Goal: Answer question/provide support: Share knowledge or assist other users

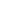
select select
select select "**"
select select
select select "**"
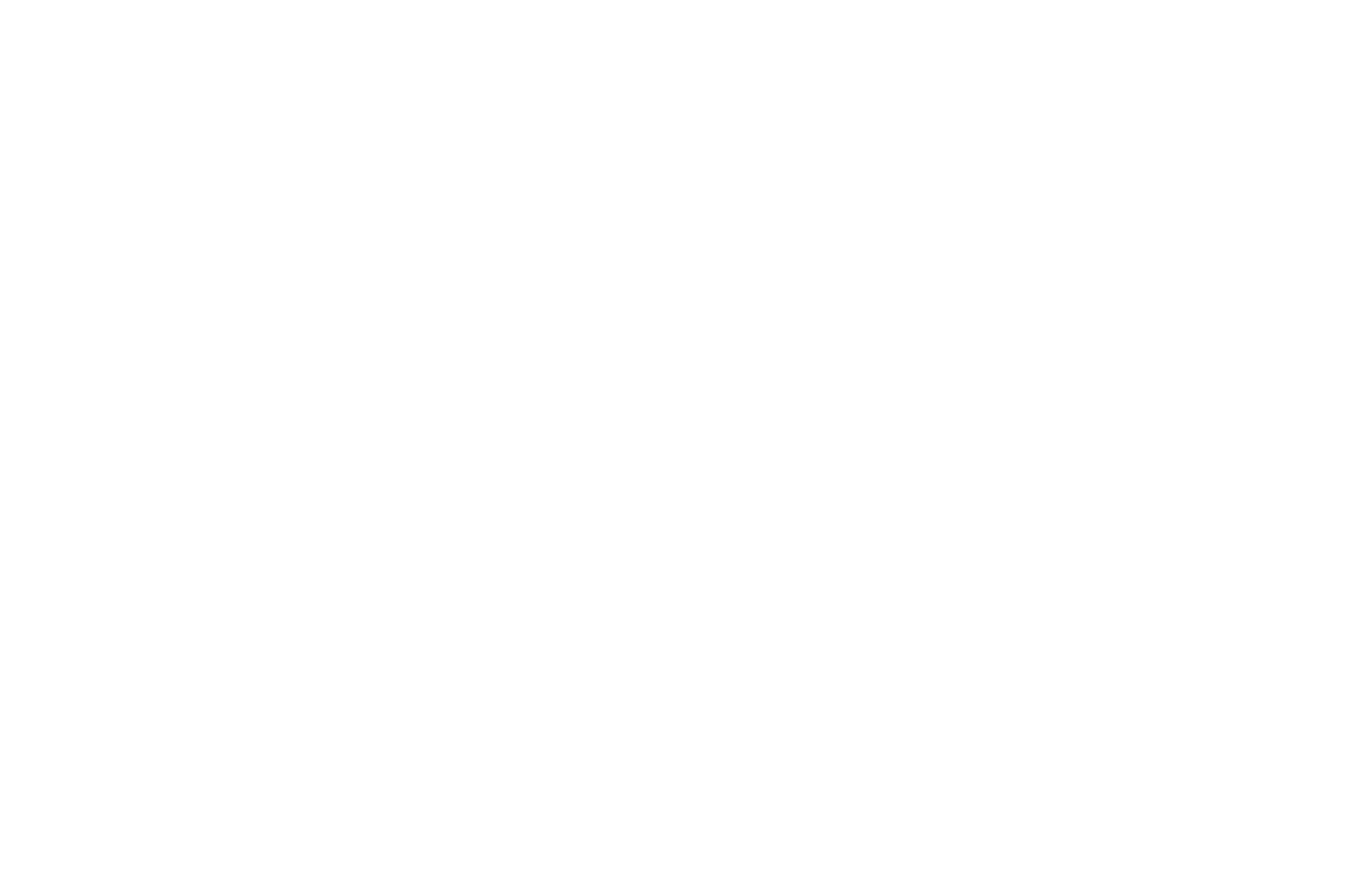
select select
select select "**"
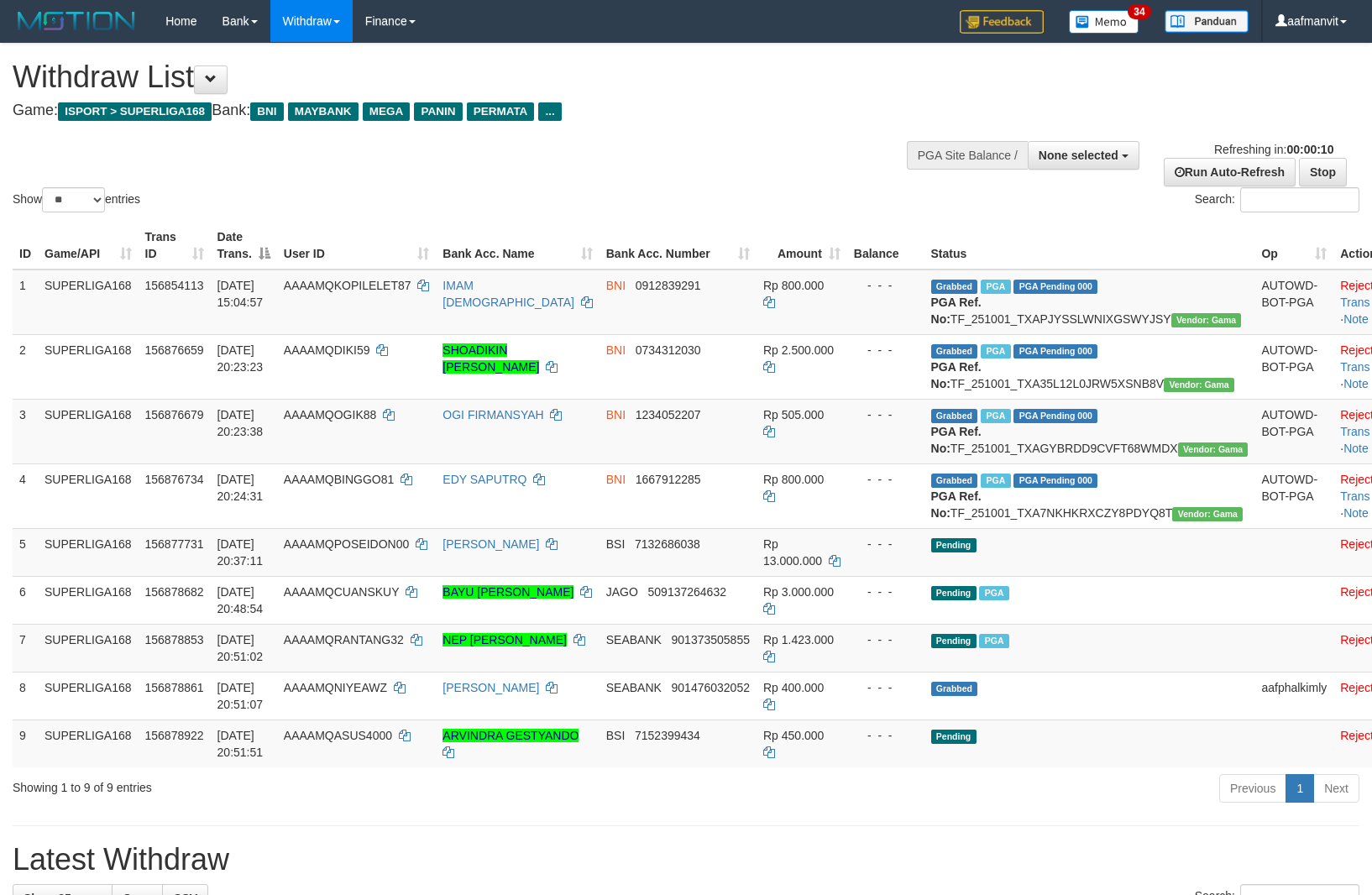
select select
select select "**"
select select
select select "**"
select select
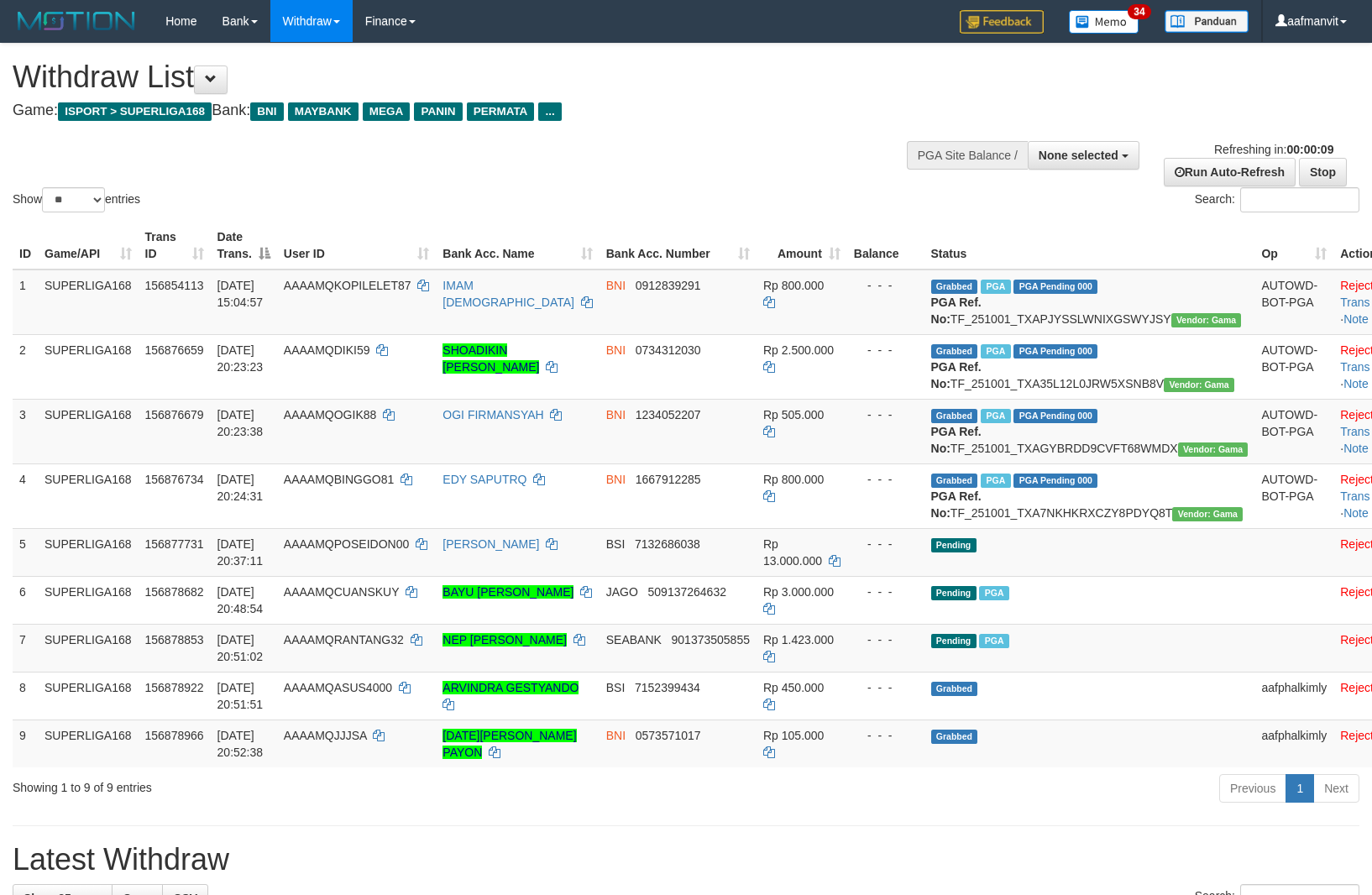
select select "**"
select select
select select "**"
select select
select select "**"
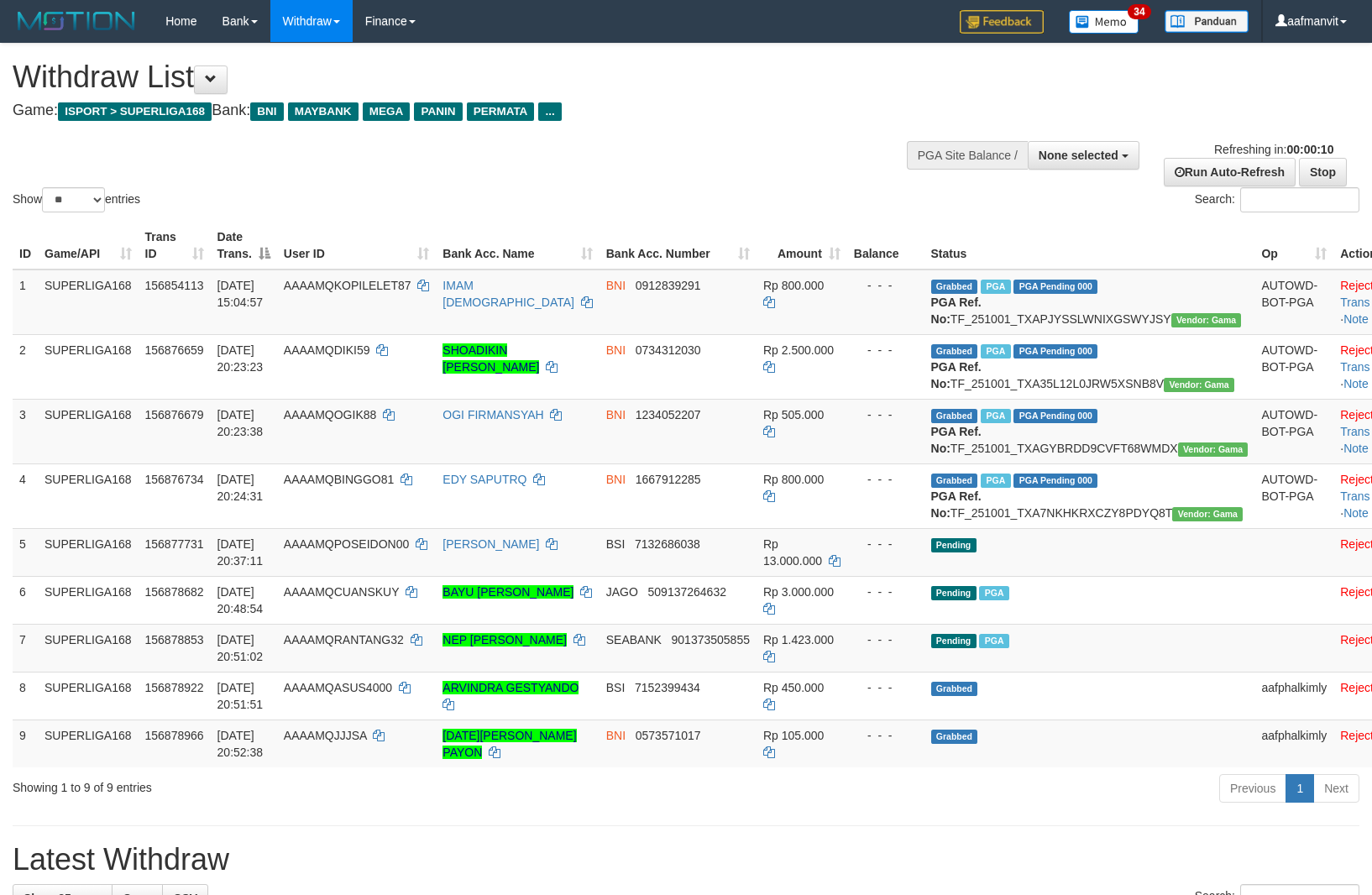
select select
select select "**"
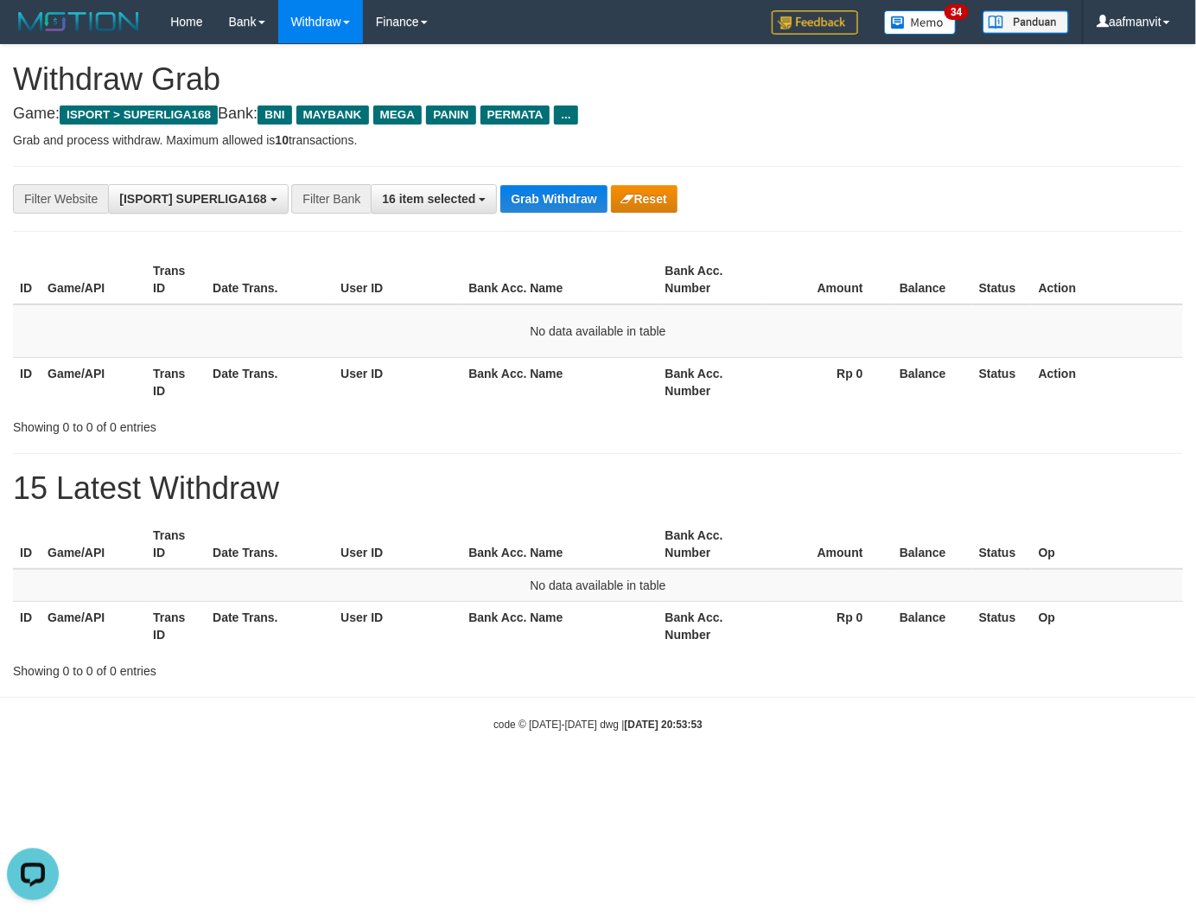
drag, startPoint x: 622, startPoint y: 367, endPoint x: 540, endPoint y: 245, distance: 147.7
click at [620, 368] on th "Bank Acc. Name" at bounding box center [560, 381] width 196 height 49
click at [541, 194] on button "Grab Withdraw" at bounding box center [553, 199] width 106 height 28
drag, startPoint x: 542, startPoint y: 194, endPoint x: 942, endPoint y: 194, distance: 400.2
click at [546, 194] on button "Grab Withdraw" at bounding box center [553, 199] width 106 height 28
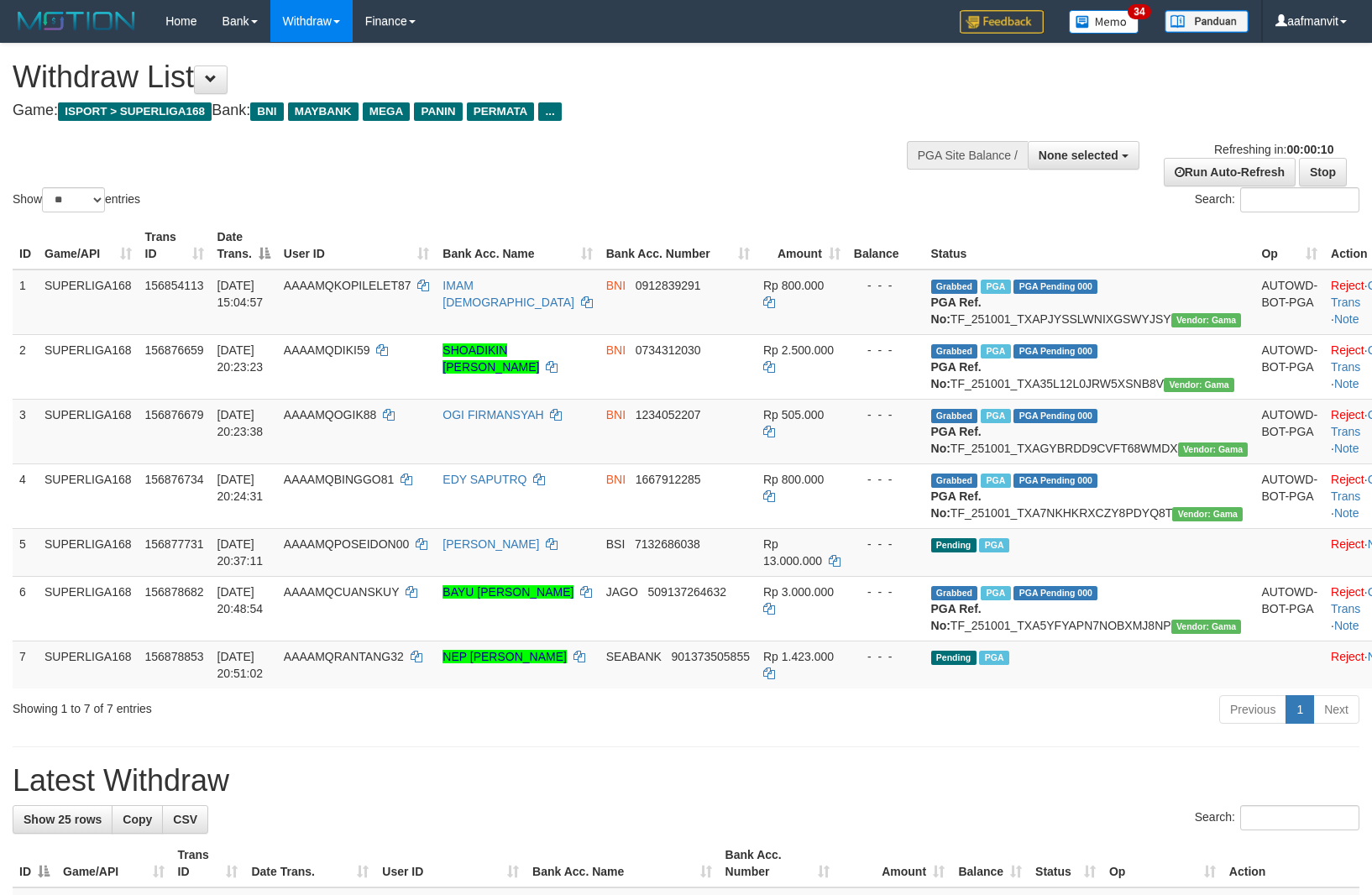
select select
select select "**"
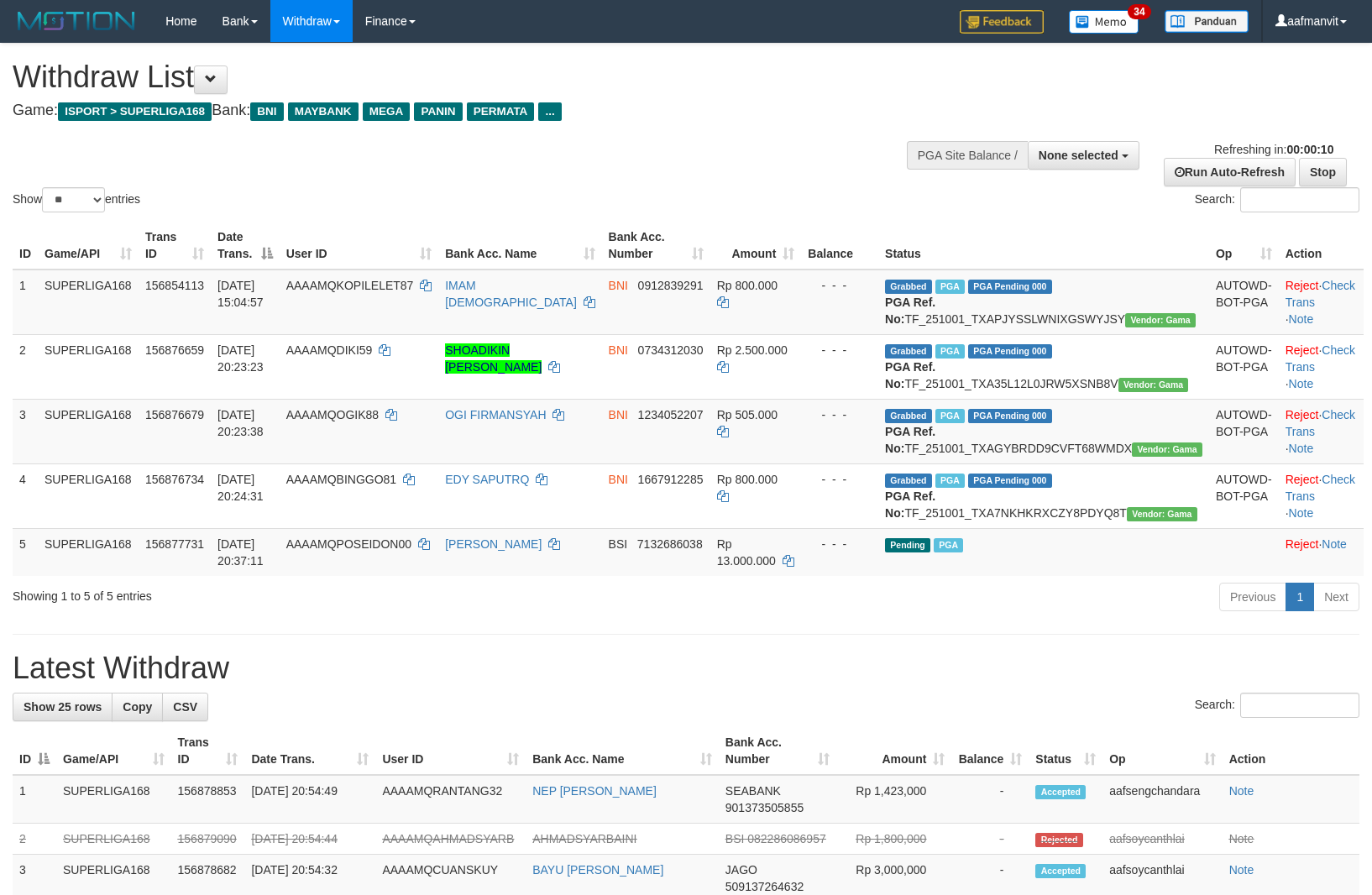
select select
select select "**"
select select
select select "**"
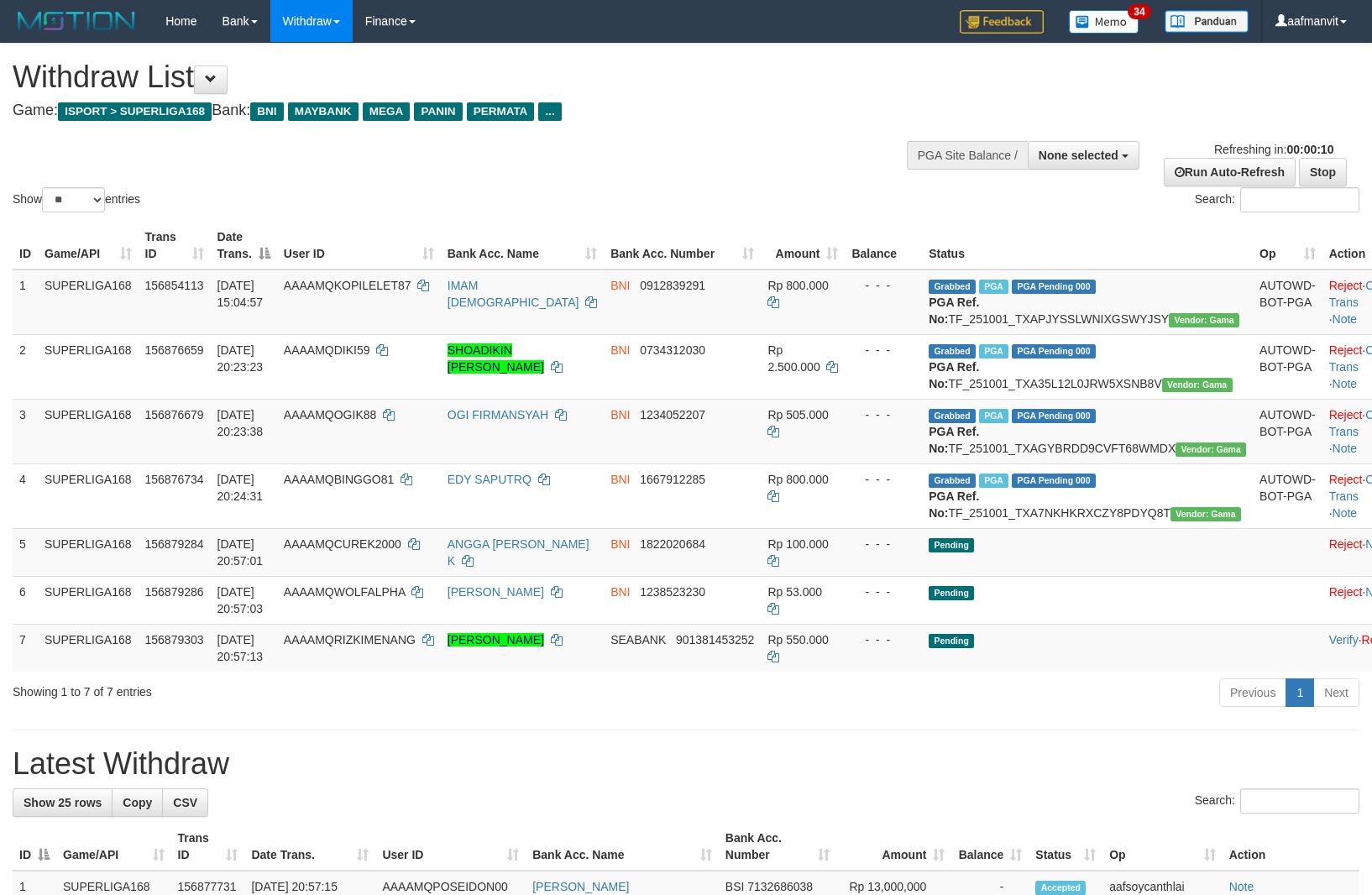
select select
select select "**"
select select
select select "**"
select select
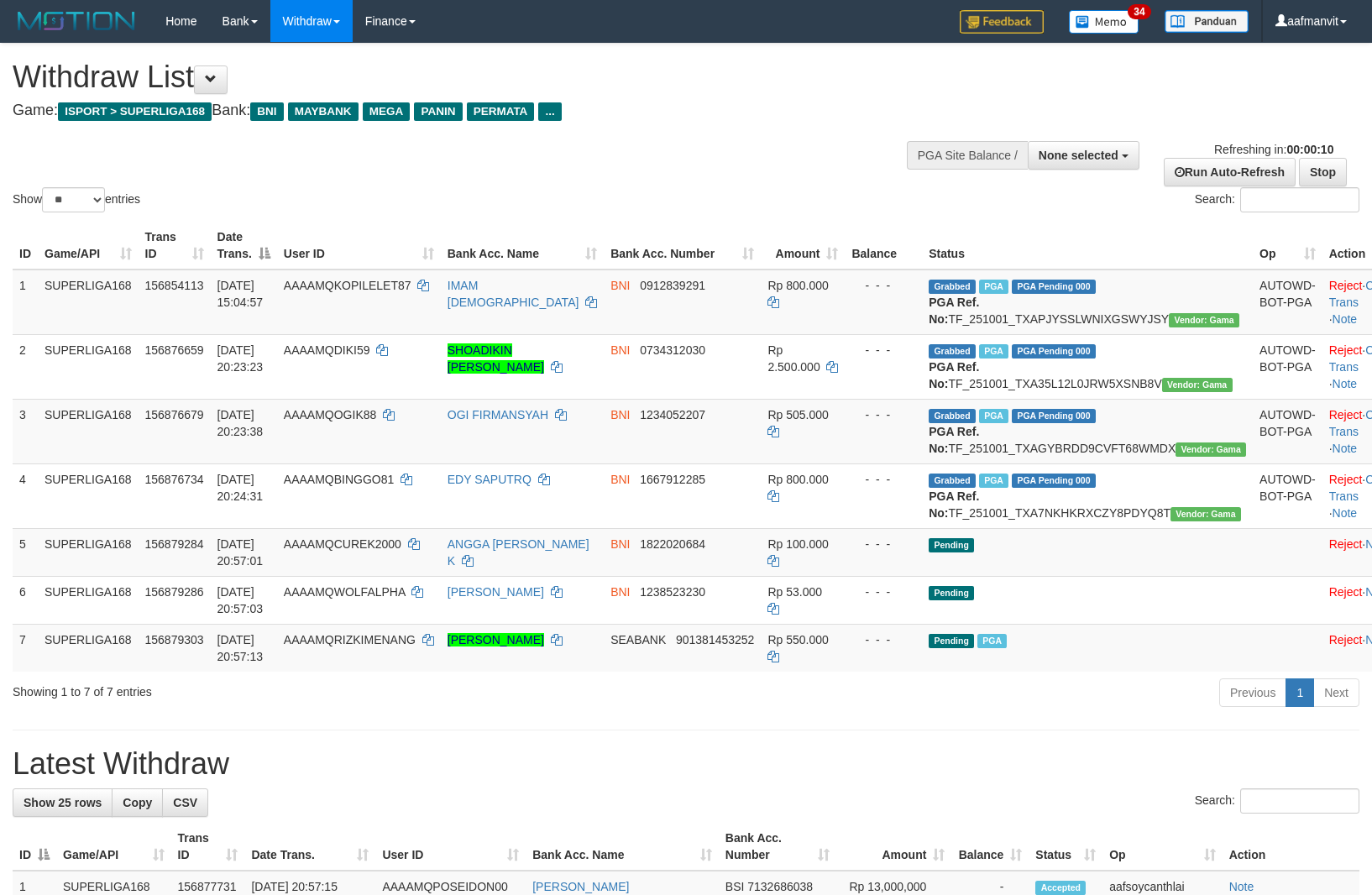
select select "**"
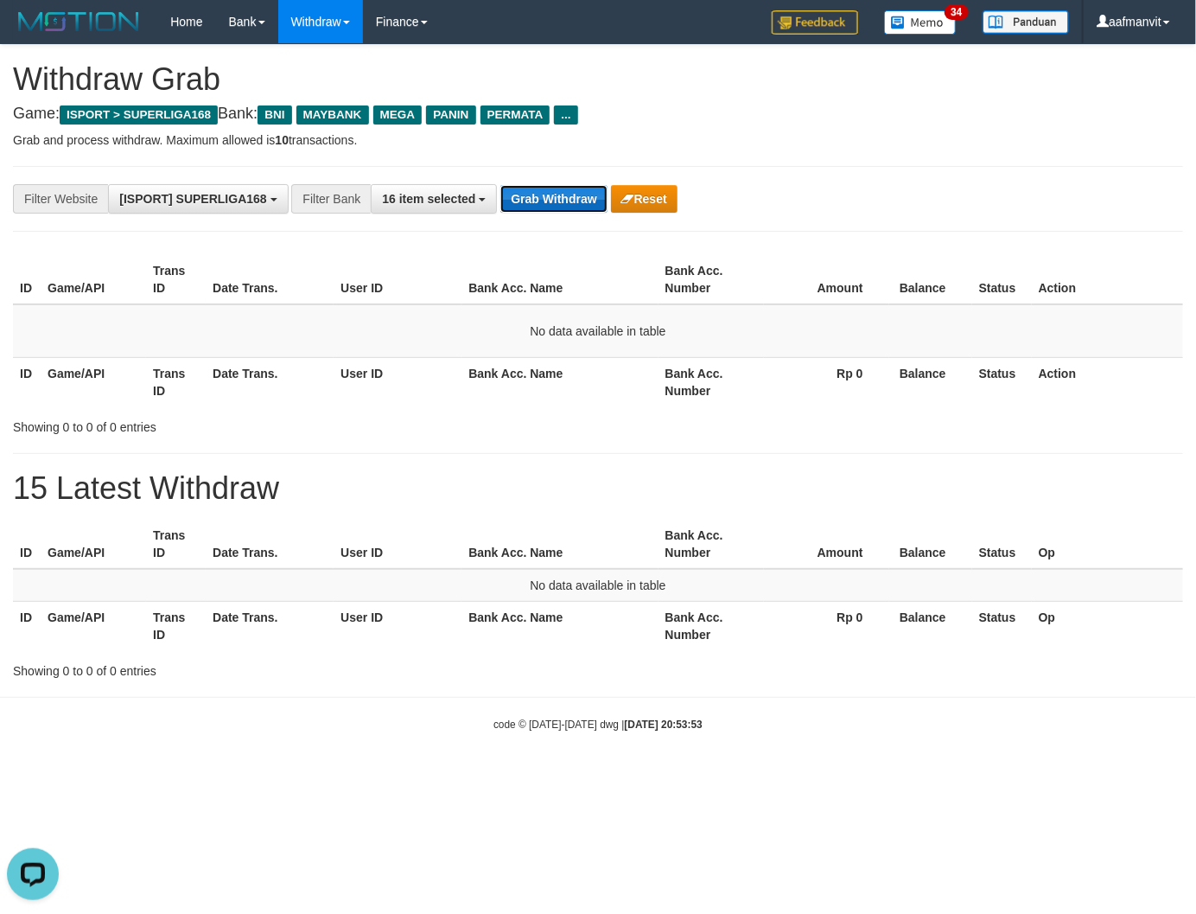
click at [537, 209] on button "Grab Withdraw" at bounding box center [553, 199] width 106 height 28
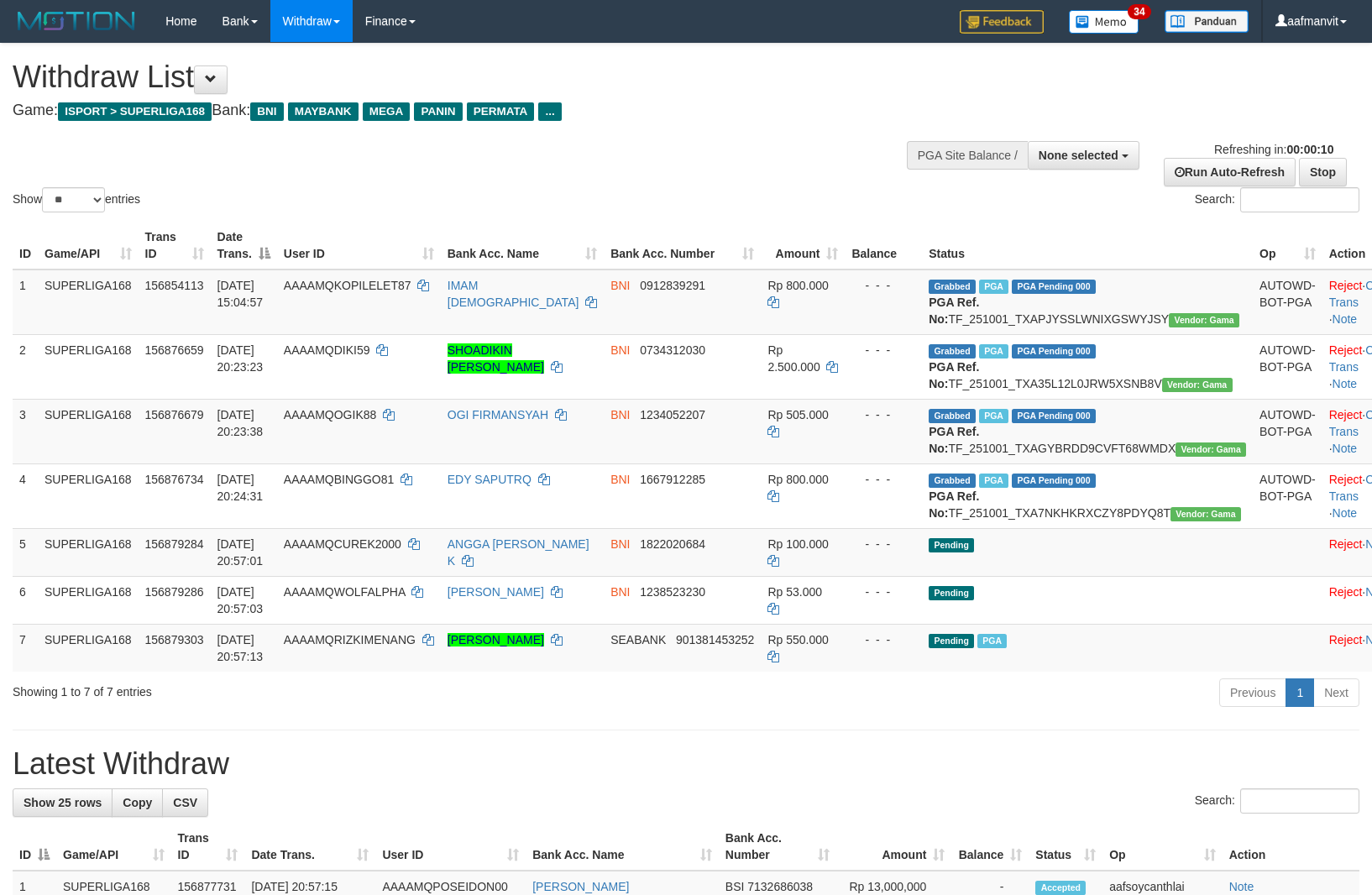
select select
select select "**"
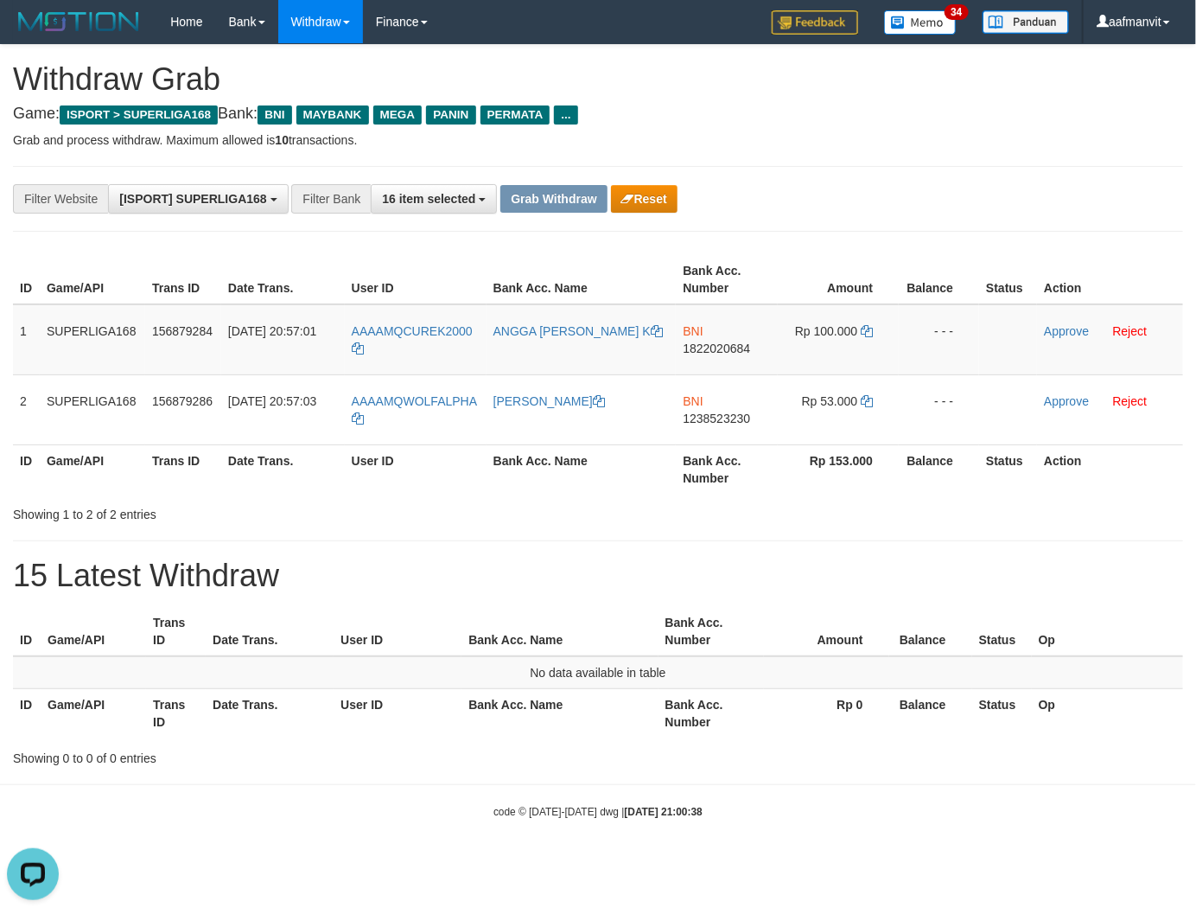
click at [411, 553] on div "**********" at bounding box center [598, 406] width 1196 height 722
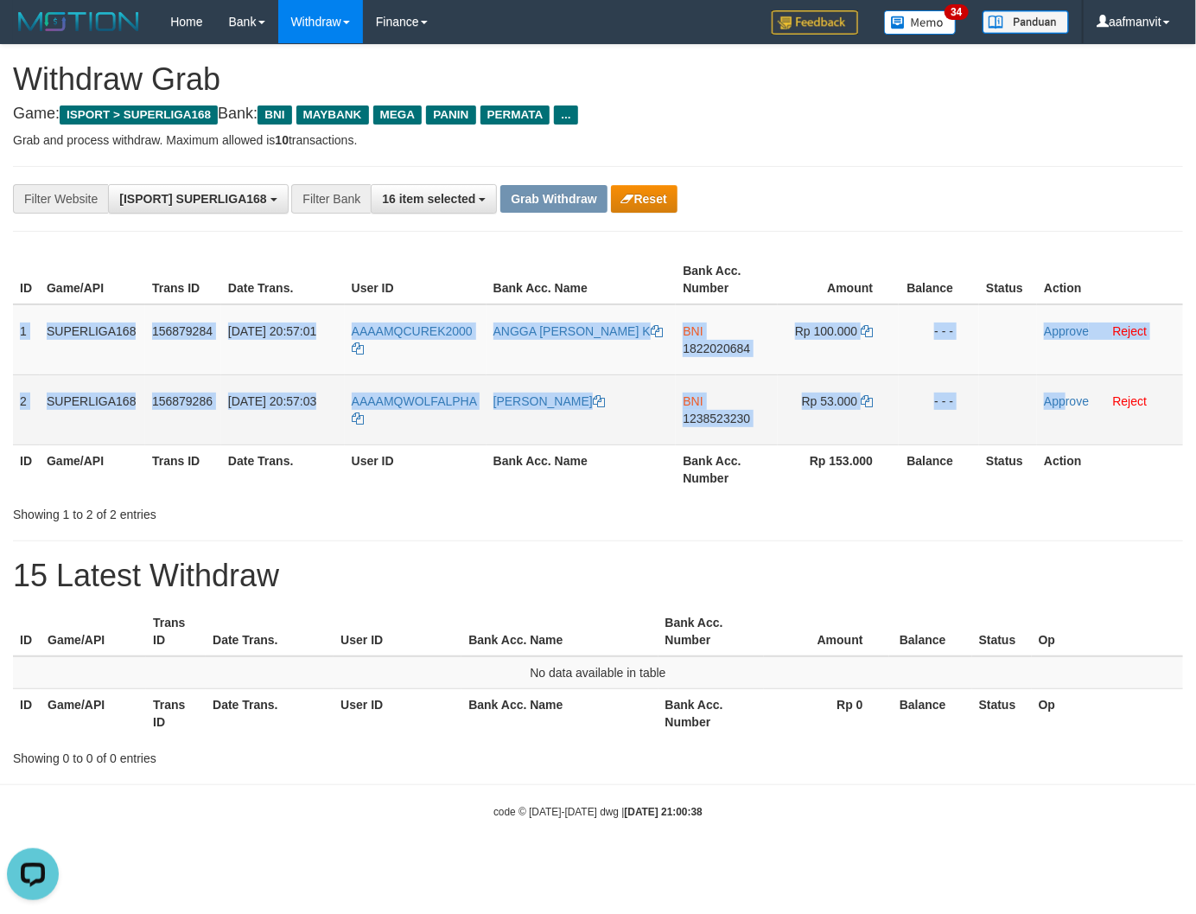
drag, startPoint x: 22, startPoint y: 325, endPoint x: 1066, endPoint y: 407, distance: 1046.5
click at [1066, 407] on tbody "1 SUPERLIGA168 156879284 01/10/2025 20:57:01 AAAAMQCUREK2000 ANGGA SETIYA K BNI…" at bounding box center [598, 374] width 1170 height 141
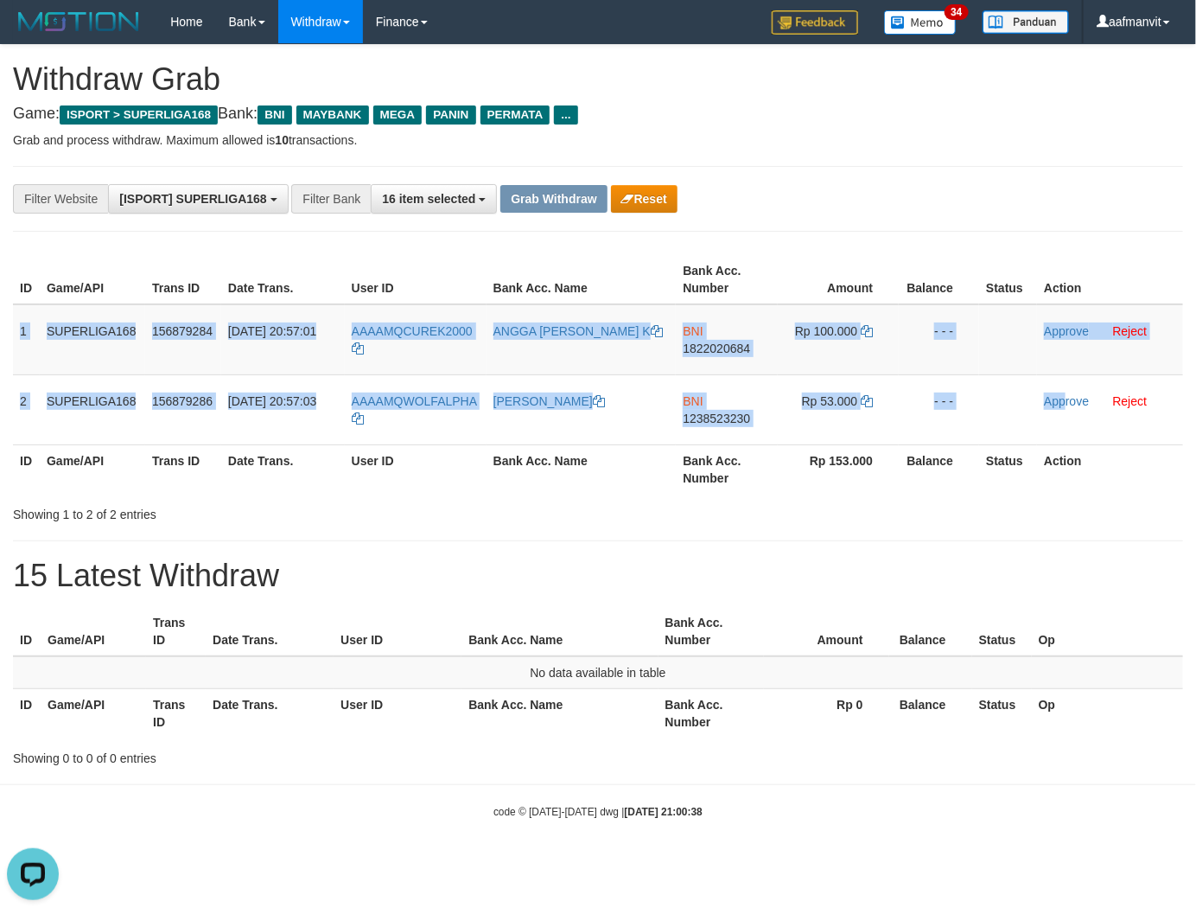
copy tbody "1 SUPERLIGA168 156879284 01/10/2025 20:57:01 AAAAMQCUREK2000 ANGGA SETIYA K BNI…"
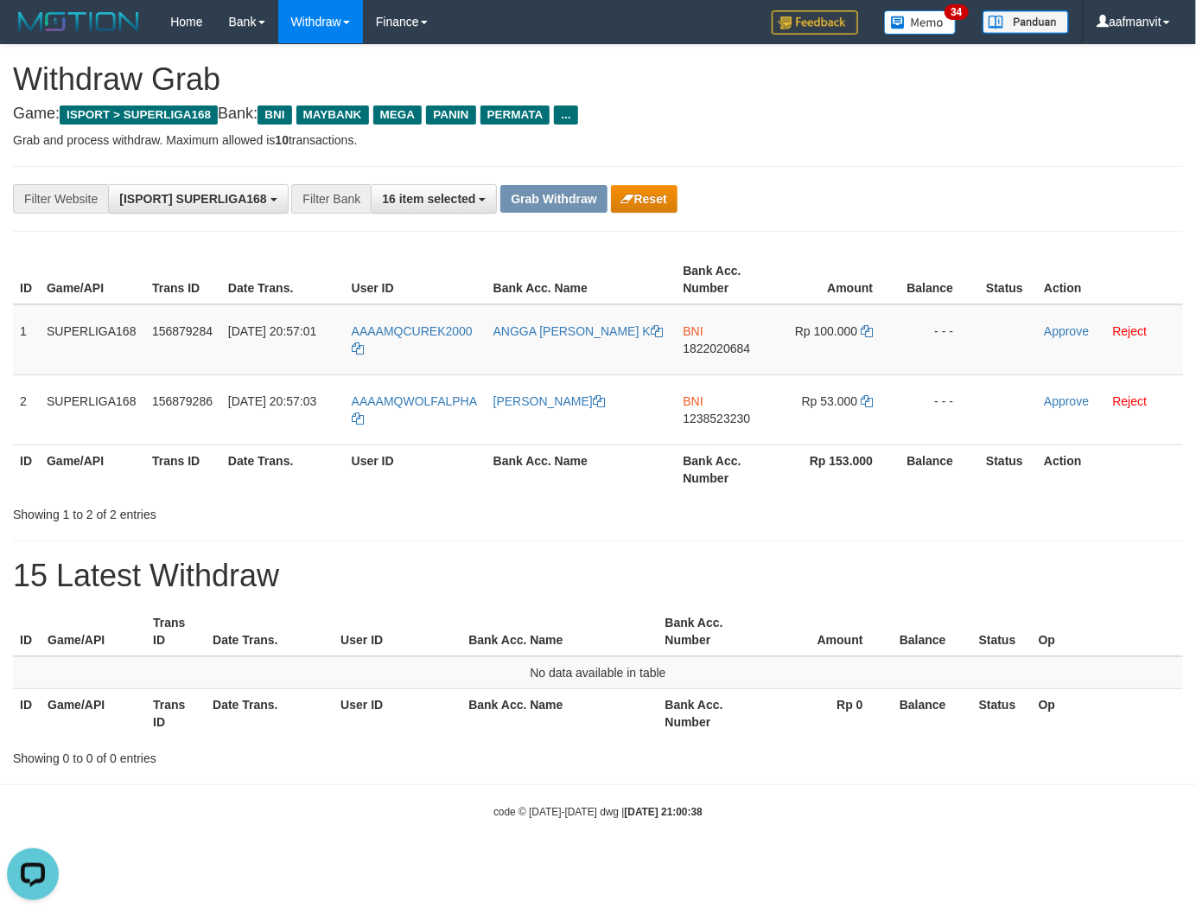
click at [742, 487] on th "Bank Acc. Number" at bounding box center [727, 468] width 102 height 49
click at [633, 208] on button "Reset" at bounding box center [644, 199] width 67 height 28
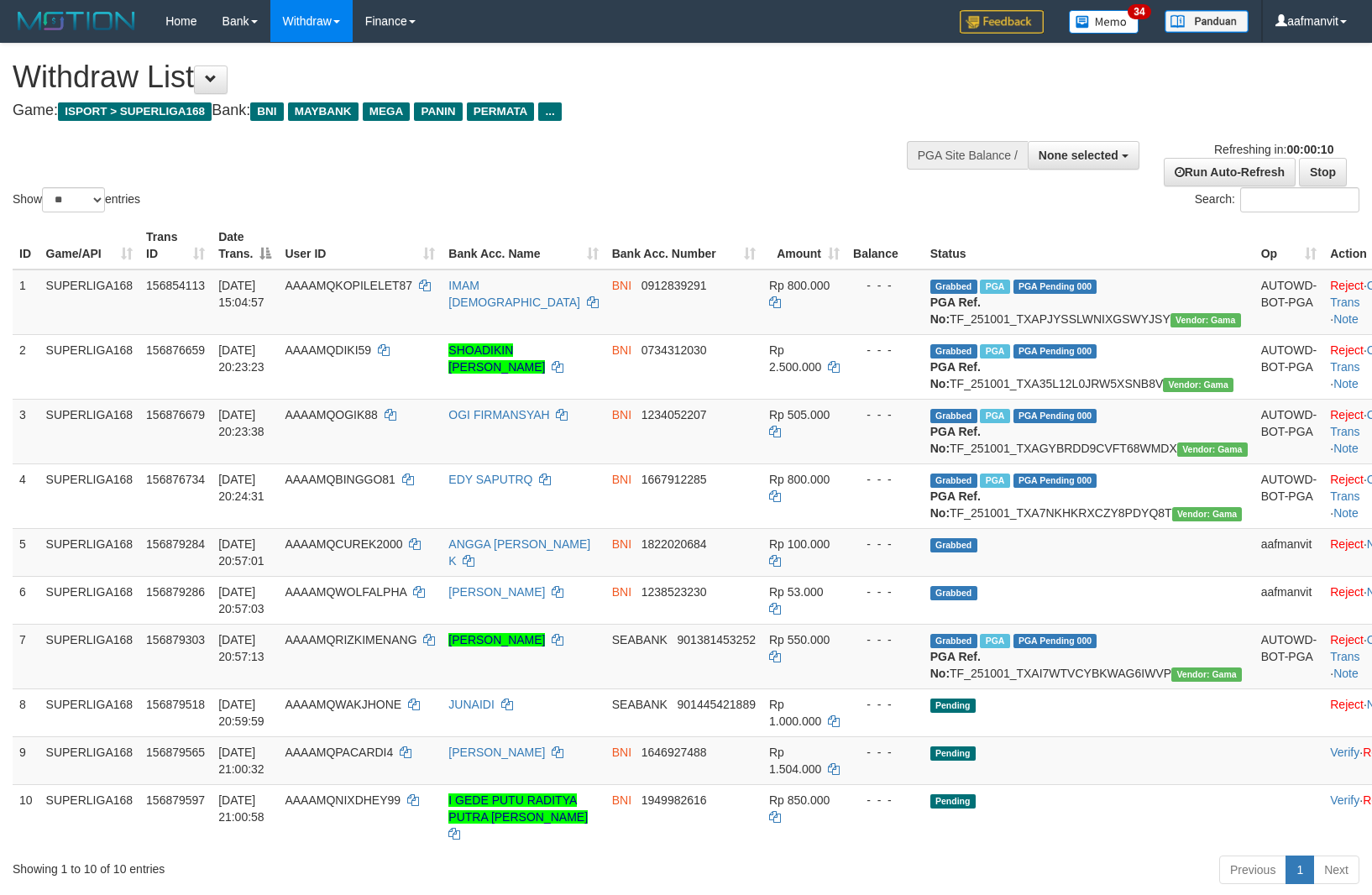
select select
select select "**"
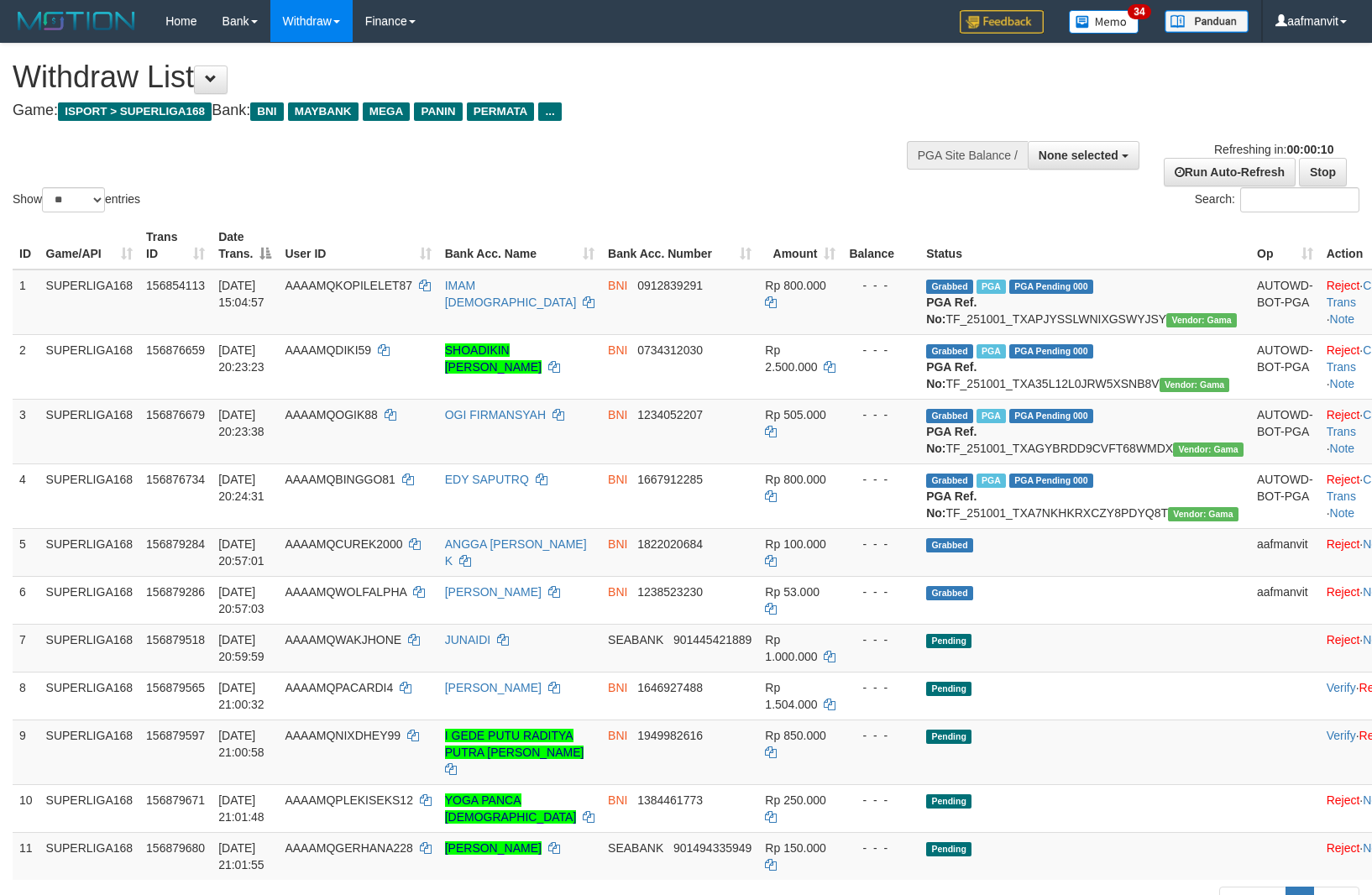
select select
select select "**"
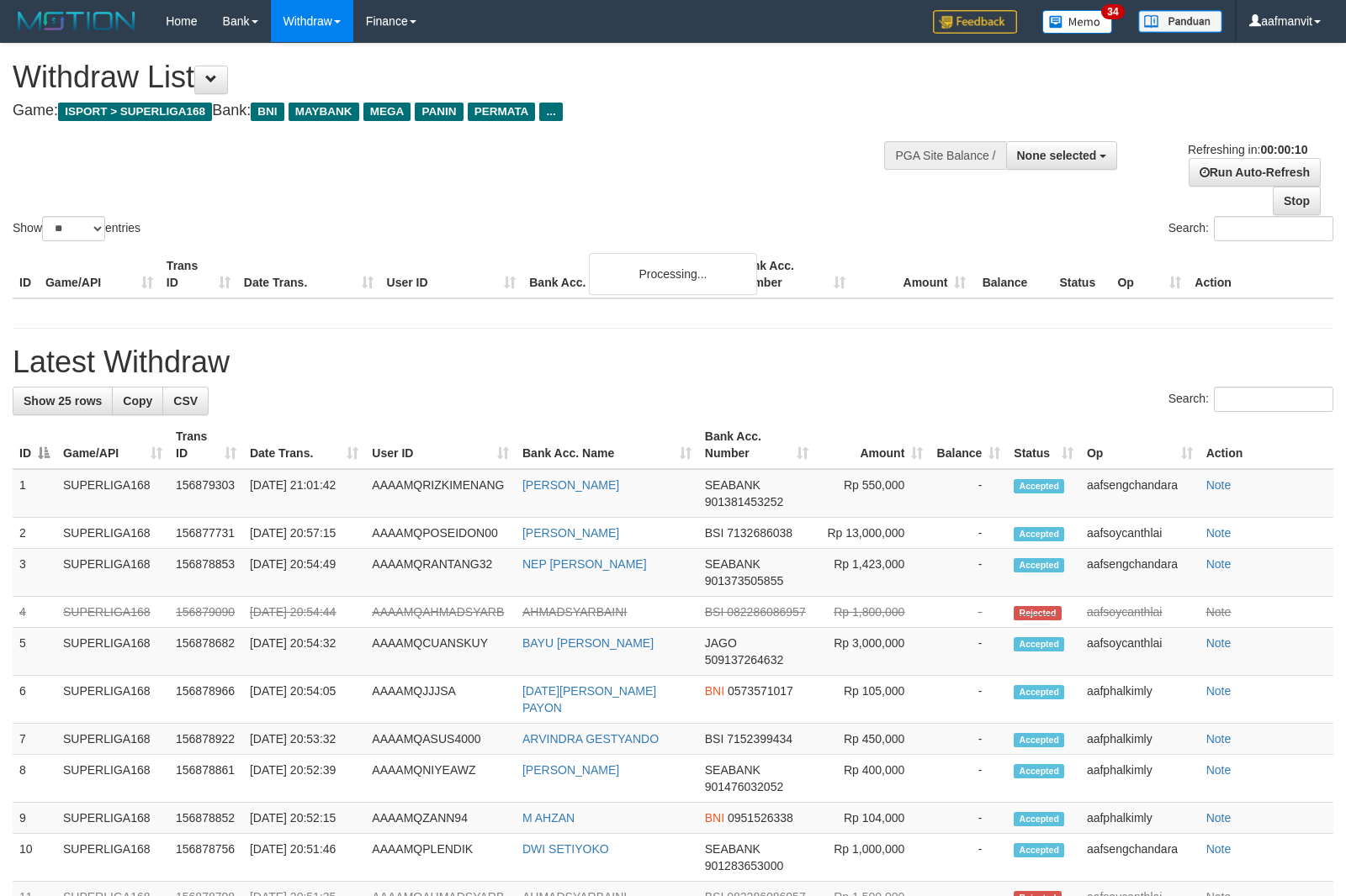
select select
select select "**"
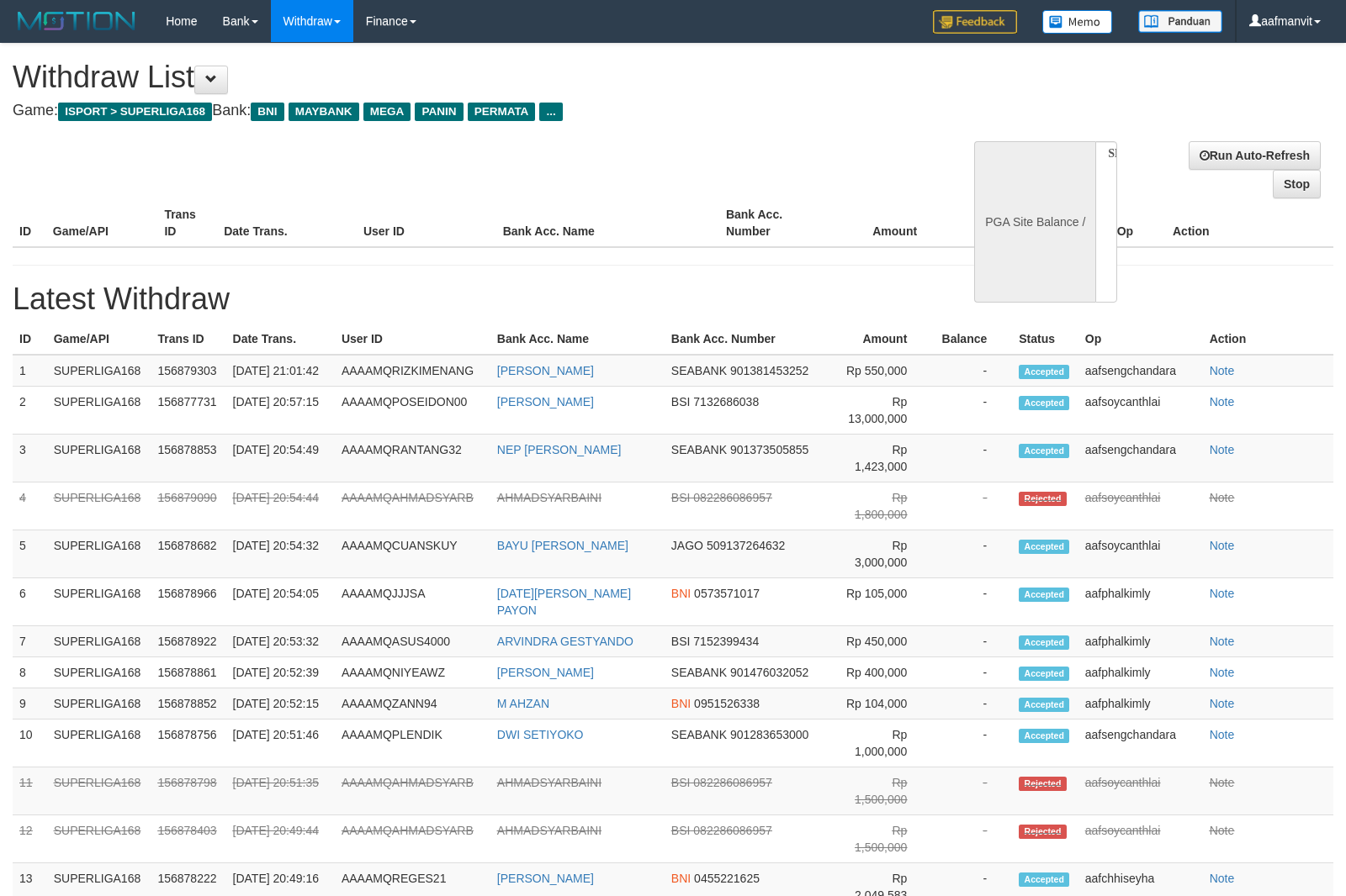
select select
select select "**"
select select
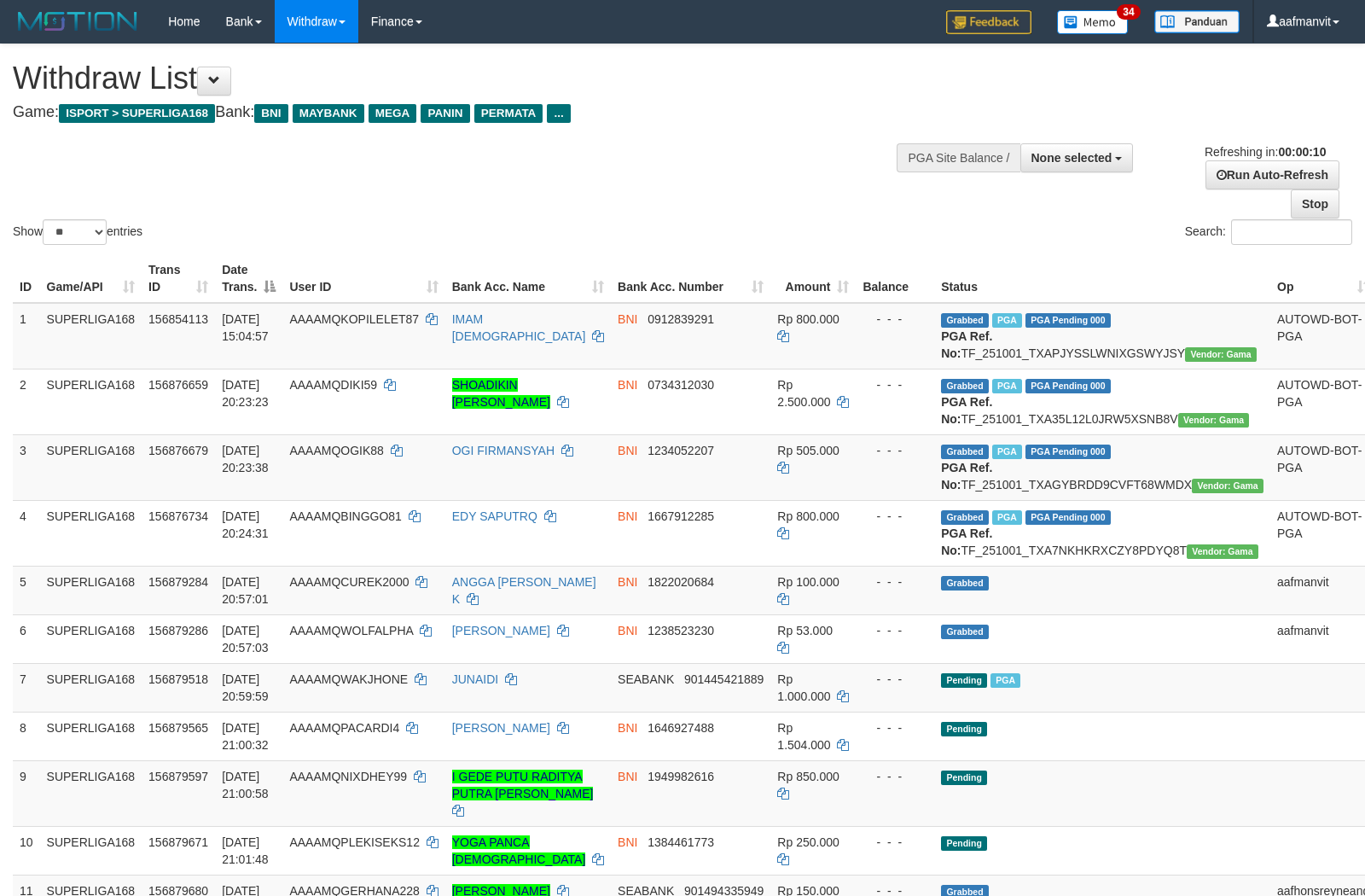
select select
select select "**"
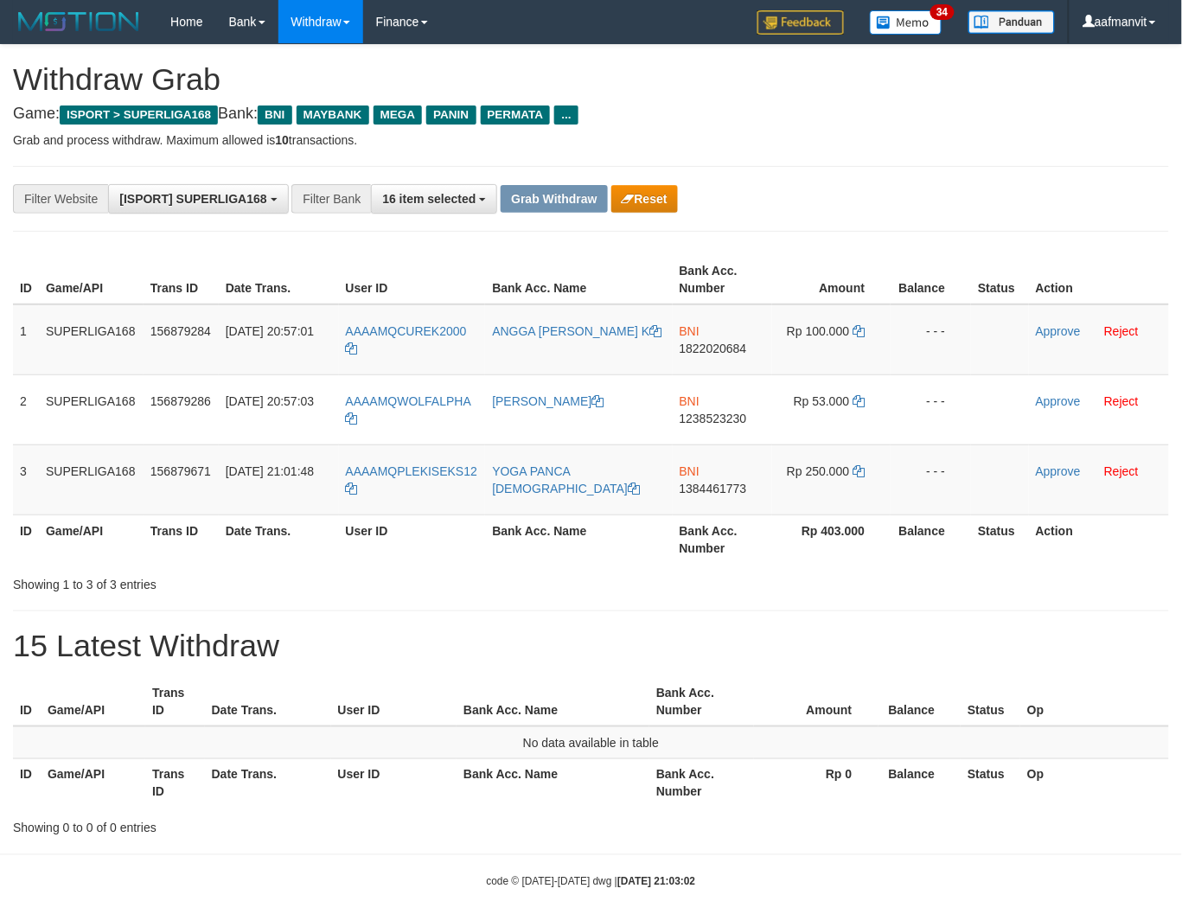
click at [608, 658] on h1 "15 Latest Withdraw" at bounding box center [591, 645] width 1156 height 35
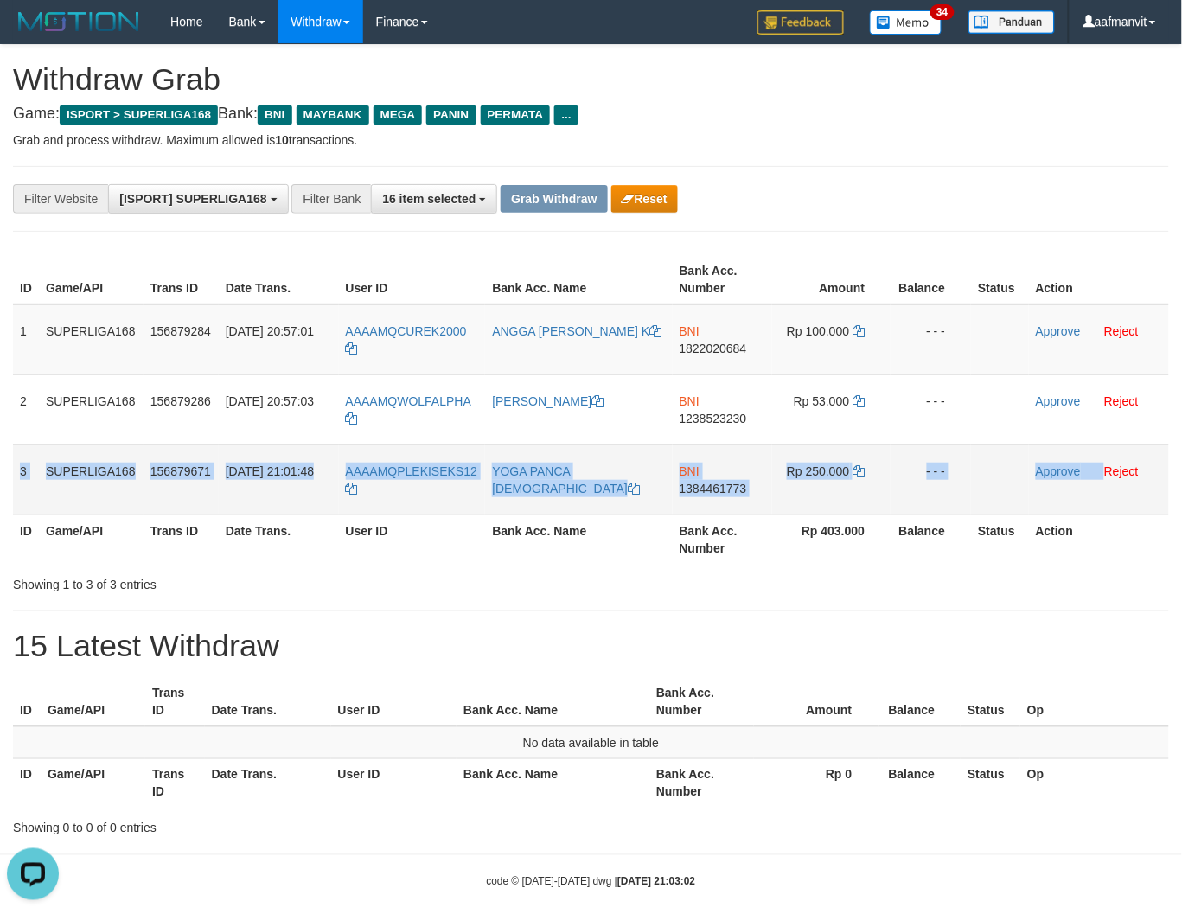
drag, startPoint x: 15, startPoint y: 468, endPoint x: 1102, endPoint y: 480, distance: 1087.4
click at [1102, 480] on tr "3 SUPERLIGA168 156879671 01/10/2025 21:01:48 AAAAMQPLEKISEKS12 YOGA PANCA KRISM…" at bounding box center [591, 479] width 1156 height 70
copy tr "3 SUPERLIGA168 156879671 01/10/2025 21:01:48 AAAAMQPLEKISEKS12 YOGA PANCA KRISM…"
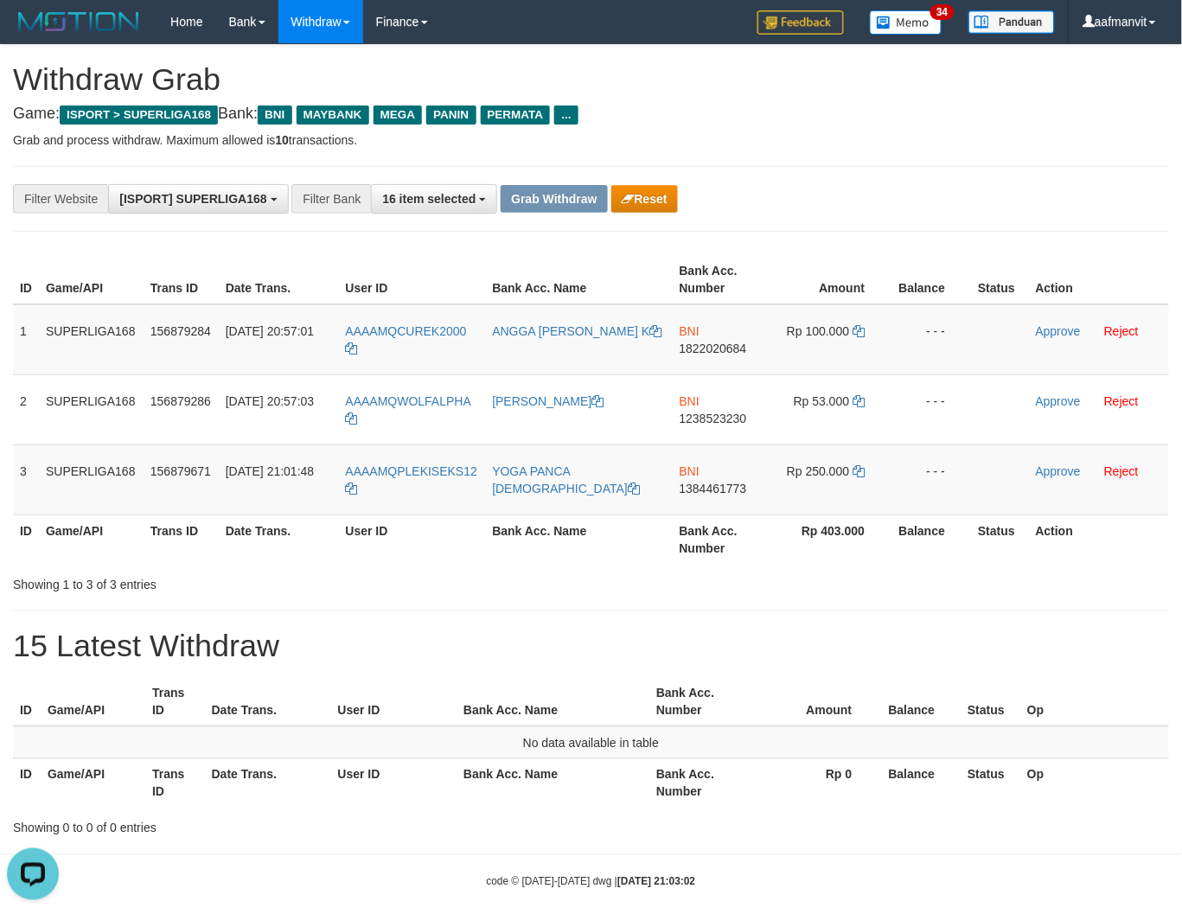
drag, startPoint x: 691, startPoint y: 621, endPoint x: 737, endPoint y: 618, distance: 45.9
click at [691, 620] on div "**********" at bounding box center [591, 441] width 1182 height 792
click at [323, 615] on div "**********" at bounding box center [591, 441] width 1182 height 792
copy span "UREK2000"
drag, startPoint x: 473, startPoint y: 318, endPoint x: 1195, endPoint y: 468, distance: 737.1
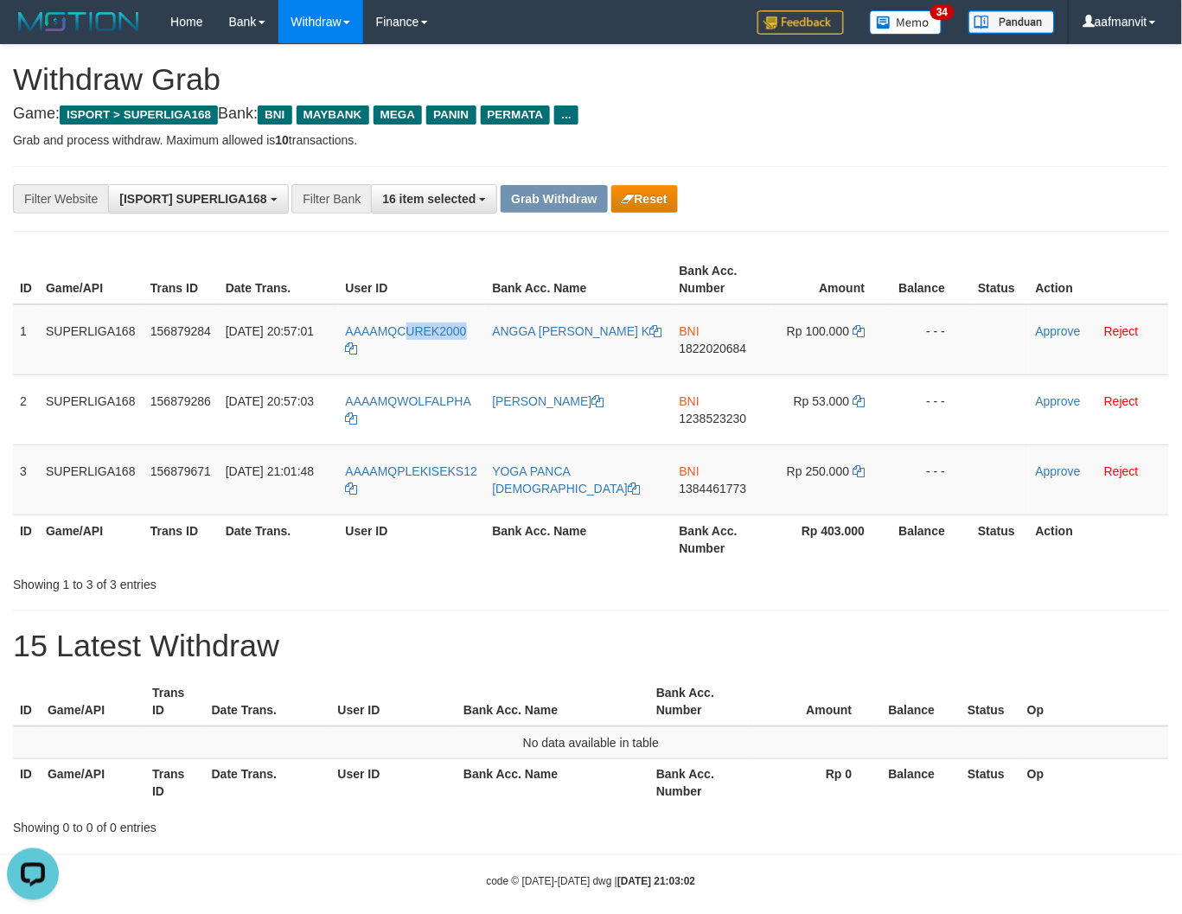
click at [405, 333] on td "AAAAMQCUREK2000" at bounding box center [412, 339] width 147 height 71
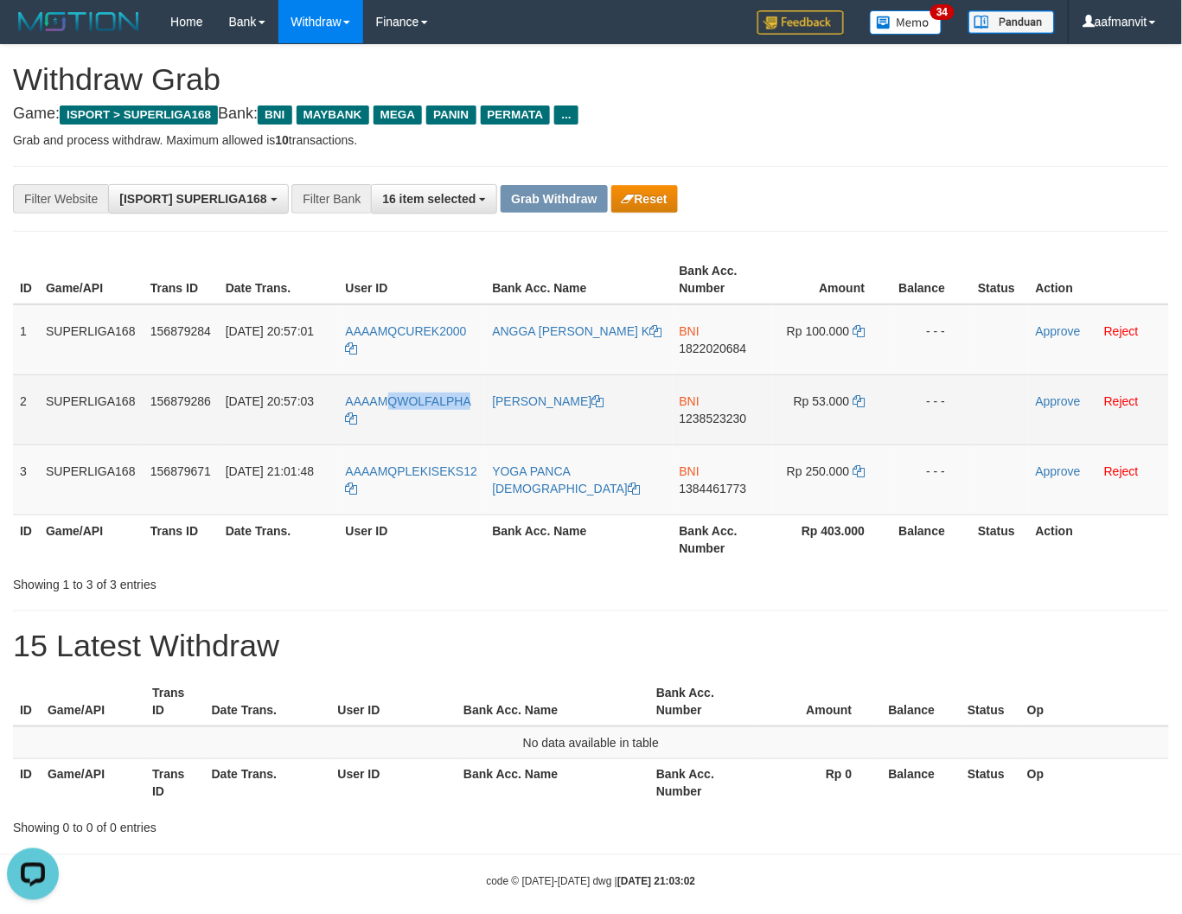
copy span "QWOLFALPHA"
drag, startPoint x: 430, startPoint y: 385, endPoint x: 551, endPoint y: 439, distance: 132.3
click at [395, 390] on td "AAAAMQWOLFALPHA" at bounding box center [412, 409] width 147 height 70
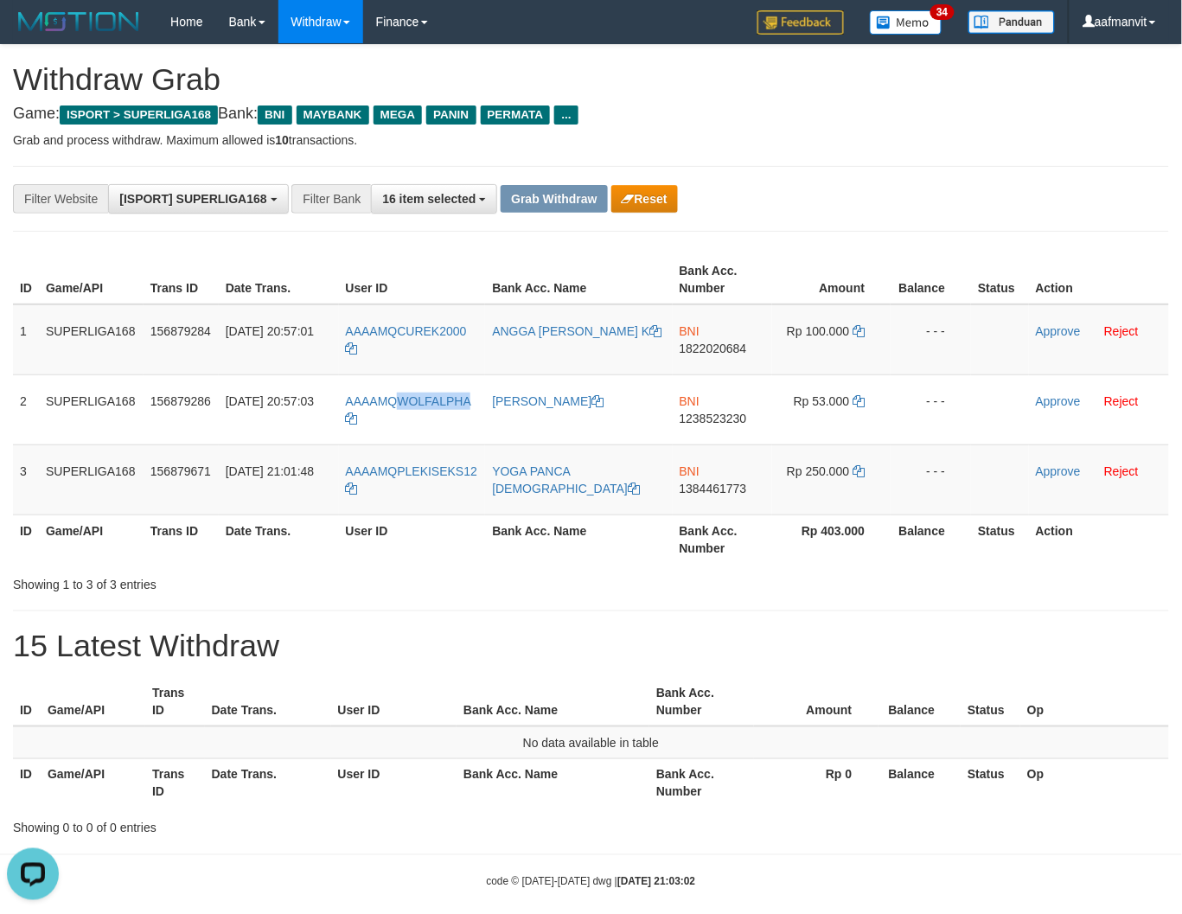
copy span "WOLFALPHA"
drag, startPoint x: 480, startPoint y: 460, endPoint x: 395, endPoint y: 470, distance: 85.3
click at [395, 470] on tr "3 SUPERLIGA168 156879671 01/10/2025 21:01:48 AAAAMQPLEKISEKS12 YOGA PANCA KRISM…" at bounding box center [591, 479] width 1156 height 70
copy tr "PLEKISEKS12"
click at [681, 351] on span "1822020684" at bounding box center [712, 348] width 67 height 14
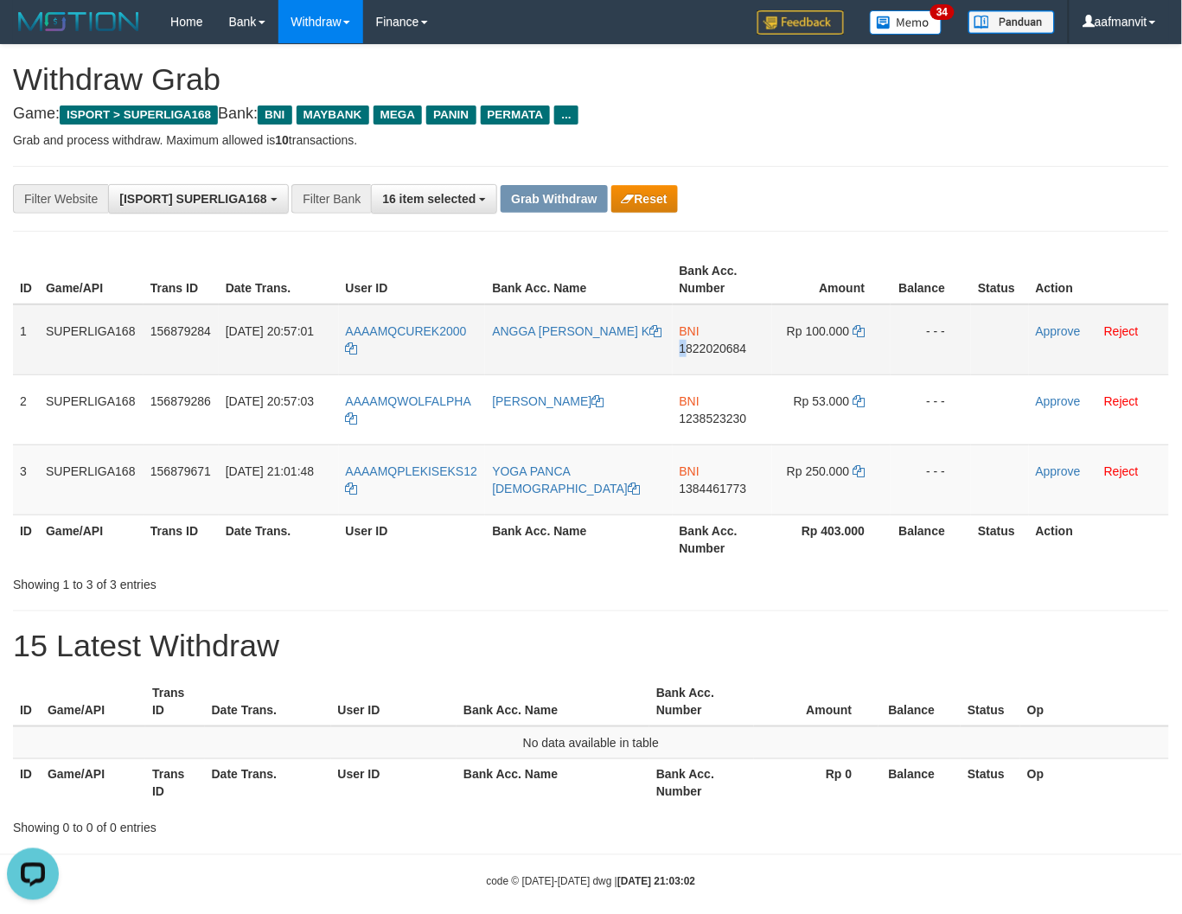
copy span "1"
click at [681, 351] on span "1822020684" at bounding box center [712, 348] width 67 height 14
click at [860, 326] on icon at bounding box center [858, 331] width 12 height 12
click at [859, 326] on icon at bounding box center [858, 331] width 12 height 12
drag, startPoint x: 1046, startPoint y: 325, endPoint x: 653, endPoint y: 231, distance: 403.6
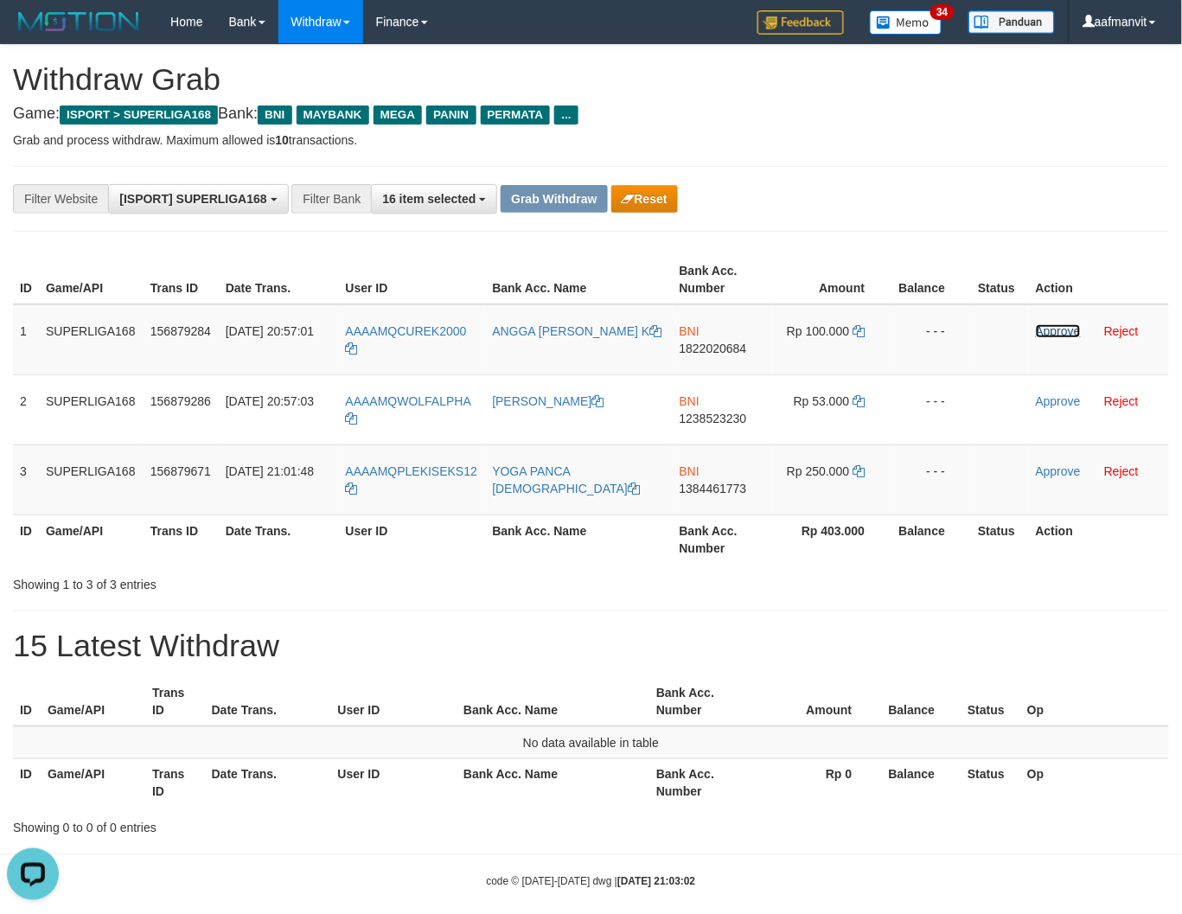
click at [1046, 325] on link "Approve" at bounding box center [1057, 331] width 45 height 14
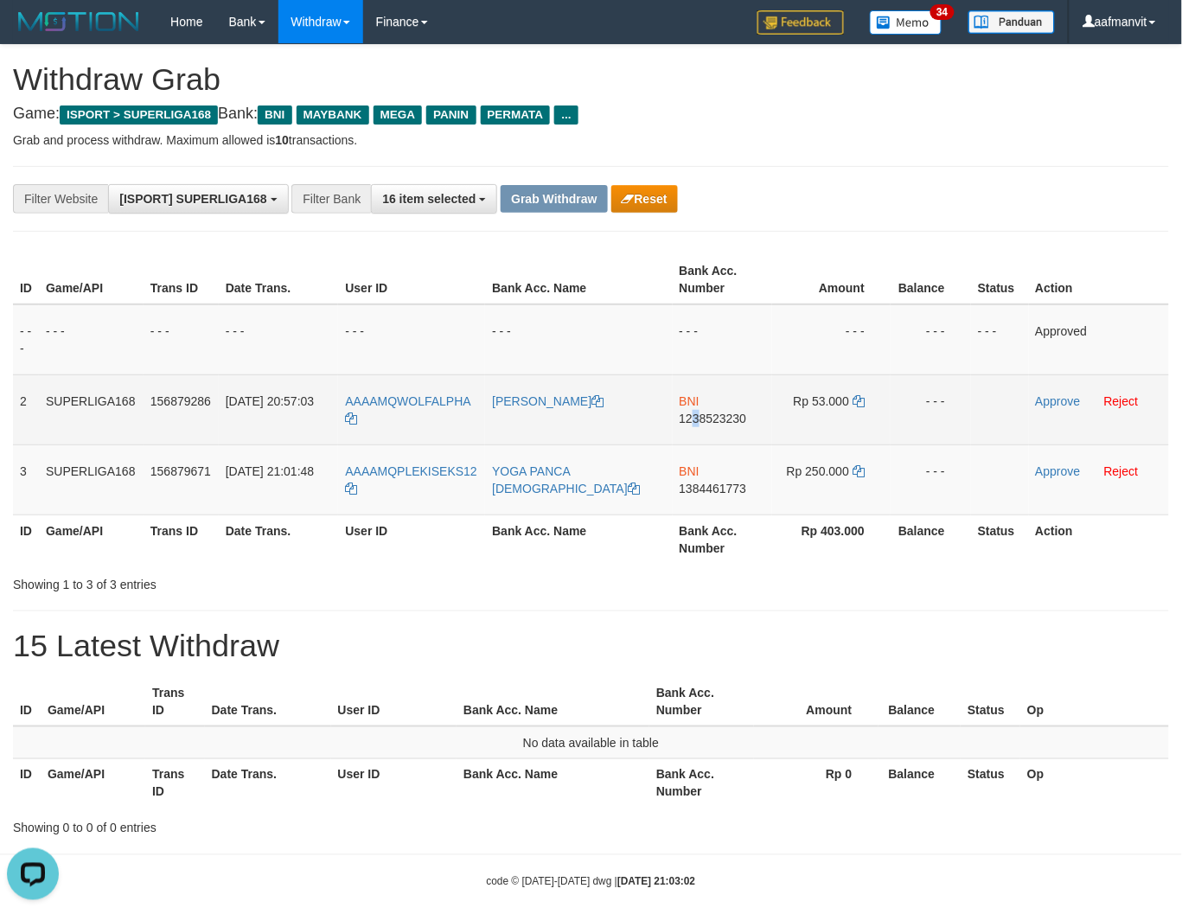
click at [695, 418] on span "1238523230" at bounding box center [712, 418] width 67 height 14
drag, startPoint x: 695, startPoint y: 418, endPoint x: 707, endPoint y: 420, distance: 12.2
click at [700, 418] on span "1238523230" at bounding box center [712, 418] width 67 height 14
click at [852, 395] on icon at bounding box center [858, 401] width 12 height 12
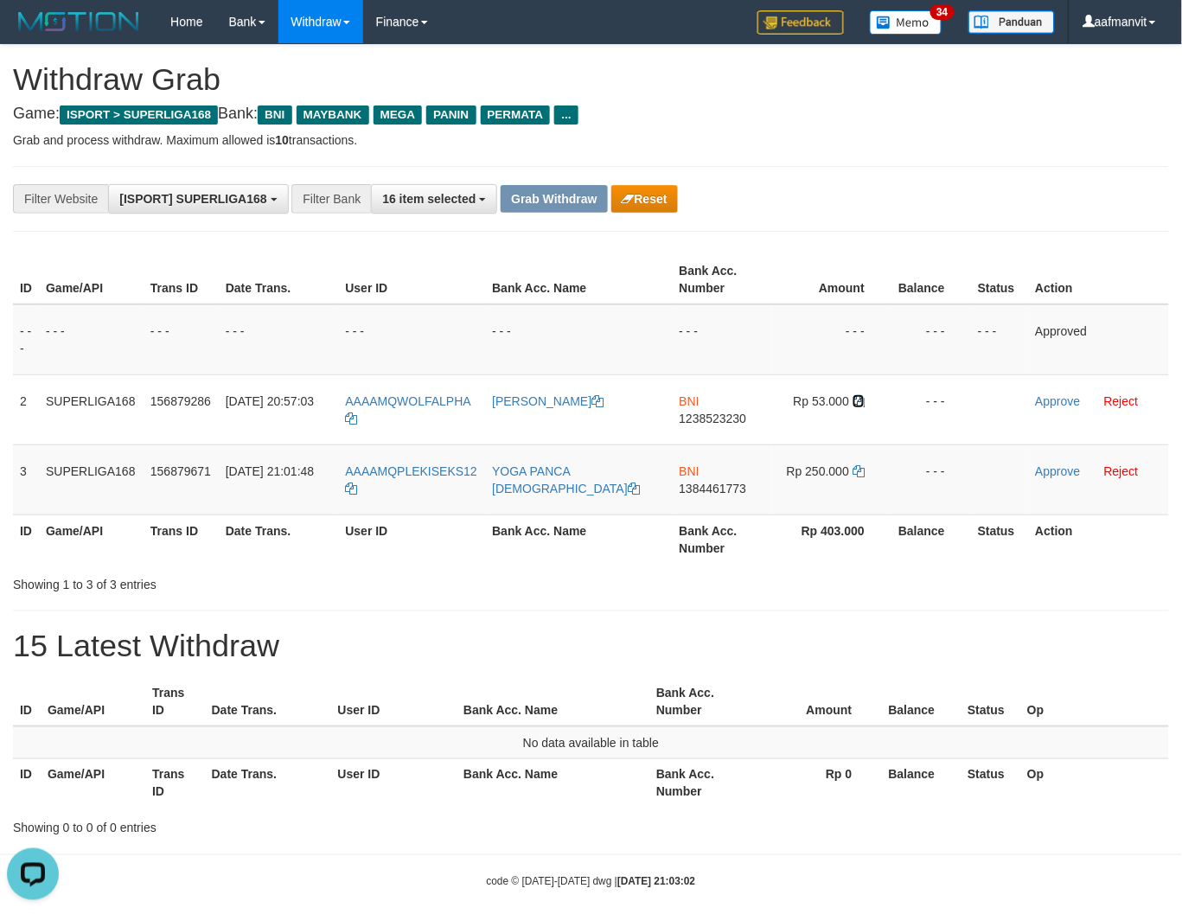
drag, startPoint x: 852, startPoint y: 395, endPoint x: 1189, endPoint y: 387, distance: 337.2
click at [874, 394] on td "Rp 53.000" at bounding box center [831, 409] width 118 height 70
drag, startPoint x: 1049, startPoint y: 398, endPoint x: 701, endPoint y: 233, distance: 385.1
click at [1049, 398] on link "Approve" at bounding box center [1057, 401] width 45 height 14
click at [723, 488] on span "1384461773" at bounding box center [712, 488] width 67 height 14
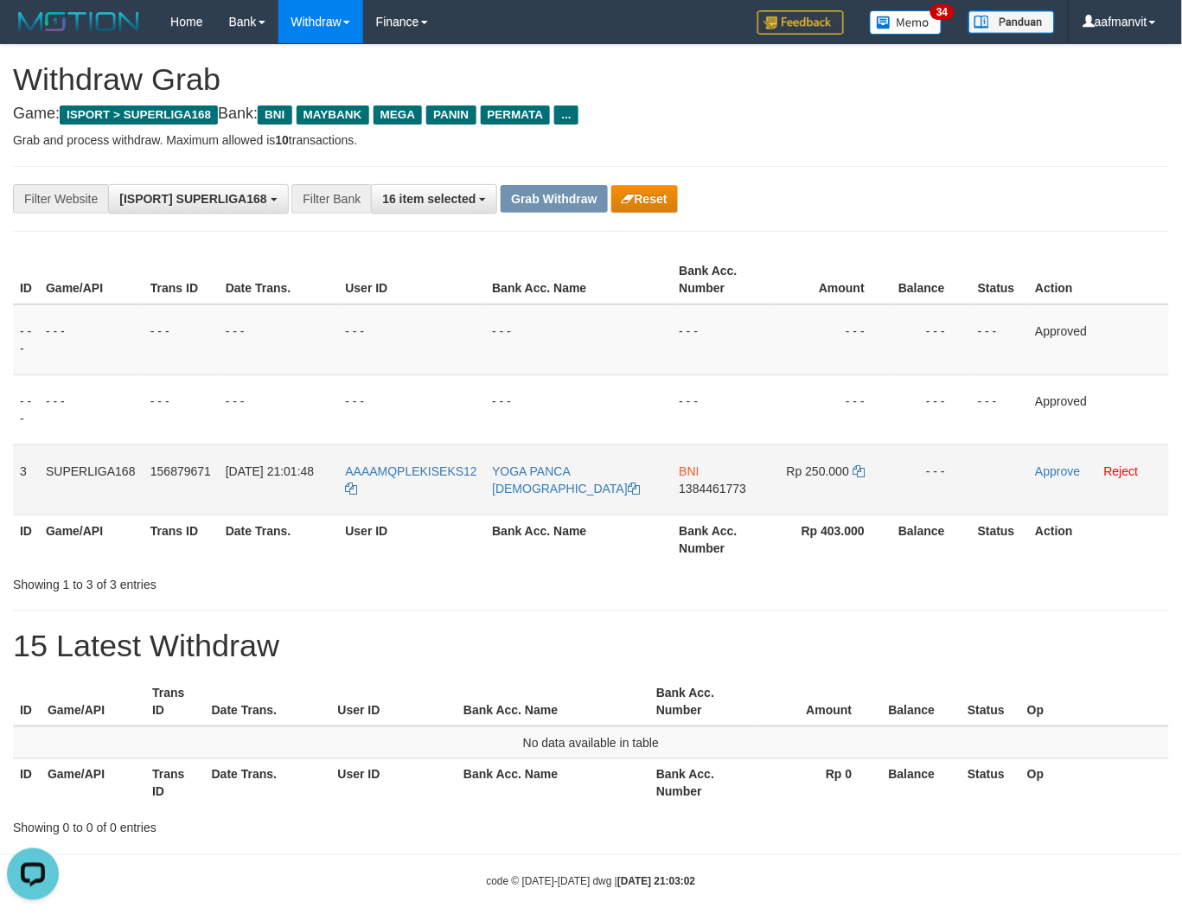
click at [721, 488] on span "1384461773" at bounding box center [712, 488] width 67 height 14
click at [853, 462] on td "Rp 250.000" at bounding box center [831, 479] width 118 height 70
click at [853, 465] on td "Rp 250.000" at bounding box center [831, 479] width 118 height 70
click at [853, 465] on icon at bounding box center [858, 471] width 12 height 12
drag, startPoint x: 1051, startPoint y: 468, endPoint x: 681, endPoint y: 229, distance: 440.7
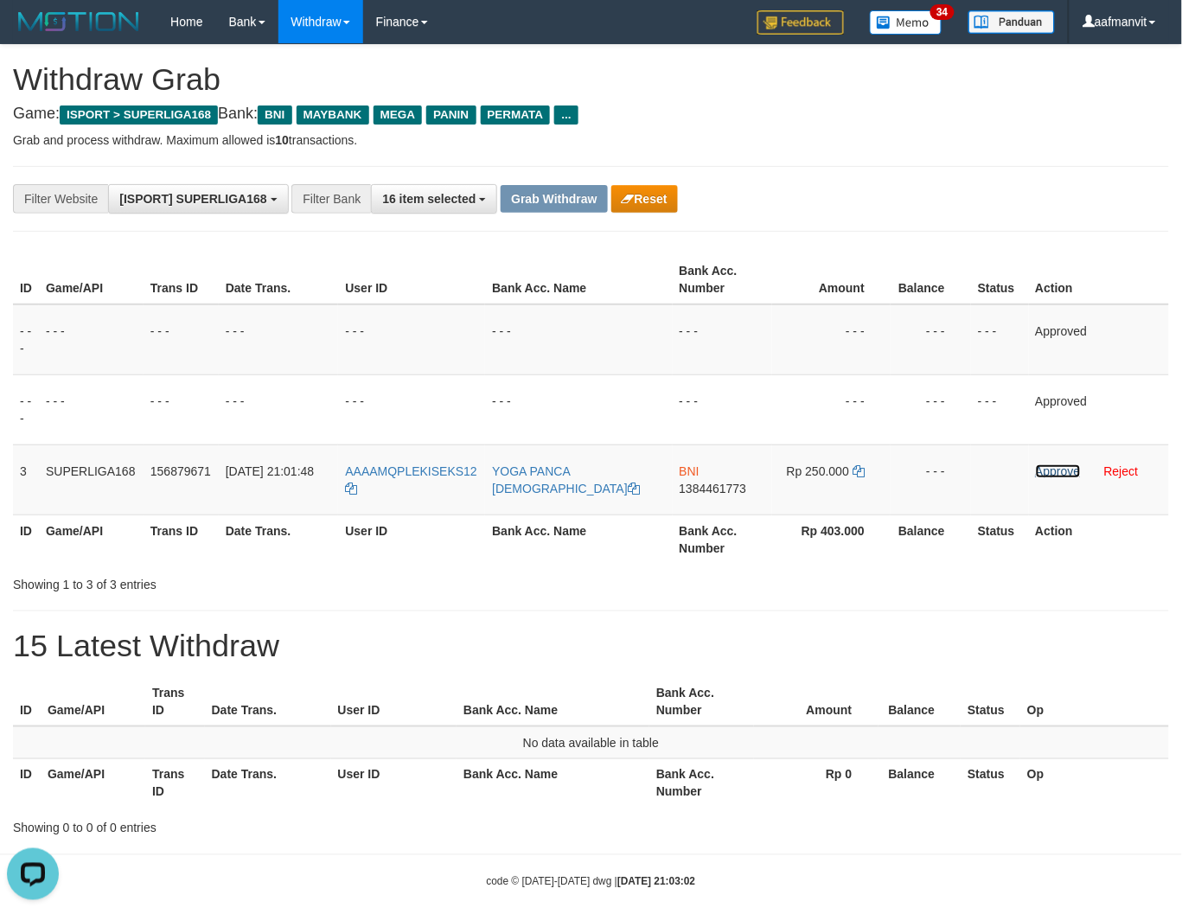
click at [1051, 468] on link "Approve" at bounding box center [1057, 471] width 45 height 14
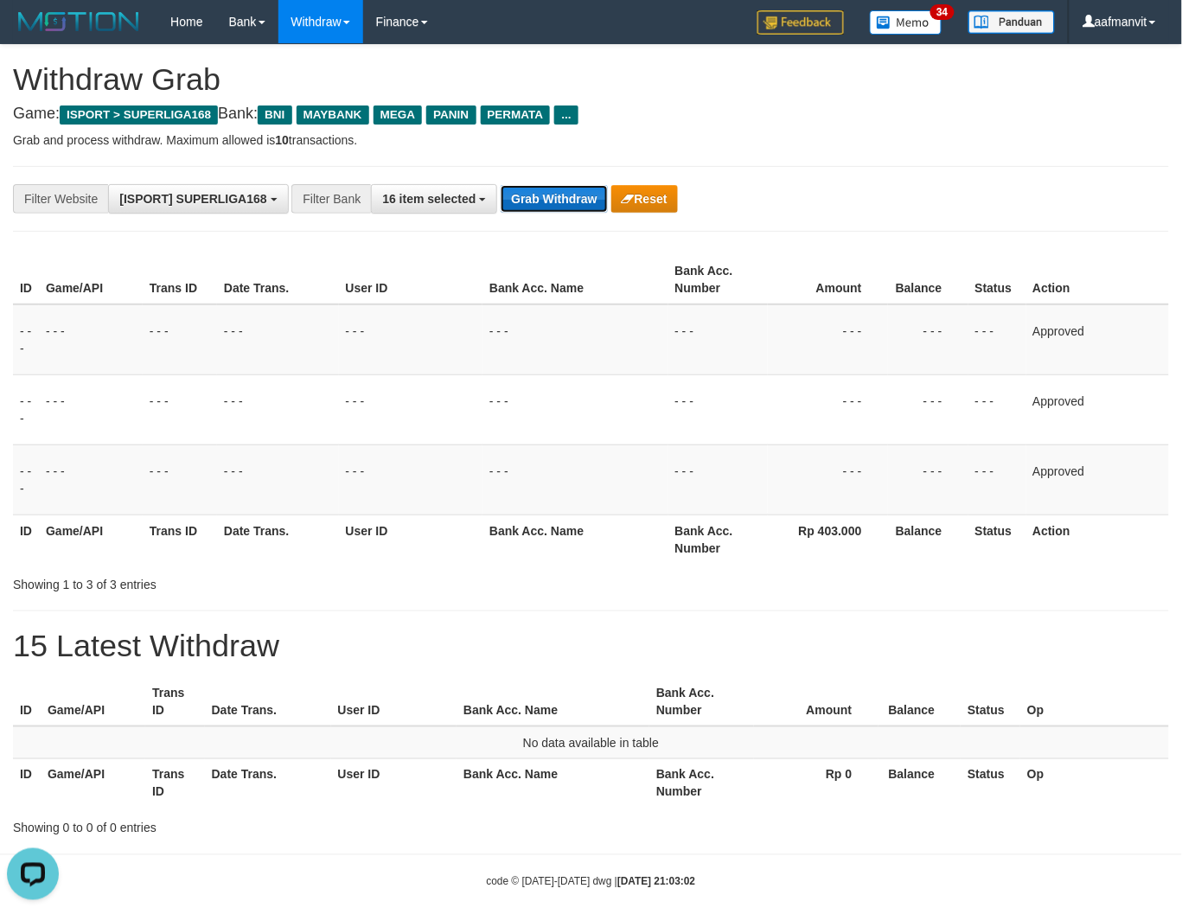
click at [563, 188] on button "Grab Withdraw" at bounding box center [553, 199] width 106 height 28
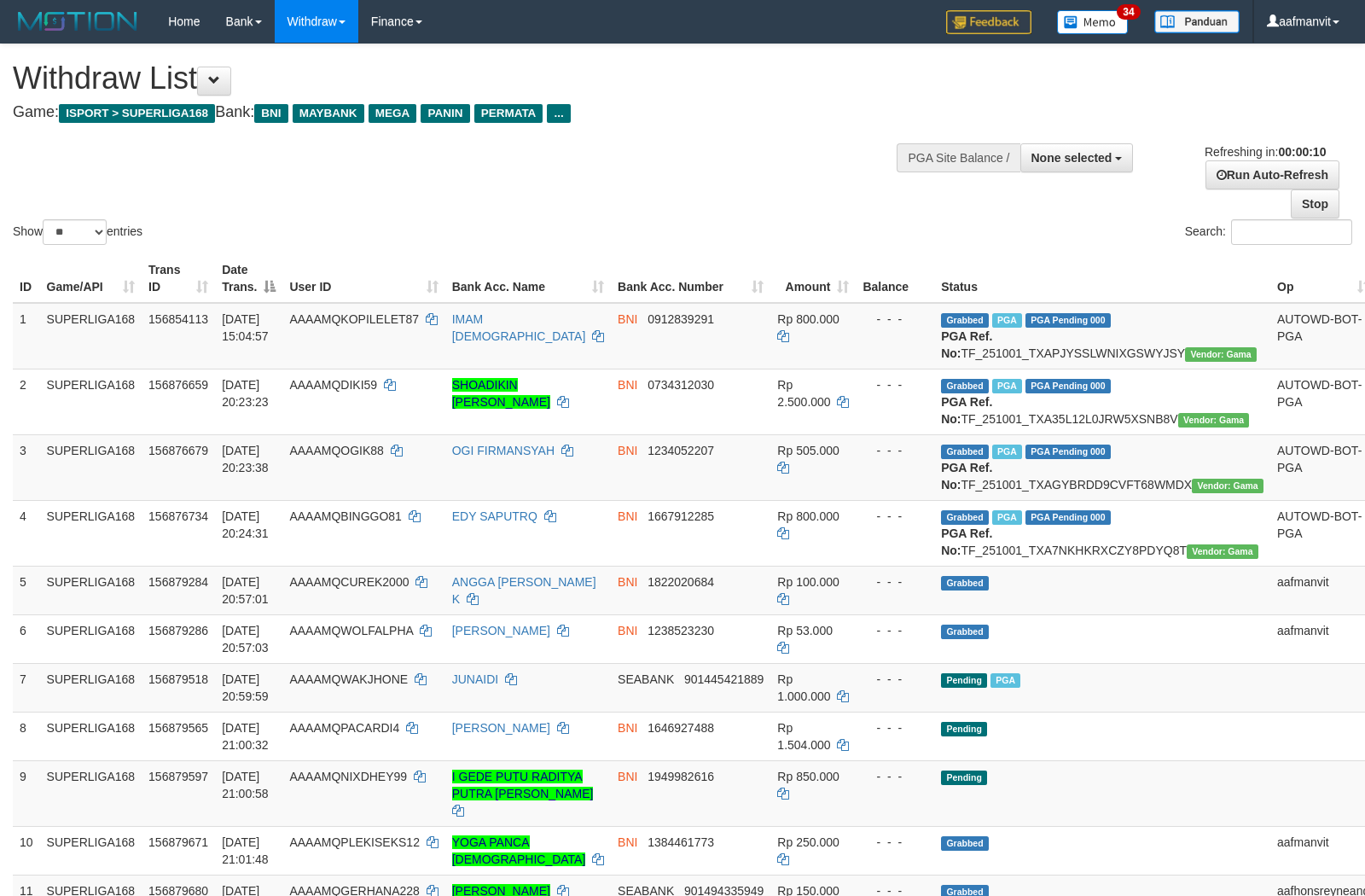
select select
select select "**"
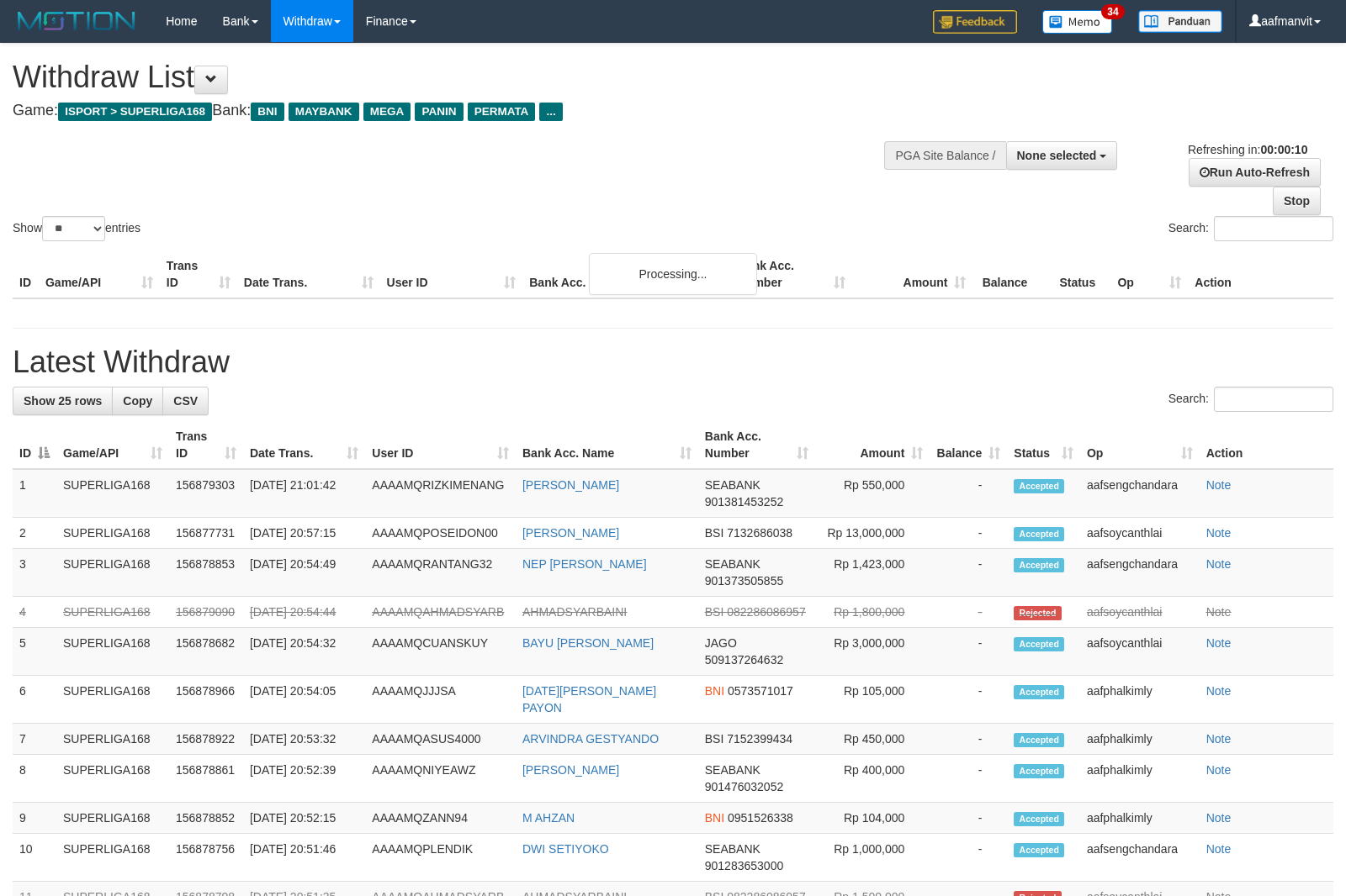
select select
select select "**"
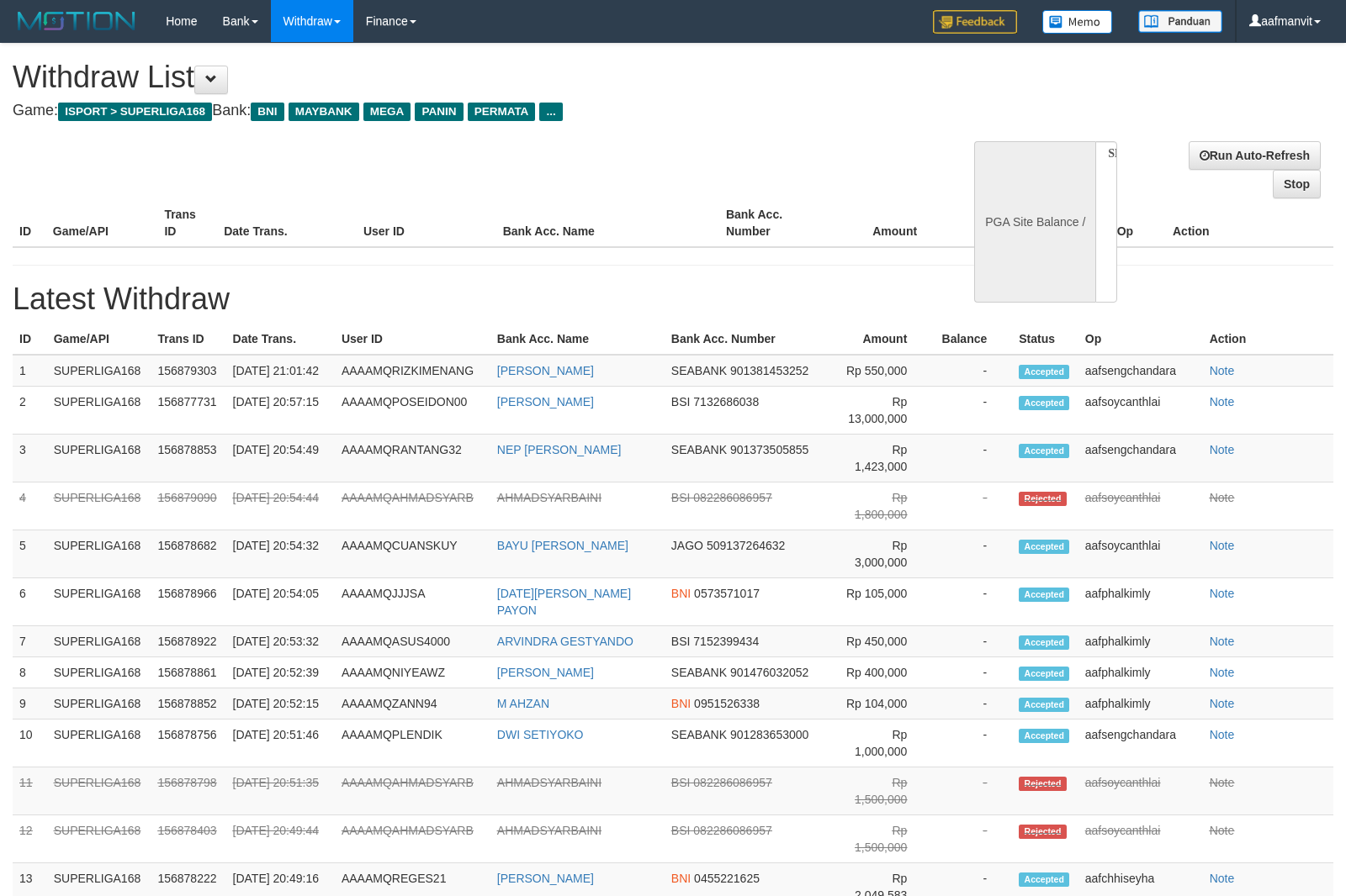
select select
select select "**"
select select
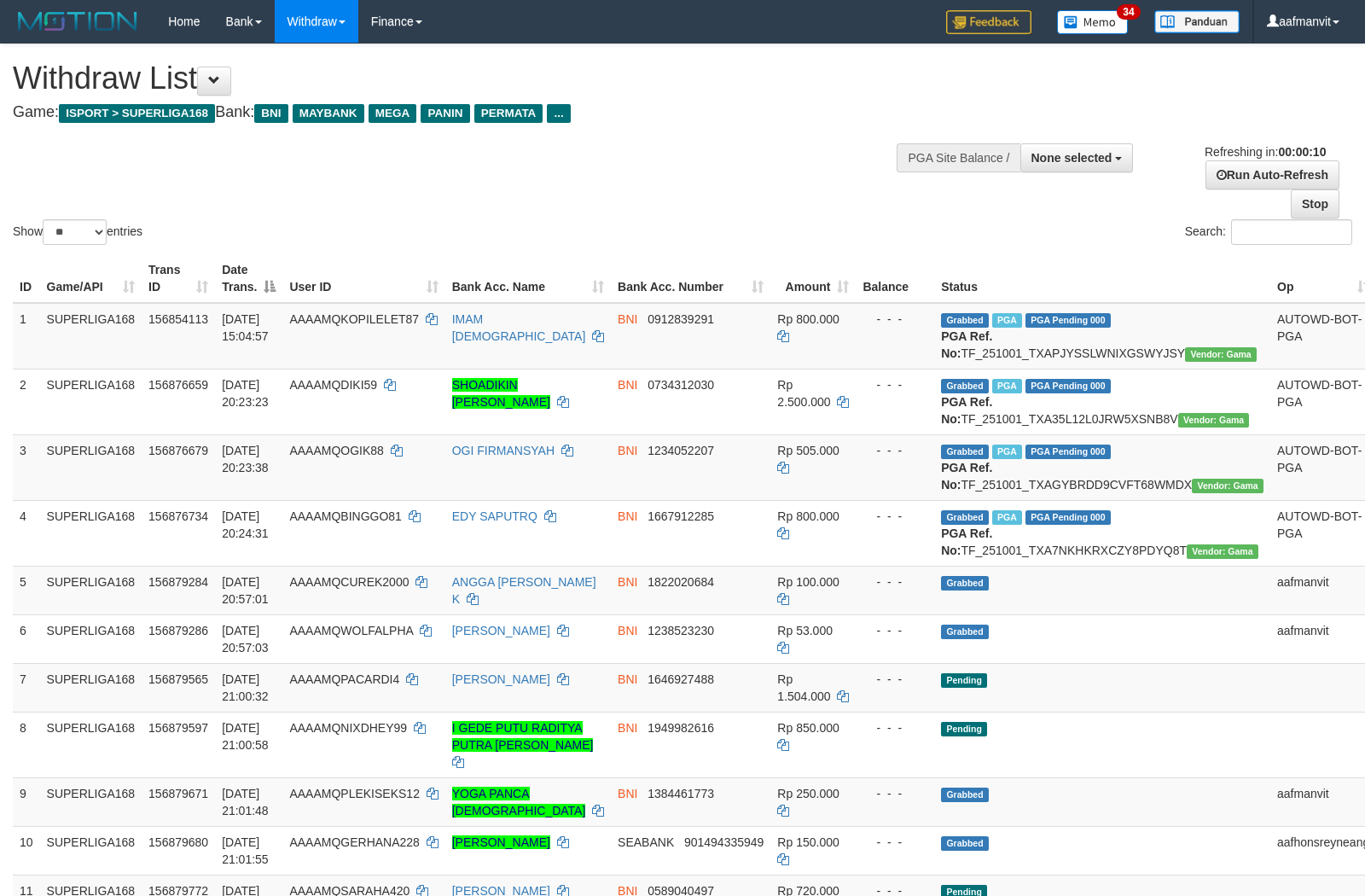
select select
select select "**"
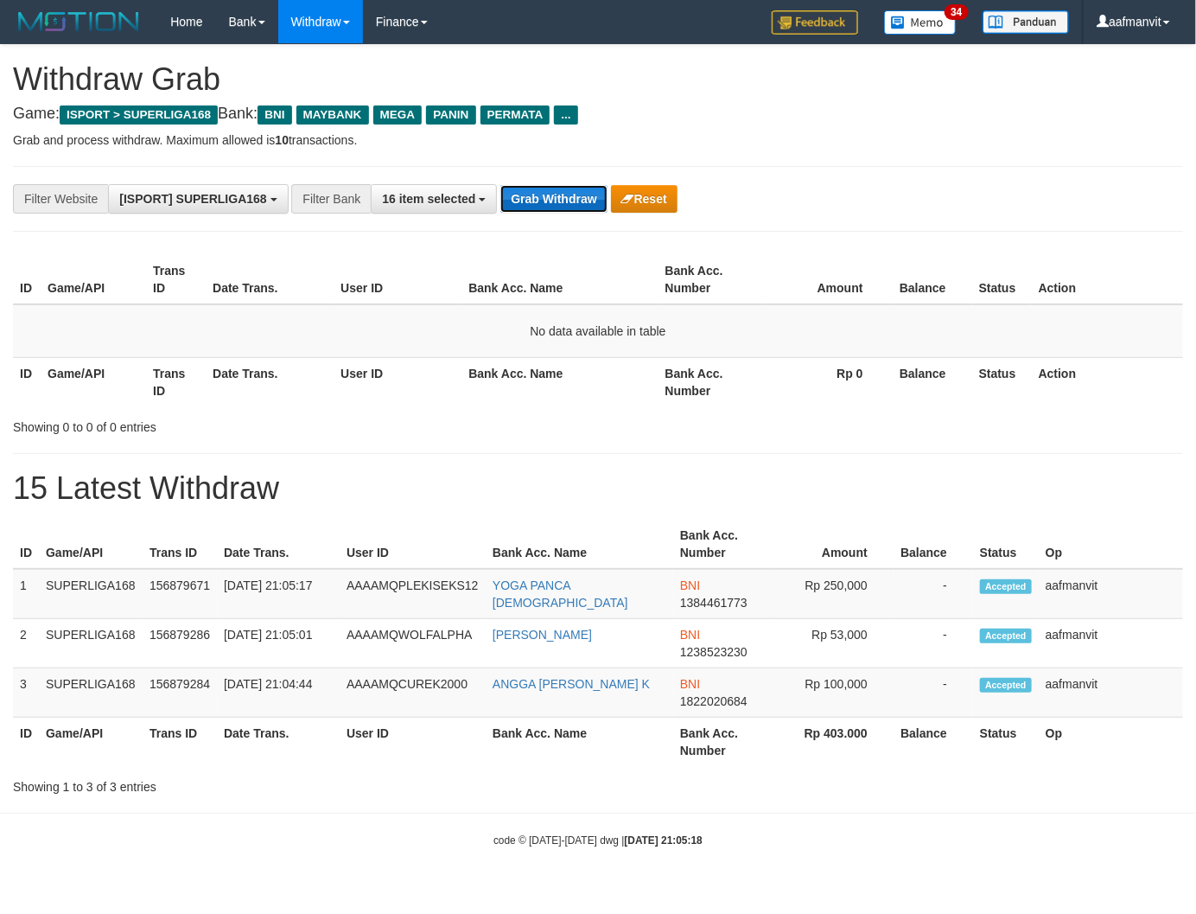
click at [540, 188] on button "Grab Withdraw" at bounding box center [553, 199] width 106 height 28
click at [538, 195] on button "Grab Withdraw" at bounding box center [553, 199] width 106 height 28
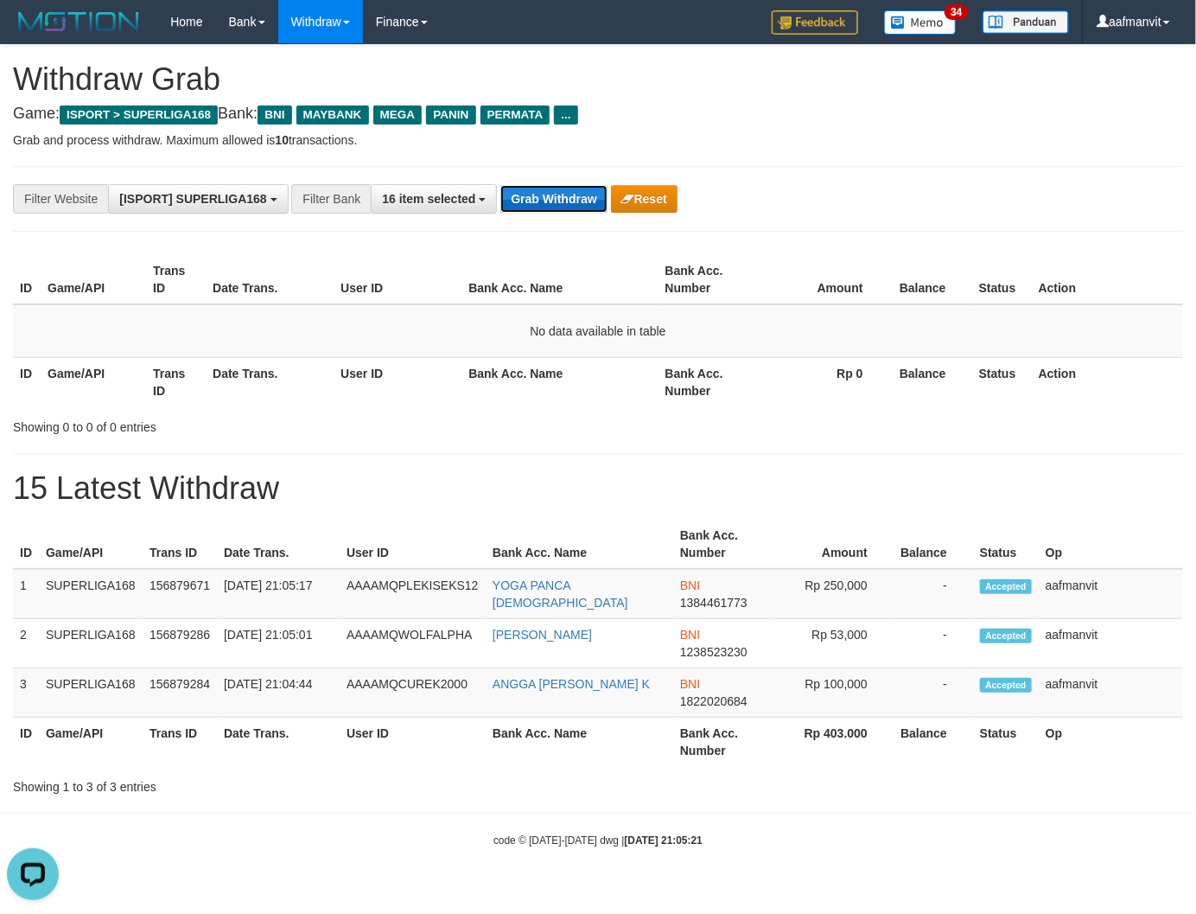
click at [538, 195] on button "Grab Withdraw" at bounding box center [553, 199] width 106 height 28
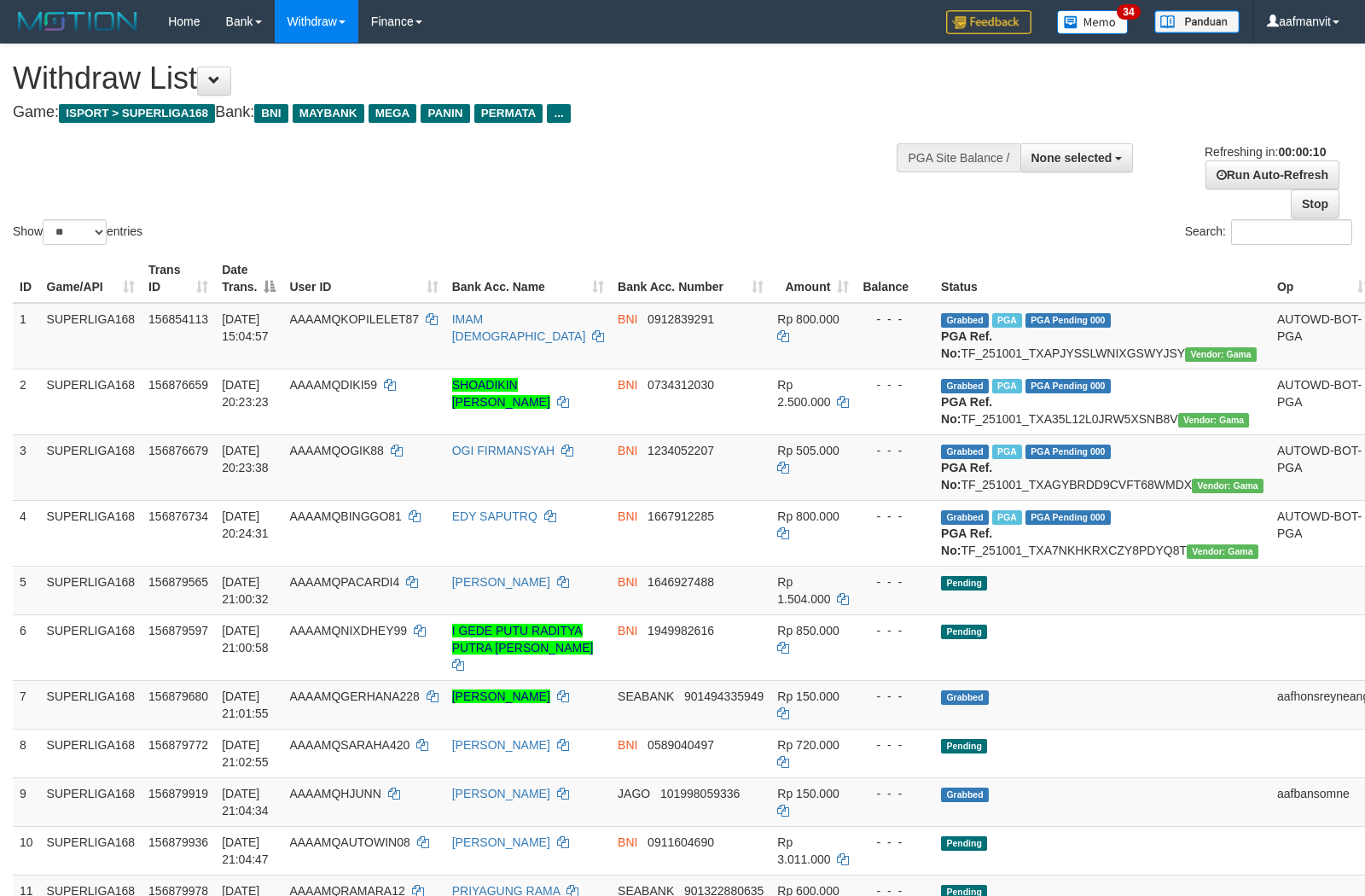
select select
select select "**"
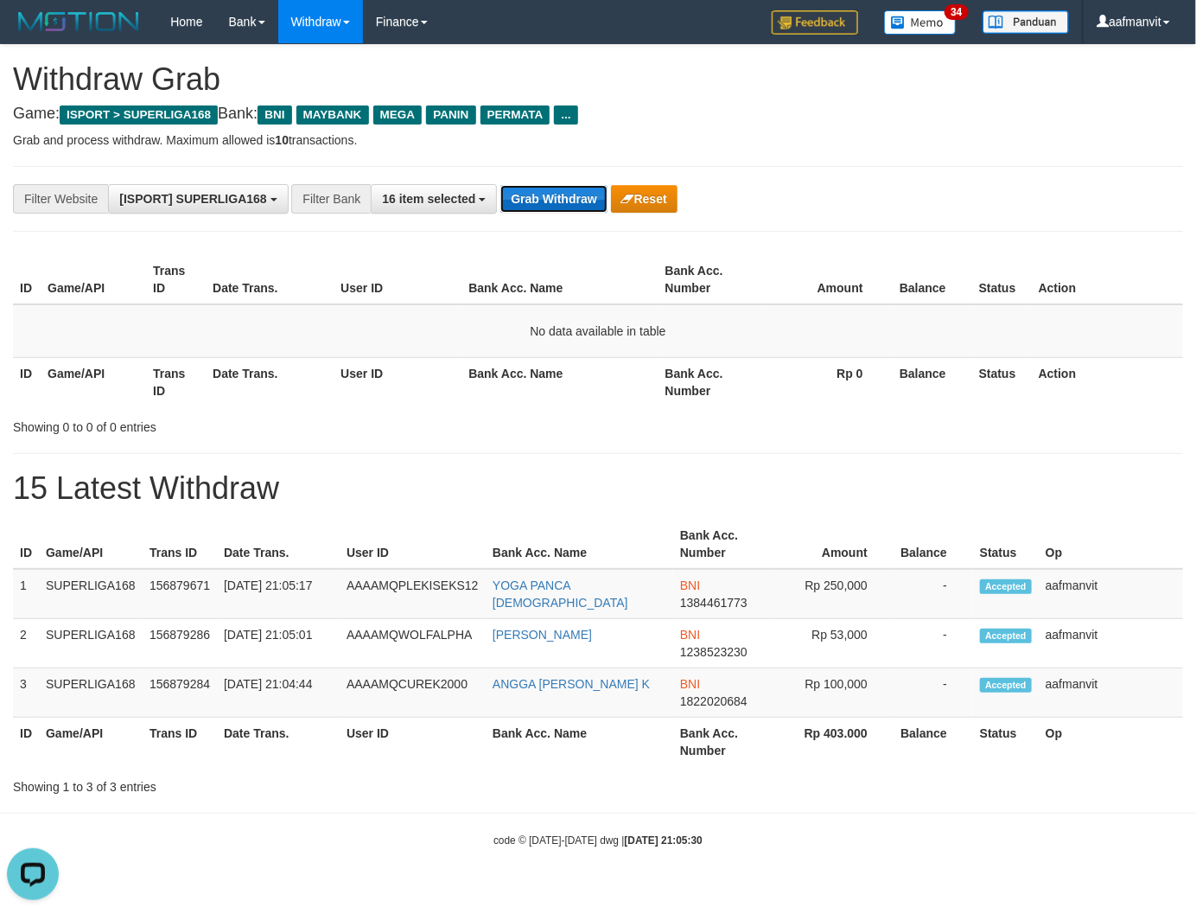
click at [515, 205] on button "Grab Withdraw" at bounding box center [553, 199] width 106 height 28
click at [515, 204] on button "Grab Withdraw" at bounding box center [553, 199] width 106 height 28
click at [538, 213] on div "**********" at bounding box center [598, 199] width 1170 height 66
drag, startPoint x: 538, startPoint y: 211, endPoint x: 538, endPoint y: 194, distance: 17.3
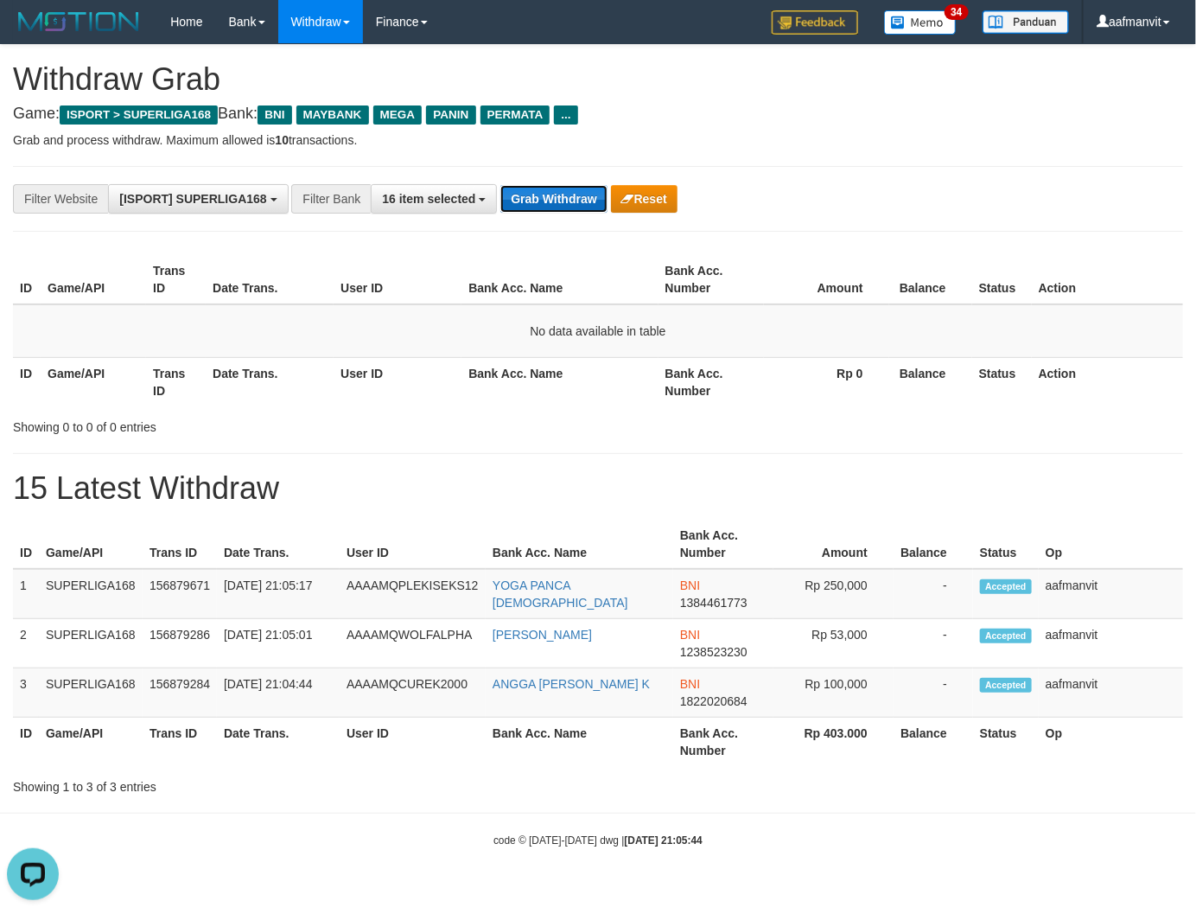
click at [538, 209] on button "Grab Withdraw" at bounding box center [553, 199] width 106 height 28
click at [538, 194] on button "Grab Withdraw" at bounding box center [553, 199] width 106 height 28
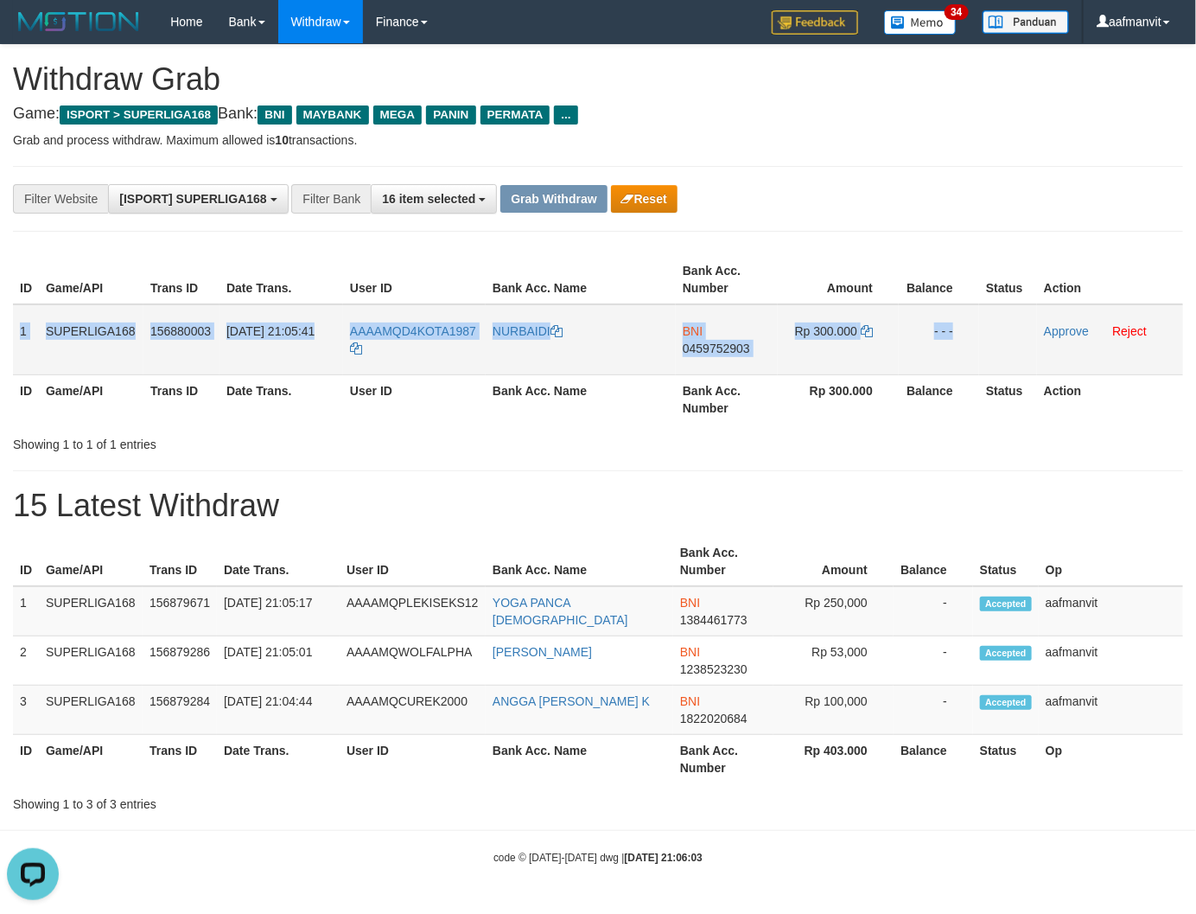
drag, startPoint x: 20, startPoint y: 321, endPoint x: 1017, endPoint y: 338, distance: 997.6
click at [1005, 338] on tr "1 SUPERLIGA168 156880003 [DATE] 21:05:41 AAAAMQD4KOTA1987 [GEOGRAPHIC_DATA] BNI…" at bounding box center [598, 339] width 1170 height 71
copy tr "1 SUPERLIGA168 156880003 [DATE] 21:05:41 AAAAMQD4KOTA1987 NURBAIDI BNI 04597529…"
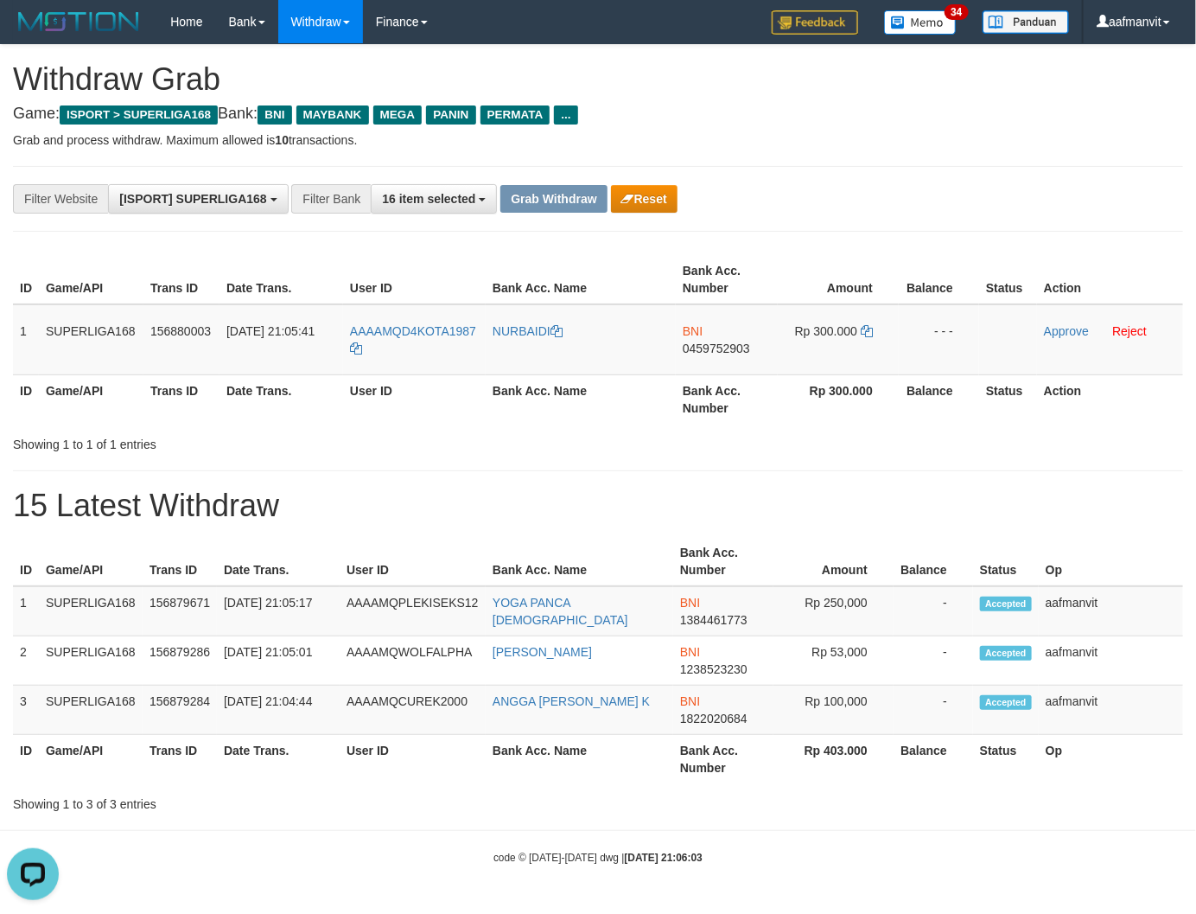
drag, startPoint x: 467, startPoint y: 541, endPoint x: 442, endPoint y: 470, distance: 75.2
click at [467, 541] on th "User ID" at bounding box center [413, 561] width 146 height 49
copy tr "4KOTA1987"
drag, startPoint x: 485, startPoint y: 320, endPoint x: 1106, endPoint y: 355, distance: 622.5
click at [409, 329] on tr "1 SUPERLIGA168 156880003 01/10/2025 21:05:41 AAAAMQD4KOTA1987 NURBAIDI BNI 0459…" at bounding box center [598, 339] width 1170 height 71
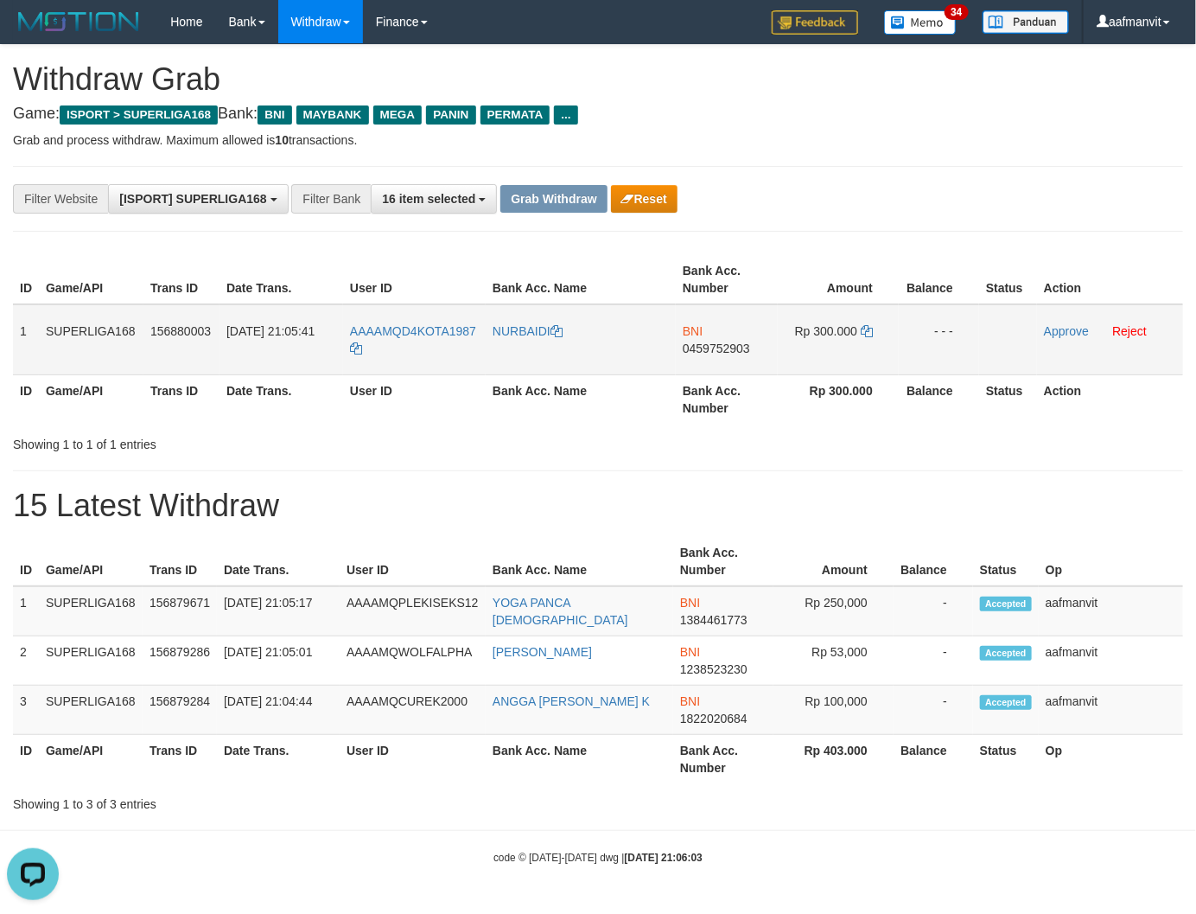
click at [724, 339] on td "BNI 0459752903" at bounding box center [727, 339] width 102 height 71
copy td "045975"
click at [722, 344] on span "0459752903" at bounding box center [716, 348] width 67 height 14
click at [870, 326] on icon at bounding box center [867, 331] width 12 height 12
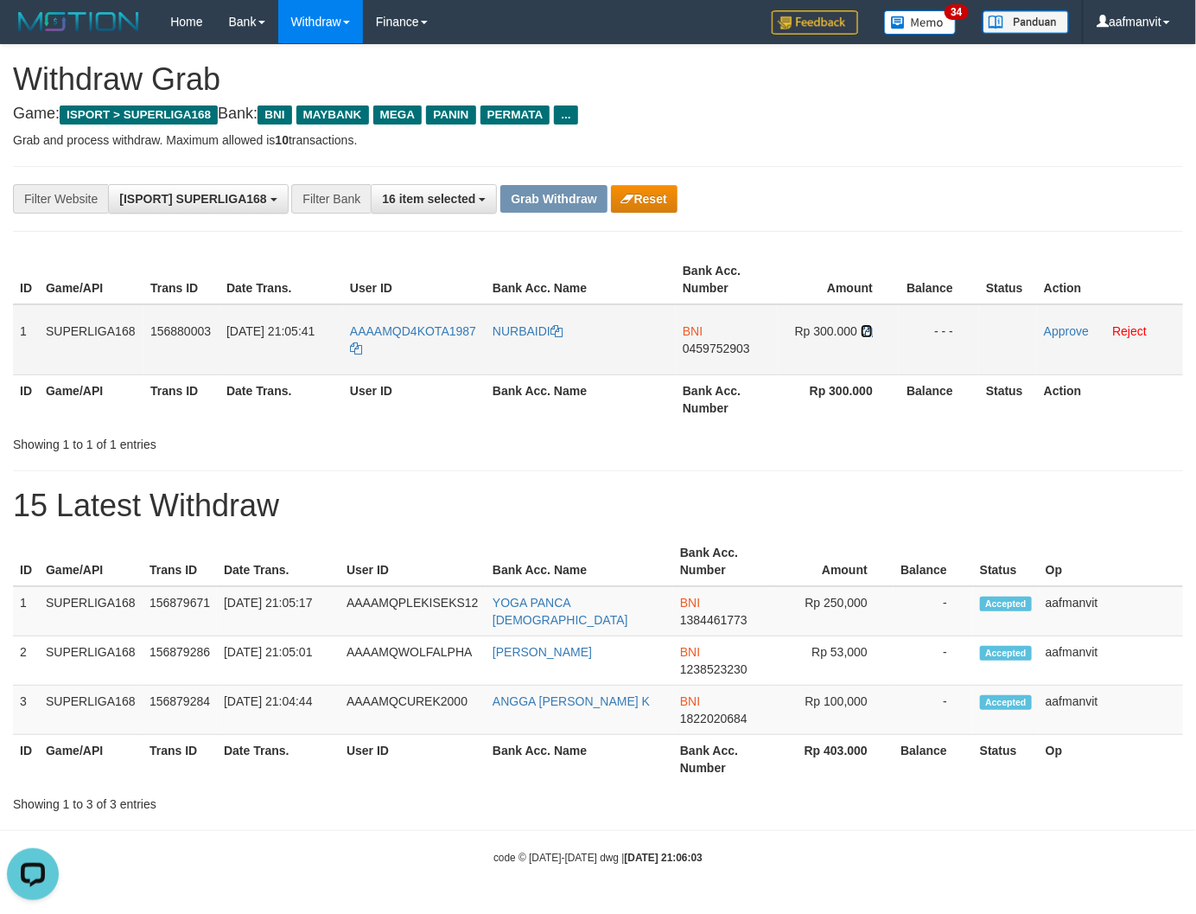
click at [870, 326] on icon at bounding box center [867, 331] width 12 height 12
click at [1055, 332] on link "Approve" at bounding box center [1066, 331] width 45 height 14
click at [560, 191] on button "Grab Withdraw" at bounding box center [553, 199] width 106 height 28
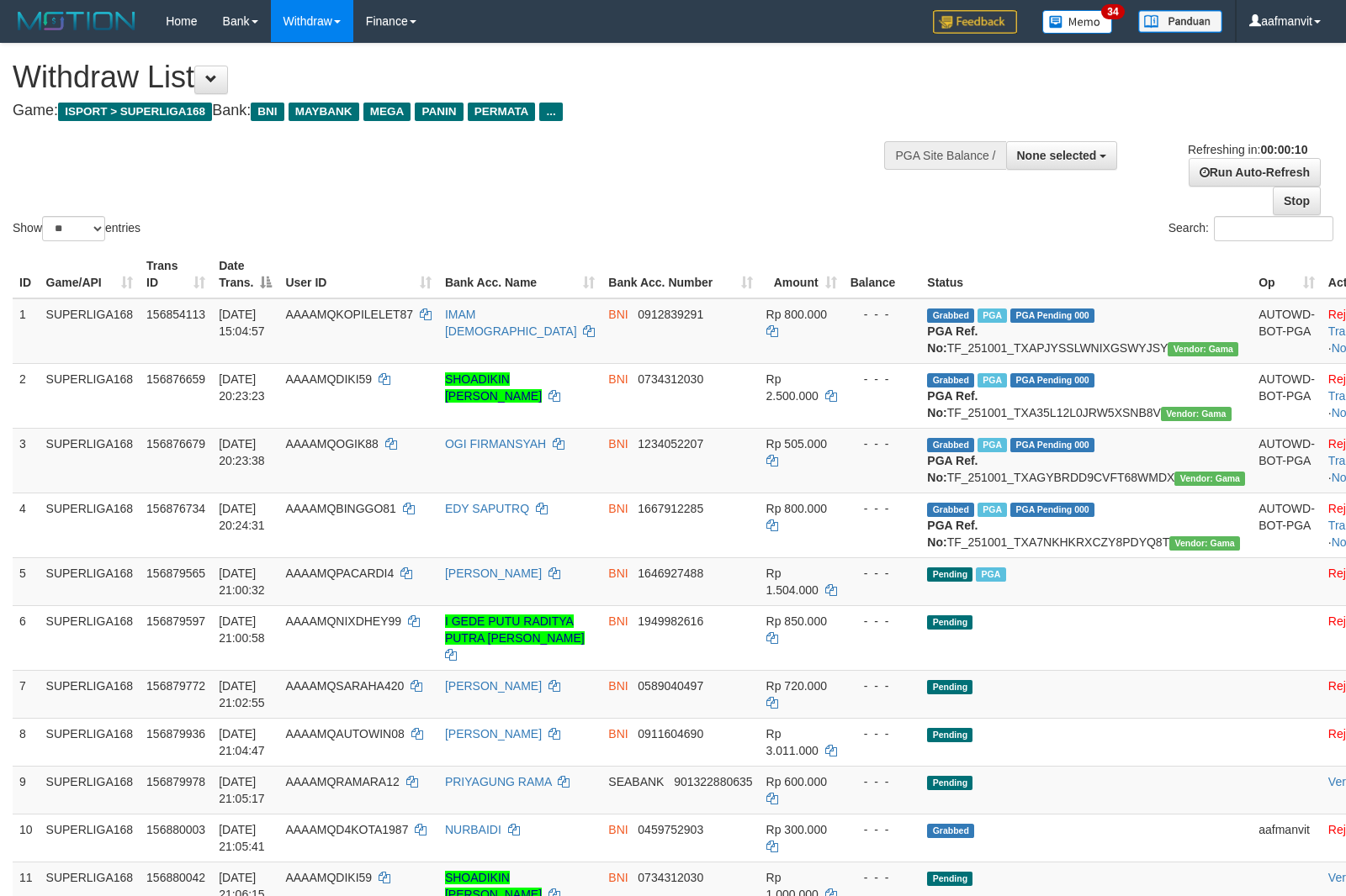
select select
select select "**"
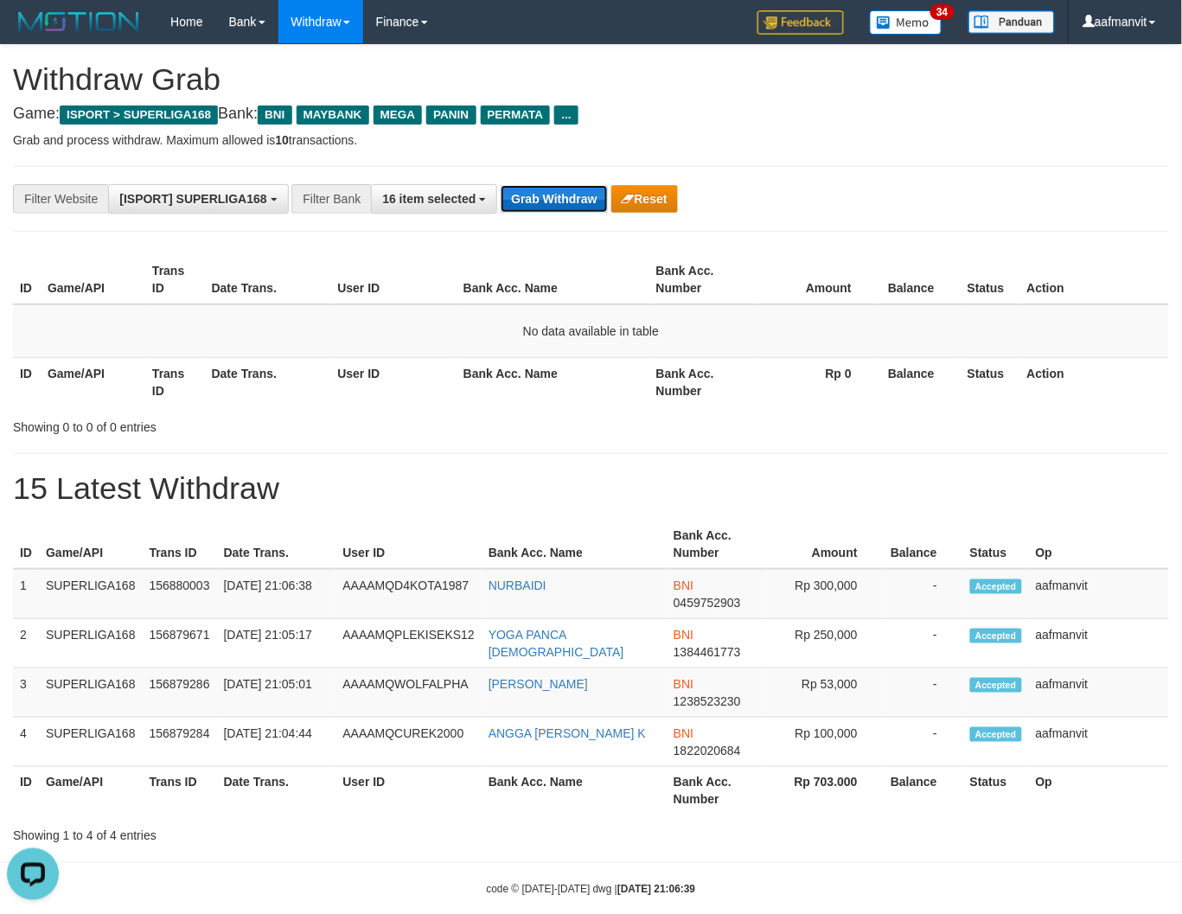
click at [572, 194] on button "Grab Withdraw" at bounding box center [553, 199] width 106 height 28
click at [571, 193] on button "Grab Withdraw" at bounding box center [553, 199] width 106 height 28
click at [520, 194] on button "Grab Withdraw" at bounding box center [553, 199] width 106 height 28
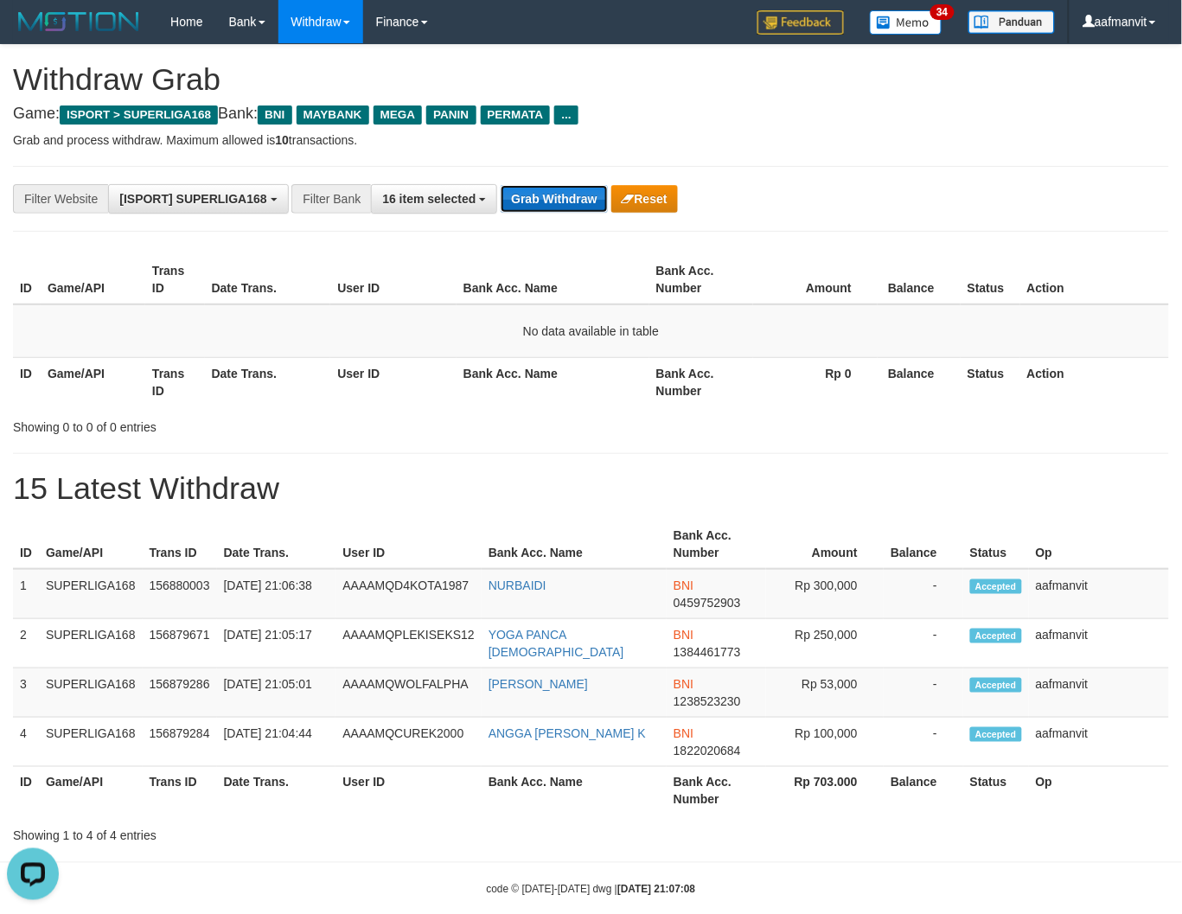
click at [520, 194] on button "Grab Withdraw" at bounding box center [553, 199] width 106 height 28
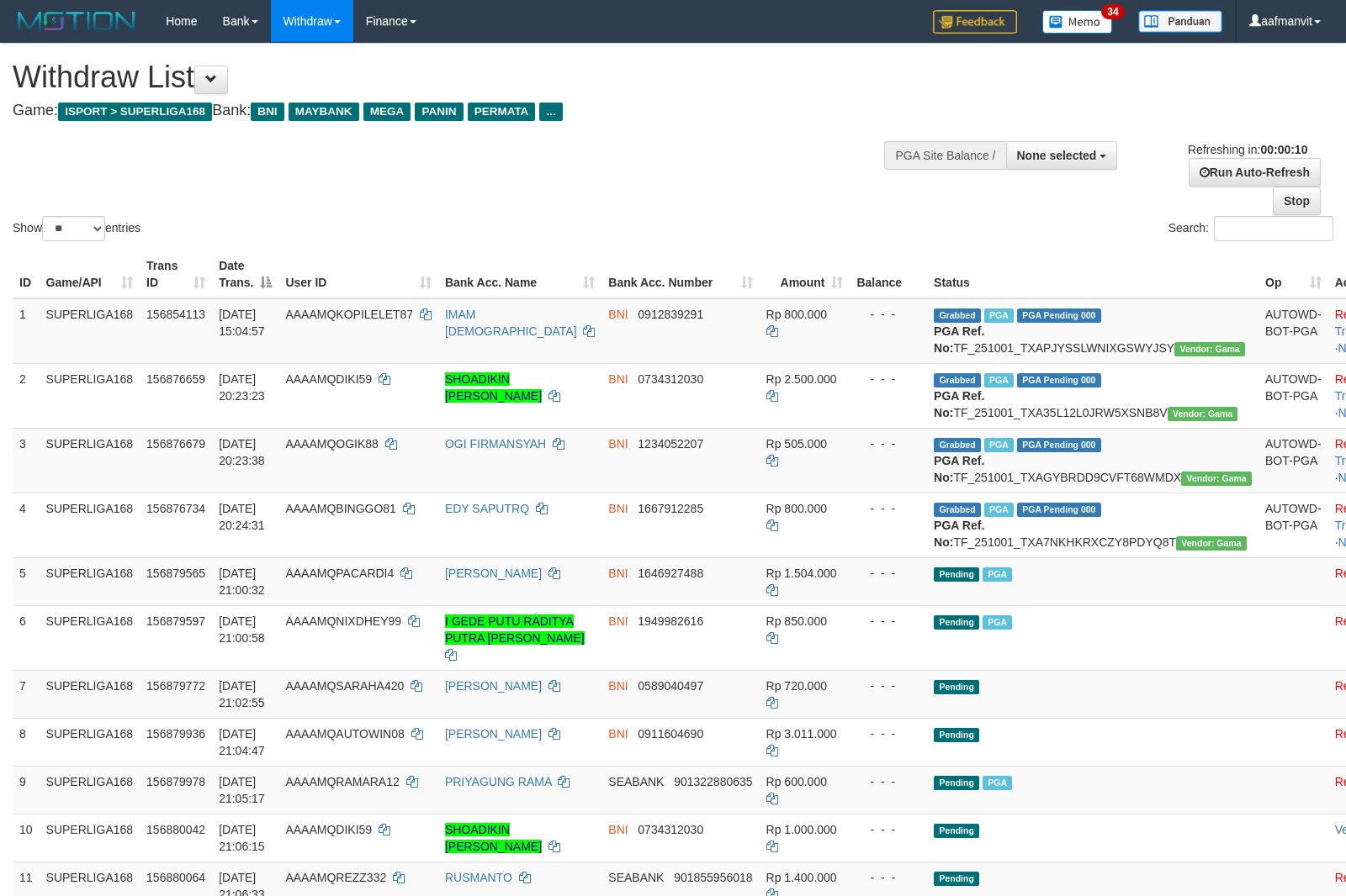
select select
select select "**"
select select
select select "**"
select select
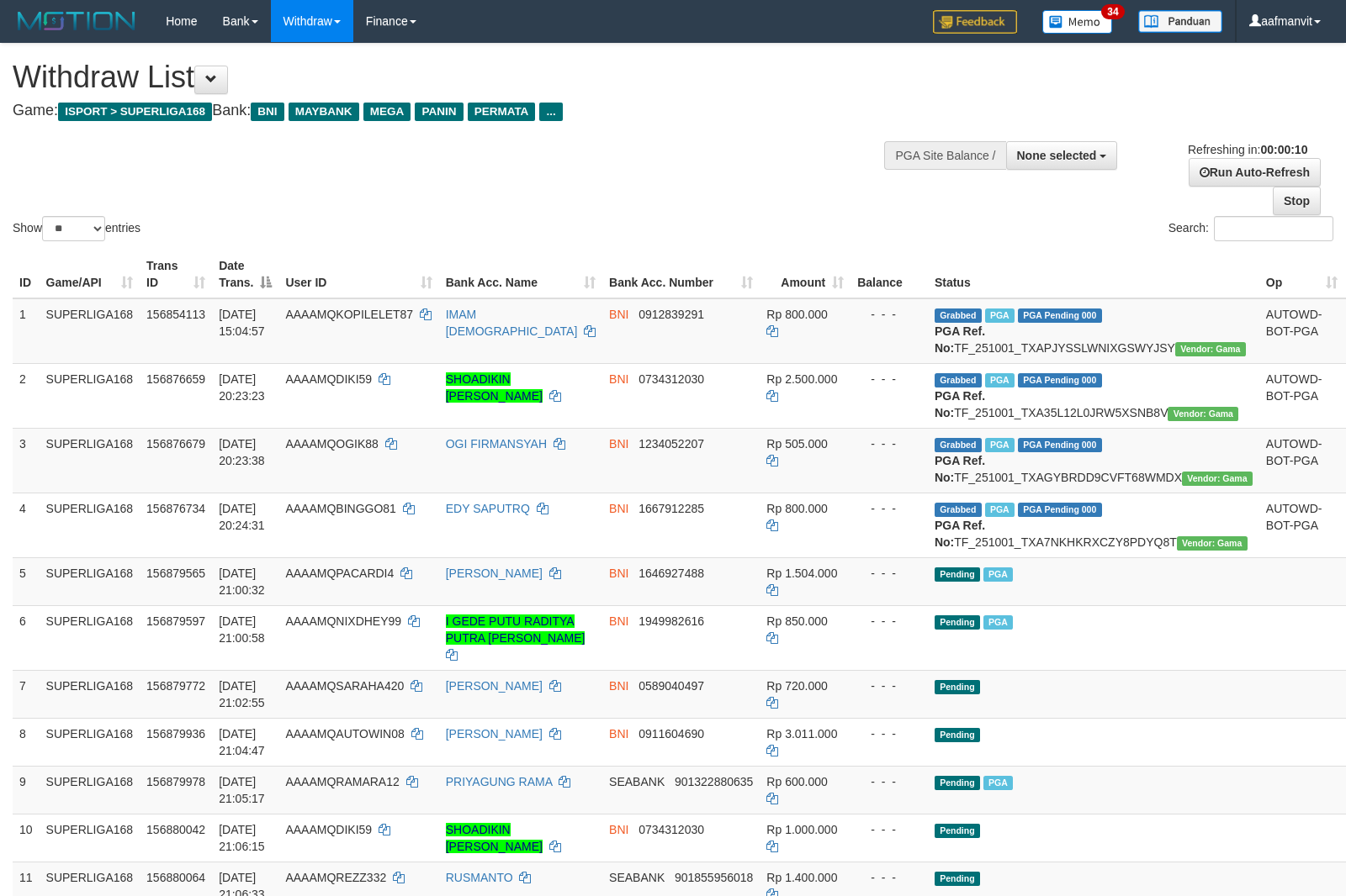
select select "**"
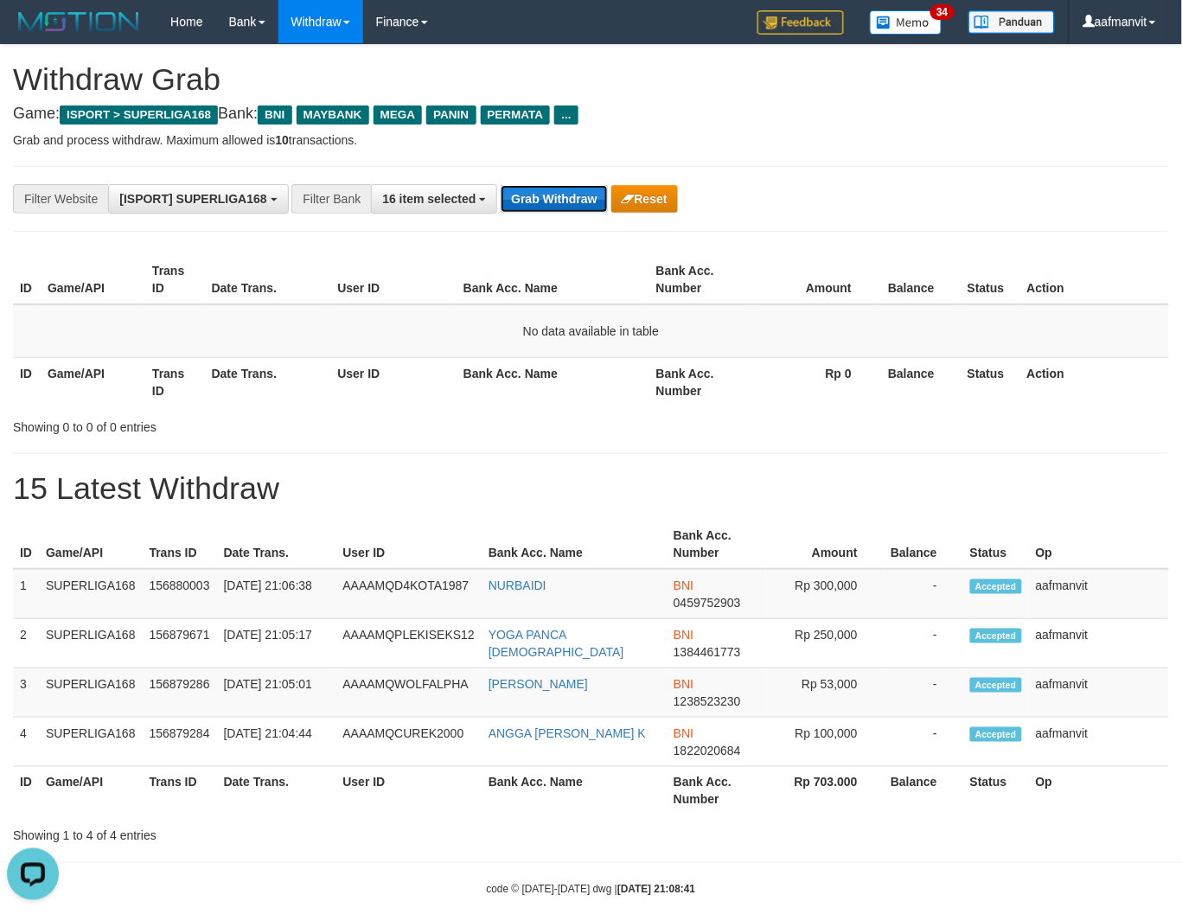
click at [551, 187] on button "Grab Withdraw" at bounding box center [553, 199] width 106 height 28
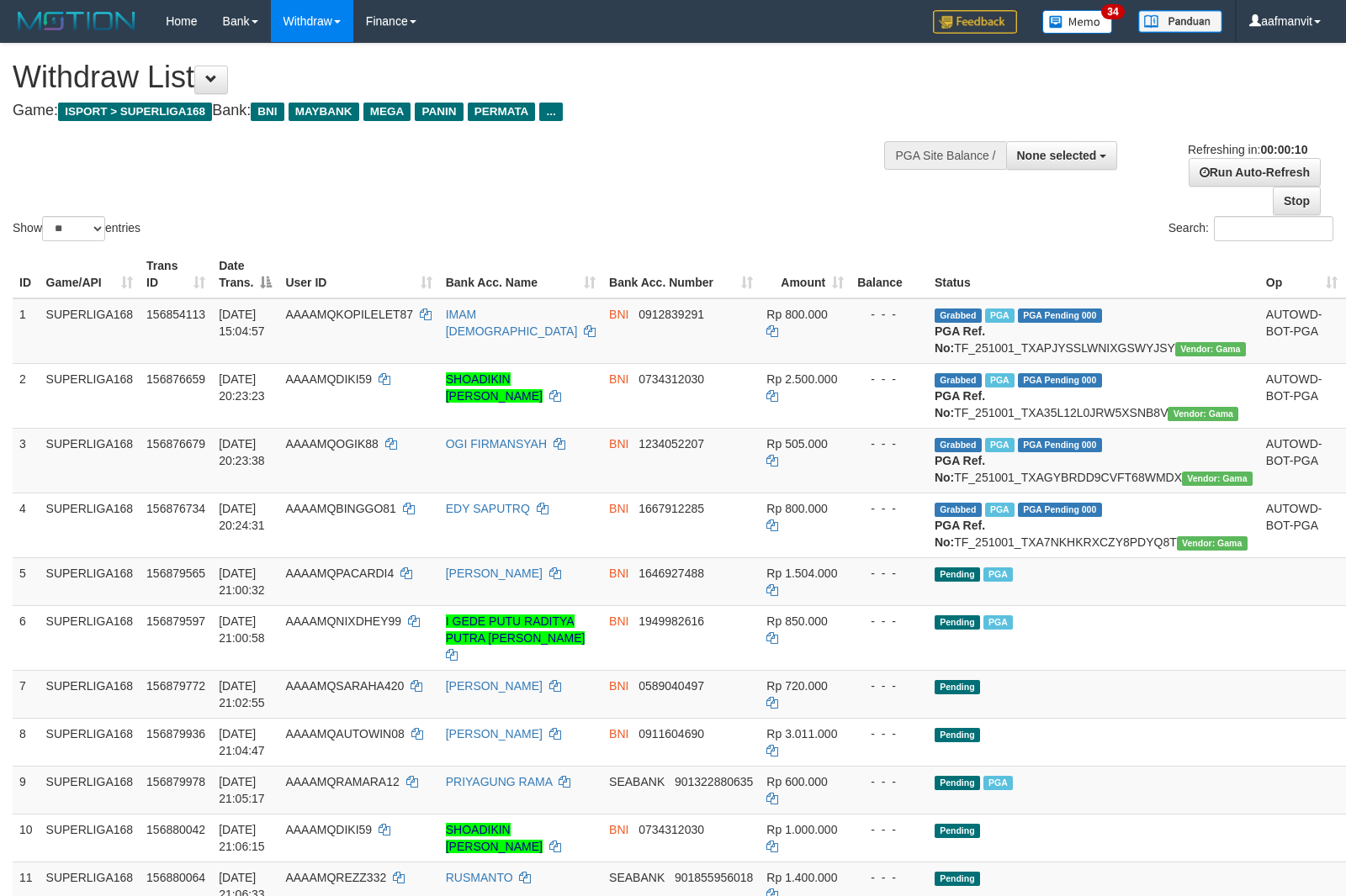
select select
select select "**"
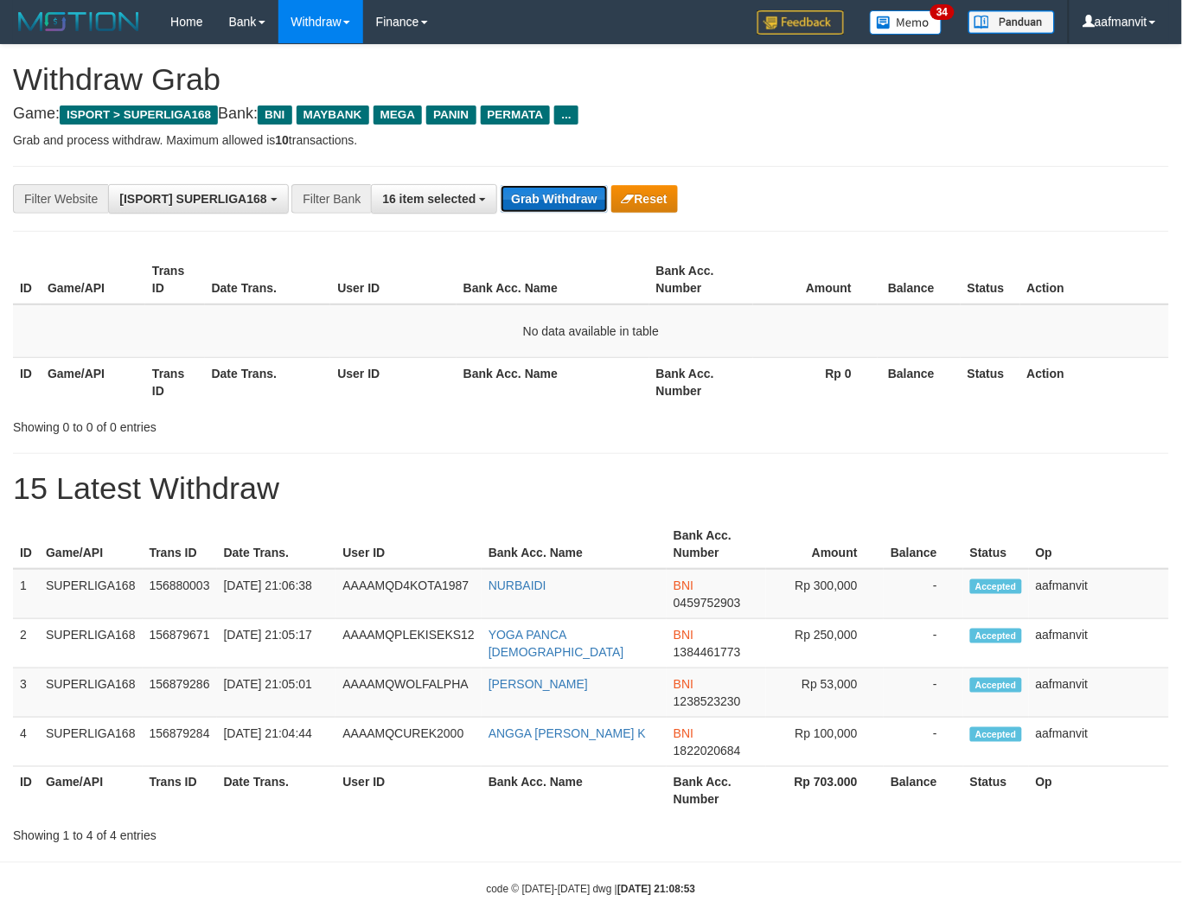
click at [537, 191] on button "Grab Withdraw" at bounding box center [553, 199] width 106 height 28
click at [557, 179] on div "**********" at bounding box center [591, 199] width 1156 height 66
click at [550, 192] on button "Grab Withdraw" at bounding box center [553, 199] width 106 height 28
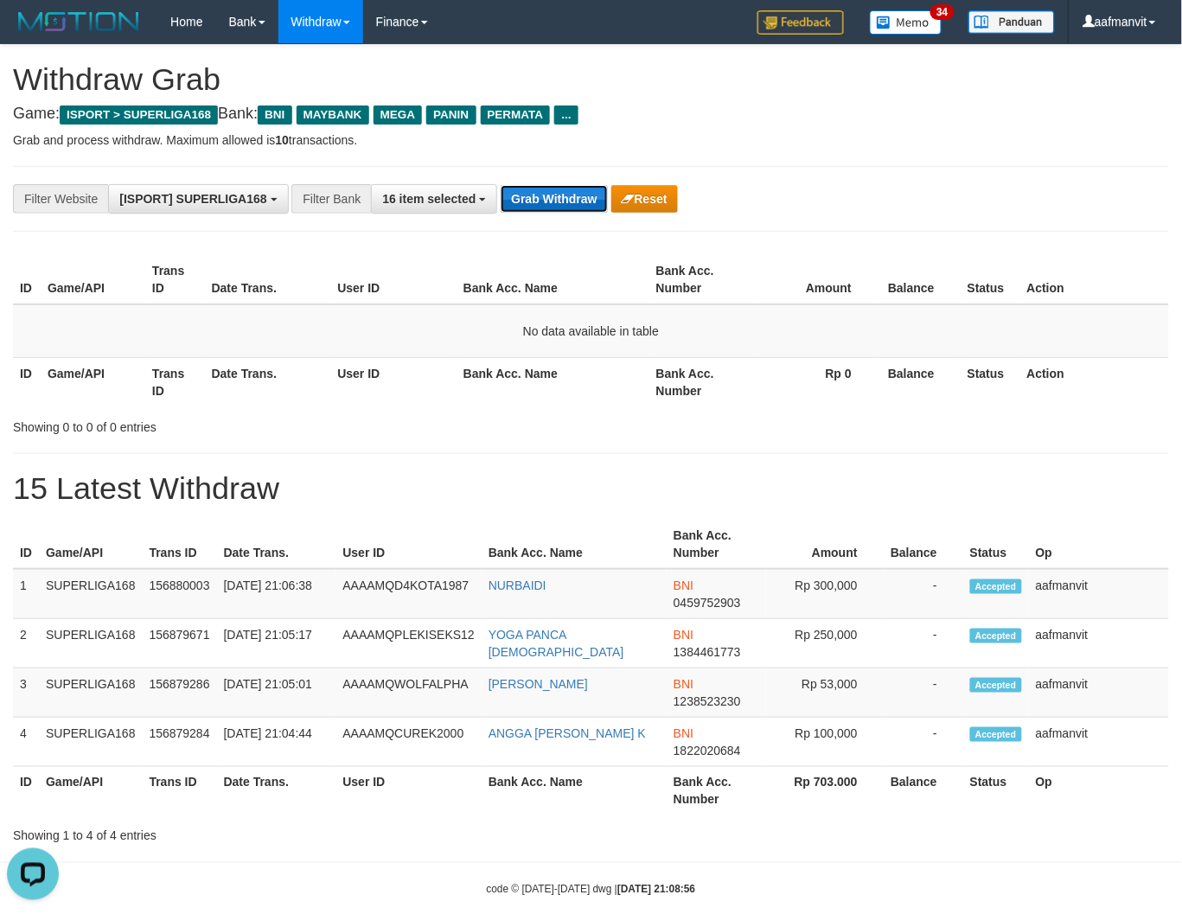
click at [549, 192] on button "Grab Withdraw" at bounding box center [553, 199] width 106 height 28
click at [589, 201] on button "Grab Withdraw" at bounding box center [553, 199] width 106 height 28
click at [545, 210] on button "Grab Withdraw" at bounding box center [553, 199] width 106 height 28
click at [545, 209] on button "Grab Withdraw" at bounding box center [553, 199] width 106 height 28
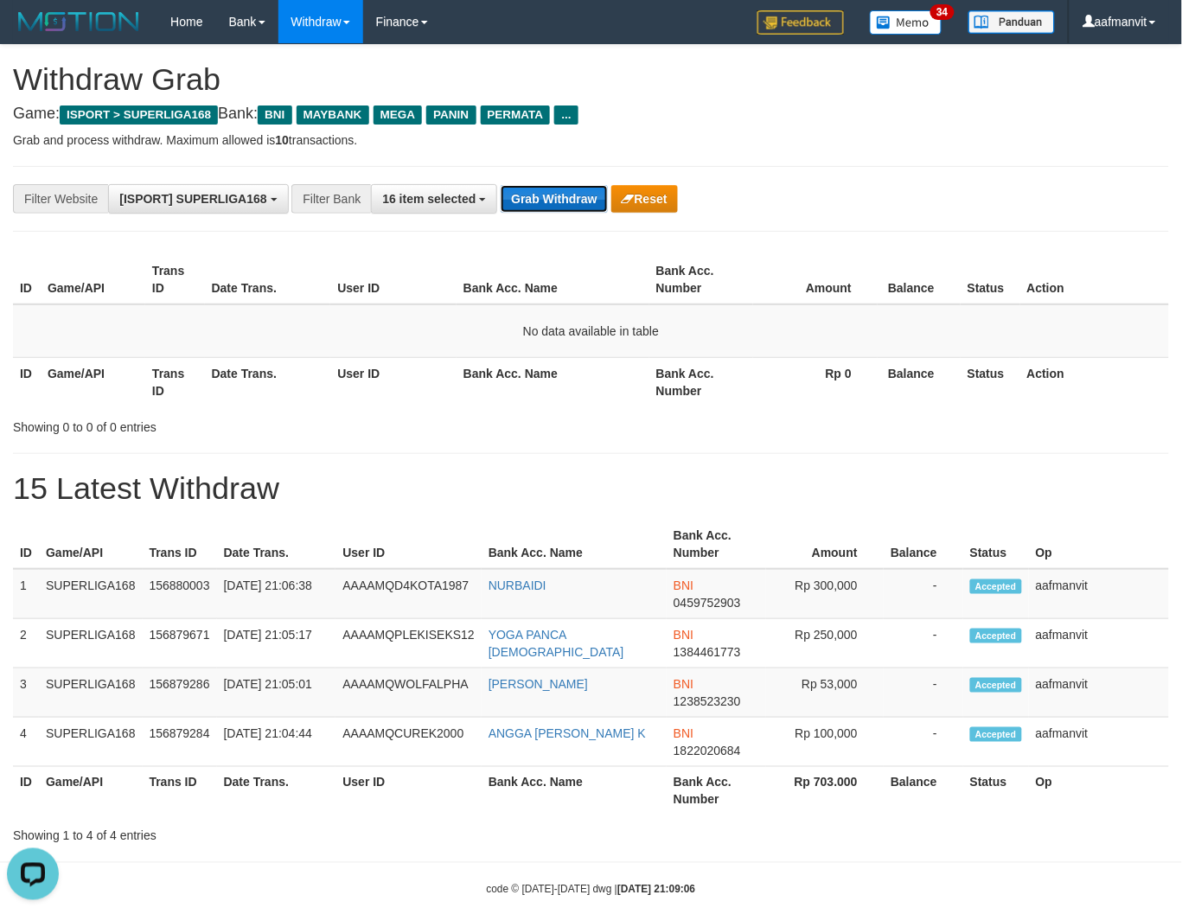
click at [545, 208] on button "Grab Withdraw" at bounding box center [553, 199] width 106 height 28
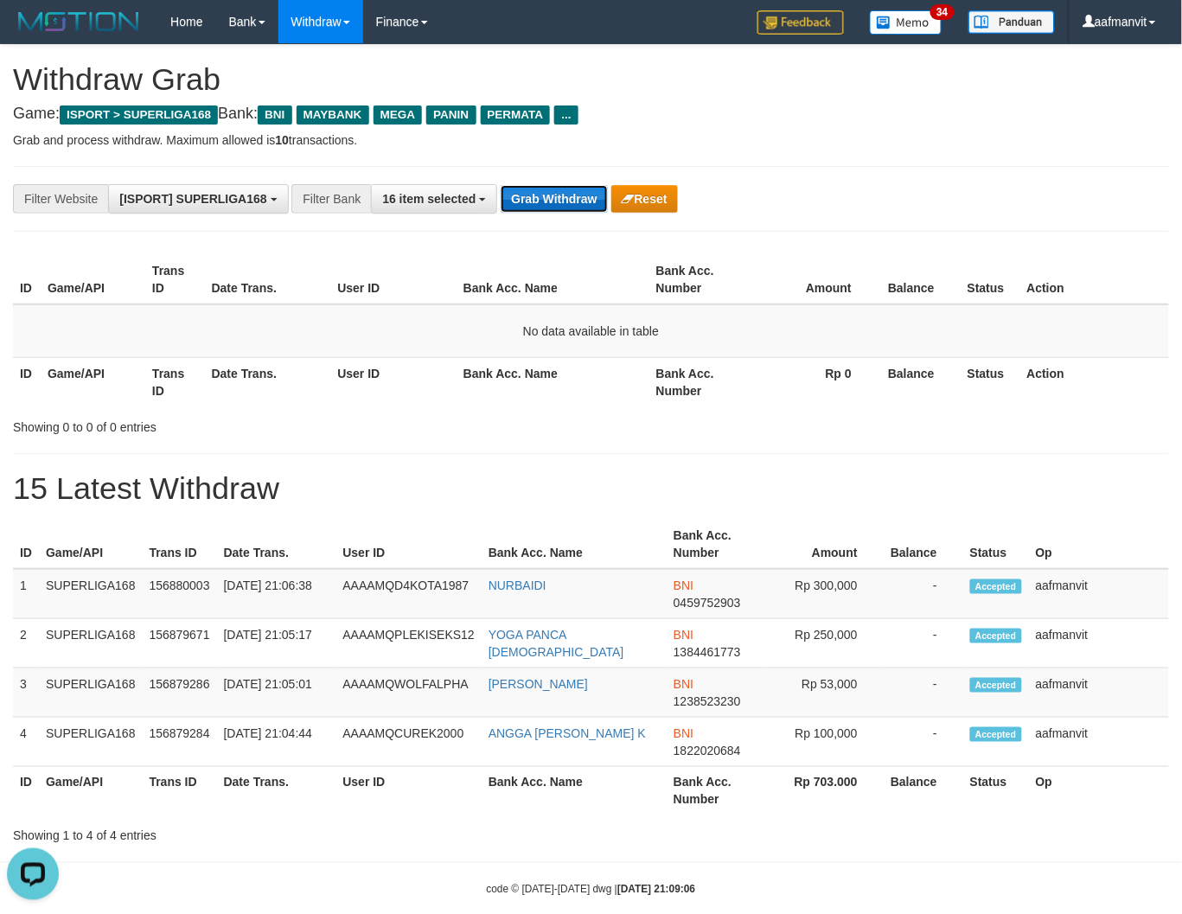
click at [545, 208] on button "Grab Withdraw" at bounding box center [553, 199] width 106 height 28
drag, startPoint x: 545, startPoint y: 208, endPoint x: 985, endPoint y: 221, distance: 440.1
click at [546, 208] on button "Grab Withdraw" at bounding box center [553, 199] width 106 height 28
click at [531, 200] on button "Grab Withdraw" at bounding box center [553, 199] width 106 height 28
click at [531, 199] on button "Grab Withdraw" at bounding box center [553, 199] width 106 height 28
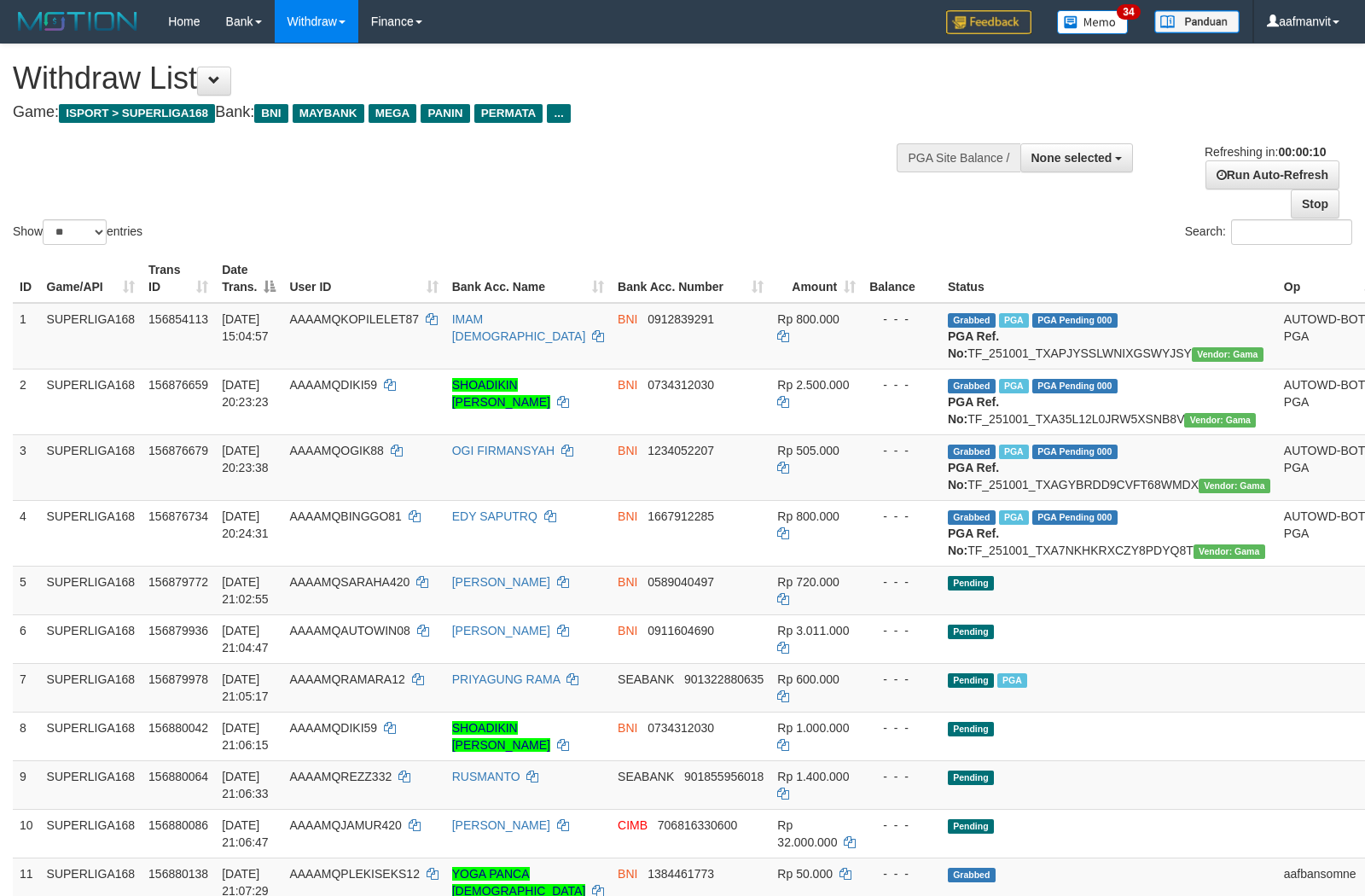
select select
select select "**"
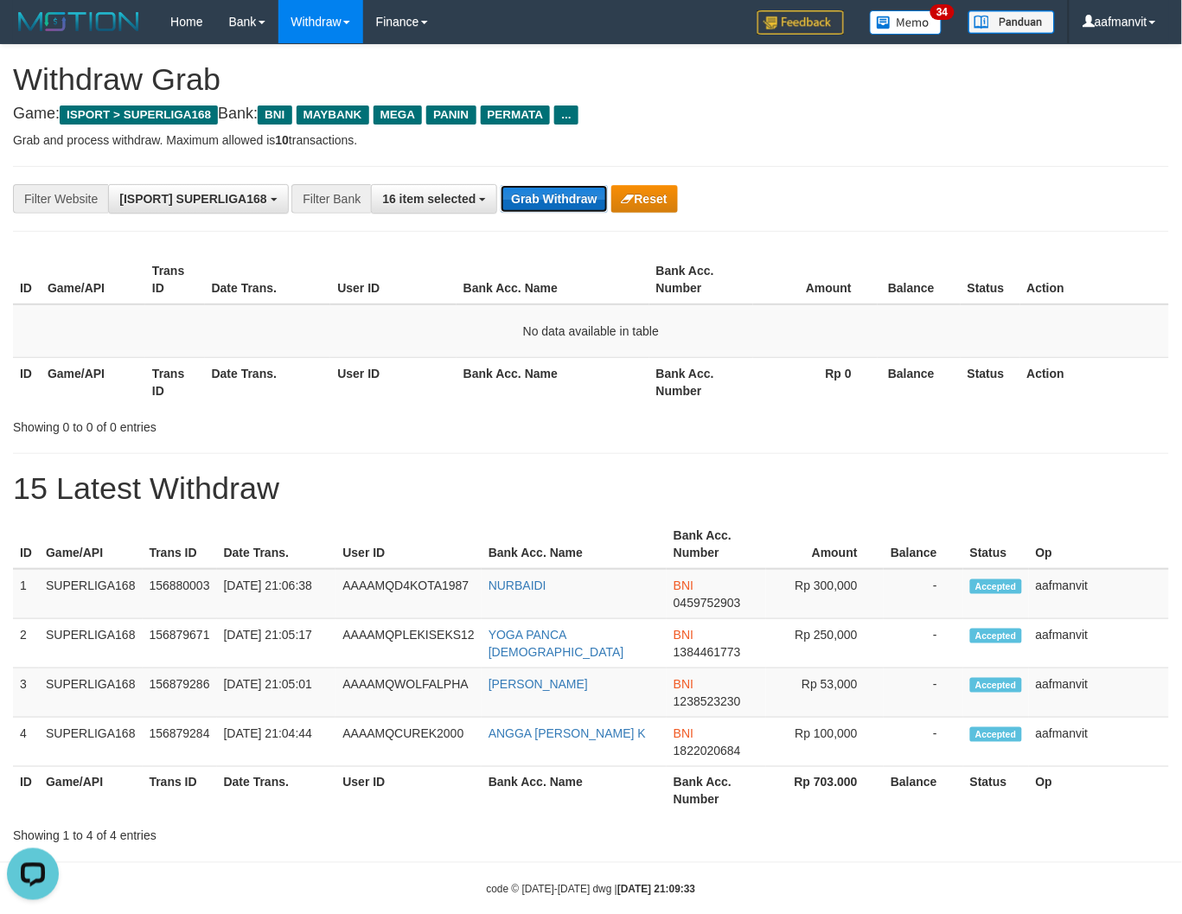
click at [548, 193] on button "Grab Withdraw" at bounding box center [553, 199] width 106 height 28
click at [528, 188] on button "Grab Withdraw" at bounding box center [553, 199] width 106 height 28
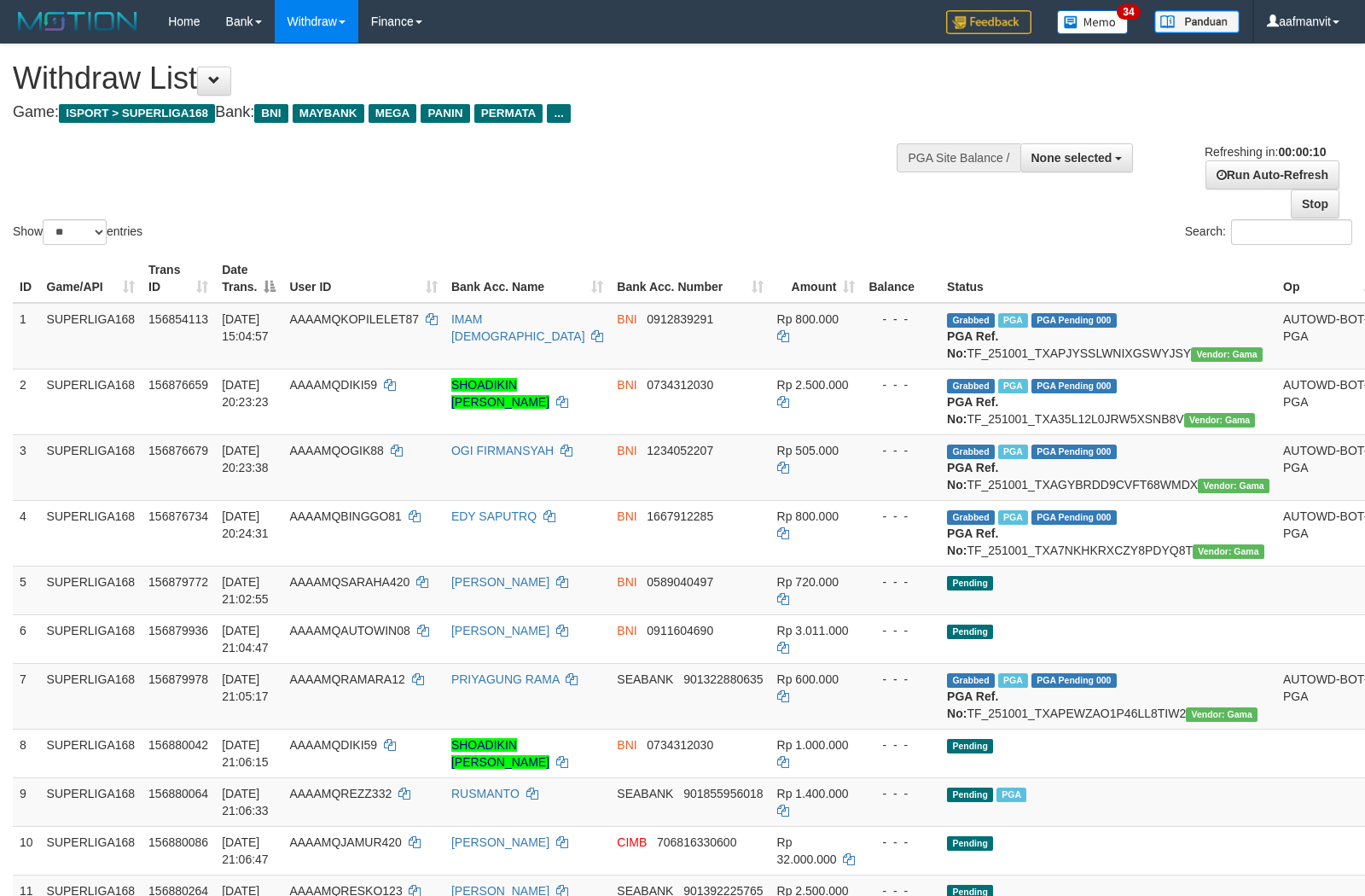
select select
select select "**"
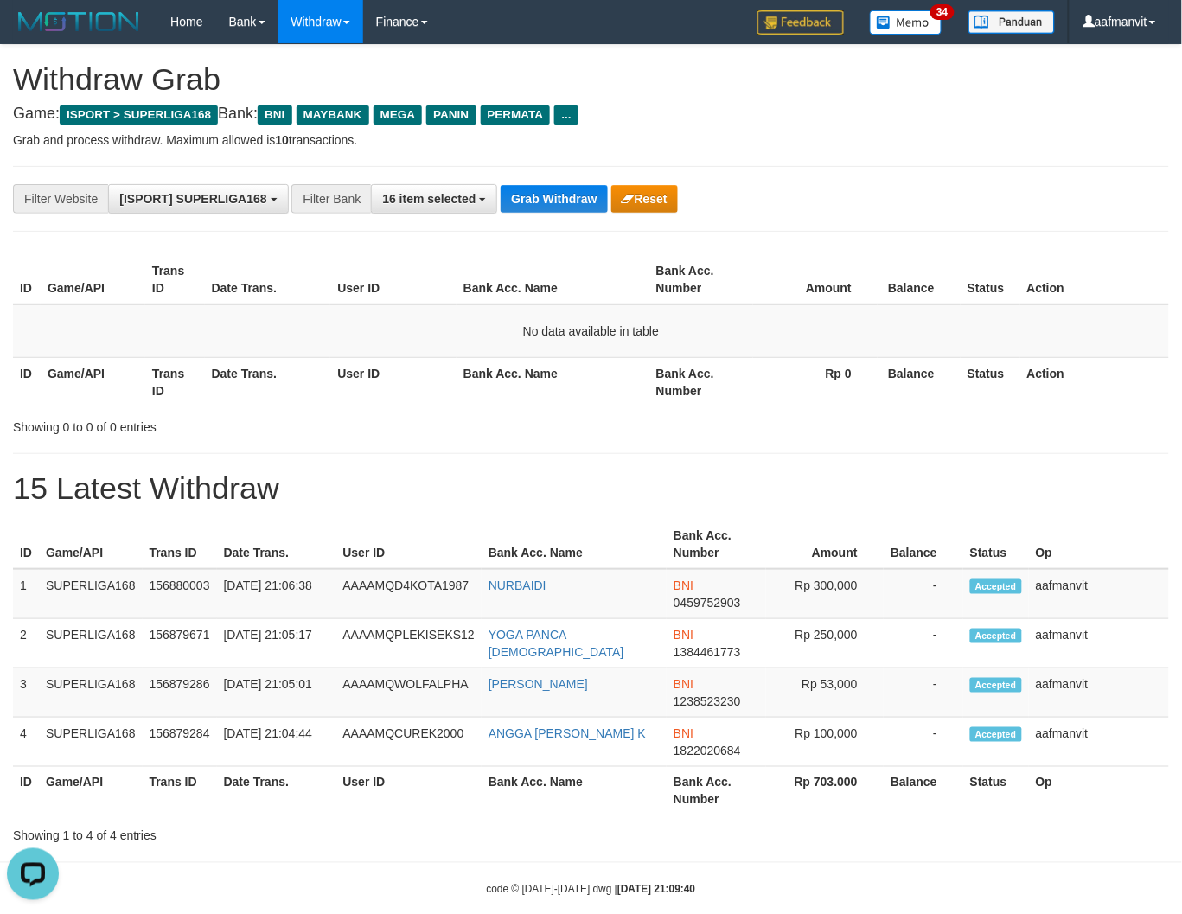
click at [755, 438] on div "**********" at bounding box center [591, 445] width 1182 height 800
click at [564, 376] on th "Bank Acc. Name" at bounding box center [552, 381] width 193 height 49
click at [526, 194] on button "Grab Withdraw" at bounding box center [553, 199] width 106 height 28
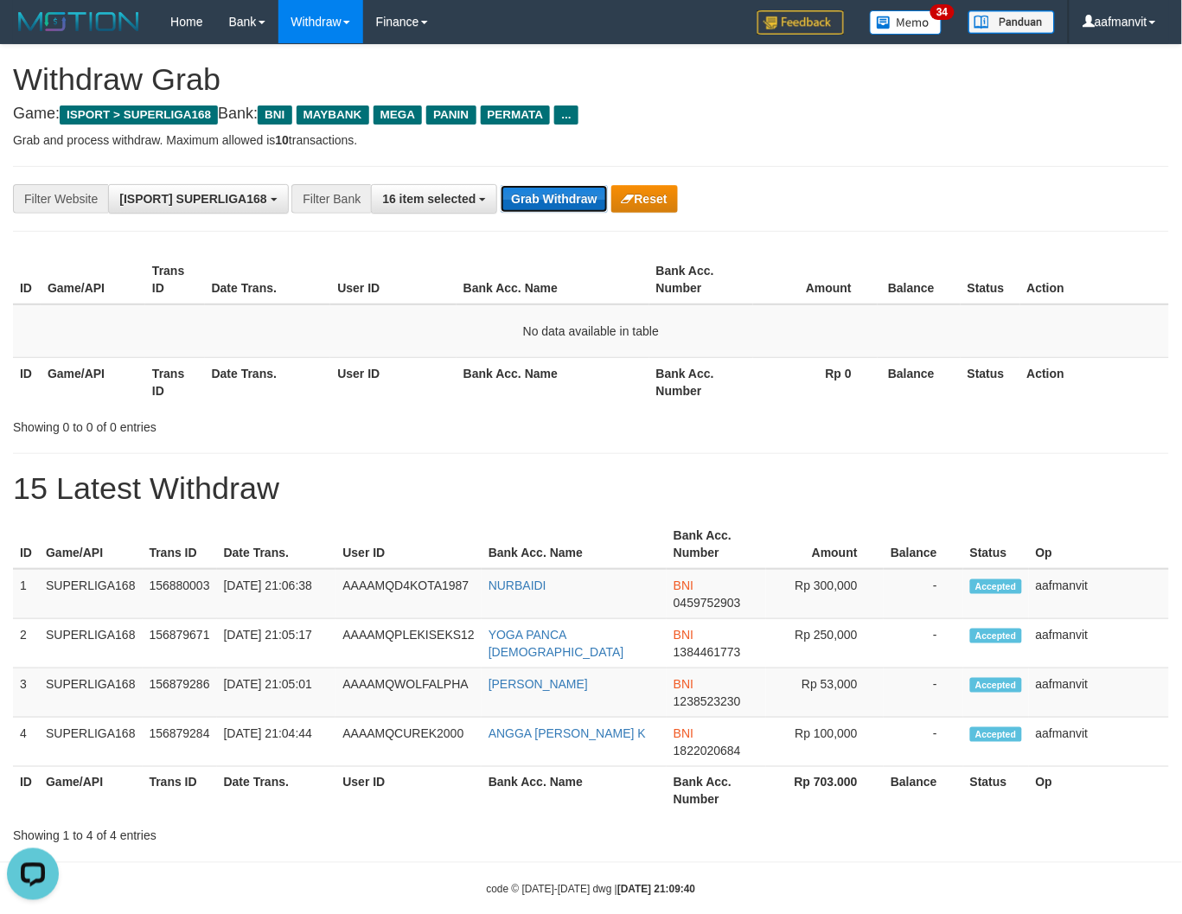
click at [527, 194] on button "Grab Withdraw" at bounding box center [553, 199] width 106 height 28
click at [528, 194] on button "Grab Withdraw" at bounding box center [553, 199] width 106 height 28
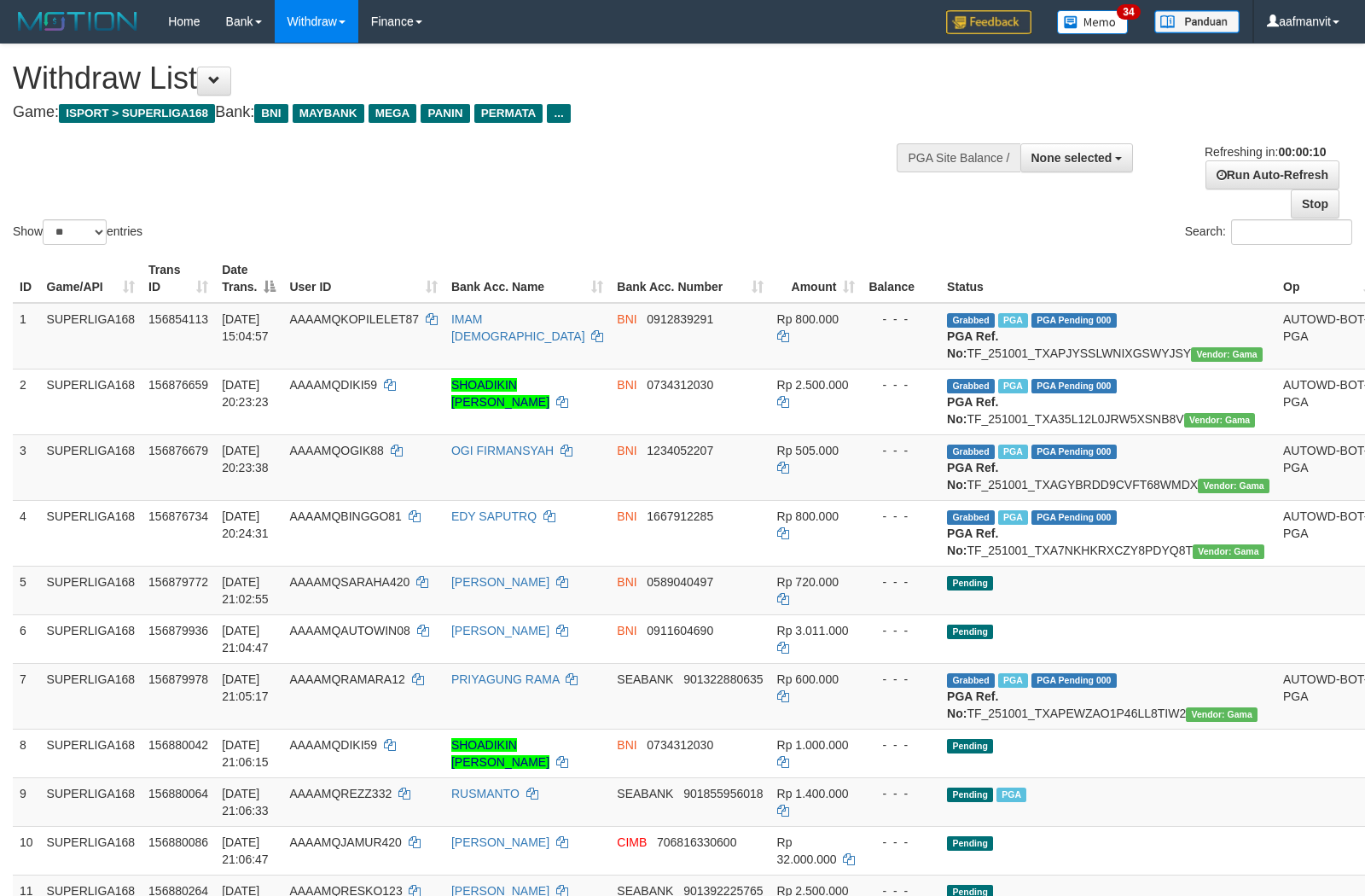
select select
select select "**"
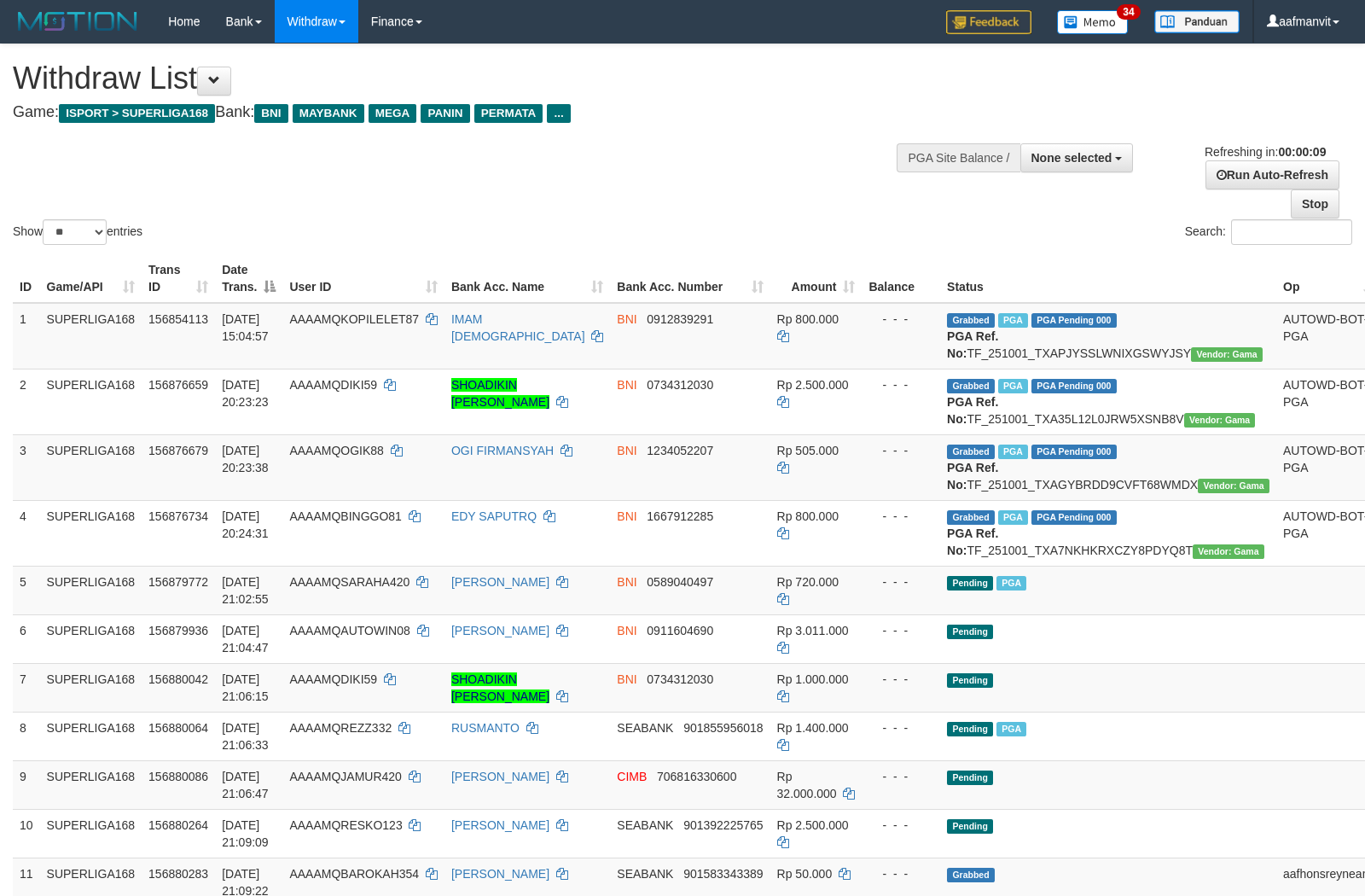
select select
select select "**"
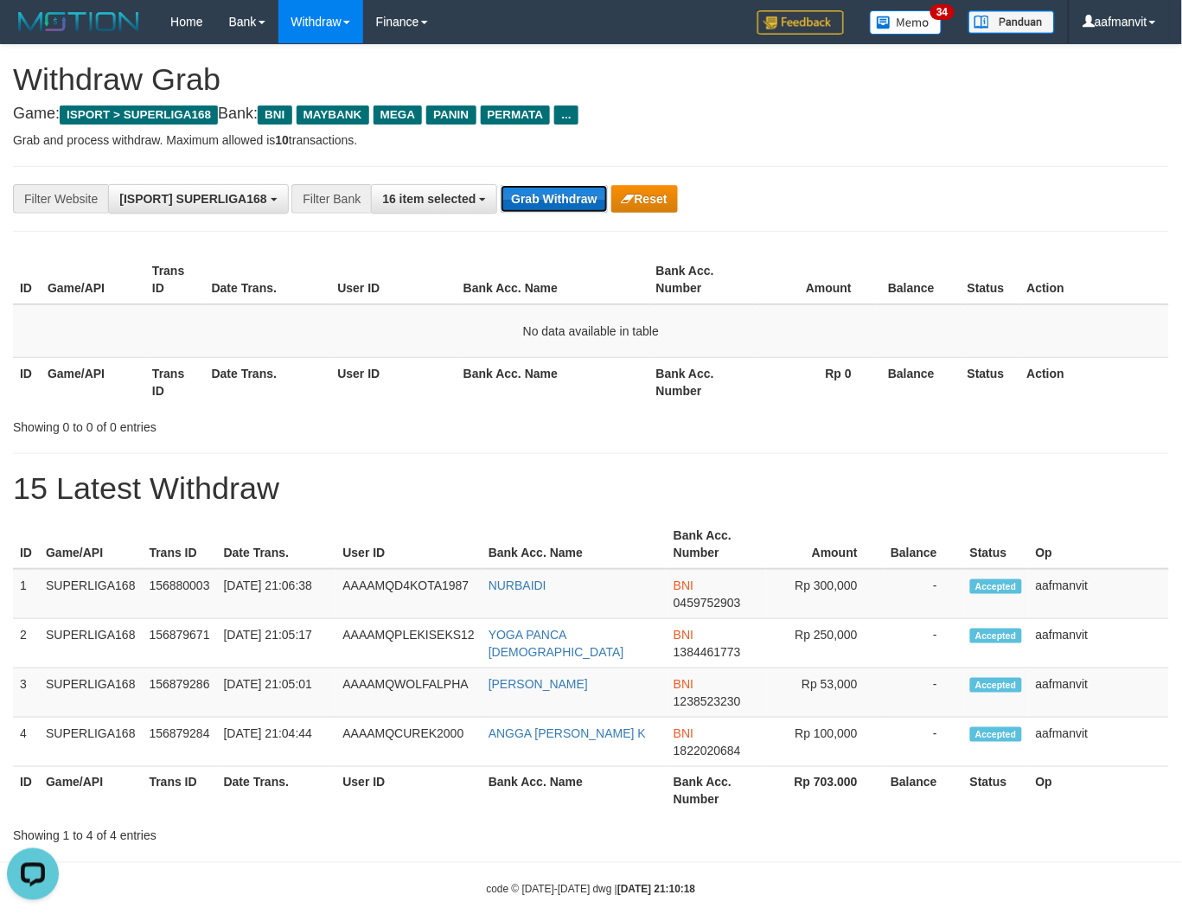
click at [571, 208] on button "Grab Withdraw" at bounding box center [553, 199] width 106 height 28
click at [566, 206] on button "Grab Withdraw" at bounding box center [553, 199] width 106 height 28
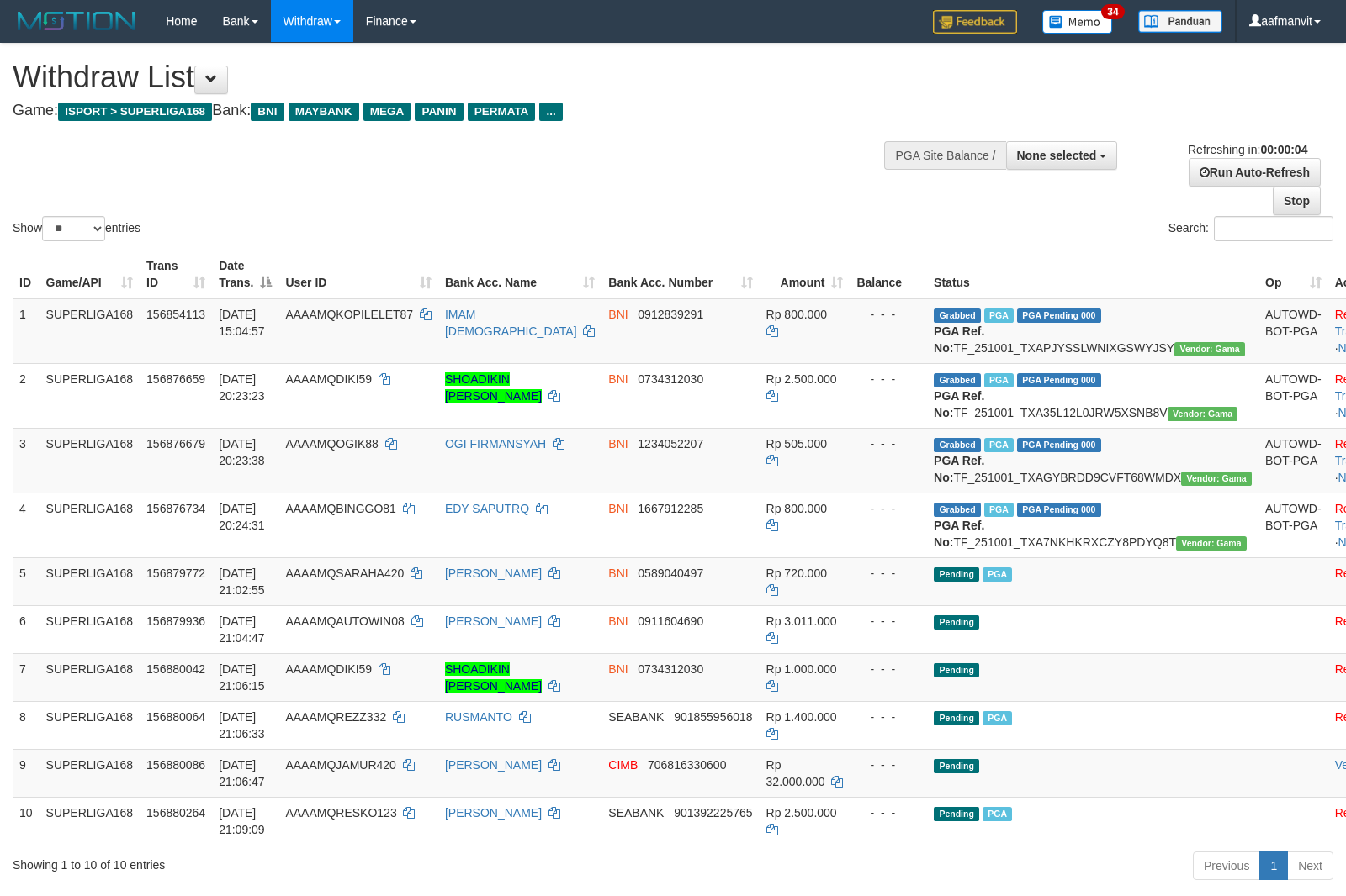
select select
select select "**"
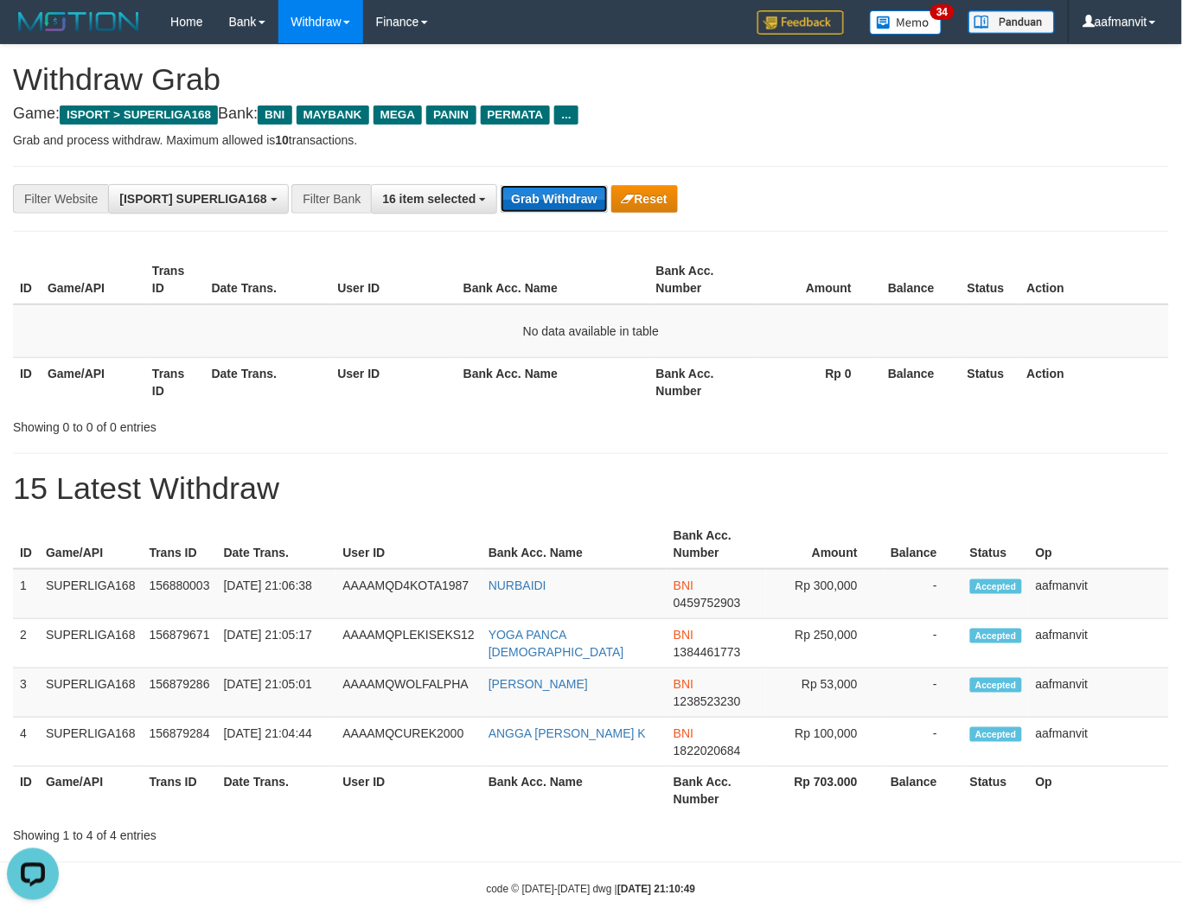
click at [555, 209] on button "Grab Withdraw" at bounding box center [553, 199] width 106 height 28
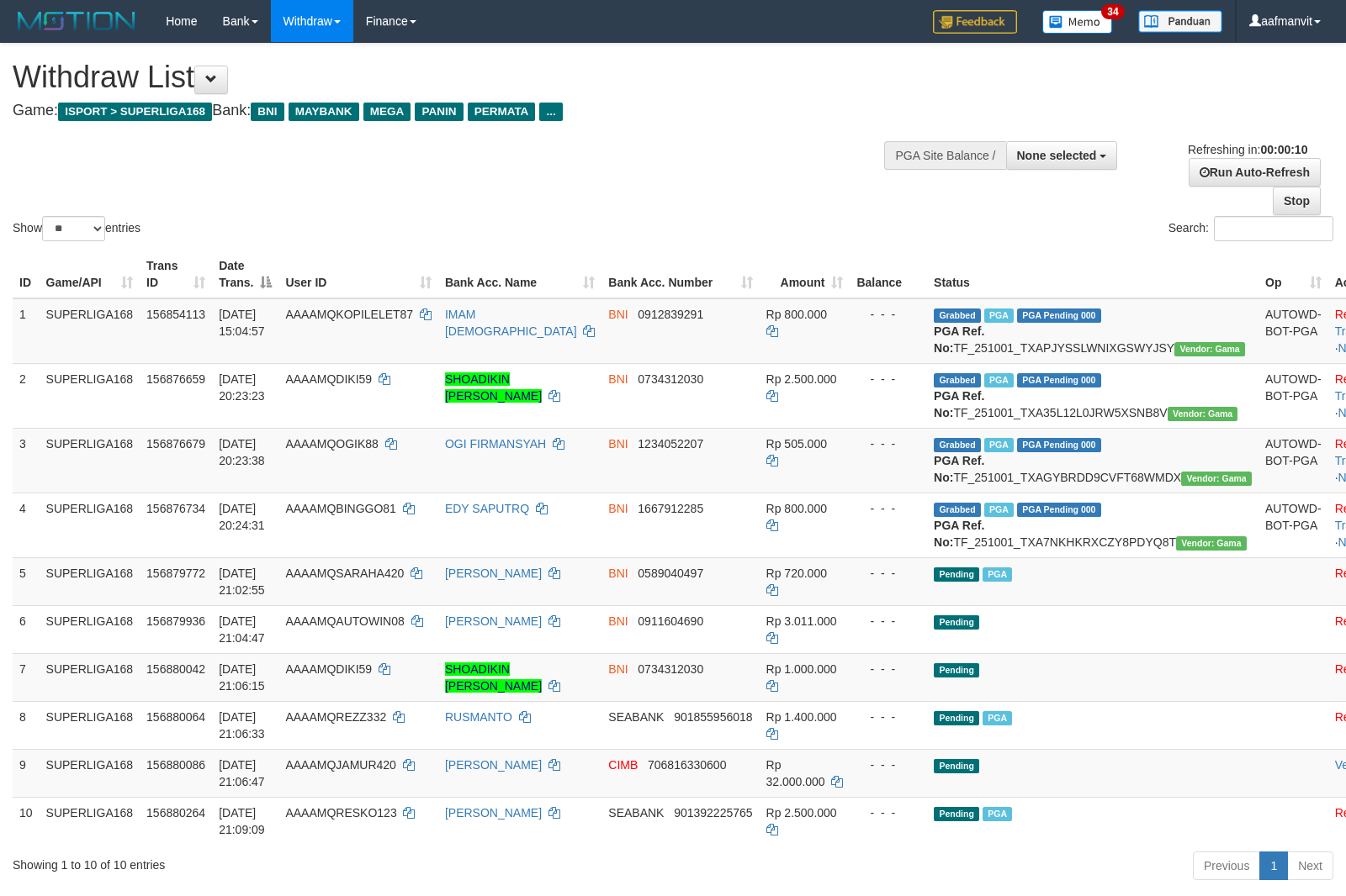
select select
select select "**"
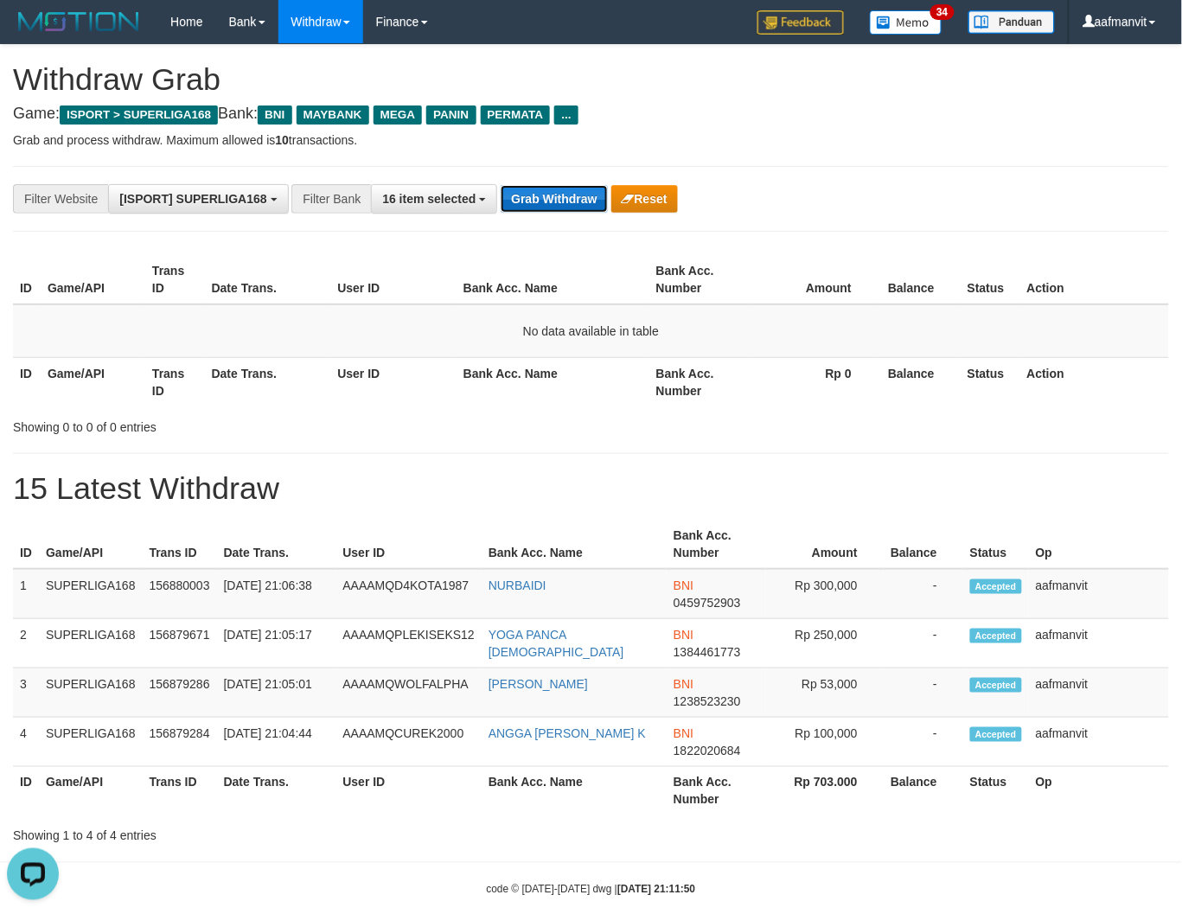
click at [538, 201] on button "Grab Withdraw" at bounding box center [553, 199] width 106 height 28
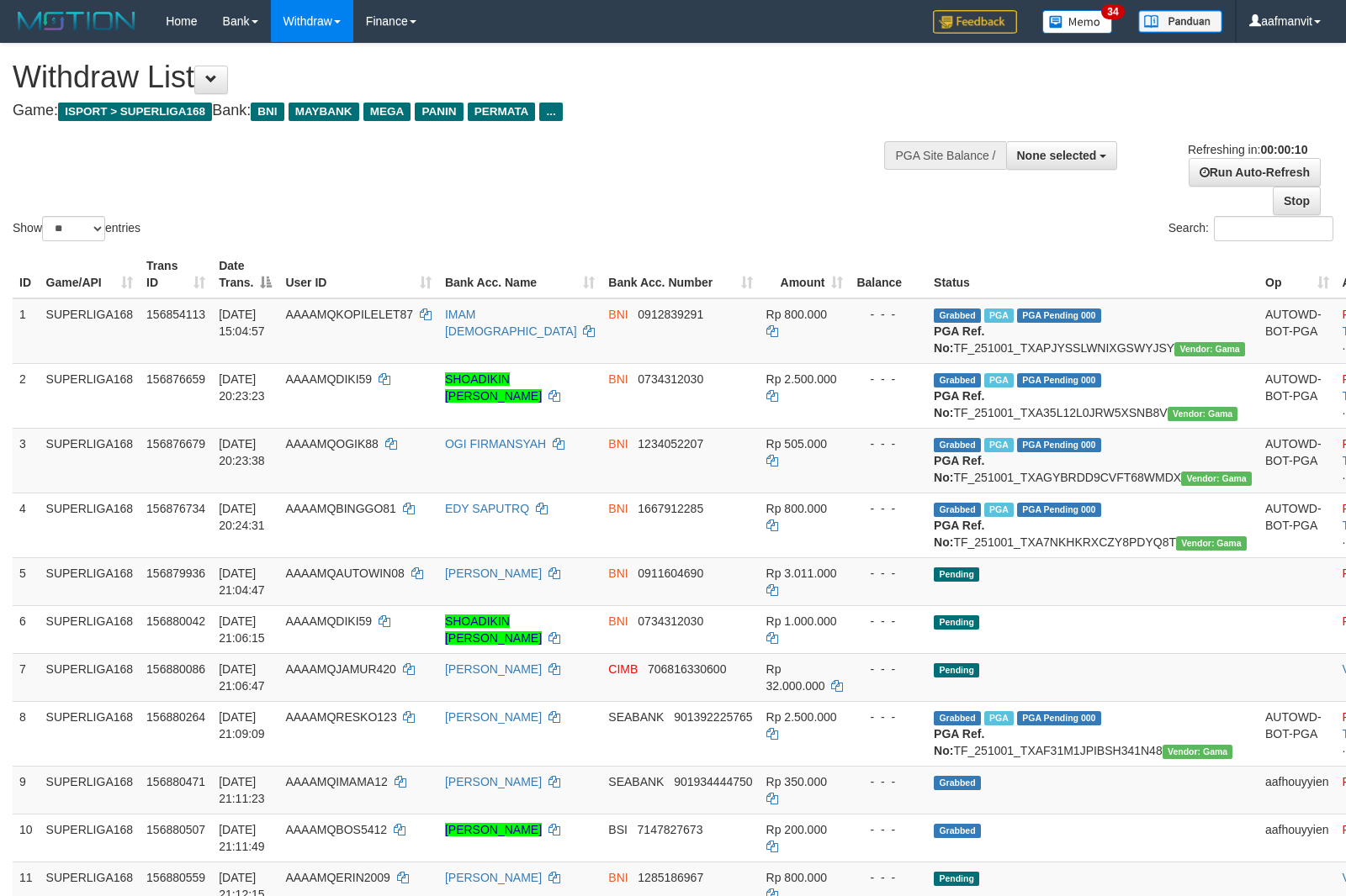
select select
select select "**"
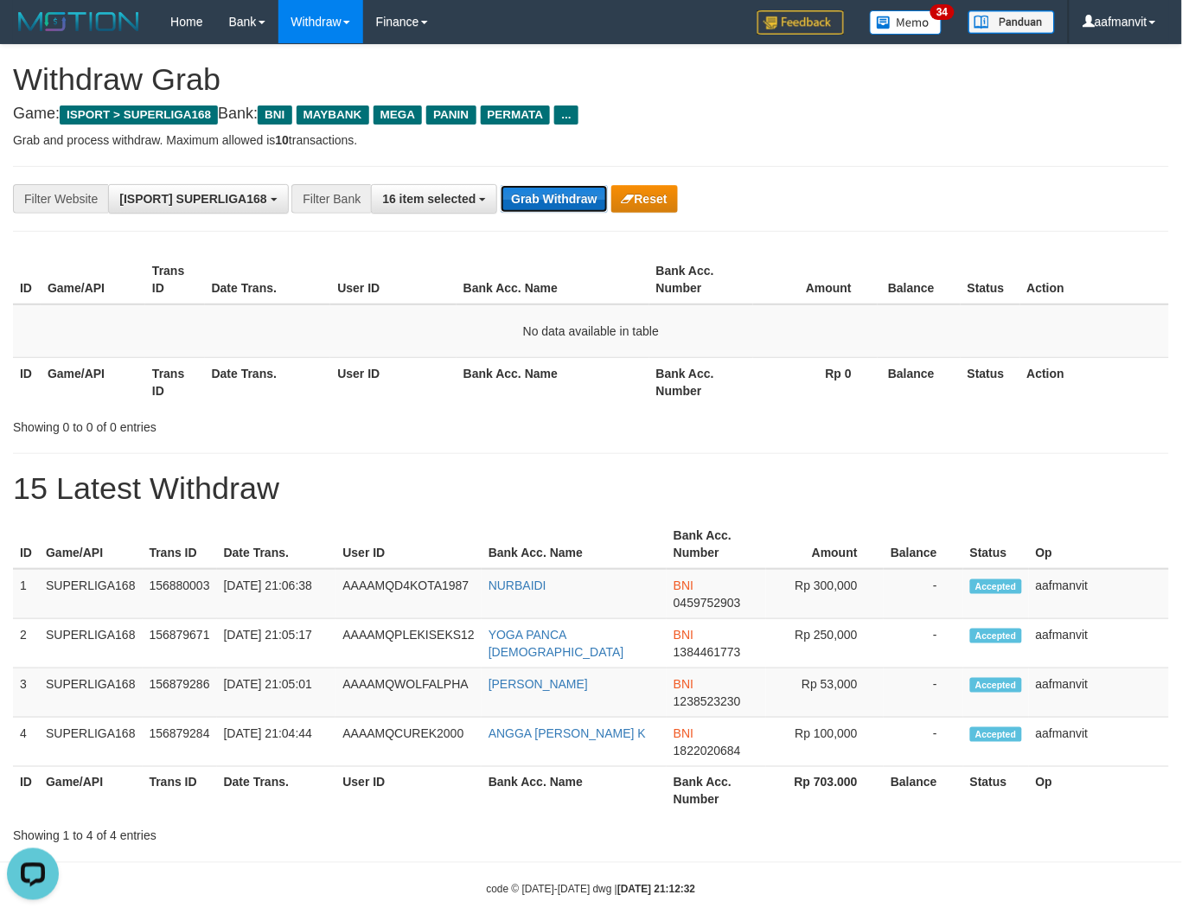
click at [583, 207] on button "Grab Withdraw" at bounding box center [553, 199] width 106 height 28
click at [582, 206] on button "Grab Withdraw" at bounding box center [553, 199] width 106 height 28
drag, startPoint x: 0, startPoint y: 0, endPoint x: 583, endPoint y: 208, distance: 618.7
click at [583, 208] on button "Grab Withdraw" at bounding box center [553, 199] width 106 height 28
click at [583, 207] on button "Grab Withdraw" at bounding box center [553, 199] width 106 height 28
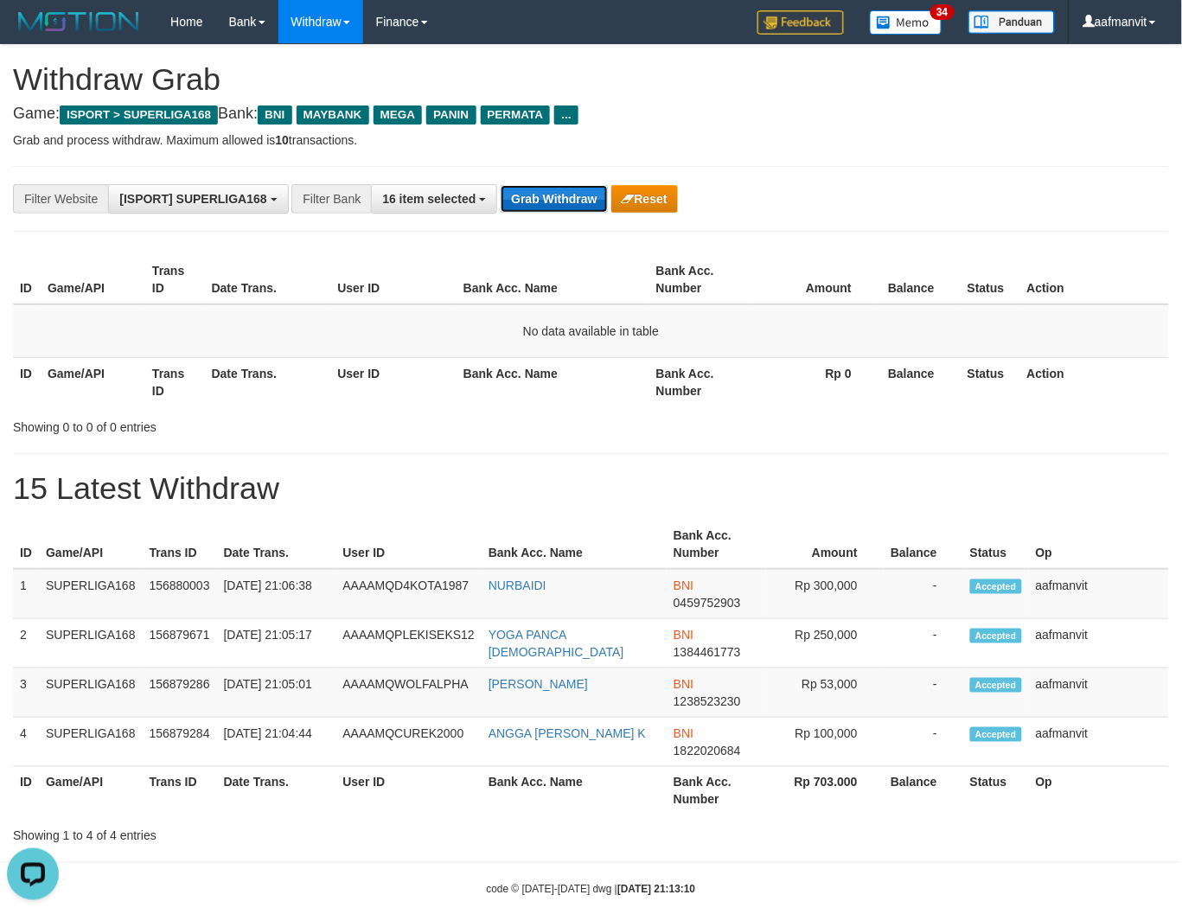
click at [557, 192] on button "Grab Withdraw" at bounding box center [553, 199] width 106 height 28
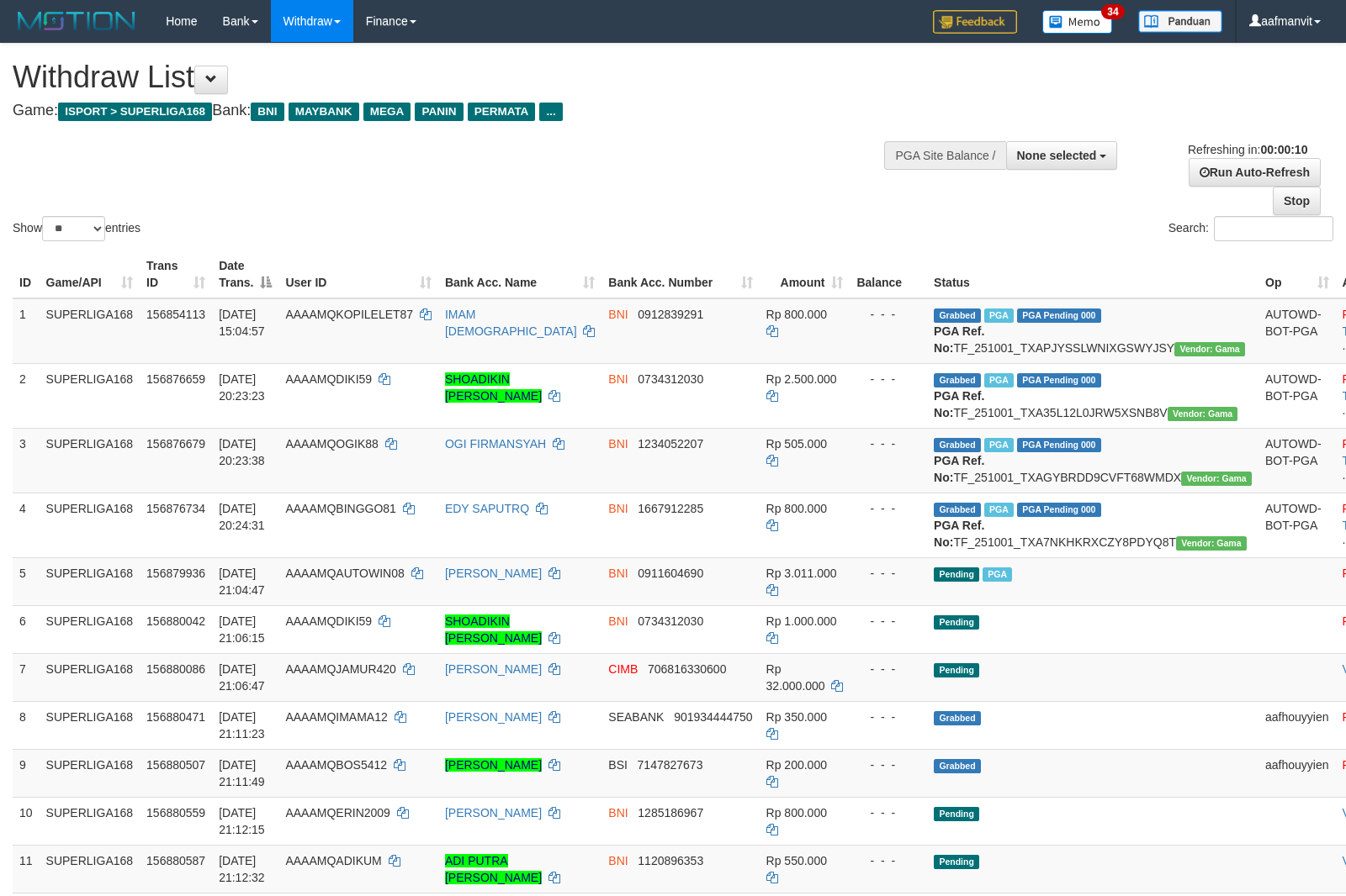
select select
select select "**"
select select
select select "**"
select select
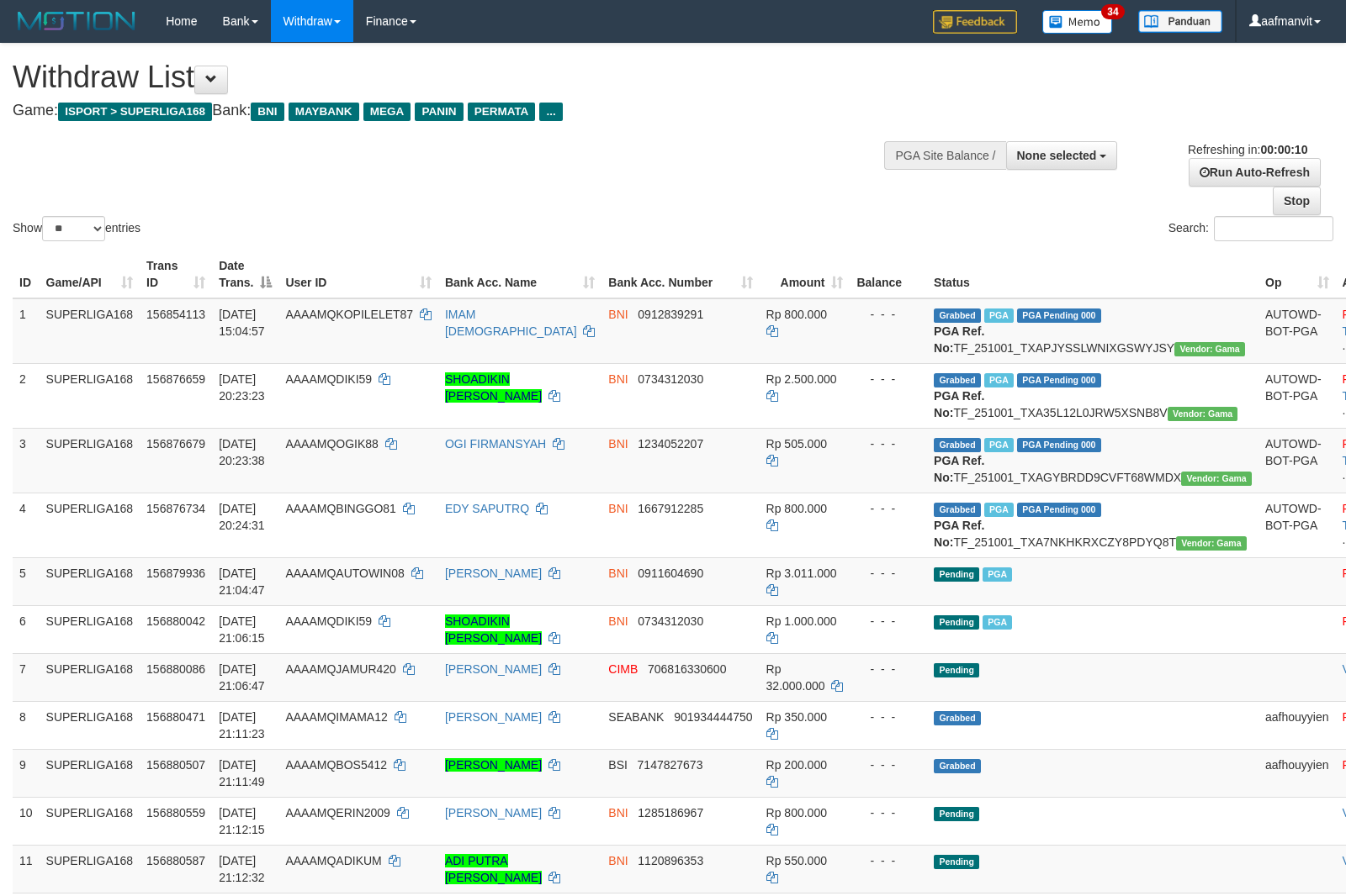
select select "**"
select select
select select "**"
select select
select select "**"
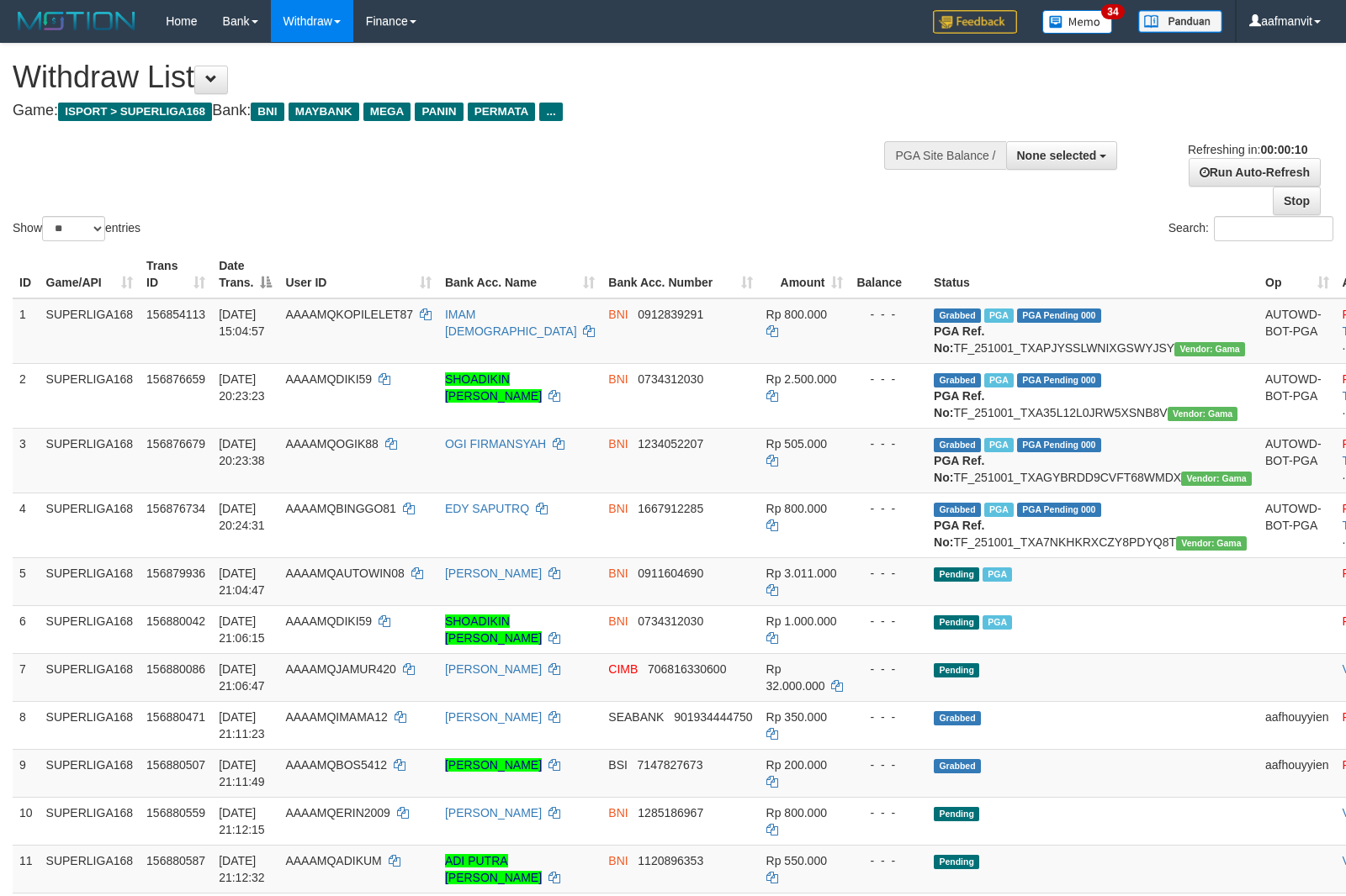
select select
select select "**"
select select
select select "**"
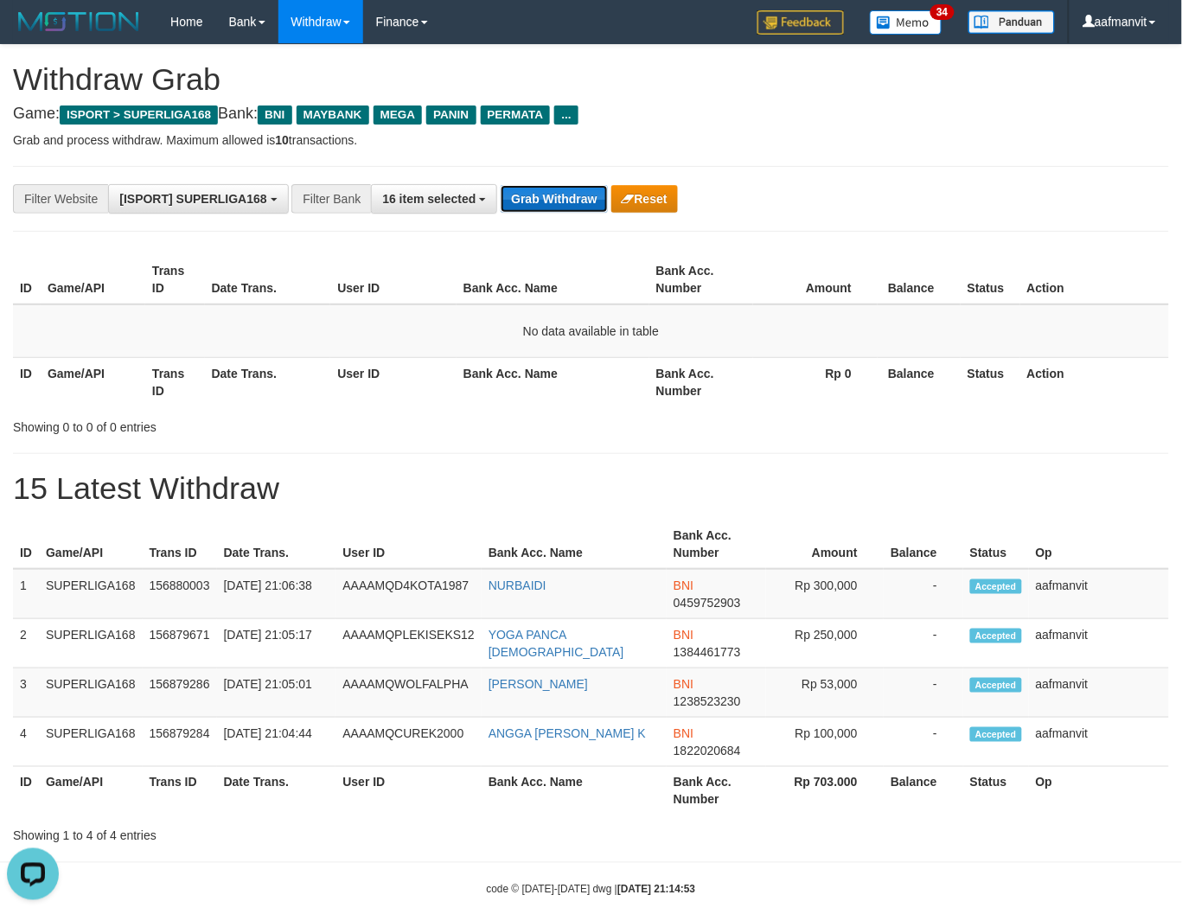
click at [533, 207] on button "Grab Withdraw" at bounding box center [553, 199] width 106 height 28
click at [541, 206] on button "Grab Withdraw" at bounding box center [553, 199] width 106 height 28
click at [551, 206] on button "Grab Withdraw" at bounding box center [553, 199] width 106 height 28
click at [567, 206] on button "Grab Withdraw" at bounding box center [553, 199] width 106 height 28
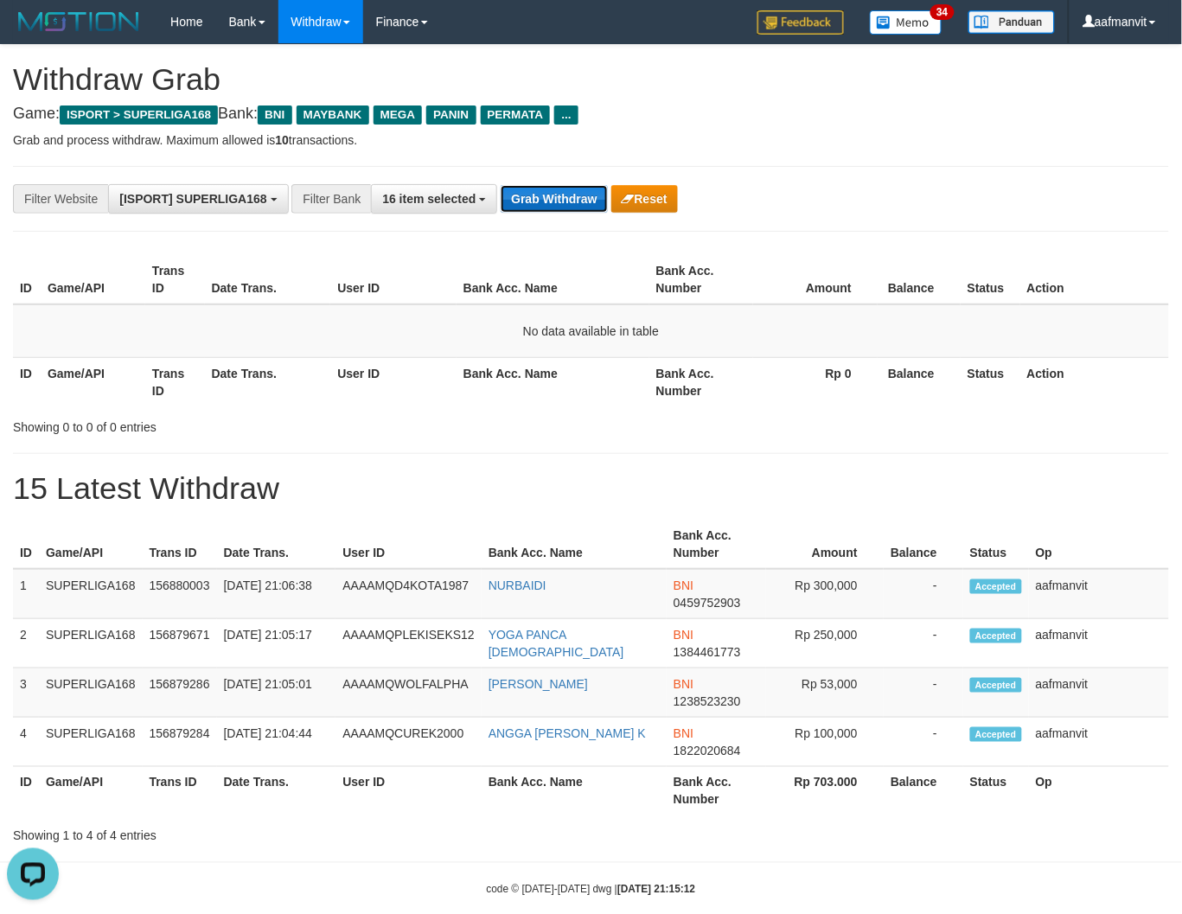
click at [566, 206] on button "Grab Withdraw" at bounding box center [553, 199] width 106 height 28
drag, startPoint x: 559, startPoint y: 188, endPoint x: 548, endPoint y: 194, distance: 12.4
click at [557, 188] on button "Grab Withdraw" at bounding box center [553, 199] width 106 height 28
click at [545, 194] on button "Grab Withdraw" at bounding box center [553, 199] width 106 height 28
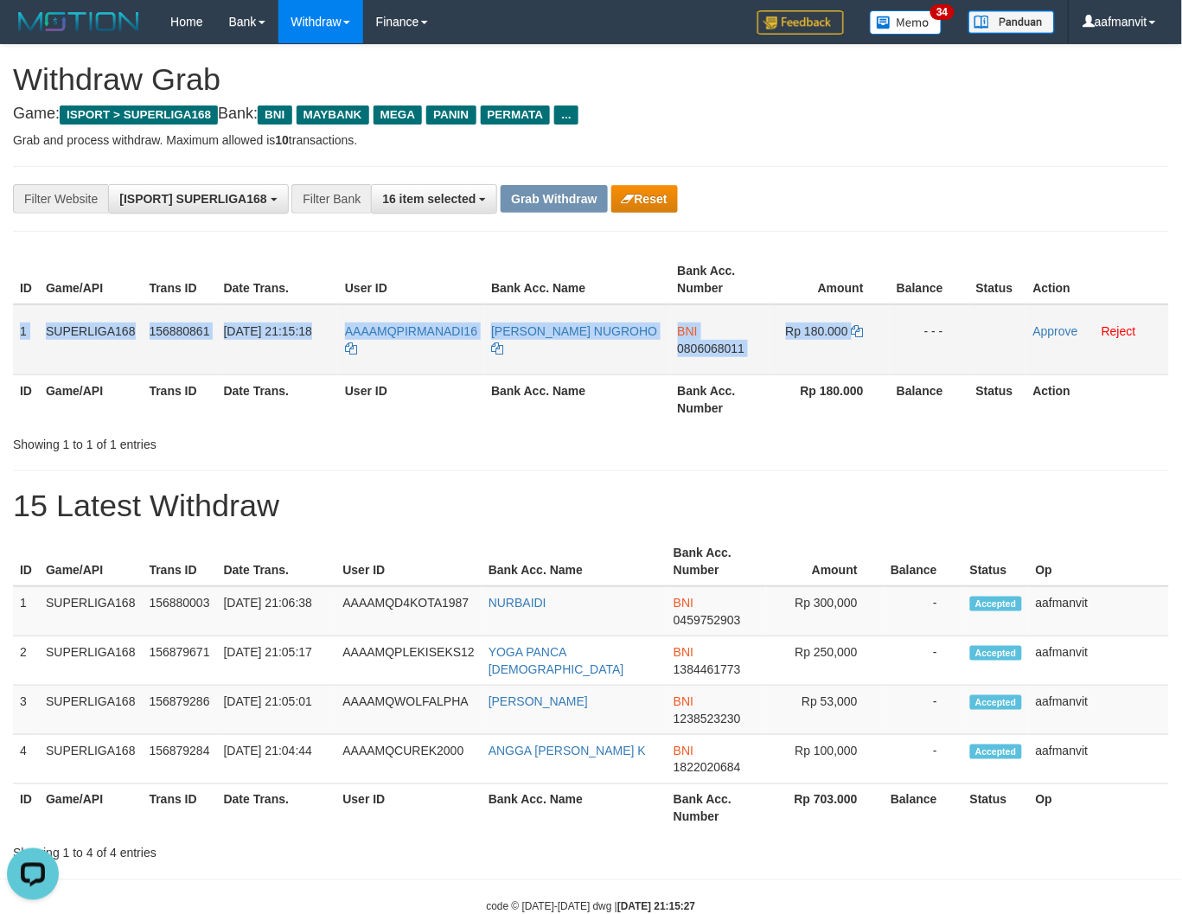
copy tr "1 SUPERLIGA168 156880861 [DATE] 21:15:18 AAAAMQPIRMANADI16 [PERSON_NAME] NUGROH…"
drag, startPoint x: 17, startPoint y: 325, endPoint x: 886, endPoint y: 335, distance: 868.7
click at [886, 335] on tr "1 SUPERLIGA168 156880861 [DATE] 21:15:18 AAAAMQPIRMANADI16 [PERSON_NAME] NUGROH…" at bounding box center [591, 339] width 1156 height 71
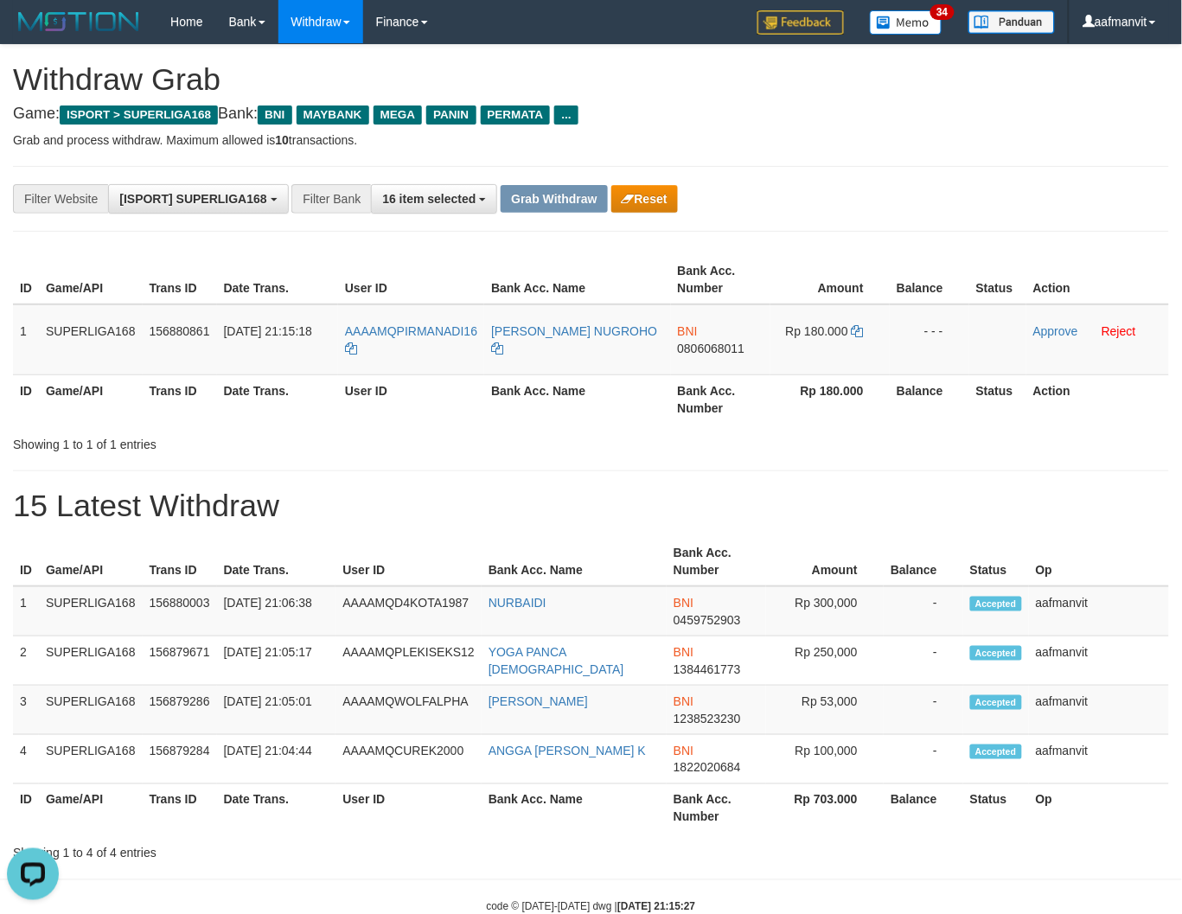
click at [565, 410] on th "Bank Acc. Name" at bounding box center [577, 398] width 186 height 49
click at [710, 344] on span "0806068011" at bounding box center [711, 348] width 67 height 14
copy span "6"
click at [709, 346] on span "0806068011" at bounding box center [711, 348] width 67 height 14
click at [713, 344] on span "0806068011" at bounding box center [711, 348] width 67 height 14
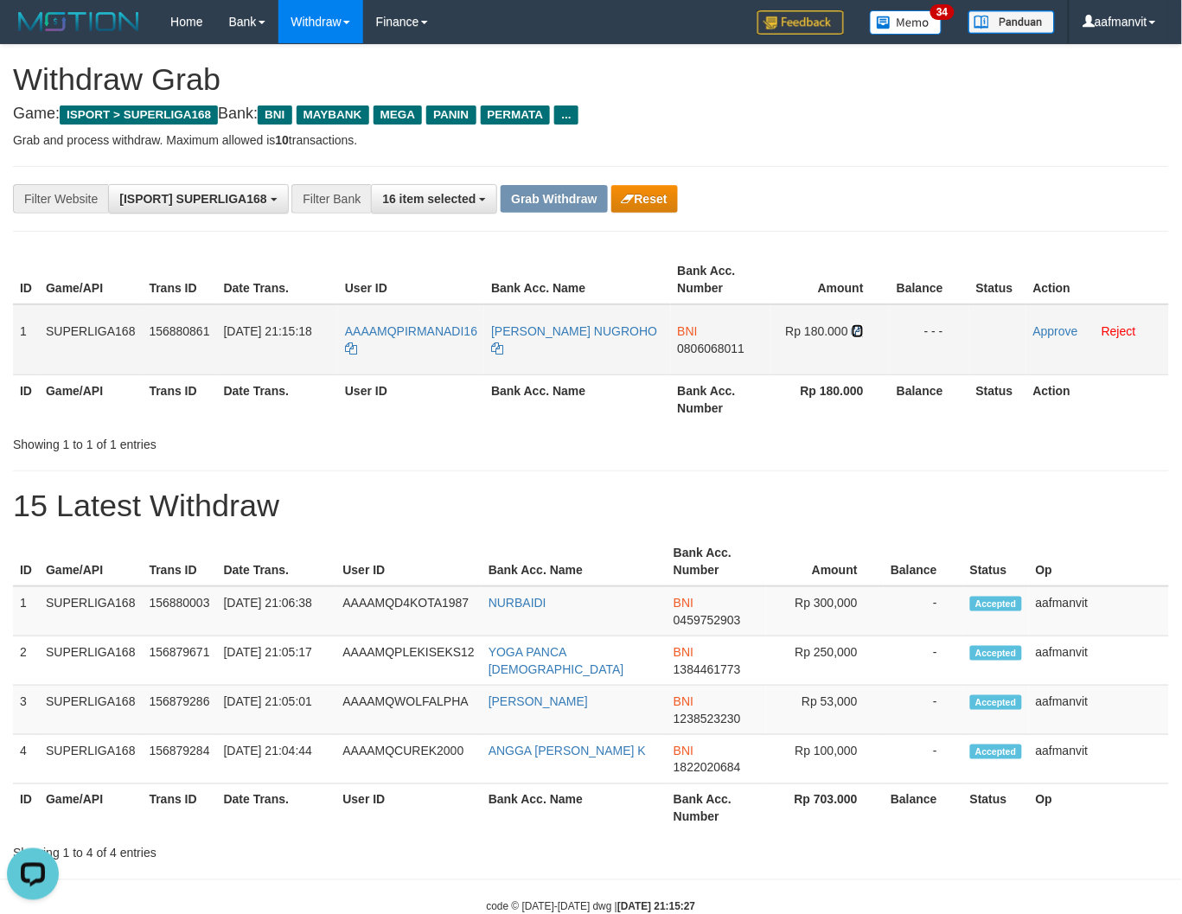
click at [854, 332] on icon at bounding box center [857, 331] width 12 height 12
drag, startPoint x: 854, startPoint y: 332, endPoint x: 1195, endPoint y: 304, distance: 342.5
click at [869, 330] on td "Rp 180.000" at bounding box center [829, 339] width 119 height 71
click at [366, 434] on div "Showing 1 to 1 of 1 entries" at bounding box center [246, 441] width 467 height 24
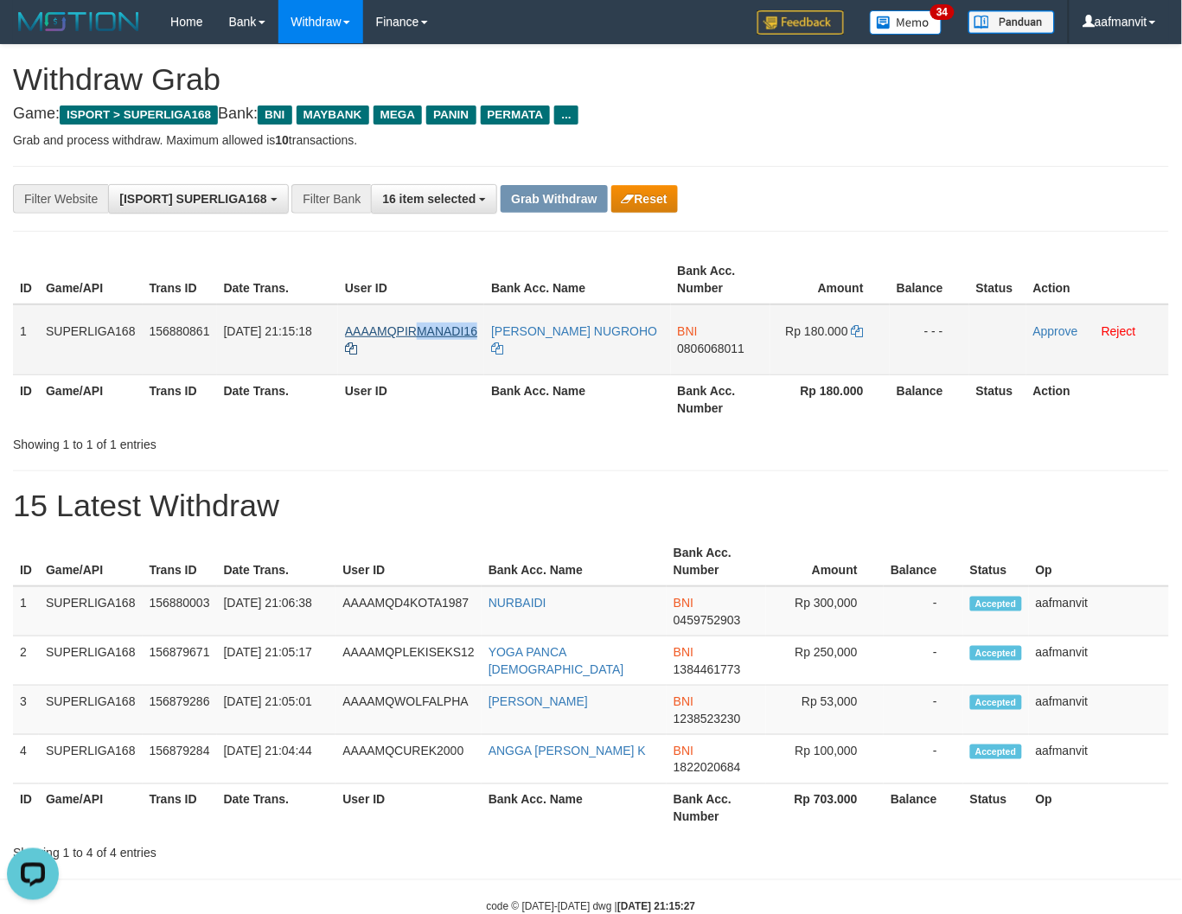
copy span "MANADI16"
copy link
copy span "PIRMANADI16"
drag, startPoint x: 475, startPoint y: 316, endPoint x: 411, endPoint y: 349, distance: 72.7
click at [395, 335] on td "AAAAMQPIRMANADI16" at bounding box center [411, 339] width 146 height 71
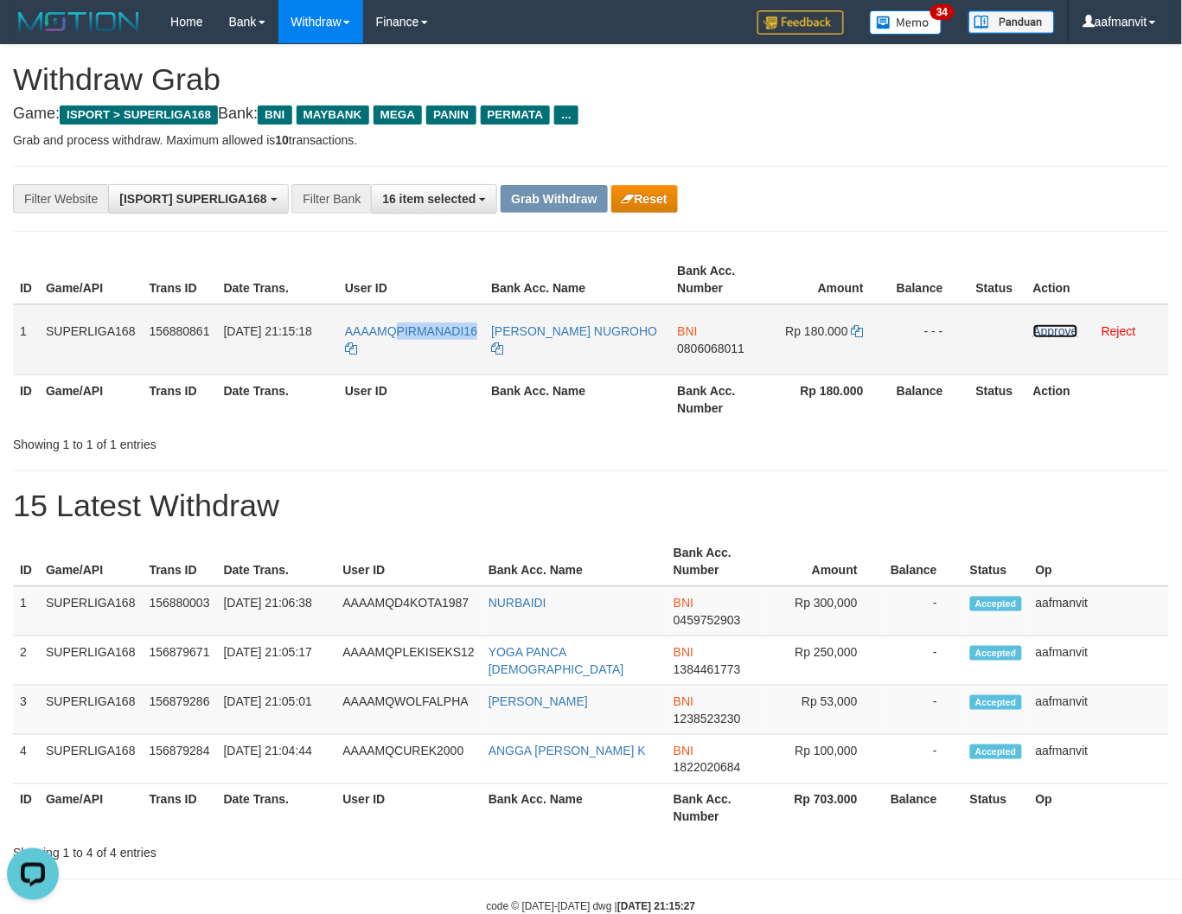
click at [1054, 328] on link "Approve" at bounding box center [1055, 331] width 45 height 14
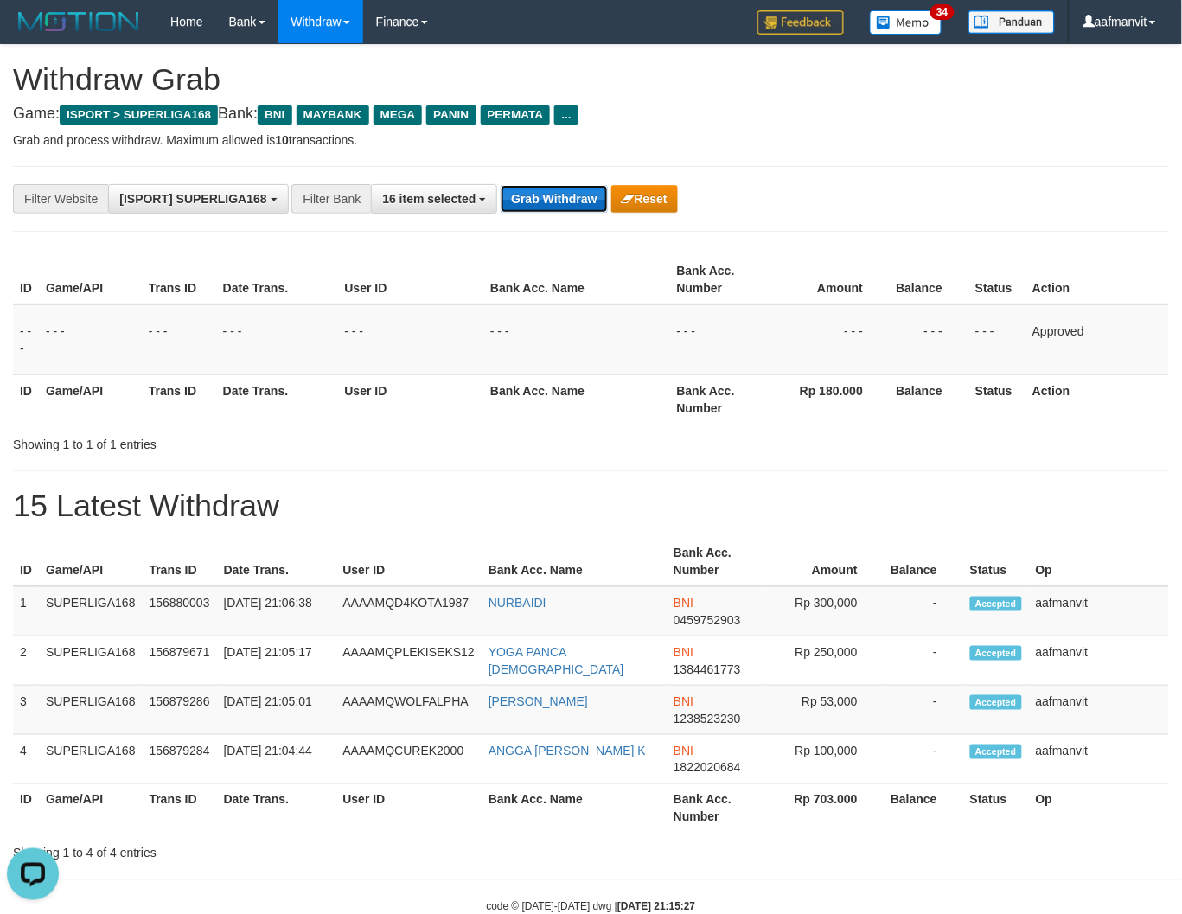
click at [551, 209] on button "Grab Withdraw" at bounding box center [553, 199] width 106 height 28
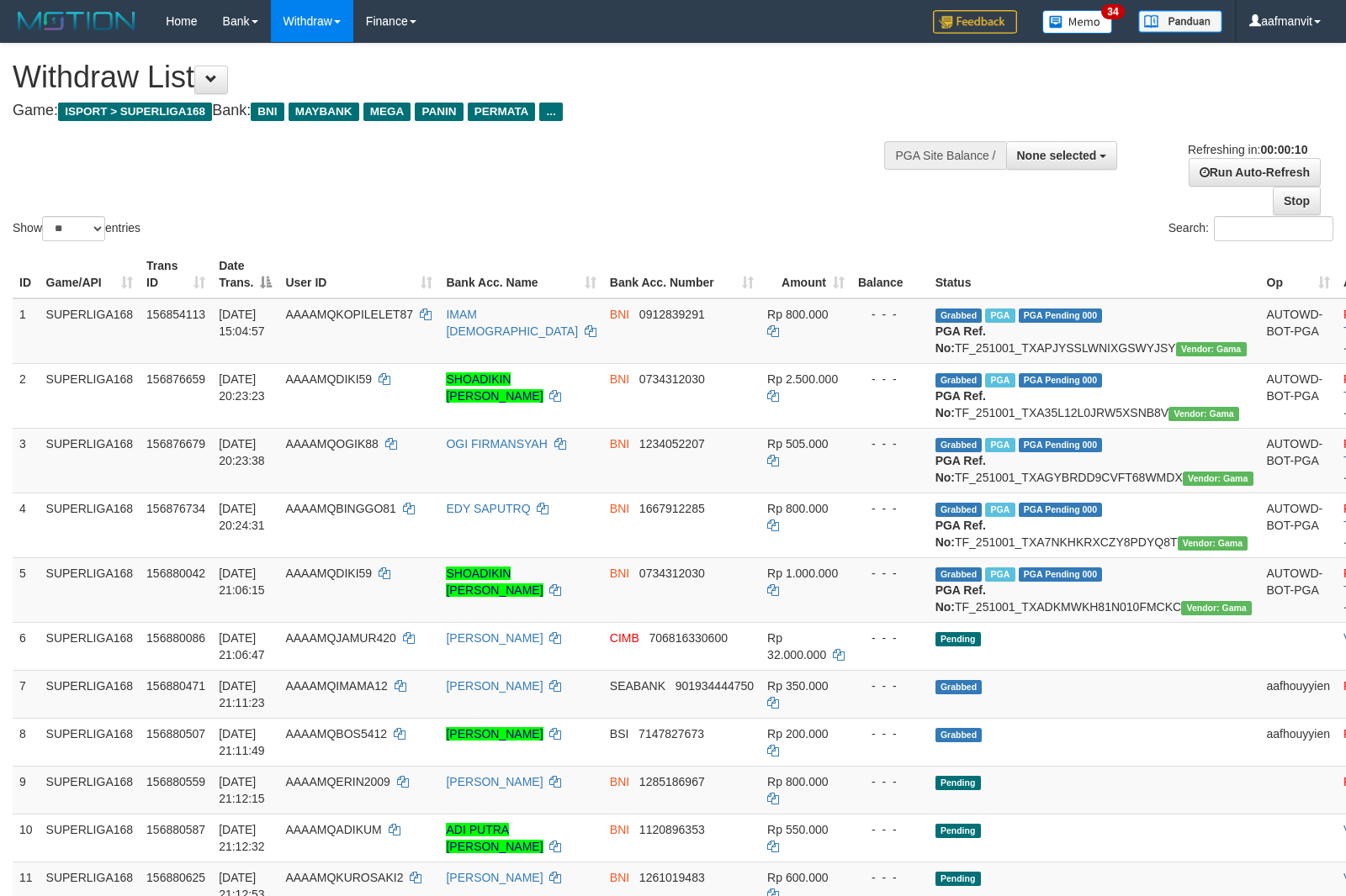
select select
select select "**"
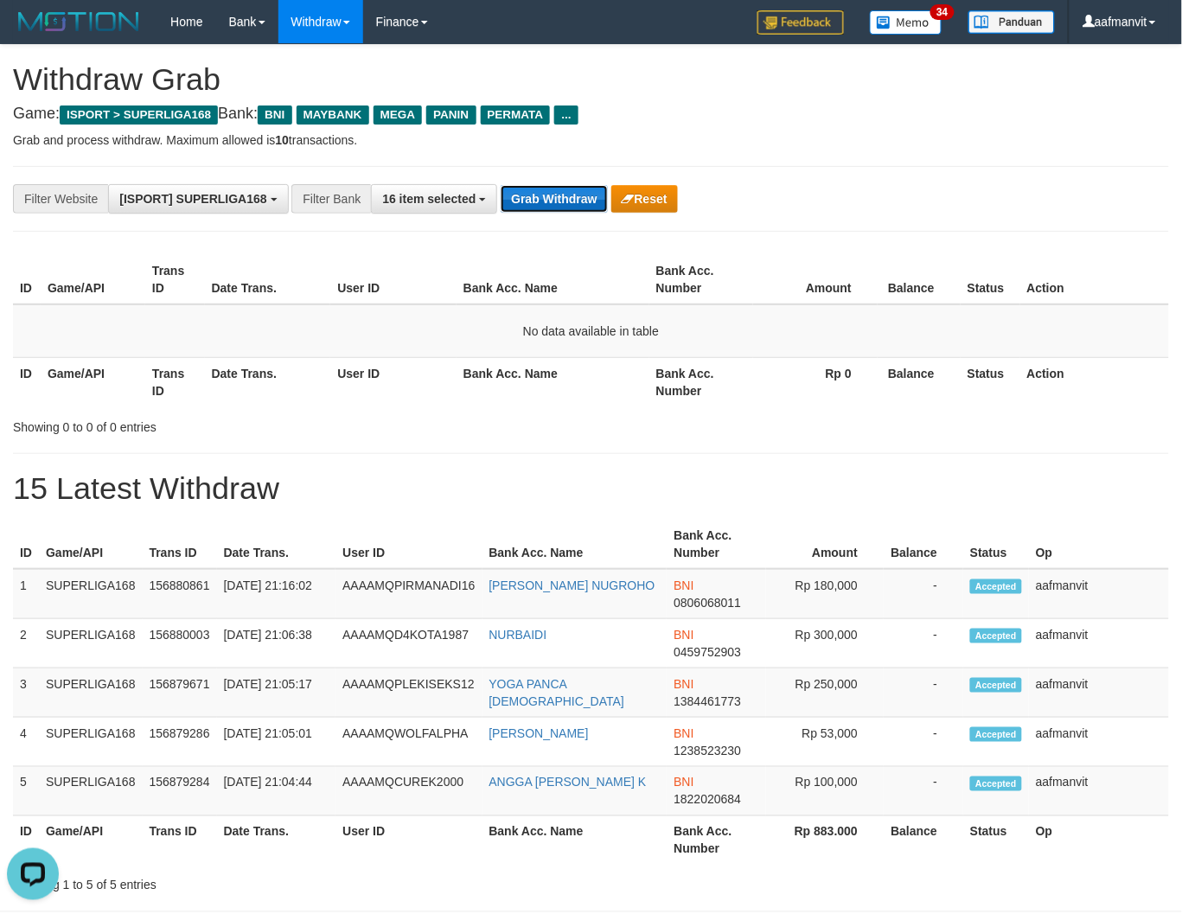
click at [549, 195] on button "Grab Withdraw" at bounding box center [553, 199] width 106 height 28
drag, startPoint x: 549, startPoint y: 195, endPoint x: 1188, endPoint y: 220, distance: 639.2
click at [562, 194] on button "Grab Withdraw" at bounding box center [553, 199] width 106 height 28
click at [546, 205] on button "Grab Withdraw" at bounding box center [553, 199] width 106 height 28
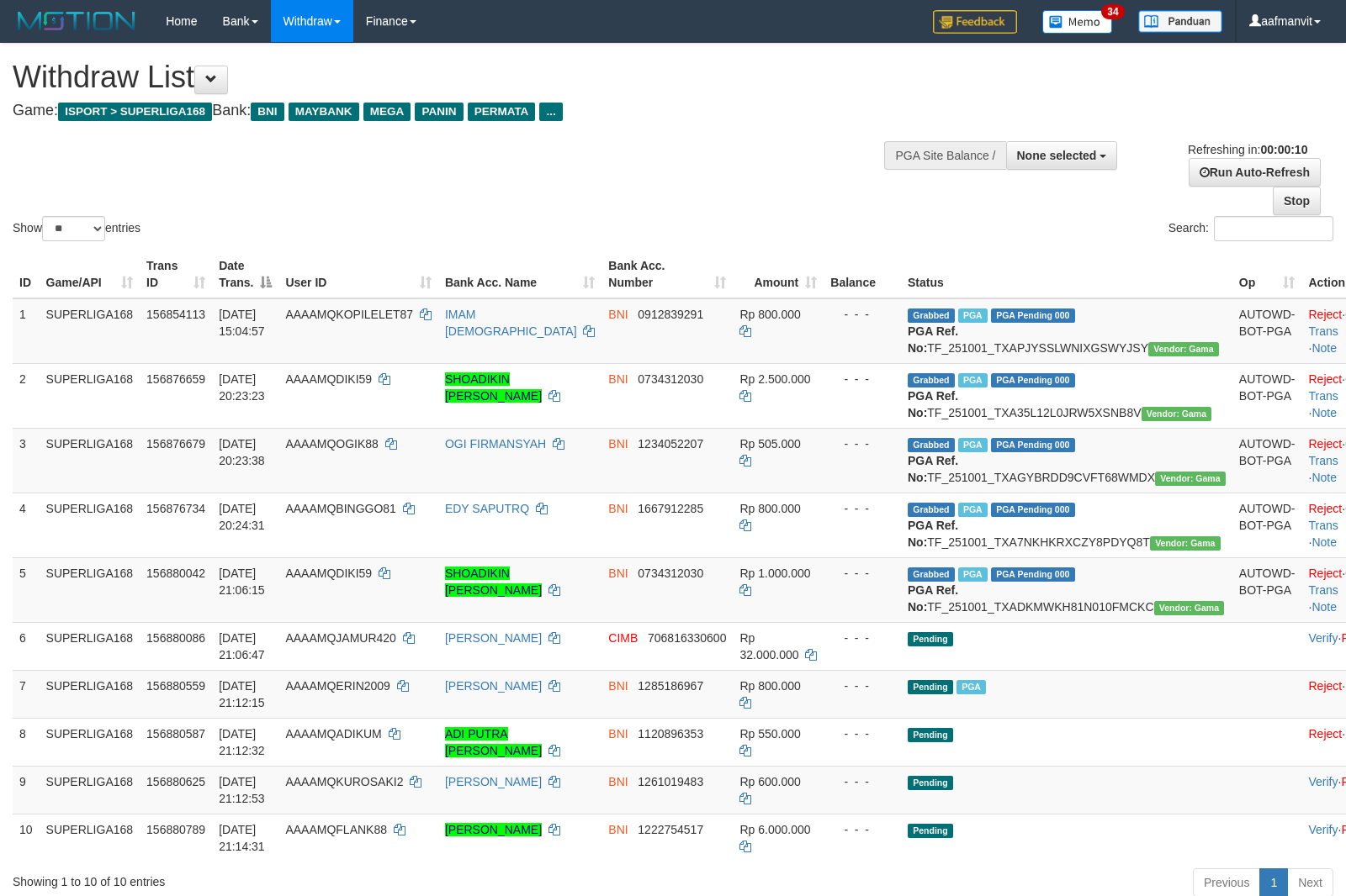
select select
select select "**"
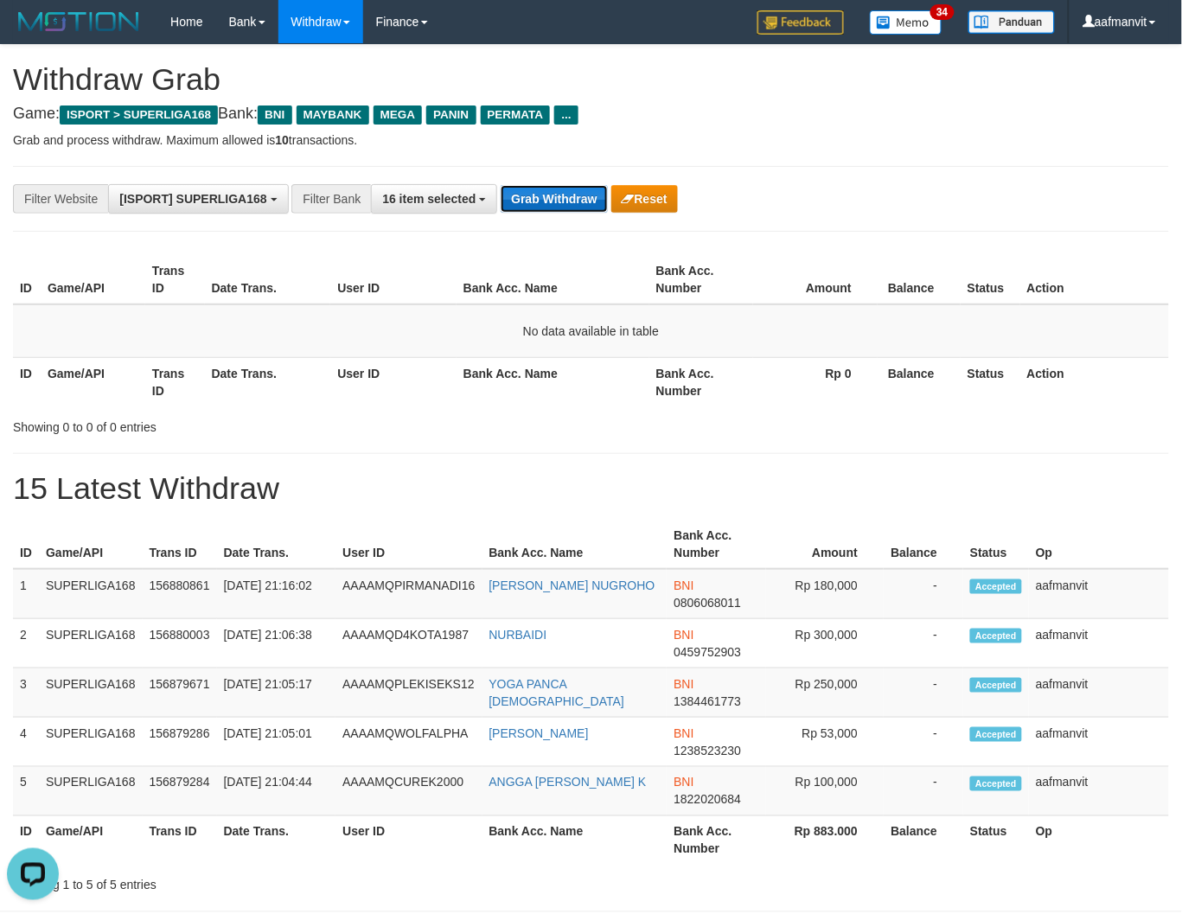
click at [593, 190] on button "Grab Withdraw" at bounding box center [553, 199] width 106 height 28
click at [590, 192] on button "Grab Withdraw" at bounding box center [553, 199] width 106 height 28
click at [531, 207] on button "Grab Withdraw" at bounding box center [553, 199] width 106 height 28
click at [542, 211] on button "Grab Withdraw" at bounding box center [553, 199] width 106 height 28
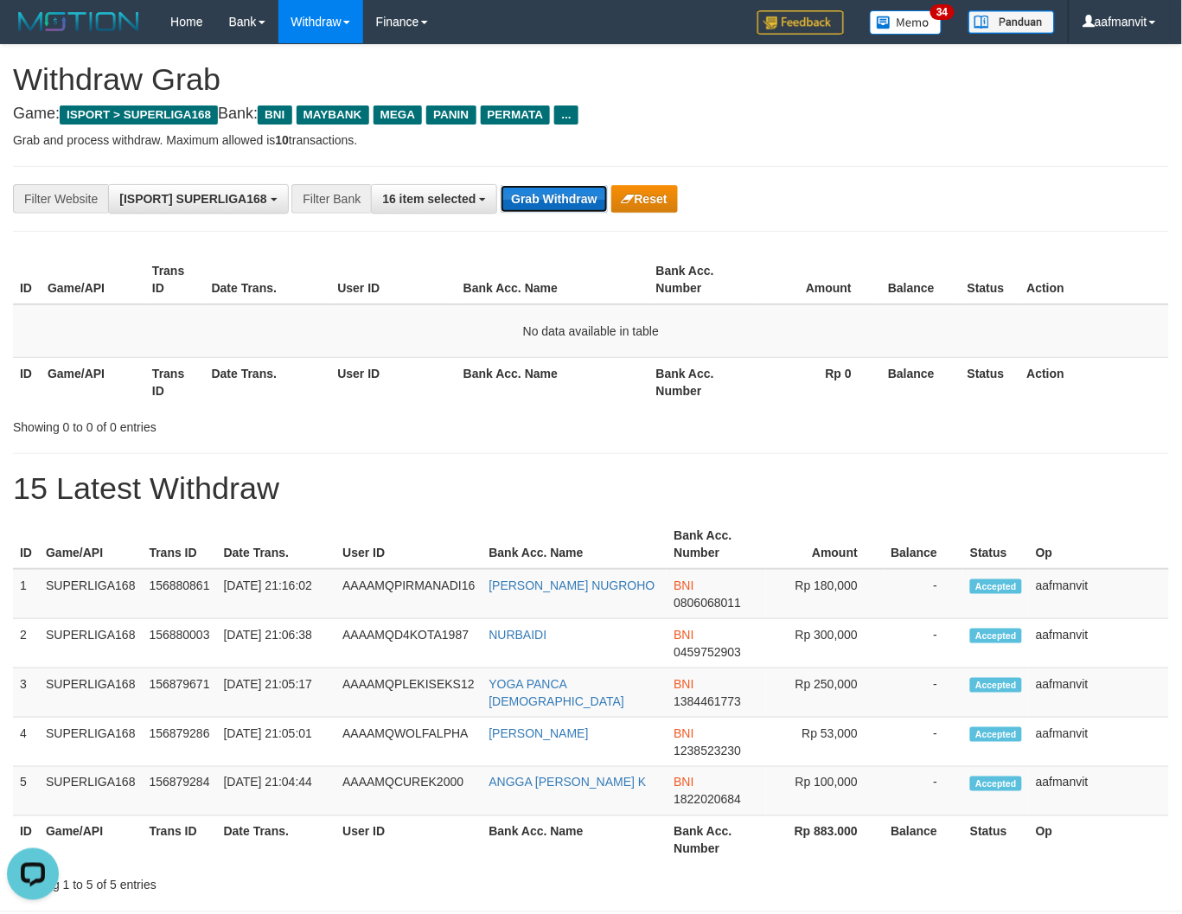
click at [542, 211] on button "Grab Withdraw" at bounding box center [553, 199] width 106 height 28
click at [565, 196] on button "Grab Withdraw" at bounding box center [553, 199] width 106 height 28
click at [538, 205] on button "Grab Withdraw" at bounding box center [553, 199] width 106 height 28
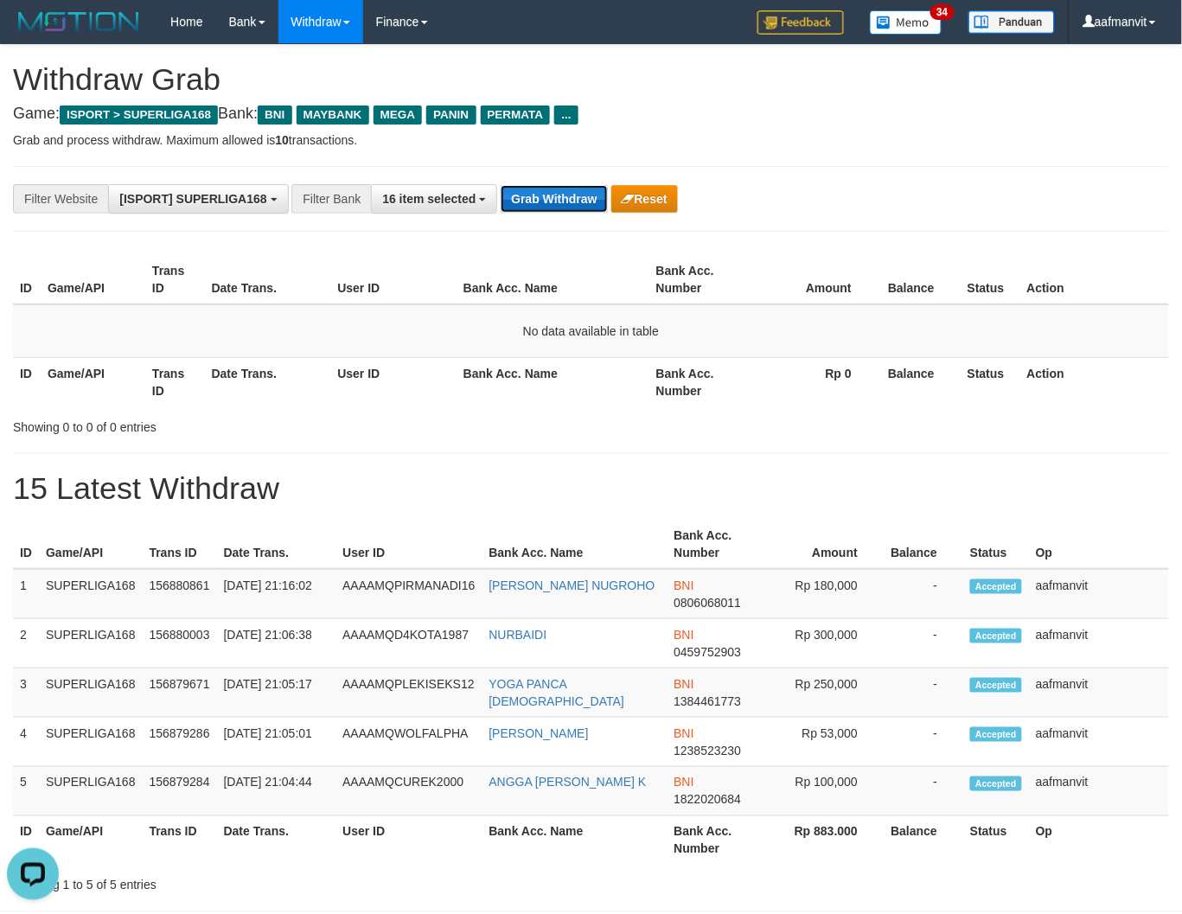
click at [519, 203] on button "Grab Withdraw" at bounding box center [553, 199] width 106 height 28
drag, startPoint x: 519, startPoint y: 203, endPoint x: 554, endPoint y: 201, distance: 34.6
click at [521, 202] on button "Grab Withdraw" at bounding box center [553, 199] width 106 height 28
click at [562, 212] on button "Grab Withdraw" at bounding box center [553, 199] width 106 height 28
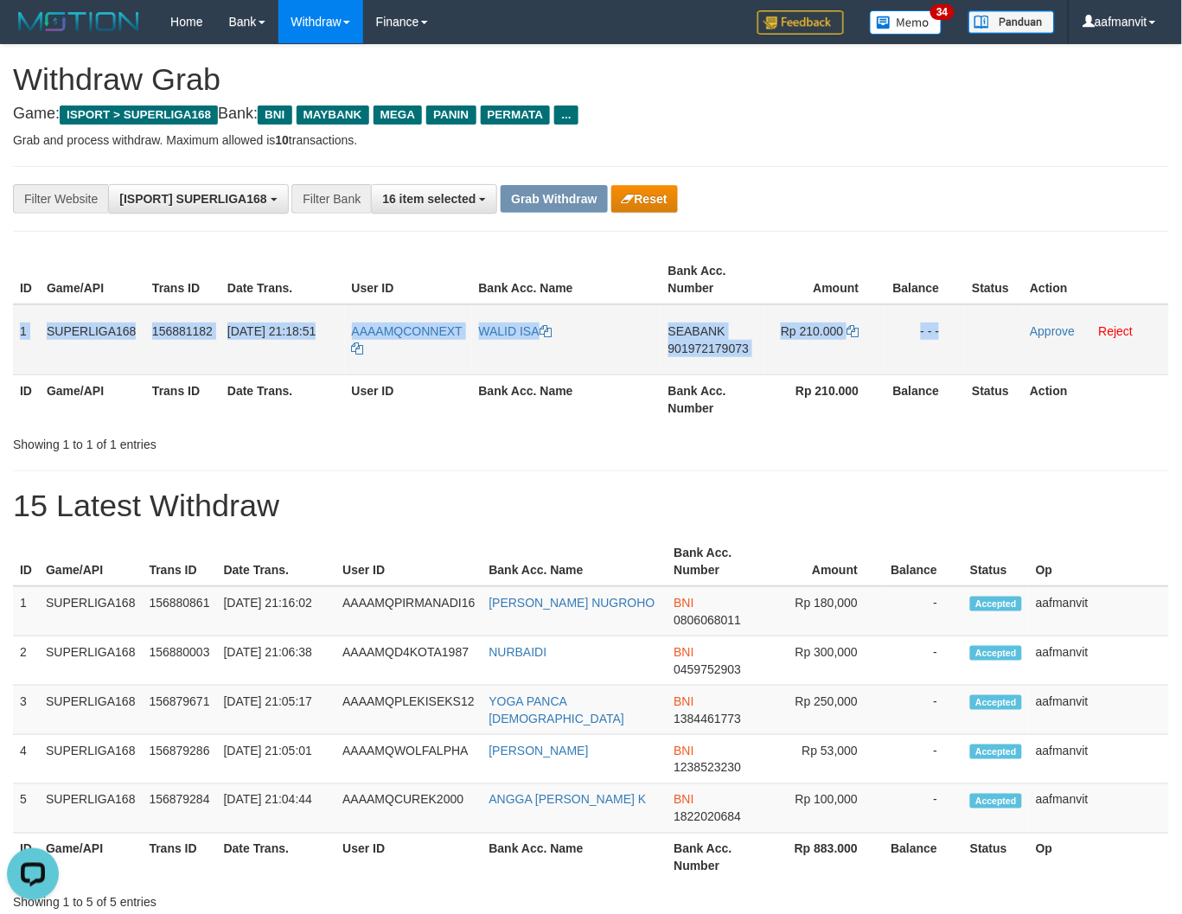
drag, startPoint x: 17, startPoint y: 325, endPoint x: 1001, endPoint y: 322, distance: 983.6
click at [999, 321] on tr "1 SUPERLIGA168 156881182 01/10/2025 21:18:51 AAAAMQCONNEXT WALID ISA SEABANK 90…" at bounding box center [591, 339] width 1156 height 71
copy tr "1 SUPERLIGA168 156881182 01/10/2025 21:18:51 AAAAMQCONNEXT WALID ISA SEABANK 90…"
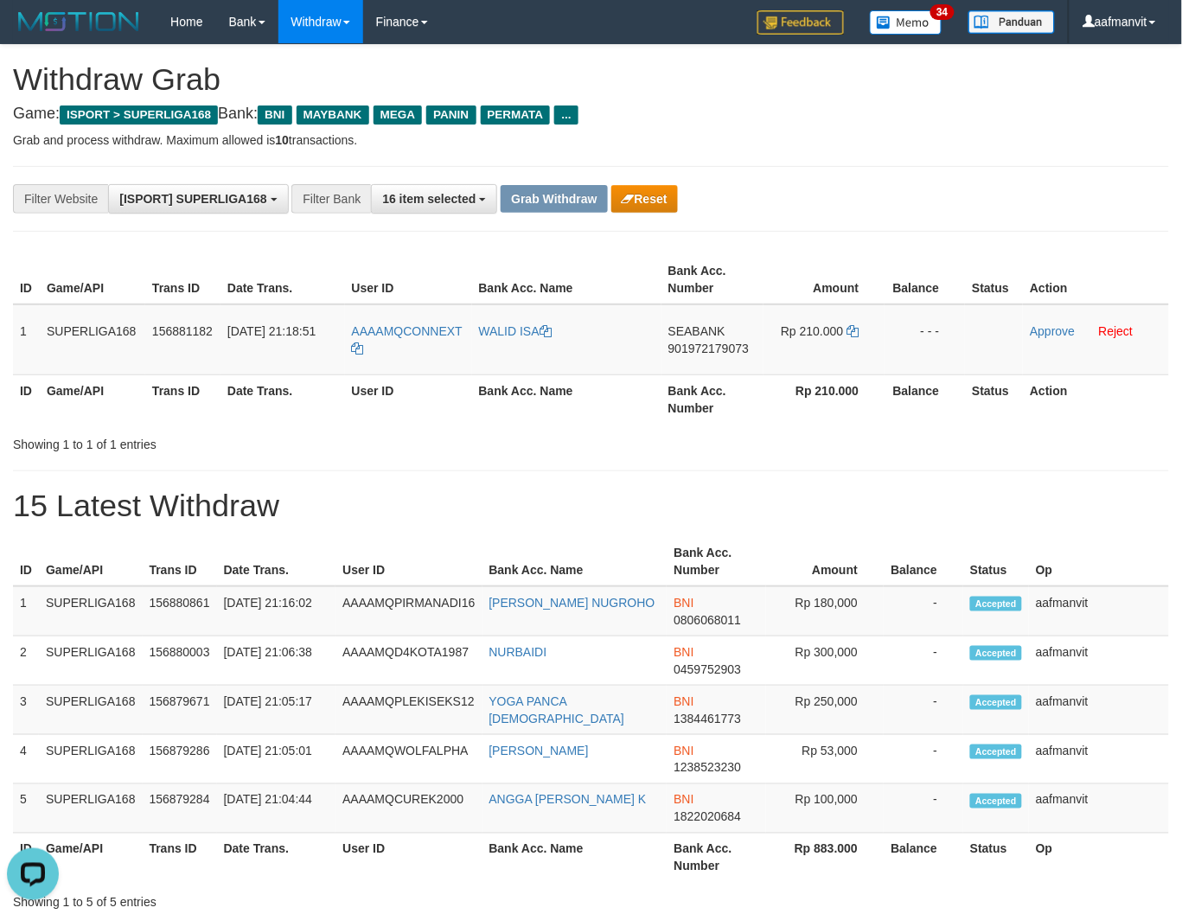
click at [743, 488] on h1 "15 Latest Withdraw" at bounding box center [591, 505] width 1156 height 35
copy tr "CONNEXT"
drag, startPoint x: 439, startPoint y: 328, endPoint x: 403, endPoint y: 328, distance: 36.3
click at [403, 328] on tr "1 SUPERLIGA168 156881182 01/10/2025 21:18:51 AAAAMQCONNEXT WALID ISA SEABANK 90…" at bounding box center [591, 339] width 1156 height 71
click at [694, 347] on span "901972179073" at bounding box center [708, 348] width 80 height 14
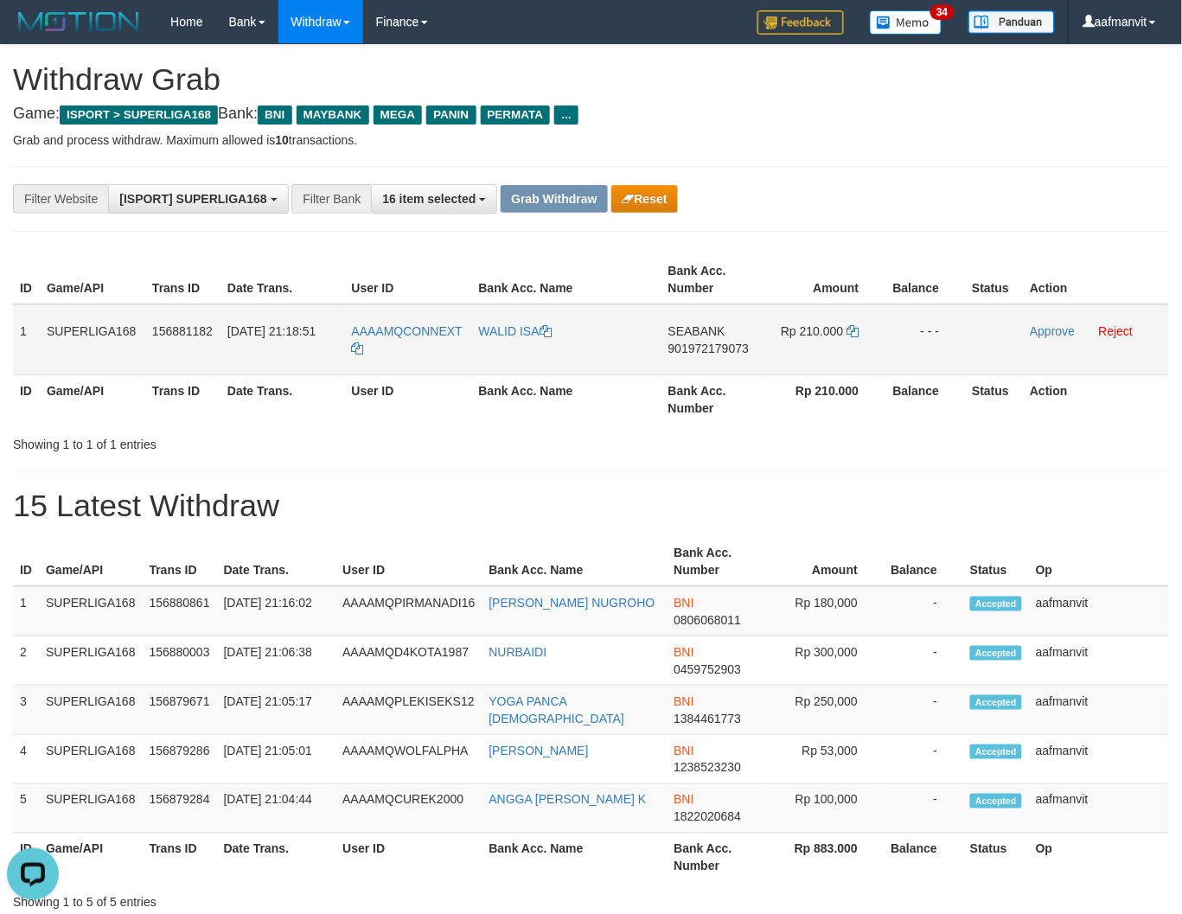
click at [694, 347] on span "901972179073" at bounding box center [708, 348] width 80 height 14
click at [858, 327] on icon at bounding box center [852, 331] width 12 height 12
click at [856, 327] on icon at bounding box center [852, 331] width 12 height 12
click at [1033, 324] on link "Approve" at bounding box center [1051, 331] width 45 height 14
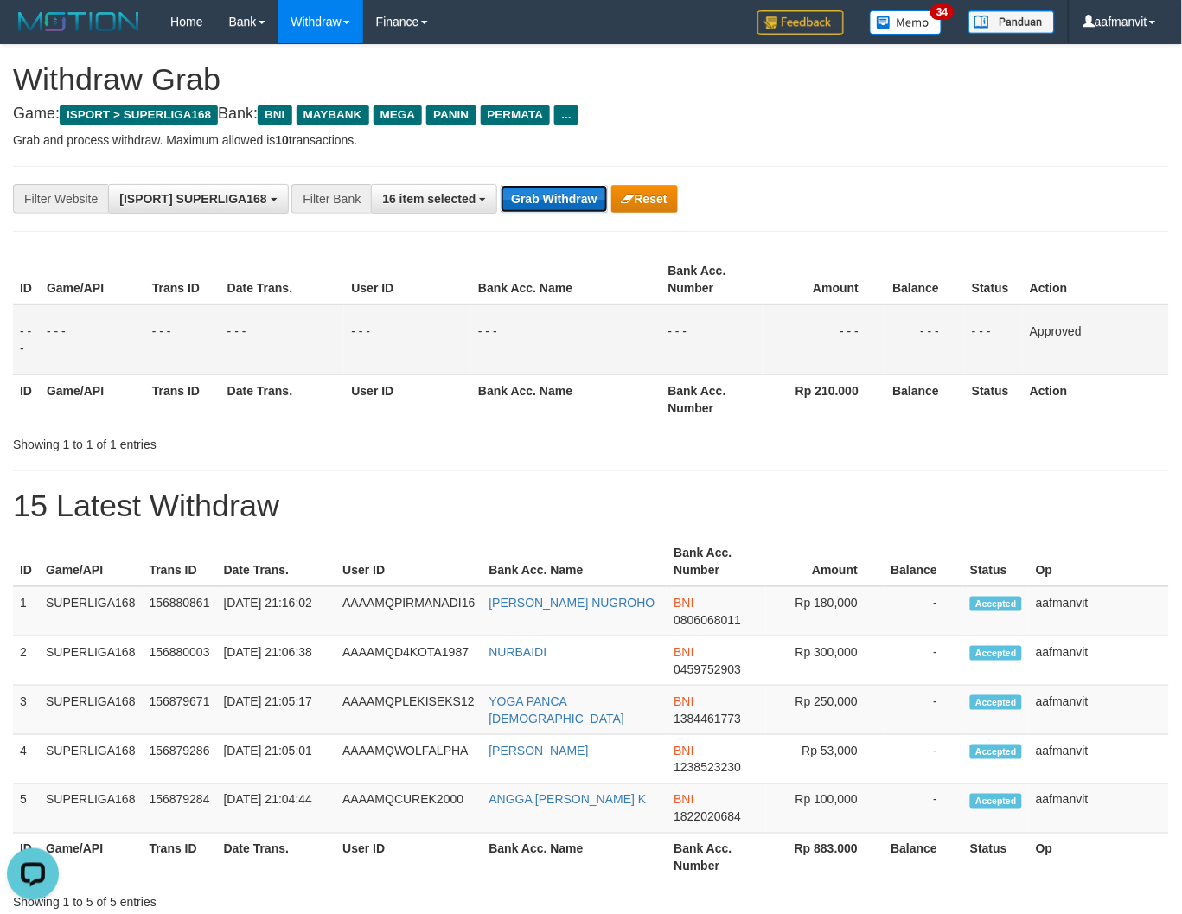
click at [592, 193] on button "Grab Withdraw" at bounding box center [553, 199] width 106 height 28
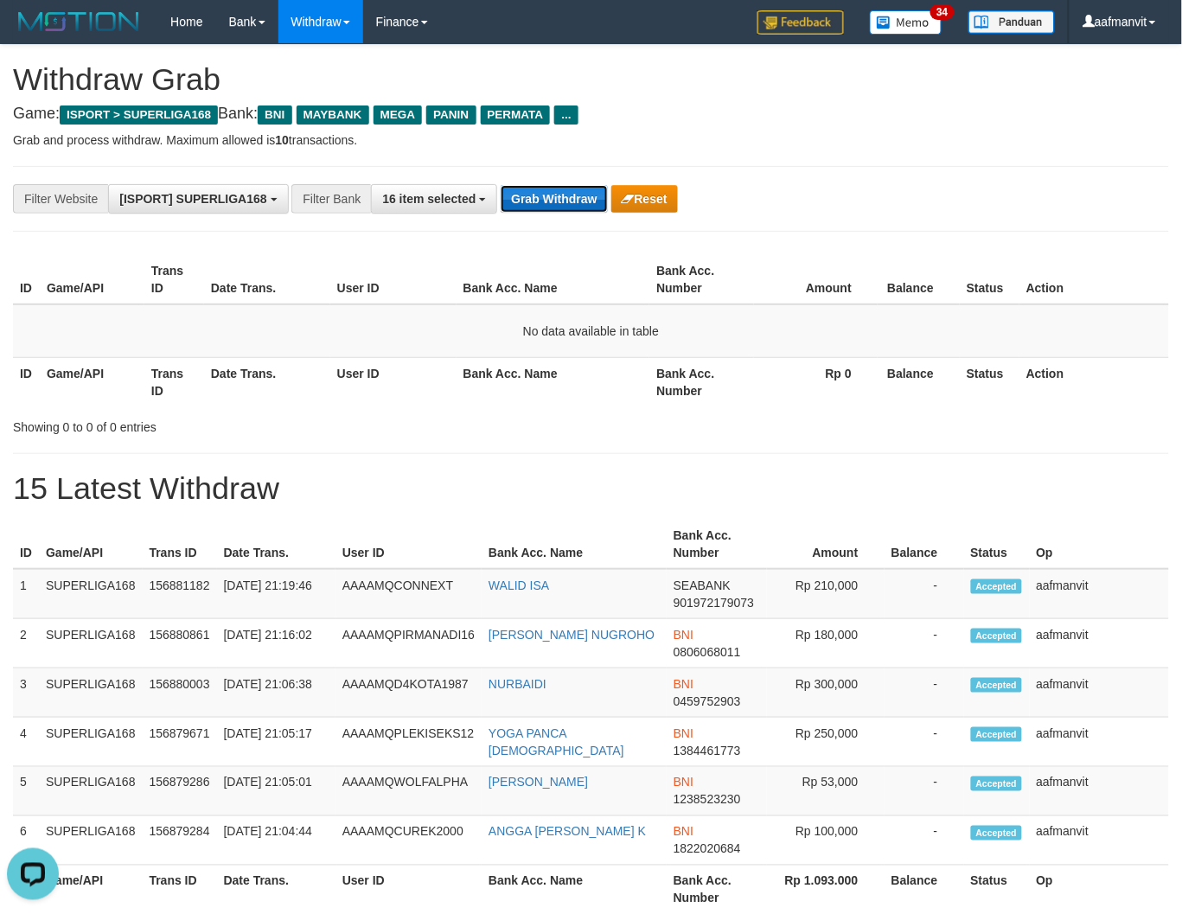
click at [538, 194] on button "Grab Withdraw" at bounding box center [553, 199] width 106 height 28
click at [538, 204] on button "Grab Withdraw" at bounding box center [553, 199] width 106 height 28
click at [563, 217] on div "**********" at bounding box center [591, 199] width 1156 height 66
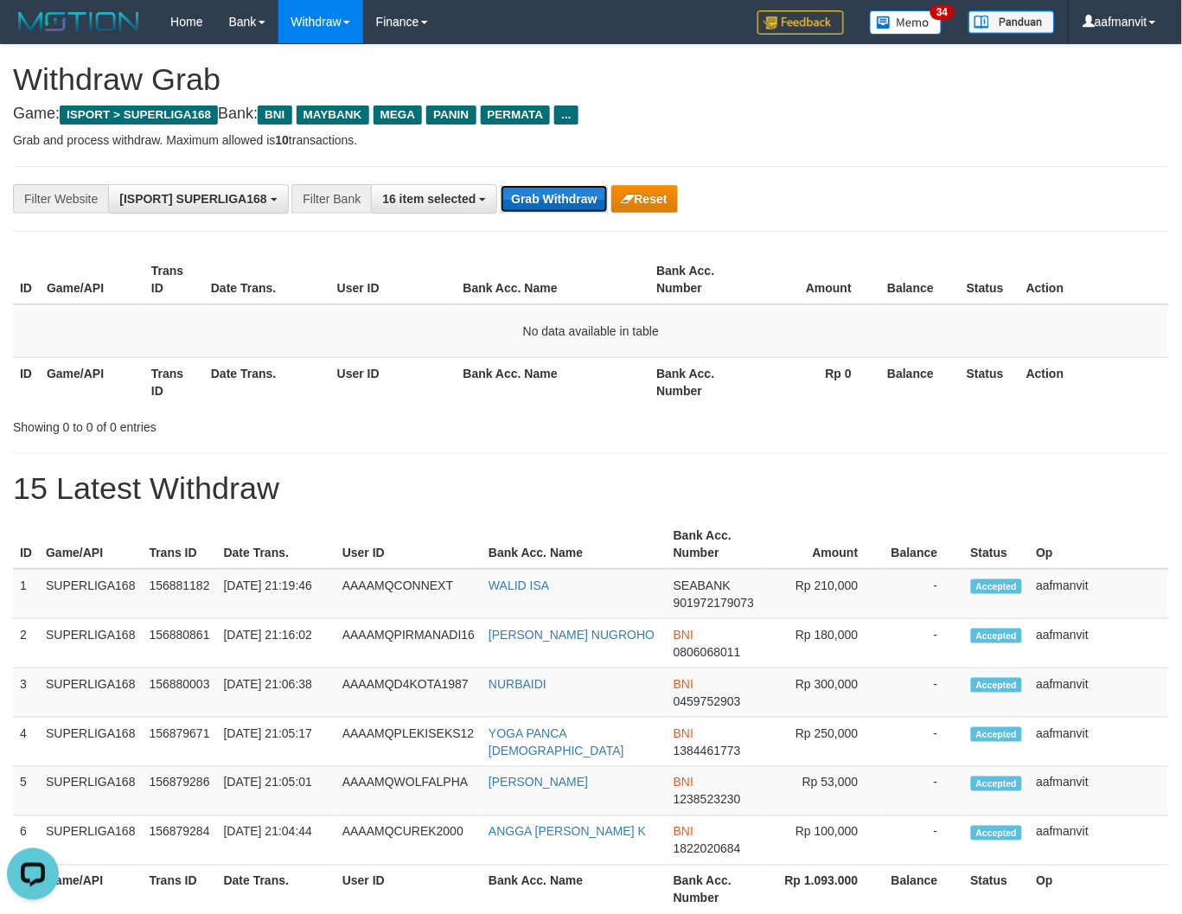
click at [565, 208] on button "Grab Withdraw" at bounding box center [553, 199] width 106 height 28
drag, startPoint x: 565, startPoint y: 208, endPoint x: 616, endPoint y: 187, distance: 55.4
click at [567, 208] on button "Grab Withdraw" at bounding box center [553, 199] width 106 height 28
click at [548, 205] on button "Grab Withdraw" at bounding box center [553, 199] width 106 height 28
drag, startPoint x: 548, startPoint y: 205, endPoint x: 853, endPoint y: 229, distance: 306.1
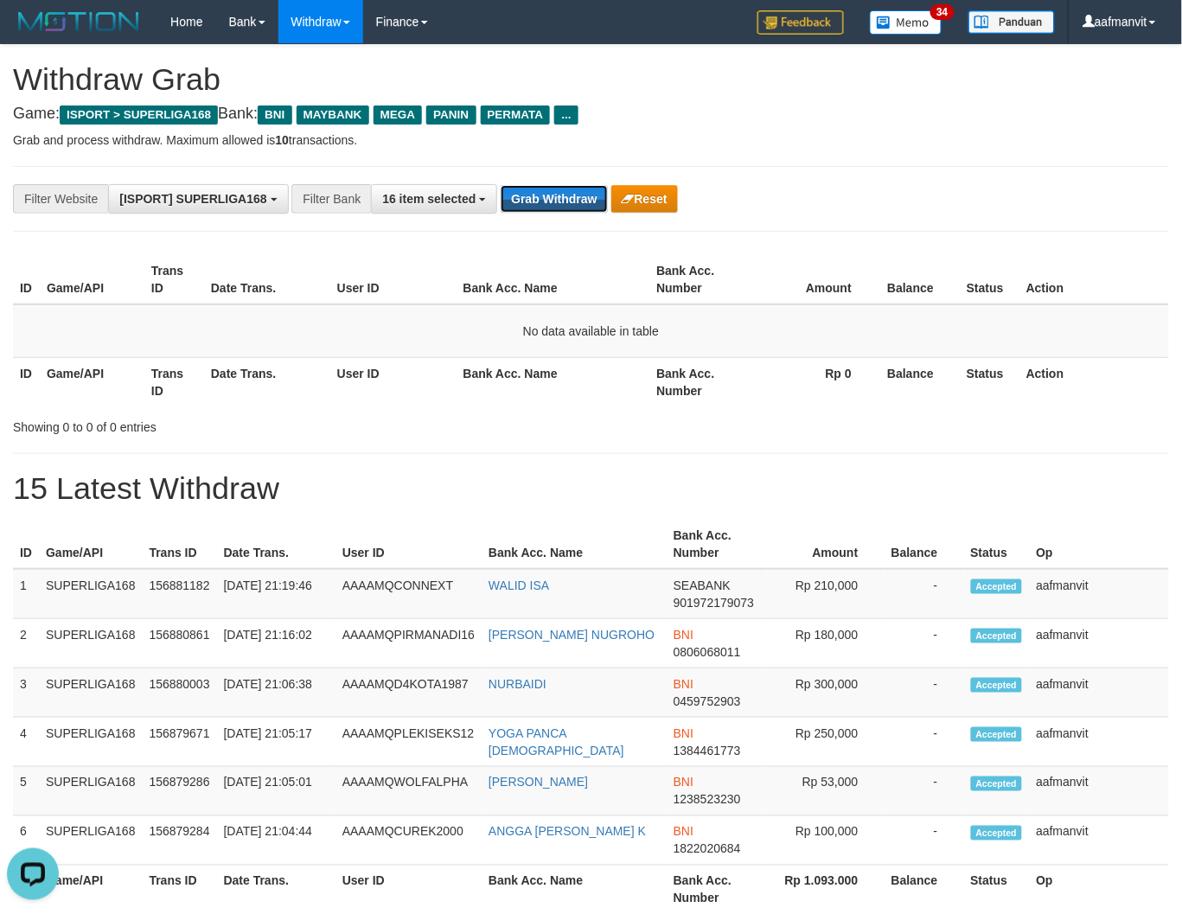
click at [549, 205] on button "Grab Withdraw" at bounding box center [553, 199] width 106 height 28
click at [532, 197] on button "Grab Withdraw" at bounding box center [553, 199] width 106 height 28
drag, startPoint x: 532, startPoint y: 197, endPoint x: 1191, endPoint y: 280, distance: 663.8
click at [549, 206] on button "Grab Withdraw" at bounding box center [553, 199] width 106 height 28
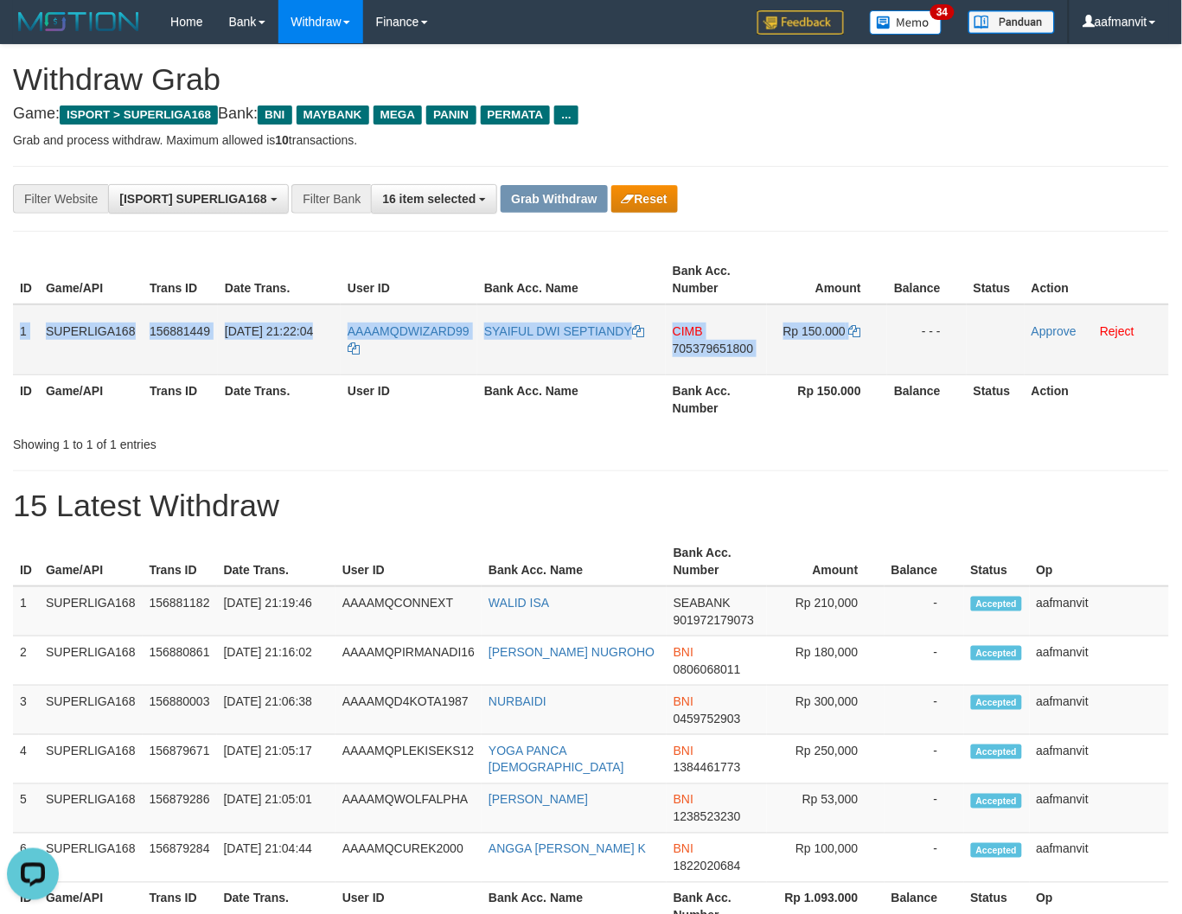
drag, startPoint x: 17, startPoint y: 322, endPoint x: 912, endPoint y: 315, distance: 894.6
click at [912, 315] on tr "1 SUPERLIGA168 156881449 01/10/2025 21:22:04 AAAAMQDWIZARD99 SYAIFUL DWI SEPTIA…" at bounding box center [591, 339] width 1156 height 71
copy tr "1 SUPERLIGA168 156881449 01/10/2025 21:22:04 AAAAMQDWIZARD99 SYAIFUL DWI SEPTIA…"
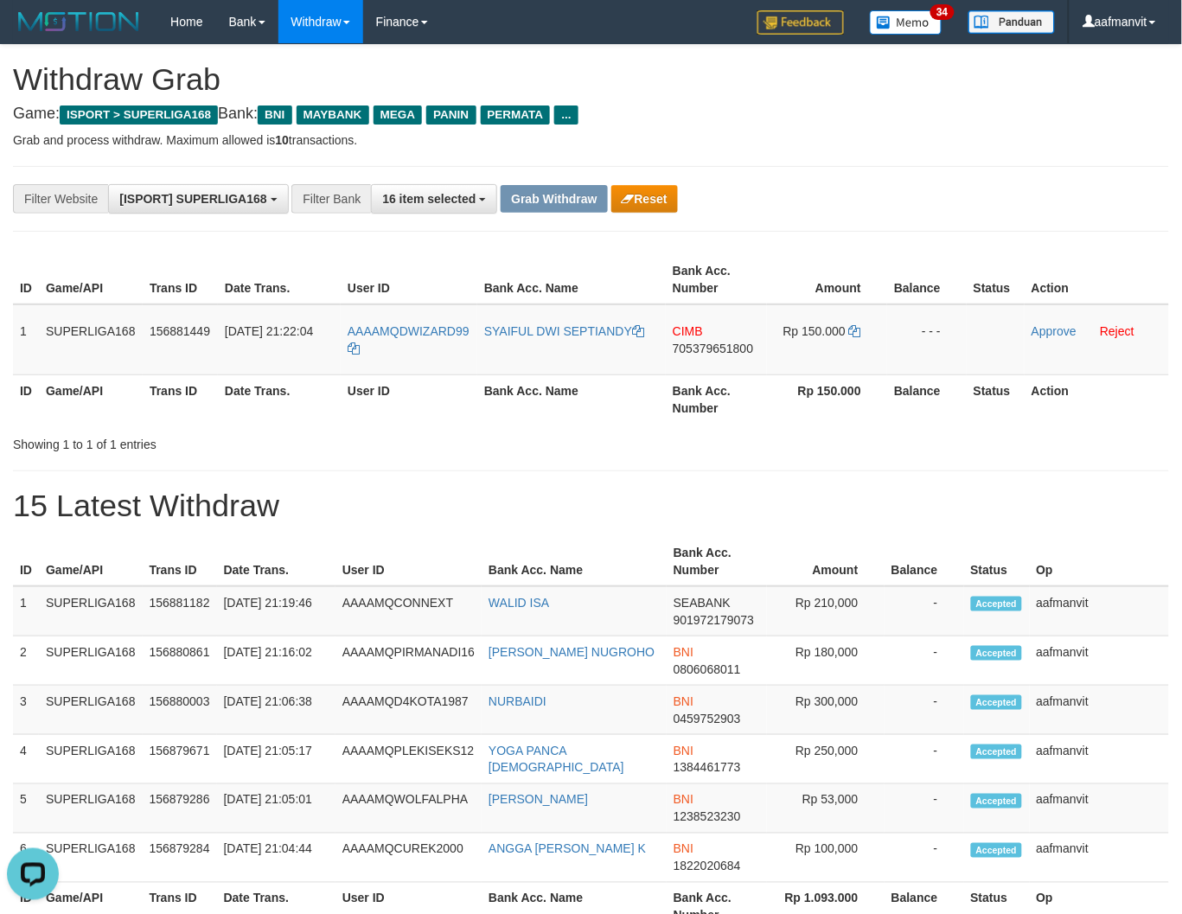
drag, startPoint x: 402, startPoint y: 515, endPoint x: 366, endPoint y: 443, distance: 80.0
click at [402, 516] on h1 "15 Latest Withdraw" at bounding box center [591, 505] width 1156 height 35
copy span "DWIZARD99"
drag, startPoint x: 462, startPoint y: 321, endPoint x: 401, endPoint y: 326, distance: 60.7
click at [401, 326] on td "AAAAMQDWIZARD99" at bounding box center [409, 339] width 137 height 71
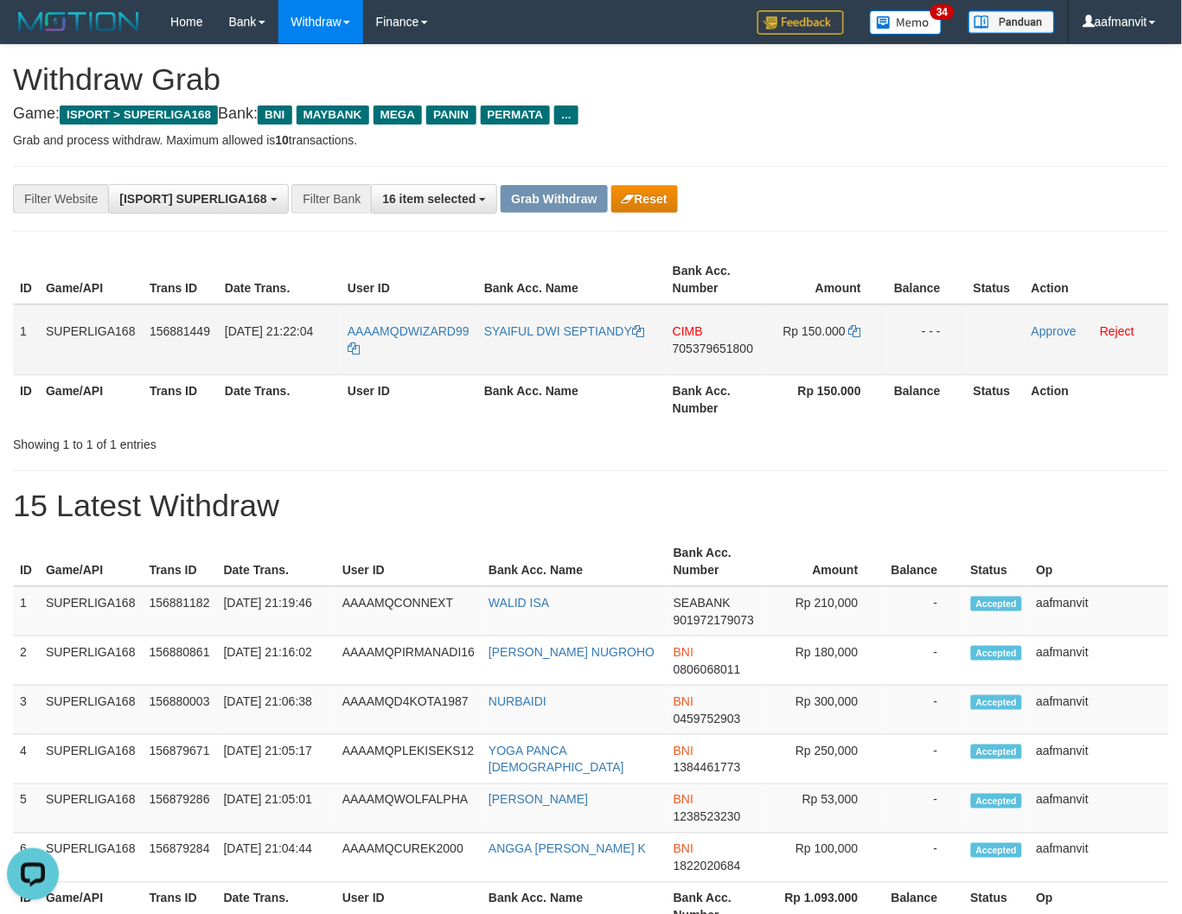
click at [700, 357] on td "CIMB 705379651800" at bounding box center [716, 339] width 101 height 71
click at [700, 356] on td "CIMB 705379651800" at bounding box center [716, 339] width 101 height 71
copy span "705379651800"
click at [852, 334] on icon at bounding box center [855, 331] width 12 height 12
click at [861, 329] on td "Rp 150.000" at bounding box center [827, 339] width 120 height 71
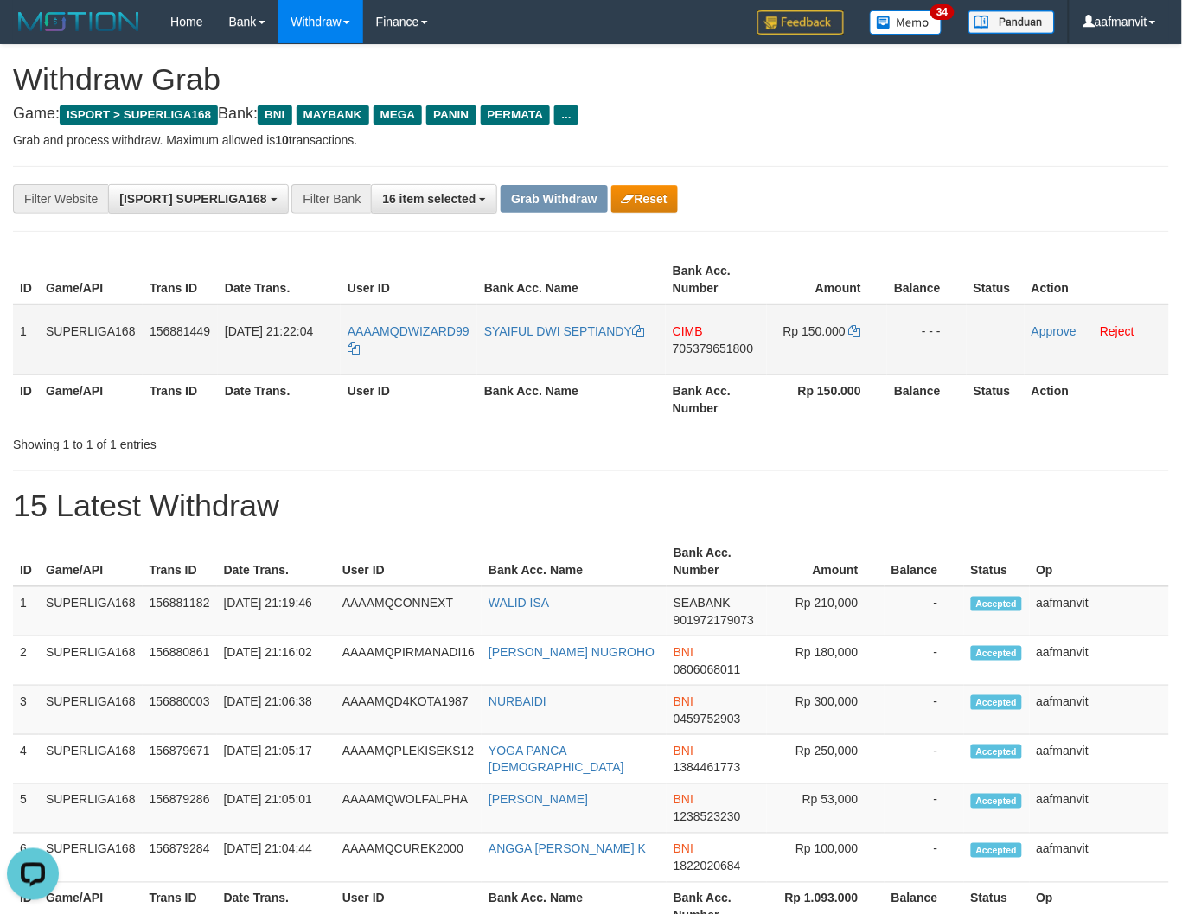
click at [861, 329] on td "Rp 150.000" at bounding box center [827, 339] width 120 height 71
click at [858, 329] on icon at bounding box center [855, 331] width 12 height 12
drag, startPoint x: 1034, startPoint y: 325, endPoint x: 698, endPoint y: 228, distance: 349.1
click at [1034, 325] on link "Approve" at bounding box center [1053, 331] width 45 height 14
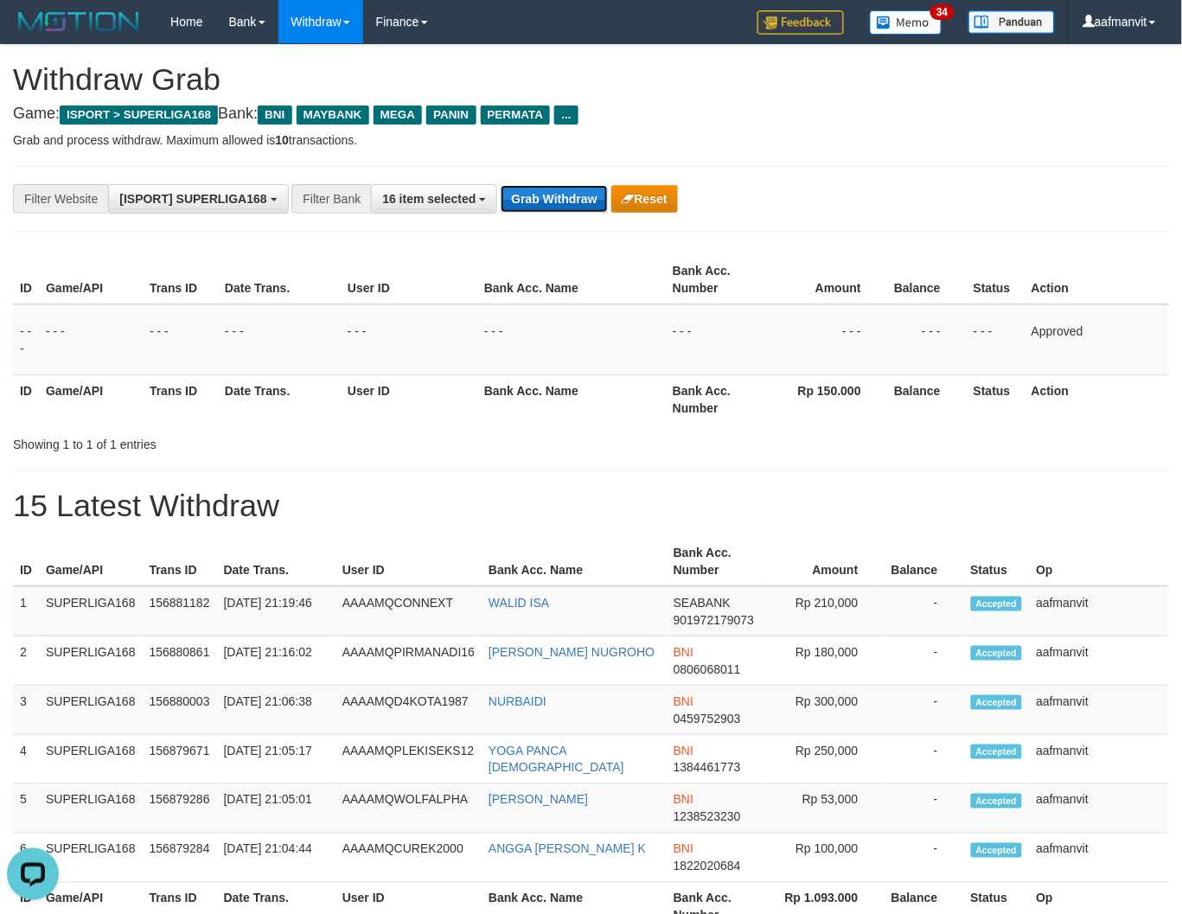
click at [577, 206] on button "Grab Withdraw" at bounding box center [553, 199] width 106 height 28
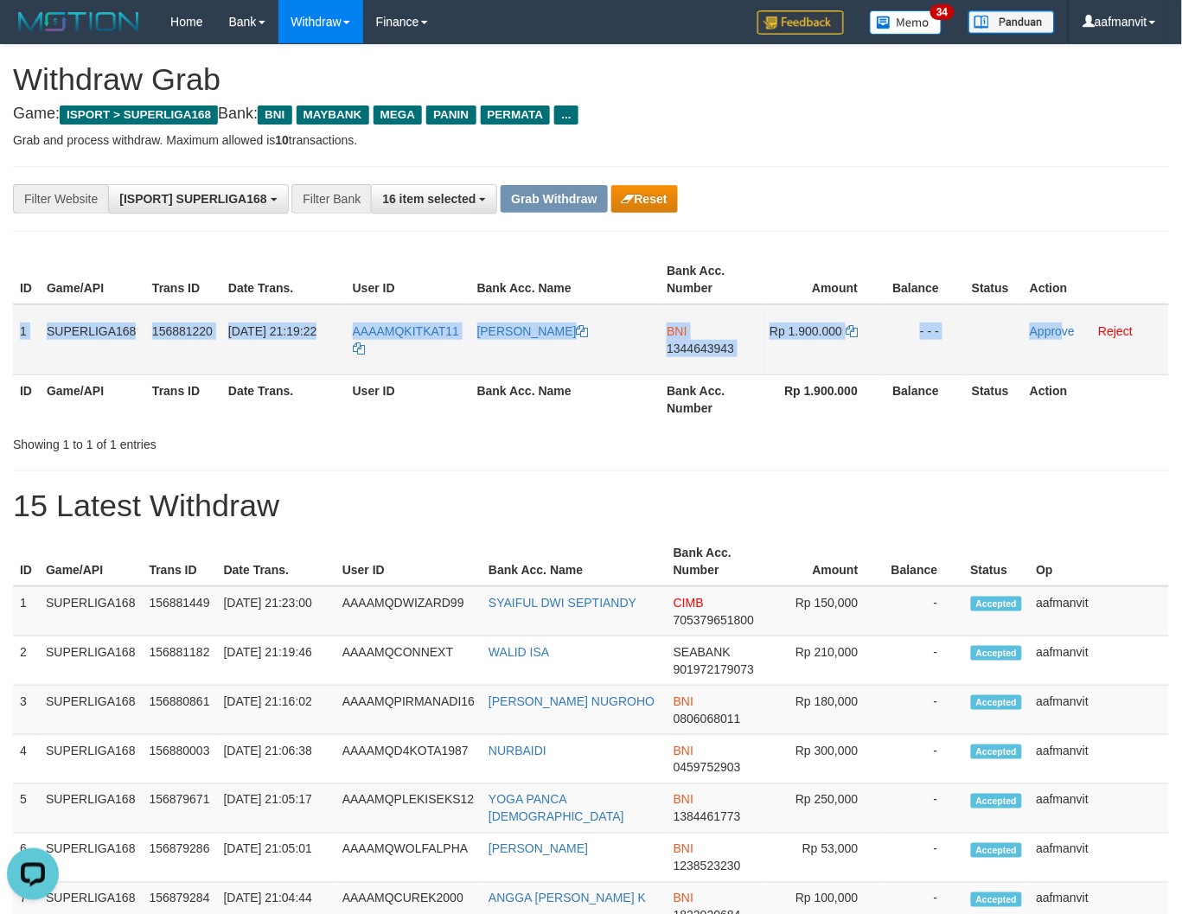
drag, startPoint x: 18, startPoint y: 326, endPoint x: 1060, endPoint y: 355, distance: 1041.9
click at [1060, 355] on tr "1 SUPERLIGA168 156881220 [DATE] 21:19:22 AAAAMQKITKAT11 [PERSON_NAME] BNI 13446…" at bounding box center [591, 339] width 1156 height 71
copy tr "1 SUPERLIGA168 156881220 [DATE] 21:19:22 AAAAMQKITKAT11 [PERSON_NAME] BNI 13446…"
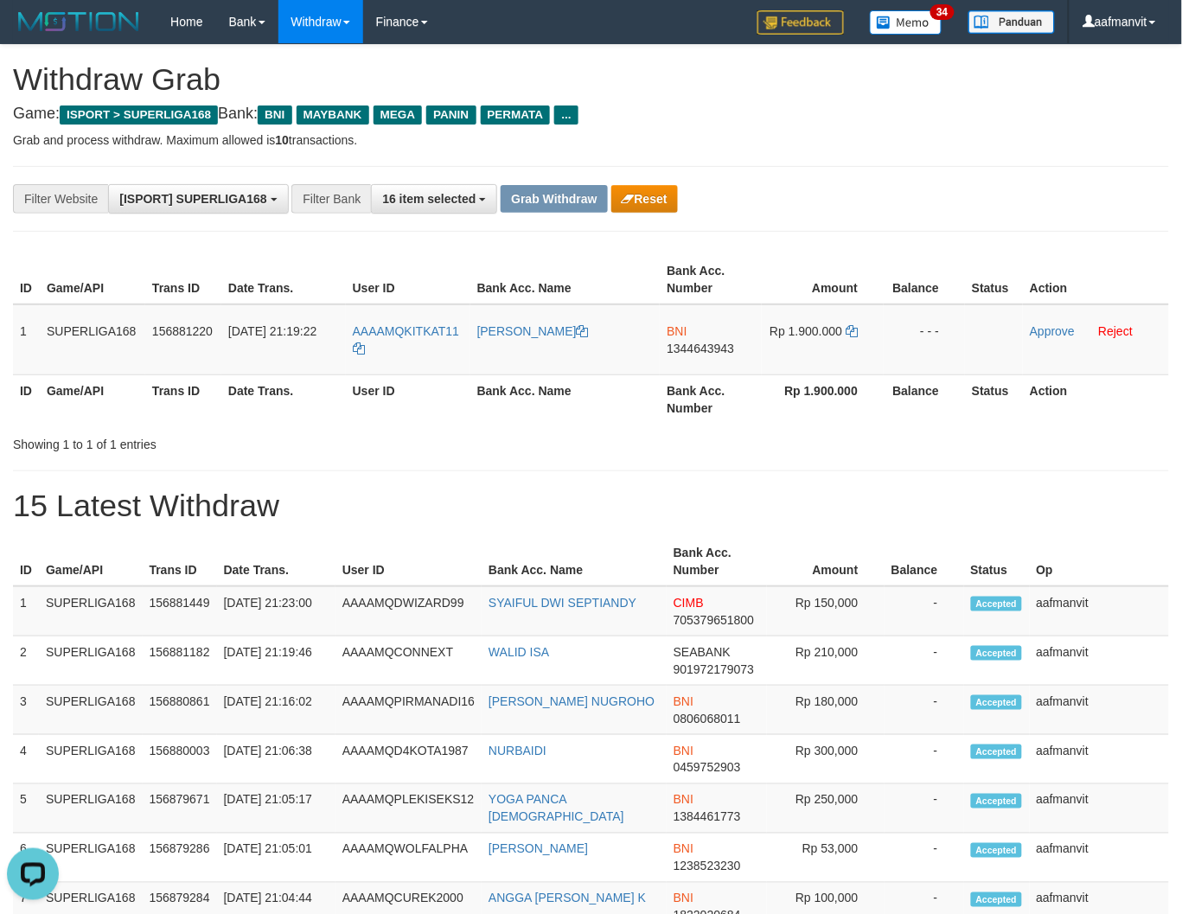
click at [709, 436] on div "Showing 1 to 1 of 1 entries" at bounding box center [591, 441] width 1182 height 24
click at [720, 353] on td "BNI 1344643943" at bounding box center [710, 339] width 102 height 71
copy span "1344643943"
click at [720, 353] on td "BNI 1344643943" at bounding box center [710, 339] width 102 height 71
click at [851, 330] on icon at bounding box center [851, 331] width 12 height 12
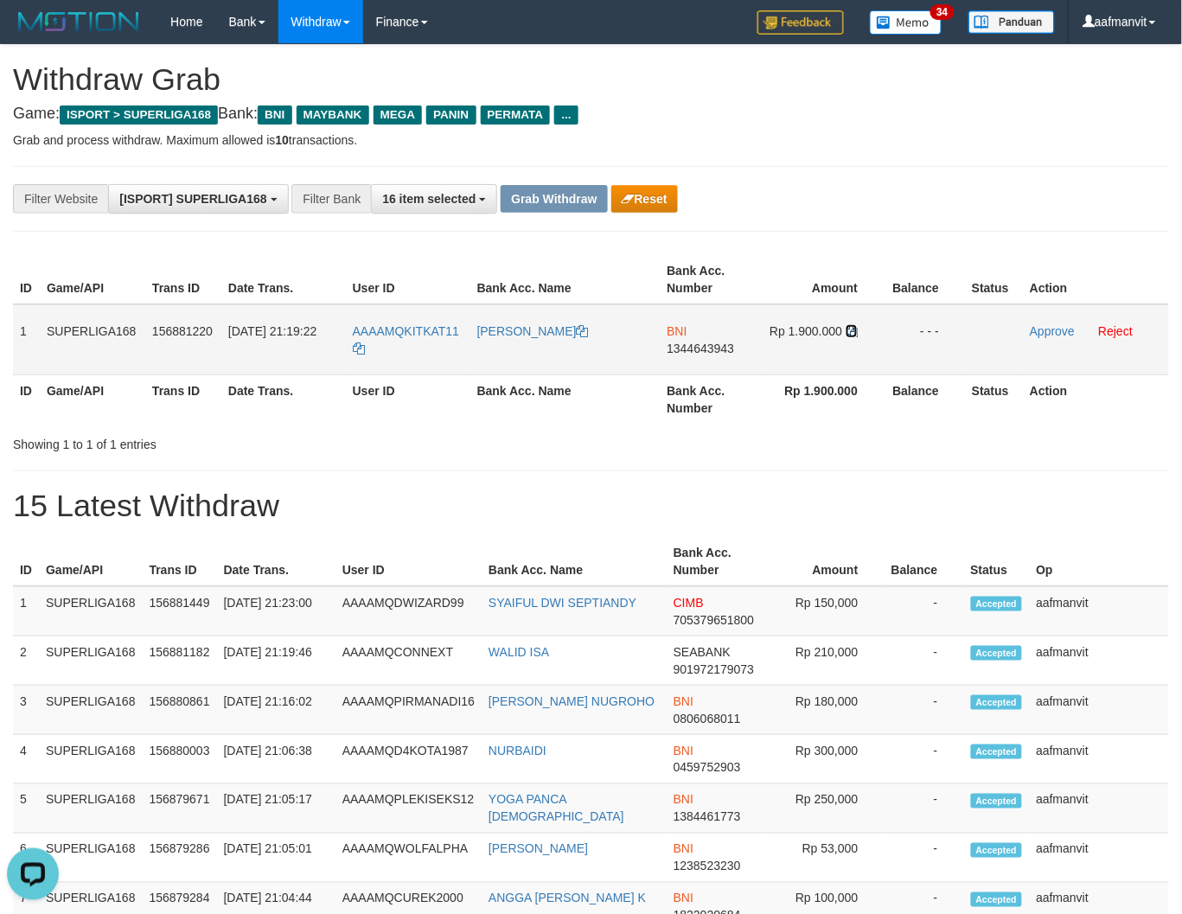
click at [851, 330] on icon at bounding box center [851, 331] width 12 height 12
drag, startPoint x: 1038, startPoint y: 328, endPoint x: 697, endPoint y: 226, distance: 356.6
click at [1038, 328] on link "Approve" at bounding box center [1051, 331] width 45 height 14
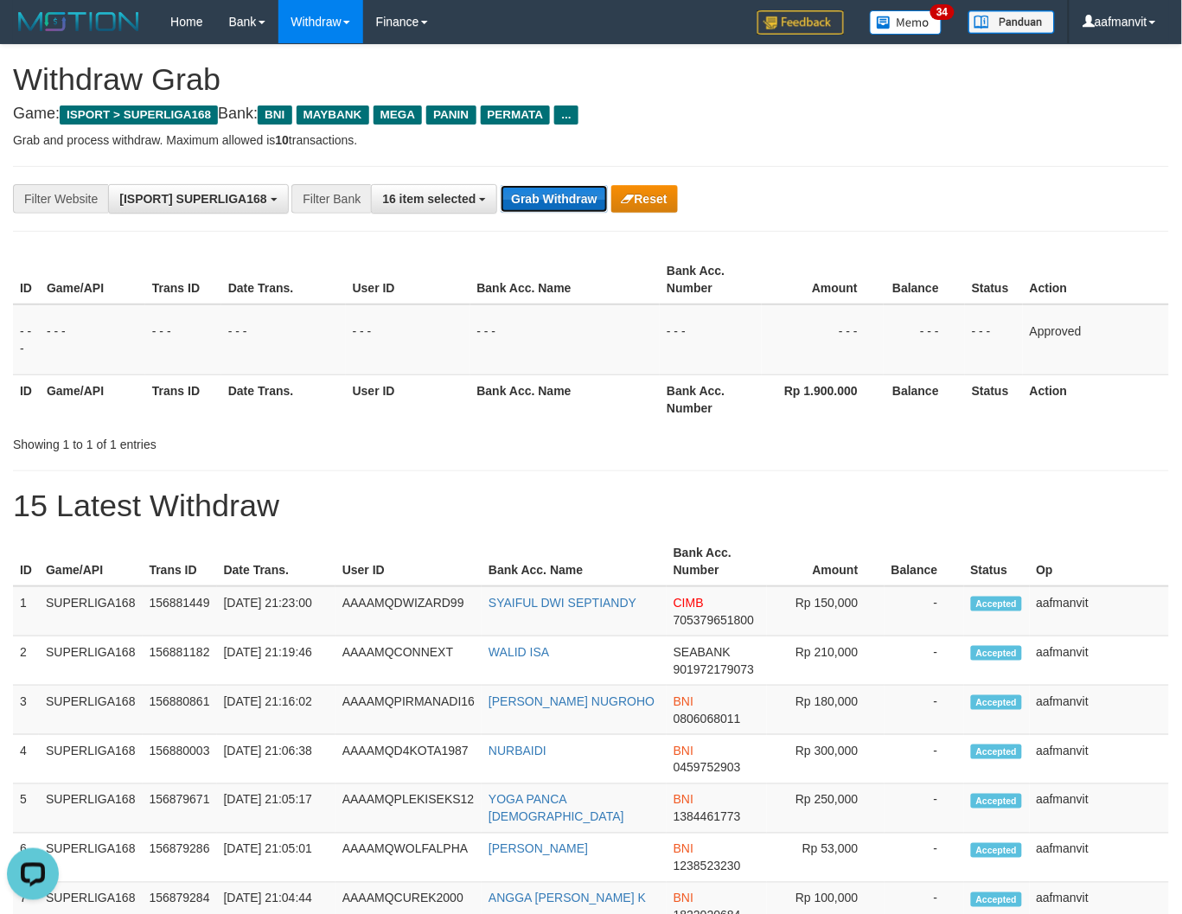
click at [557, 191] on button "Grab Withdraw" at bounding box center [553, 199] width 106 height 28
click at [551, 194] on button "Grab Withdraw" at bounding box center [553, 199] width 106 height 28
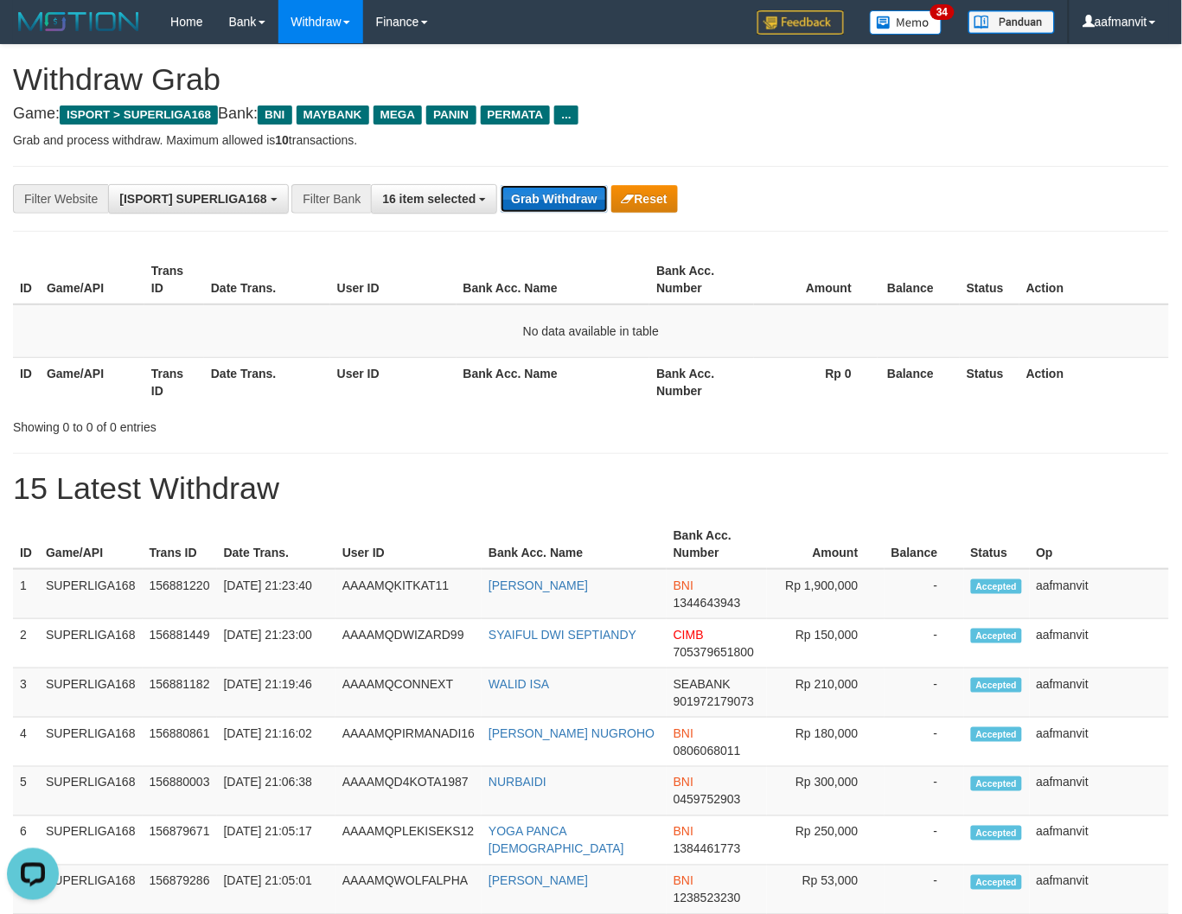
click at [525, 206] on button "Grab Withdraw" at bounding box center [553, 199] width 106 height 28
click at [525, 205] on button "Grab Withdraw" at bounding box center [553, 199] width 106 height 28
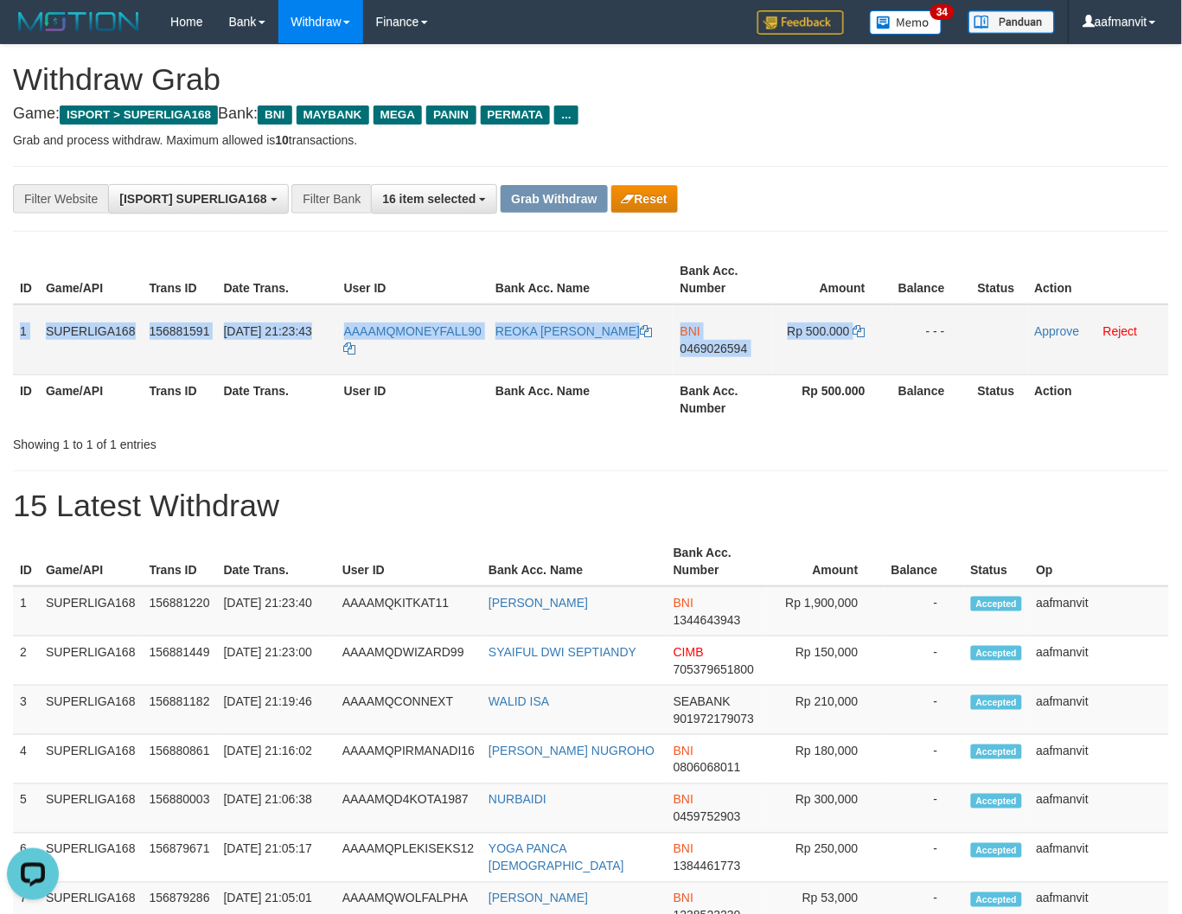
drag, startPoint x: 13, startPoint y: 318, endPoint x: 928, endPoint y: 346, distance: 915.8
click at [928, 346] on tr "1 SUPERLIGA168 156881591 [DATE] 21:23:43 AAAAMQMONEYFALL90 [PERSON_NAME] BNI 04…" at bounding box center [591, 339] width 1156 height 71
copy tr "1 SUPERLIGA168 156881591 [DATE] 21:23:43 AAAAMQMONEYFALL90 REOKA [PERSON_NAME] …"
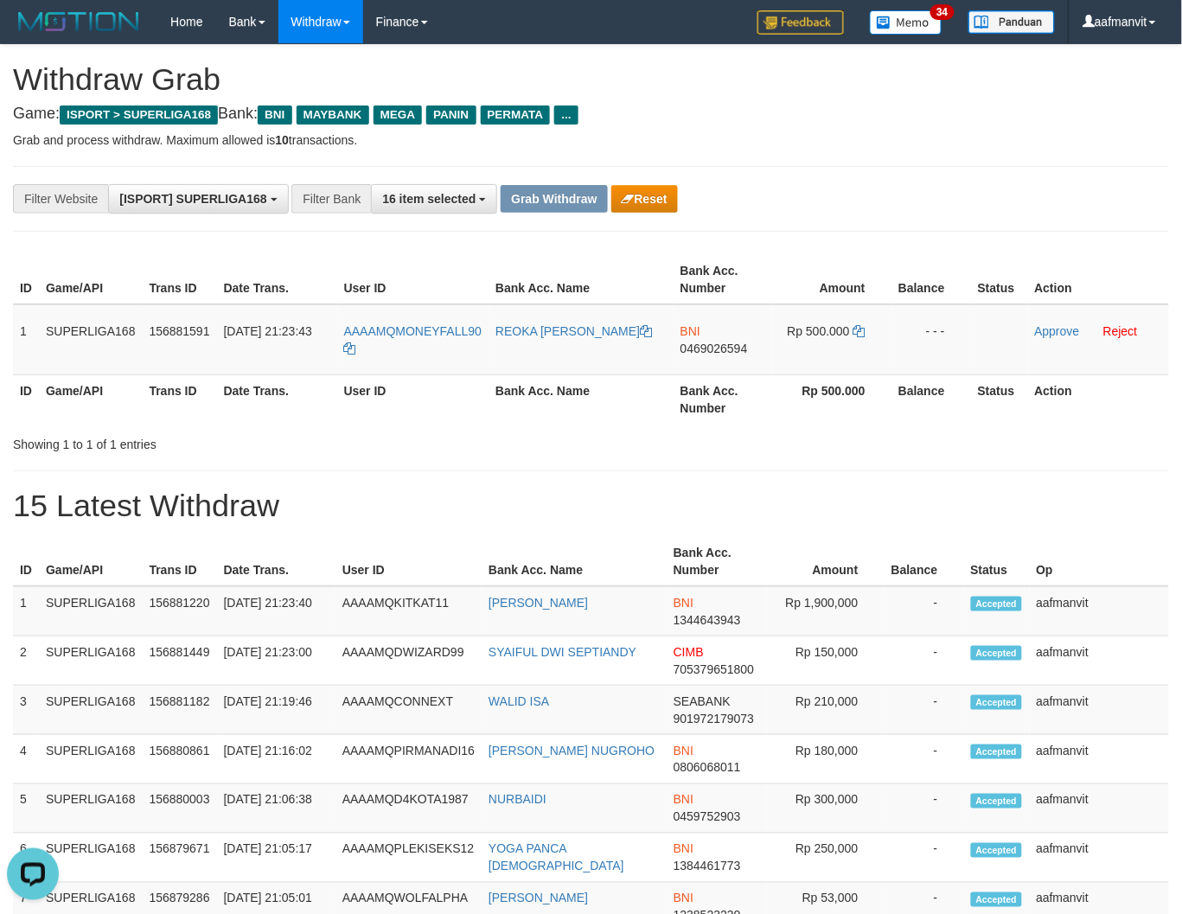
drag, startPoint x: 543, startPoint y: 514, endPoint x: 503, endPoint y: 480, distance: 52.7
click at [543, 514] on h1 "15 Latest Withdraw" at bounding box center [591, 505] width 1156 height 35
copy span "MQMONEYFALL90"
copy span "ONEYFALL90"
copy span "MONEYFALL90"
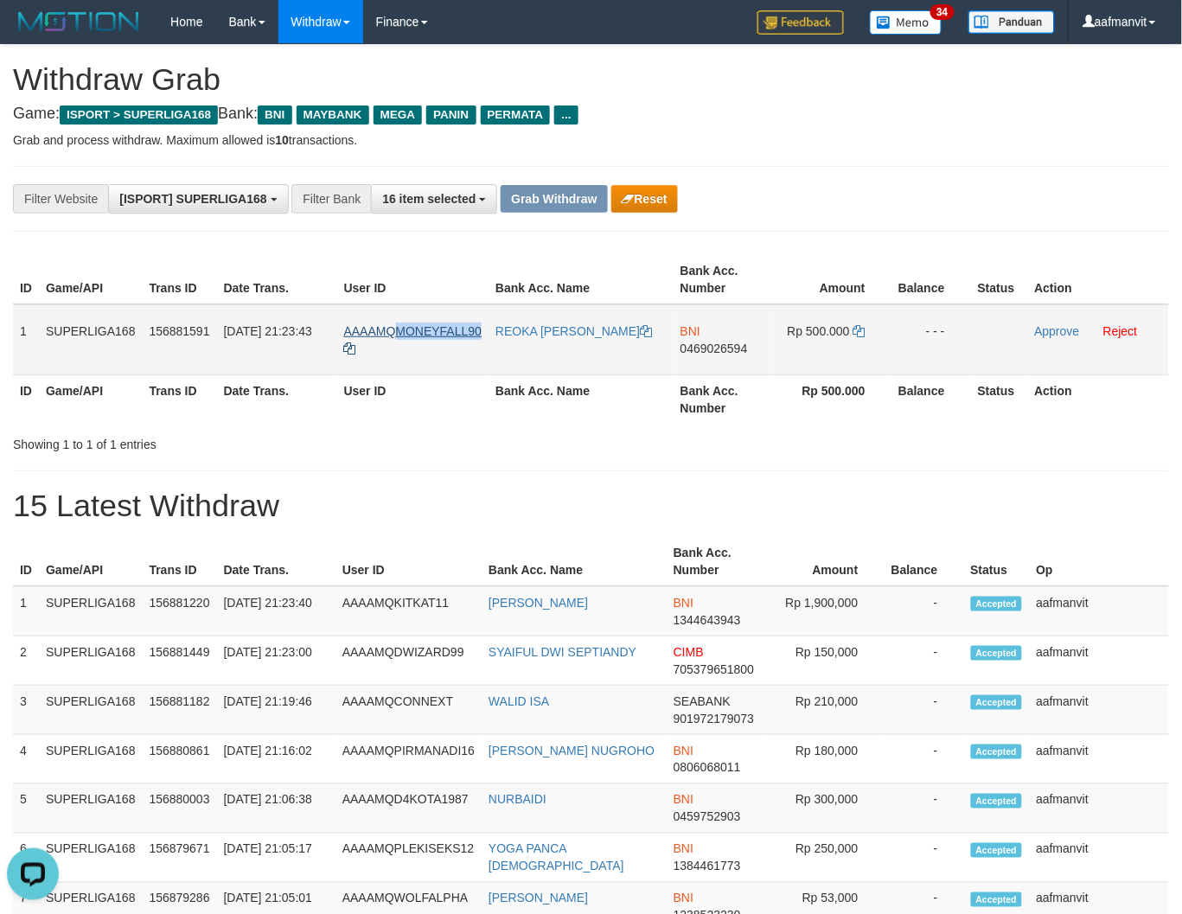
drag, startPoint x: 486, startPoint y: 315, endPoint x: 399, endPoint y: 330, distance: 87.7
click at [399, 330] on td "AAAAMQMONEYFALL90" at bounding box center [413, 339] width 152 height 71
click at [704, 344] on span "0469026594" at bounding box center [713, 348] width 67 height 14
click at [861, 328] on icon at bounding box center [859, 331] width 12 height 12
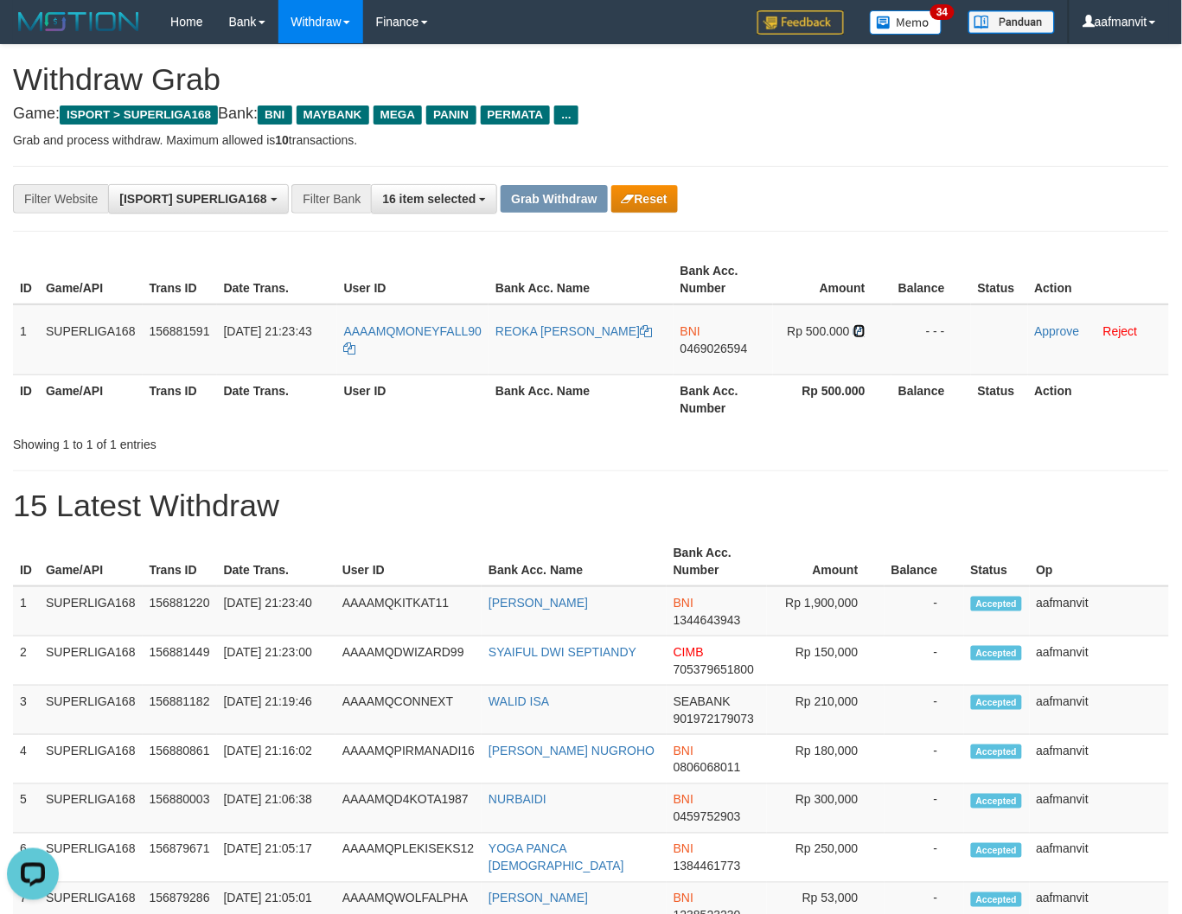
drag, startPoint x: 861, startPoint y: 328, endPoint x: 1189, endPoint y: 326, distance: 328.5
click at [871, 328] on td "Rp 500.000" at bounding box center [832, 339] width 118 height 71
click at [1041, 334] on link "Approve" at bounding box center [1057, 331] width 45 height 14
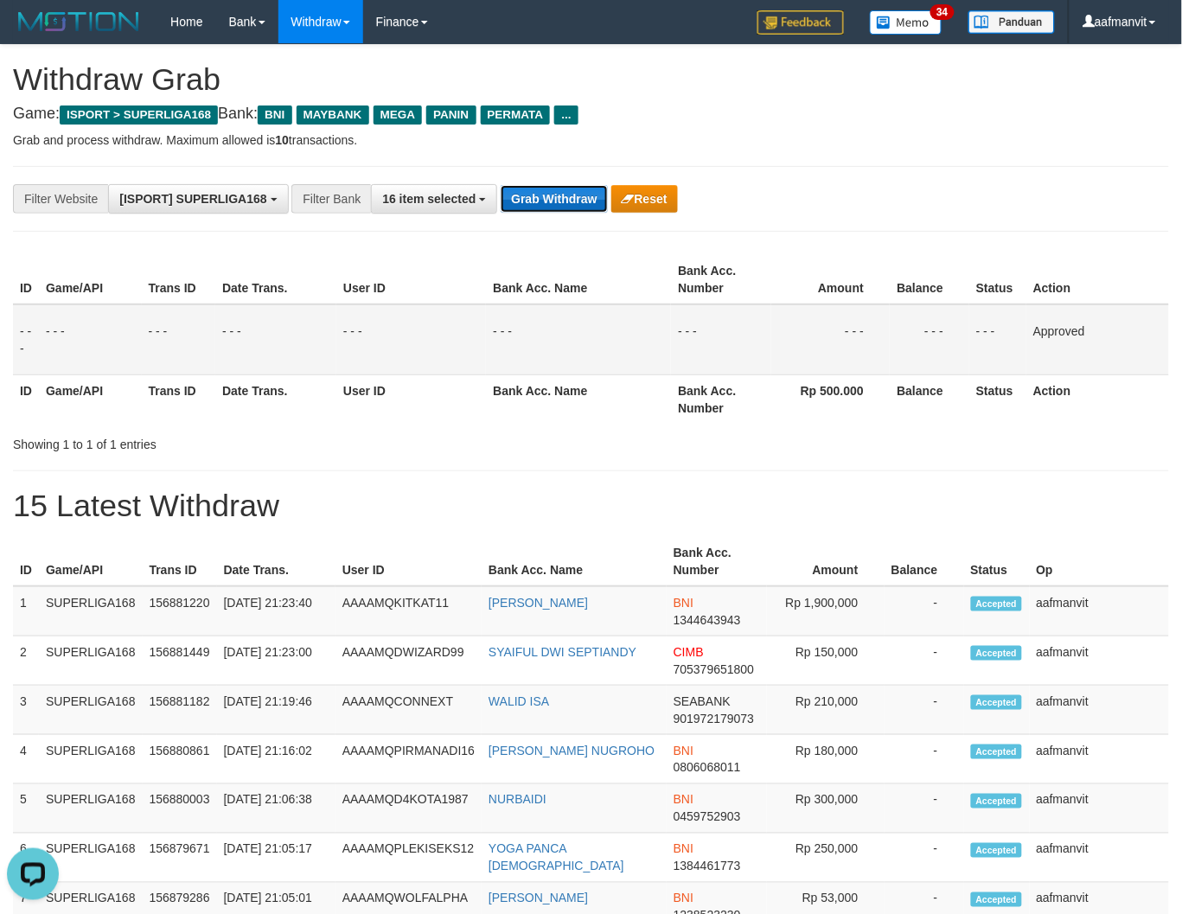
click at [568, 204] on button "Grab Withdraw" at bounding box center [553, 199] width 106 height 28
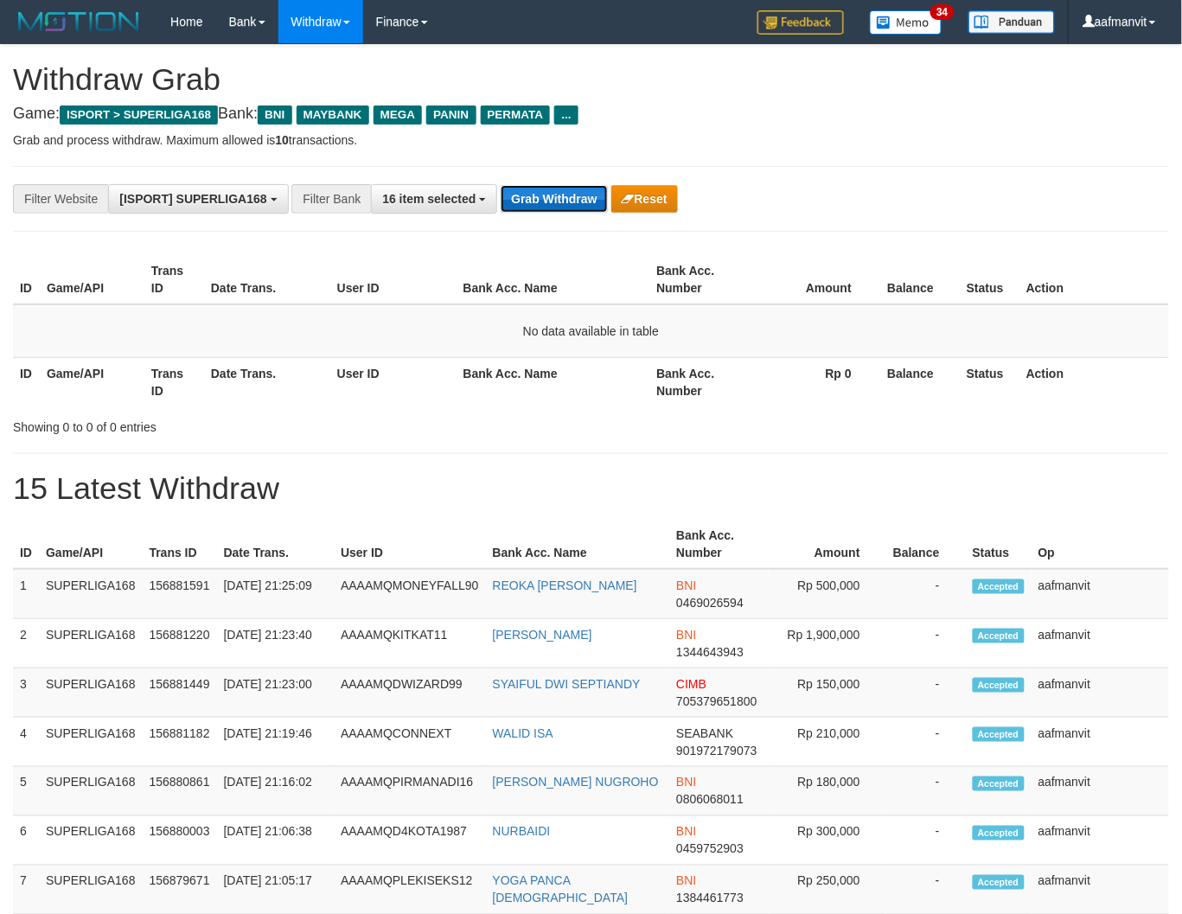
click at [567, 205] on button "Grab Withdraw" at bounding box center [553, 199] width 106 height 28
click at [551, 202] on button "Grab Withdraw" at bounding box center [553, 199] width 106 height 28
click at [550, 201] on button "Grab Withdraw" at bounding box center [553, 199] width 106 height 28
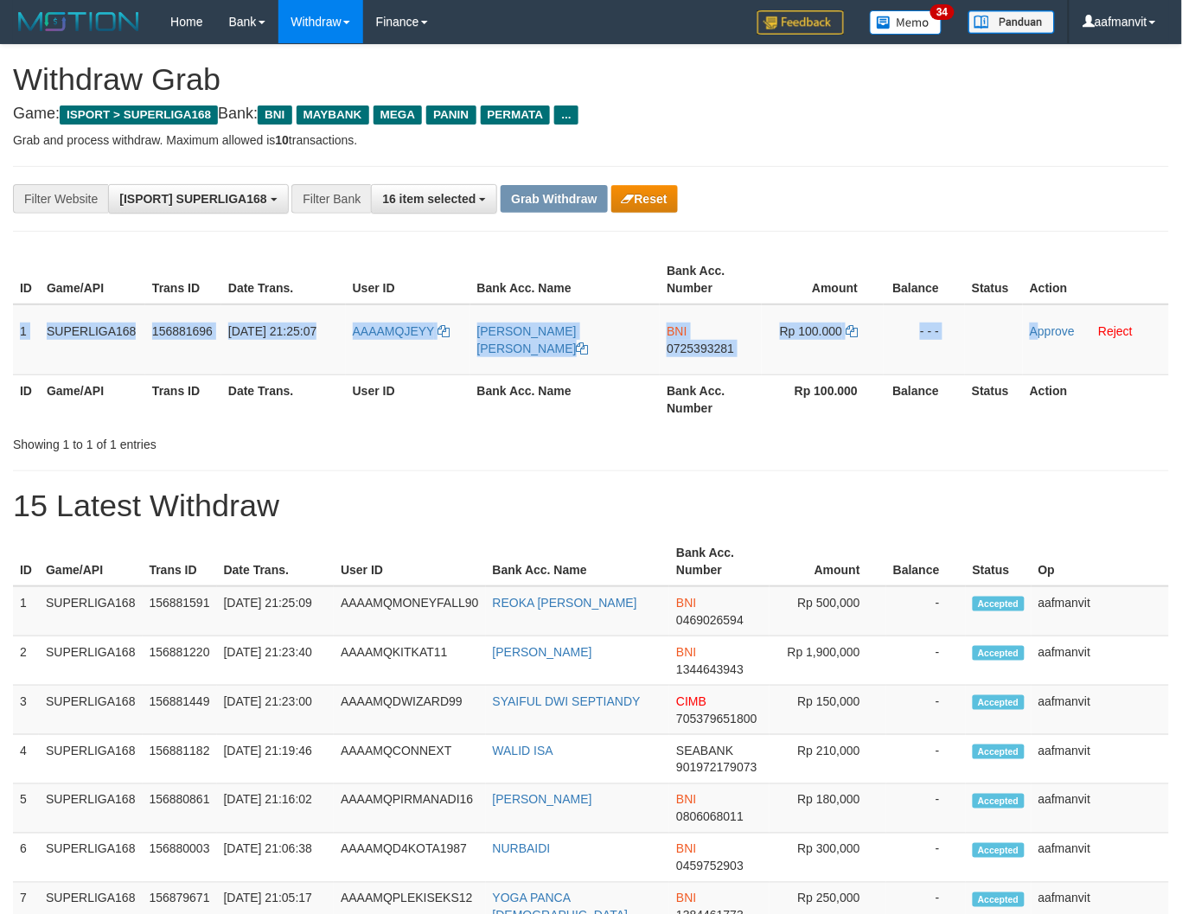
drag, startPoint x: 19, startPoint y: 325, endPoint x: 1138, endPoint y: 394, distance: 1121.5
click at [1042, 334] on tr "1 SUPERLIGA168 156881696 01/10/2025 21:25:07 AAAAMQJEYY REXY JERICHO HUTAGAOL B…" at bounding box center [591, 339] width 1156 height 71
copy tr "1 SUPERLIGA168 156881696 01/10/2025 21:25:07 AAAAMQJEYY REXY JERICHO HUTAGAOL B…"
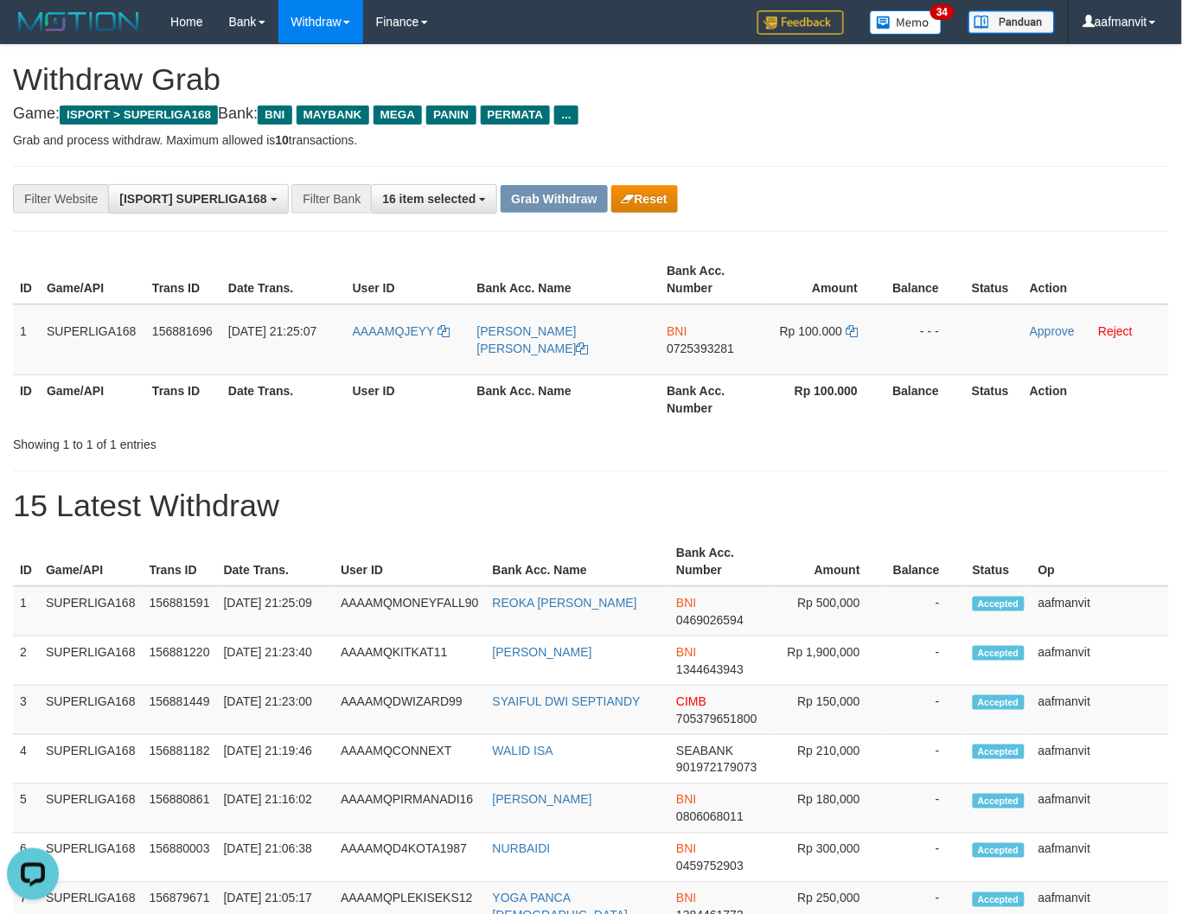
click at [441, 462] on div "**********" at bounding box center [591, 576] width 1182 height 1063
copy tr "EYY"
drag, startPoint x: 471, startPoint y: 318, endPoint x: 536, endPoint y: 378, distance: 88.1
click at [410, 334] on tr "1 SUPERLIGA168 156881696 01/10/2025 21:25:07 AAAAMQJEYY REXY JERICHO HUTAGAOL B…" at bounding box center [591, 339] width 1156 height 71
click at [683, 356] on td "BNI 0725393281" at bounding box center [710, 339] width 102 height 71
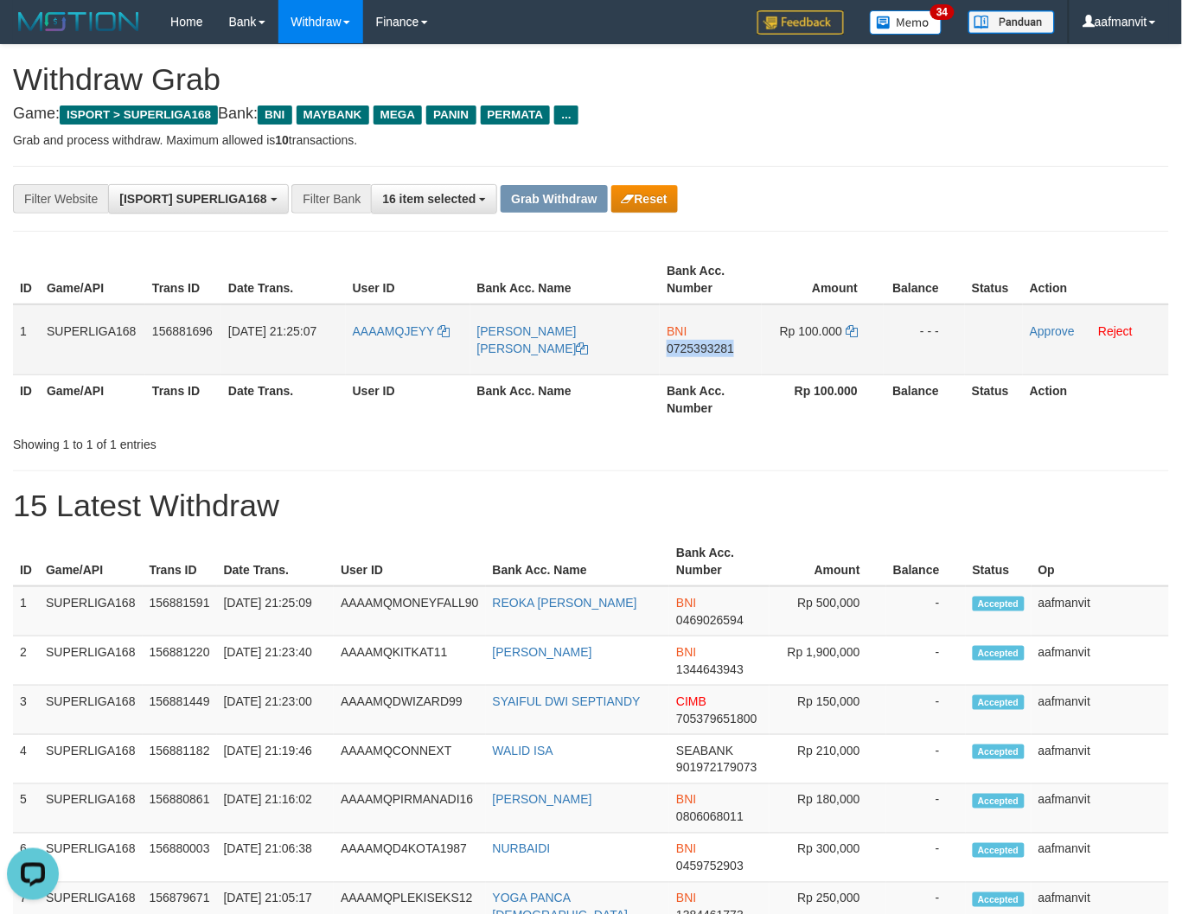
click at [683, 356] on td "BNI 0725393281" at bounding box center [710, 339] width 102 height 71
copy span "0725393281"
click at [851, 327] on icon at bounding box center [851, 331] width 12 height 12
drag, startPoint x: 1049, startPoint y: 333, endPoint x: 705, endPoint y: 235, distance: 357.6
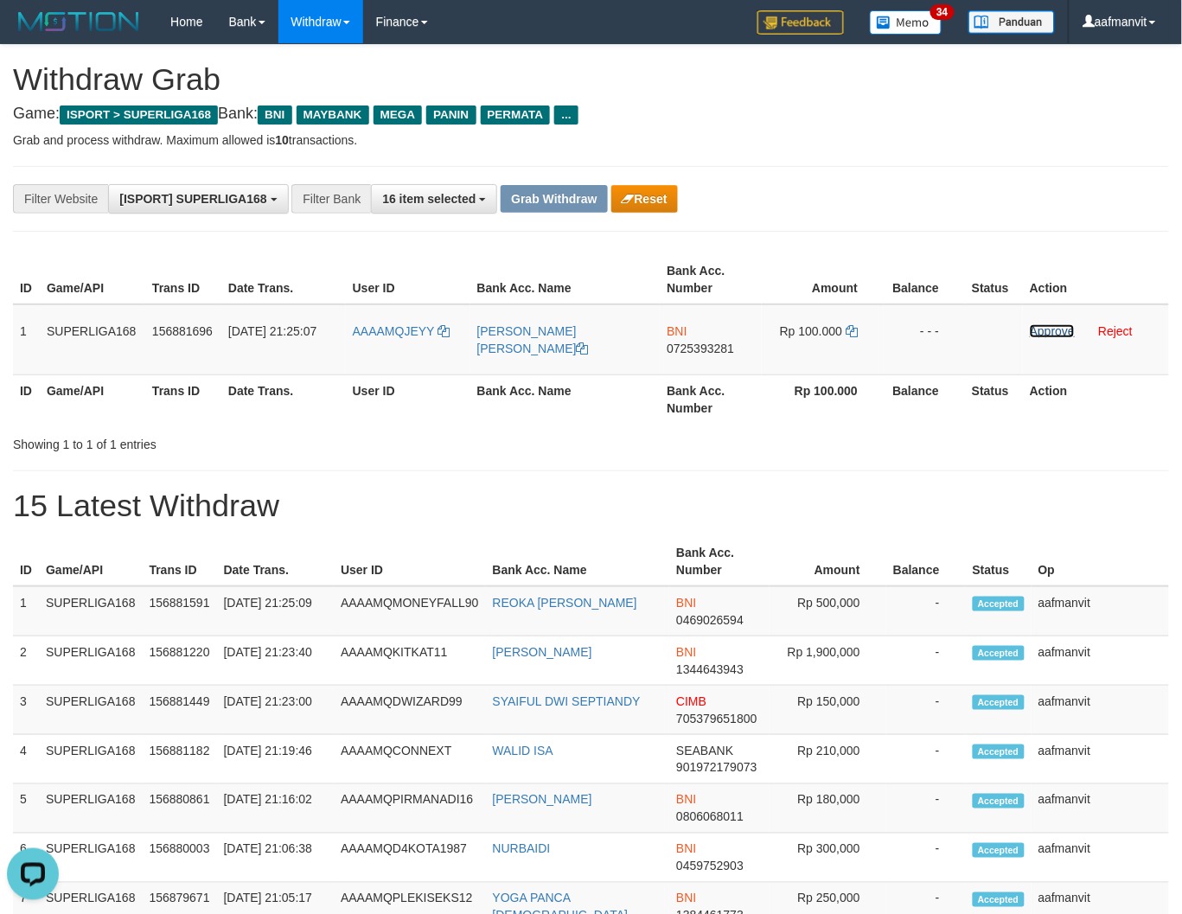
click at [1049, 333] on link "Approve" at bounding box center [1051, 331] width 45 height 14
click at [522, 204] on button "Grab Withdraw" at bounding box center [553, 199] width 106 height 28
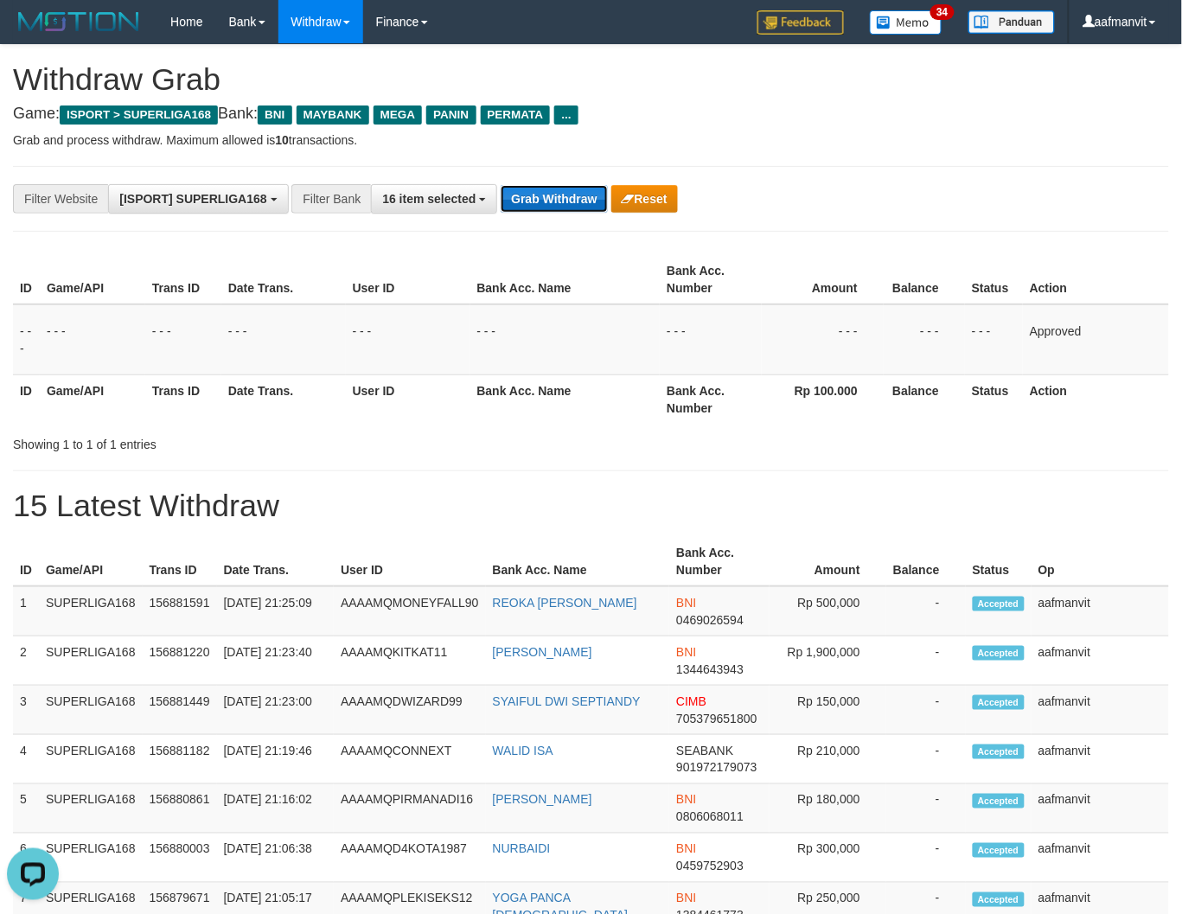
click at [522, 204] on button "Grab Withdraw" at bounding box center [553, 199] width 106 height 28
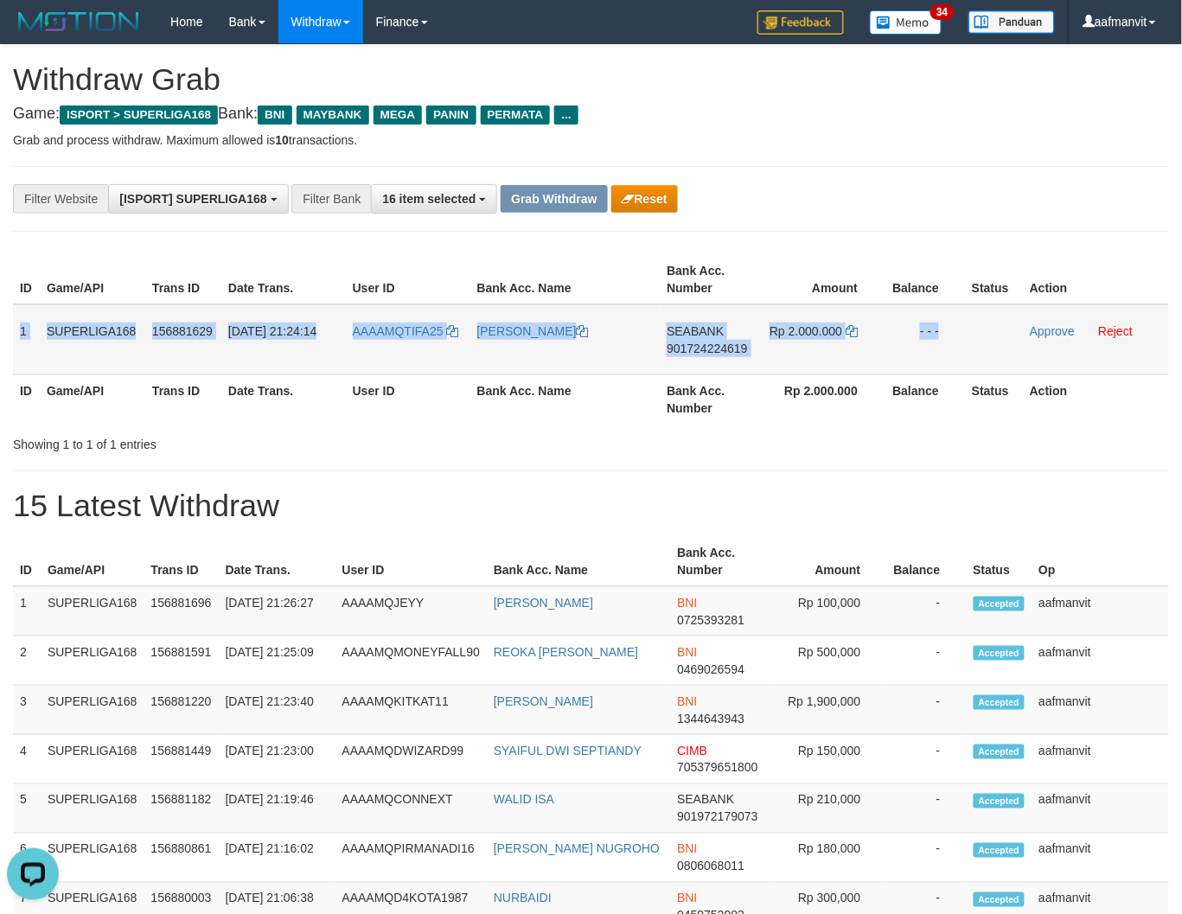
drag, startPoint x: 18, startPoint y: 323, endPoint x: 1005, endPoint y: 315, distance: 987.1
click at [1005, 314] on tr "1 SUPERLIGA168 156881629 [DATE] 21:24:14 AAAAMQTIFA25 [PERSON_NAME] SEABANK 901…" at bounding box center [591, 339] width 1156 height 71
copy tr "1 SUPERLIGA168 156881629 [DATE] 21:24:14 AAAAMQTIFA25 [PERSON_NAME] SEABANK 901…"
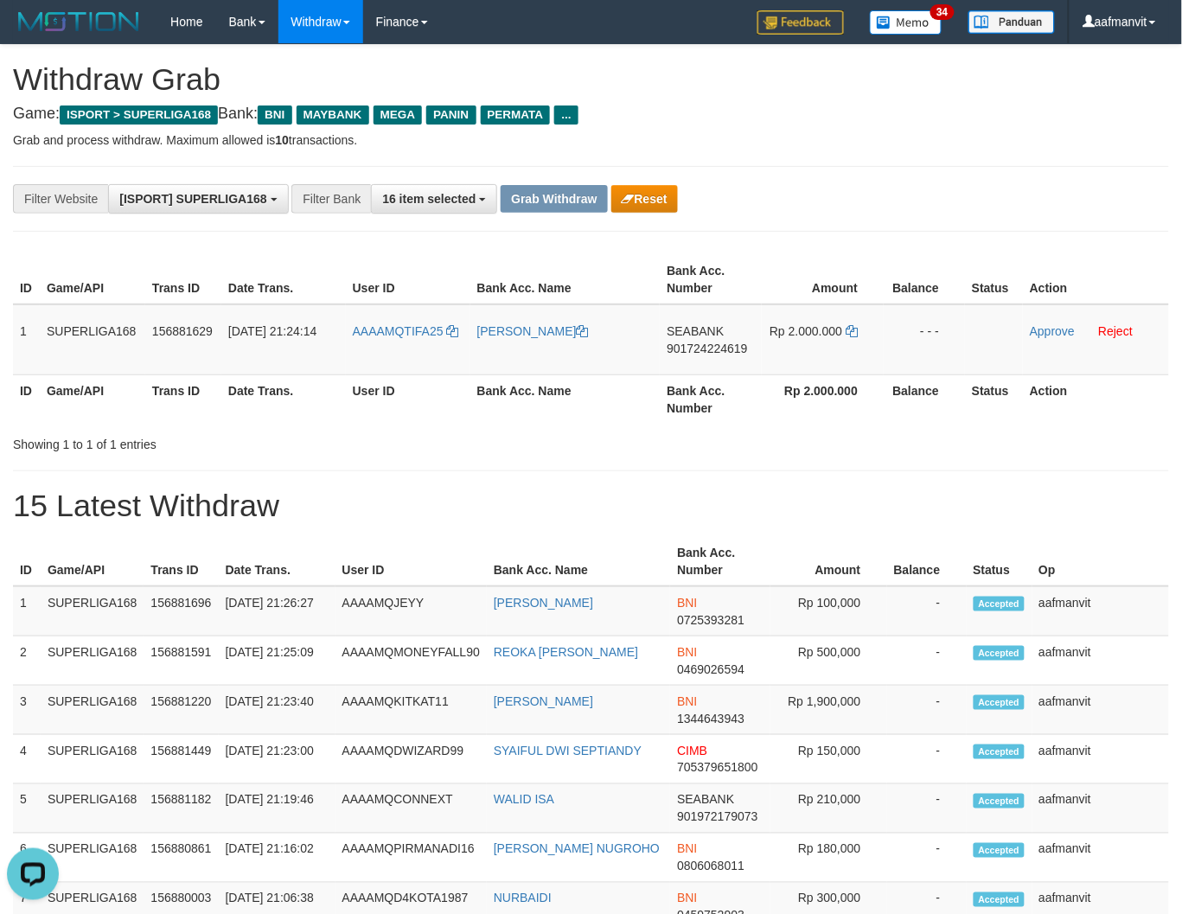
click at [683, 494] on h1 "15 Latest Withdraw" at bounding box center [591, 505] width 1156 height 35
click at [716, 365] on td "SEABANK 901724224619" at bounding box center [710, 339] width 102 height 71
copy span "901724224619"
click at [716, 365] on td "SEABANK 901724224619" at bounding box center [710, 339] width 102 height 71
click at [851, 328] on icon at bounding box center [851, 331] width 12 height 12
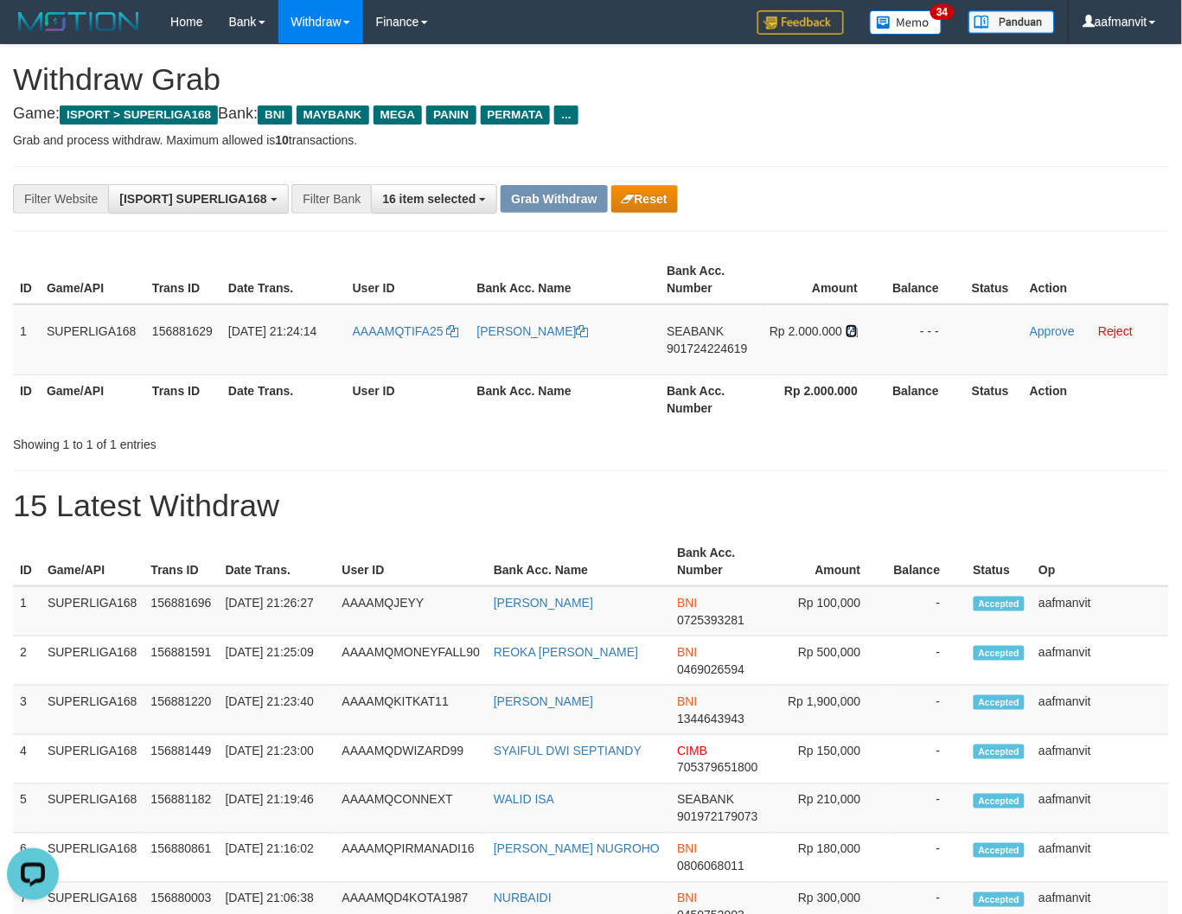
drag, startPoint x: 851, startPoint y: 328, endPoint x: 1194, endPoint y: 318, distance: 342.4
click at [854, 327] on icon at bounding box center [851, 331] width 12 height 12
click at [1048, 334] on link "Approve" at bounding box center [1051, 331] width 45 height 14
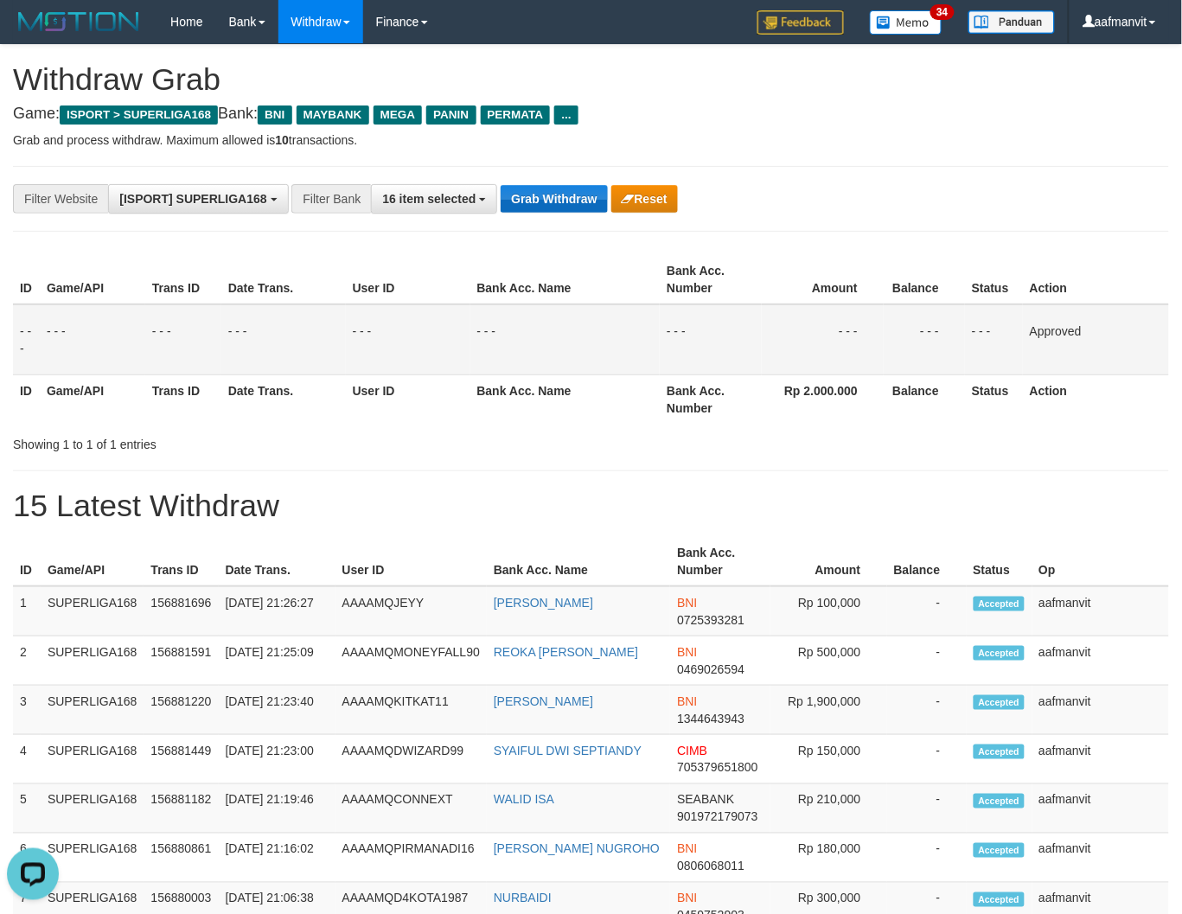
click at [589, 199] on button "Grab Withdraw" at bounding box center [553, 199] width 106 height 28
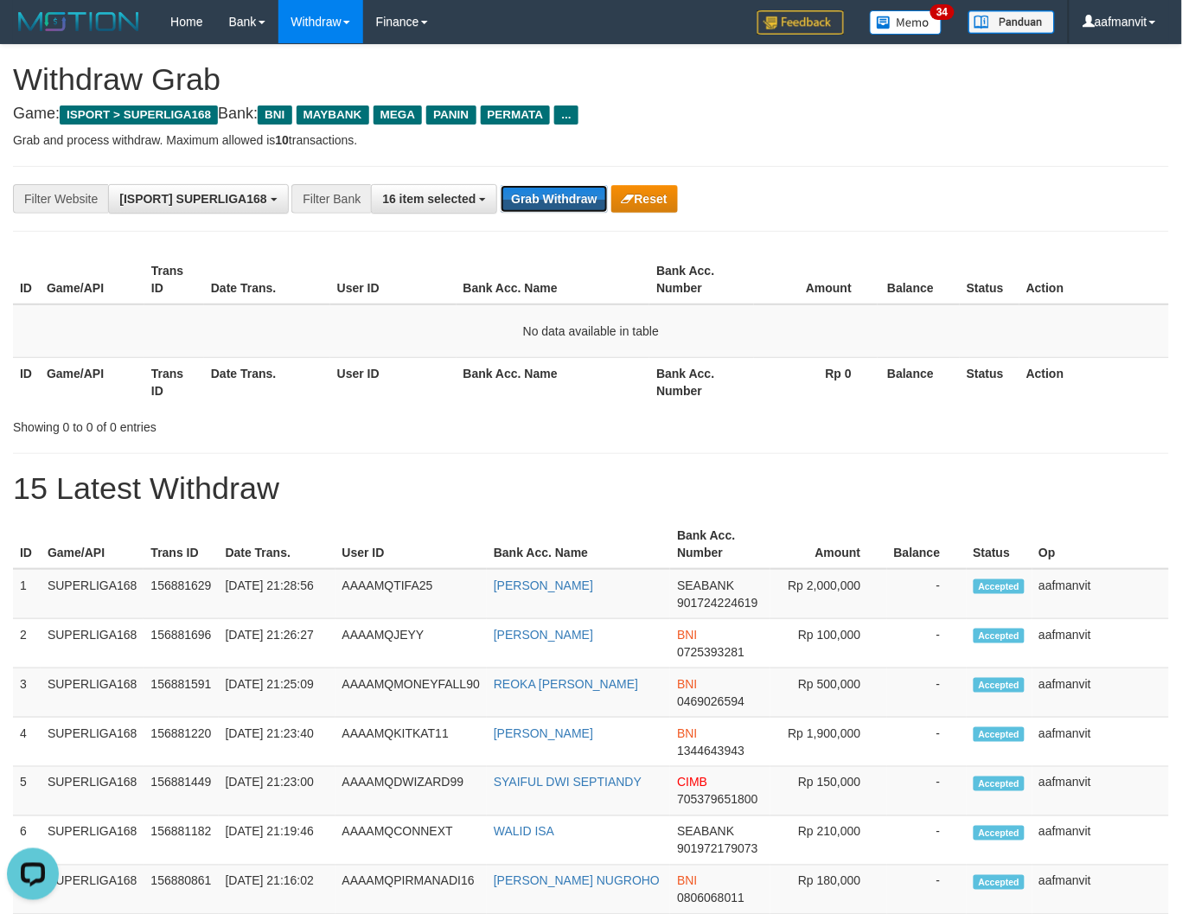
click at [550, 211] on button "Grab Withdraw" at bounding box center [553, 199] width 106 height 28
click at [563, 201] on button "Grab Withdraw" at bounding box center [553, 199] width 106 height 28
click at [563, 199] on button "Grab Withdraw" at bounding box center [553, 199] width 106 height 28
click at [570, 213] on div "**********" at bounding box center [591, 199] width 1156 height 66
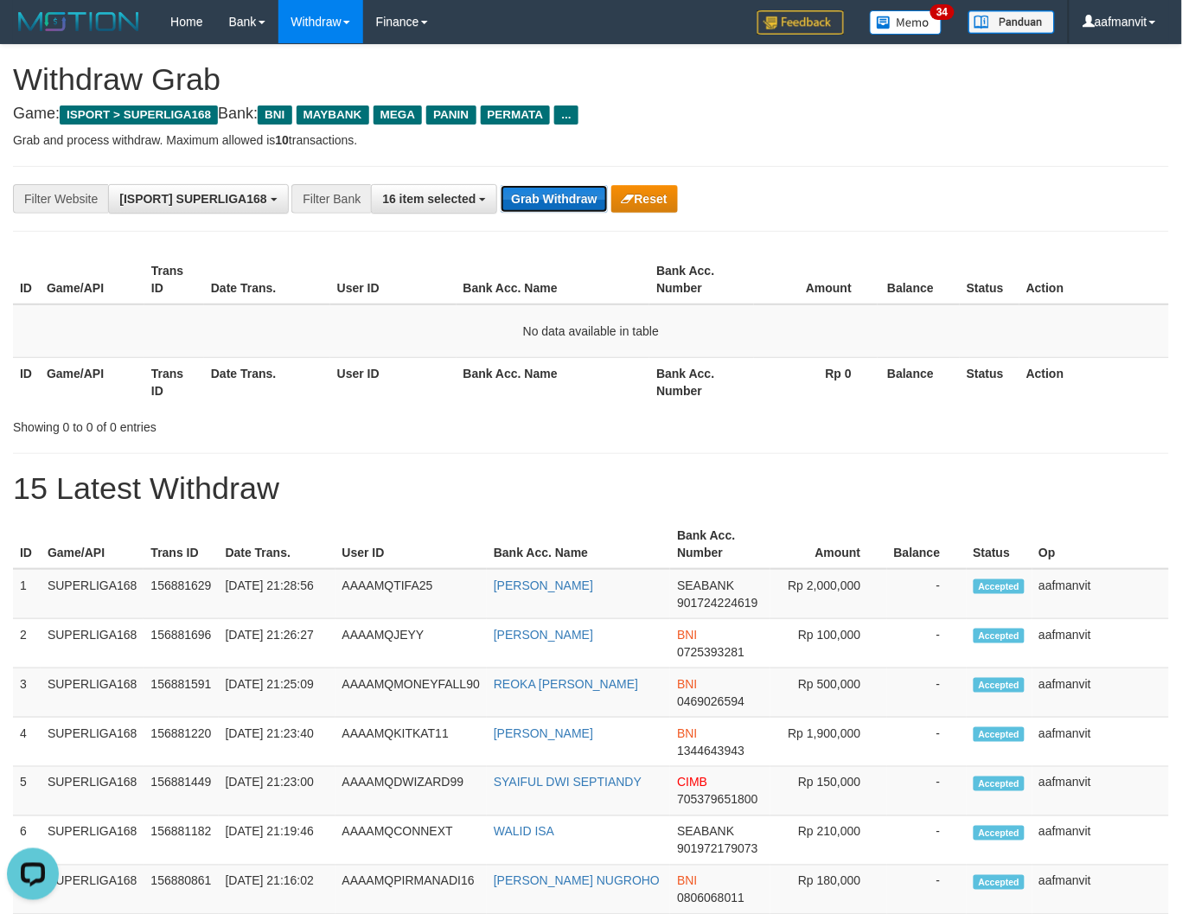
click at [570, 209] on button "Grab Withdraw" at bounding box center [553, 199] width 106 height 28
drag, startPoint x: 570, startPoint y: 209, endPoint x: 1195, endPoint y: 341, distance: 638.6
click at [572, 210] on button "Grab Withdraw" at bounding box center [553, 199] width 106 height 28
click at [515, 194] on button "Grab Withdraw" at bounding box center [553, 199] width 106 height 28
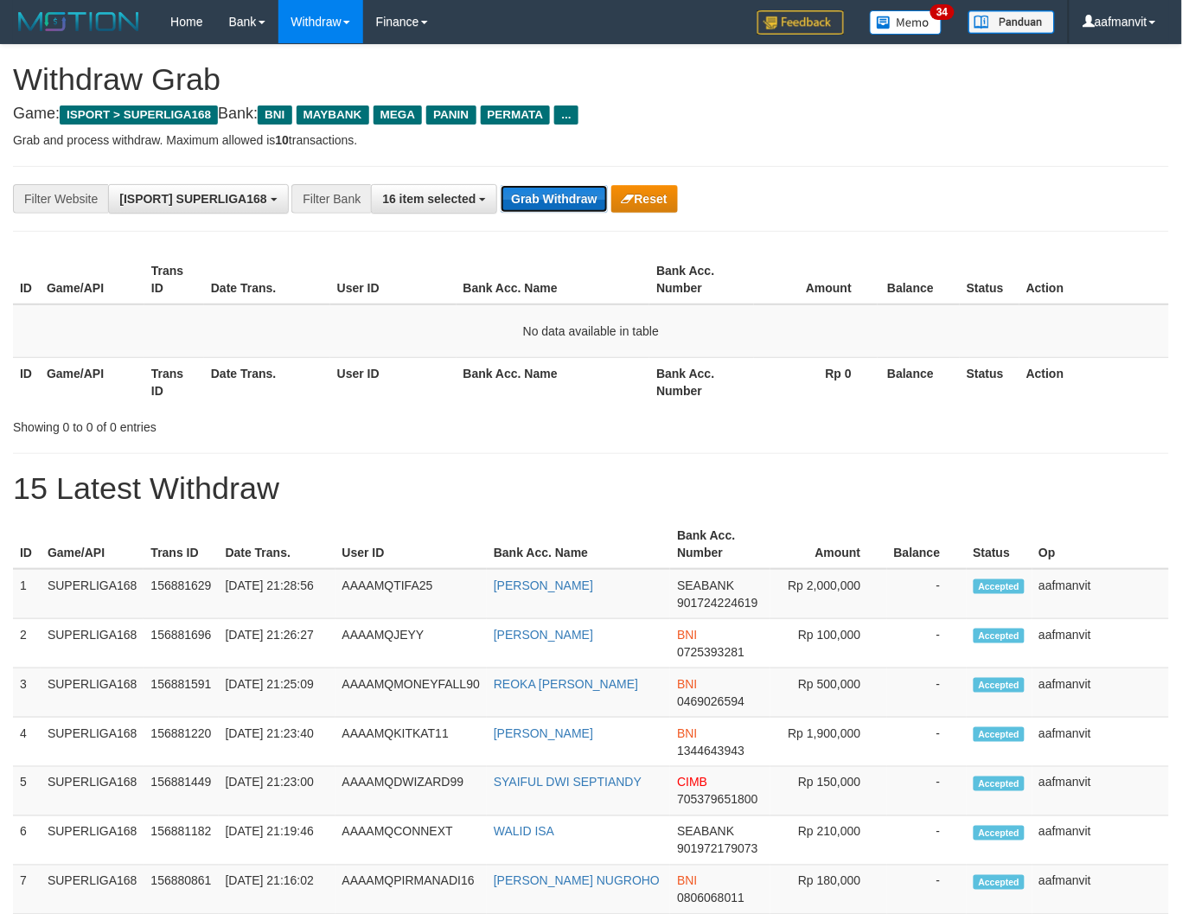
click at [527, 190] on button "Grab Withdraw" at bounding box center [553, 199] width 106 height 28
click at [532, 200] on button "Grab Withdraw" at bounding box center [553, 199] width 106 height 28
click at [567, 201] on button "Grab Withdraw" at bounding box center [553, 199] width 106 height 28
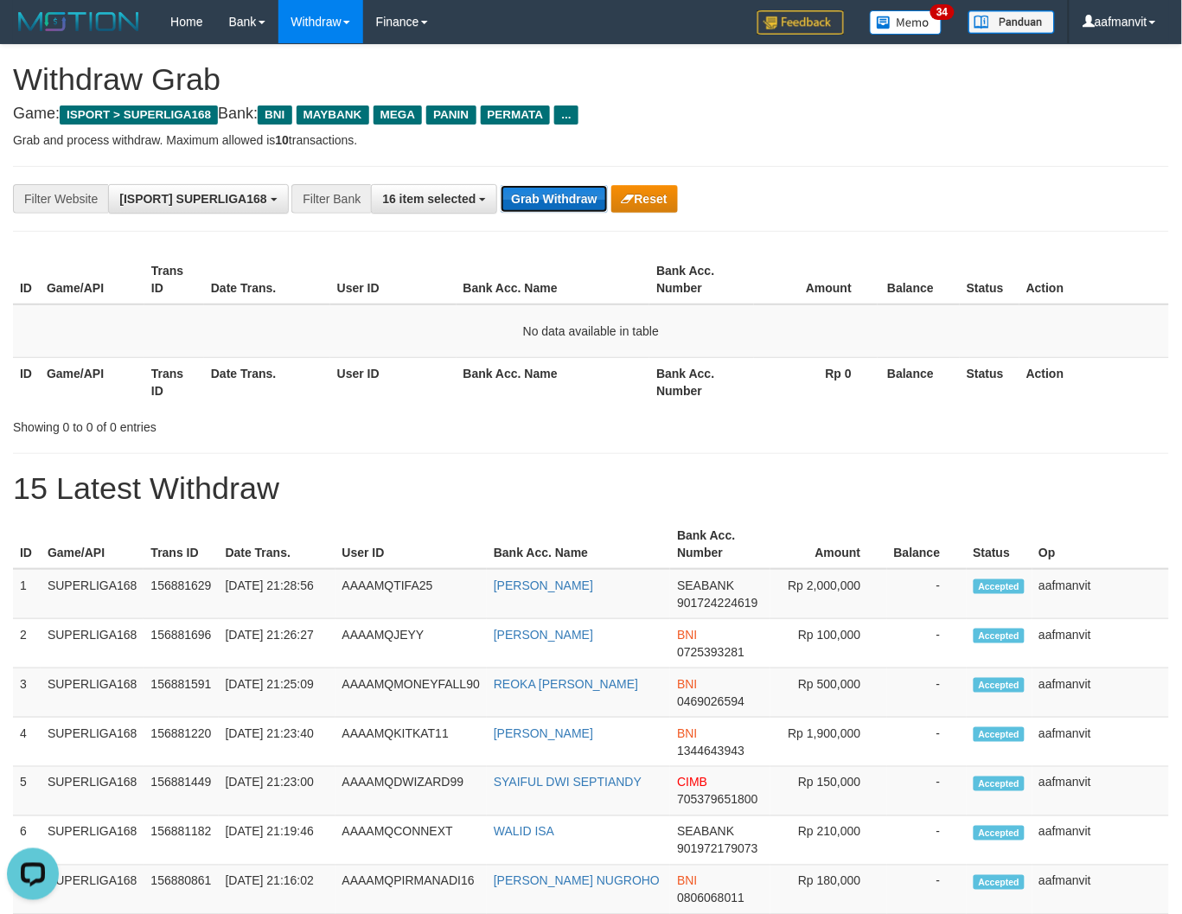
drag, startPoint x: 567, startPoint y: 201, endPoint x: 1195, endPoint y: 278, distance: 632.2
click at [567, 201] on button "Grab Withdraw" at bounding box center [553, 199] width 106 height 28
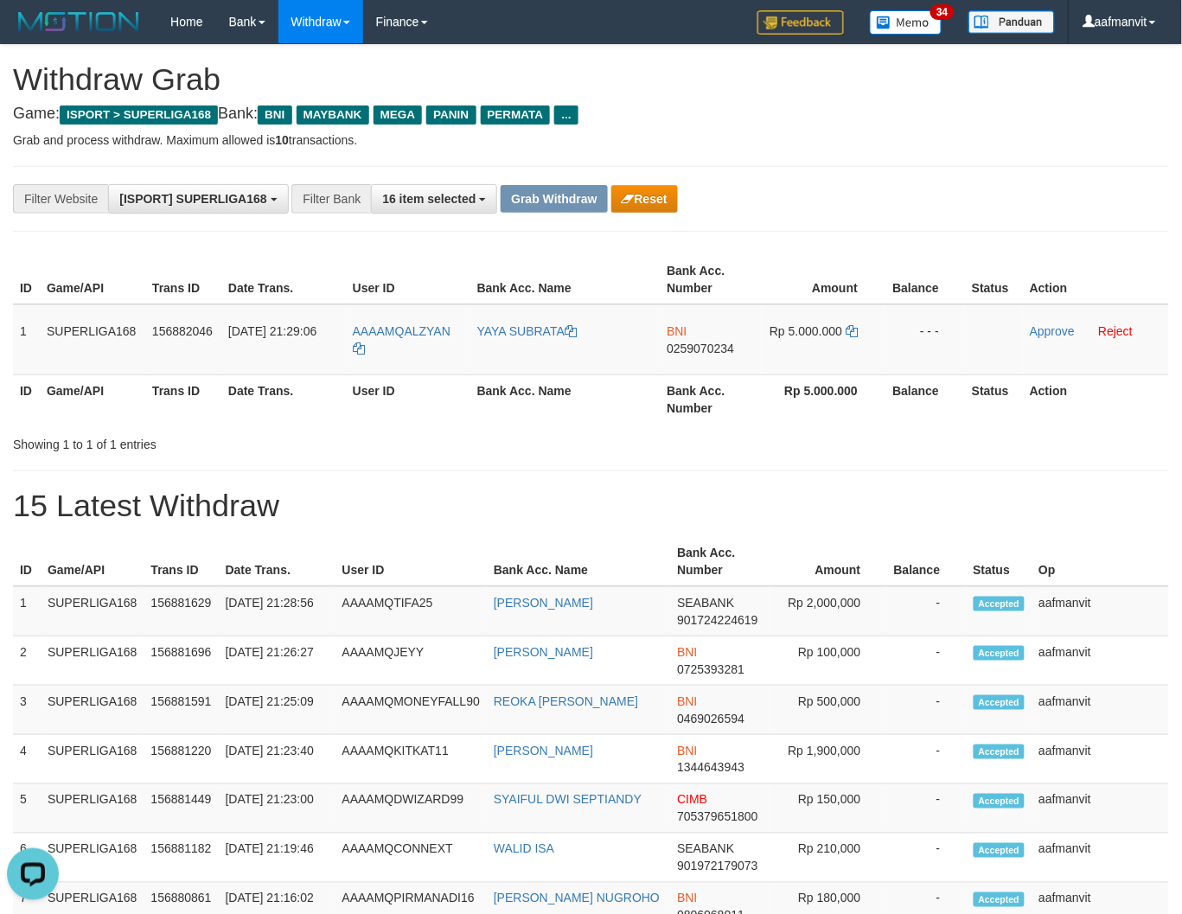
drag, startPoint x: 20, startPoint y: 326, endPoint x: 1187, endPoint y: 382, distance: 1168.2
click at [945, 320] on tr "1 SUPERLIGA168 156882046 [DATE] 21:29:06 AAAAMQALZYAN YAYA SUBRATA BNI 02590702…" at bounding box center [591, 339] width 1156 height 71
copy tr "1 SUPERLIGA168 156882046 [DATE] 21:29:06 AAAAMQALZYAN YAYA SUBRATA BNI 02590702…"
click at [610, 511] on h1 "15 Latest Withdraw" at bounding box center [591, 505] width 1156 height 35
click at [730, 346] on span "0259070234" at bounding box center [699, 348] width 67 height 14
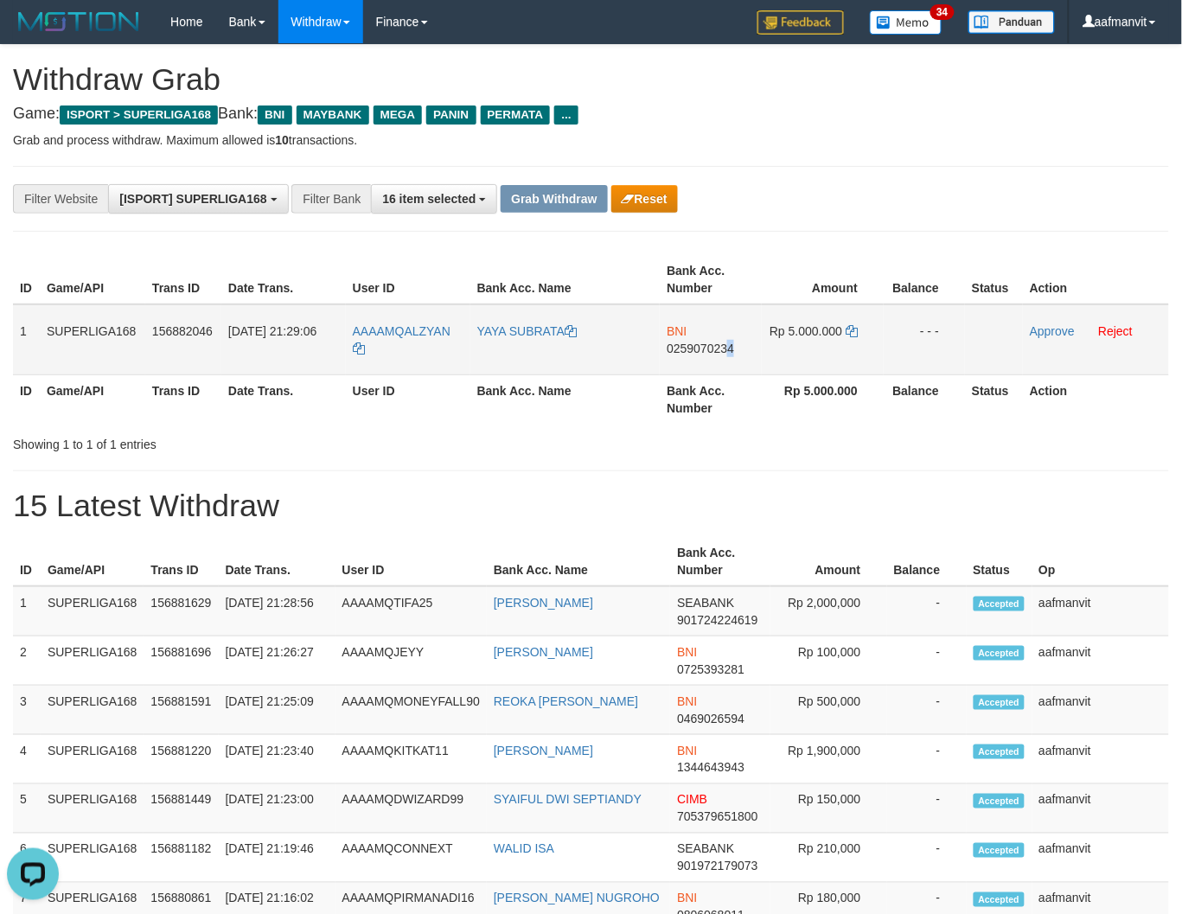
copy span "4"
click at [730, 346] on span "0259070234" at bounding box center [699, 348] width 67 height 14
click at [857, 330] on icon at bounding box center [851, 331] width 12 height 12
click at [852, 327] on icon at bounding box center [851, 331] width 12 height 12
drag, startPoint x: 1042, startPoint y: 330, endPoint x: 677, endPoint y: 239, distance: 376.1
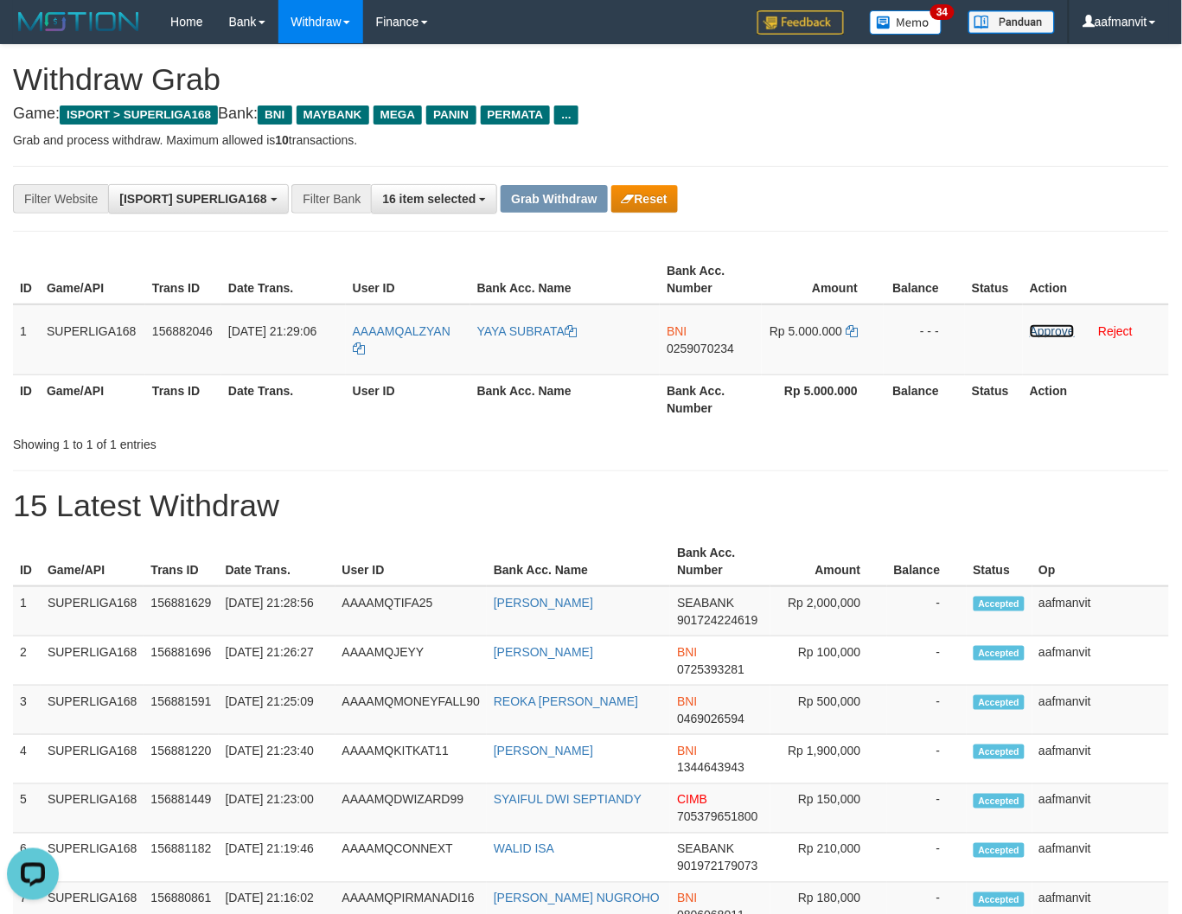
click at [1042, 330] on link "Approve" at bounding box center [1051, 331] width 45 height 14
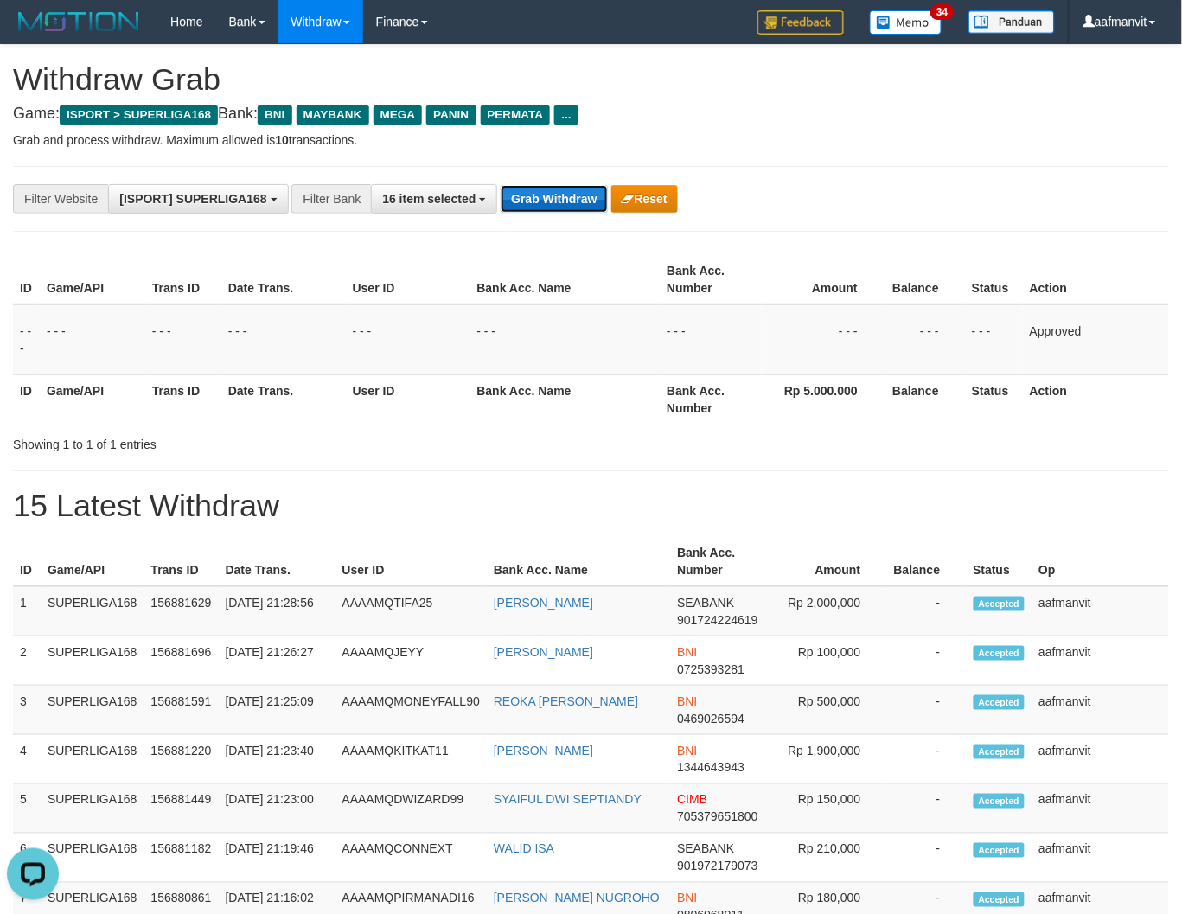
click at [532, 205] on button "Grab Withdraw" at bounding box center [553, 199] width 106 height 28
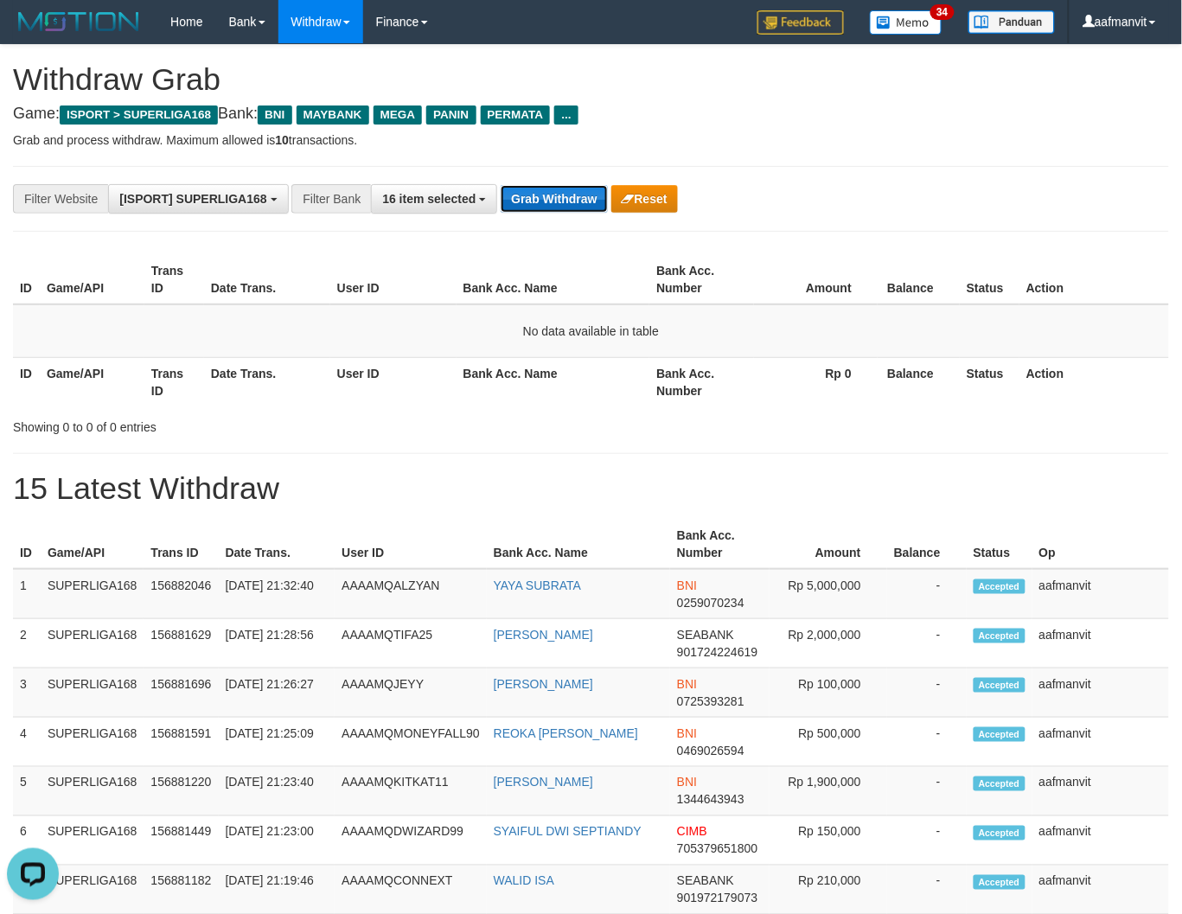
click at [570, 199] on button "Grab Withdraw" at bounding box center [553, 199] width 106 height 28
click at [566, 194] on button "Grab Withdraw" at bounding box center [553, 199] width 106 height 28
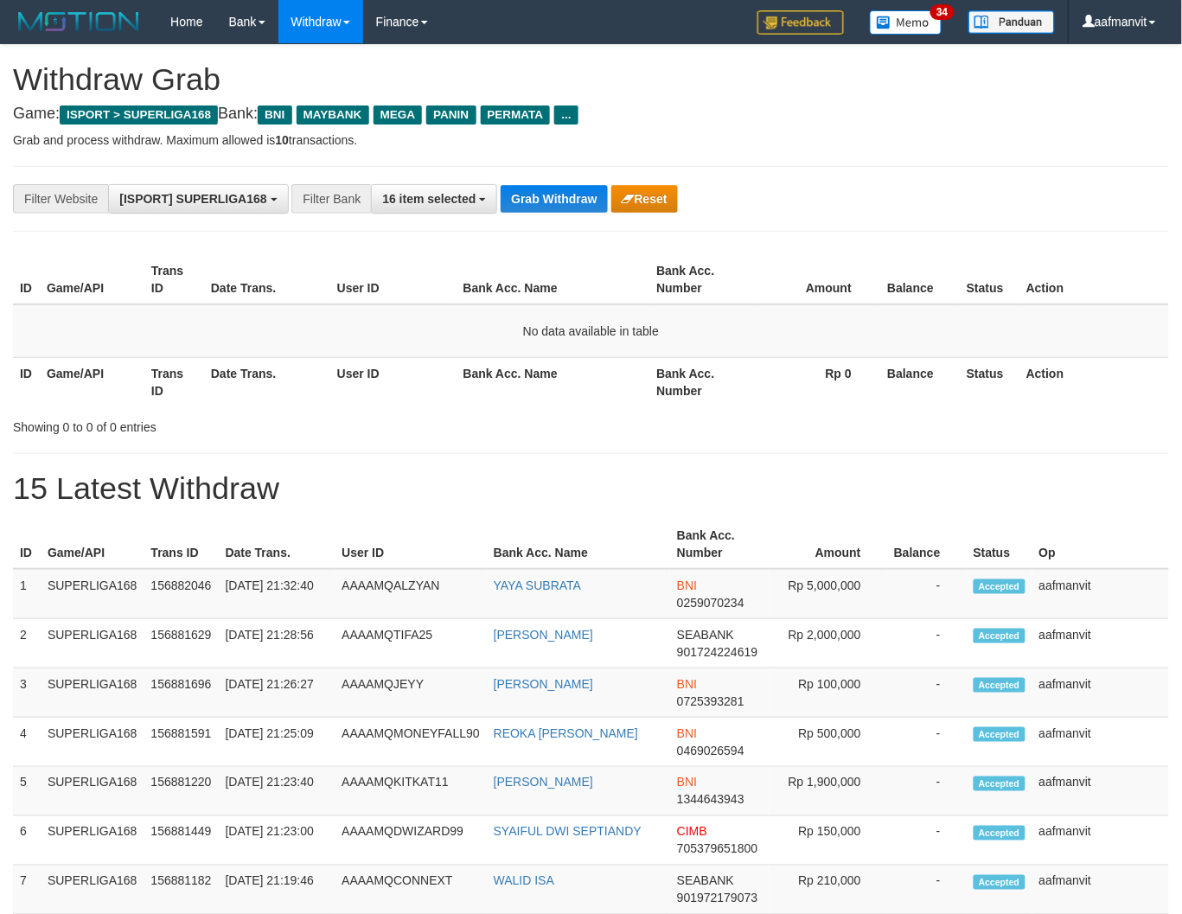
click at [551, 218] on div "**********" at bounding box center [591, 199] width 1156 height 66
click at [539, 186] on button "Grab Withdraw" at bounding box center [553, 199] width 106 height 28
click at [540, 195] on button "Grab Withdraw" at bounding box center [553, 199] width 106 height 28
click at [547, 196] on button "Grab Withdraw" at bounding box center [553, 199] width 106 height 28
click at [548, 195] on button "Grab Withdraw" at bounding box center [553, 199] width 106 height 28
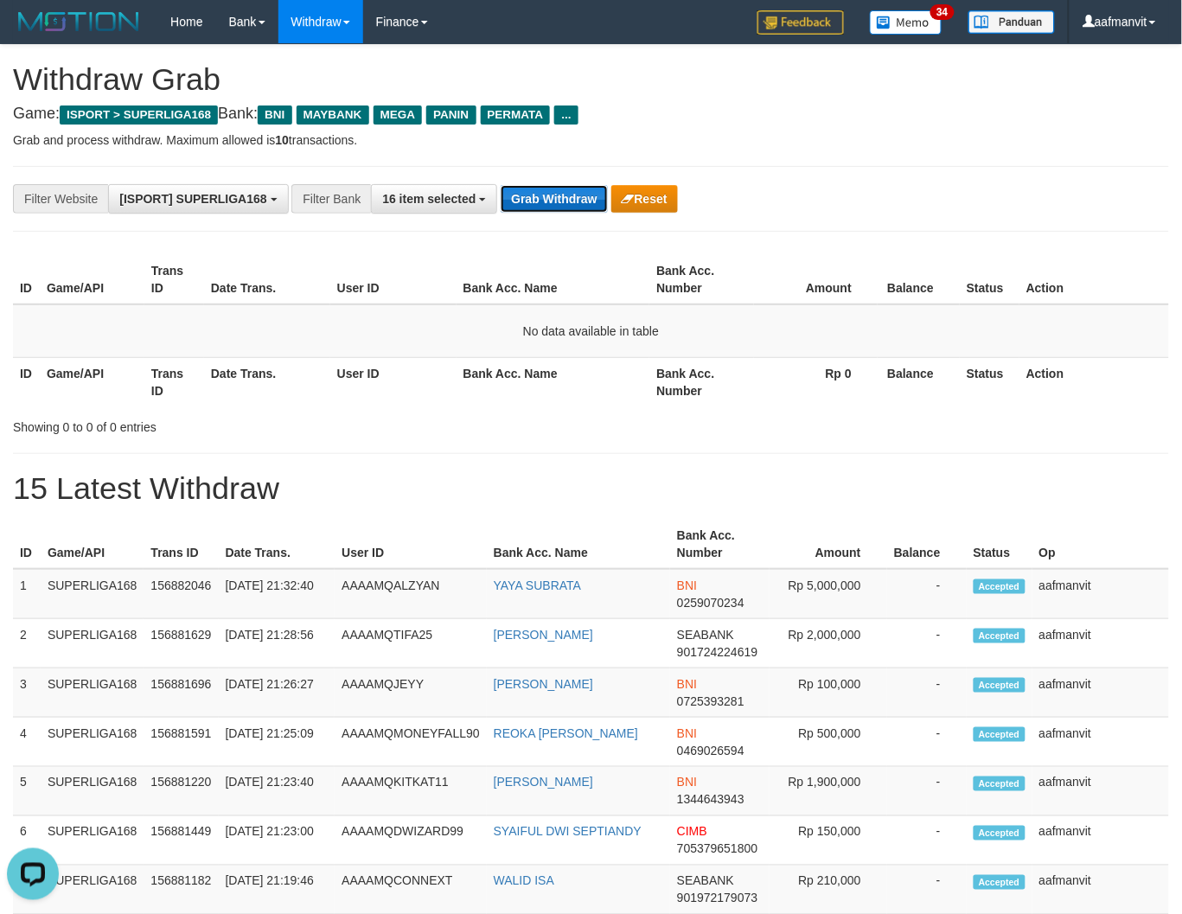
click at [548, 195] on button "Grab Withdraw" at bounding box center [553, 199] width 106 height 28
click at [527, 217] on div "**********" at bounding box center [591, 199] width 1156 height 66
click at [524, 206] on button "Grab Withdraw" at bounding box center [553, 199] width 106 height 28
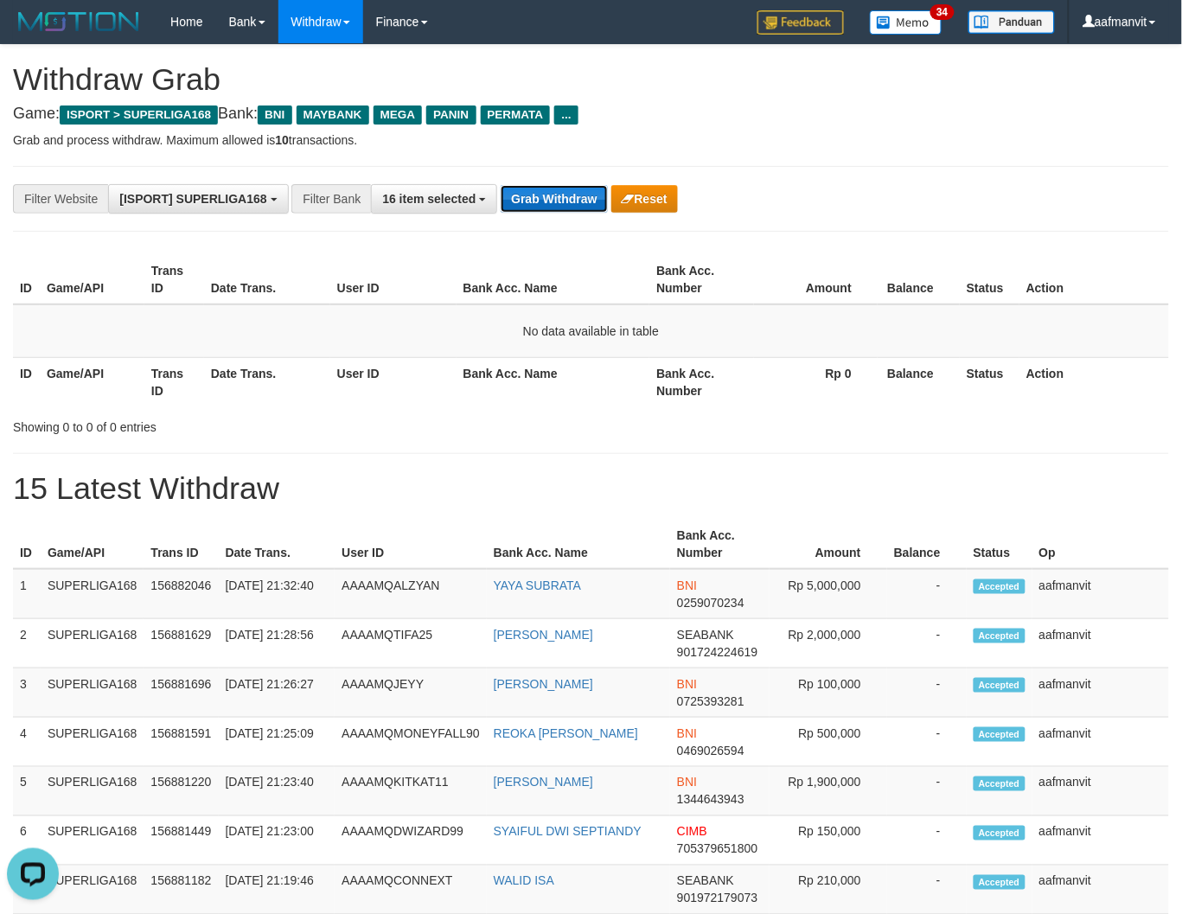
click at [524, 206] on button "Grab Withdraw" at bounding box center [553, 199] width 106 height 28
click at [557, 194] on button "Grab Withdraw" at bounding box center [553, 199] width 106 height 28
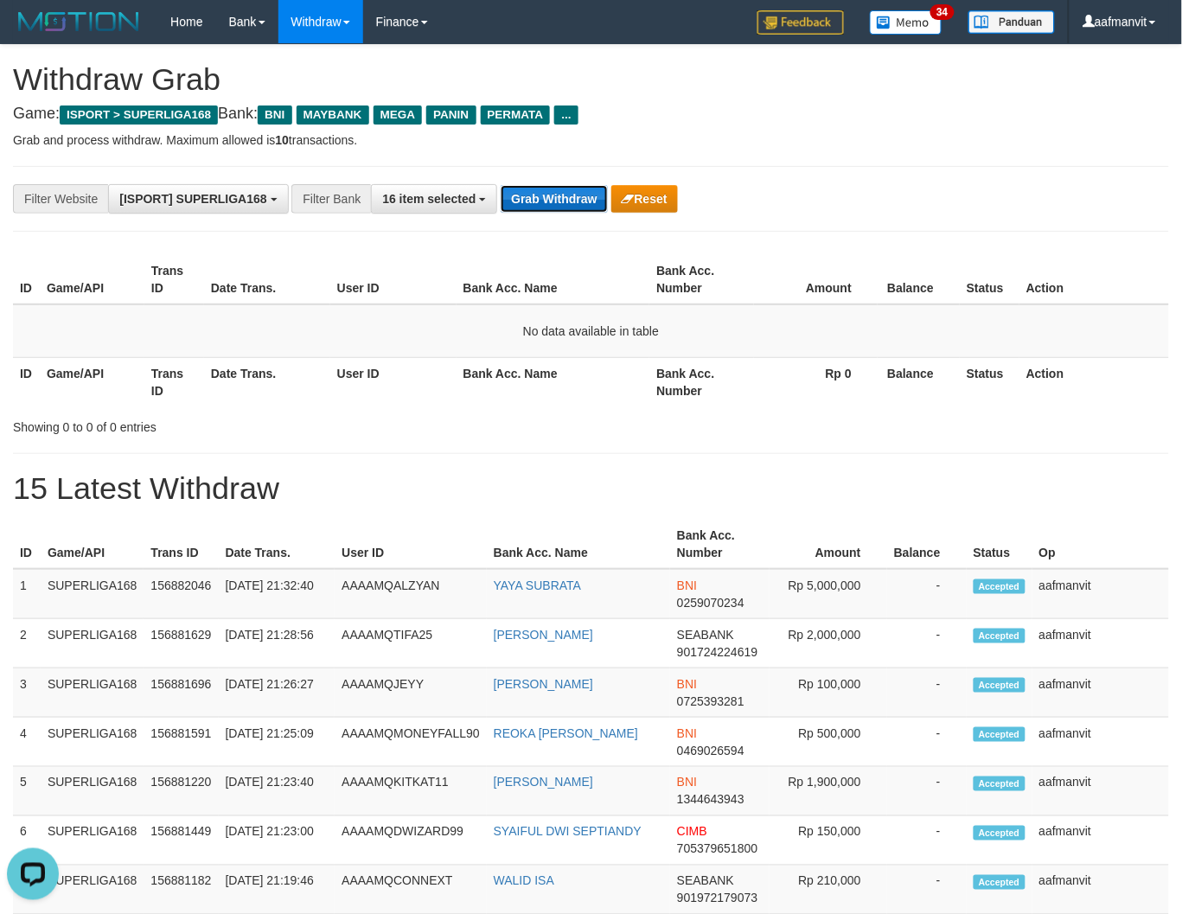
click at [557, 194] on button "Grab Withdraw" at bounding box center [553, 199] width 106 height 28
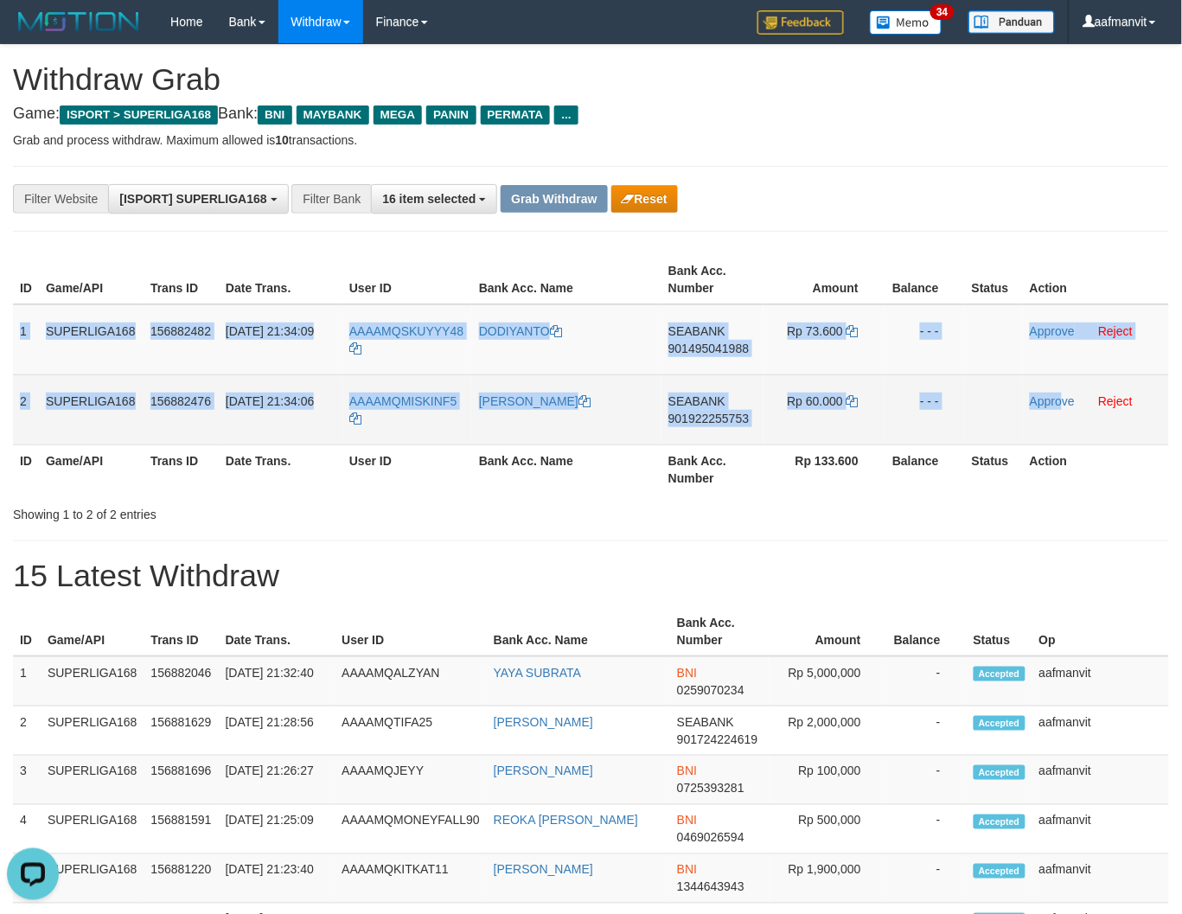
drag, startPoint x: 14, startPoint y: 322, endPoint x: 1061, endPoint y: 391, distance: 1049.9
click at [1061, 391] on tbody "1 SUPERLIGA168 156882482 01/10/2025 21:34:09 AAAAMQSKUYYY48 DODIYANTO SEABANK 9…" at bounding box center [591, 374] width 1156 height 141
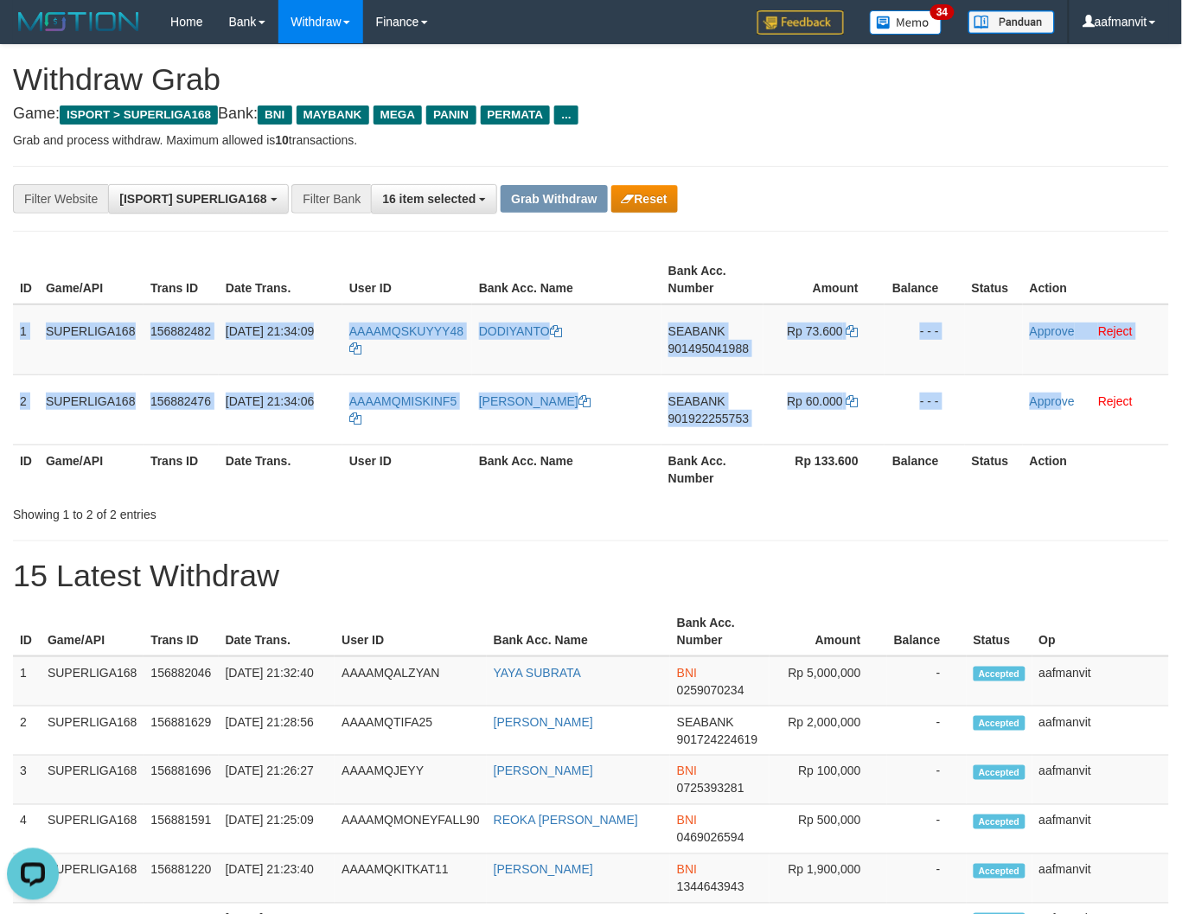
copy tbody "1 SUPERLIGA168 156882482 01/10/2025 21:34:09 AAAAMQSKUYYY48 DODIYANTO SEABANK 9…"
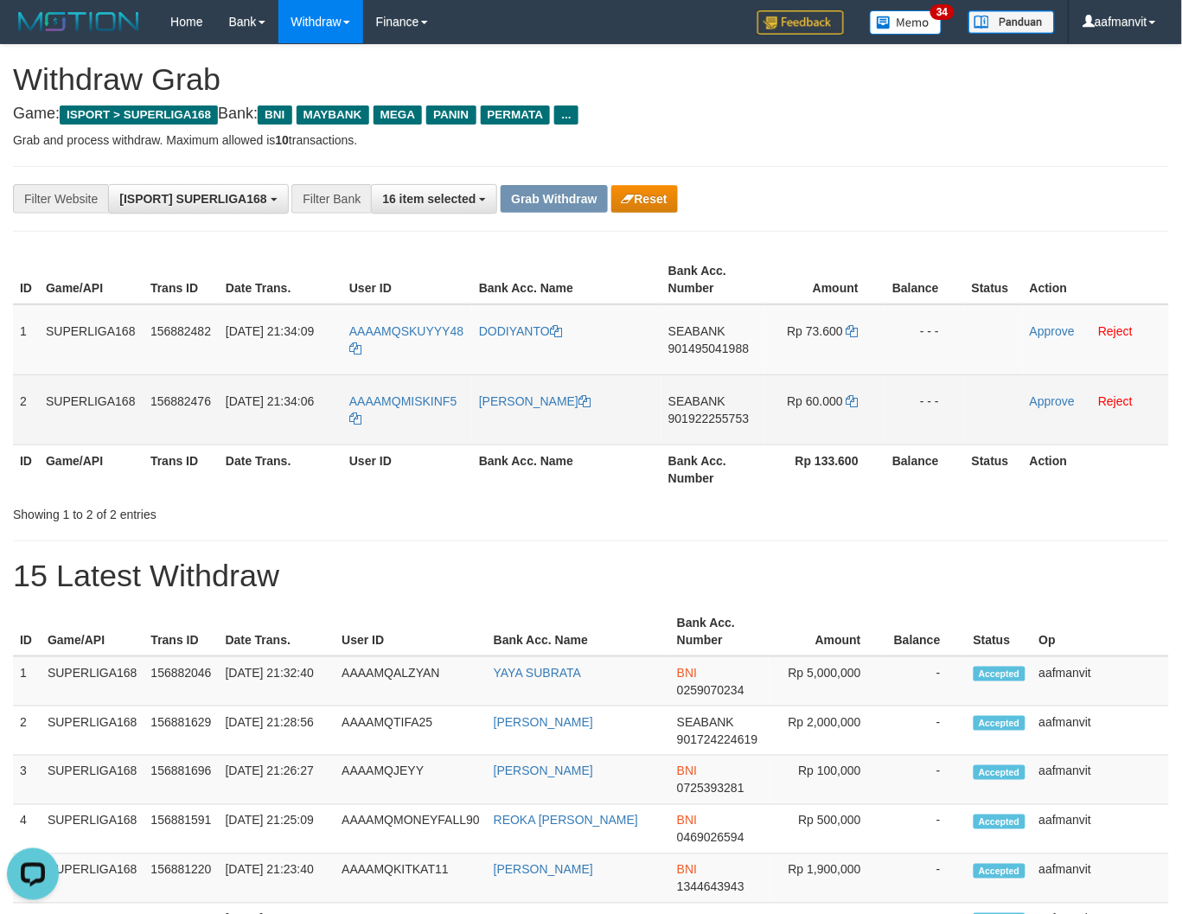
drag, startPoint x: 722, startPoint y: 523, endPoint x: 554, endPoint y: 430, distance: 191.5
click at [722, 523] on div "**********" at bounding box center [591, 685] width 1182 height 1281
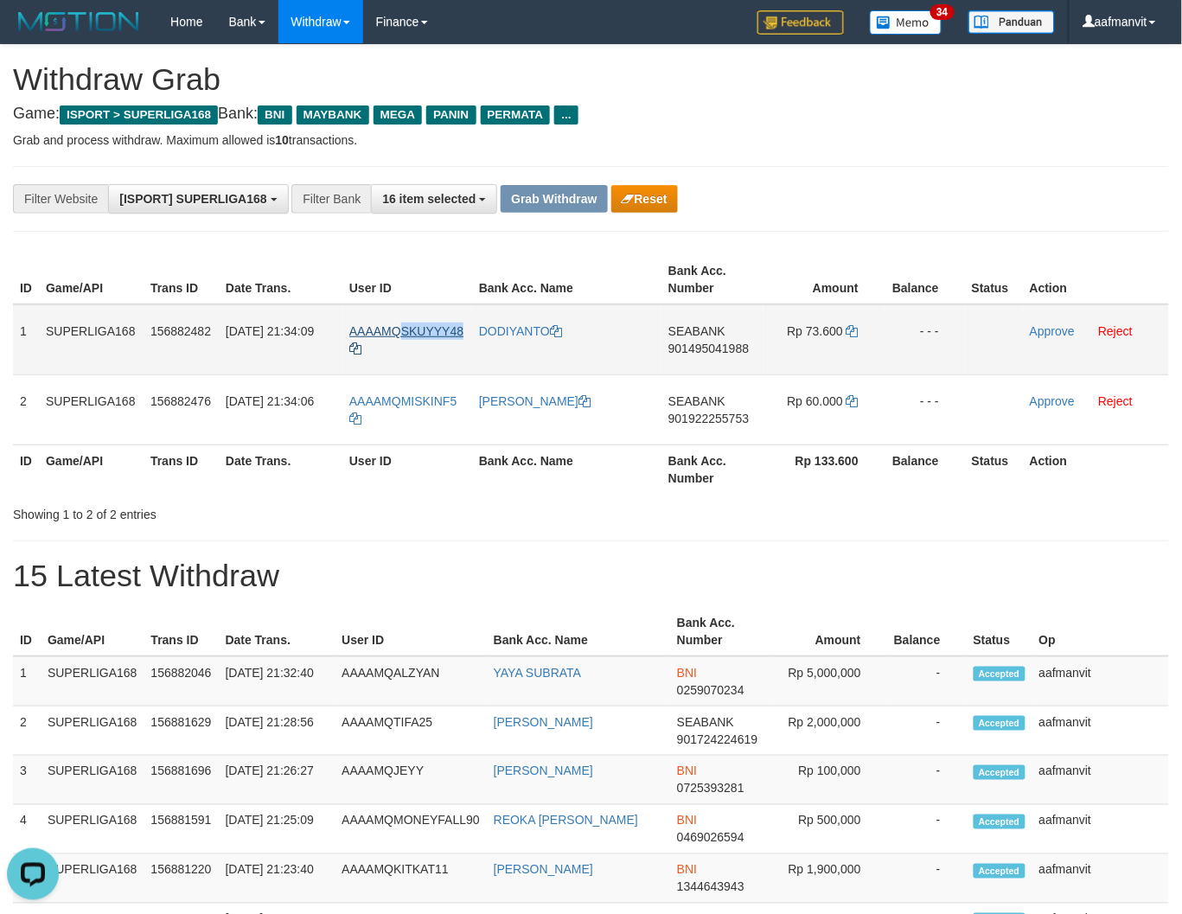
copy span "SKUYYY48"
drag, startPoint x: 443, startPoint y: 322, endPoint x: 401, endPoint y: 326, distance: 42.5
click at [401, 326] on td "AAAAMQSKUYYY48" at bounding box center [407, 339] width 130 height 71
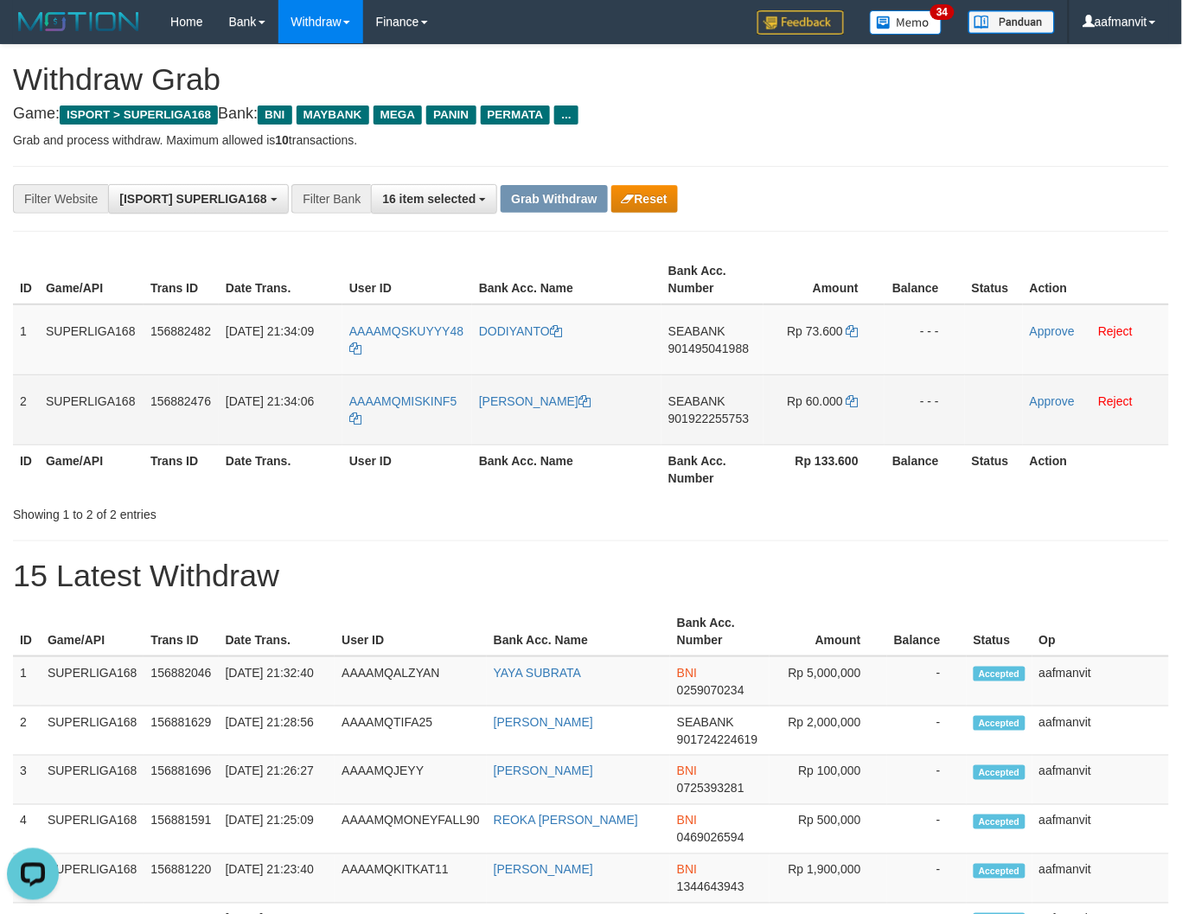
copy tr
copy tr "ISKINF5"
copy tr "MISKINF5"
drag, startPoint x: 468, startPoint y: 394, endPoint x: 618, endPoint y: 436, distance: 155.4
click at [404, 405] on tr "2 SUPERLIGA168 156882476 01/10/2025 21:34:06 AAAAMQMISKINF5 FERGIE RAHANDIKA SE…" at bounding box center [591, 409] width 1156 height 70
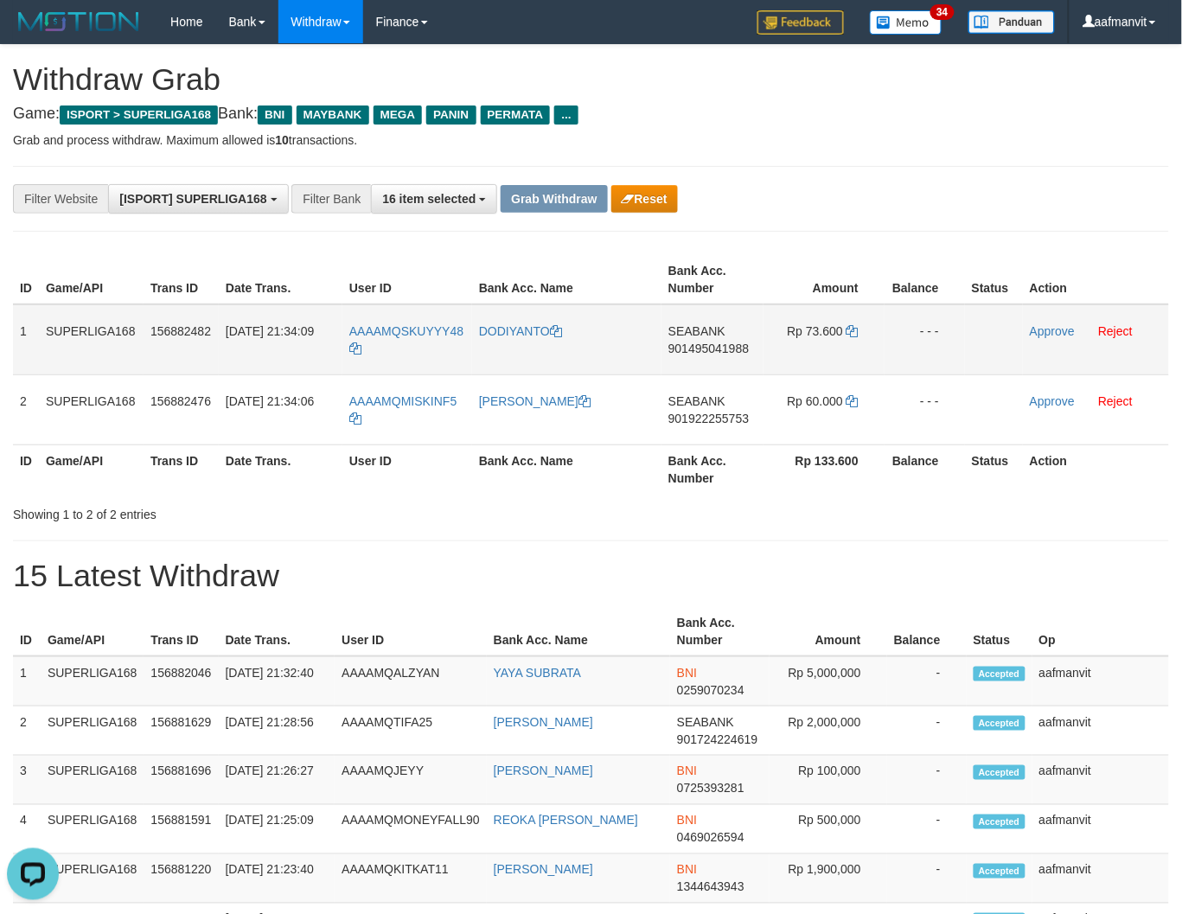
click at [709, 347] on span "901495041988" at bounding box center [708, 348] width 80 height 14
click at [851, 333] on icon at bounding box center [852, 331] width 12 height 12
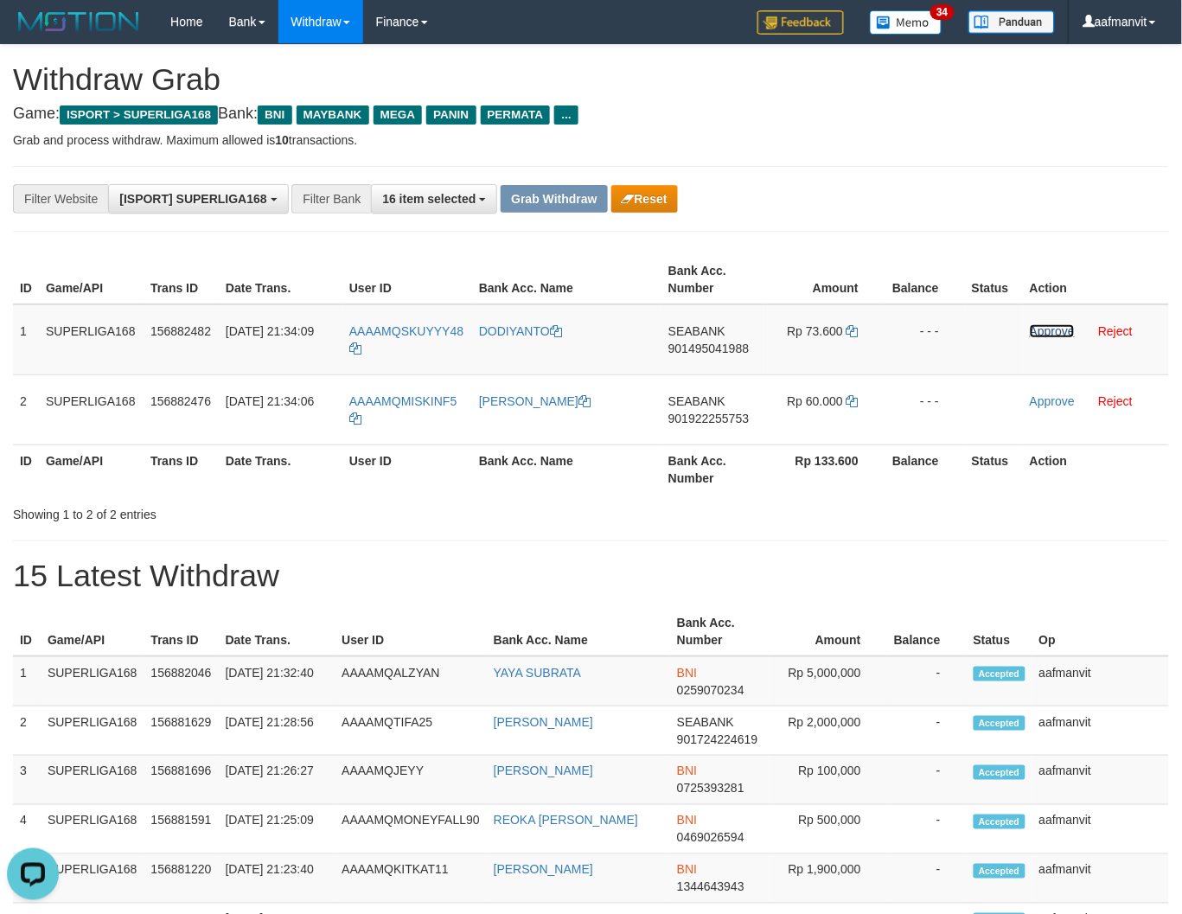
drag, startPoint x: 1038, startPoint y: 325, endPoint x: 667, endPoint y: 234, distance: 381.7
click at [1038, 325] on link "Approve" at bounding box center [1051, 331] width 45 height 14
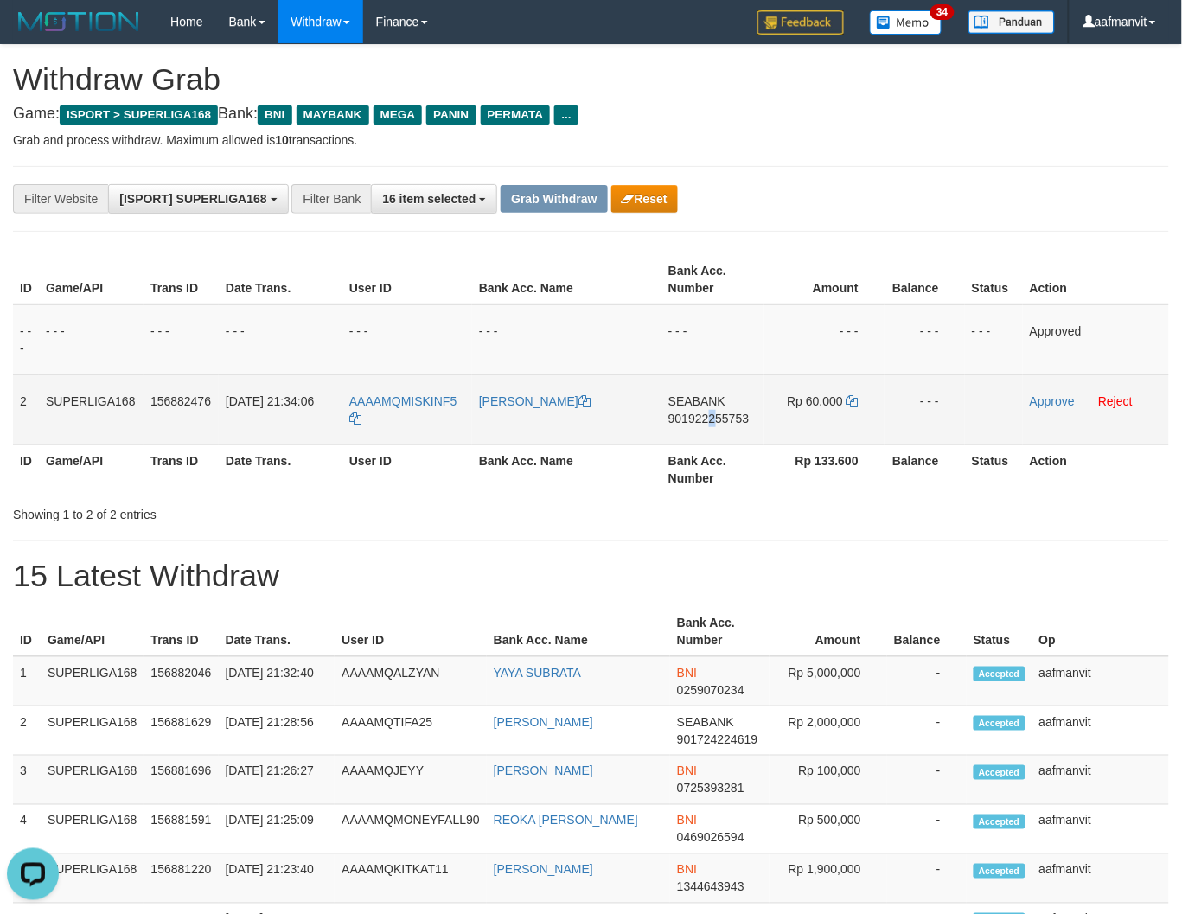
click at [711, 411] on span "901922255753" at bounding box center [708, 418] width 80 height 14
copy span "2"
drag, startPoint x: 711, startPoint y: 411, endPoint x: 743, endPoint y: 415, distance: 32.2
click at [711, 412] on span "901922255753" at bounding box center [708, 418] width 80 height 14
click at [856, 399] on icon at bounding box center [852, 401] width 12 height 12
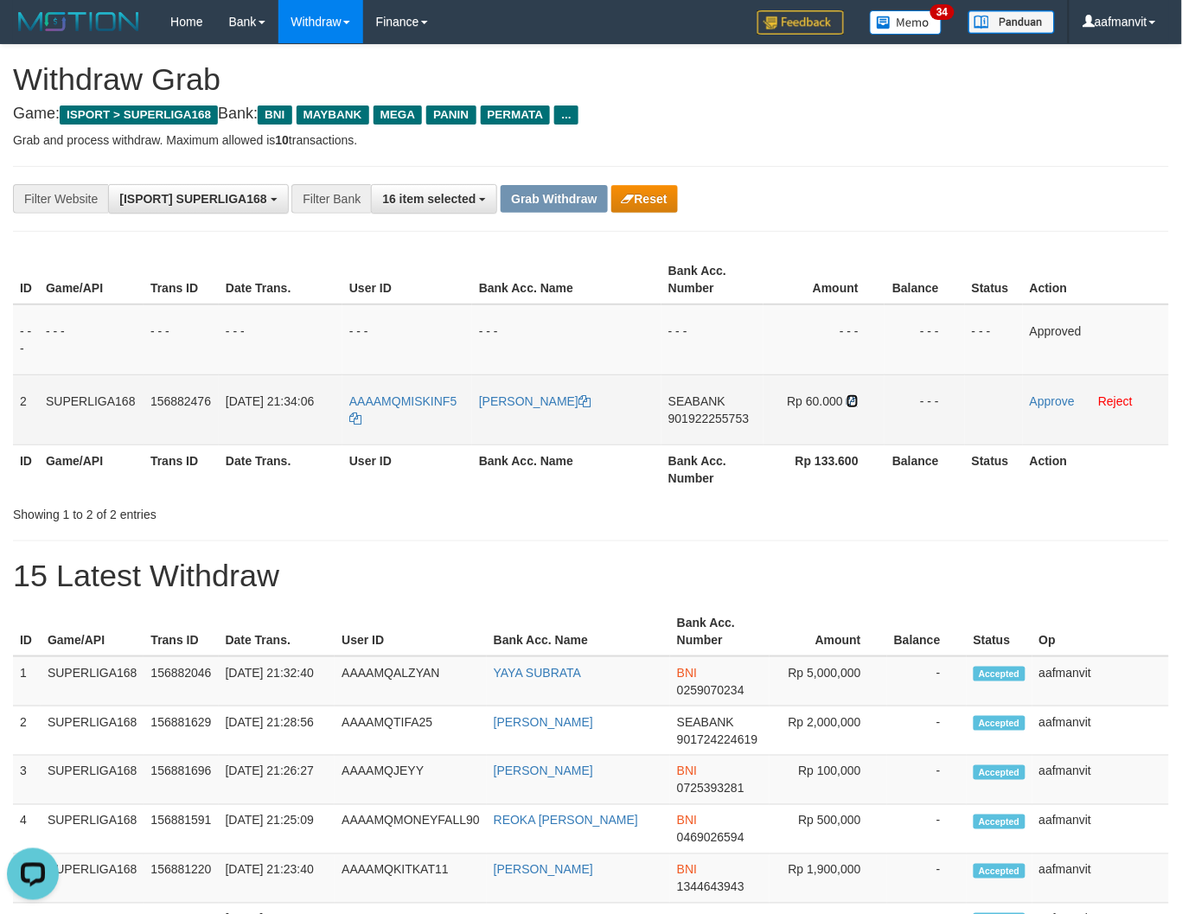
click at [853, 399] on icon at bounding box center [852, 401] width 12 height 12
click at [852, 399] on icon at bounding box center [852, 401] width 12 height 12
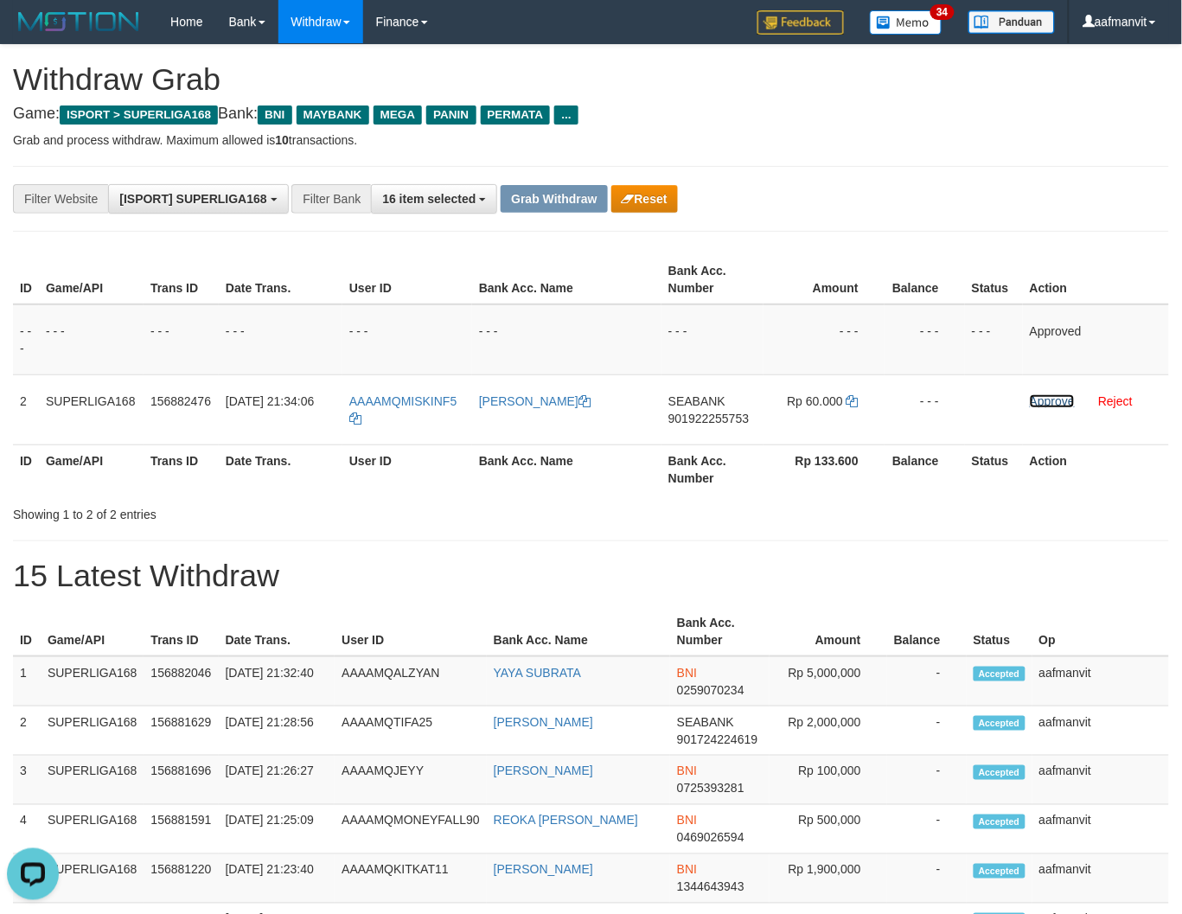
drag, startPoint x: 1047, startPoint y: 398, endPoint x: 657, endPoint y: 221, distance: 428.2
click at [1047, 398] on link "Approve" at bounding box center [1051, 401] width 45 height 14
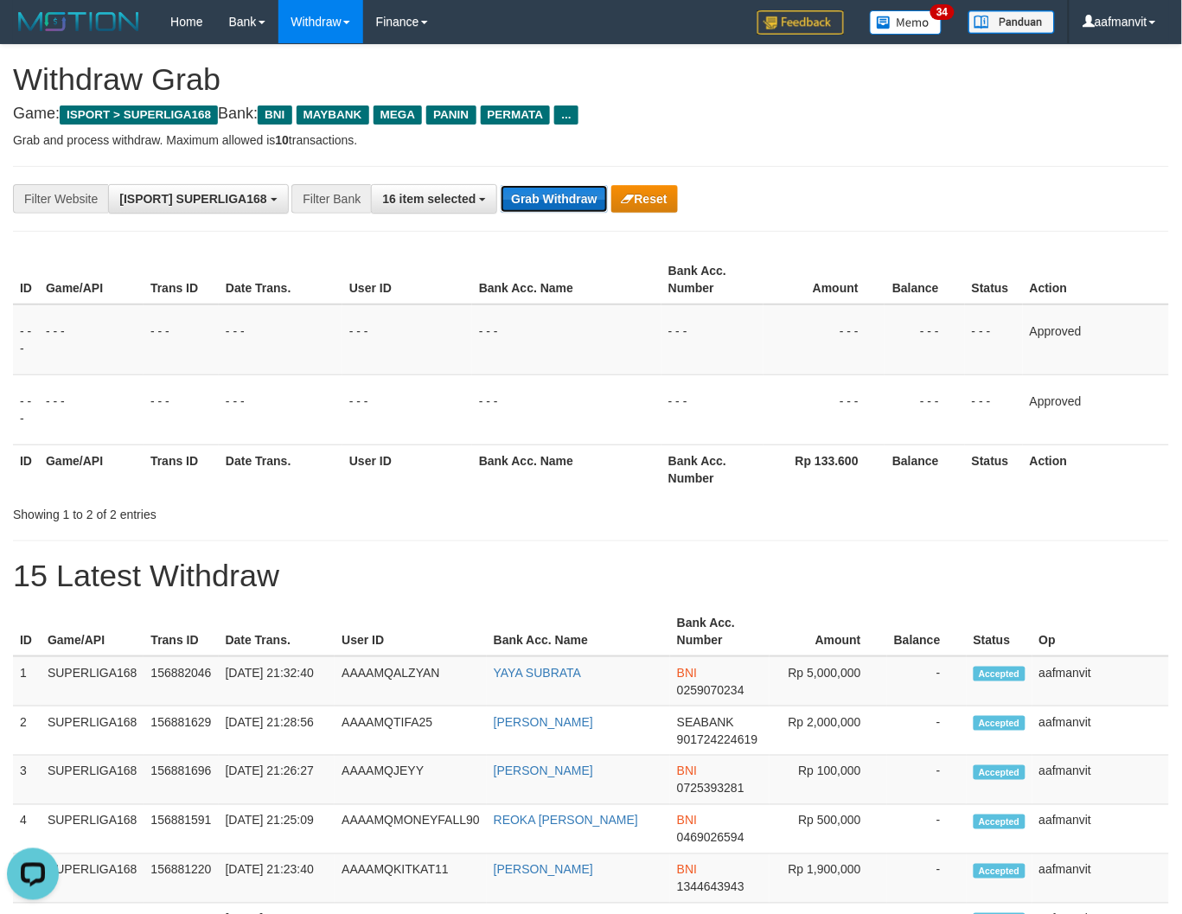
click at [528, 203] on button "Grab Withdraw" at bounding box center [553, 199] width 106 height 28
click at [529, 202] on button "Grab Withdraw" at bounding box center [553, 199] width 106 height 28
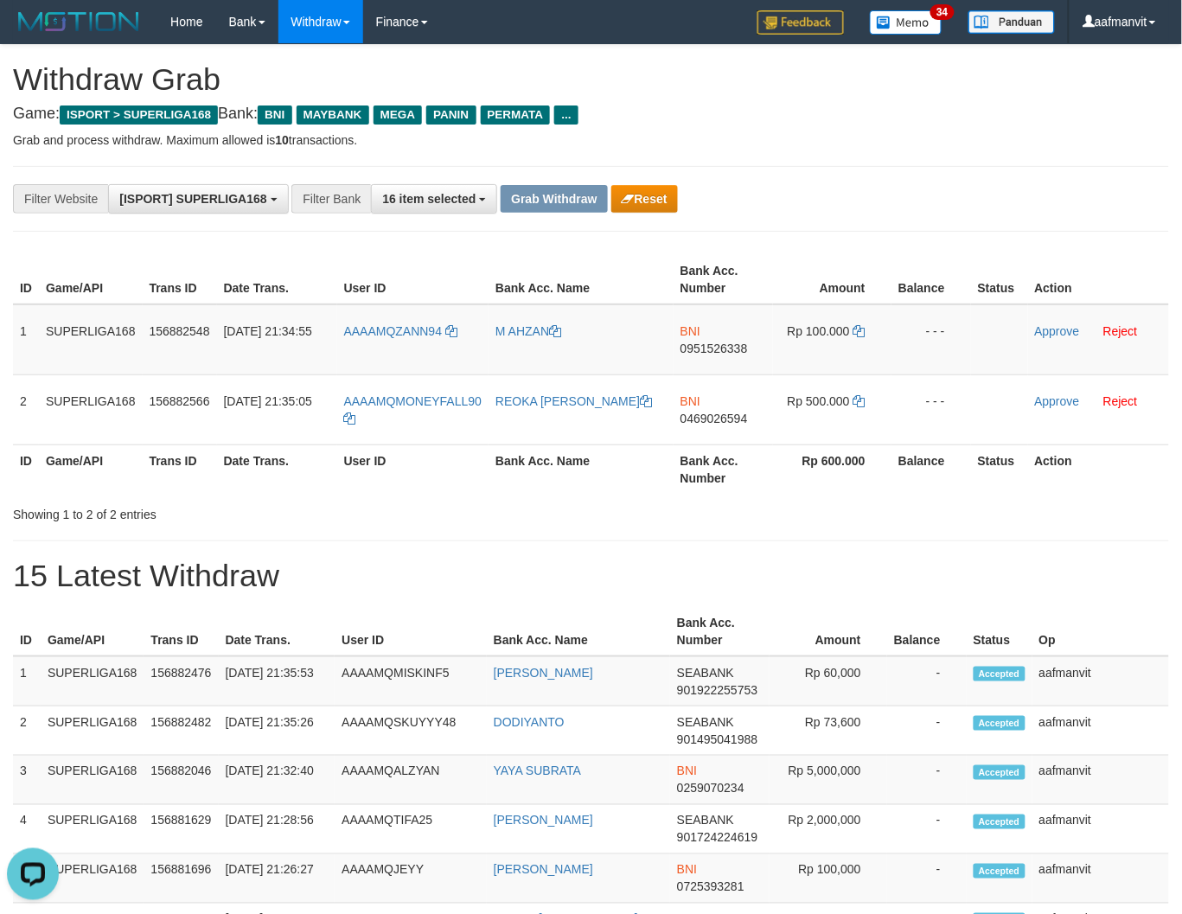
drag, startPoint x: 437, startPoint y: 565, endPoint x: 134, endPoint y: 462, distance: 320.6
click at [437, 565] on h1 "15 Latest Withdraw" at bounding box center [591, 575] width 1156 height 35
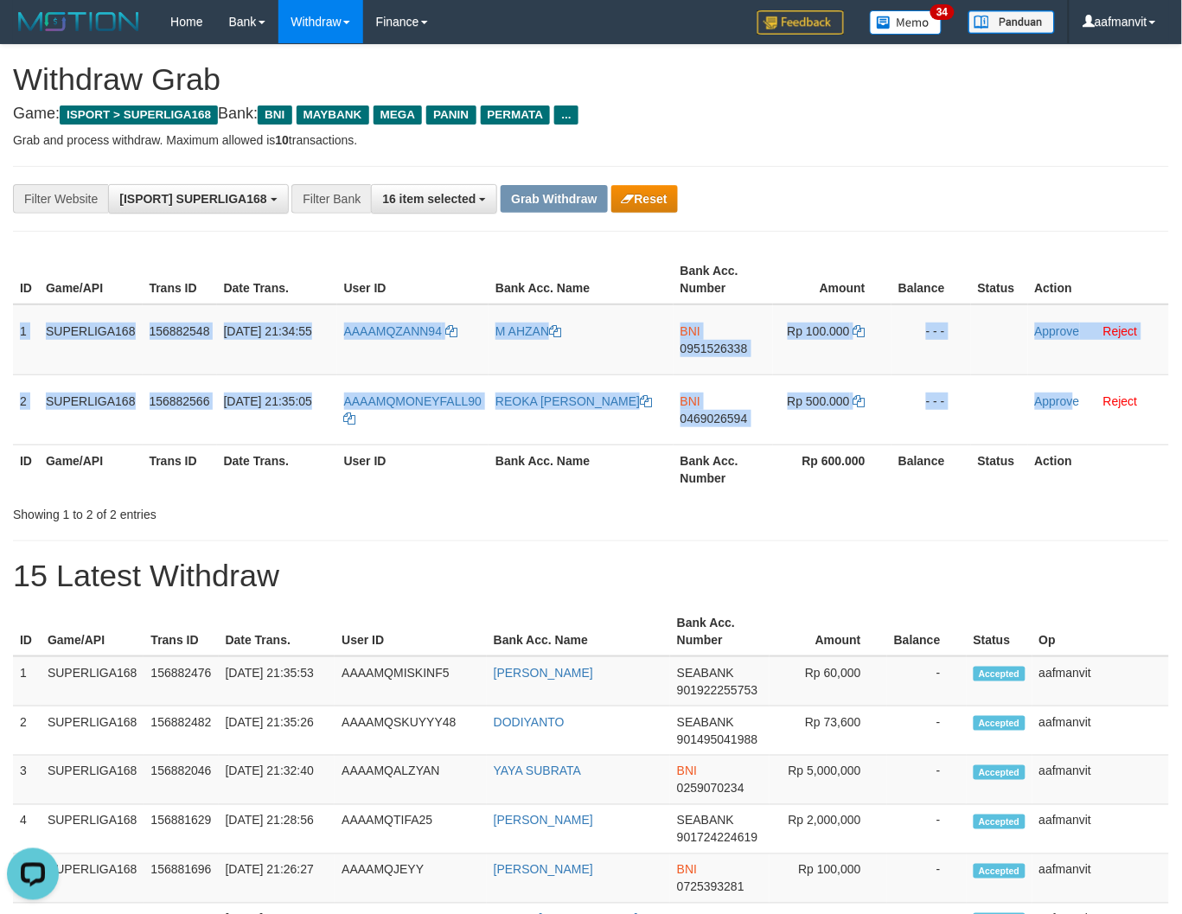
drag, startPoint x: 19, startPoint y: 328, endPoint x: 1188, endPoint y: 424, distance: 1172.5
click at [1074, 417] on tbody "1 SUPERLIGA168 156882548 01/10/2025 21:34:55 AAAAMQZANN94 M AHZAN BNI 095152633…" at bounding box center [591, 374] width 1156 height 141
copy tbody "1 SUPERLIGA168 156882548 01/10/2025 21:34:55 AAAAMQZANN94 M AHZAN BNI 095152633…"
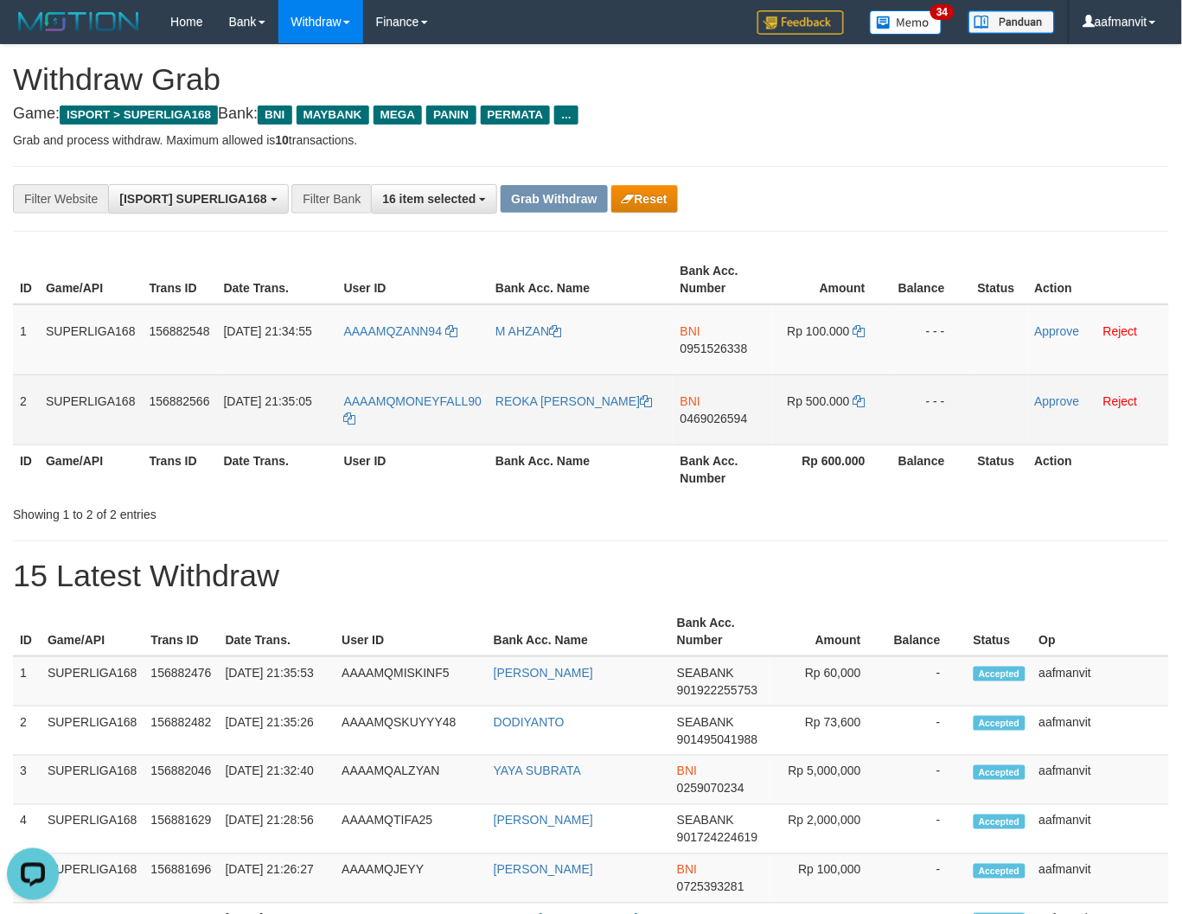
drag, startPoint x: 675, startPoint y: 498, endPoint x: 557, endPoint y: 386, distance: 162.0
click at [675, 496] on div "ID Game/API Trans ID Date Trans. User ID Bank Acc. Name Bank Acc. Number Amount…" at bounding box center [591, 386] width 1156 height 274
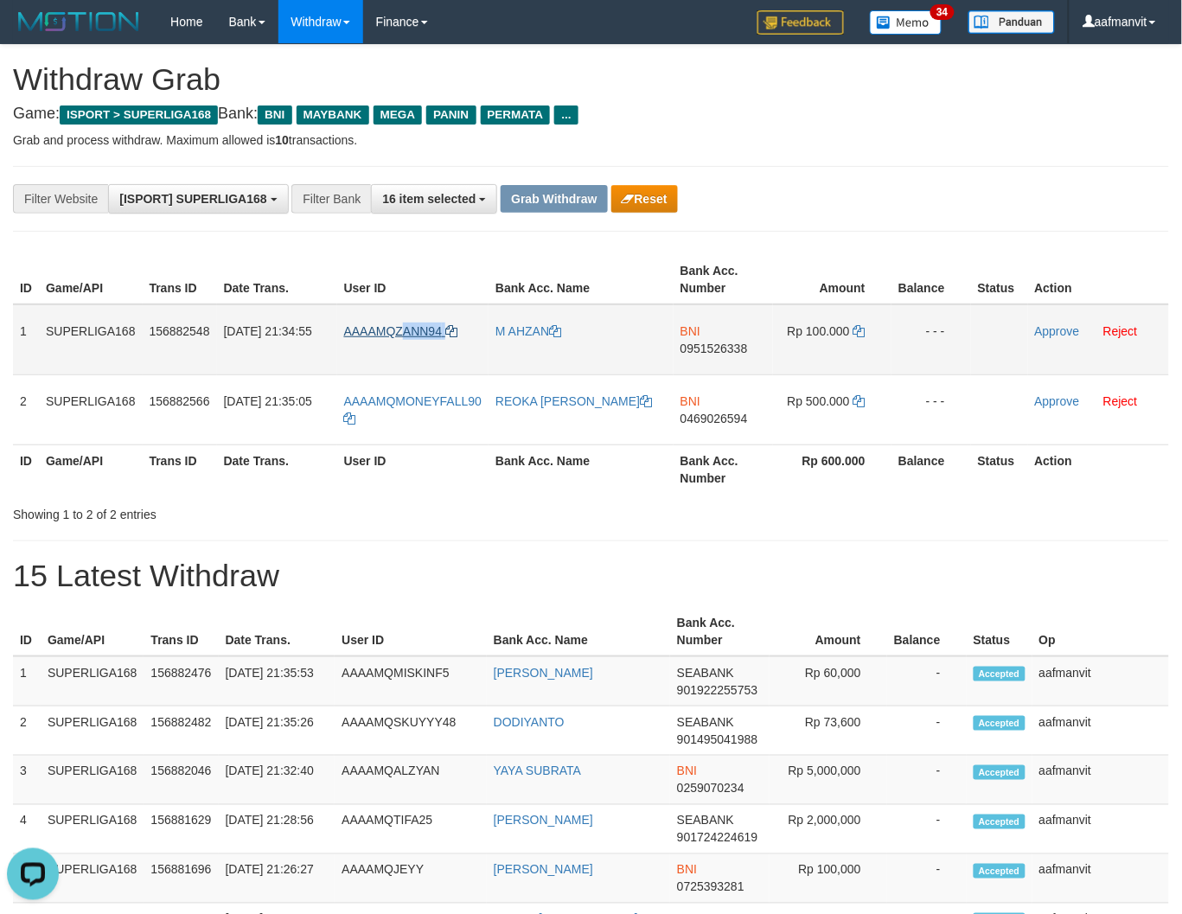
copy link "ANN94"
drag, startPoint x: 480, startPoint y: 327, endPoint x: 395, endPoint y: 333, distance: 84.9
click at [395, 333] on td "AAAAMQZANN94" at bounding box center [413, 339] width 152 height 71
copy link "ZANN94"
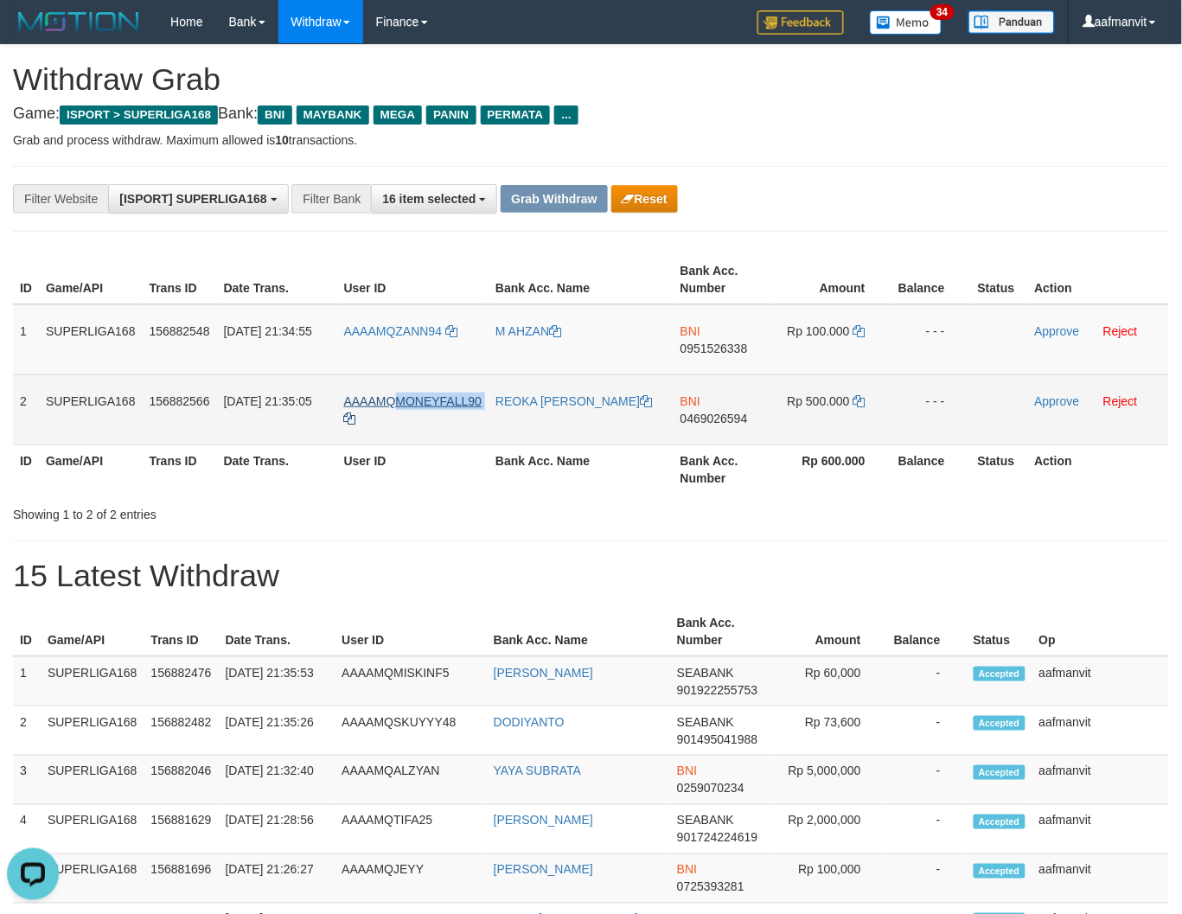
copy tr "MONEYFALL90"
drag, startPoint x: 487, startPoint y: 389, endPoint x: 398, endPoint y: 404, distance: 90.2
click at [398, 403] on tr "2 SUPERLIGA168 156882566 01/10/2025 21:35:05 AAAAMQMONEYFALL90 REOKA FERDY SINU…" at bounding box center [591, 409] width 1156 height 70
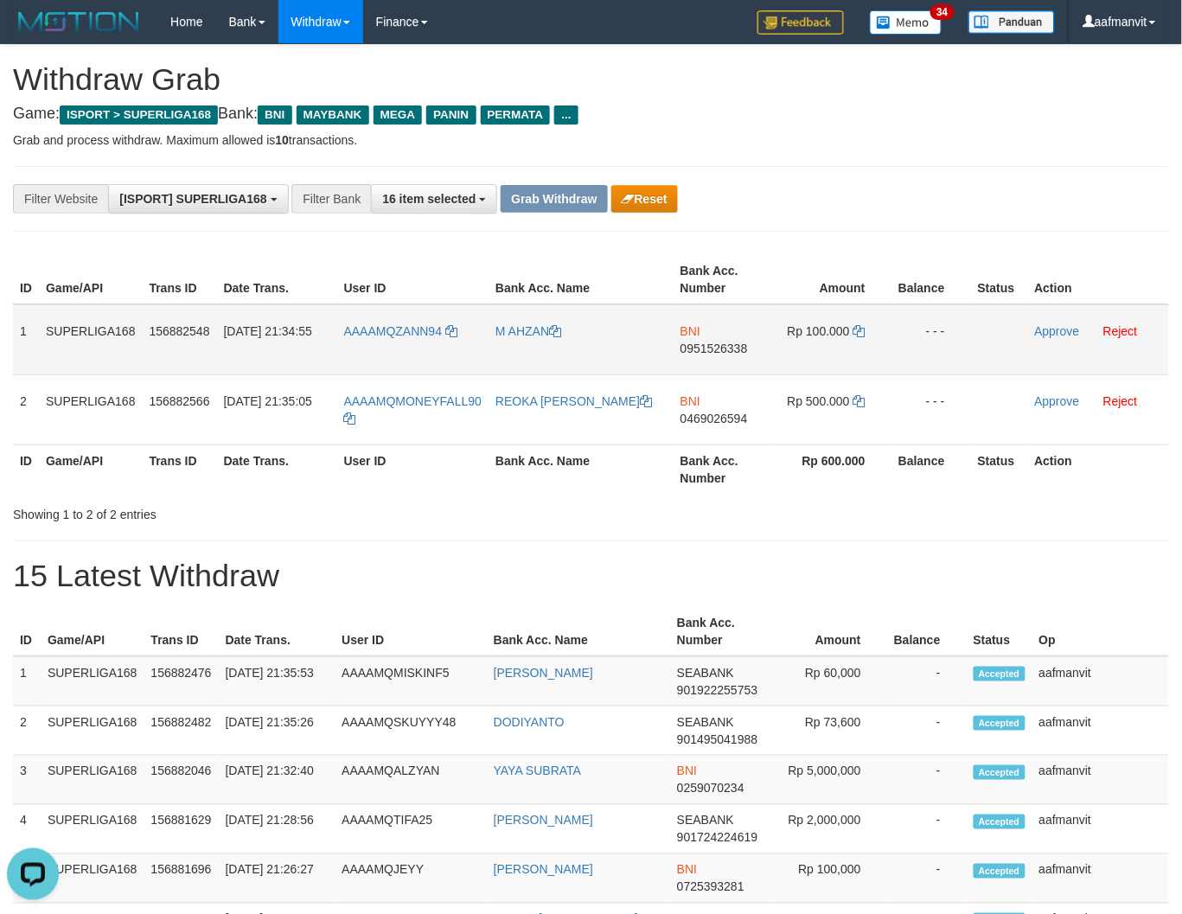
click at [728, 357] on td "BNI 0951526338" at bounding box center [722, 339] width 99 height 71
click at [727, 357] on td "BNI 0951526338" at bounding box center [722, 339] width 99 height 71
copy span "0951526338"
click at [865, 326] on td "Rp 100.000" at bounding box center [832, 339] width 118 height 71
click at [862, 325] on icon at bounding box center [859, 331] width 12 height 12
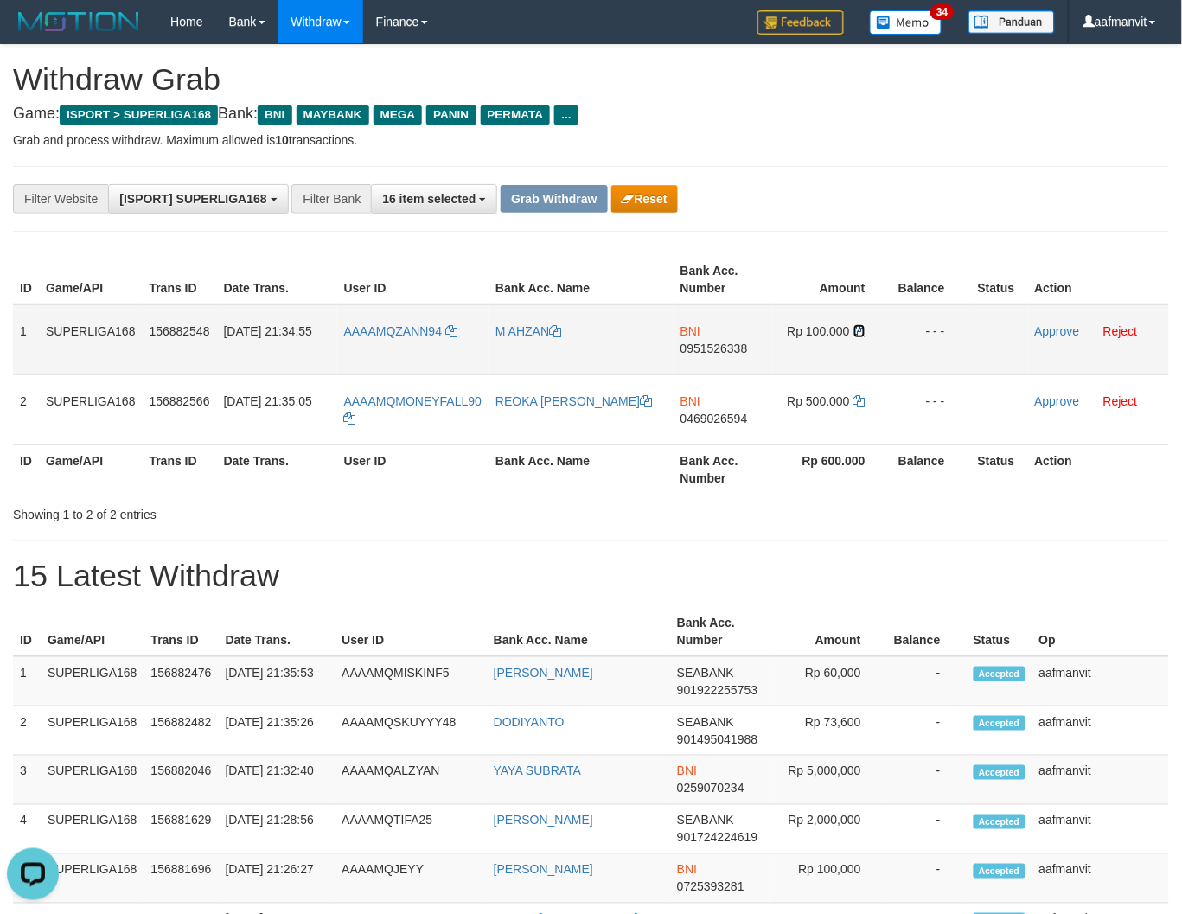
click at [859, 325] on icon at bounding box center [859, 331] width 12 height 12
click at [1047, 334] on link "Approve" at bounding box center [1057, 331] width 45 height 14
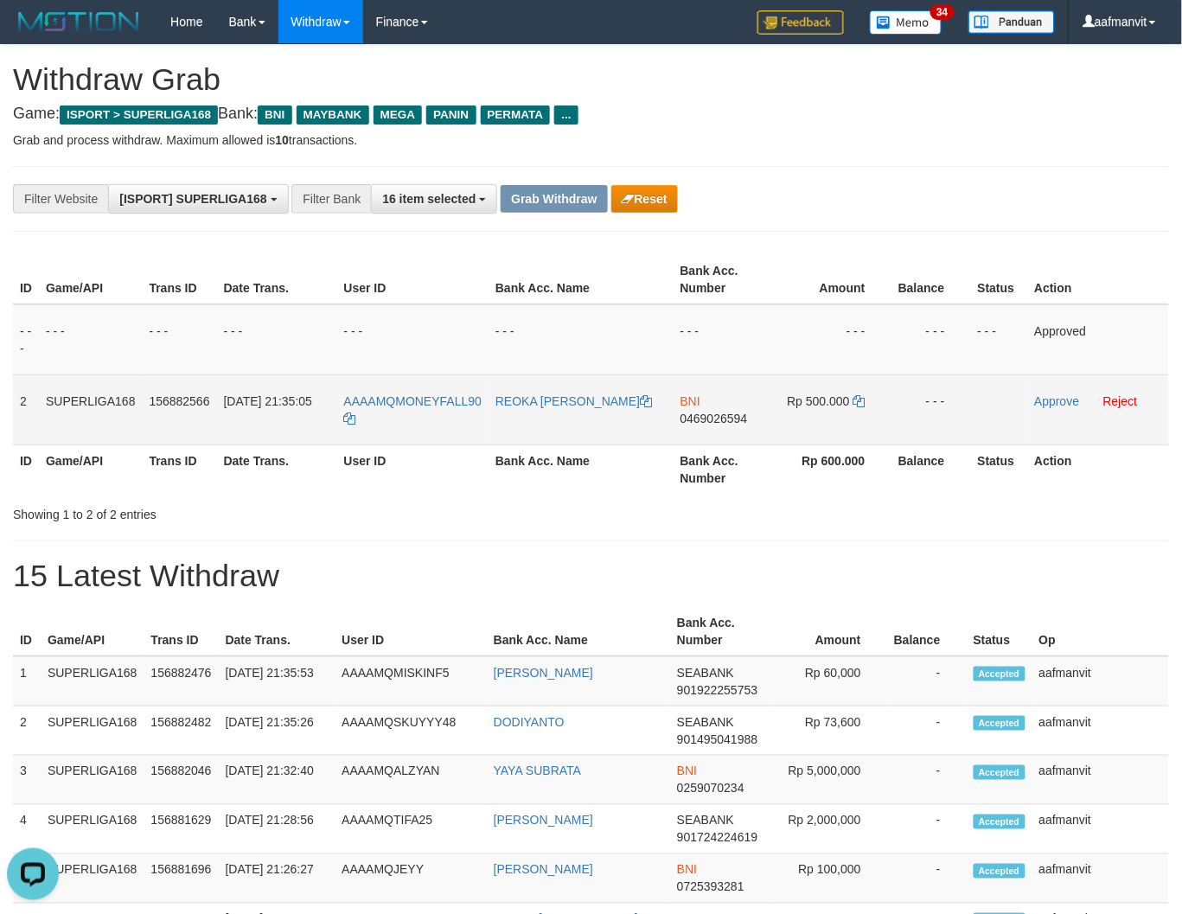
click at [722, 421] on span "0469026594" at bounding box center [713, 418] width 67 height 14
click at [721, 421] on span "0469026594" at bounding box center [713, 418] width 67 height 14
click at [864, 398] on td "Rp 500.000" at bounding box center [832, 409] width 118 height 70
click at [853, 396] on icon at bounding box center [859, 401] width 12 height 12
click at [856, 396] on icon at bounding box center [859, 401] width 12 height 12
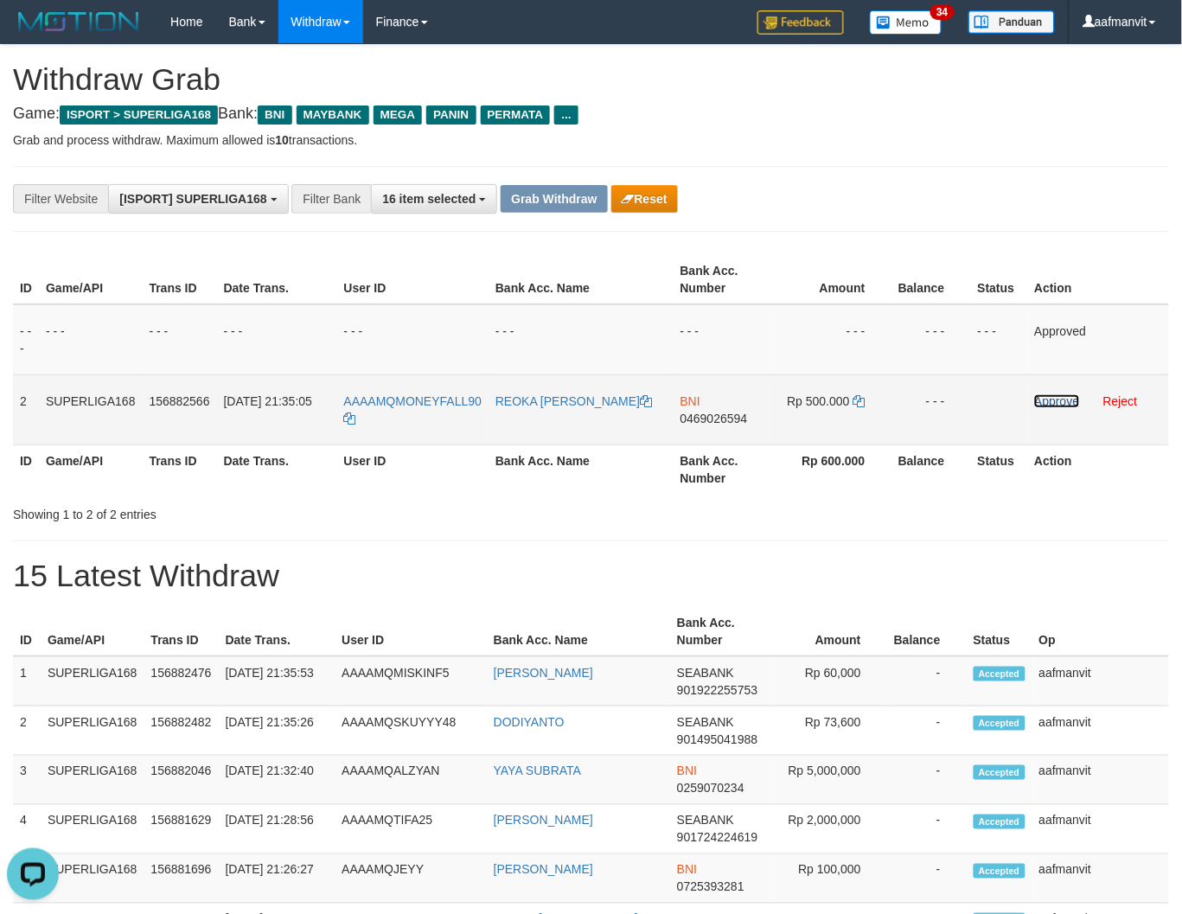
click at [1049, 403] on link "Approve" at bounding box center [1056, 401] width 45 height 14
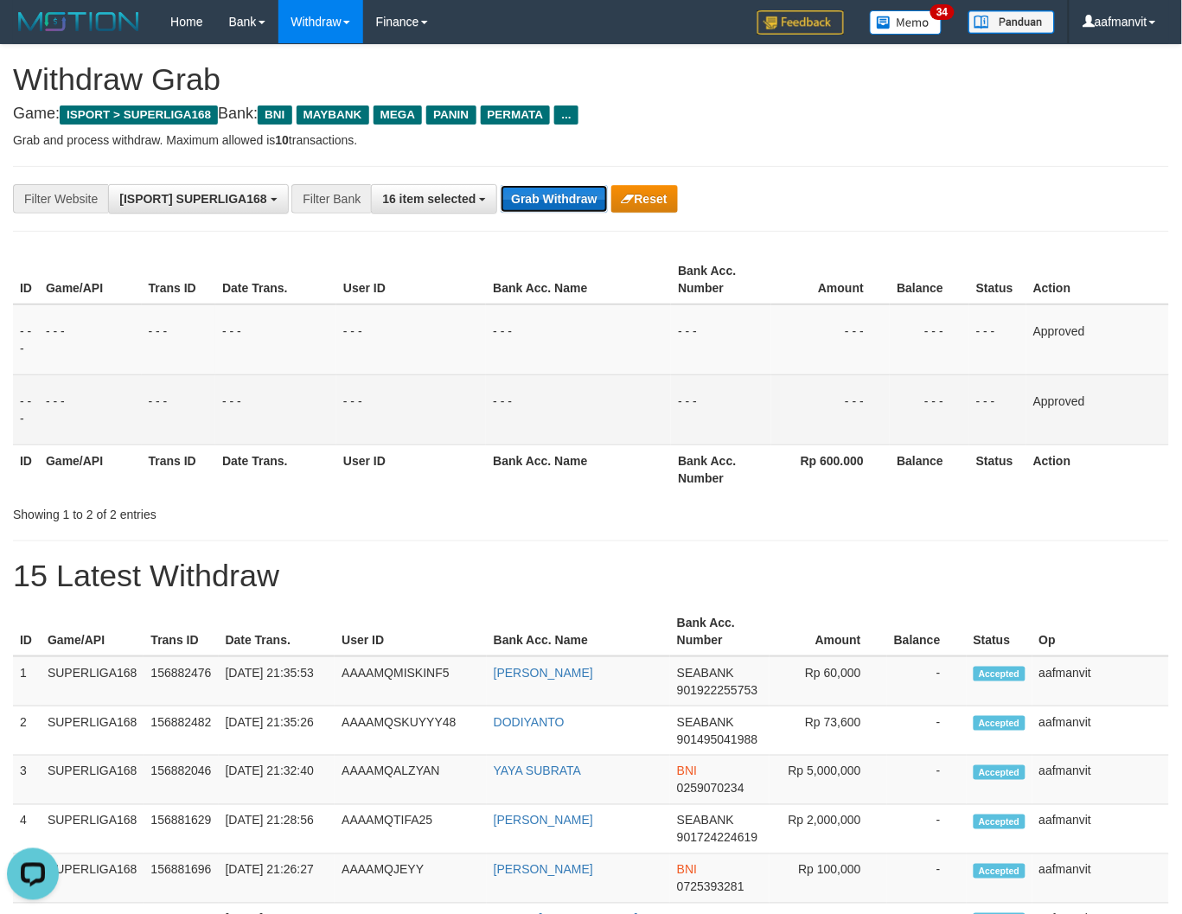
click at [533, 201] on button "Grab Withdraw" at bounding box center [553, 199] width 106 height 28
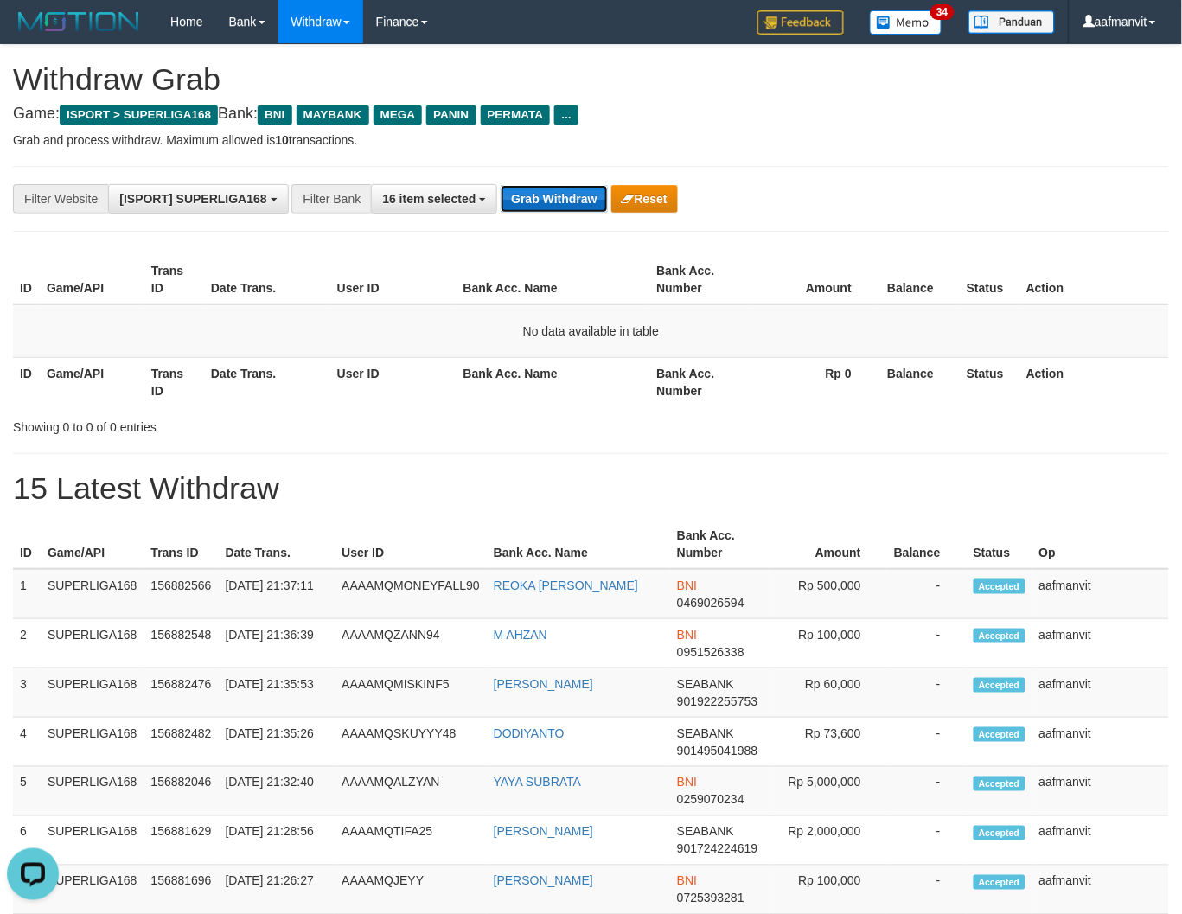
click at [547, 200] on button "Grab Withdraw" at bounding box center [553, 199] width 106 height 28
click at [566, 194] on button "Grab Withdraw" at bounding box center [553, 199] width 106 height 28
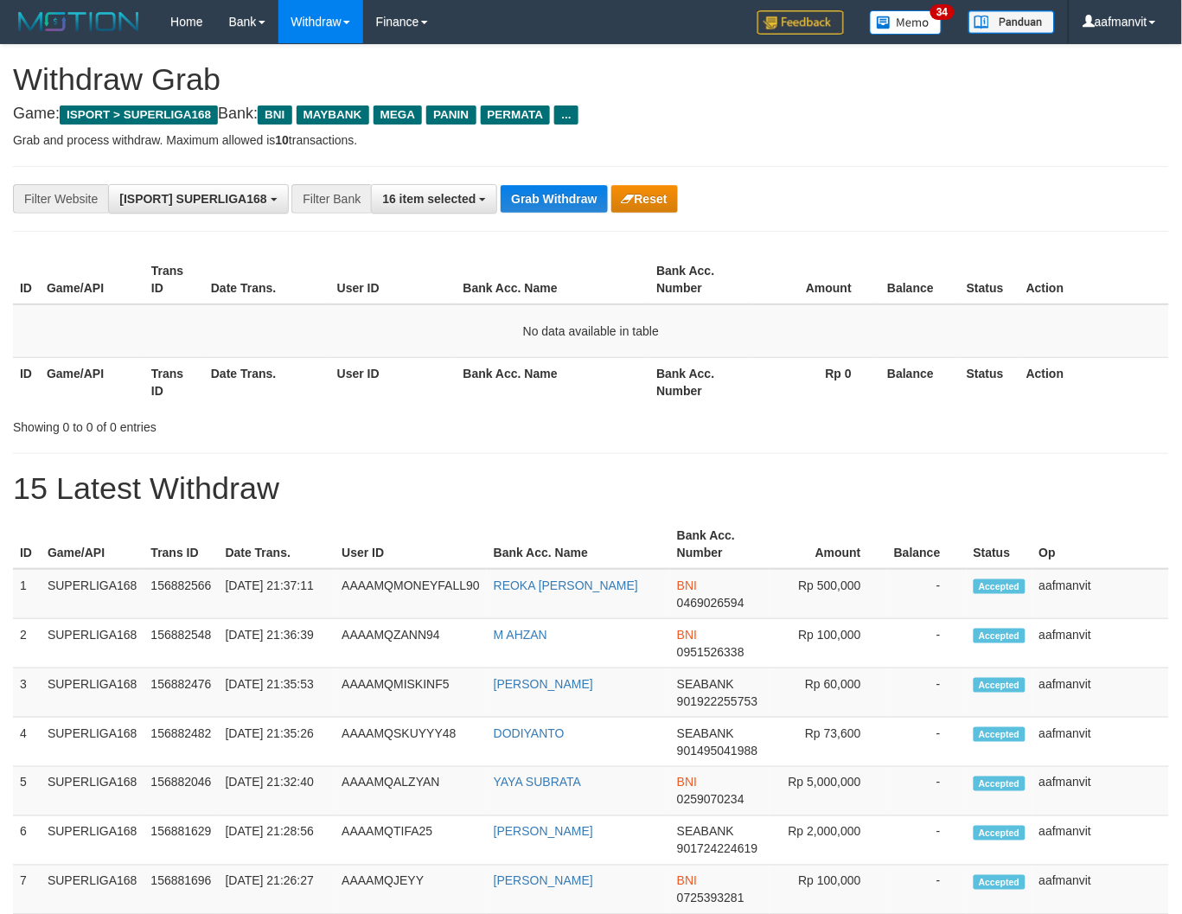
click at [566, 194] on button "Grab Withdraw" at bounding box center [553, 199] width 106 height 28
click at [507, 188] on button "Grab Withdraw" at bounding box center [553, 199] width 106 height 28
drag, startPoint x: 575, startPoint y: 192, endPoint x: 566, endPoint y: 194, distance: 8.8
click at [569, 194] on button "Grab Withdraw" at bounding box center [553, 199] width 106 height 28
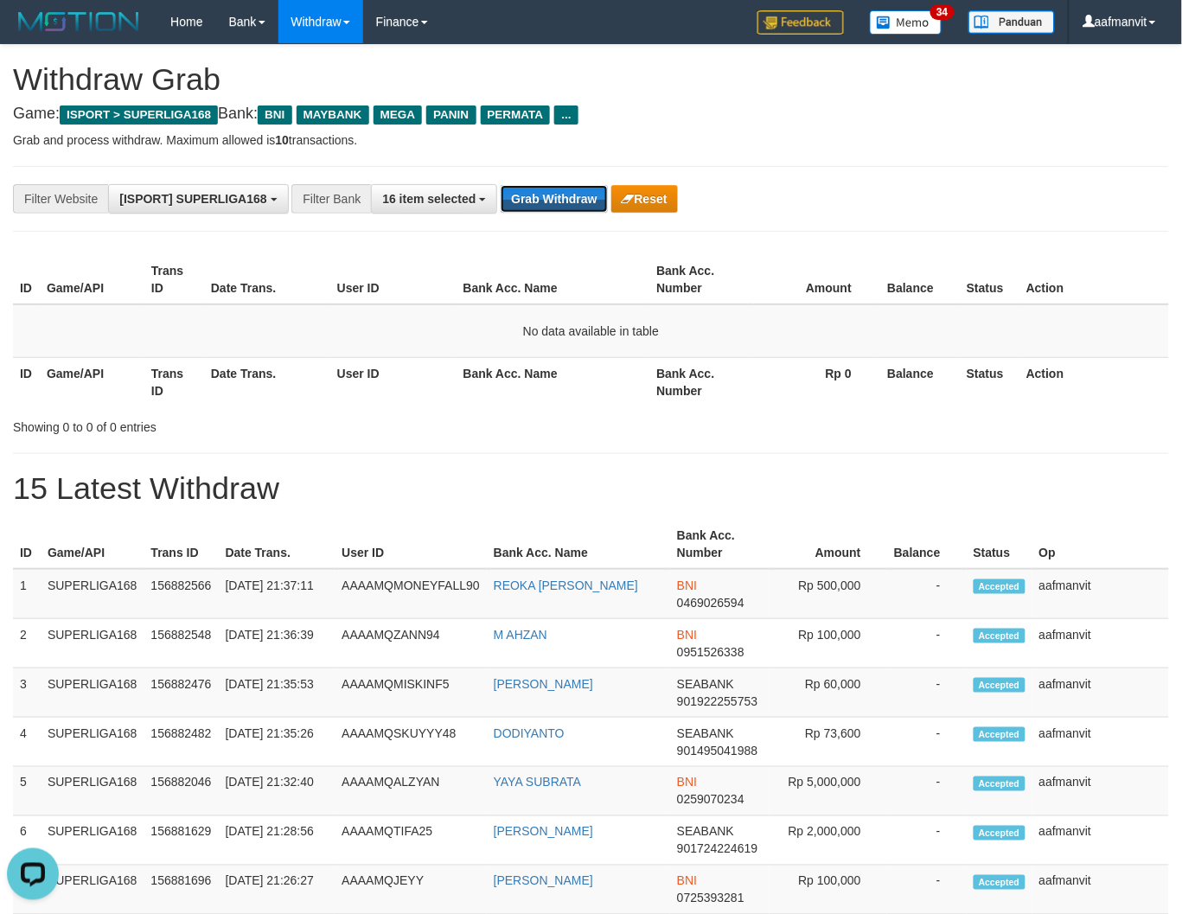
drag, startPoint x: 566, startPoint y: 194, endPoint x: 1189, endPoint y: 259, distance: 626.6
click at [566, 194] on button "Grab Withdraw" at bounding box center [553, 199] width 106 height 28
click at [565, 184] on div "**********" at bounding box center [591, 199] width 1156 height 66
click at [549, 203] on button "Grab Withdraw" at bounding box center [553, 199] width 106 height 28
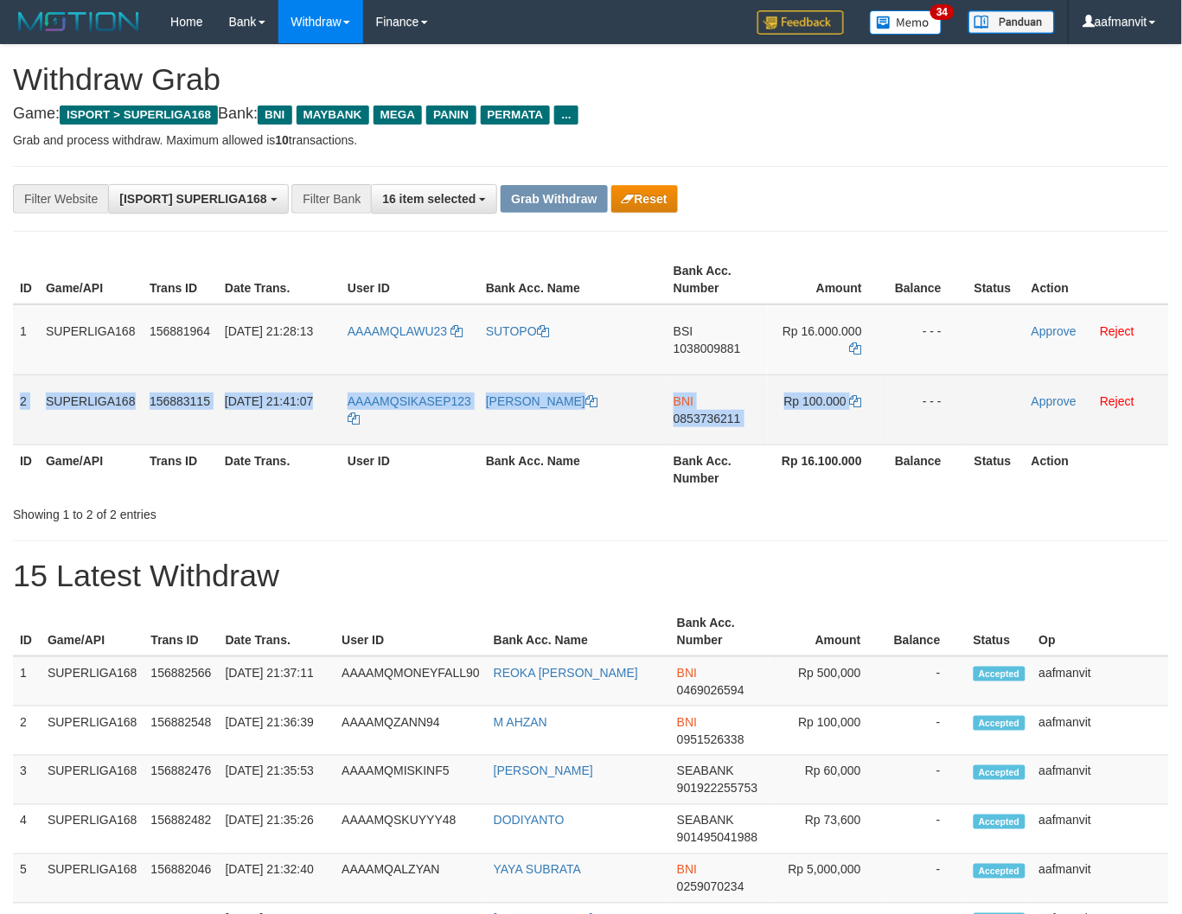
drag, startPoint x: 21, startPoint y: 393, endPoint x: 940, endPoint y: 442, distance: 920.1
click at [918, 429] on tr "2 SUPERLIGA168 156883115 [DATE] 21:41:07 AAAAMQSIKASEP123 [PERSON_NAME] BNI 085…" at bounding box center [591, 409] width 1156 height 70
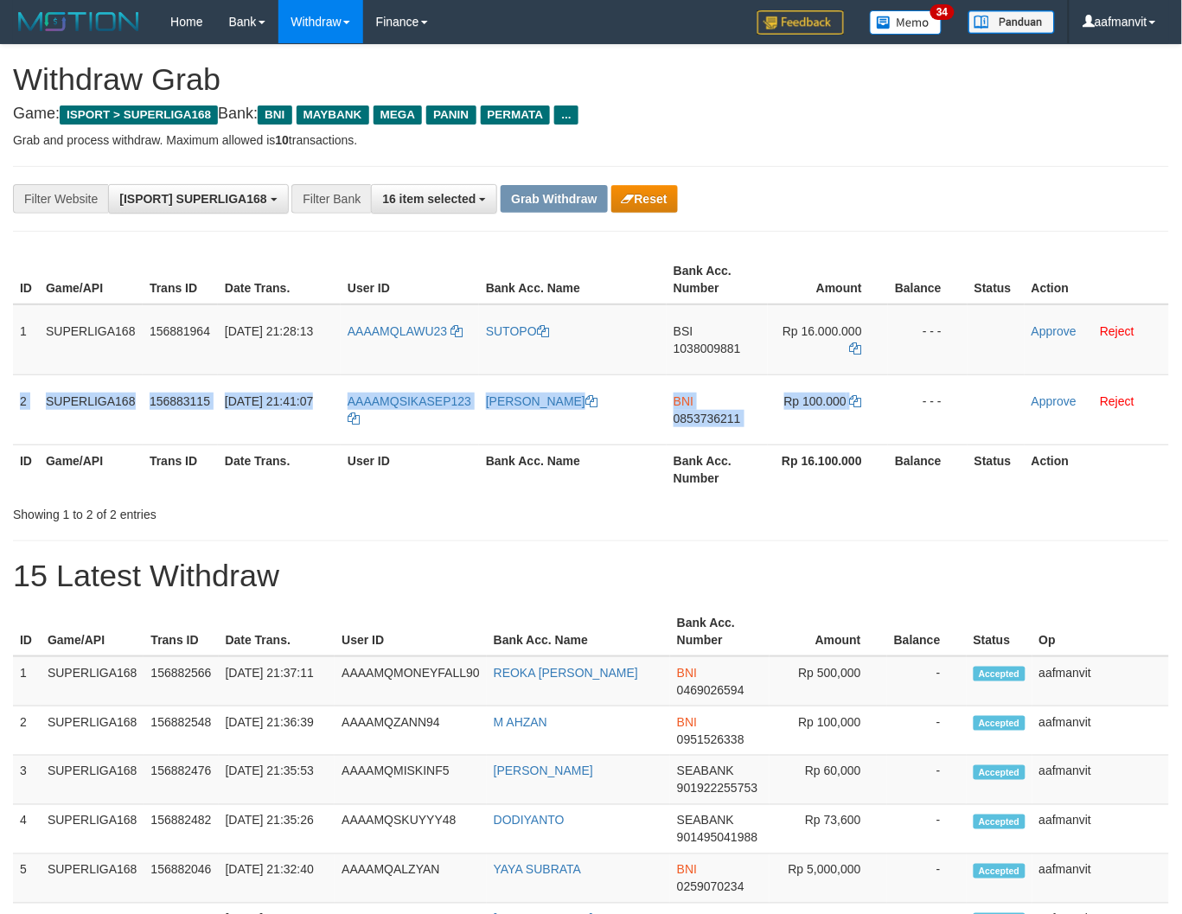
copy tr "2 SUPERLIGA168 156883115 [DATE] 21:41:07 AAAAMQSIKASEP123 [PERSON_NAME] BNI 085…"
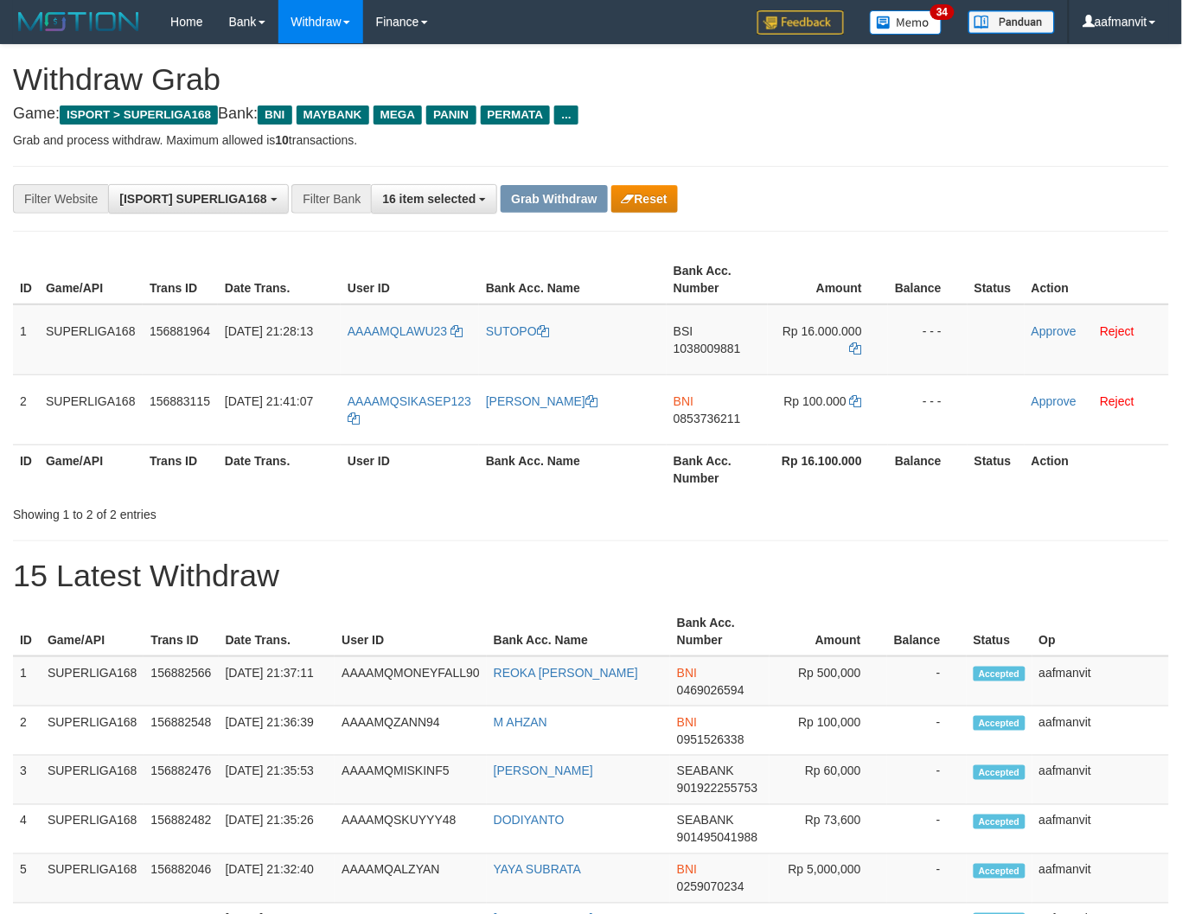
click at [401, 609] on th "User ID" at bounding box center [410, 631] width 152 height 49
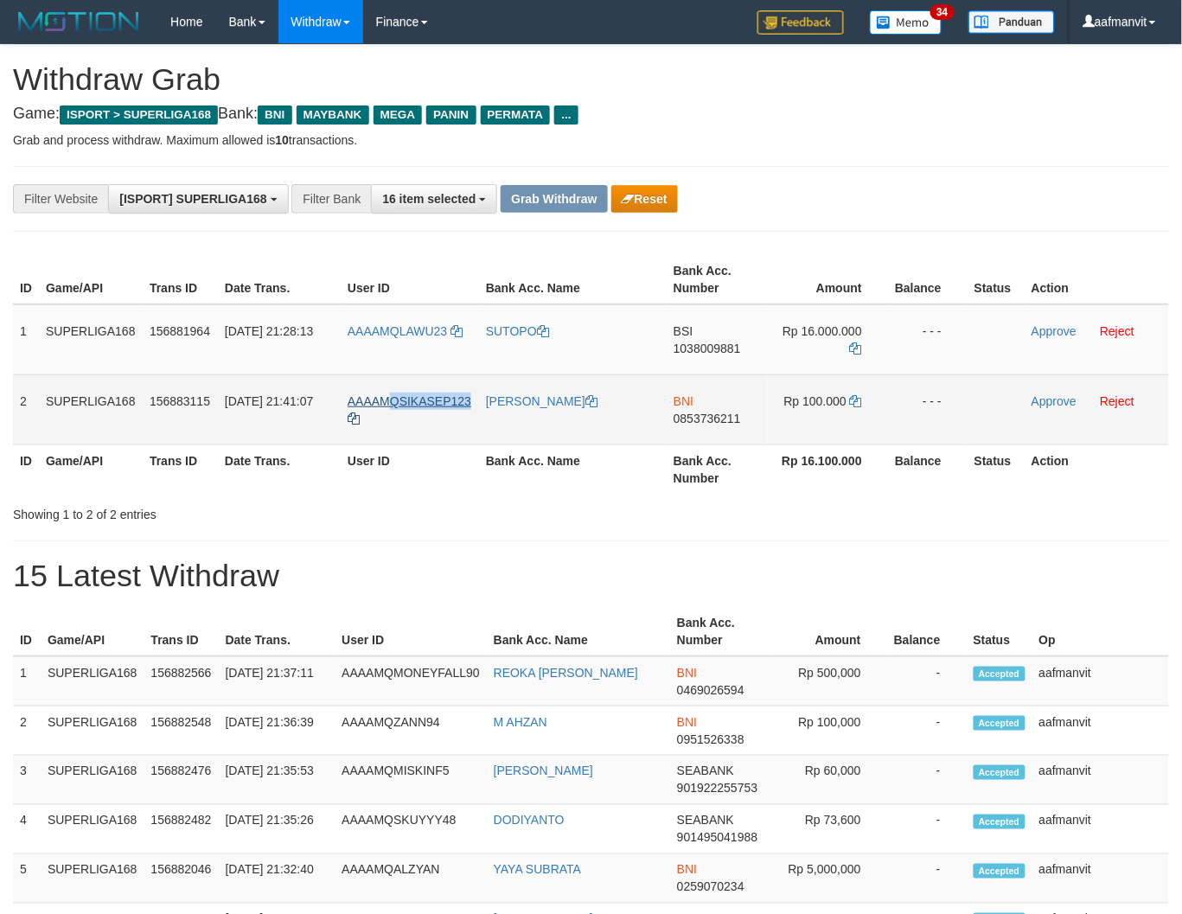
drag, startPoint x: 471, startPoint y: 389, endPoint x: 402, endPoint y: 392, distance: 69.2
click at [394, 389] on td "AAAAMQSIKASEP123" at bounding box center [410, 409] width 138 height 70
copy span "QSIKASEP123"
copy span "SIKASEP123"
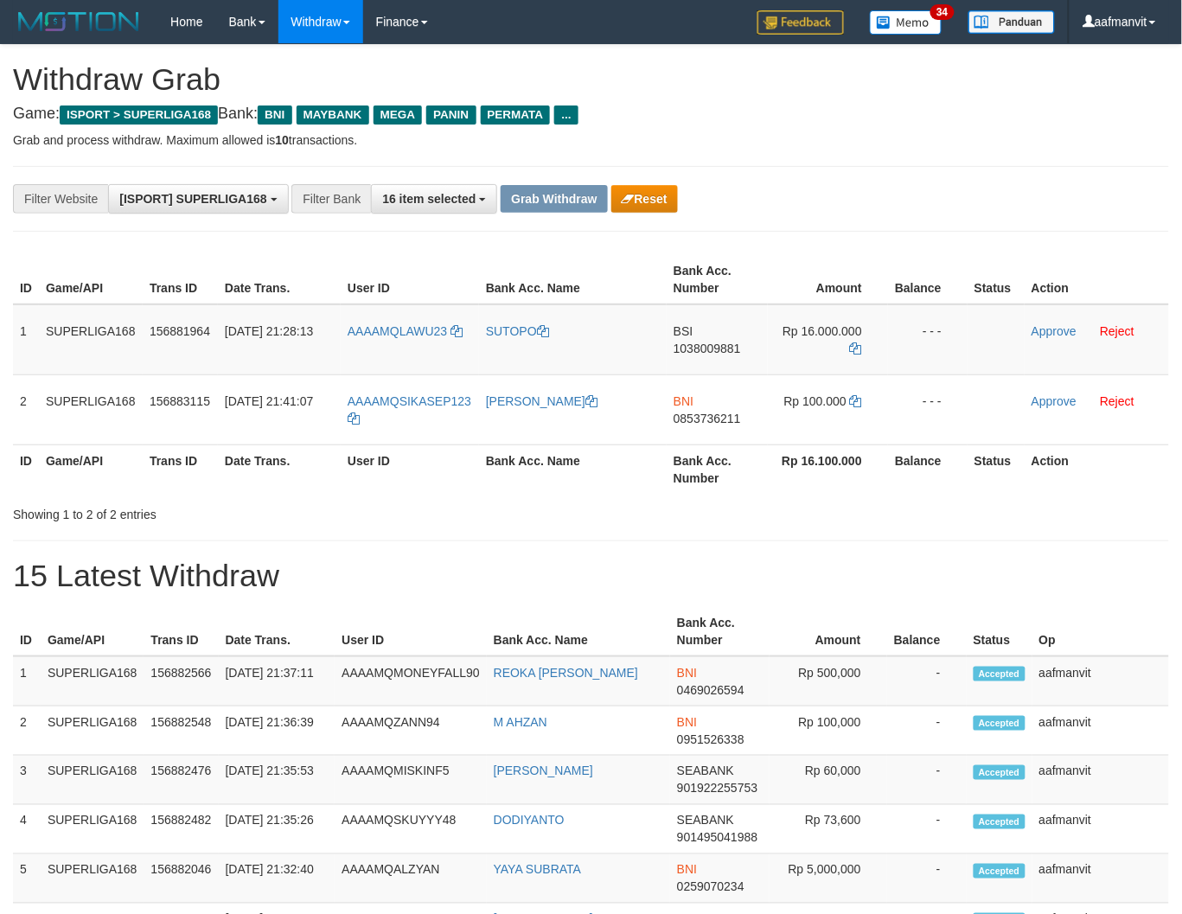
click at [621, 502] on div "Showing 1 to 2 of 2 entries" at bounding box center [591, 511] width 1182 height 24
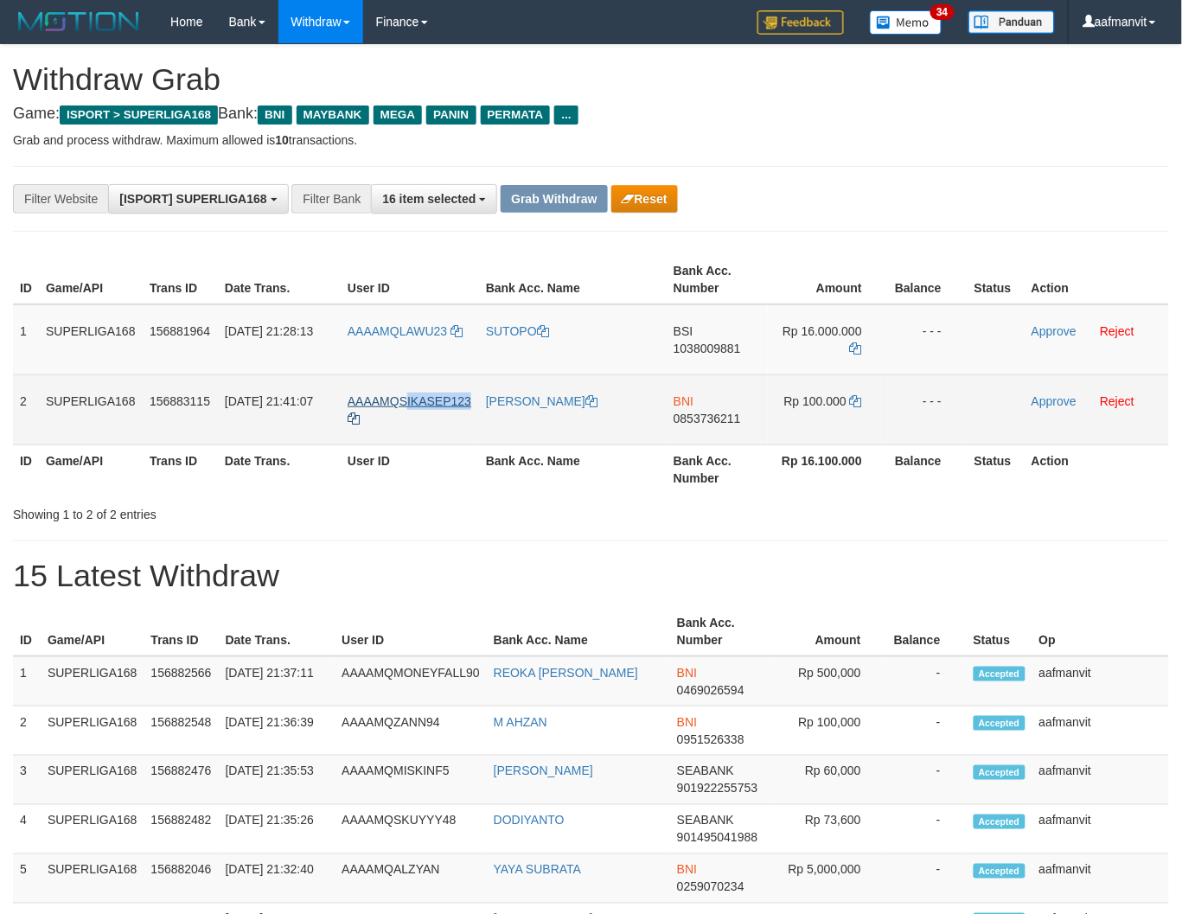
copy span "IKASEP123"
drag, startPoint x: 475, startPoint y: 389, endPoint x: 401, endPoint y: 394, distance: 74.5
click at [401, 394] on td "AAAAMQSIKASEP123" at bounding box center [410, 409] width 138 height 70
copy span "SIKASEP123"
click at [698, 417] on span "0853736211" at bounding box center [706, 418] width 67 height 14
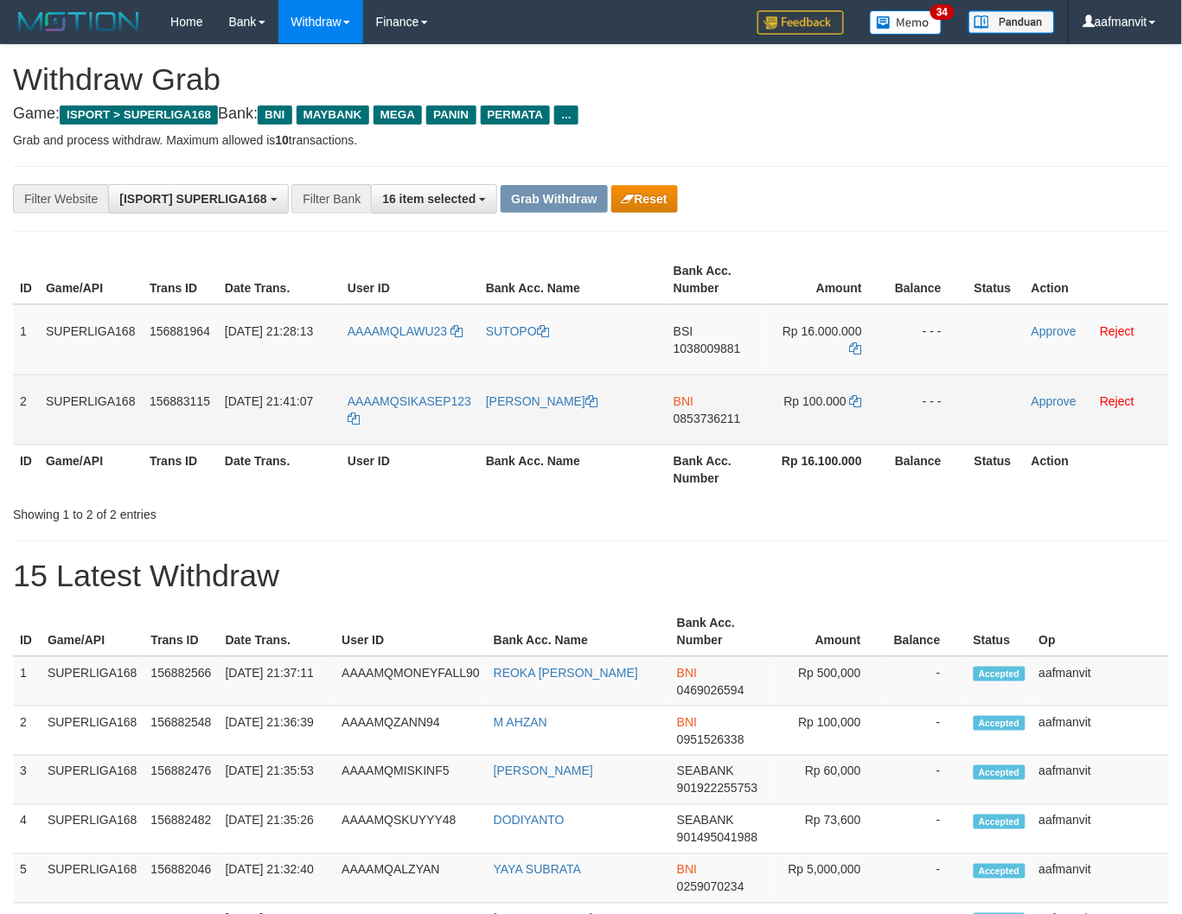
click at [698, 417] on span "0853736211" at bounding box center [706, 418] width 67 height 14
click at [857, 400] on icon at bounding box center [856, 401] width 12 height 12
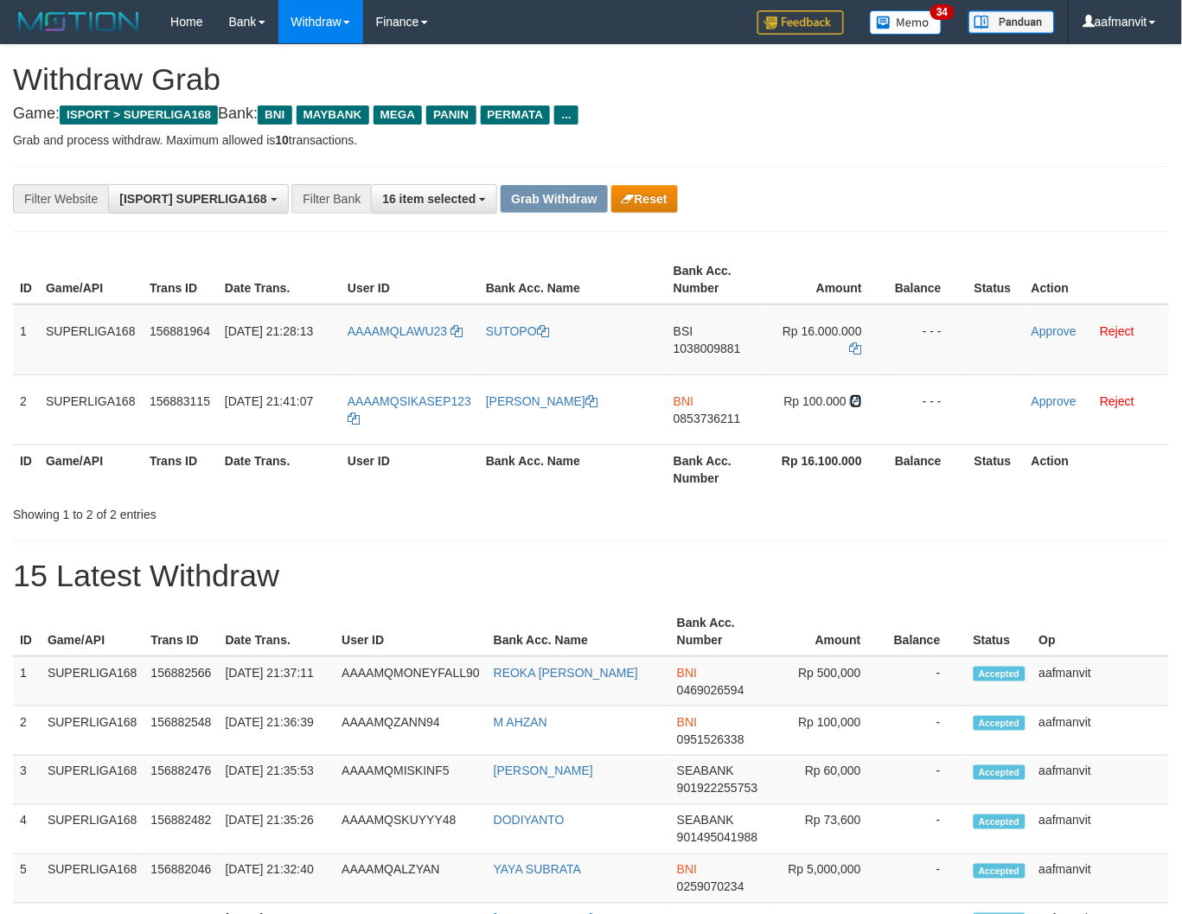
drag, startPoint x: 857, startPoint y: 400, endPoint x: 1187, endPoint y: 337, distance: 336.2
click at [864, 398] on td "Rp 100.000" at bounding box center [828, 409] width 120 height 70
drag, startPoint x: 1035, startPoint y: 399, endPoint x: 688, endPoint y: 244, distance: 380.7
click at [1035, 399] on link "Approve" at bounding box center [1053, 401] width 45 height 14
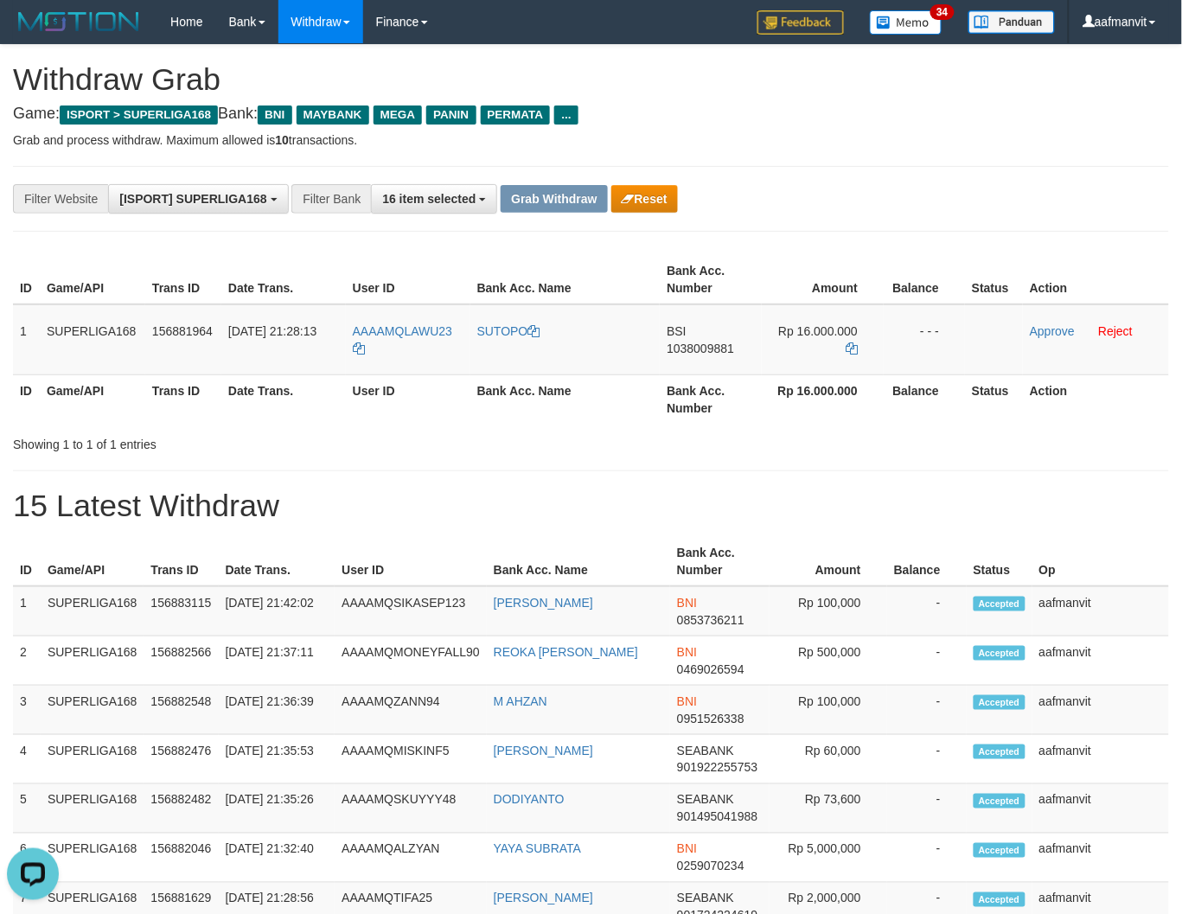
click at [766, 484] on div "**********" at bounding box center [591, 773] width 1182 height 1457
click at [650, 213] on div "**********" at bounding box center [492, 198] width 984 height 29
click at [653, 194] on button "Reset" at bounding box center [644, 199] width 67 height 28
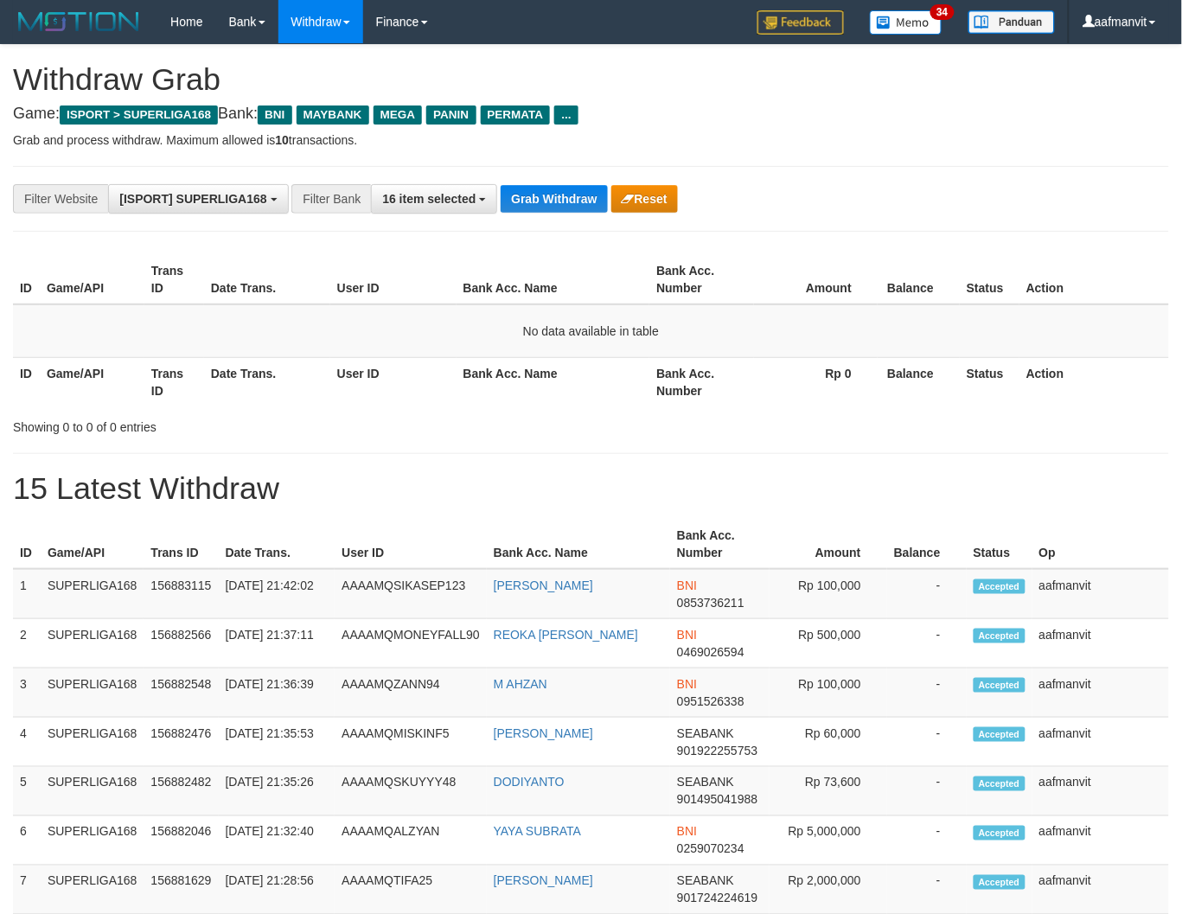
click at [534, 195] on button "Grab Withdraw" at bounding box center [553, 199] width 106 height 28
click at [532, 200] on button "Grab Withdraw" at bounding box center [553, 199] width 106 height 28
click at [532, 199] on button "Grab Withdraw" at bounding box center [553, 199] width 106 height 28
click at [523, 186] on button "Grab Withdraw" at bounding box center [553, 199] width 106 height 28
click at [523, 185] on button "Grab Withdraw" at bounding box center [553, 199] width 106 height 28
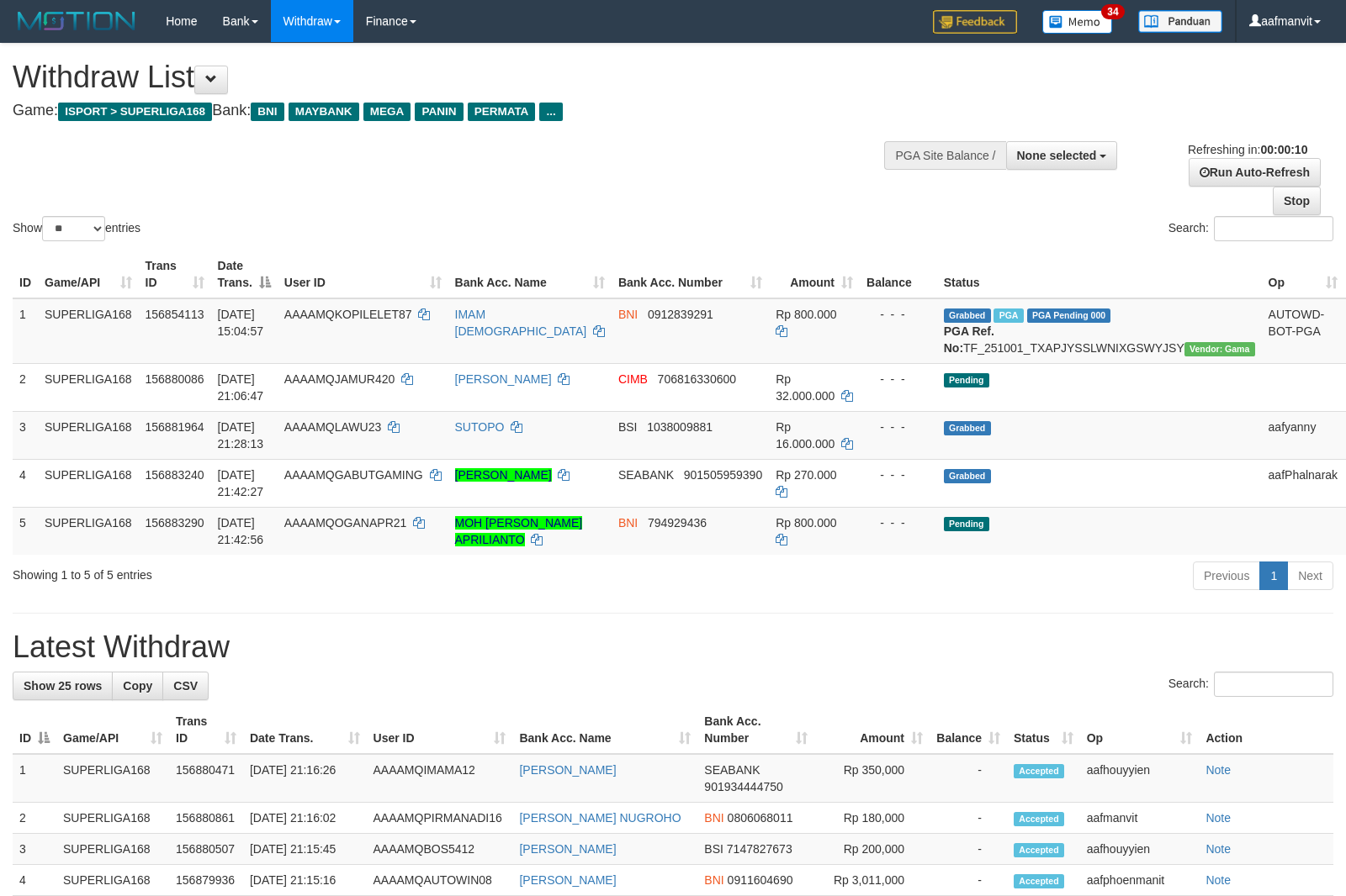
select select
select select "**"
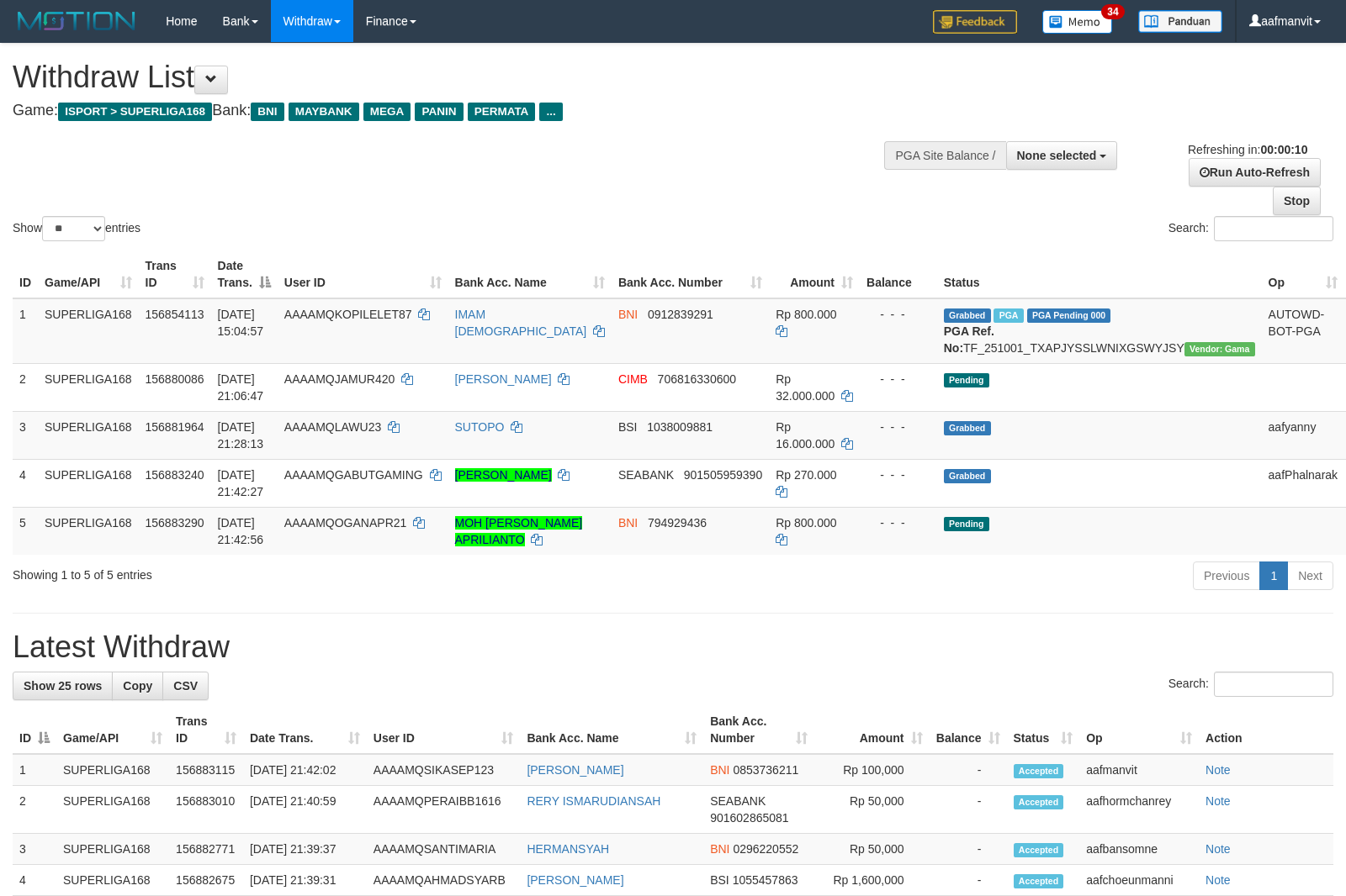
select select
select select "**"
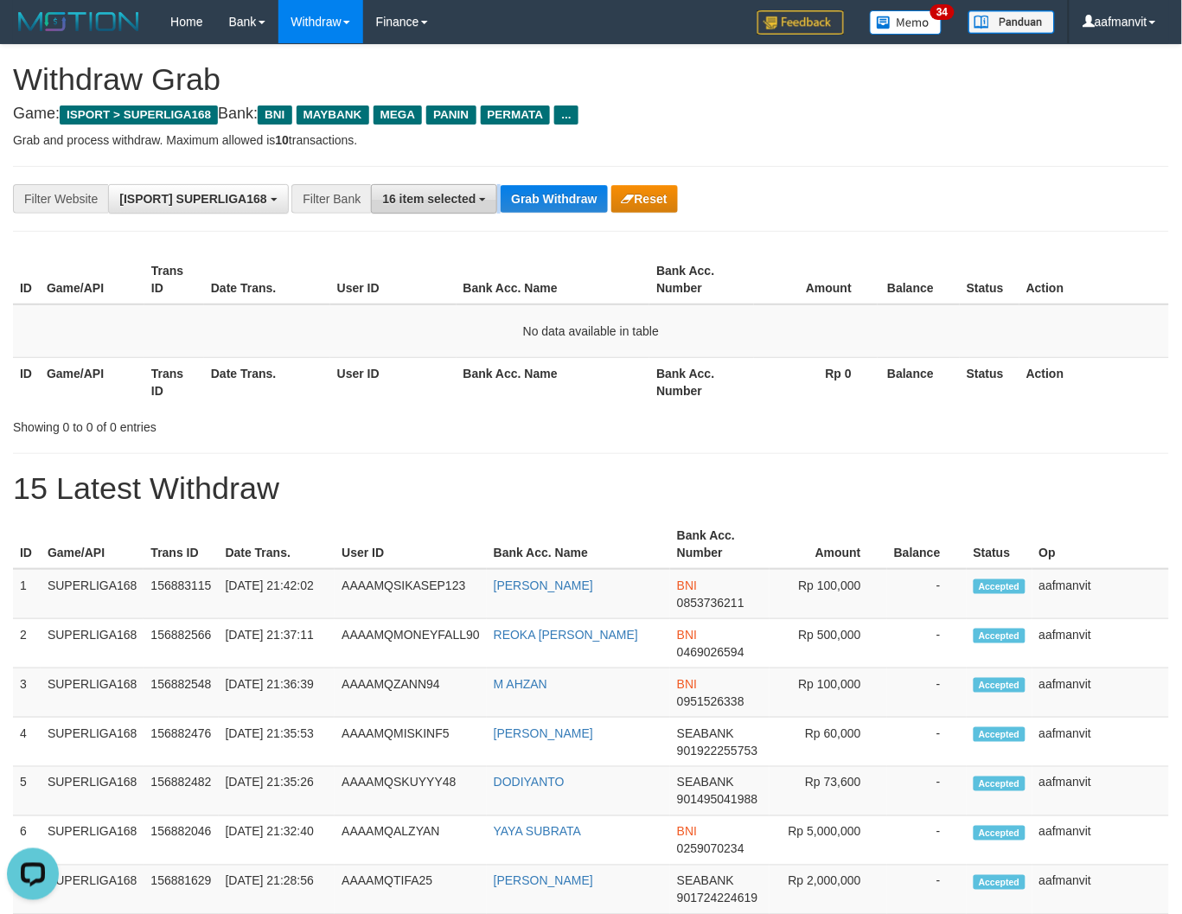
click at [496, 194] on div "**********" at bounding box center [492, 198] width 984 height 29
click at [494, 194] on button "16 item selected" at bounding box center [434, 198] width 126 height 29
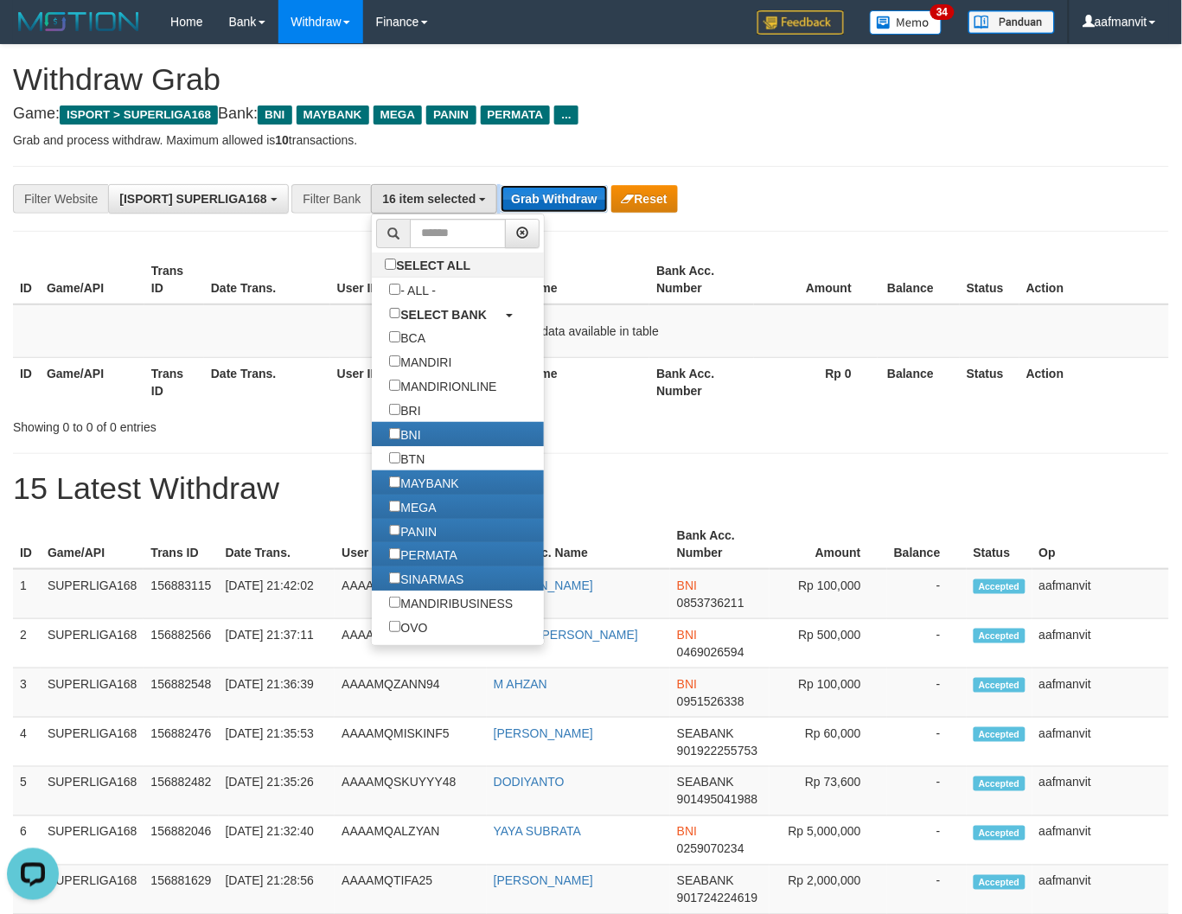
click at [517, 194] on button "Grab Withdraw" at bounding box center [553, 199] width 106 height 28
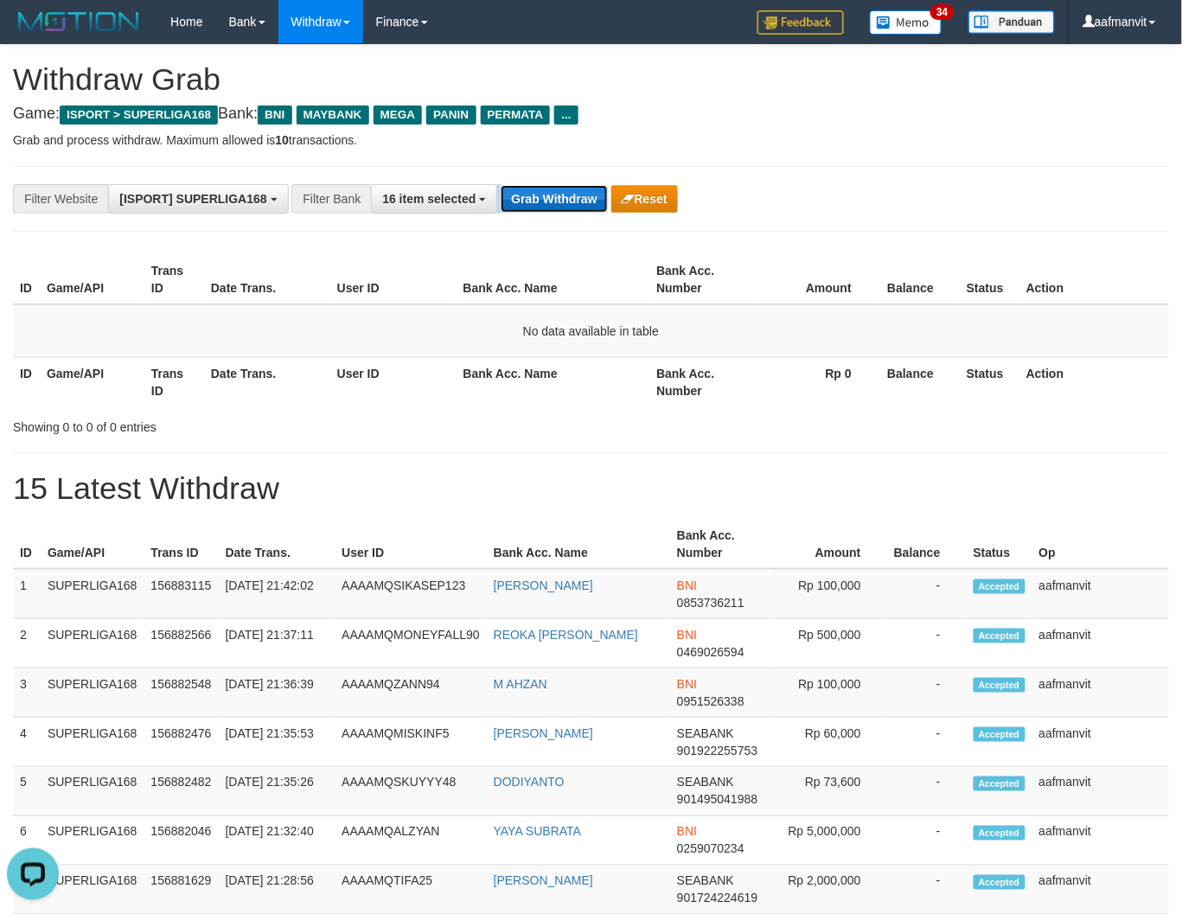
click at [517, 194] on button "Grab Withdraw" at bounding box center [553, 199] width 106 height 28
click at [511, 188] on button "Grab Withdraw" at bounding box center [553, 199] width 106 height 28
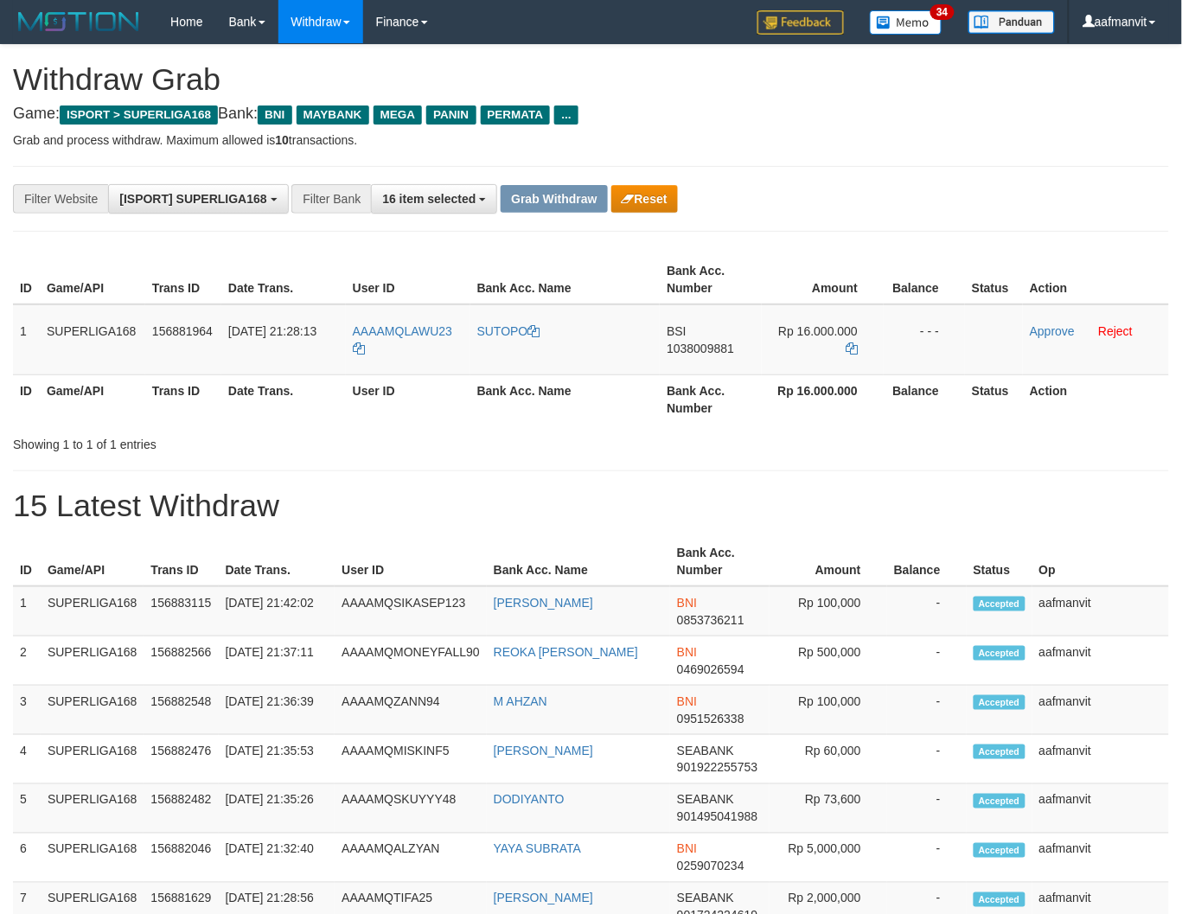
click at [549, 236] on div "**********" at bounding box center [591, 773] width 1182 height 1457
click at [655, 220] on div "**********" at bounding box center [591, 199] width 1156 height 66
click at [653, 204] on button "Reset" at bounding box center [644, 199] width 67 height 28
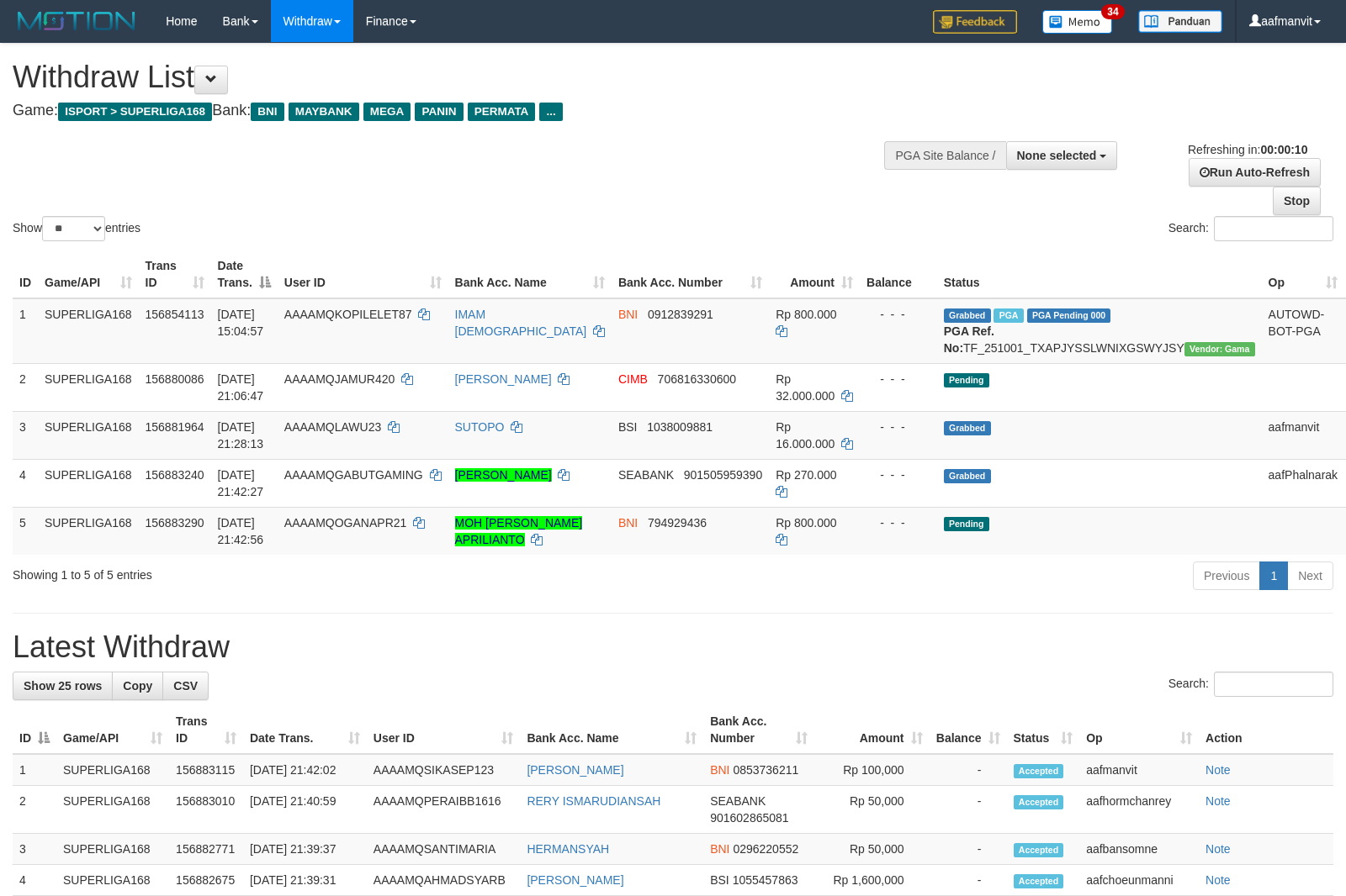
select select
select select "**"
select select
select select "**"
select select
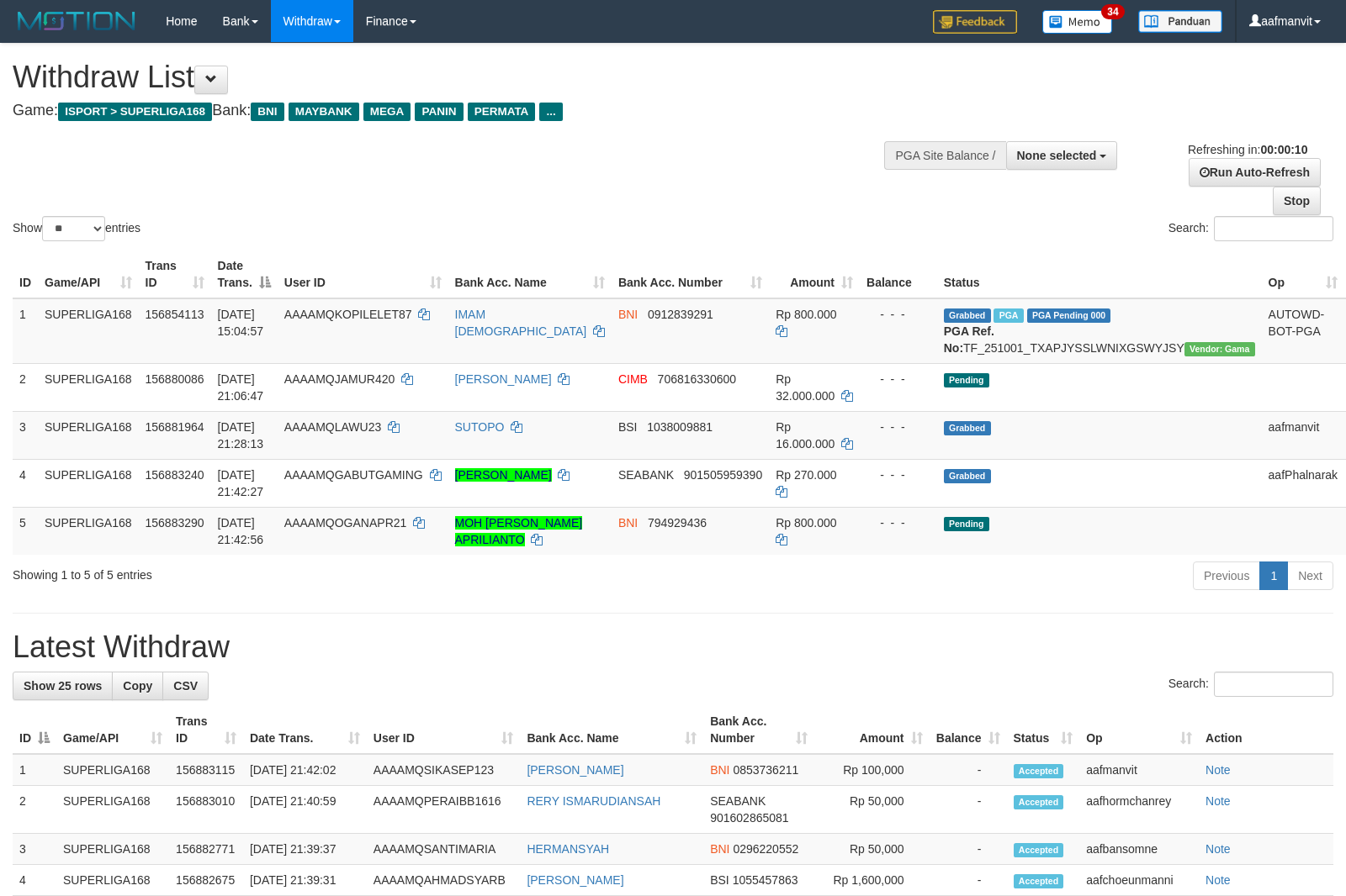
select select "**"
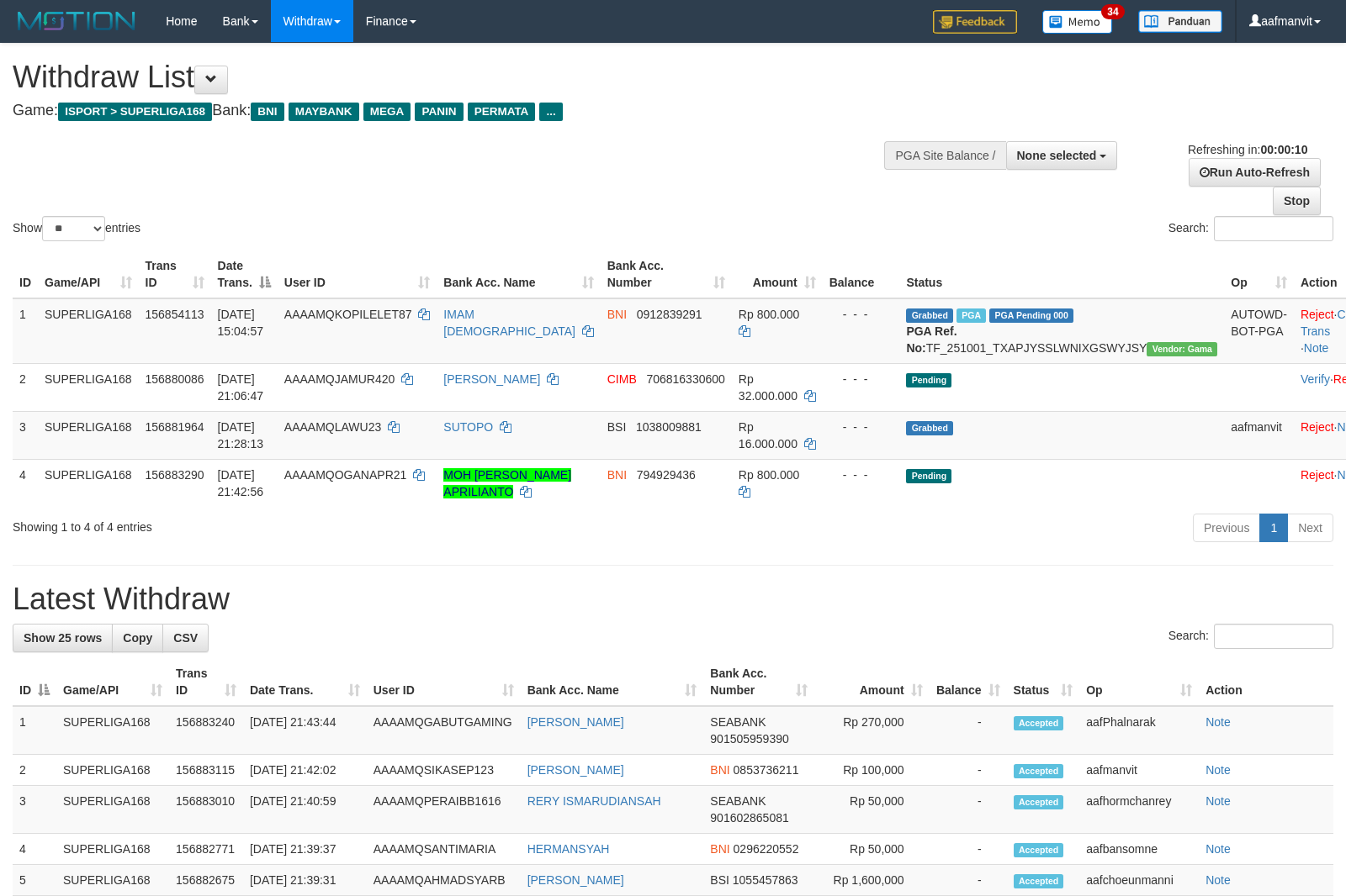
select select
select select "**"
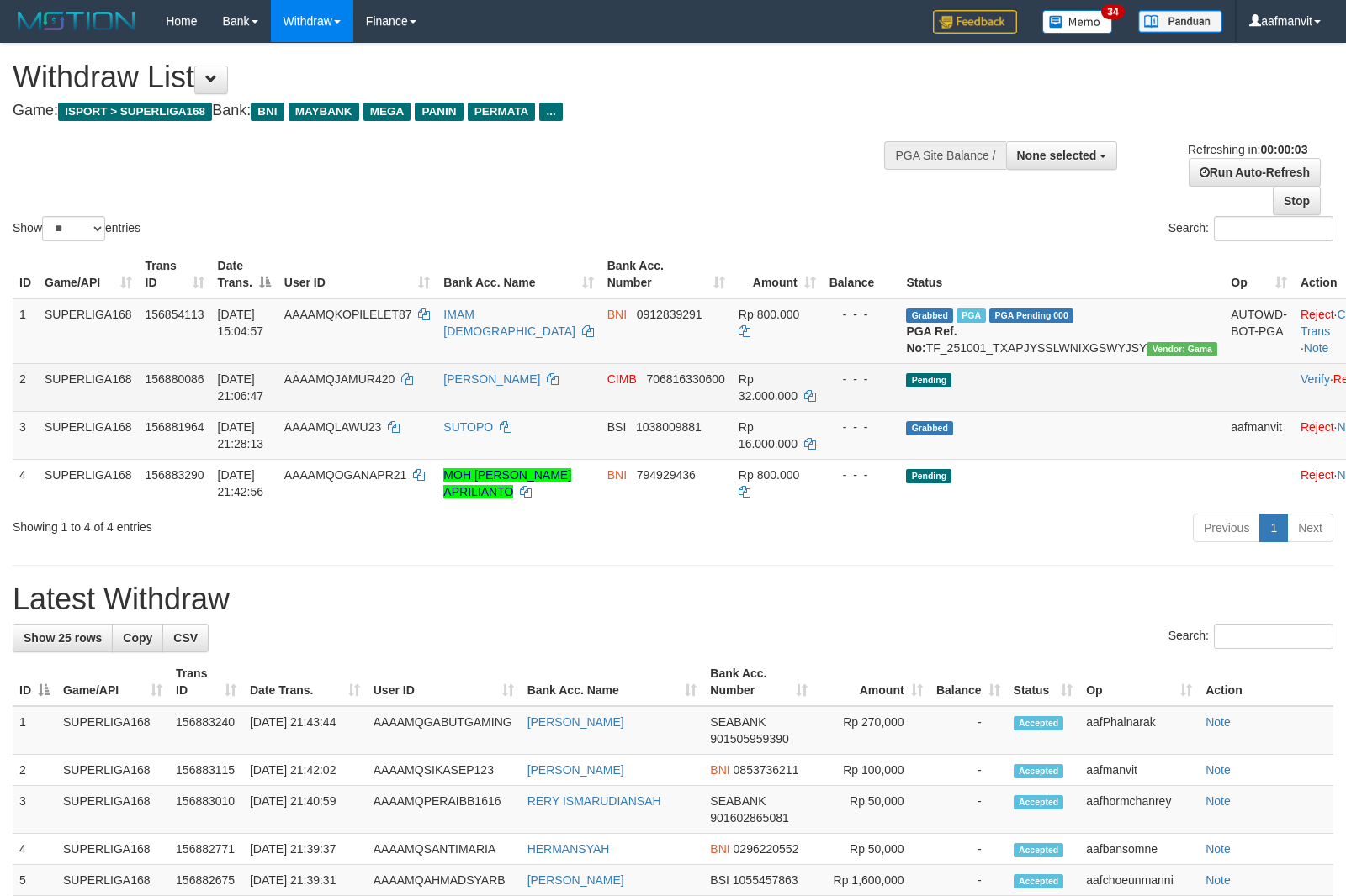
drag, startPoint x: 879, startPoint y: 589, endPoint x: 547, endPoint y: 413, distance: 375.8
click at [881, 589] on div "**********" at bounding box center [673, 896] width 1346 height 1704
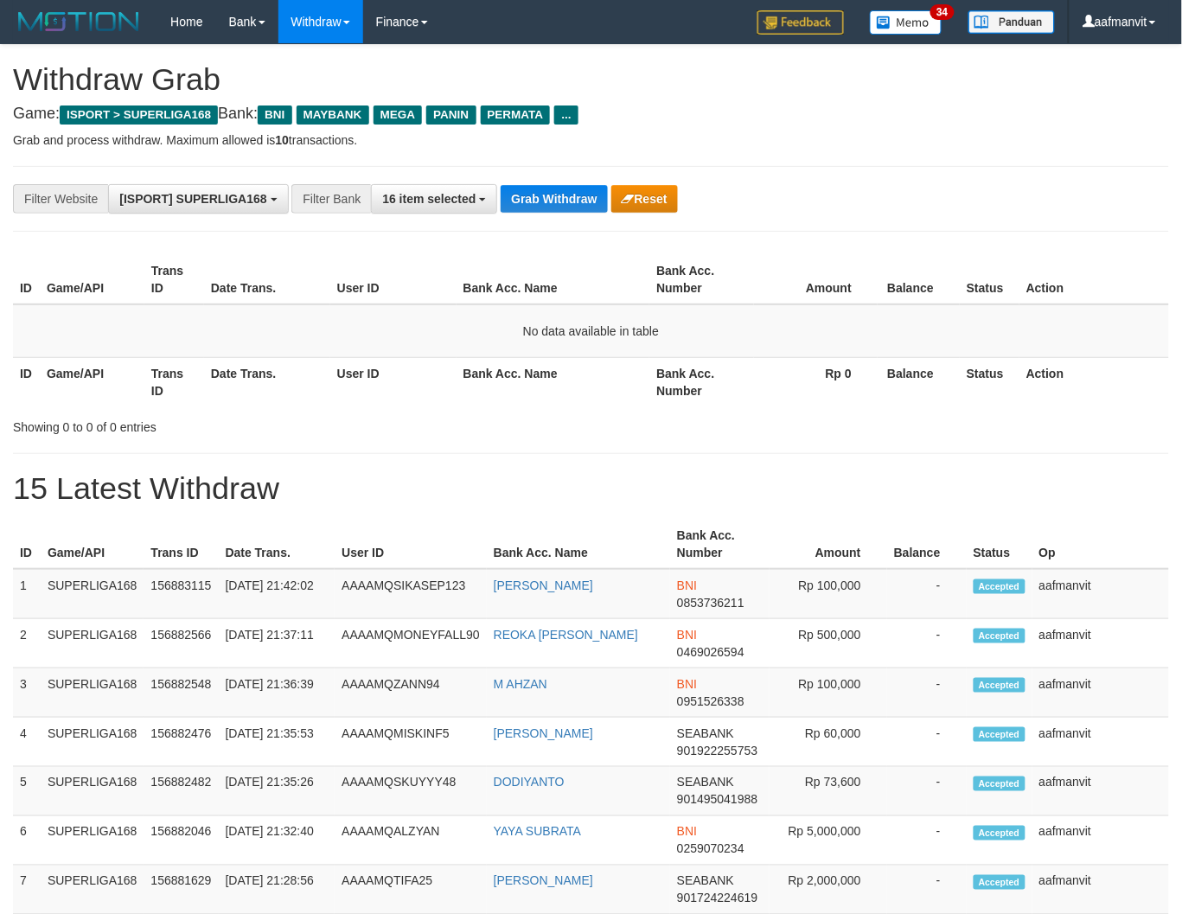
click at [551, 195] on button "Grab Withdraw" at bounding box center [553, 199] width 106 height 28
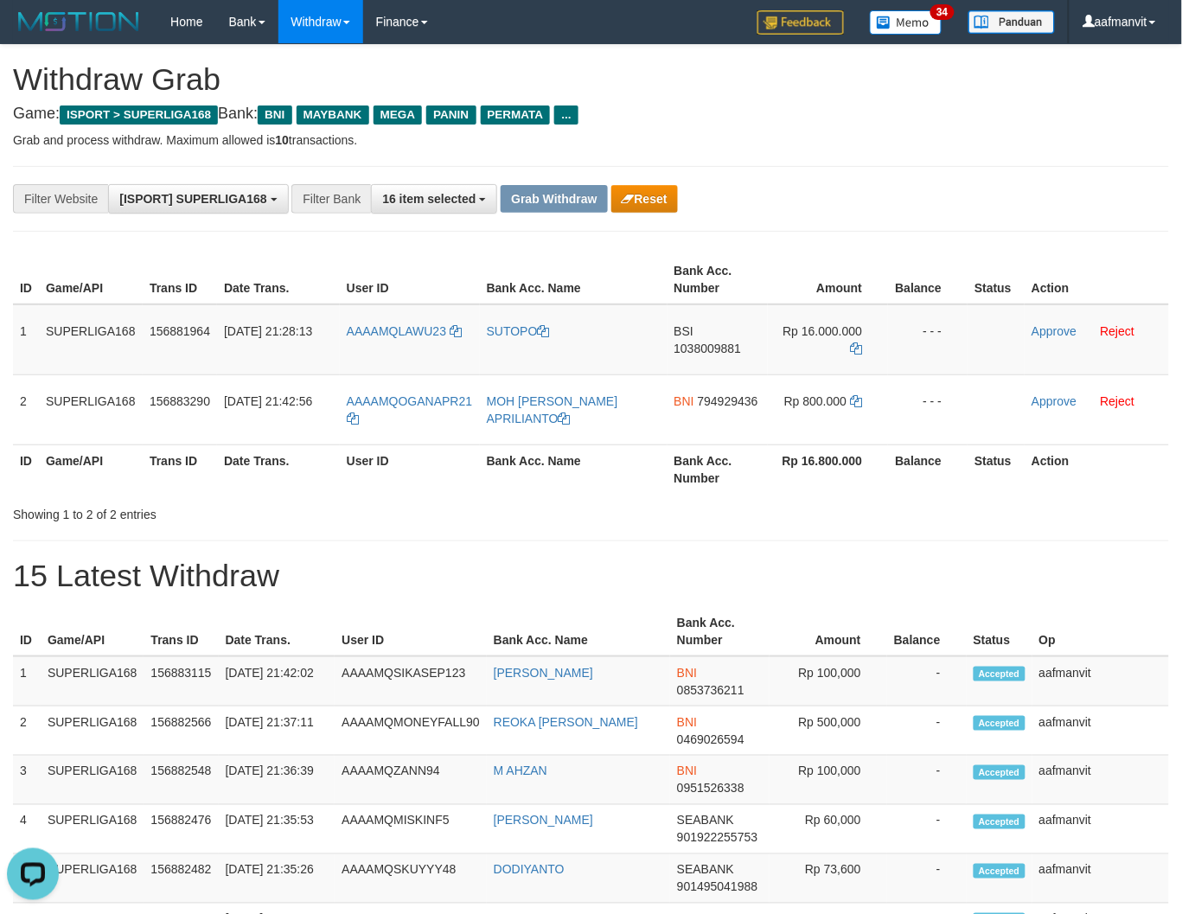
drag, startPoint x: 257, startPoint y: 577, endPoint x: 207, endPoint y: 540, distance: 61.7
click at [257, 577] on h1 "15 Latest Withdraw" at bounding box center [591, 575] width 1156 height 35
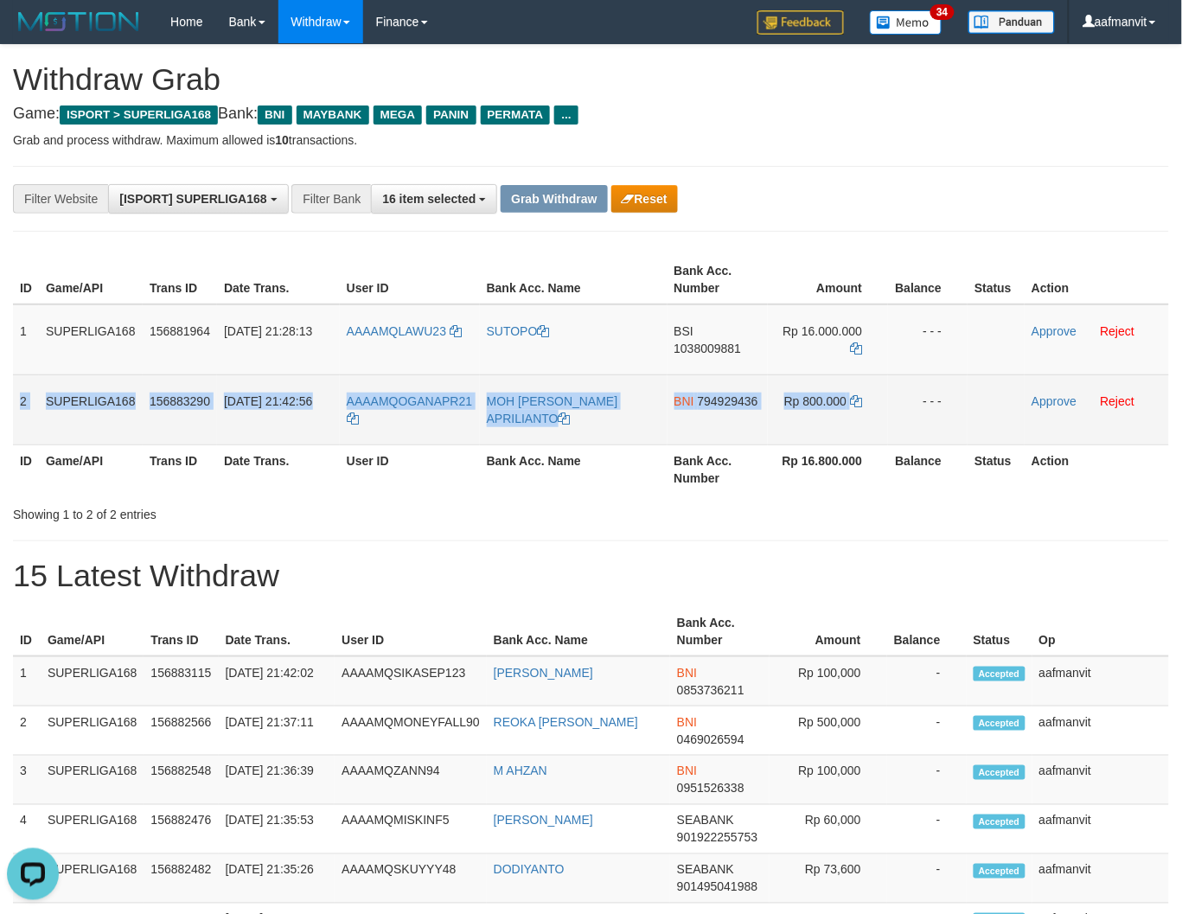
copy tr "2 SUPERLIGA168 156883290 01/10/2025 21:42:56 AAAAMQOGANAPR21 MOH OGAN APRILIANT…"
drag, startPoint x: 18, startPoint y: 387, endPoint x: 911, endPoint y: 417, distance: 893.4
click at [911, 417] on tr "2 SUPERLIGA168 156883290 01/10/2025 21:42:56 AAAAMQOGANAPR21 MOH OGAN APRILIANT…" at bounding box center [591, 409] width 1156 height 70
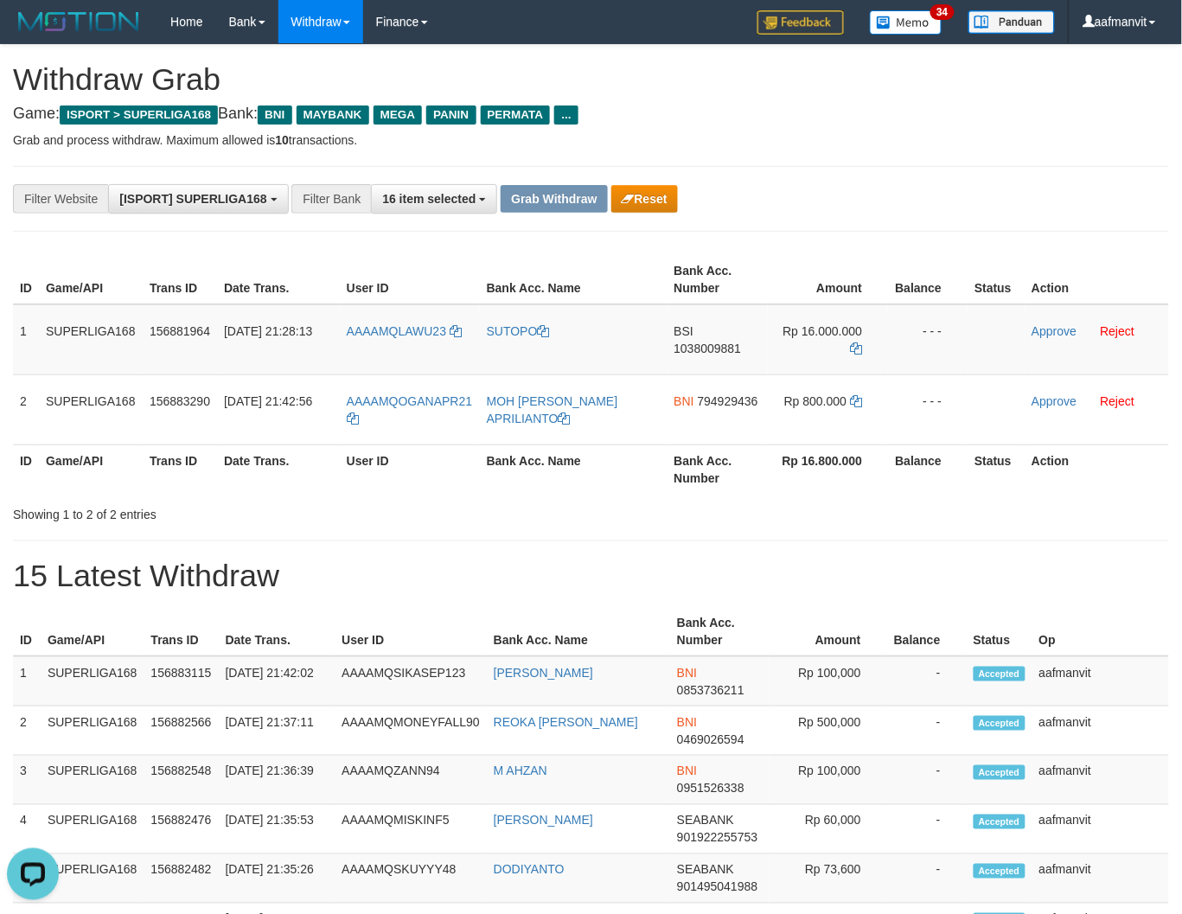
click at [804, 514] on div "Showing 1 to 2 of 2 entries" at bounding box center [591, 511] width 1182 height 24
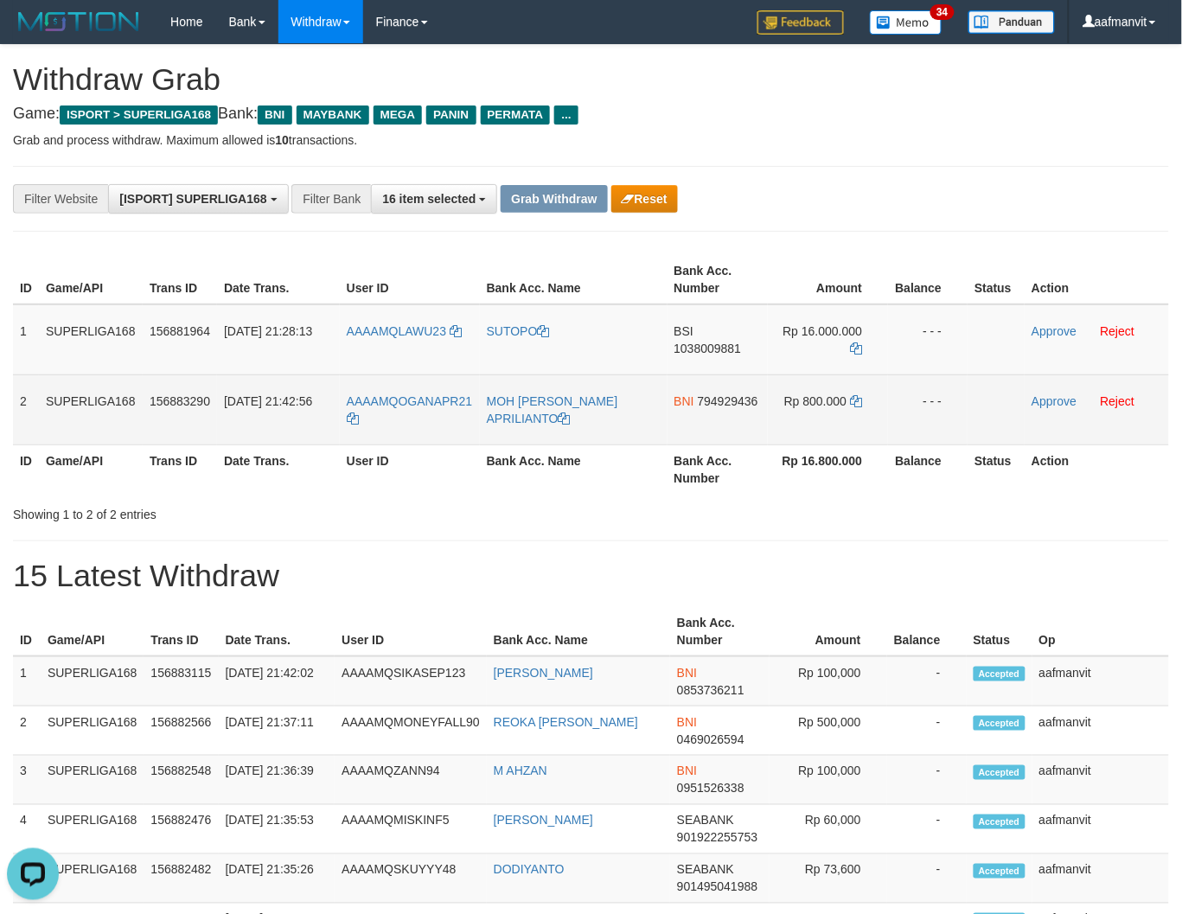
click at [715, 404] on td "BNI 794929436" at bounding box center [717, 409] width 101 height 70
copy span "794929436"
click at [718, 404] on span "794929436" at bounding box center [728, 401] width 61 height 14
click at [851, 399] on icon at bounding box center [856, 401] width 12 height 12
drag, startPoint x: 851, startPoint y: 399, endPoint x: 859, endPoint y: 396, distance: 9.3
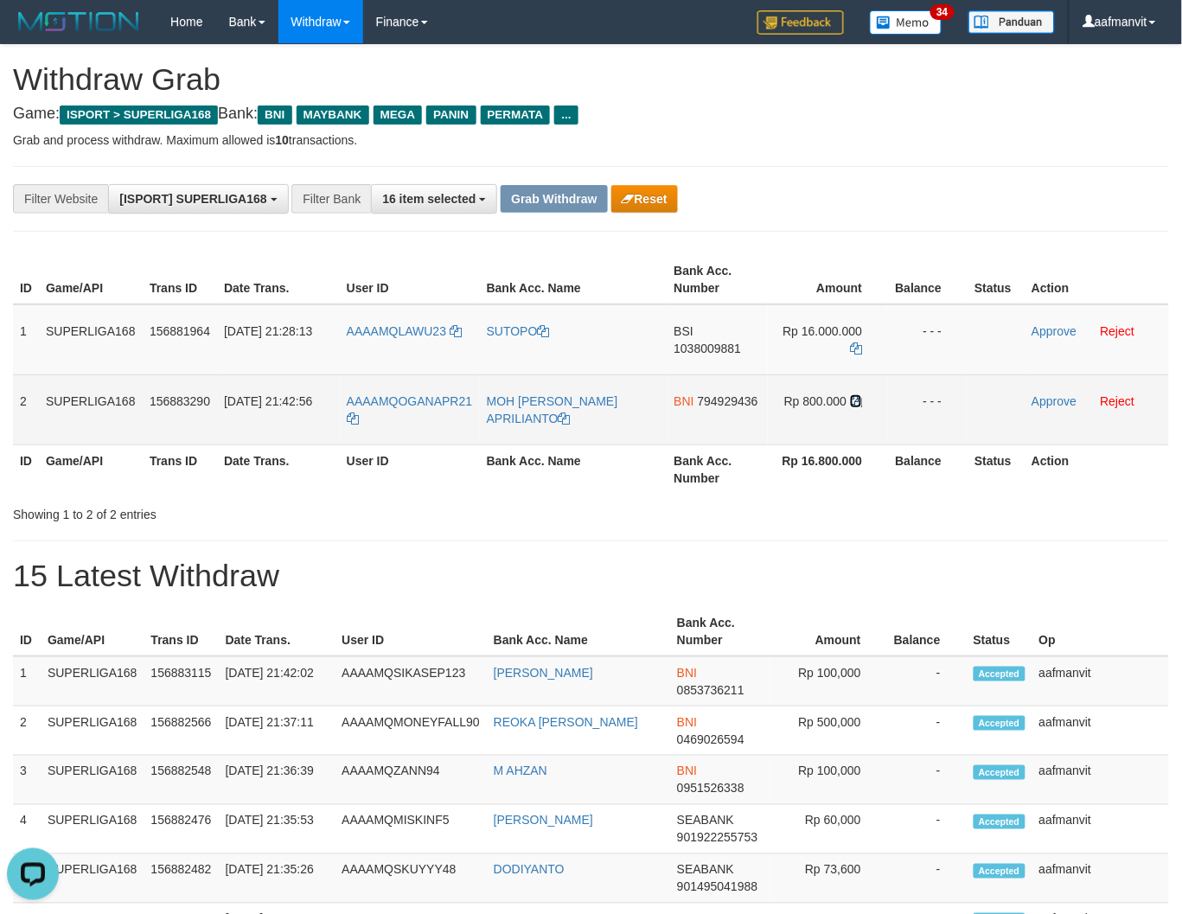
click at [854, 398] on icon at bounding box center [856, 401] width 12 height 12
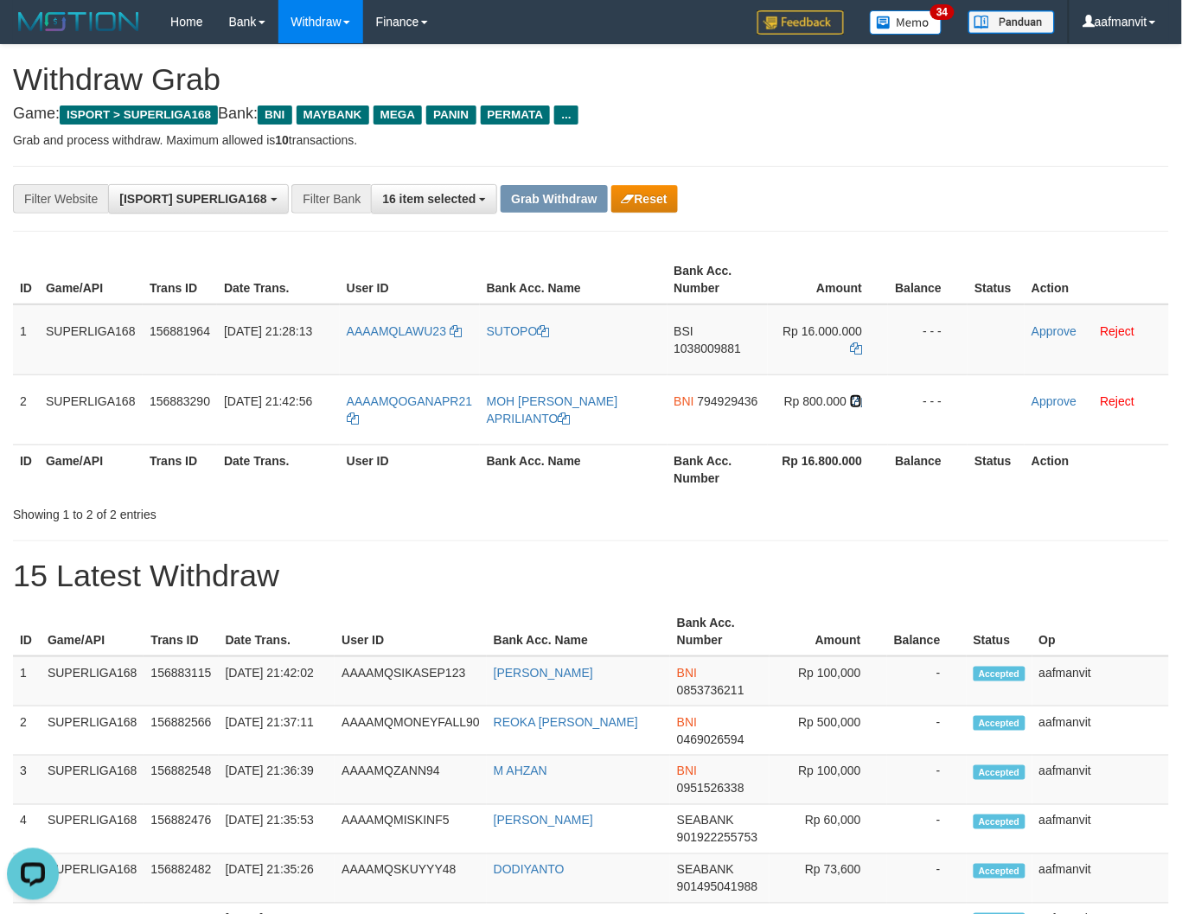
drag, startPoint x: 859, startPoint y: 396, endPoint x: 1194, endPoint y: 332, distance: 340.6
click at [862, 396] on icon at bounding box center [856, 401] width 12 height 12
drag, startPoint x: 700, startPoint y: 584, endPoint x: 584, endPoint y: 539, distance: 124.2
click at [700, 584] on h1 "15 Latest Withdraw" at bounding box center [591, 575] width 1156 height 35
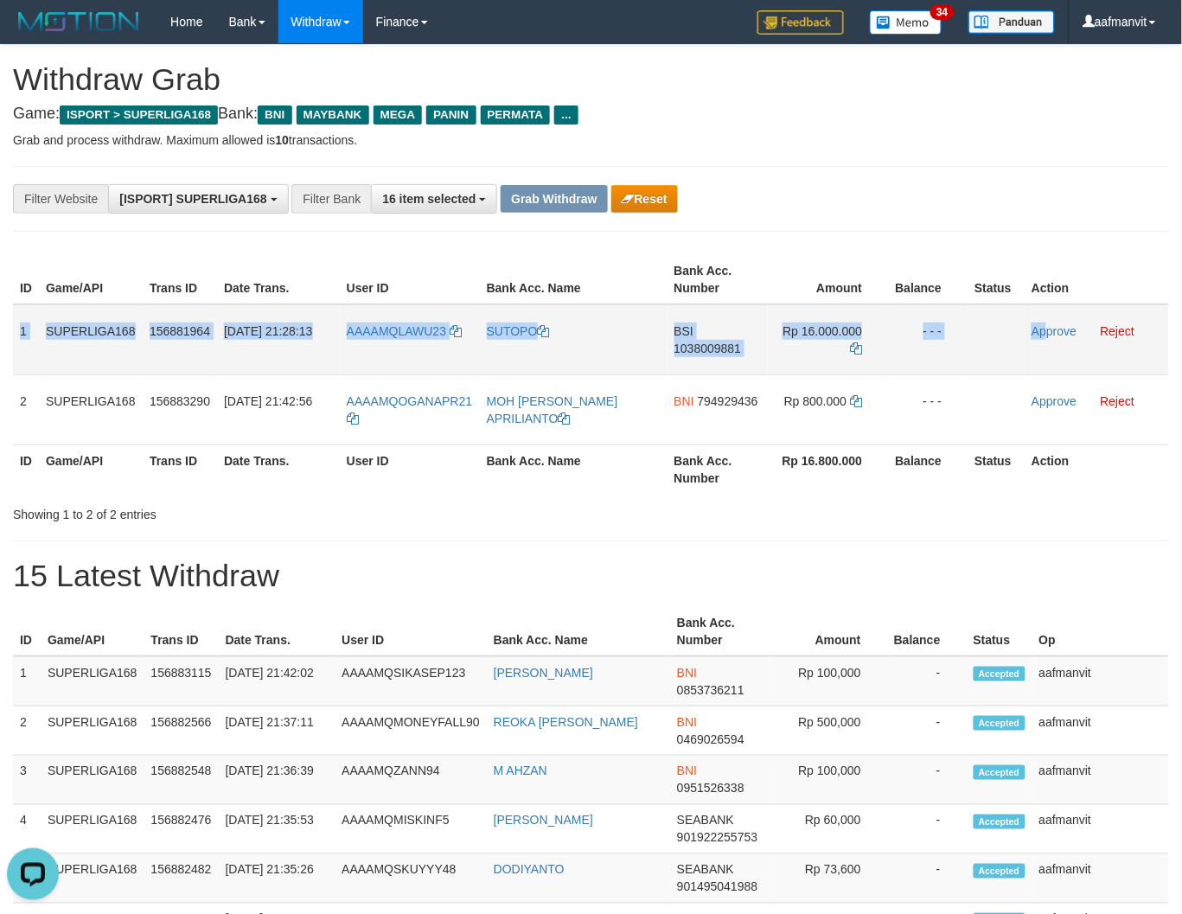
drag, startPoint x: 16, startPoint y: 326, endPoint x: 1065, endPoint y: 351, distance: 1049.6
click at [1046, 350] on tr "1 SUPERLIGA168 156881964 01/10/2025 21:28:13 AAAAMQLAWU23 SUTOPO BSI 1038009881…" at bounding box center [591, 339] width 1156 height 71
copy tr "1 SUPERLIGA168 156881964 01/10/2025 21:28:13 AAAAMQLAWU23 SUTOPO BSI 1038009881…"
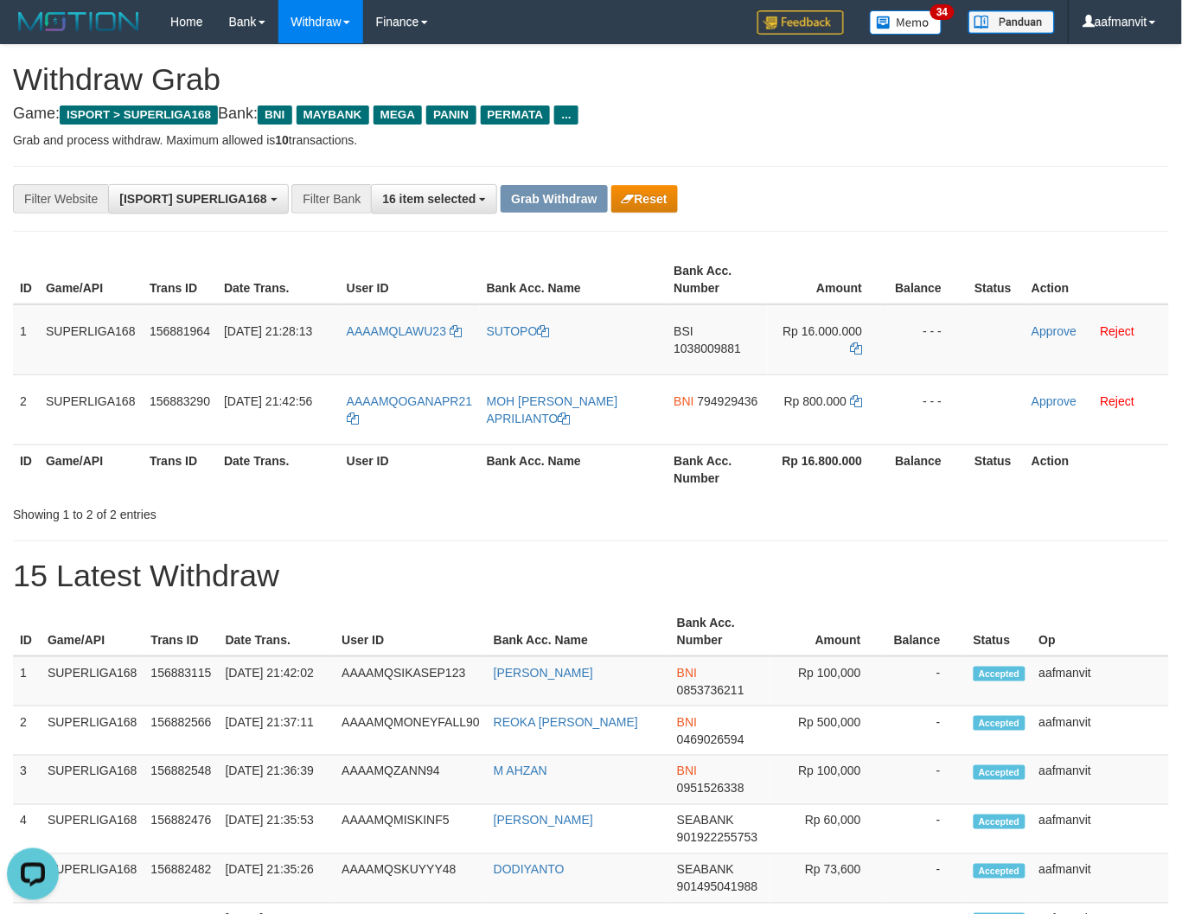
drag, startPoint x: 724, startPoint y: 565, endPoint x: 738, endPoint y: 571, distance: 15.1
click at [724, 564] on h1 "15 Latest Withdraw" at bounding box center [591, 575] width 1156 height 35
click at [653, 185] on button "Reset" at bounding box center [644, 199] width 67 height 28
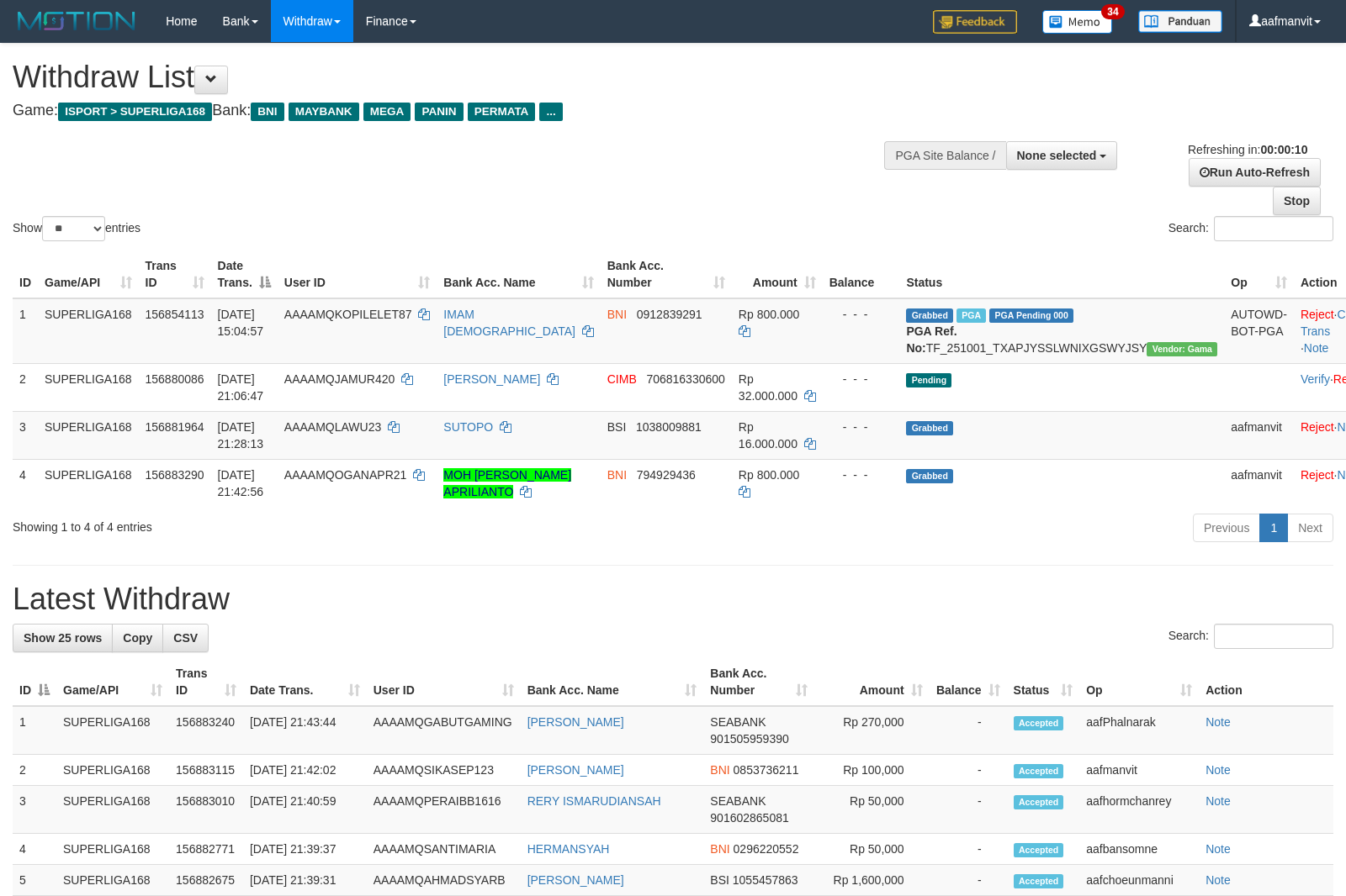
select select
select select "**"
select select
select select "**"
select select
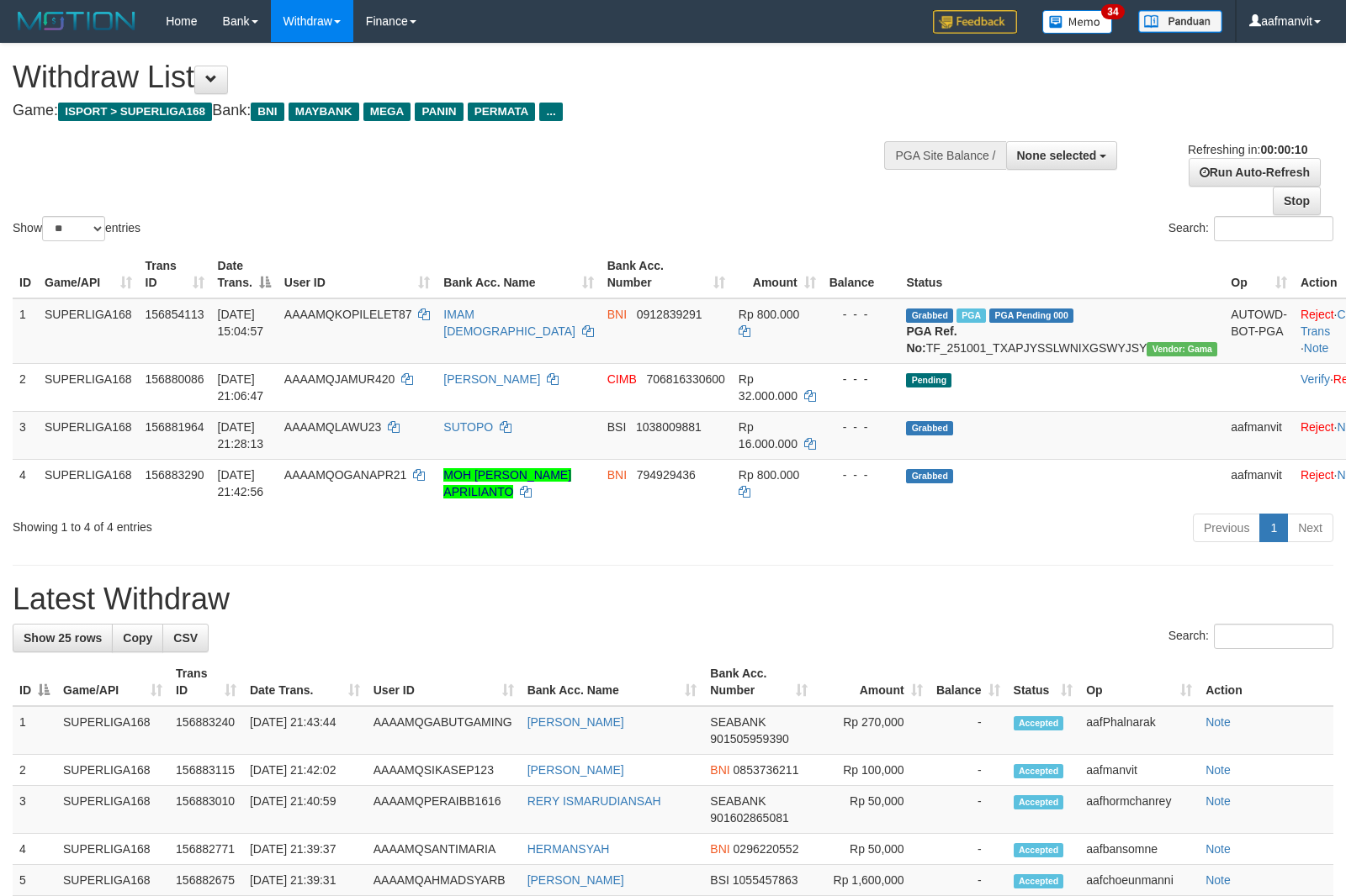
select select "**"
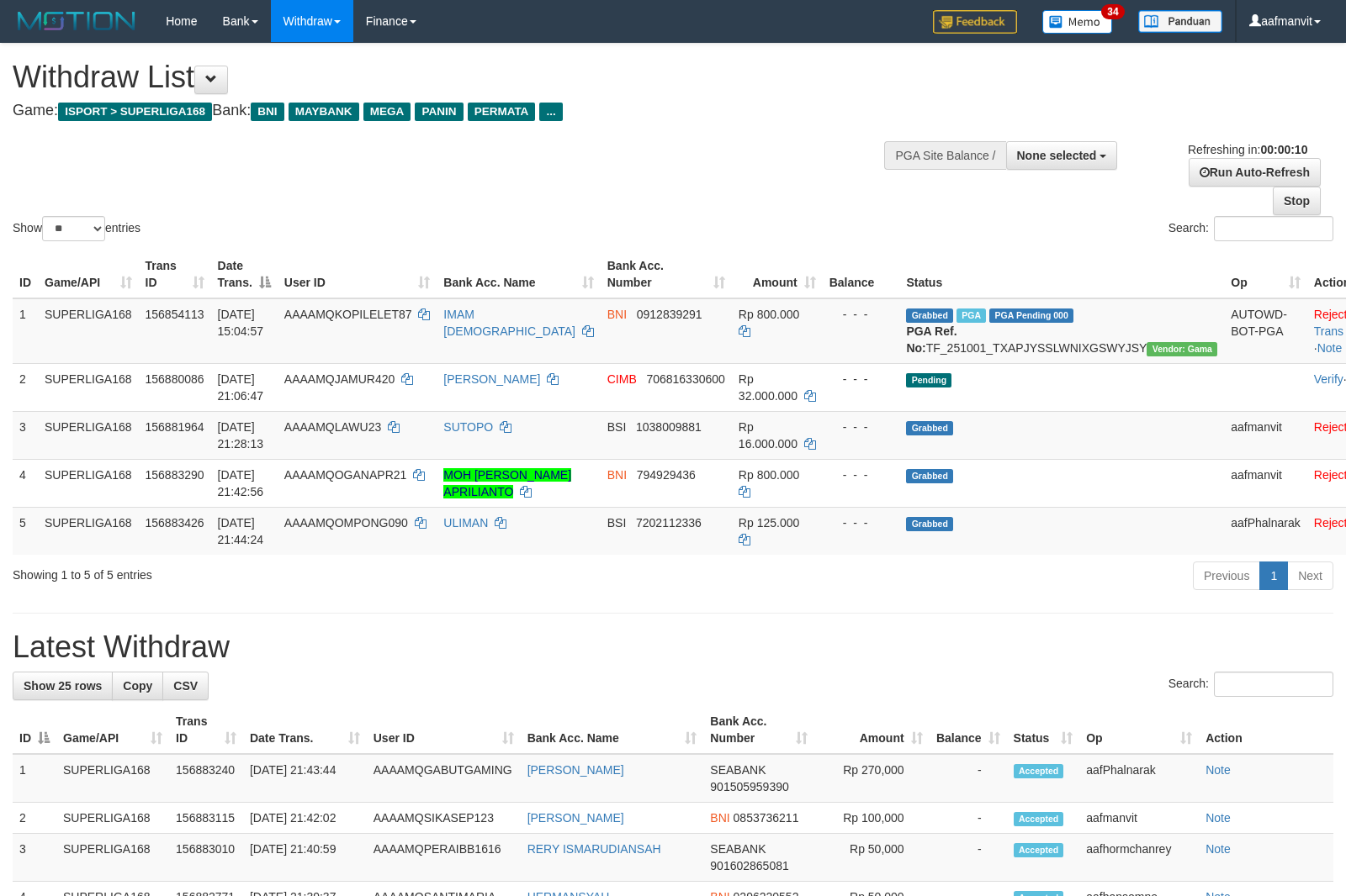
select select
select select "**"
select select
select select "**"
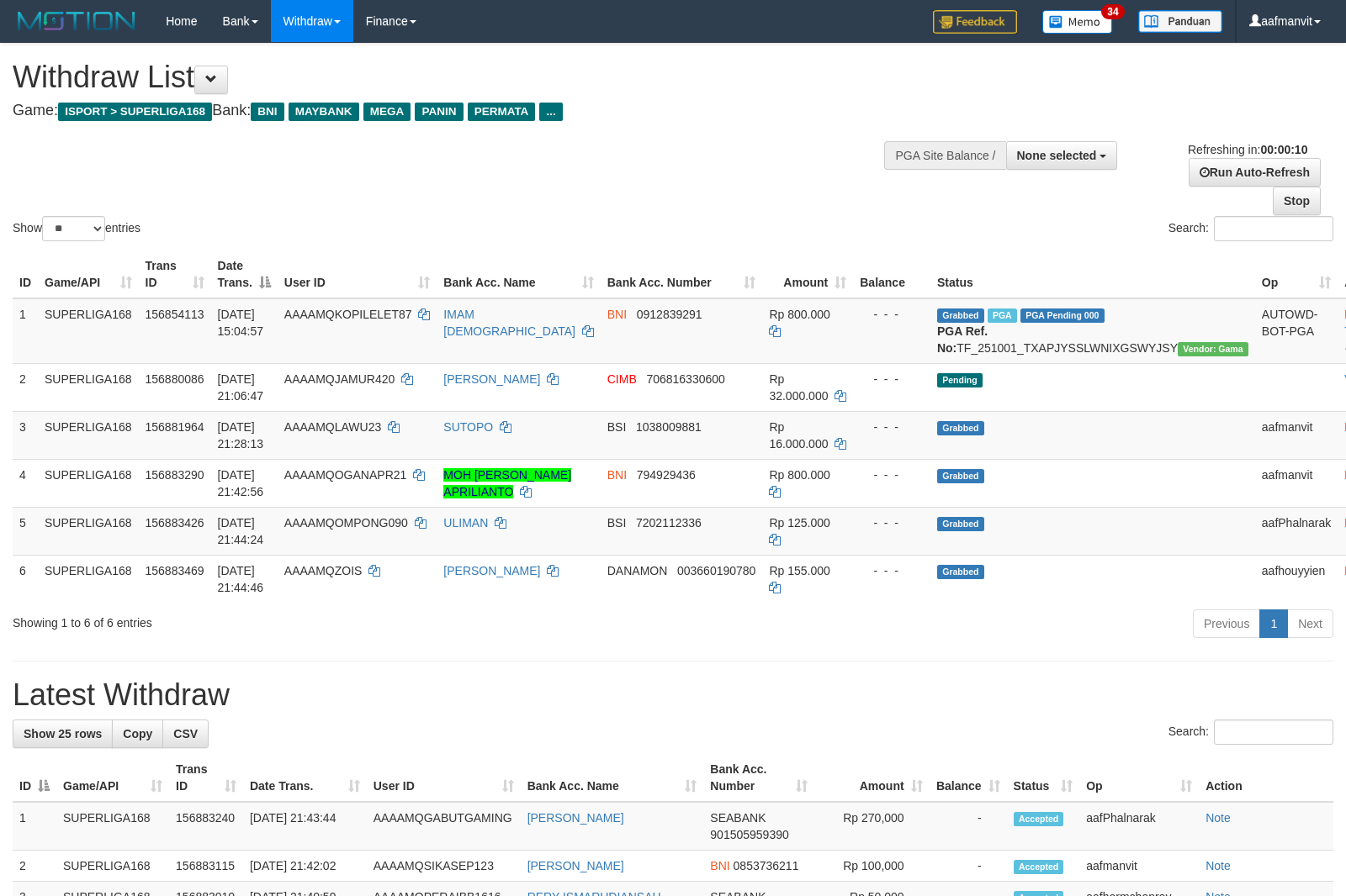
select select
select select "**"
select select
select select "**"
select select
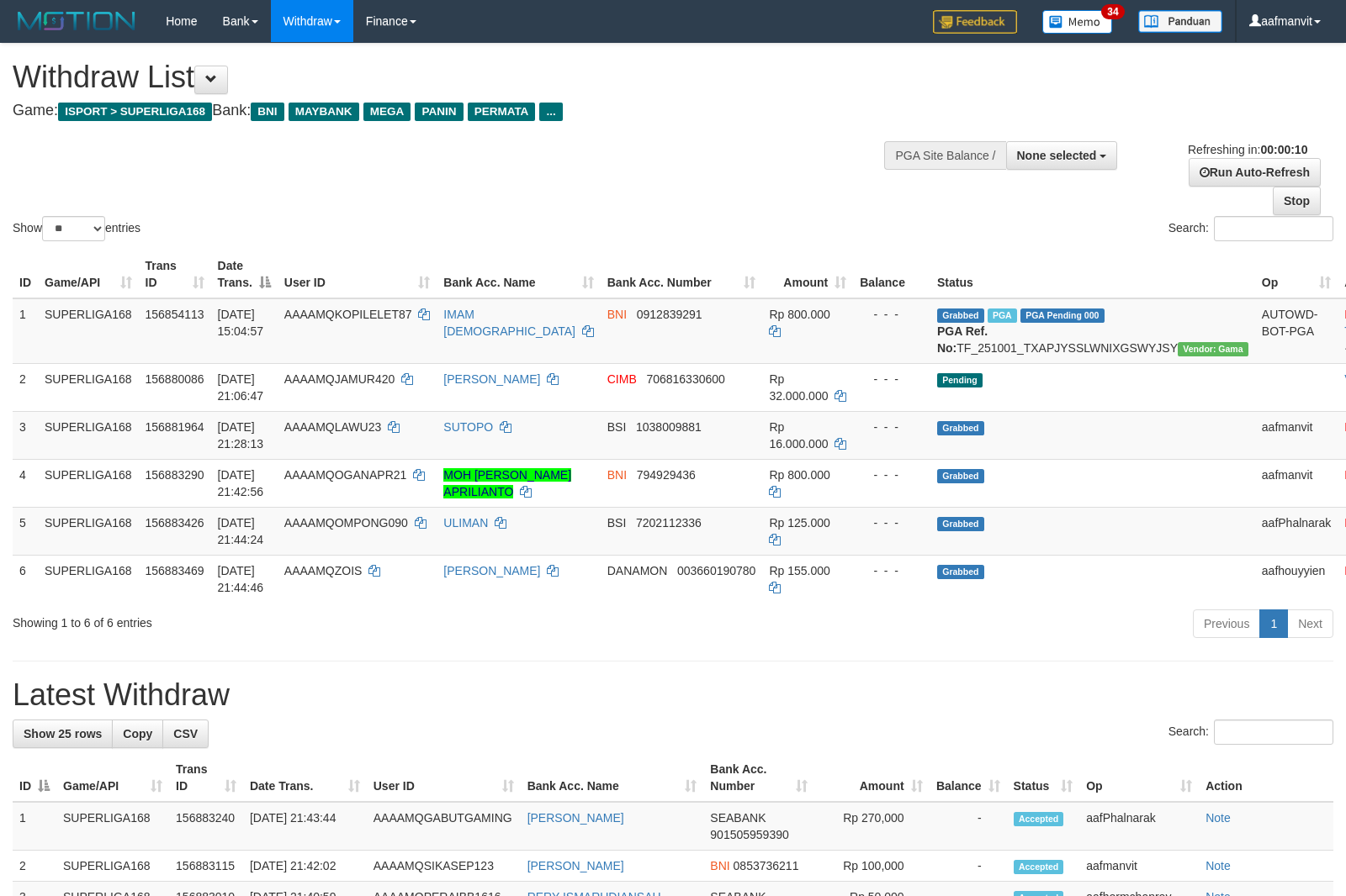
select select "**"
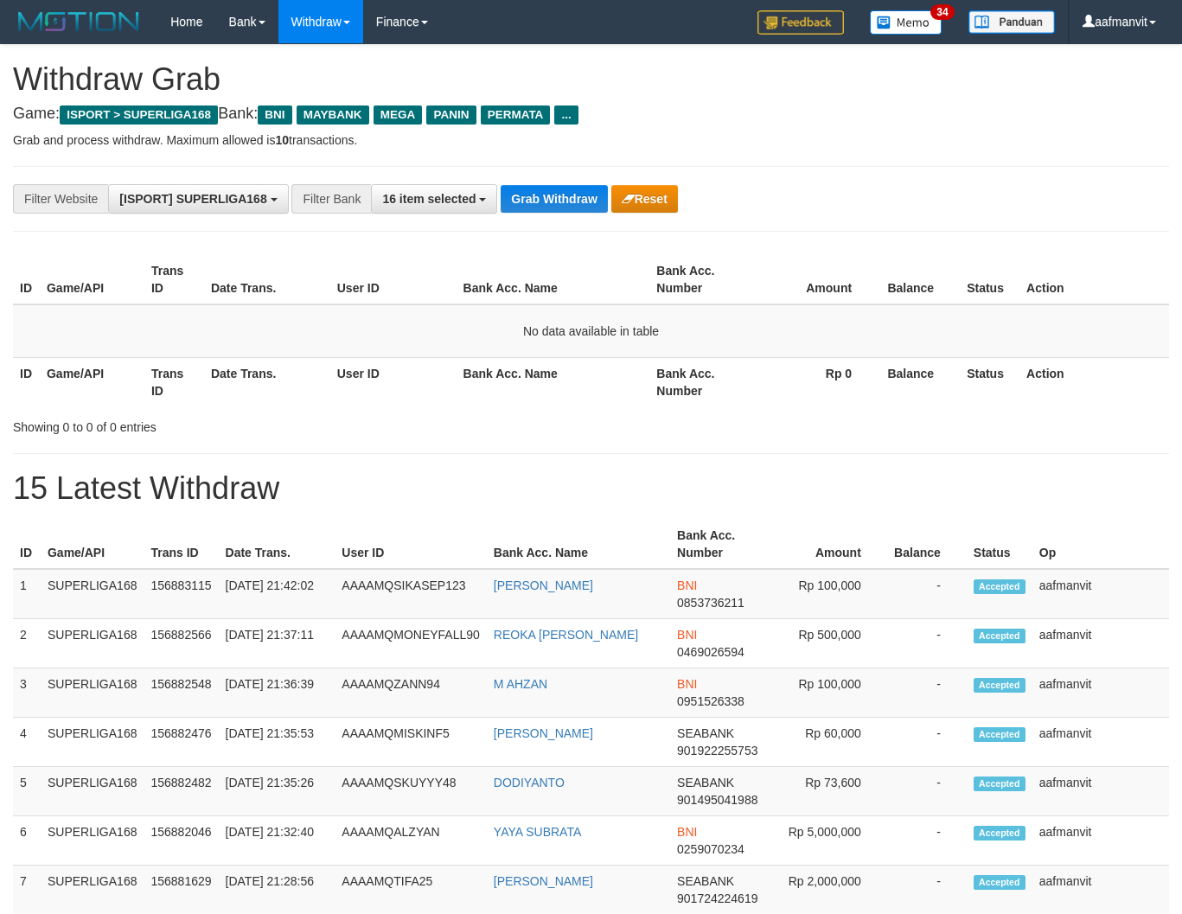
click at [532, 194] on button "Grab Withdraw" at bounding box center [553, 199] width 106 height 28
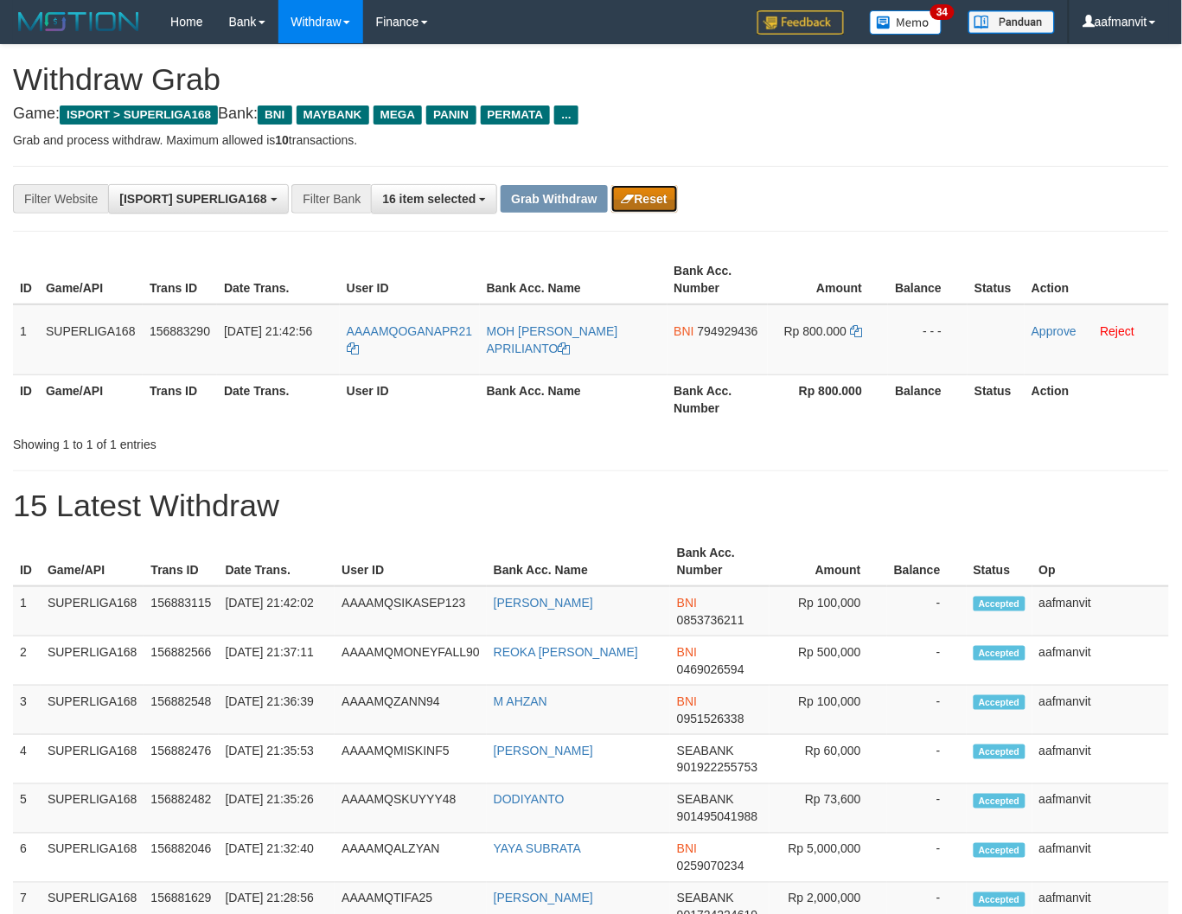
click at [653, 207] on button "Reset" at bounding box center [644, 199] width 67 height 28
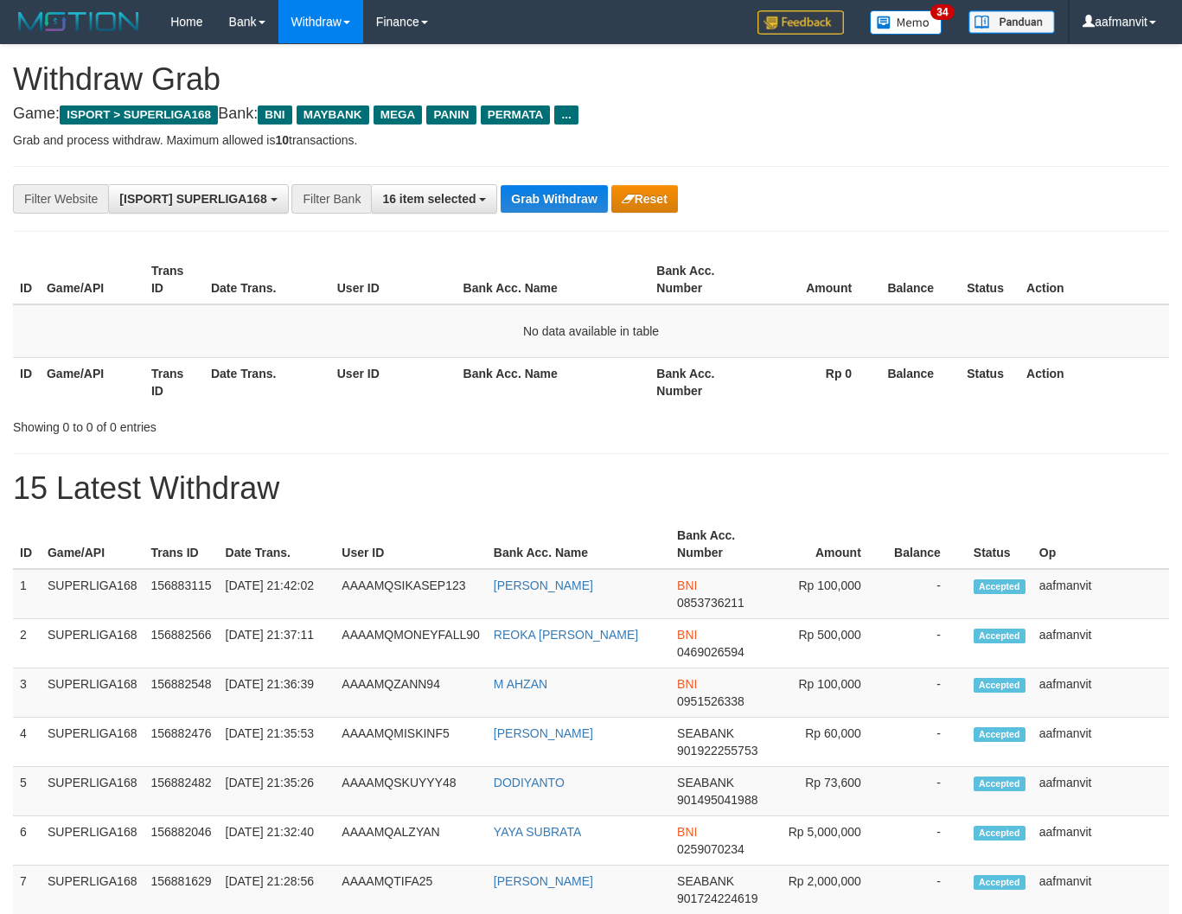
click at [548, 200] on button "Grab Withdraw" at bounding box center [553, 199] width 106 height 28
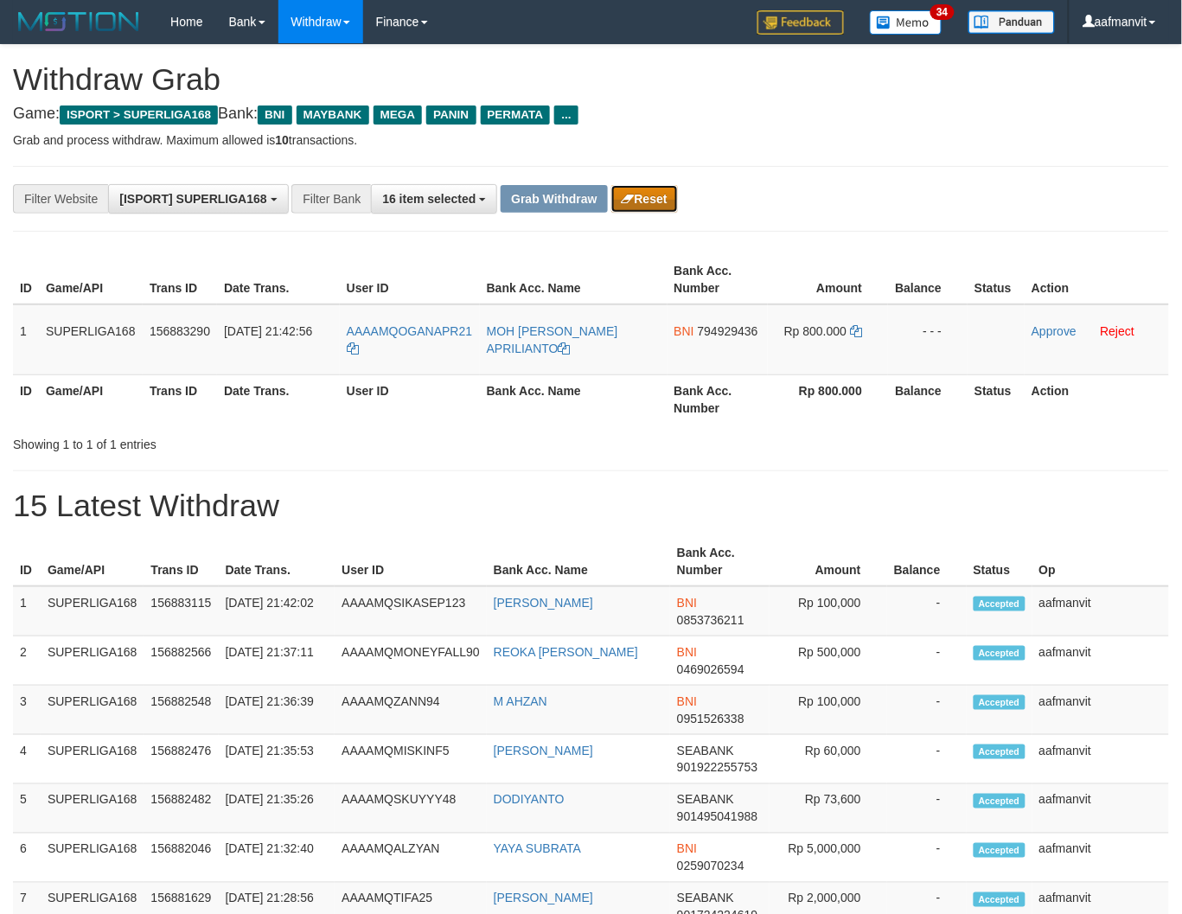
click at [664, 209] on button "Reset" at bounding box center [644, 199] width 67 height 28
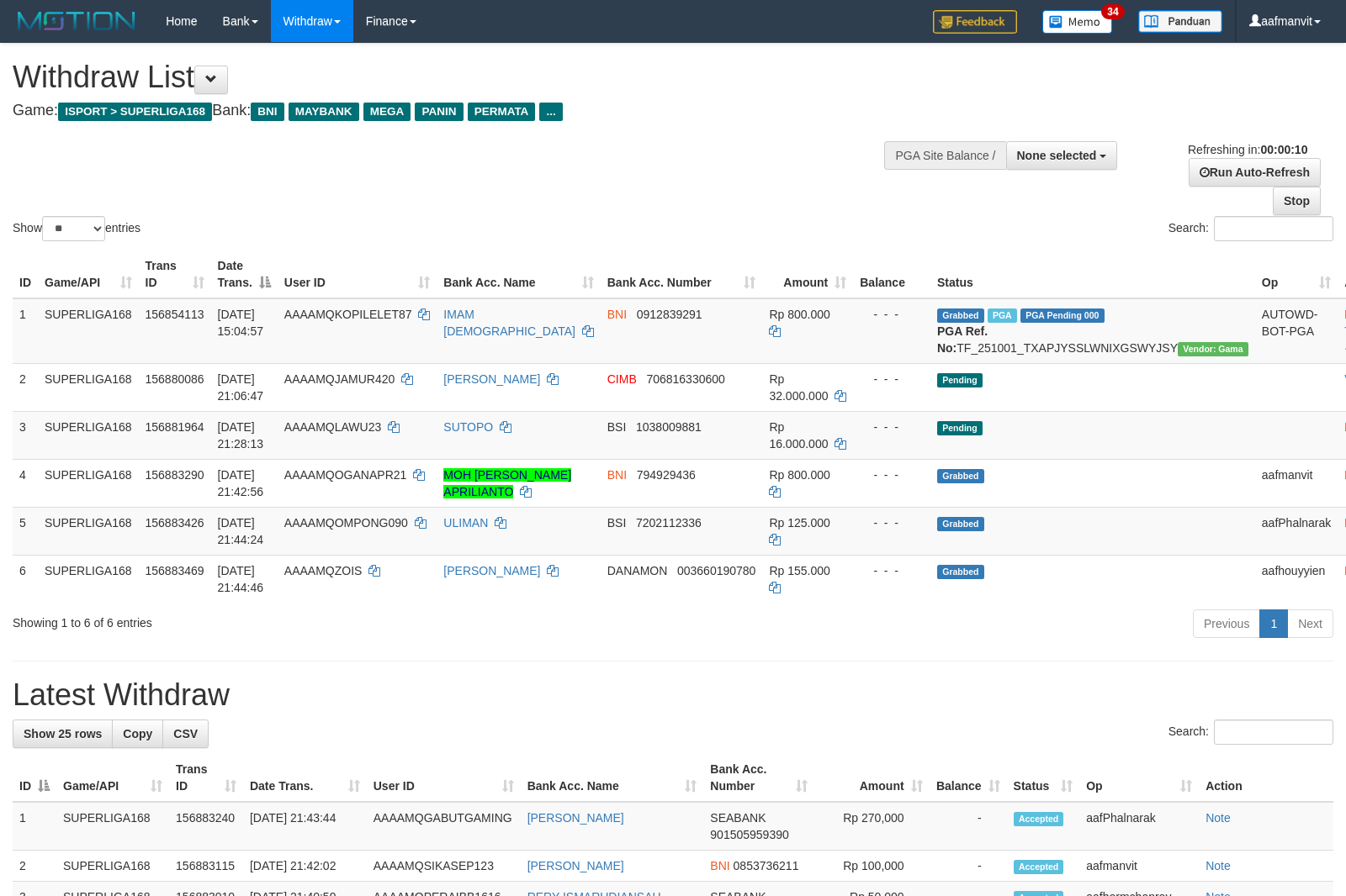
select select
select select "**"
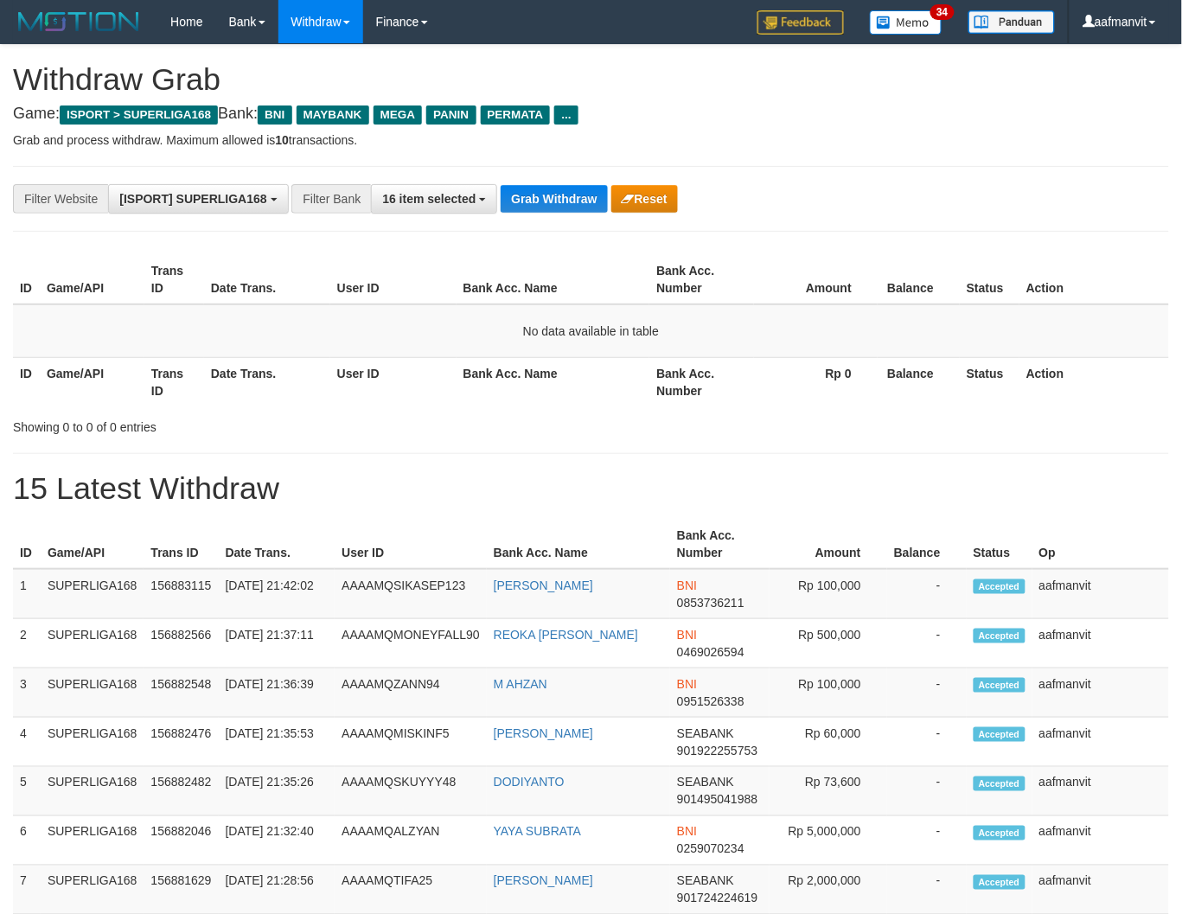
click at [554, 207] on button "Grab Withdraw" at bounding box center [553, 199] width 106 height 28
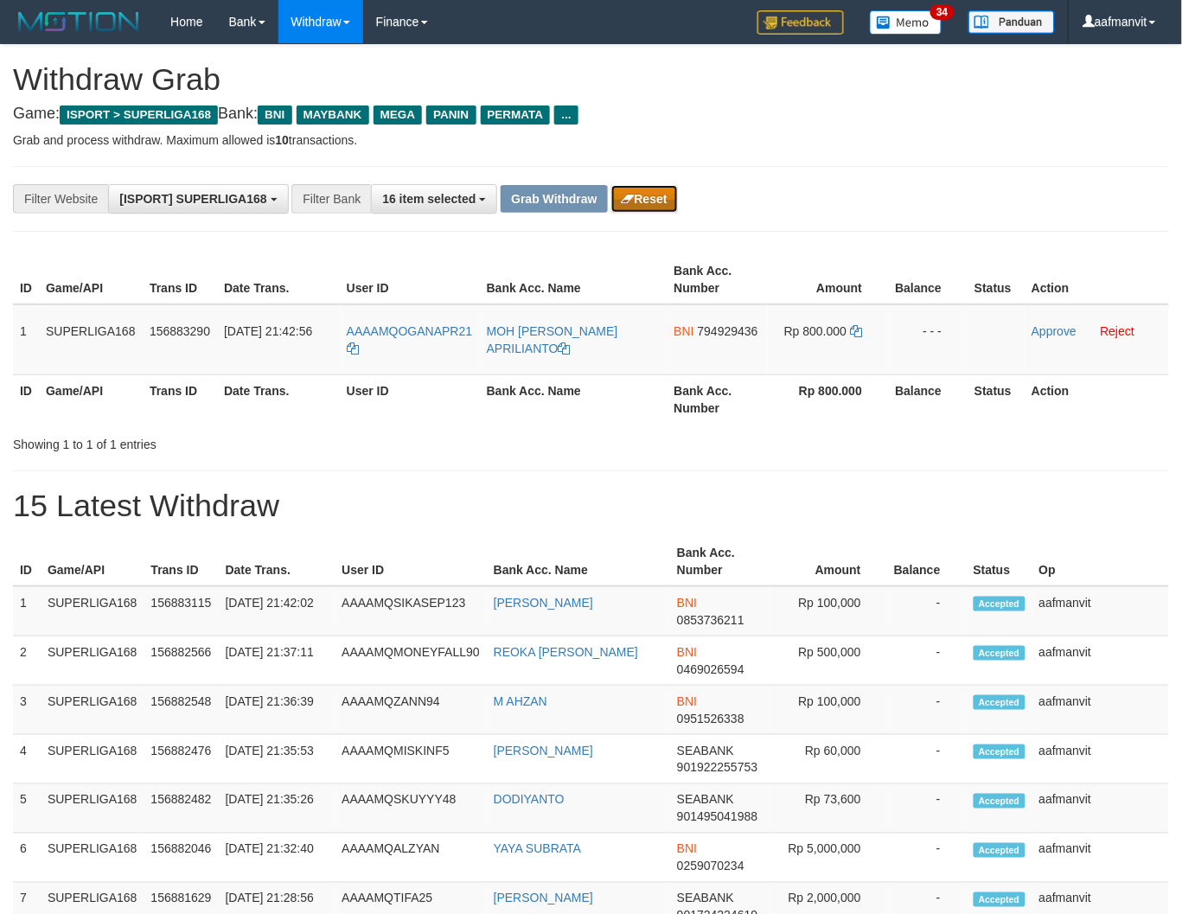
click at [654, 201] on button "Reset" at bounding box center [644, 199] width 67 height 28
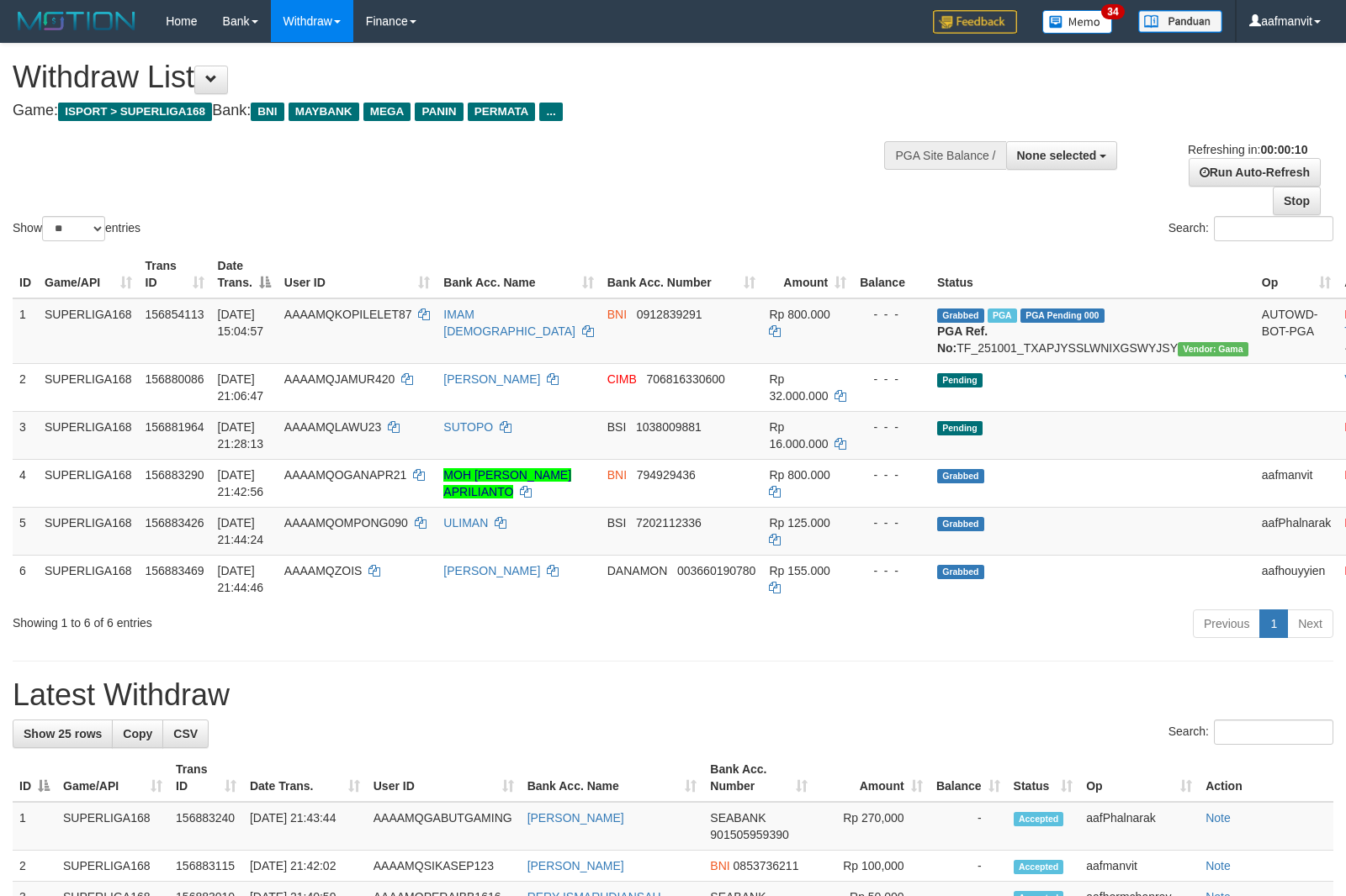
select select
select select "**"
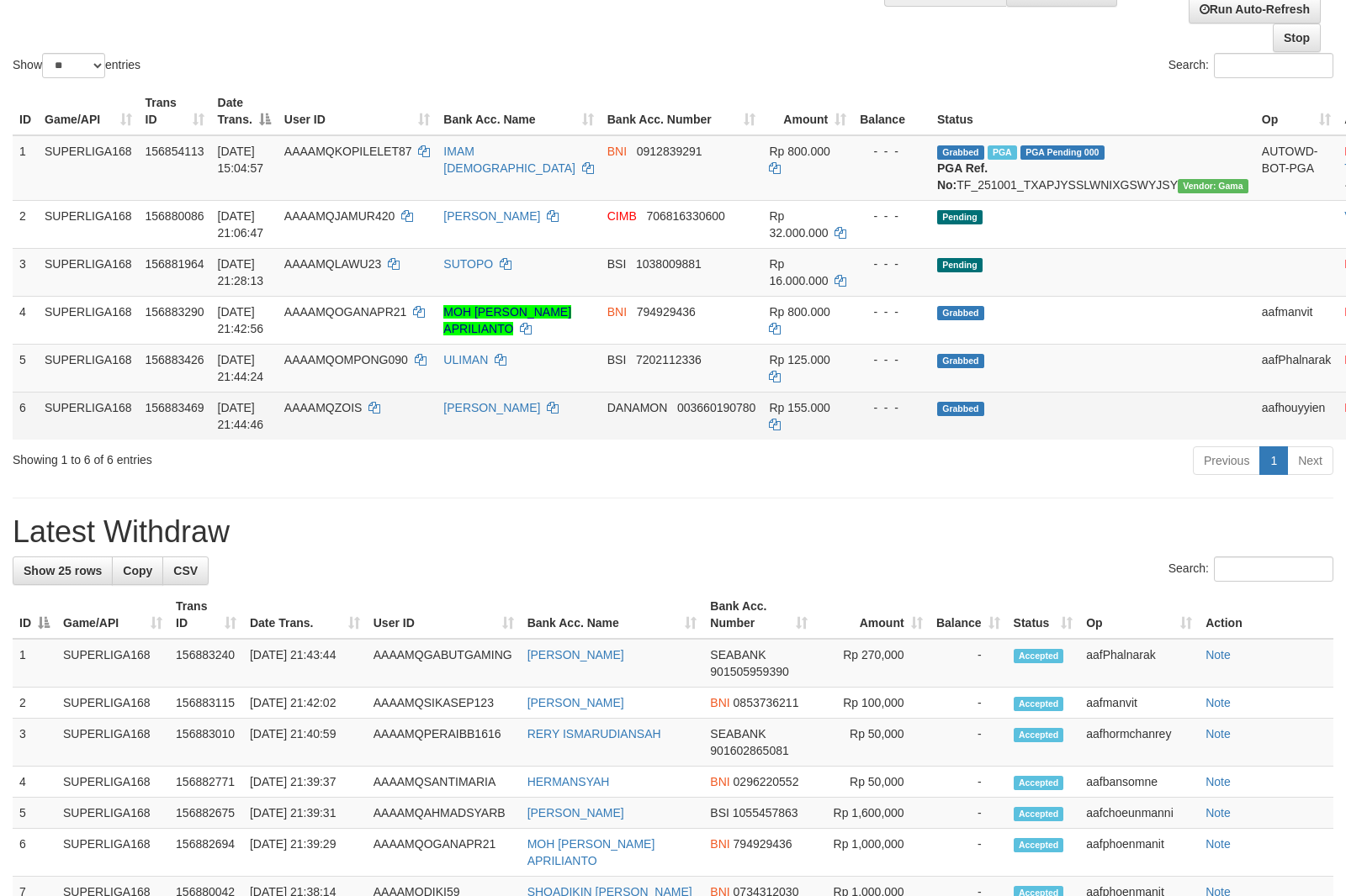
scroll to position [187, 0]
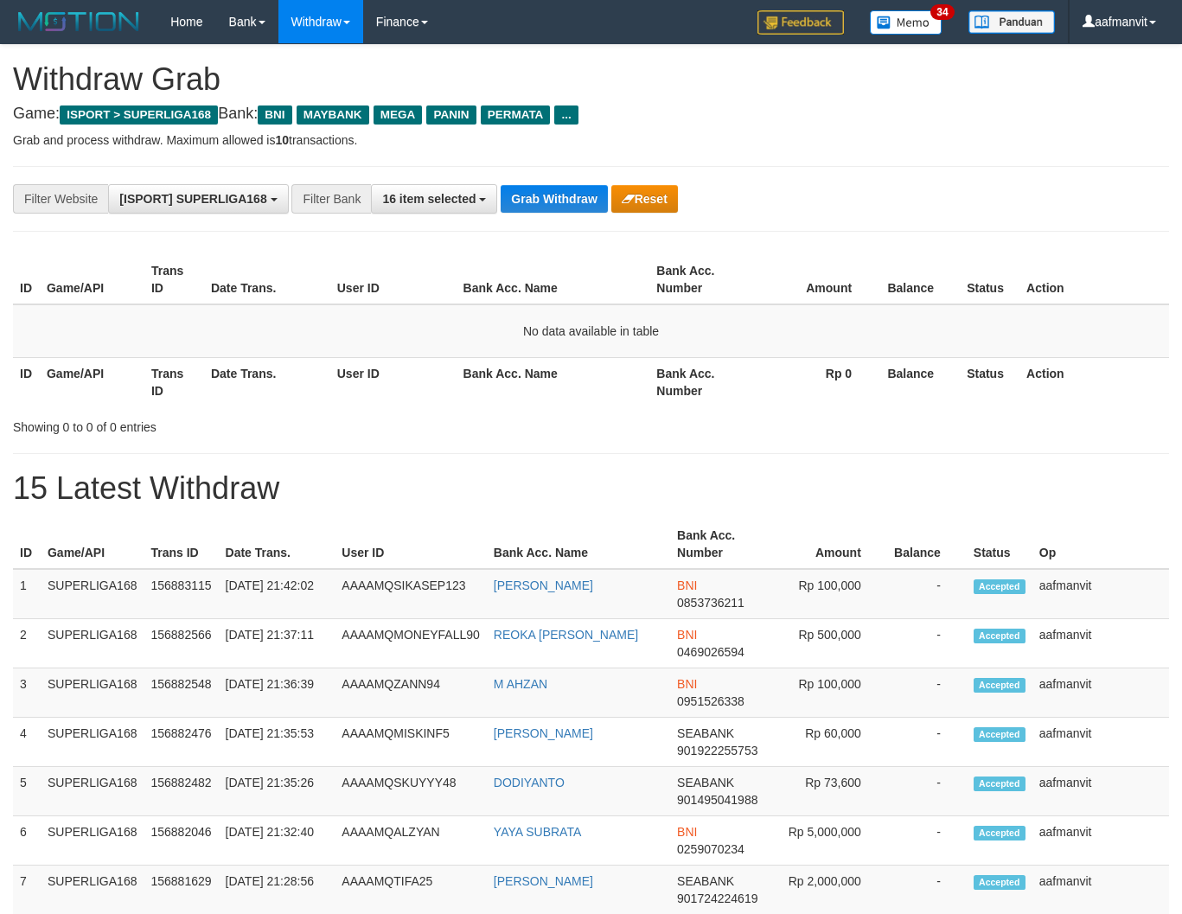
click at [538, 205] on button "Grab Withdraw" at bounding box center [553, 199] width 106 height 28
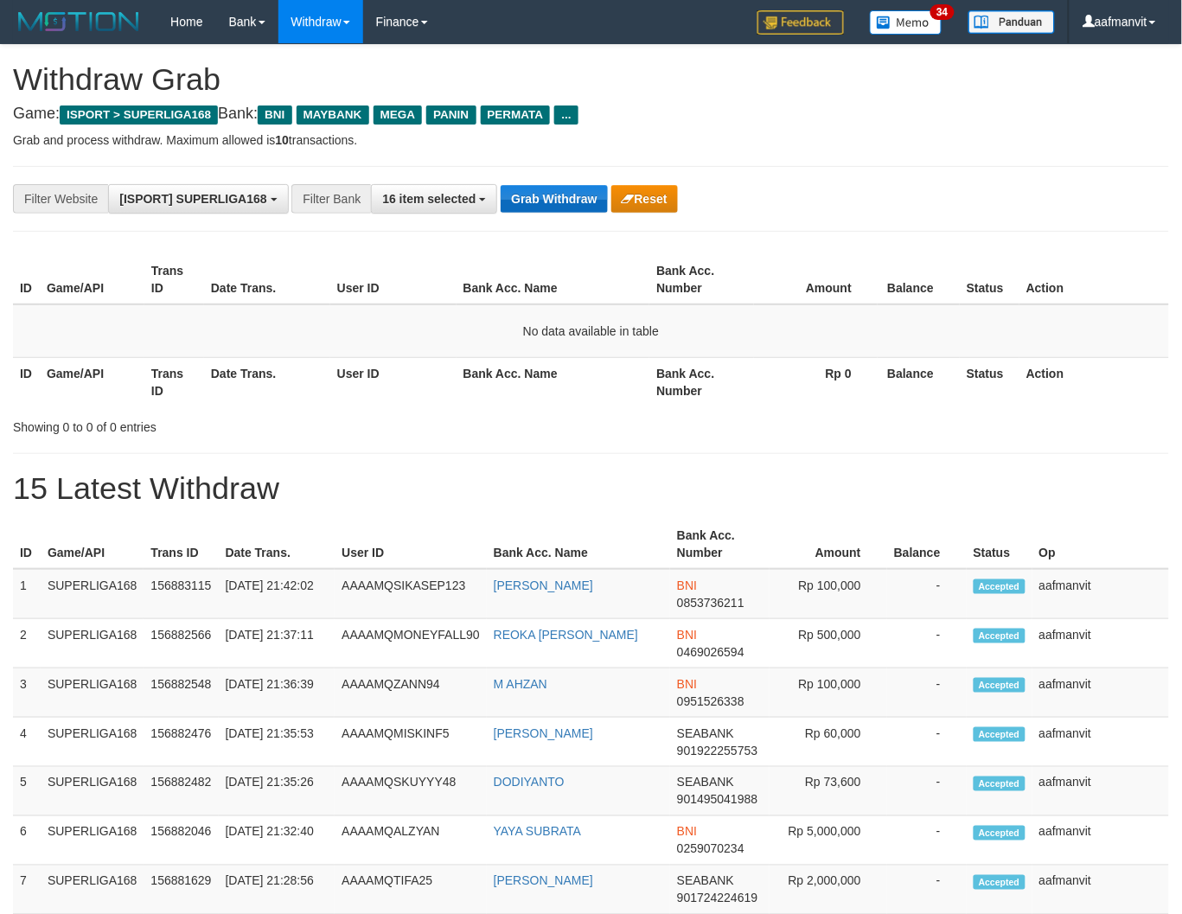
click at [538, 204] on button "Grab Withdraw" at bounding box center [553, 199] width 106 height 28
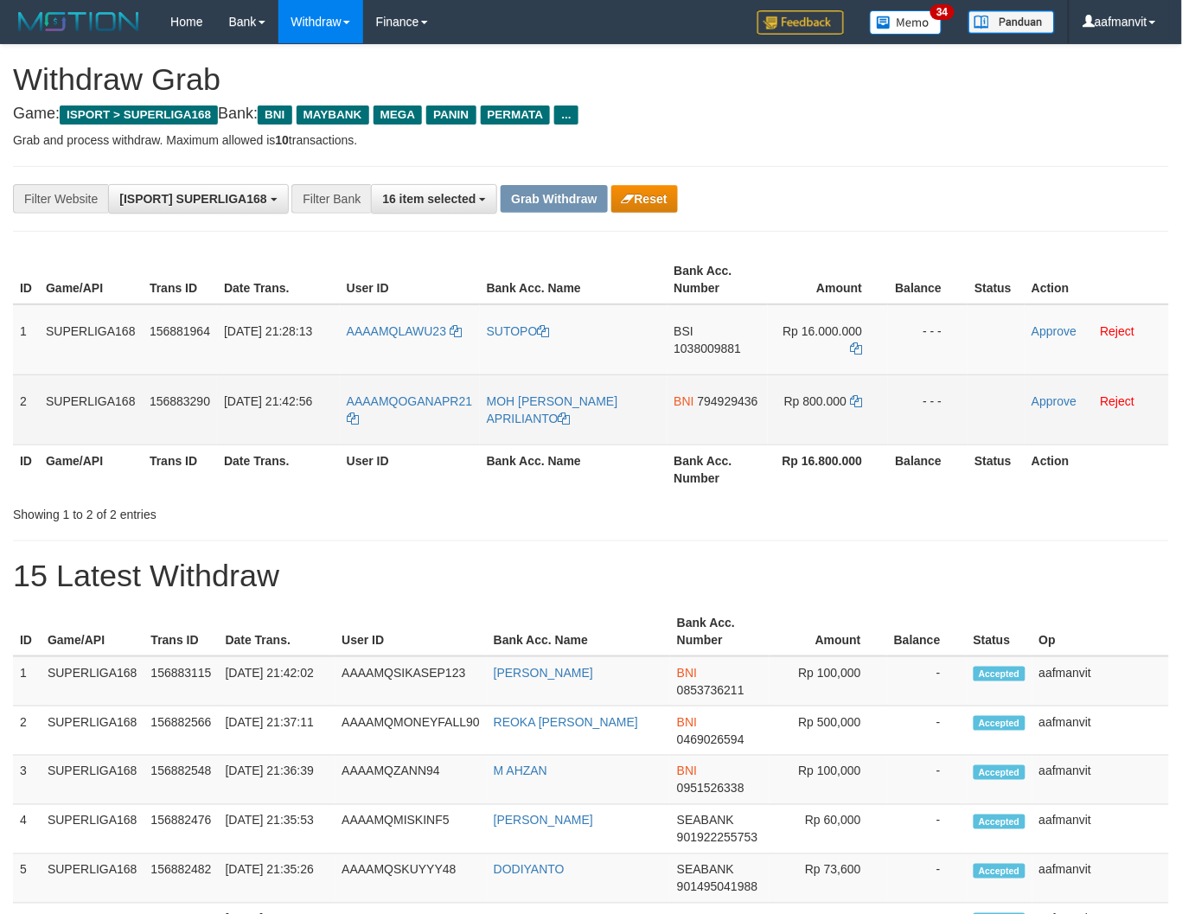
click at [716, 405] on span "794929436" at bounding box center [728, 401] width 61 height 14
click at [1039, 399] on link "Approve" at bounding box center [1053, 401] width 45 height 14
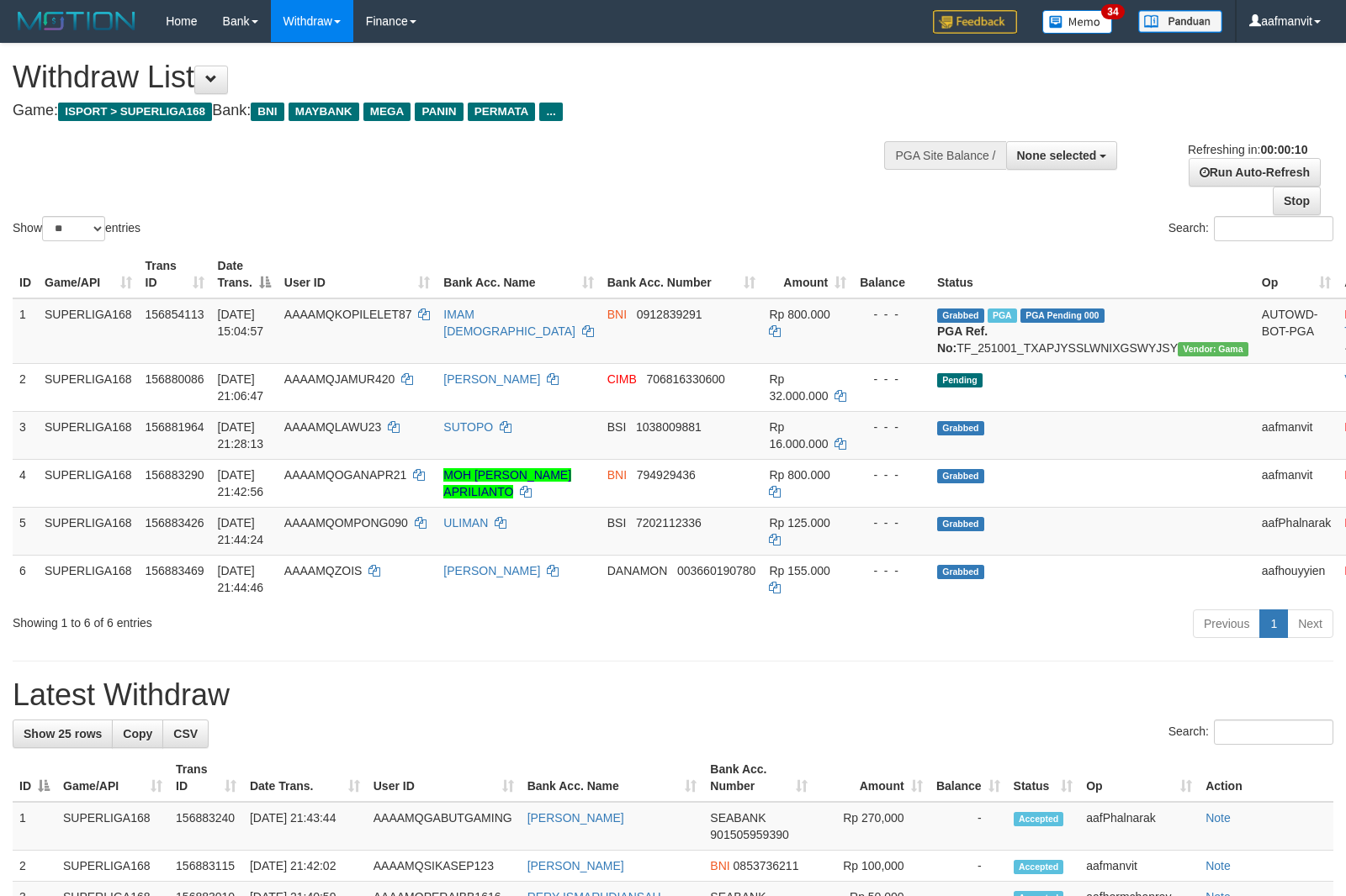
select select
select select "**"
select select
select select "**"
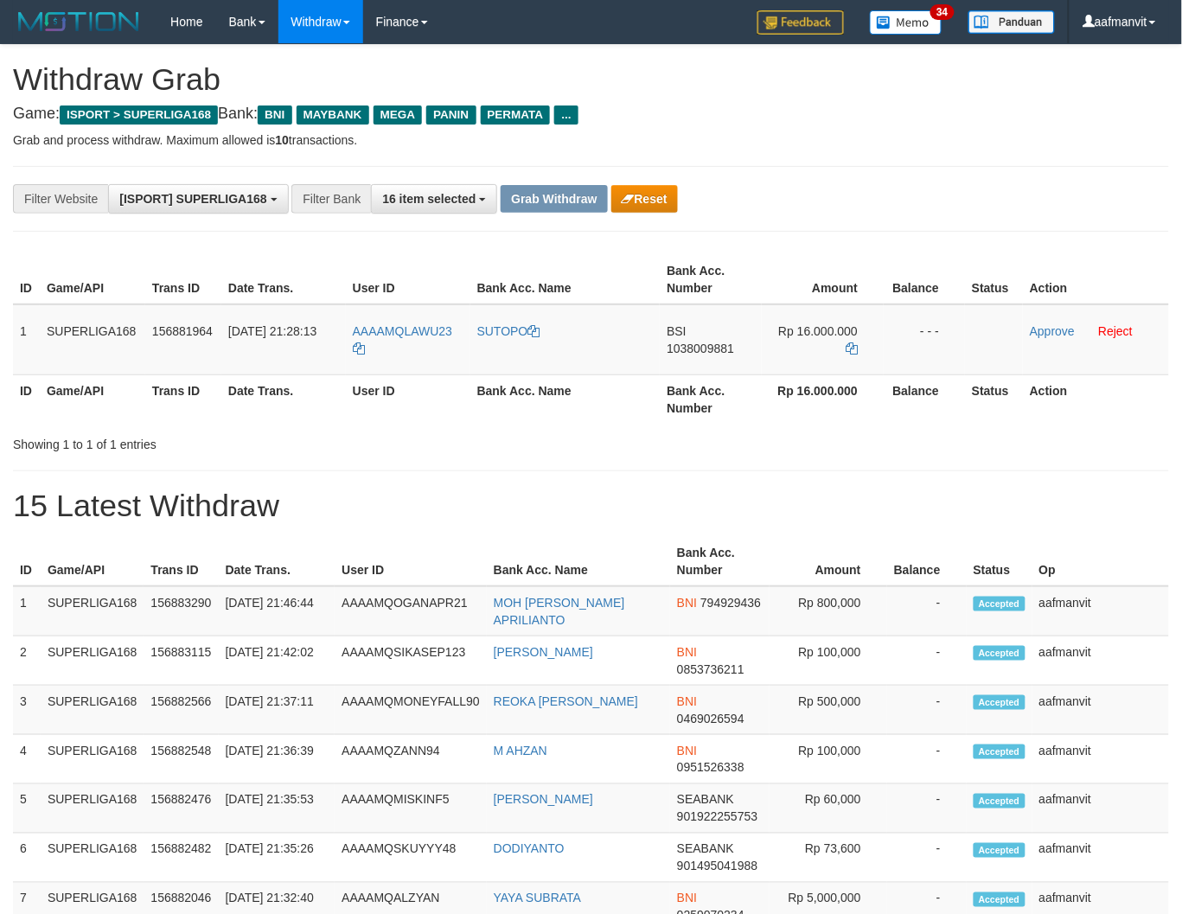
drag, startPoint x: 739, startPoint y: 472, endPoint x: 724, endPoint y: 376, distance: 97.1
click at [738, 468] on div "**********" at bounding box center [591, 798] width 1182 height 1507
click at [705, 349] on span "1038009881" at bounding box center [699, 348] width 67 height 14
click at [853, 344] on icon at bounding box center [851, 348] width 12 height 12
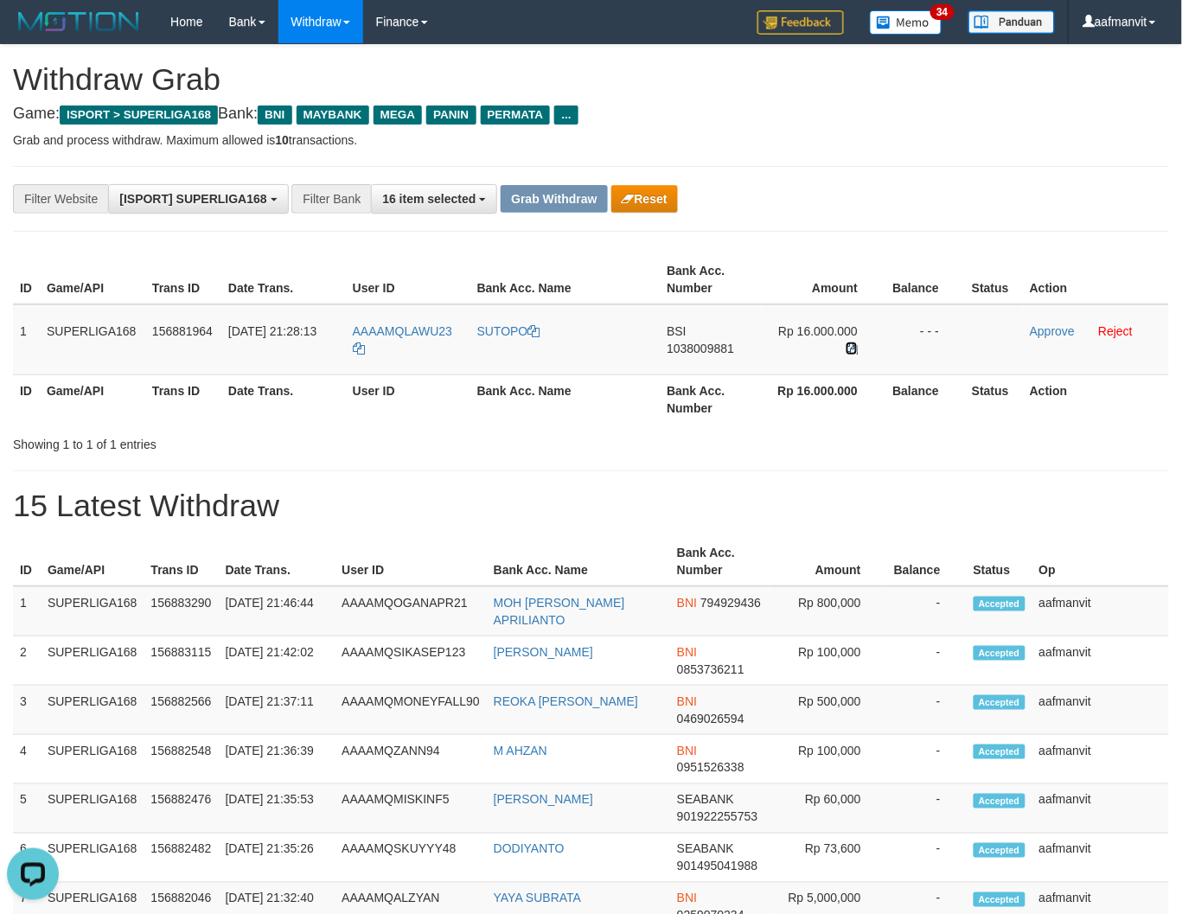
drag, startPoint x: 853, startPoint y: 344, endPoint x: 1191, endPoint y: 239, distance: 353.8
click at [857, 343] on icon at bounding box center [851, 348] width 12 height 12
click at [394, 557] on th "User ID" at bounding box center [410, 561] width 152 height 49
copy span "LAWU23"
drag, startPoint x: 464, startPoint y: 322, endPoint x: 406, endPoint y: 330, distance: 58.4
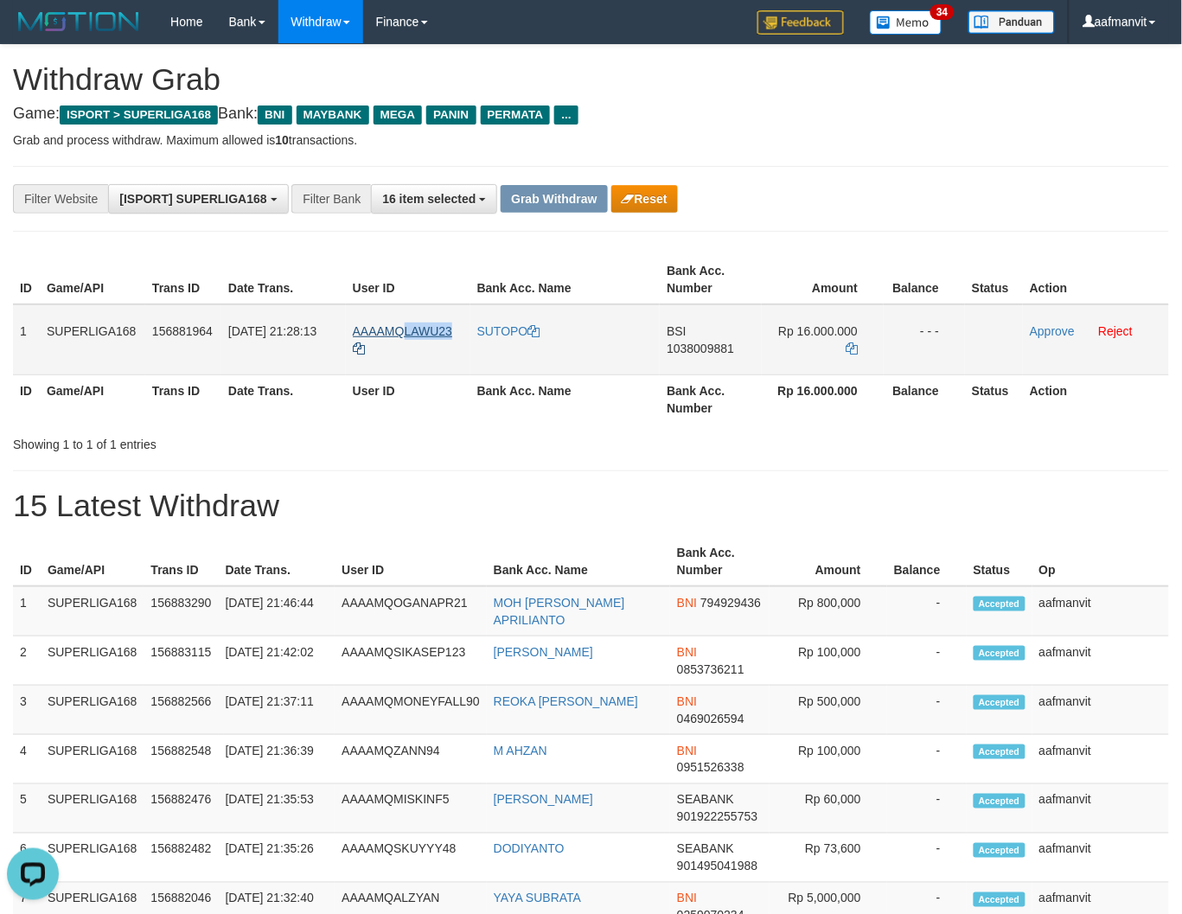
click at [406, 330] on td "AAAAMQLAWU23" at bounding box center [408, 339] width 124 height 71
drag, startPoint x: 739, startPoint y: 470, endPoint x: 730, endPoint y: 452, distance: 20.5
click at [739, 469] on div "**********" at bounding box center [591, 798] width 1182 height 1507
click at [704, 360] on td "BSI 1038009881" at bounding box center [710, 339] width 102 height 71
drag, startPoint x: 704, startPoint y: 360, endPoint x: 715, endPoint y: 360, distance: 10.4
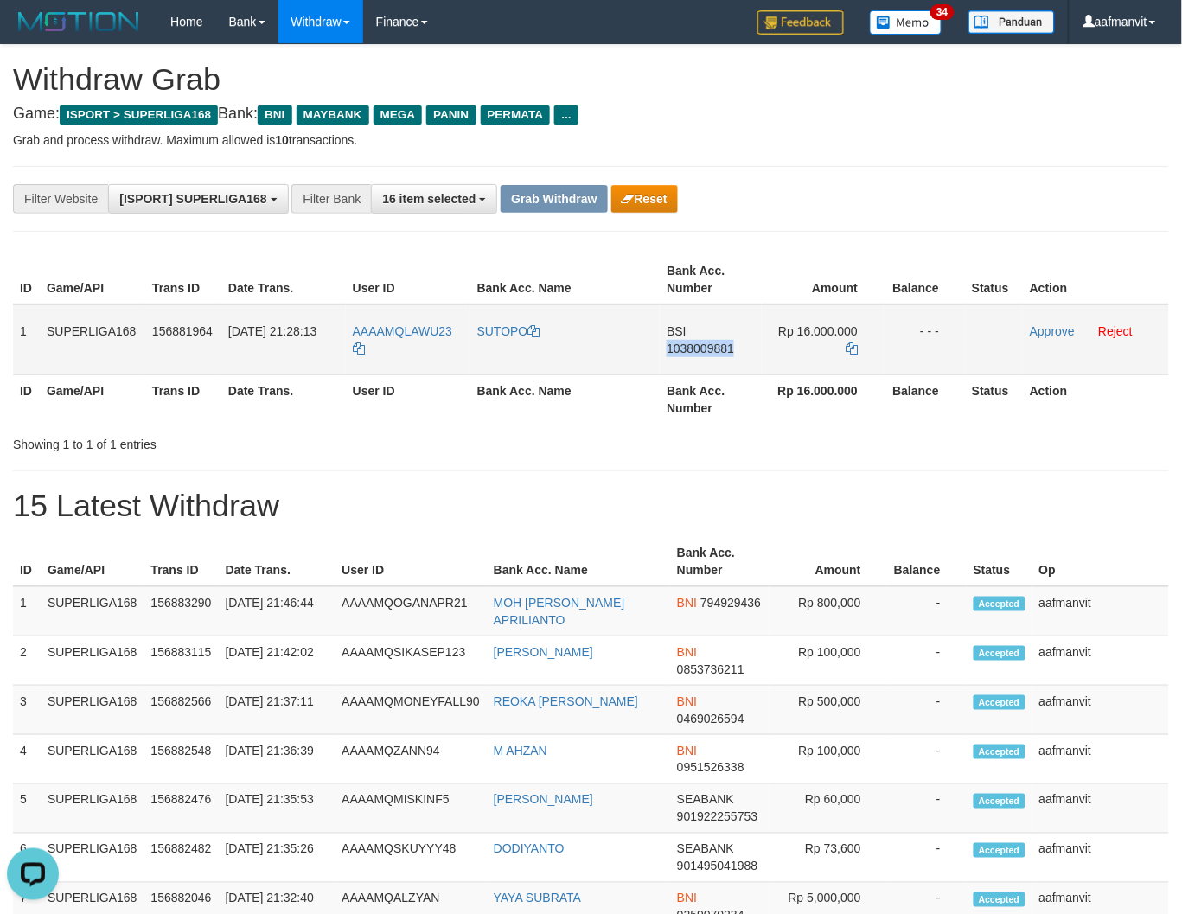
click at [704, 360] on td "BSI 1038009881" at bounding box center [710, 339] width 102 height 71
copy span "1038009881"
click at [852, 344] on icon at bounding box center [851, 348] width 12 height 12
copy span "1038009881"
click at [852, 344] on icon at bounding box center [851, 348] width 12 height 12
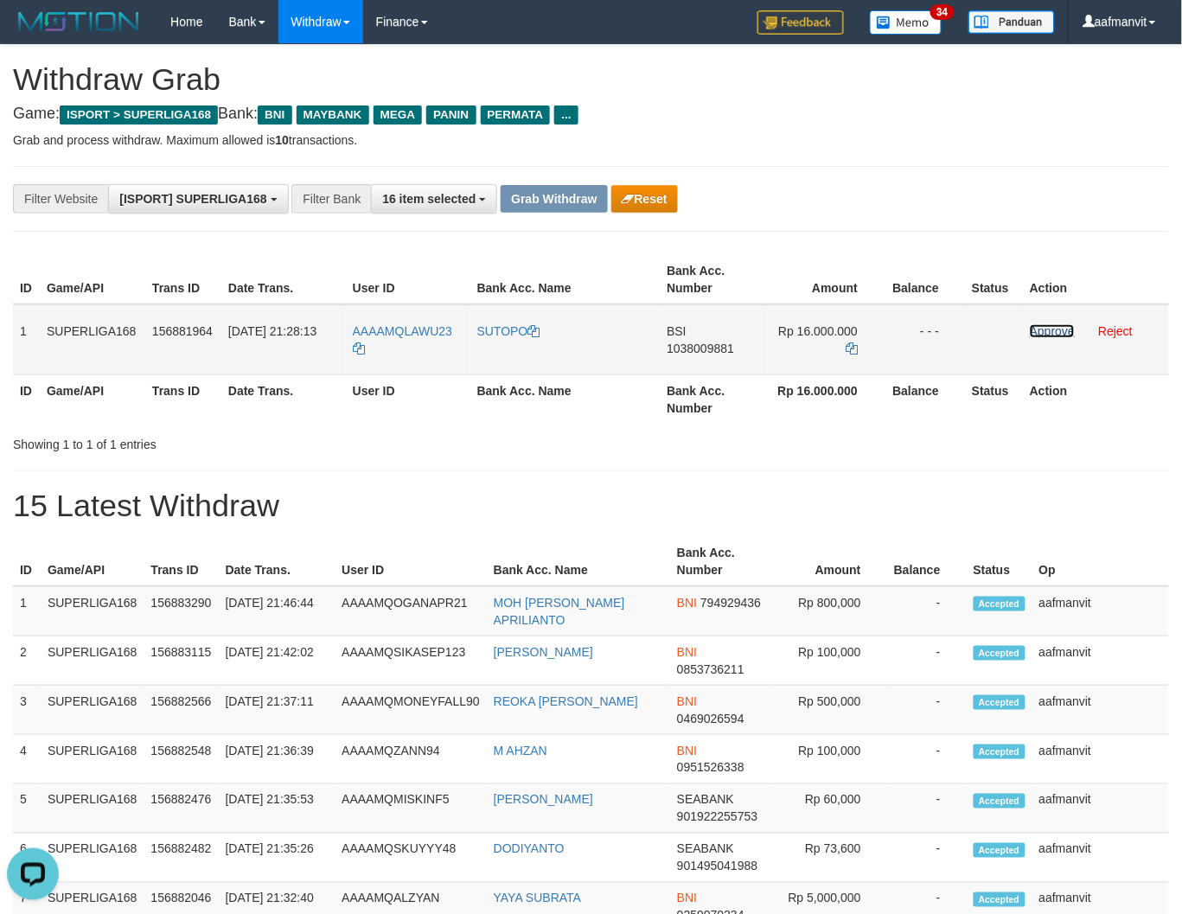
click at [1044, 329] on link "Approve" at bounding box center [1051, 331] width 45 height 14
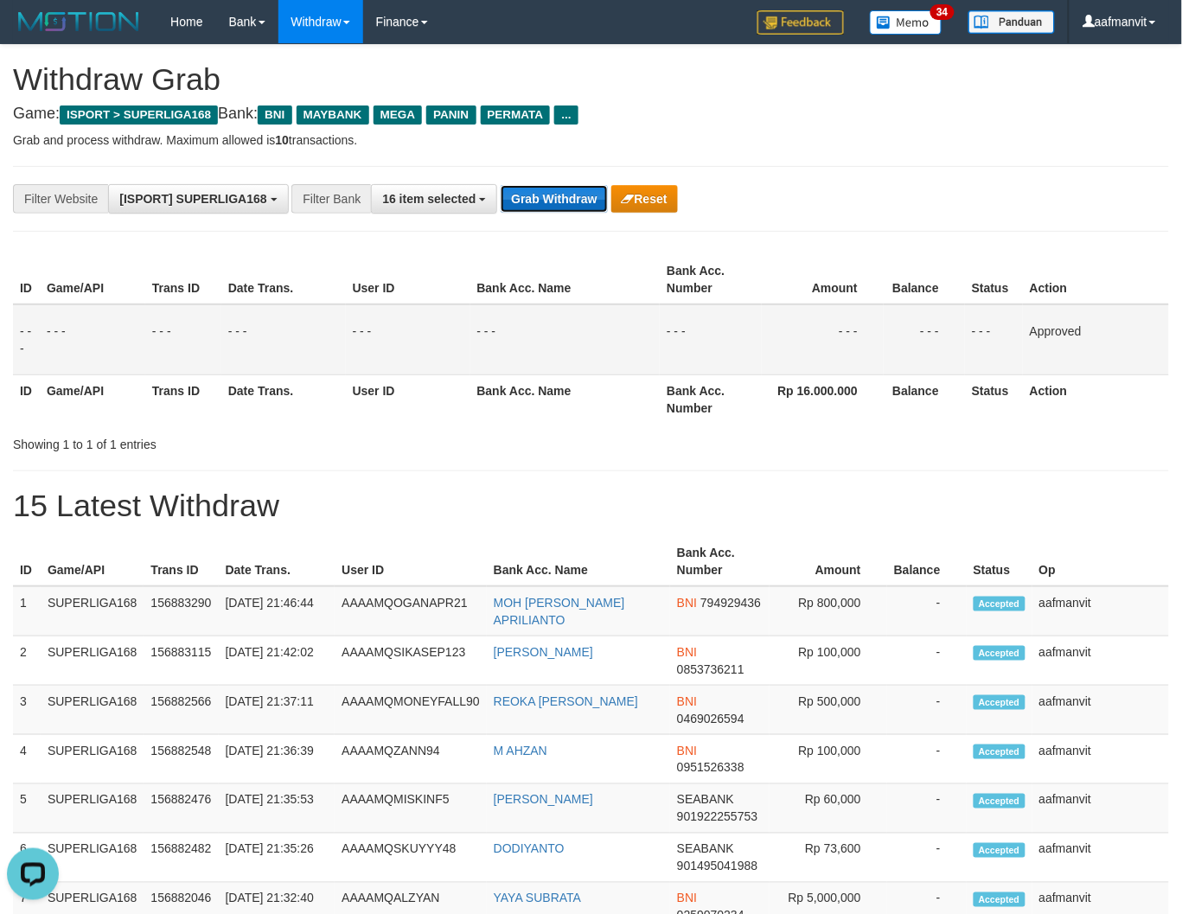
click at [520, 194] on button "Grab Withdraw" at bounding box center [553, 199] width 106 height 28
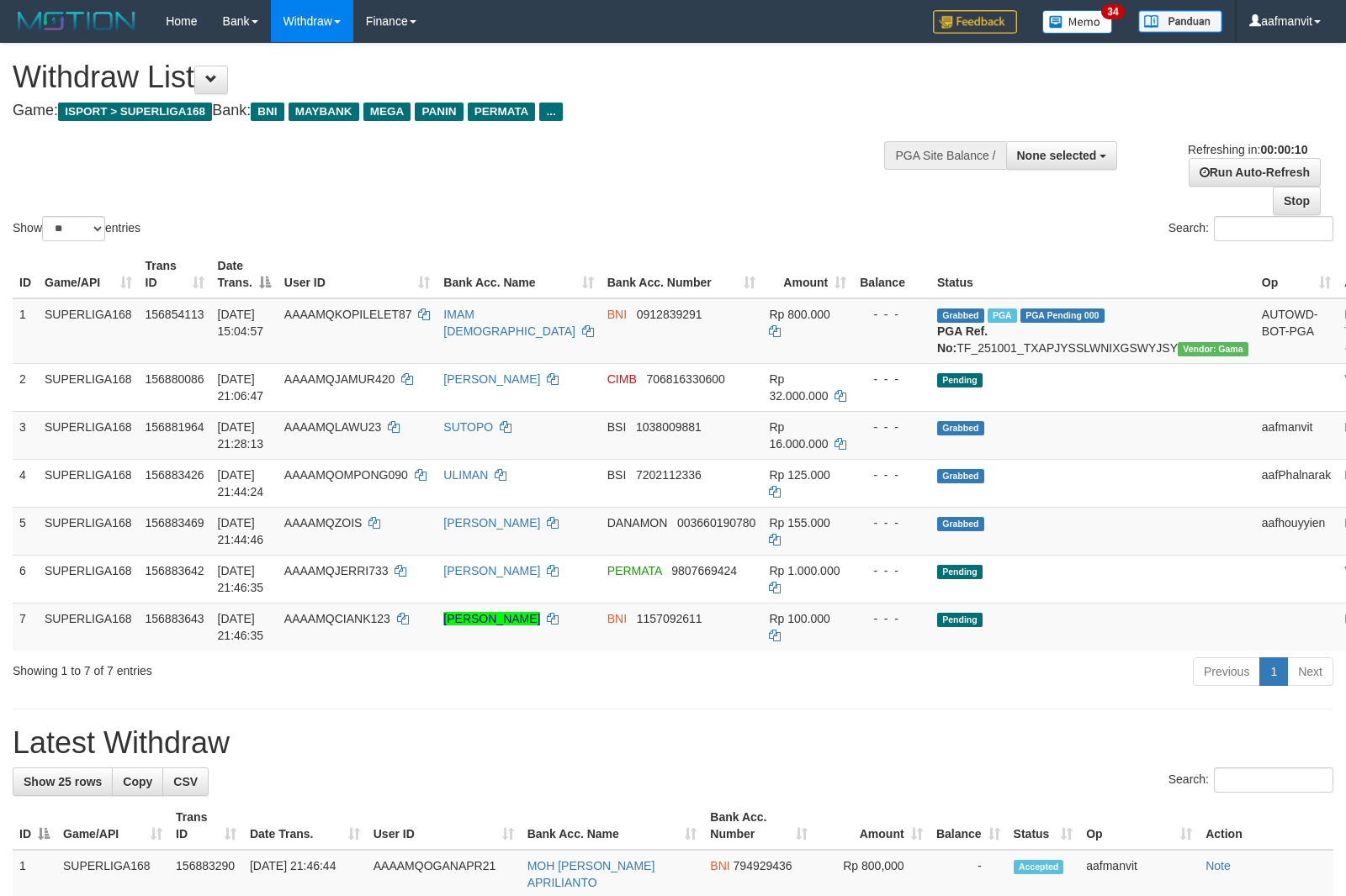
select select
select select "**"
select select
select select "**"
select select
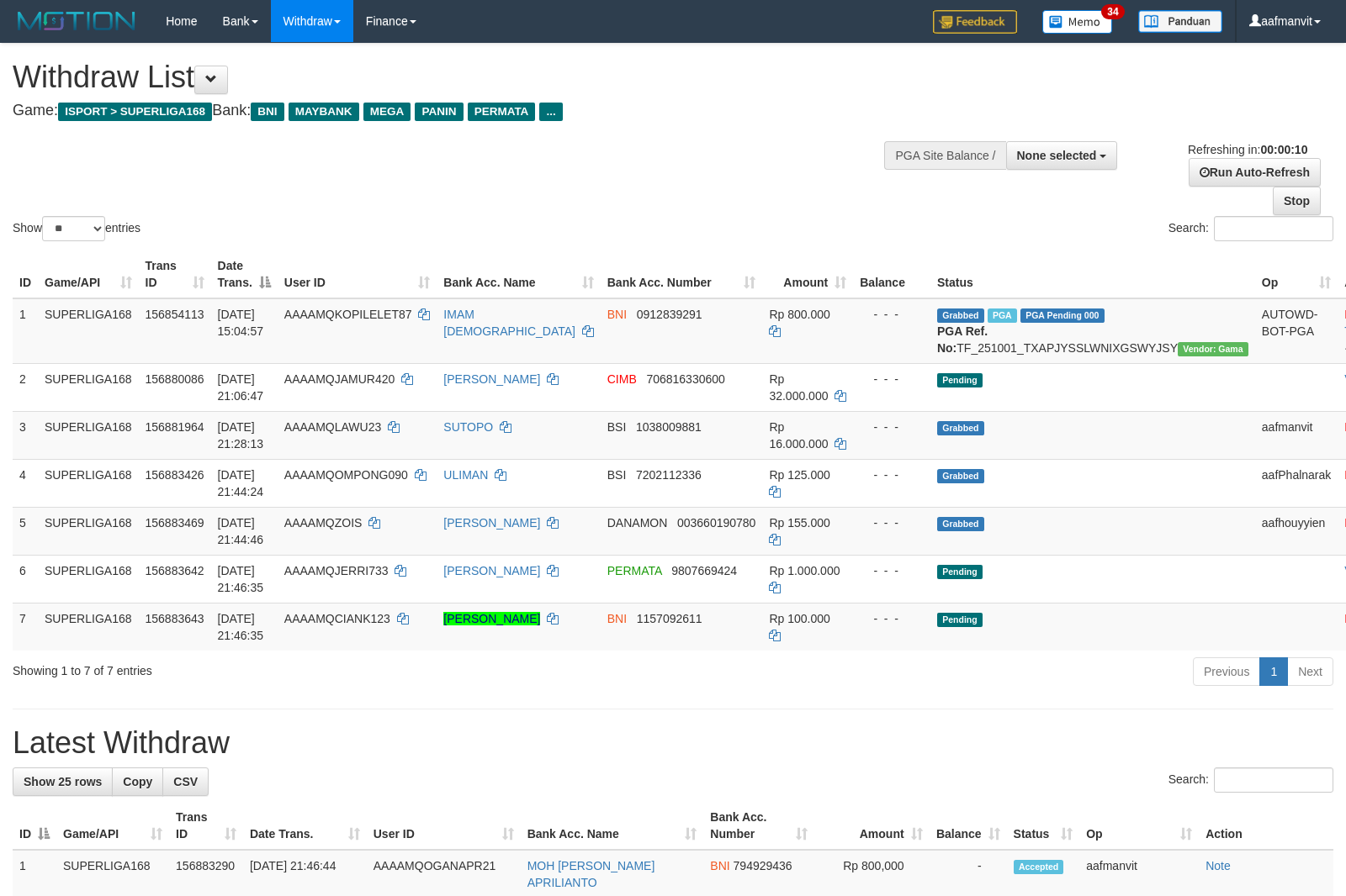
select select "**"
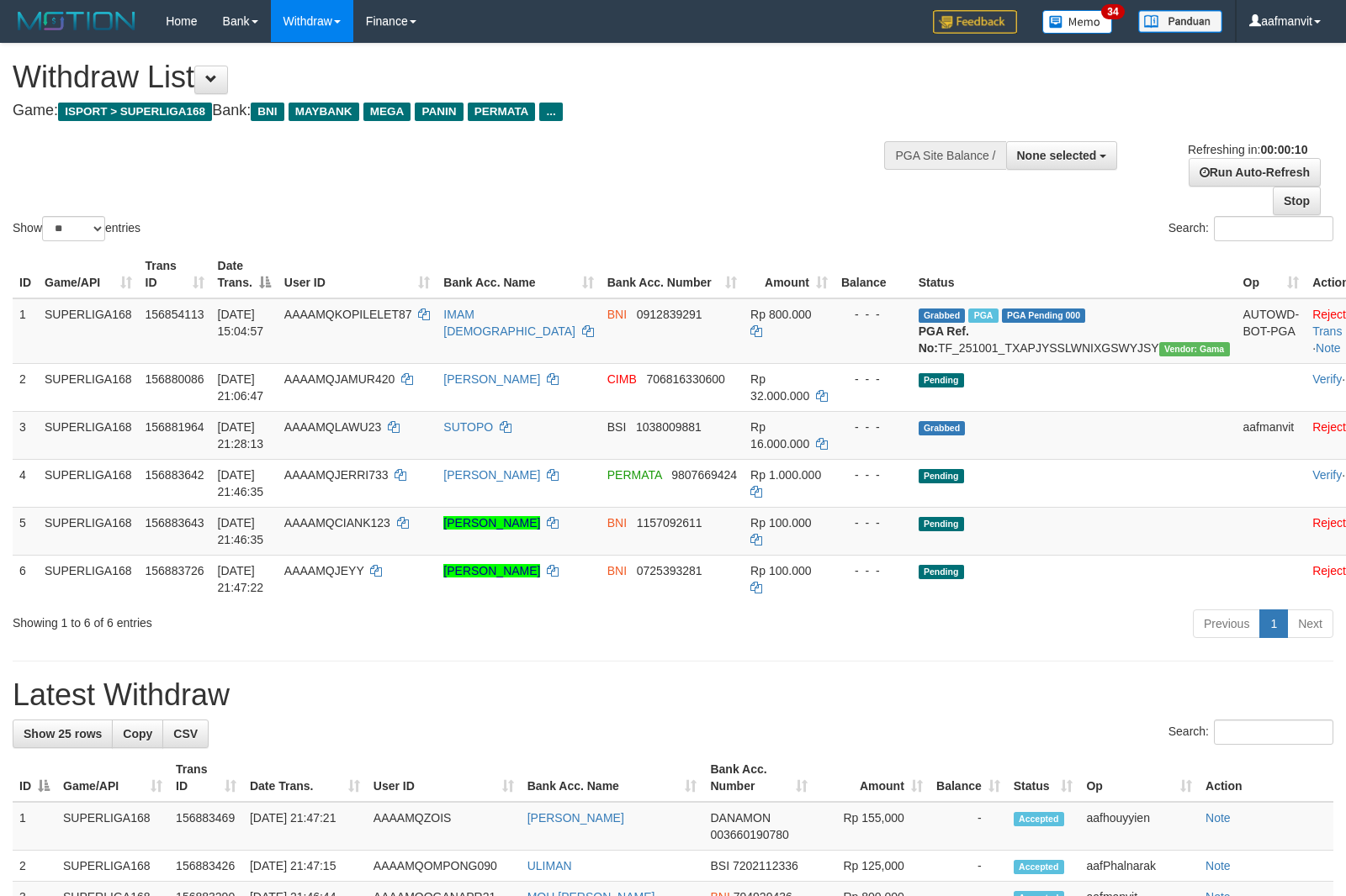
select select
select select "**"
select select
select select "**"
select select
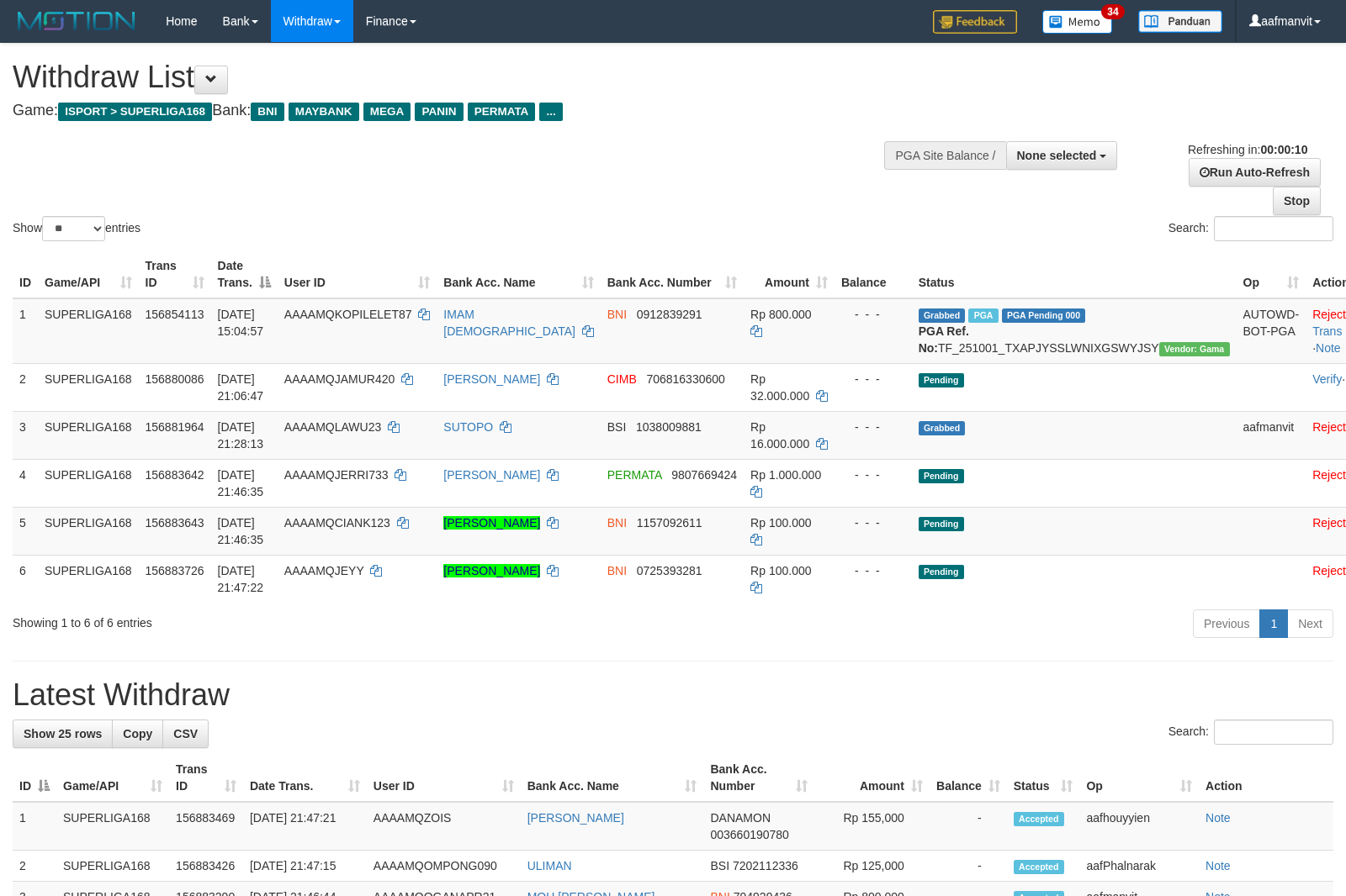
select select "**"
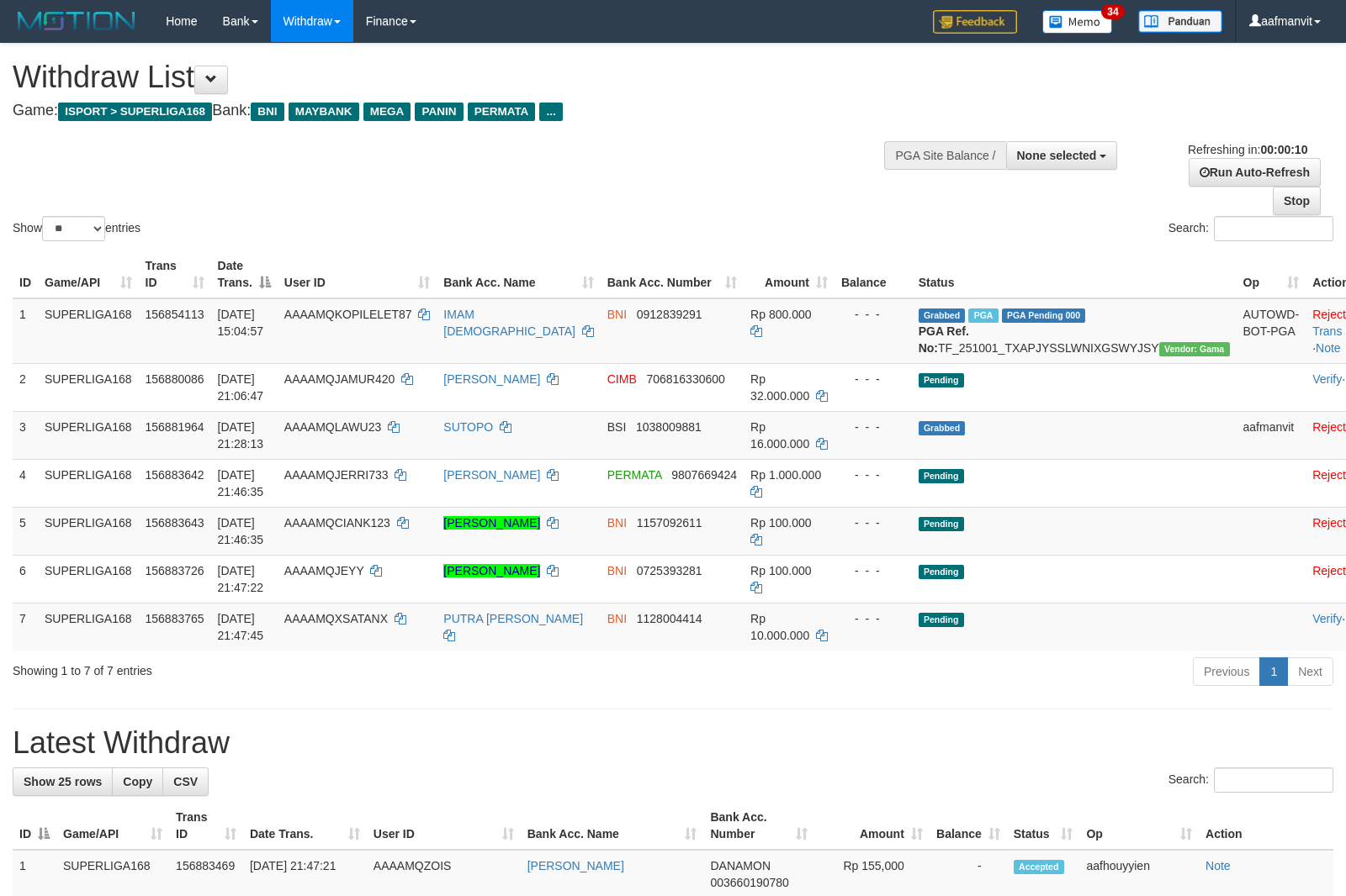
select select
select select "**"
select select
select select "**"
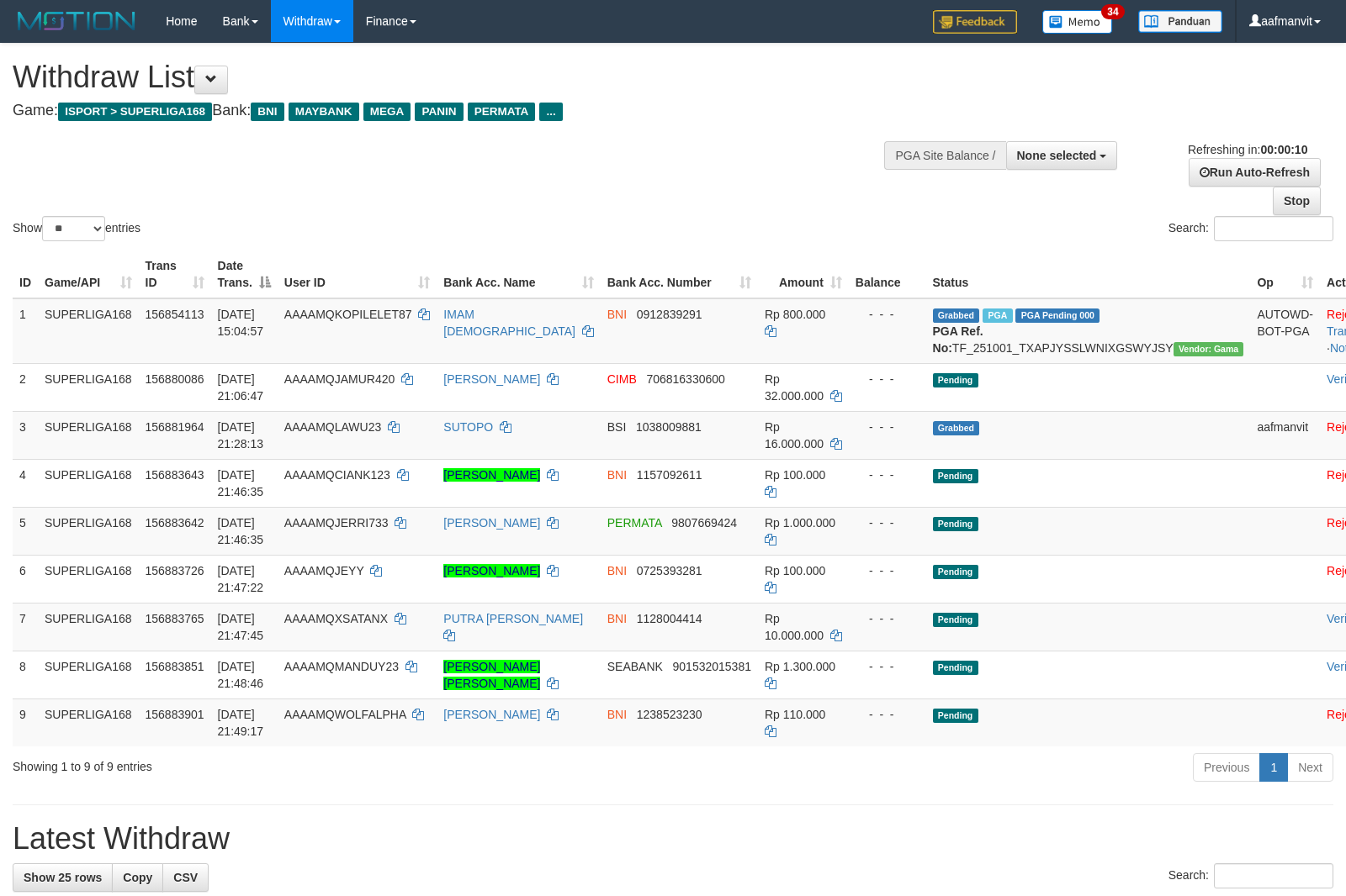
select select
select select "**"
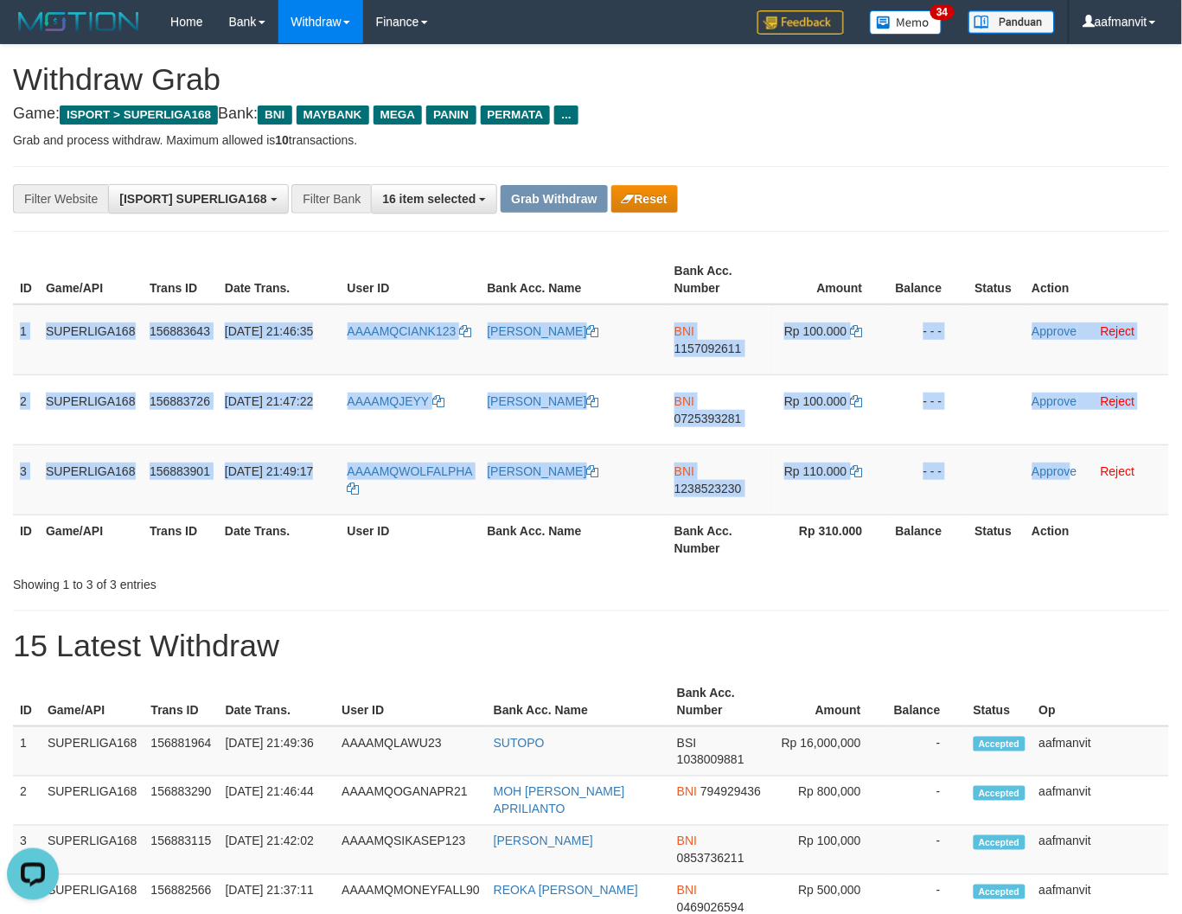
drag, startPoint x: 14, startPoint y: 323, endPoint x: 1195, endPoint y: 519, distance: 1197.6
click at [1074, 502] on tbody "1 SUPERLIGA168 156883643 [DATE] 21:46:35 AAAAMQCIANK123 [PERSON_NAME] BNI 11570…" at bounding box center [591, 409] width 1156 height 211
copy tbody "1 SUPERLIGA168 156883643 [DATE] 21:46:35 AAAAMQCIANK123 AYADA FITRA [PERSON_NAM…"
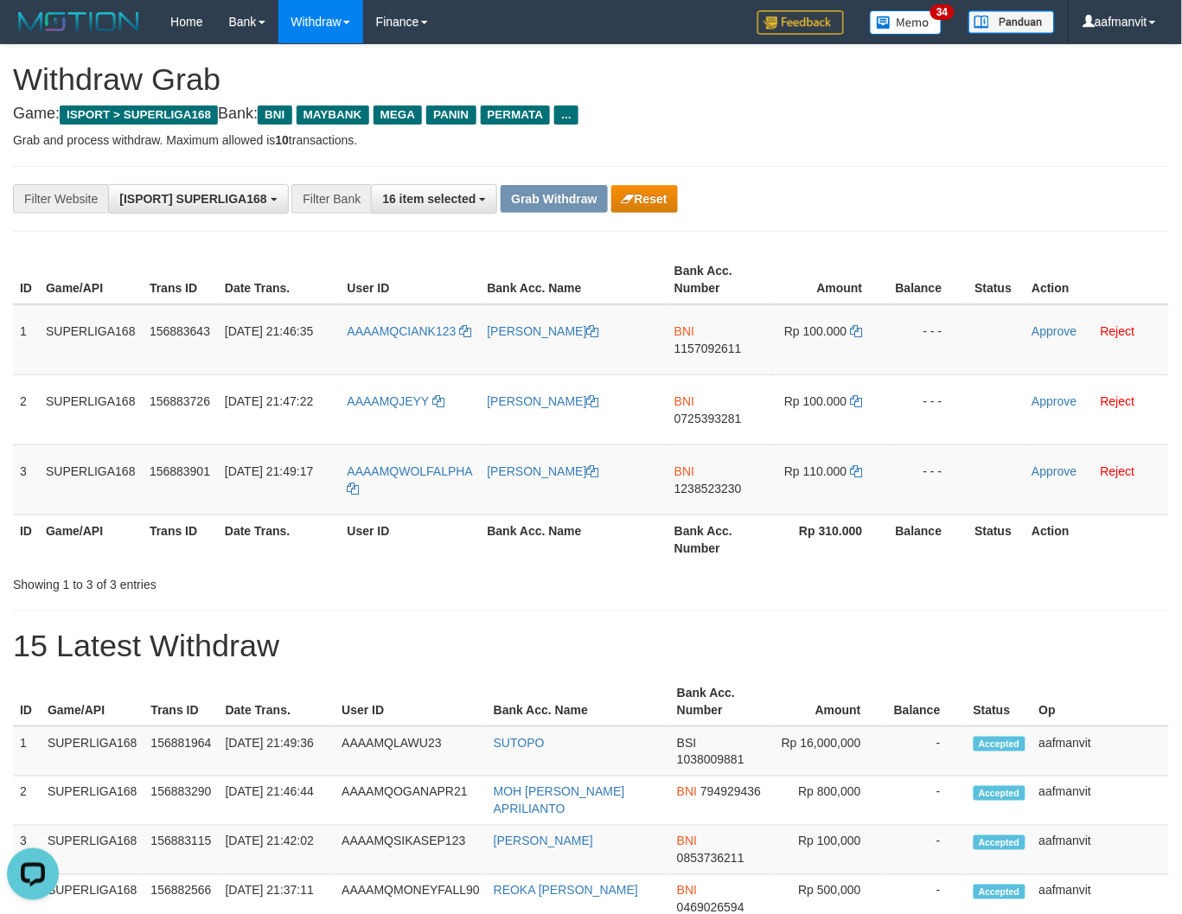
click at [564, 636] on h1 "15 Latest Withdraw" at bounding box center [591, 645] width 1156 height 35
copy link "IANK123"
drag, startPoint x: 477, startPoint y: 309, endPoint x: 396, endPoint y: 328, distance: 83.6
click at [396, 328] on td "AAAAMQCIANK123" at bounding box center [411, 339] width 140 height 71
copy link "CIANK123"
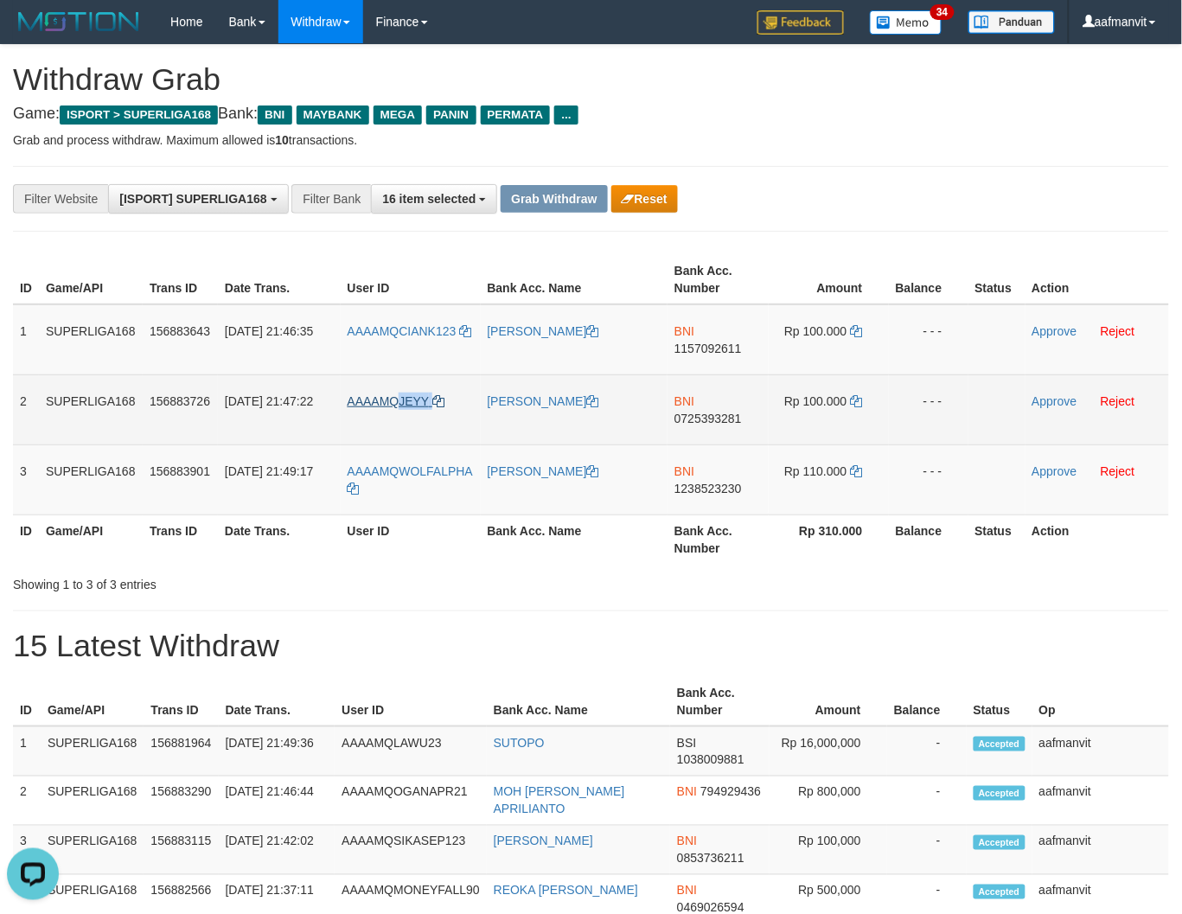
drag, startPoint x: 468, startPoint y: 373, endPoint x: 399, endPoint y: 396, distance: 71.9
click at [399, 396] on td "AAAAMQJEYY" at bounding box center [411, 409] width 140 height 70
copy link "[DEMOGRAPHIC_DATA]"
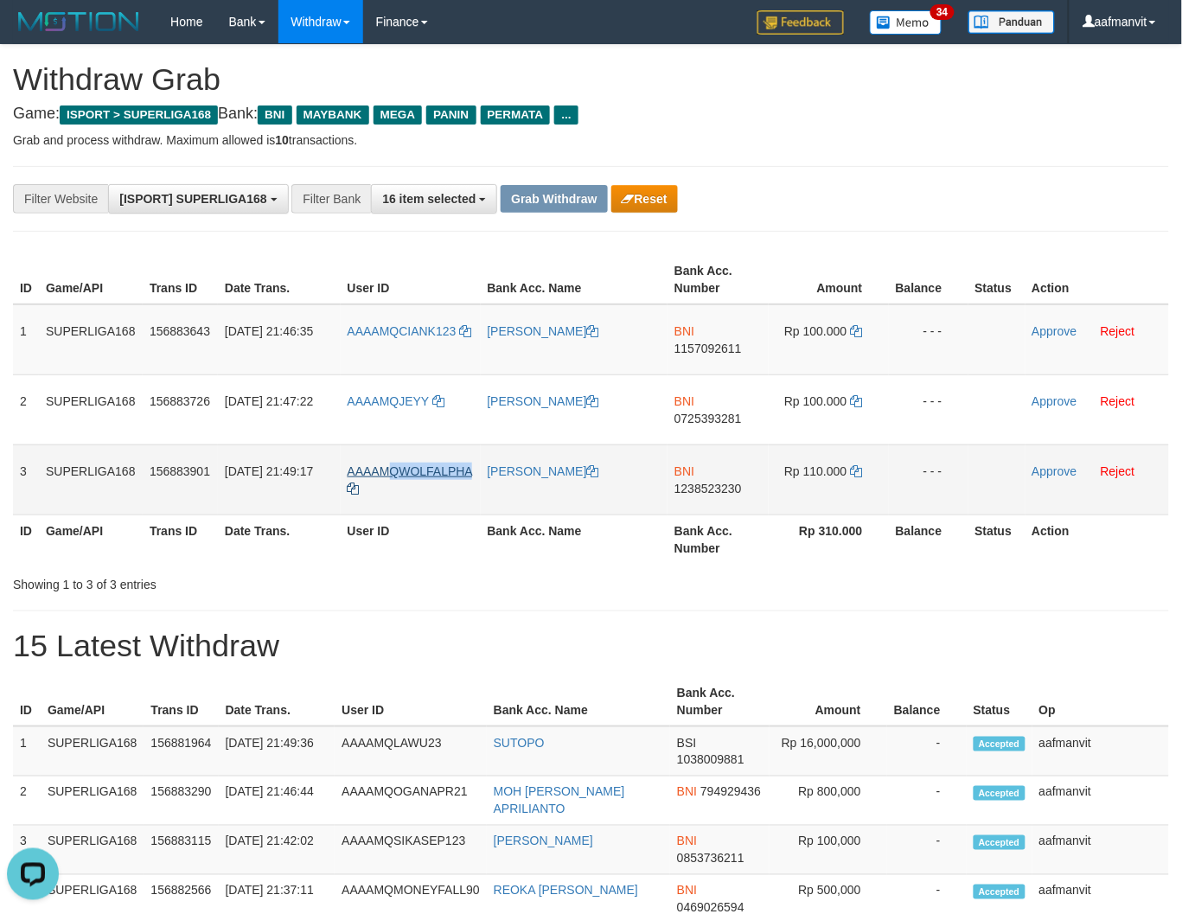
copy span "QWOLFALPHA"
drag, startPoint x: 479, startPoint y: 461, endPoint x: 396, endPoint y: 469, distance: 83.4
click at [395, 469] on td "AAAAMQWOLFALPHA" at bounding box center [411, 479] width 140 height 70
copy span "WOLFALPHA"
click at [696, 361] on td "BNI 1157092611" at bounding box center [717, 339] width 101 height 71
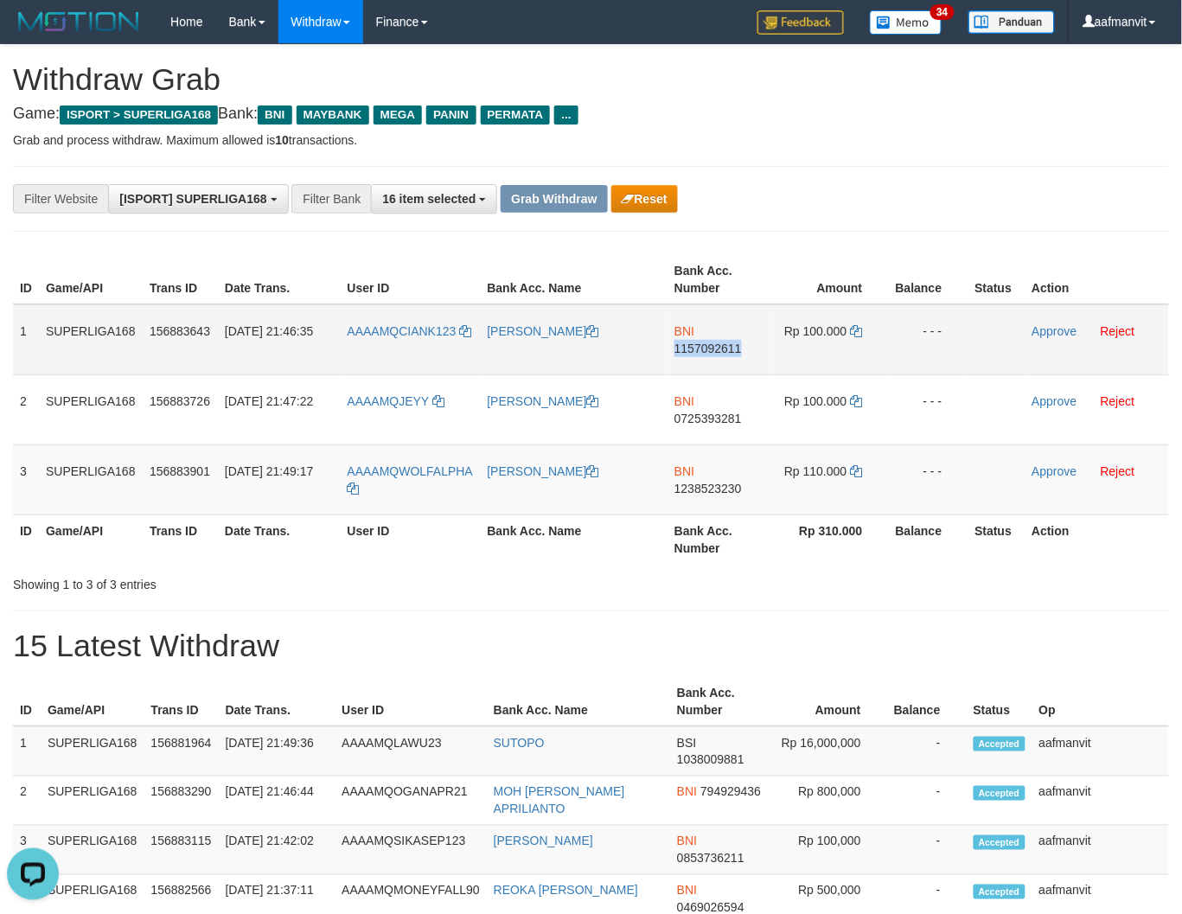
copy span "1157092611"
click at [696, 361] on td "BNI 1157092611" at bounding box center [717, 339] width 101 height 71
click at [857, 325] on icon at bounding box center [857, 331] width 12 height 12
click at [1052, 330] on link "Approve" at bounding box center [1054, 331] width 45 height 14
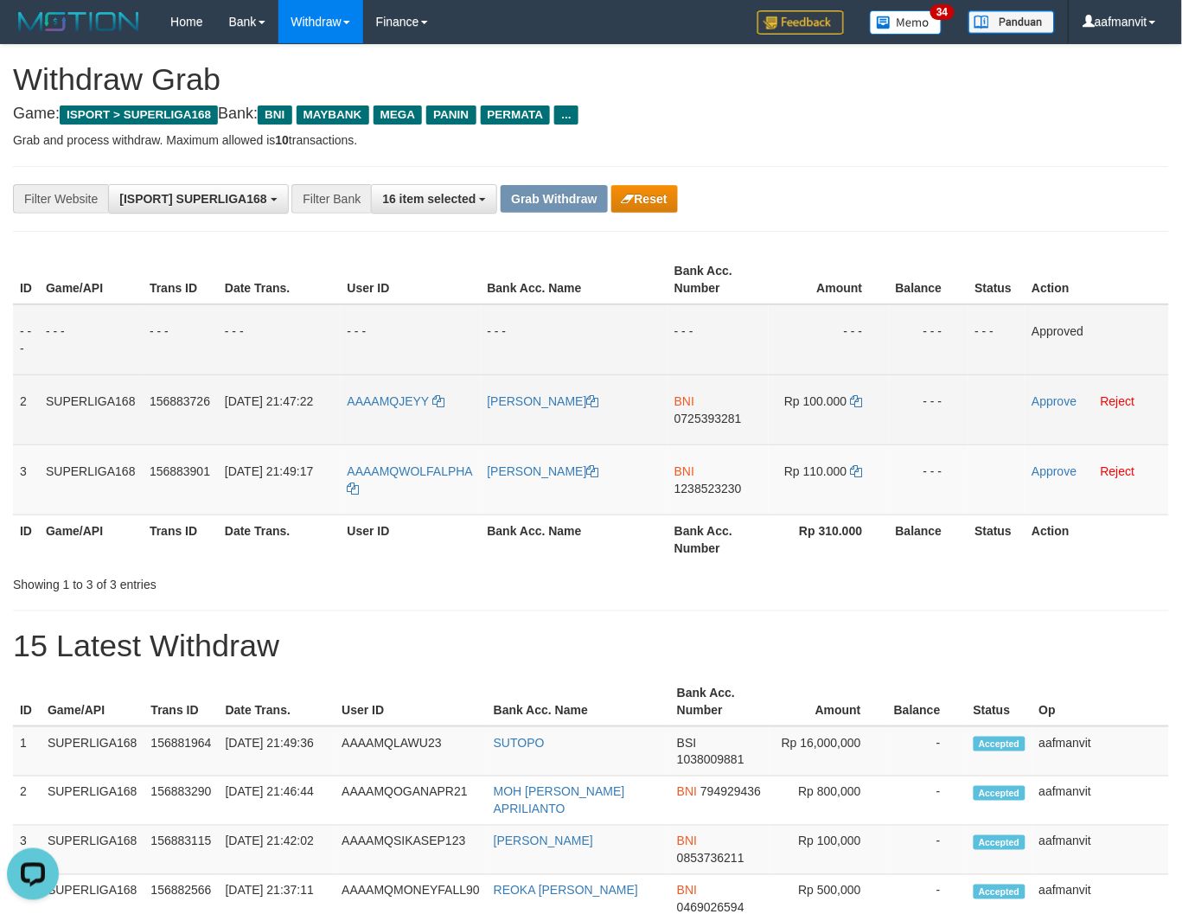
click at [688, 411] on span "0725393281" at bounding box center [707, 418] width 67 height 14
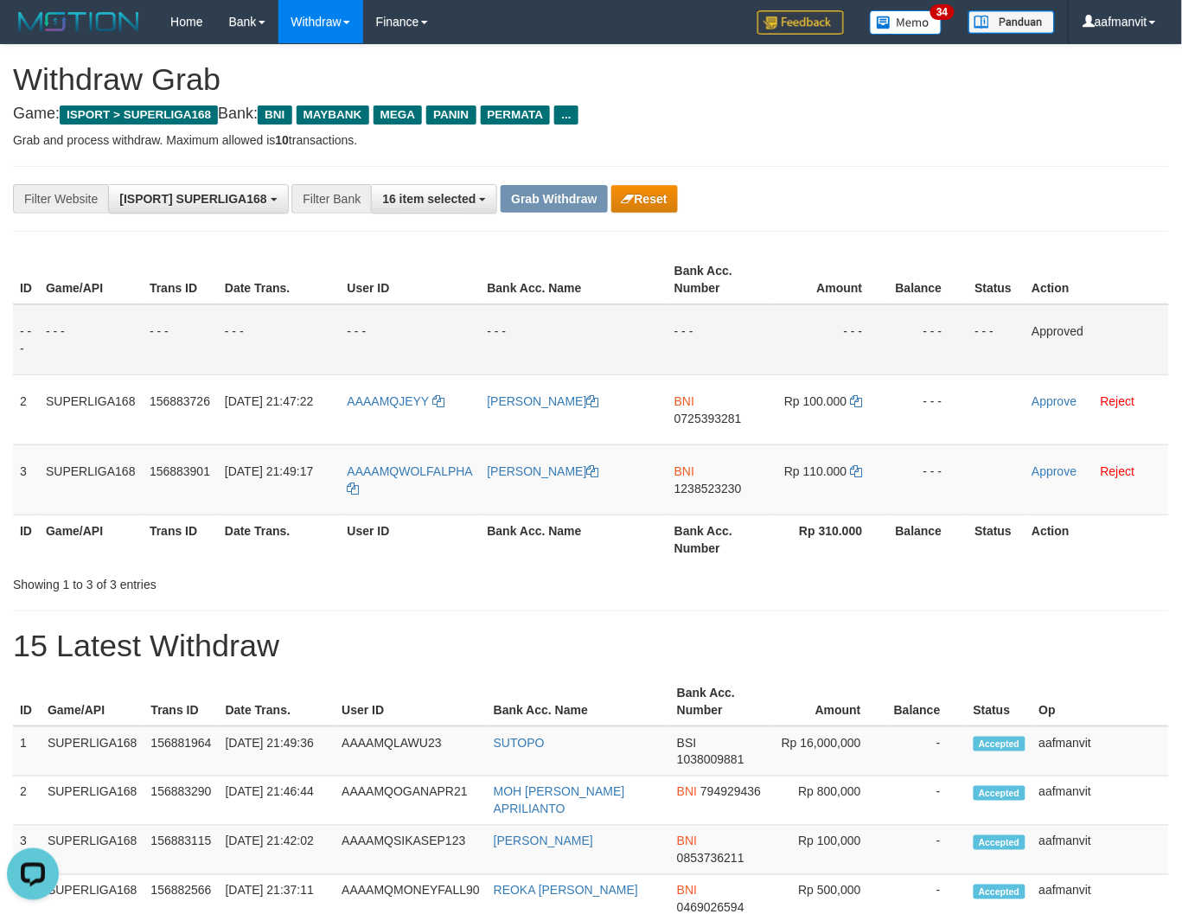
drag, startPoint x: 688, startPoint y: 411, endPoint x: 1187, endPoint y: 294, distance: 512.4
click at [691, 411] on span "0725393281" at bounding box center [707, 418] width 67 height 14
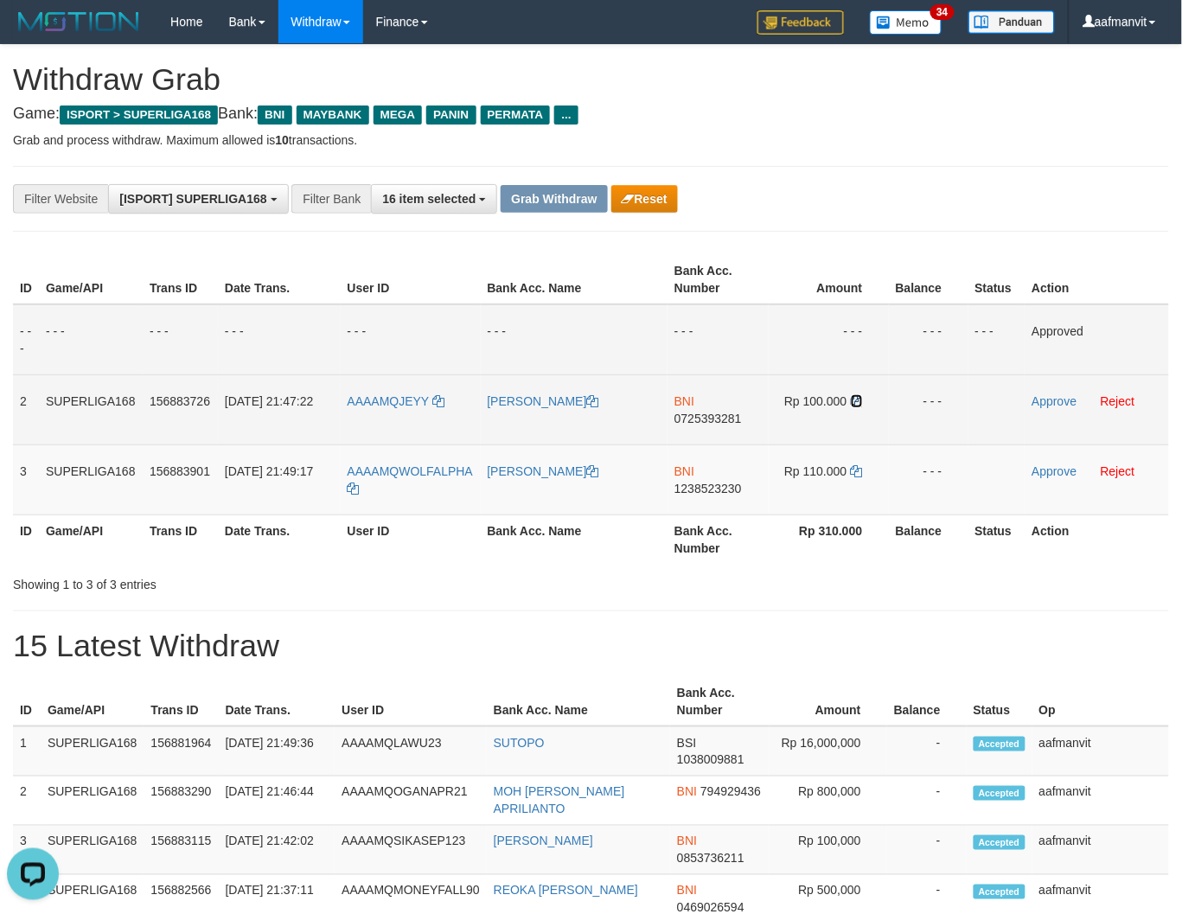
click at [859, 396] on icon at bounding box center [857, 401] width 12 height 12
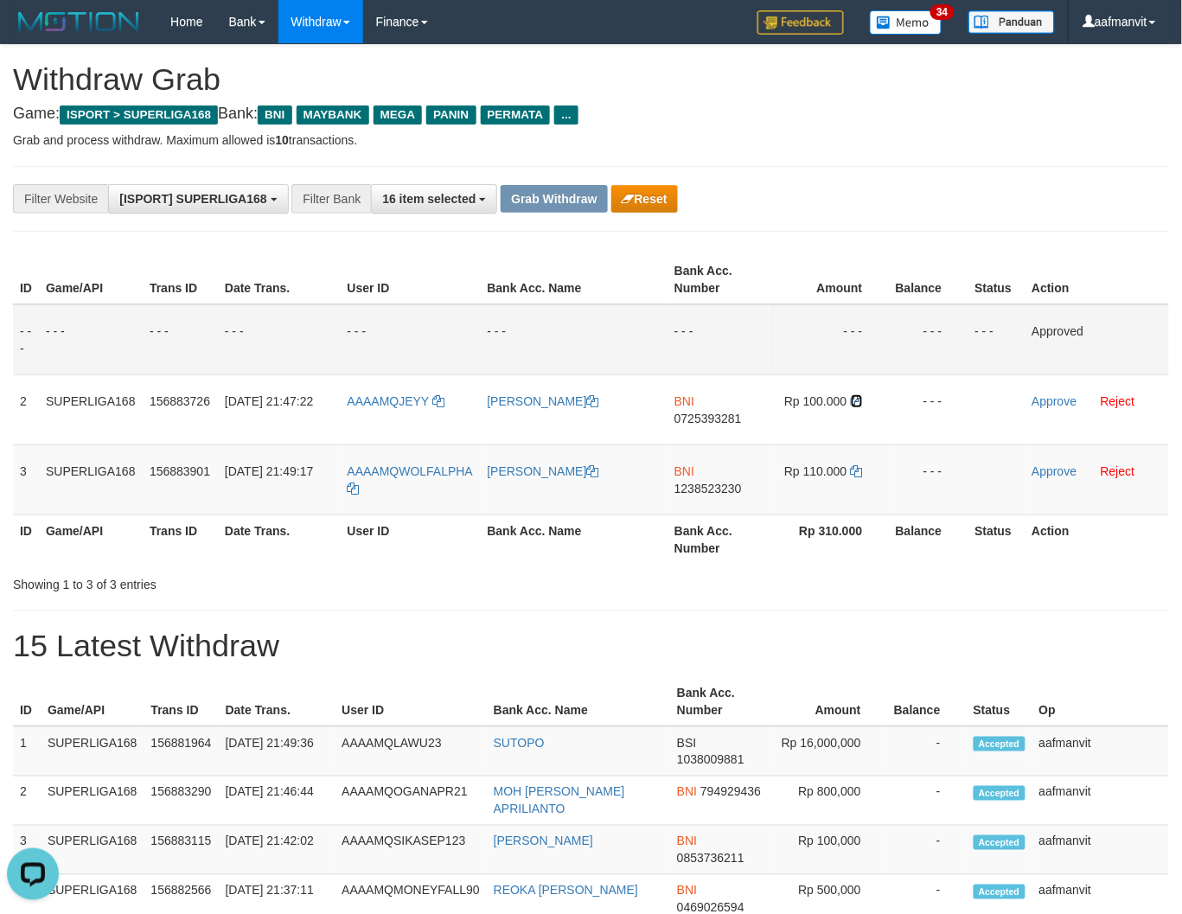
drag, startPoint x: 859, startPoint y: 396, endPoint x: 1193, endPoint y: 331, distance: 339.9
click at [874, 395] on td "Rp 100.000" at bounding box center [828, 409] width 120 height 70
drag, startPoint x: 1044, startPoint y: 398, endPoint x: 679, endPoint y: 221, distance: 405.9
click at [1046, 396] on link "Approve" at bounding box center [1053, 401] width 45 height 14
click at [694, 484] on span "1238523230" at bounding box center [707, 488] width 67 height 14
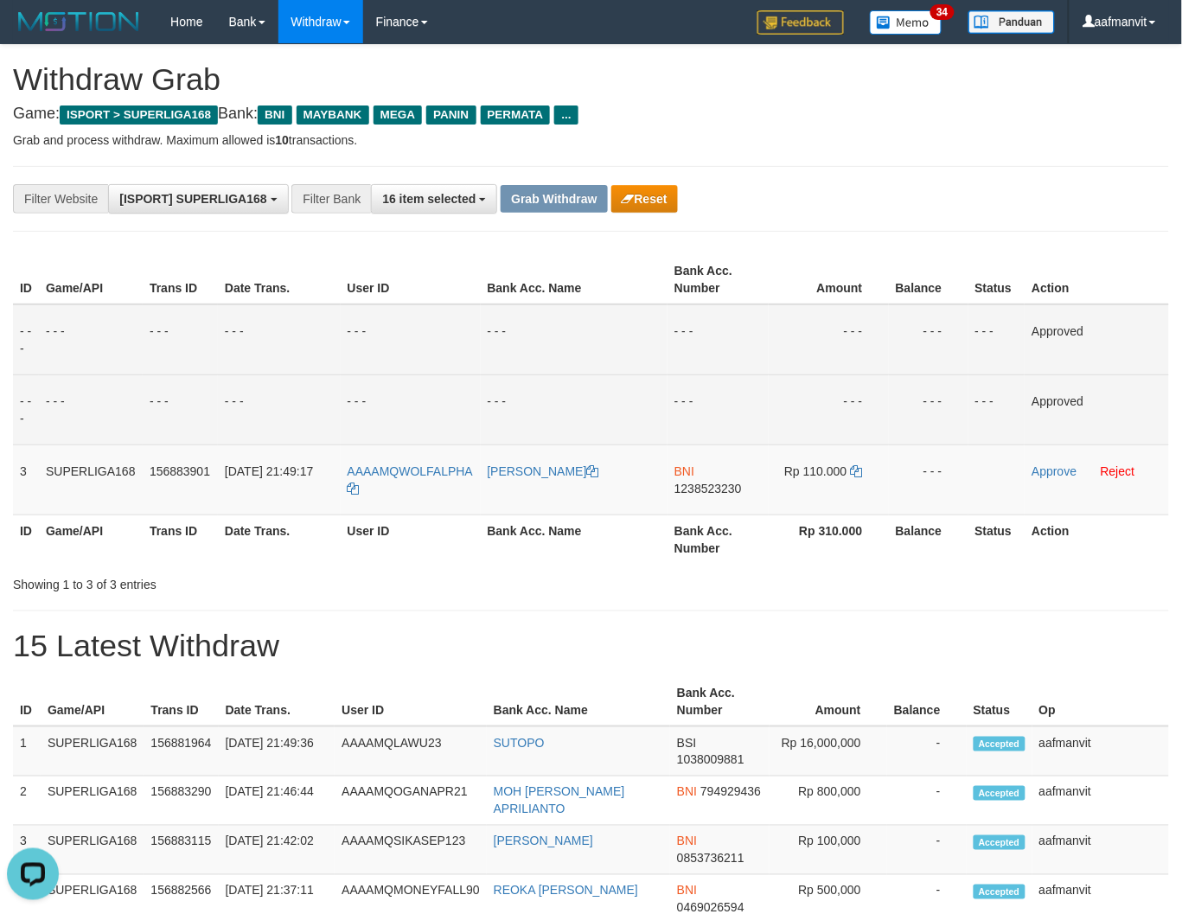
drag, startPoint x: 694, startPoint y: 484, endPoint x: 966, endPoint y: 432, distance: 277.2
click at [698, 481] on span "1238523230" at bounding box center [707, 488] width 67 height 14
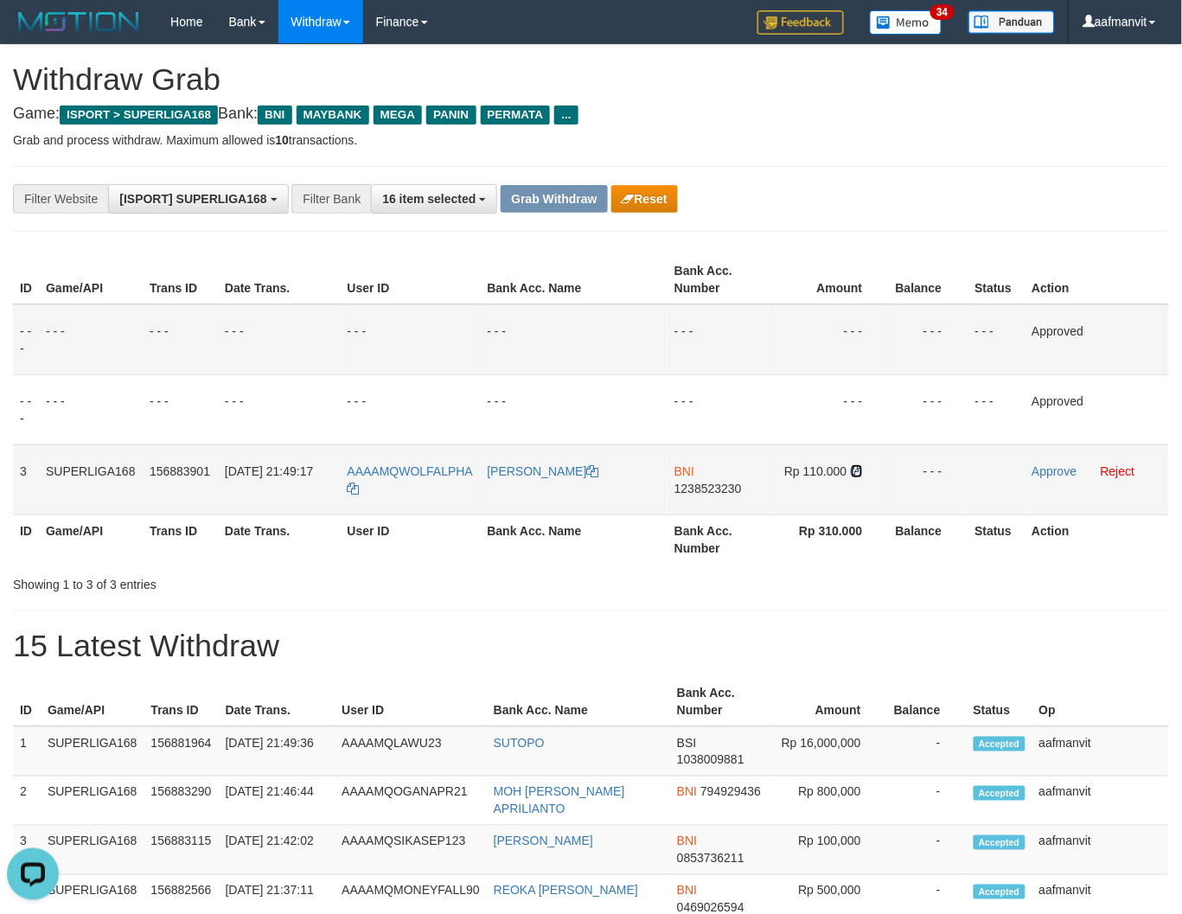
click at [860, 469] on icon at bounding box center [857, 471] width 12 height 12
drag, startPoint x: 1042, startPoint y: 464, endPoint x: 679, endPoint y: 242, distance: 425.6
click at [1042, 464] on link "Approve" at bounding box center [1053, 471] width 45 height 14
drag, startPoint x: 592, startPoint y: 213, endPoint x: 584, endPoint y: 202, distance: 13.0
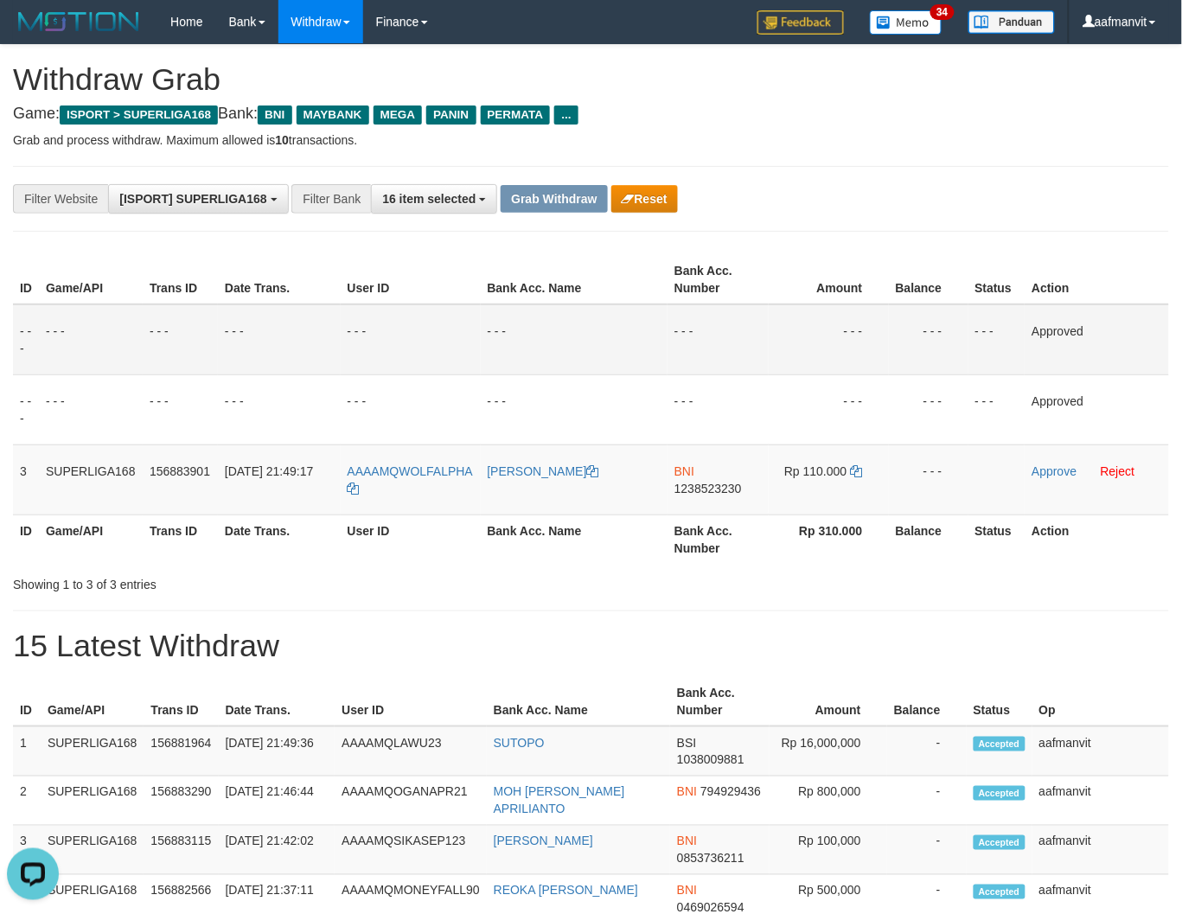
click at [590, 211] on div "**********" at bounding box center [492, 198] width 984 height 29
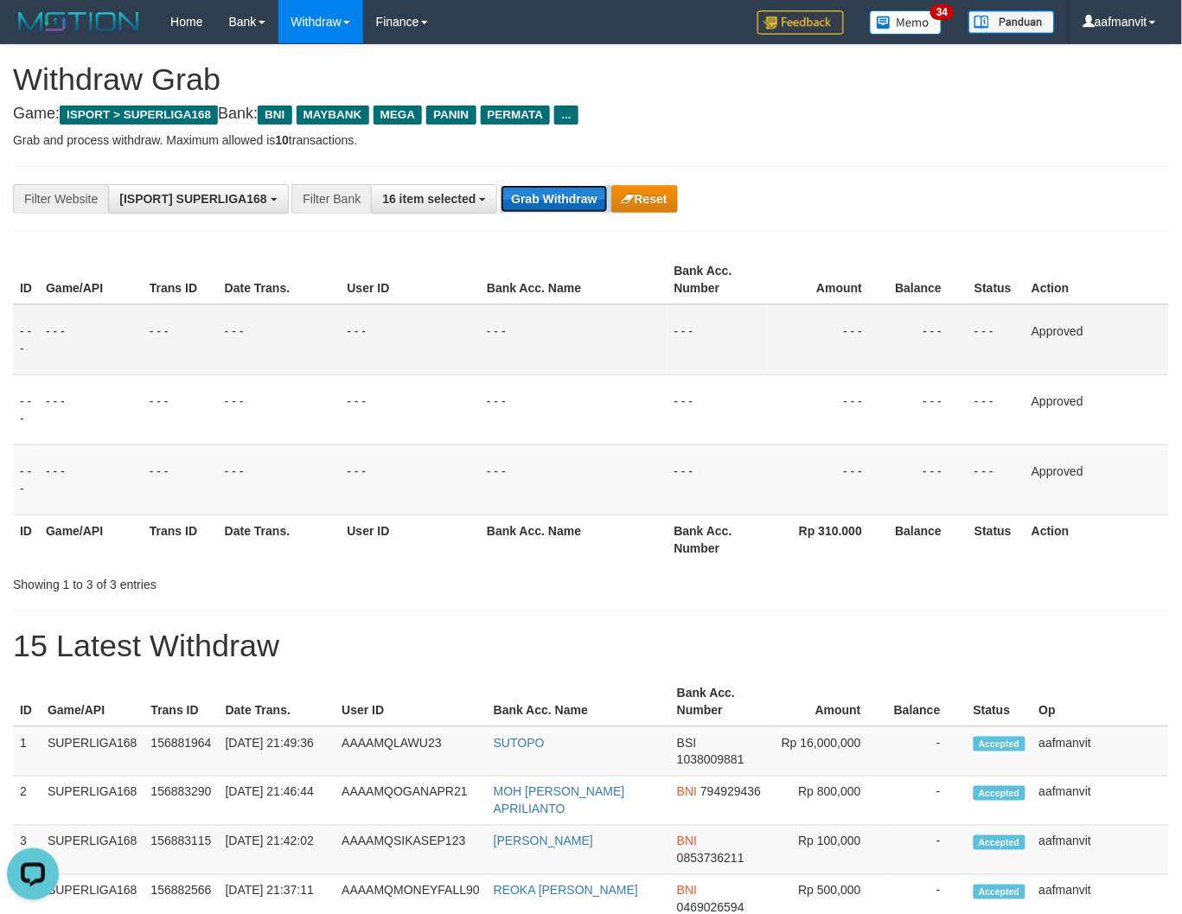
click at [584, 202] on button "Grab Withdraw" at bounding box center [553, 199] width 106 height 28
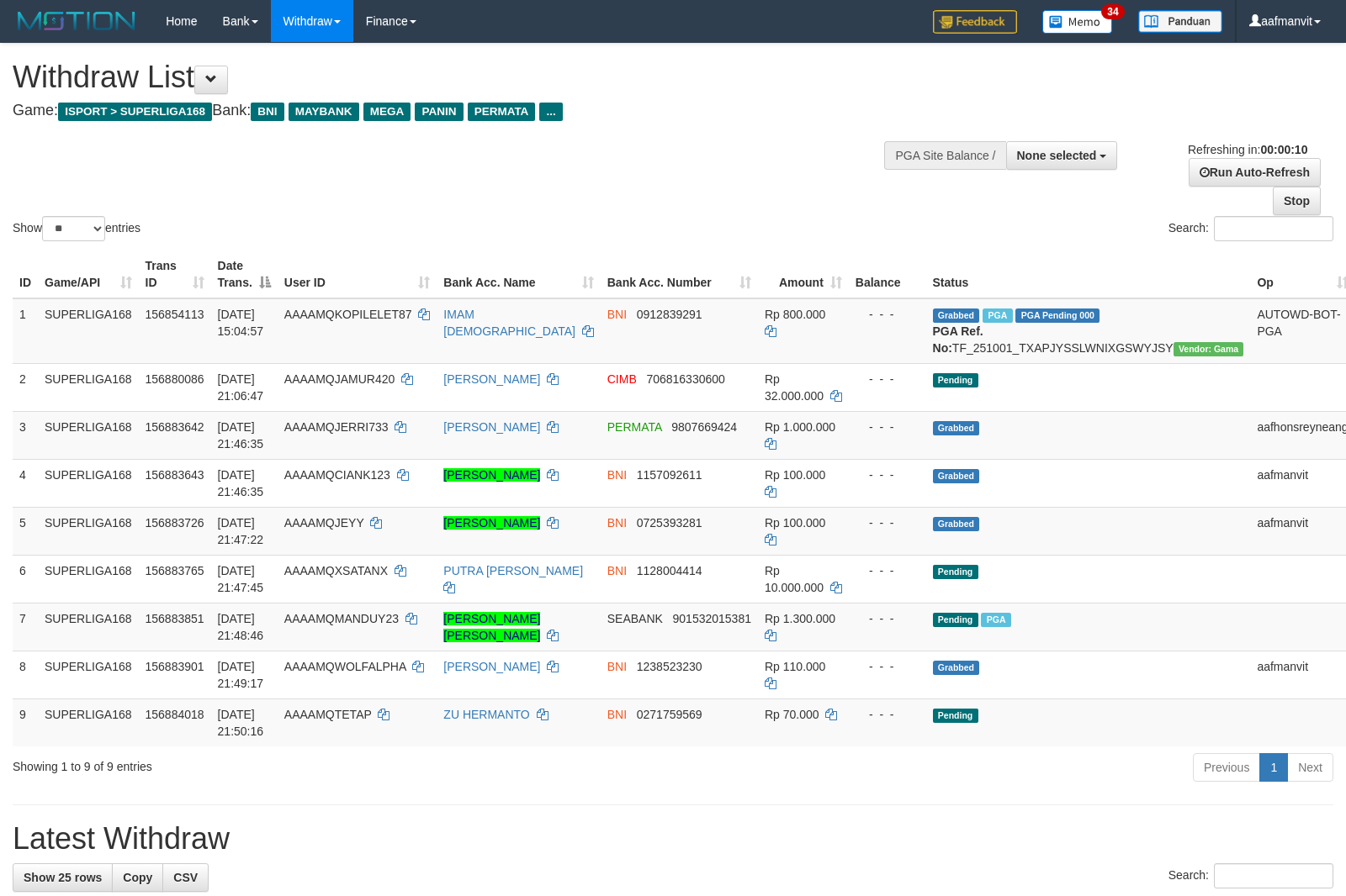
select select
select select "**"
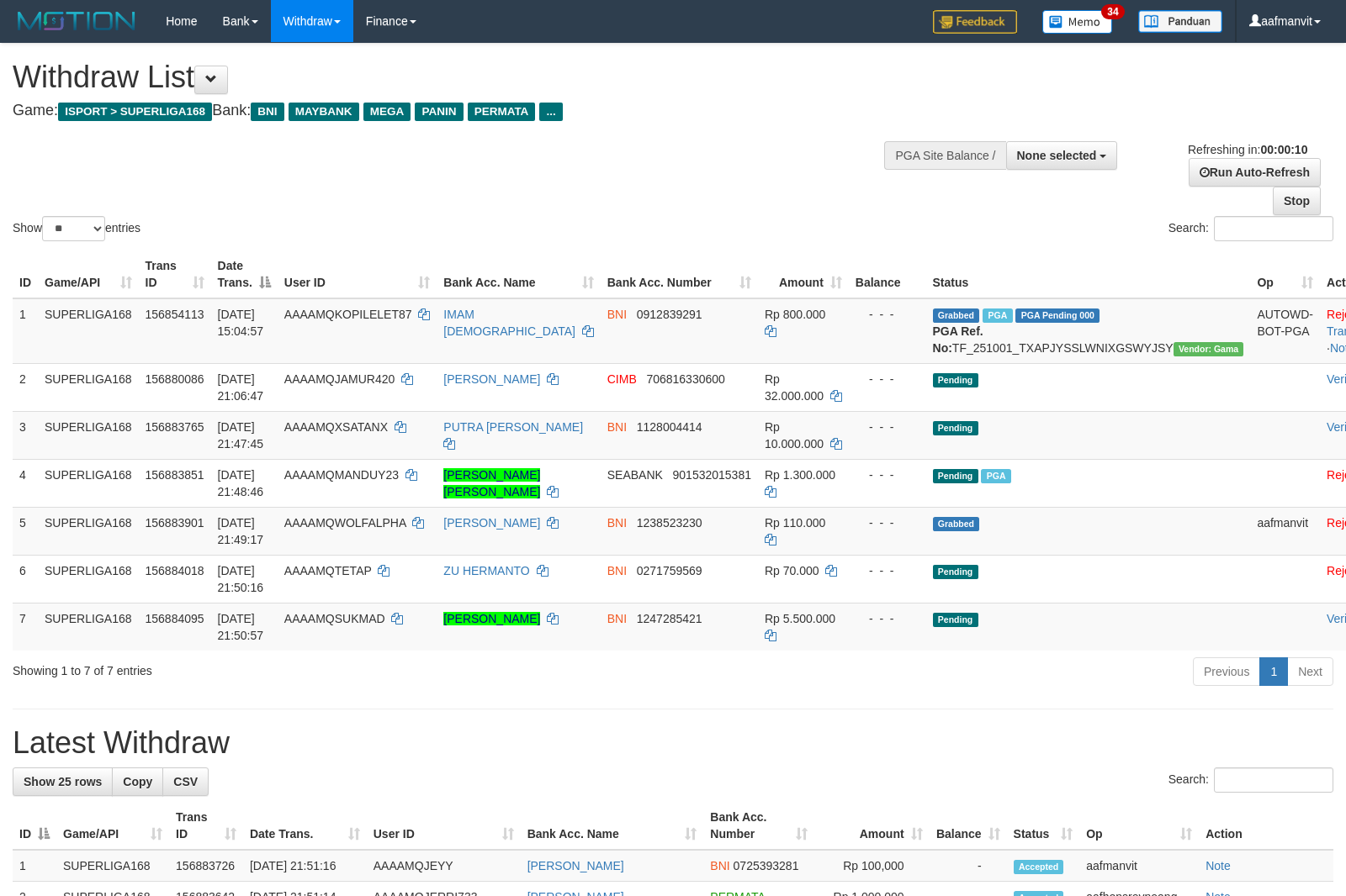
select select
select select "**"
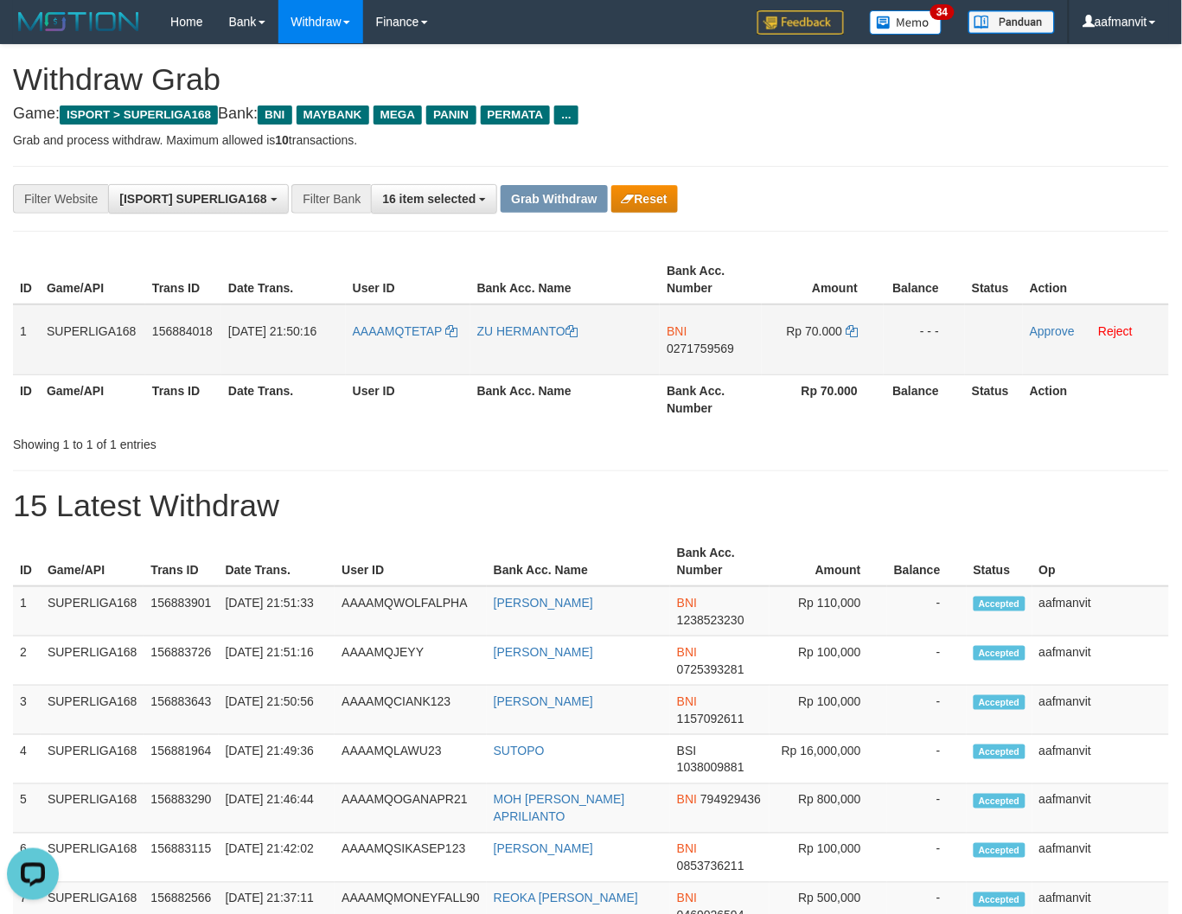
drag, startPoint x: 16, startPoint y: 329, endPoint x: 959, endPoint y: 321, distance: 943.9
click at [959, 321] on tr "1 SUPERLIGA168 156884018 01/10/2025 21:50:16 AAAAMQTETAP ZU HERMANTO BNI 027175…" at bounding box center [591, 339] width 1156 height 71
copy tr "1 SUPERLIGA168 156884018 01/10/2025 21:50:16 AAAAMQTETAP ZU HERMANTO BNI 027175…"
click at [724, 383] on th "Bank Acc. Number" at bounding box center [710, 398] width 102 height 49
click at [709, 348] on span "0271759569" at bounding box center [699, 348] width 67 height 14
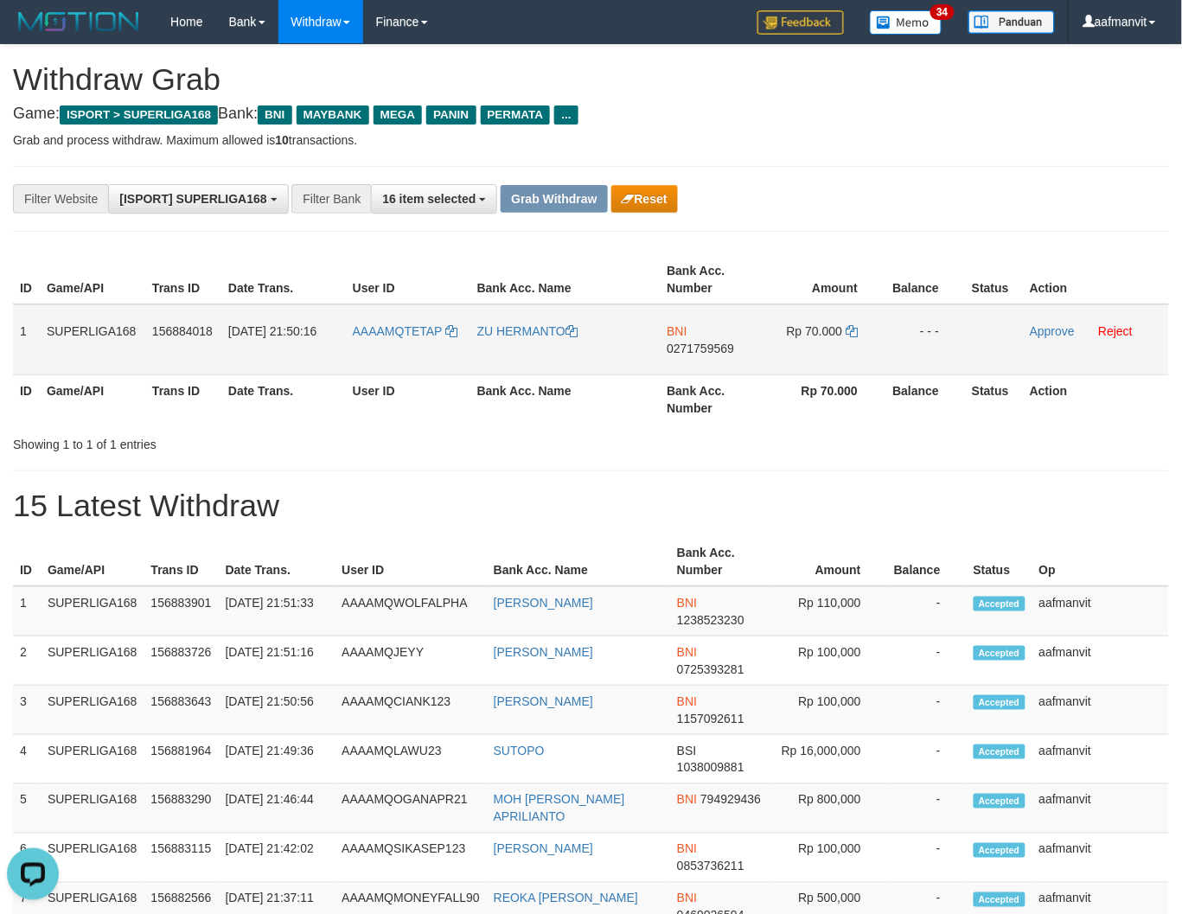
click at [709, 348] on span "0271759569" at bounding box center [699, 348] width 67 height 14
click at [857, 325] on icon at bounding box center [851, 331] width 12 height 12
click at [851, 325] on icon at bounding box center [851, 331] width 12 height 12
drag, startPoint x: 1043, startPoint y: 326, endPoint x: 680, endPoint y: 229, distance: 375.7
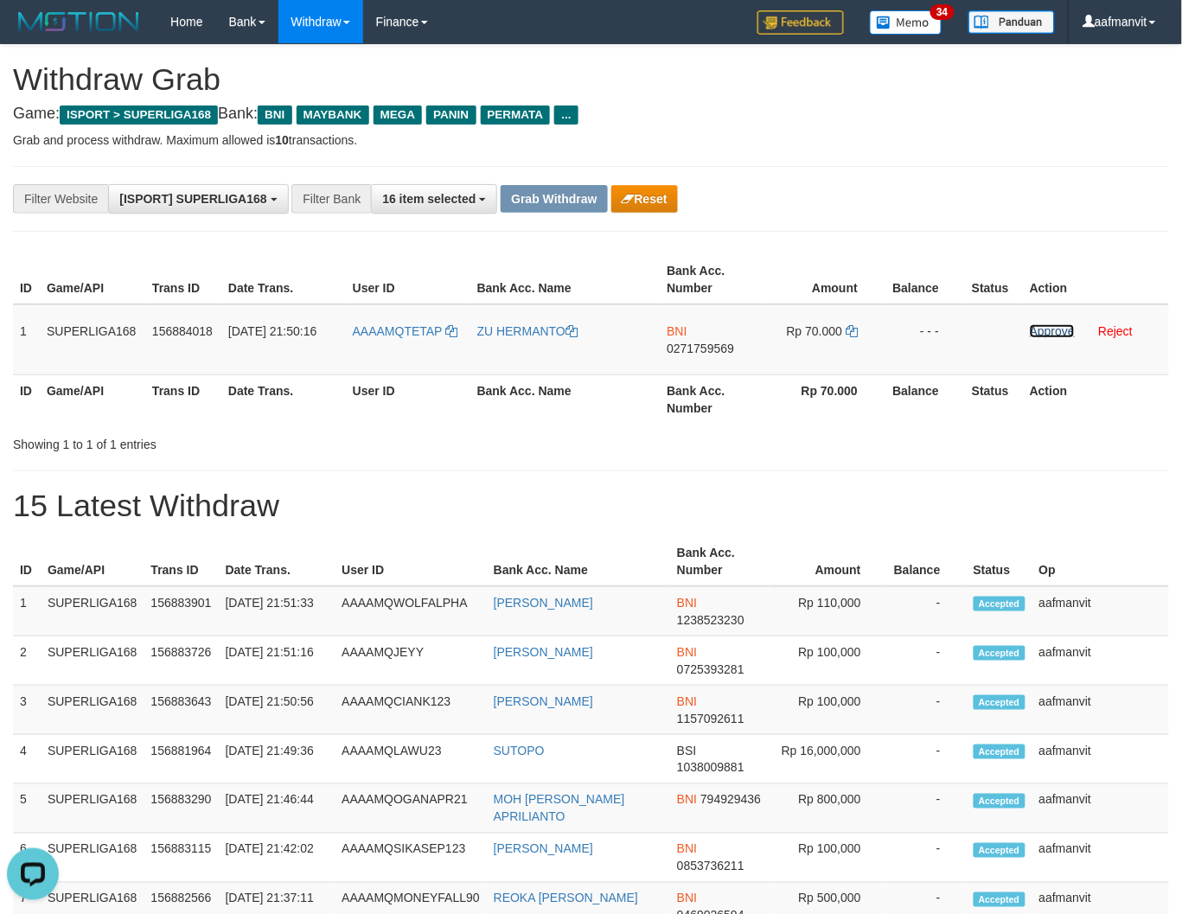
click at [1043, 326] on link "Approve" at bounding box center [1051, 331] width 45 height 14
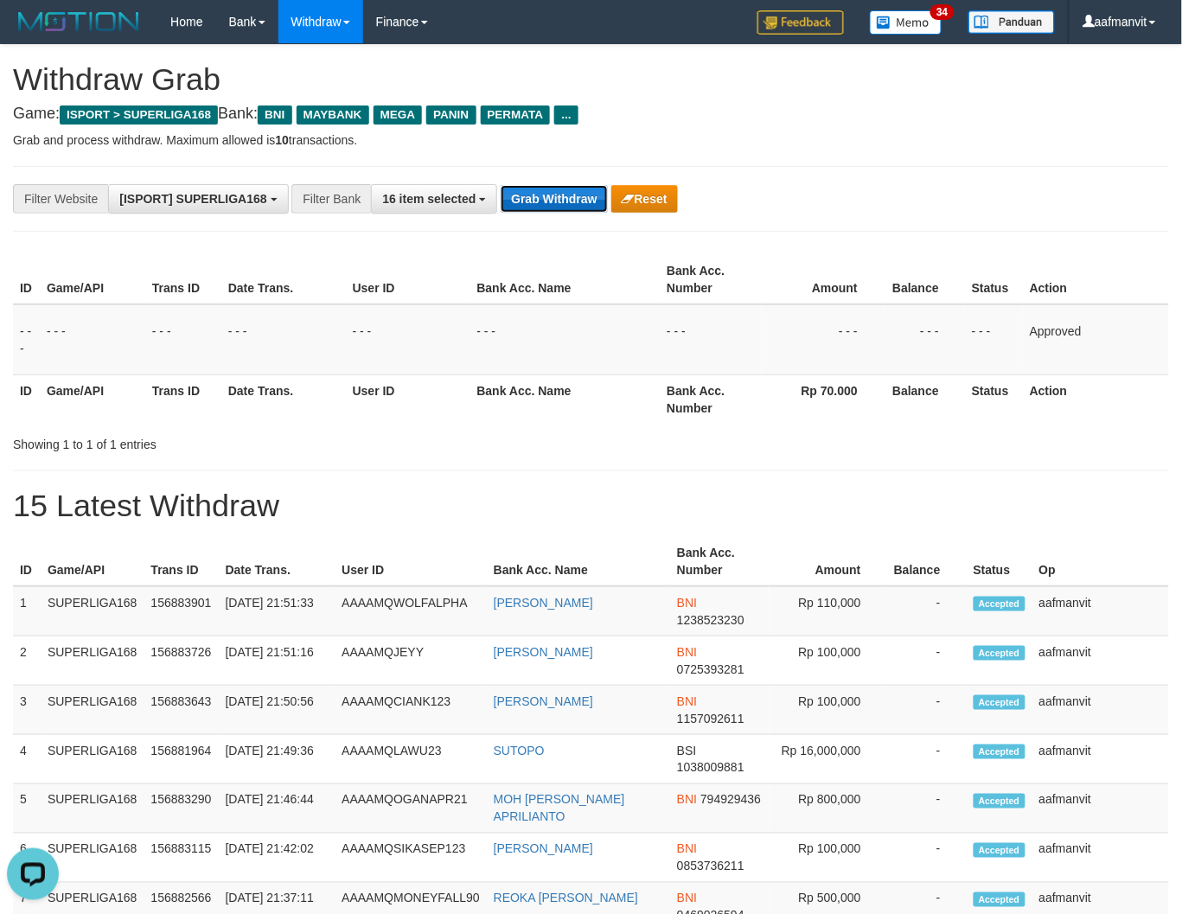
click at [531, 194] on button "Grab Withdraw" at bounding box center [553, 199] width 106 height 28
drag, startPoint x: 531, startPoint y: 194, endPoint x: 1085, endPoint y: 273, distance: 559.7
click at [534, 194] on button "Grab Withdraw" at bounding box center [553, 199] width 106 height 28
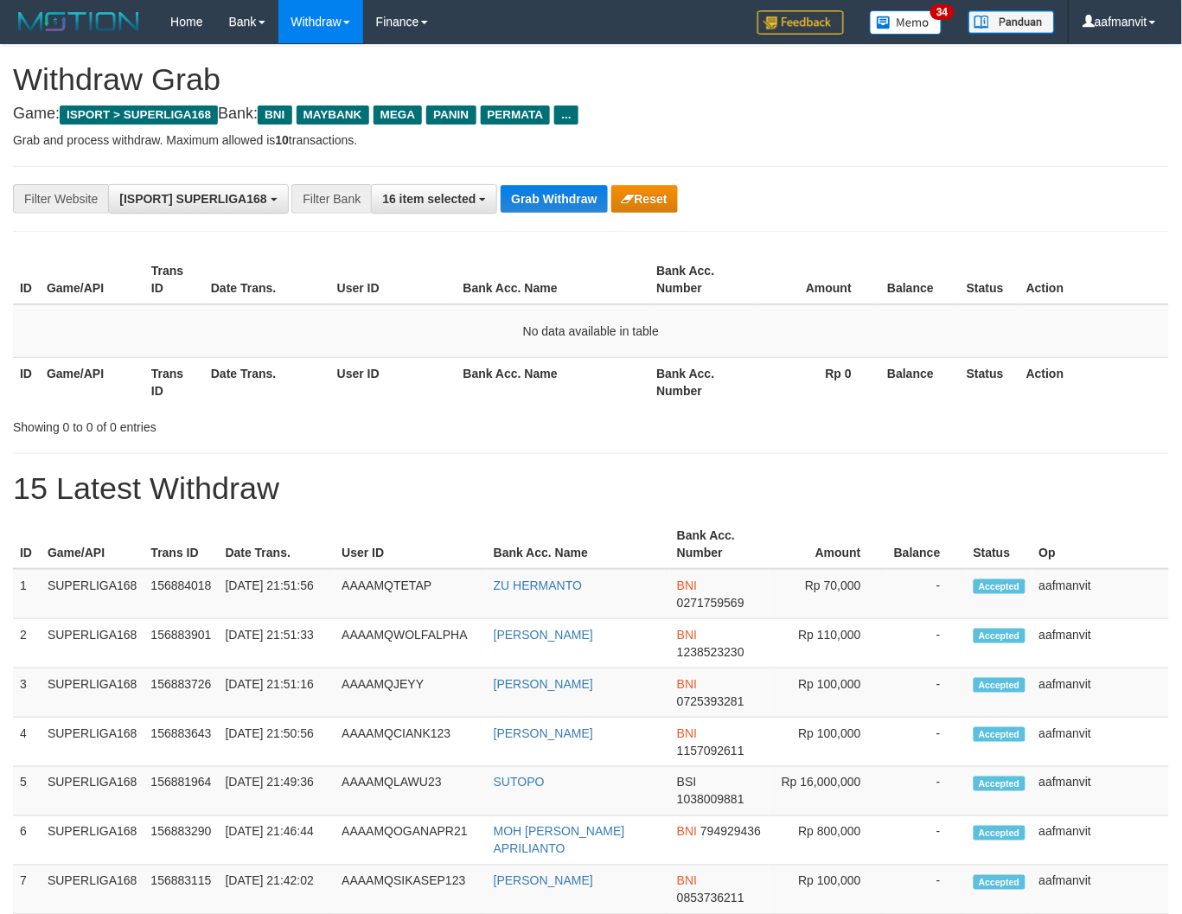
click at [583, 231] on hr at bounding box center [591, 231] width 1156 height 1
click at [572, 200] on button "Grab Withdraw" at bounding box center [553, 199] width 106 height 28
click at [543, 211] on button "Grab Withdraw" at bounding box center [553, 199] width 106 height 28
click at [543, 210] on button "Grab Withdraw" at bounding box center [553, 199] width 106 height 28
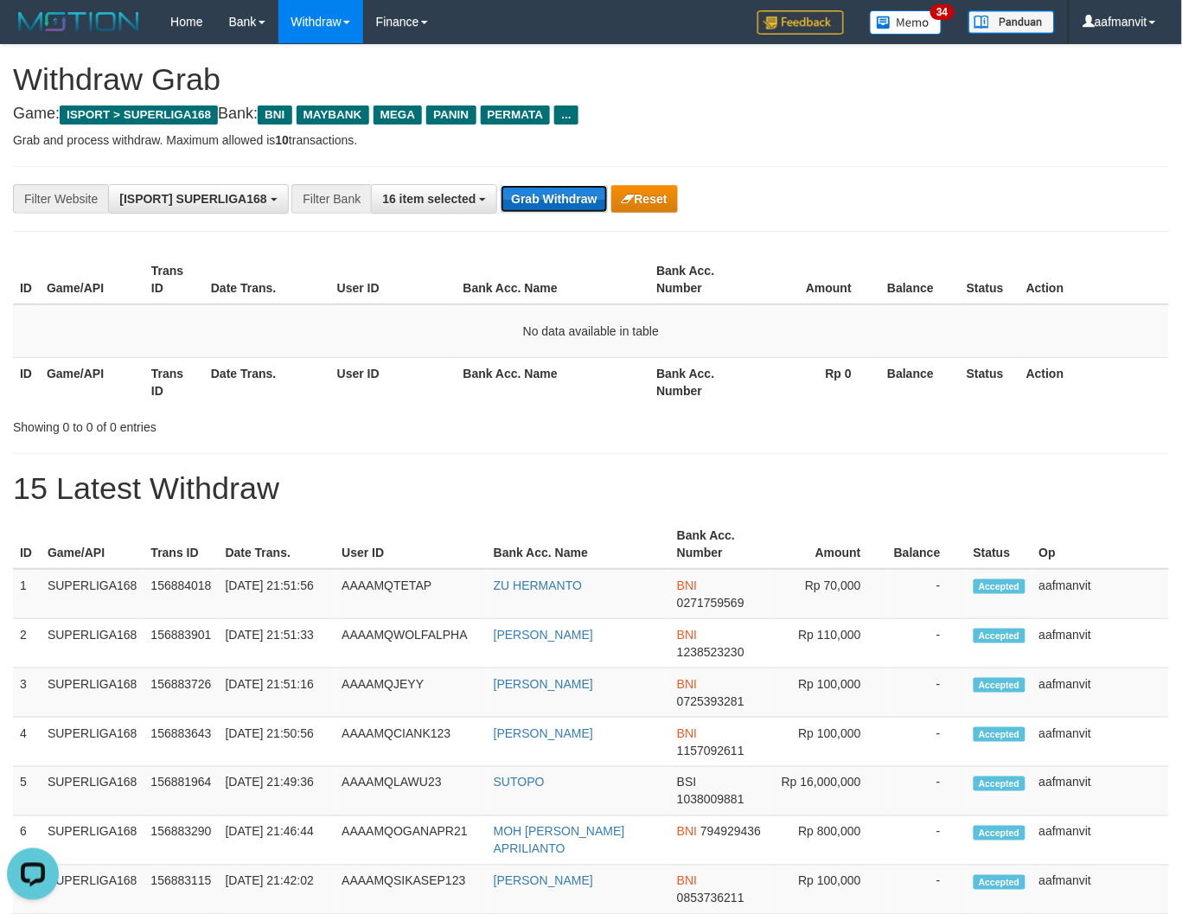
click at [543, 210] on button "Grab Withdraw" at bounding box center [553, 199] width 106 height 28
click at [565, 202] on button "Grab Withdraw" at bounding box center [553, 199] width 106 height 28
drag, startPoint x: 565, startPoint y: 202, endPoint x: 991, endPoint y: 286, distance: 433.4
click at [566, 202] on button "Grab Withdraw" at bounding box center [553, 199] width 106 height 28
click at [428, 188] on button "16 item selected" at bounding box center [434, 198] width 126 height 29
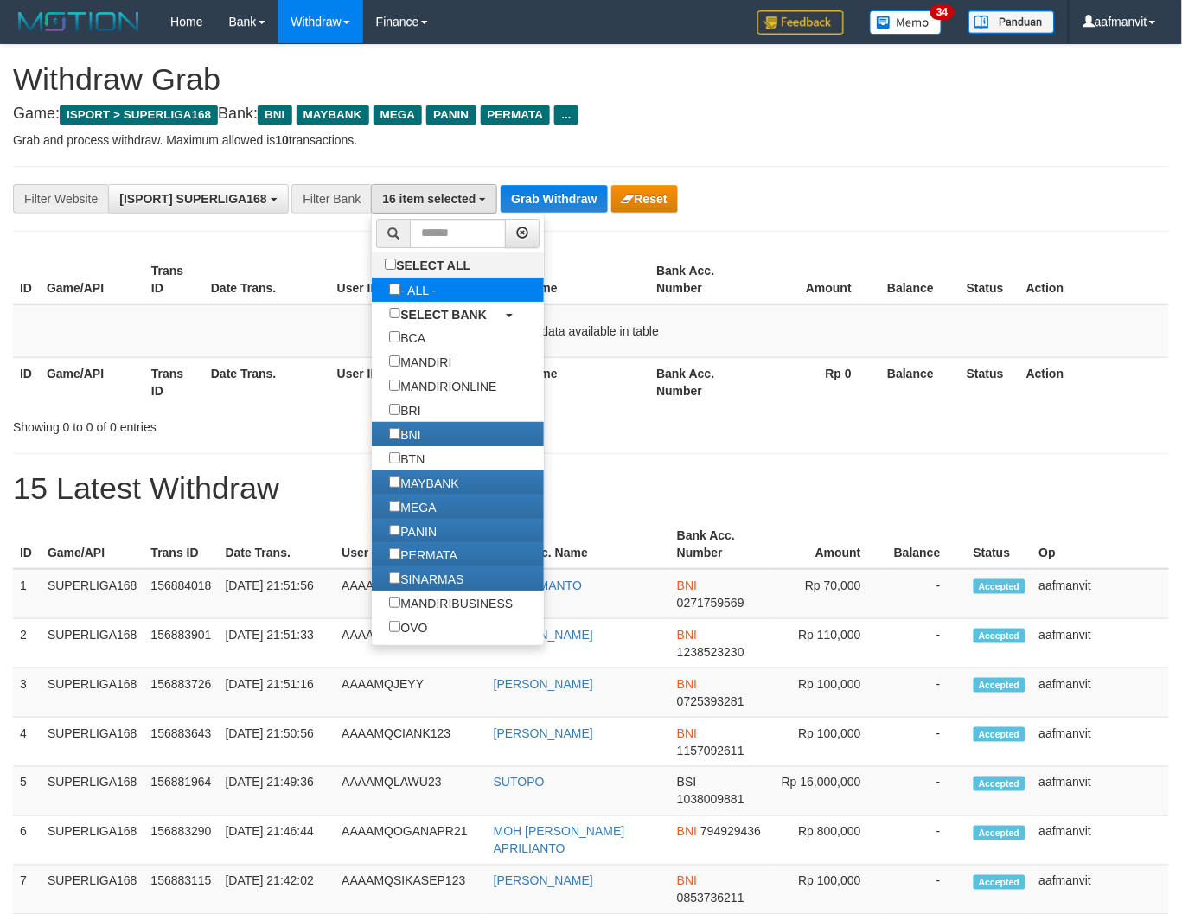
select select "***"
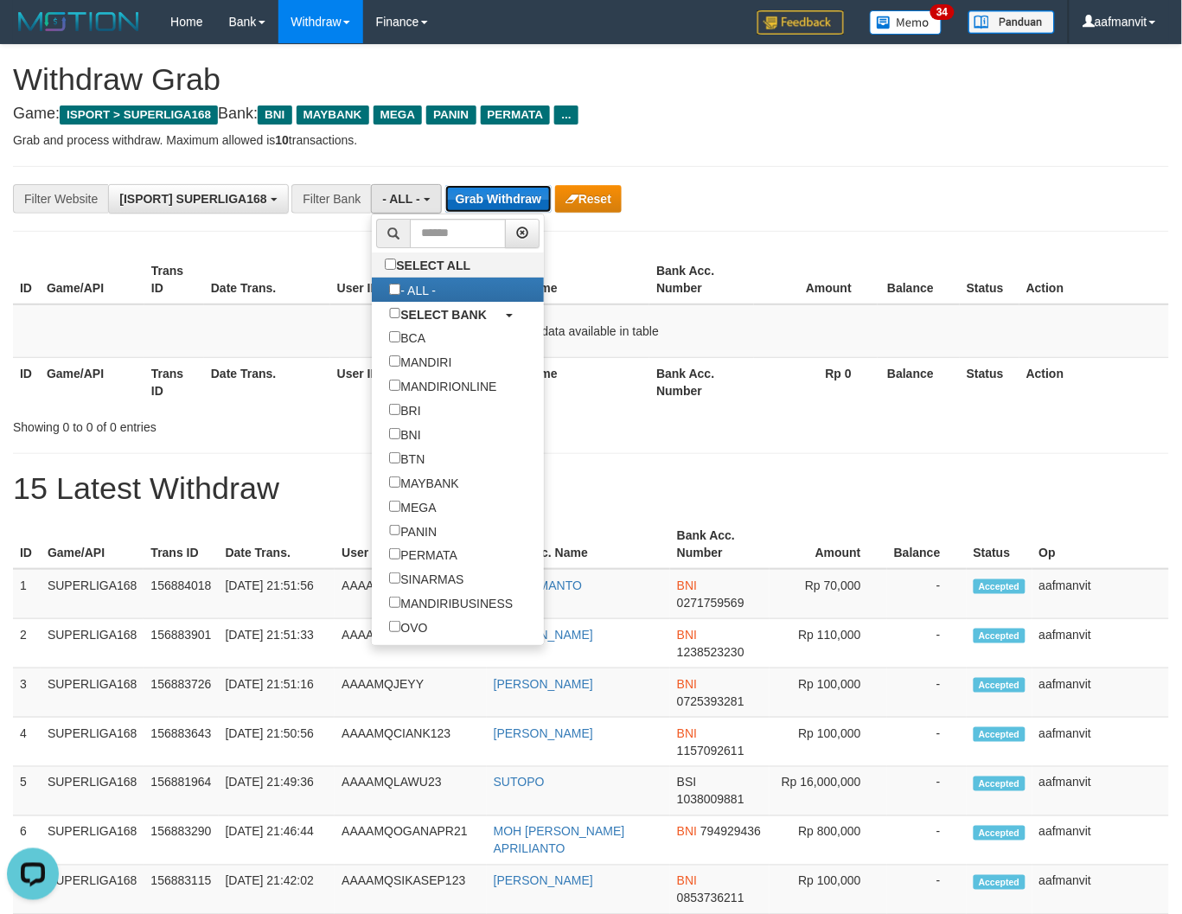
click at [502, 209] on button "Grab Withdraw" at bounding box center [498, 199] width 106 height 28
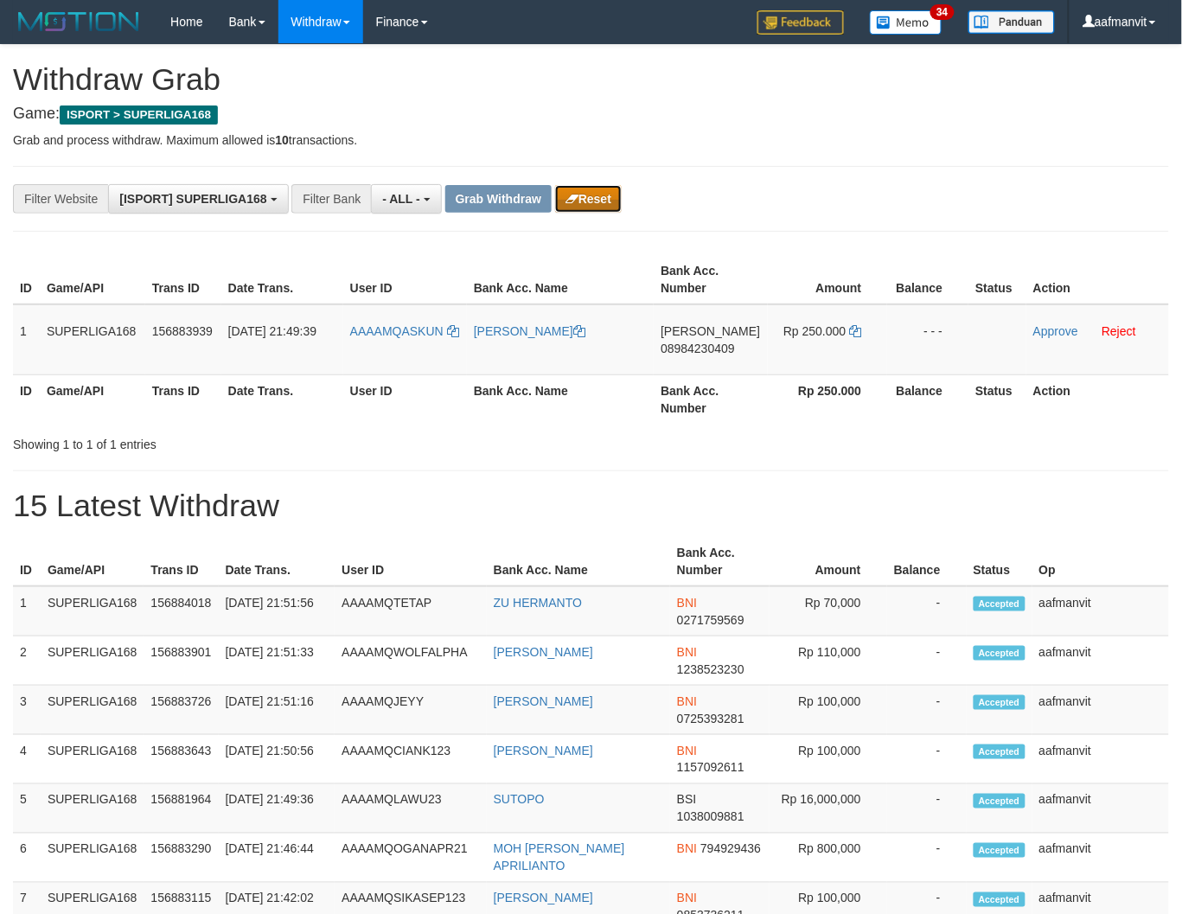
click at [614, 199] on button "Reset" at bounding box center [588, 199] width 67 height 28
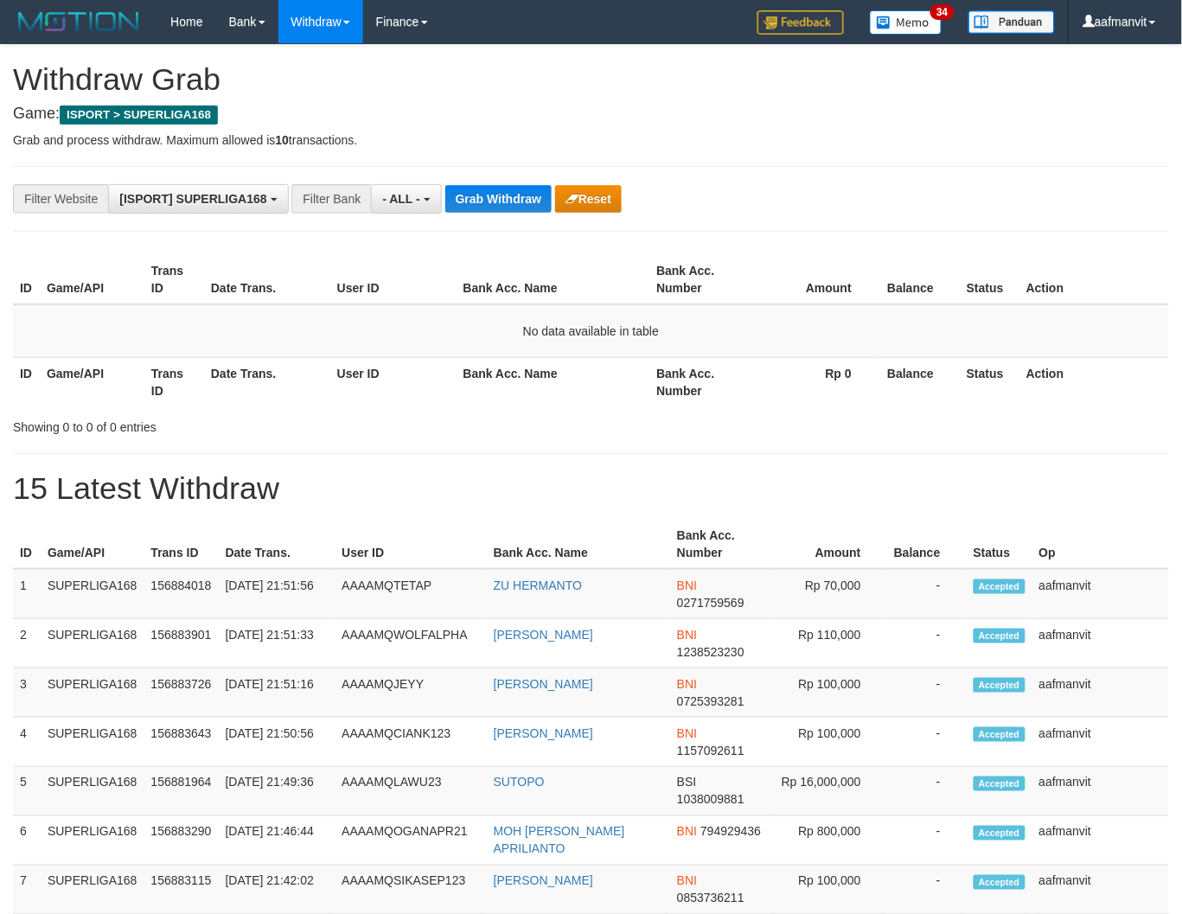
click at [409, 179] on div "**********" at bounding box center [591, 199] width 1156 height 66
click at [413, 210] on button "- ALL -" at bounding box center [406, 198] width 70 height 29
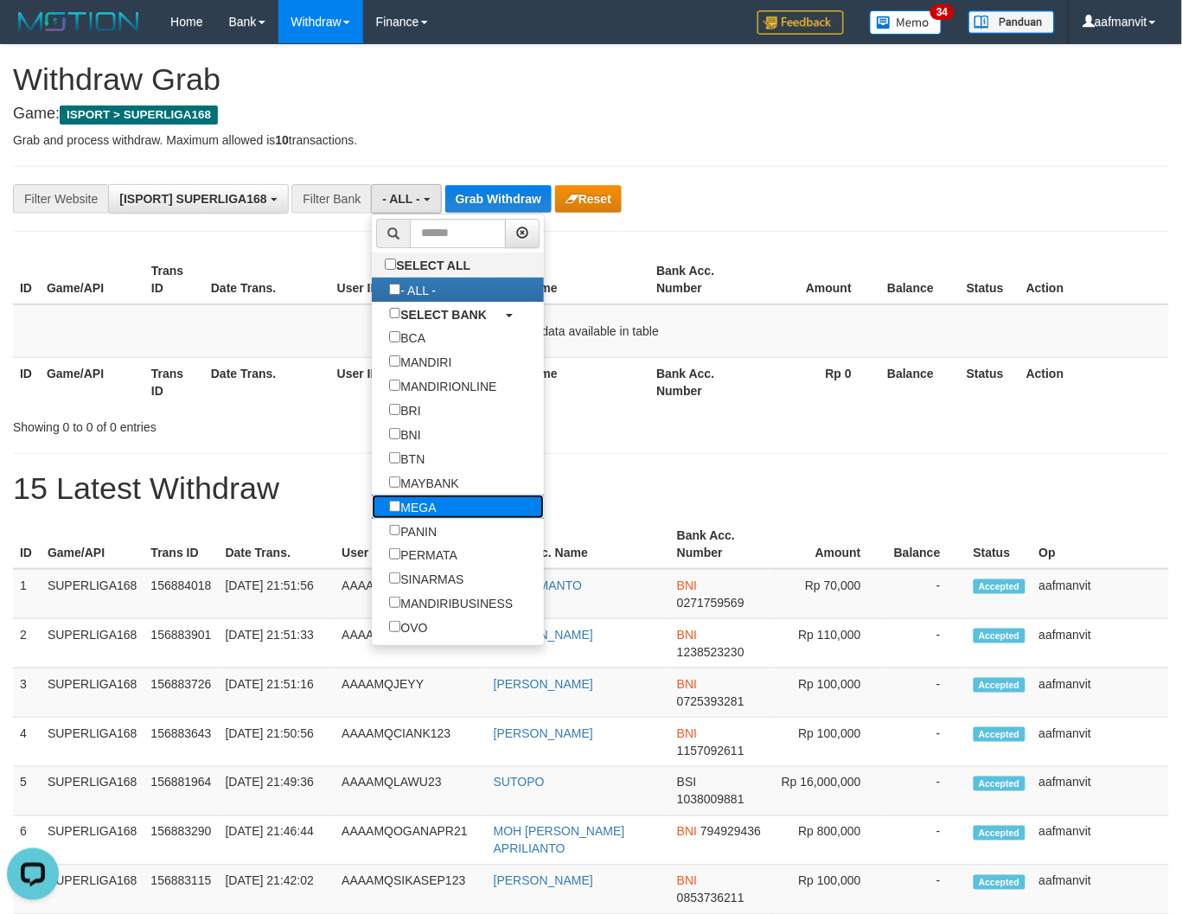
click at [409, 519] on label "MEGA" at bounding box center [412, 506] width 81 height 24
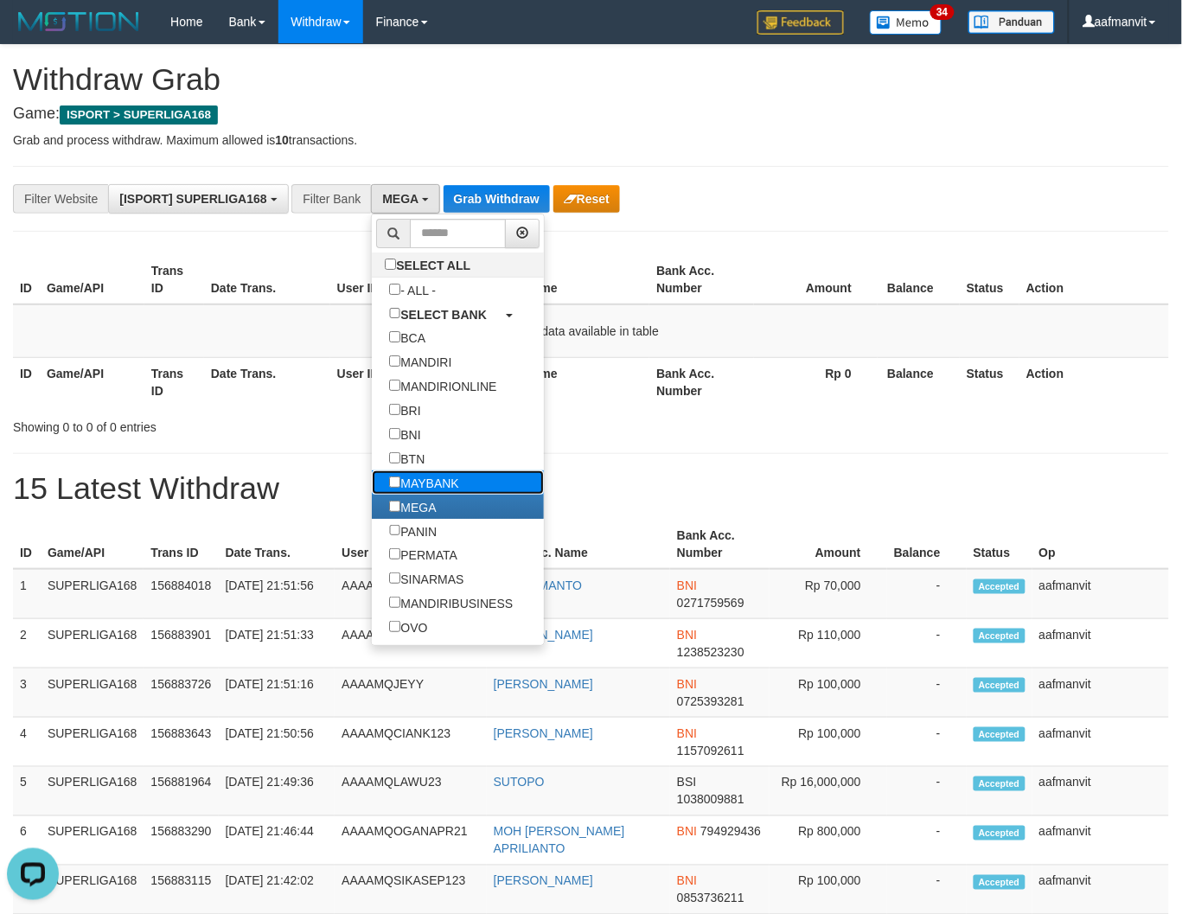
click at [417, 494] on label "MAYBANK" at bounding box center [424, 482] width 104 height 24
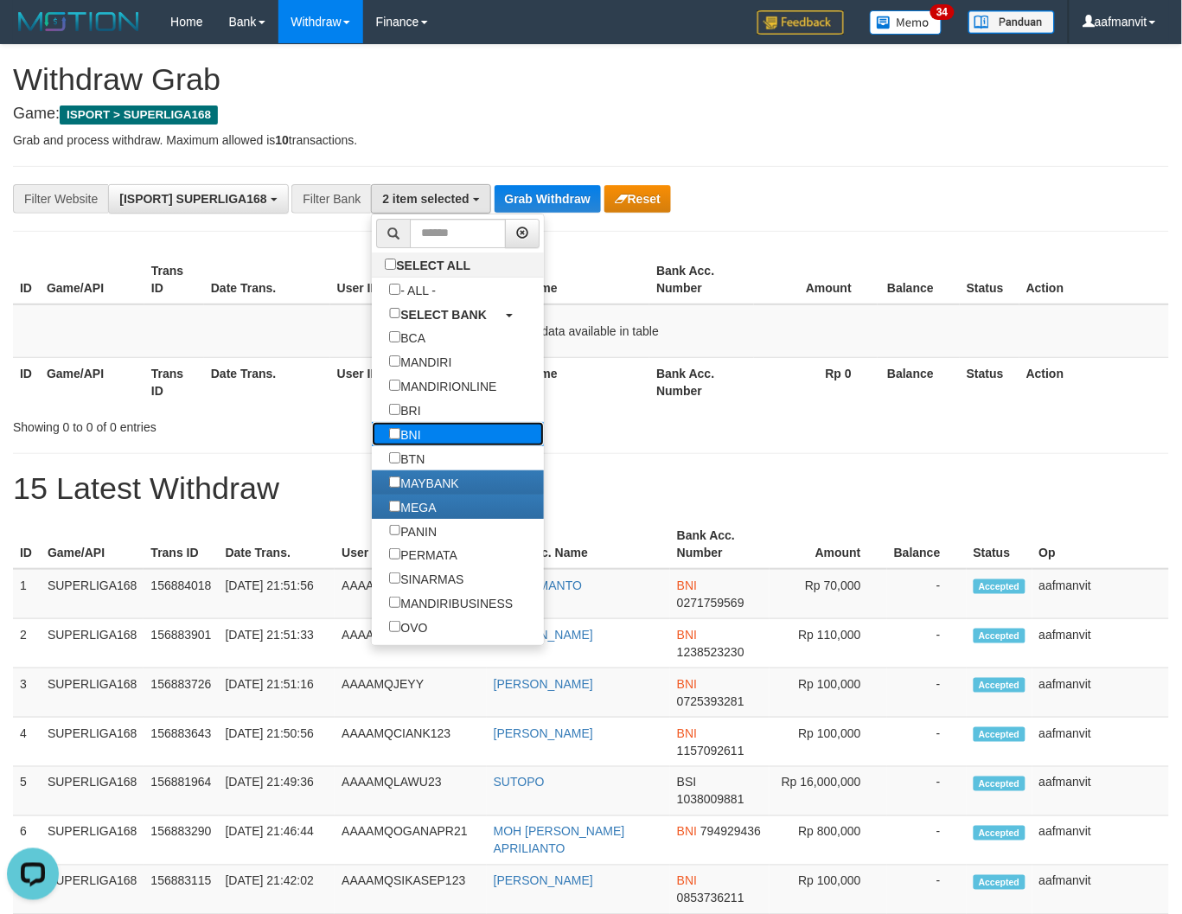
click at [418, 445] on label "BNI" at bounding box center [405, 434] width 66 height 24
select select "***"
click at [422, 519] on label "MEGA" at bounding box center [412, 506] width 81 height 24
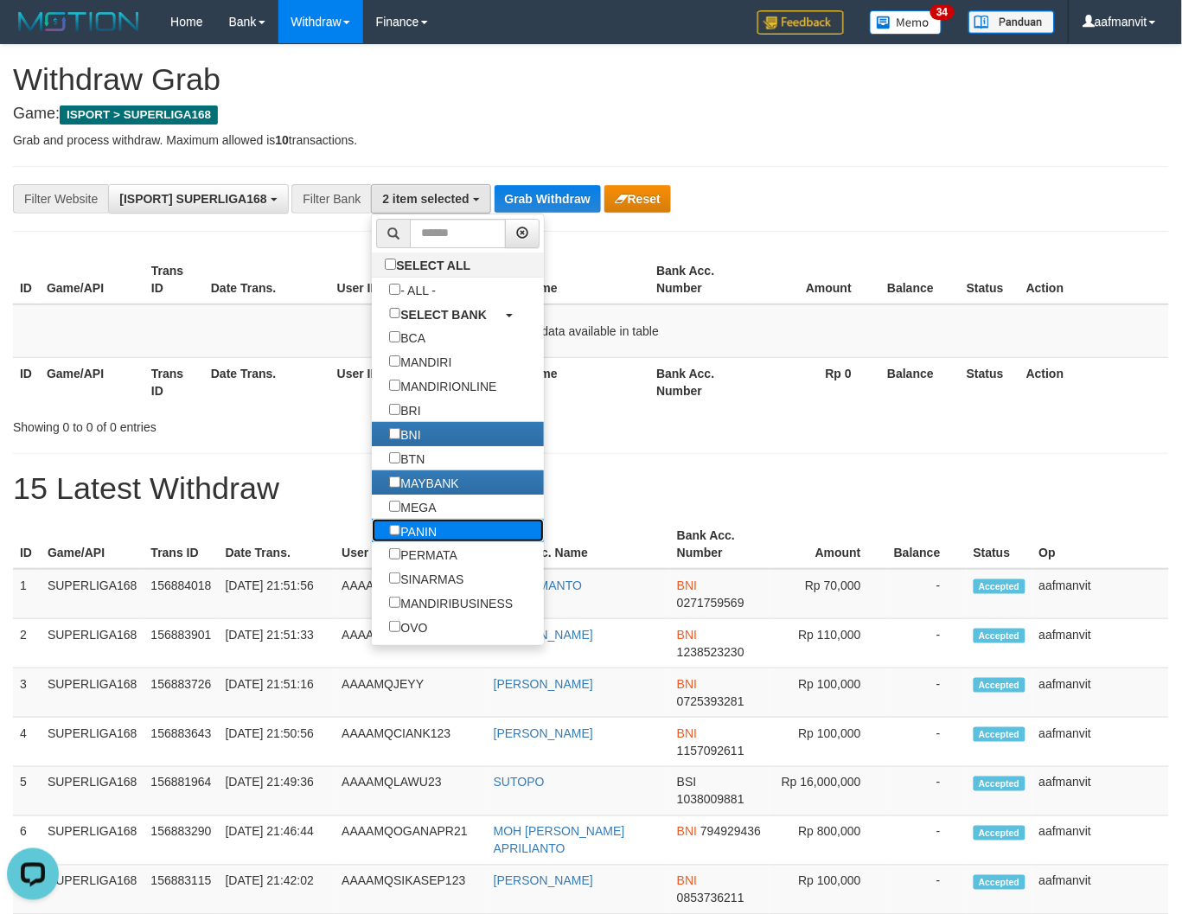
click at [411, 543] on label "PANIN" at bounding box center [413, 531] width 82 height 24
click at [413, 566] on label "PERMATA" at bounding box center [423, 554] width 103 height 24
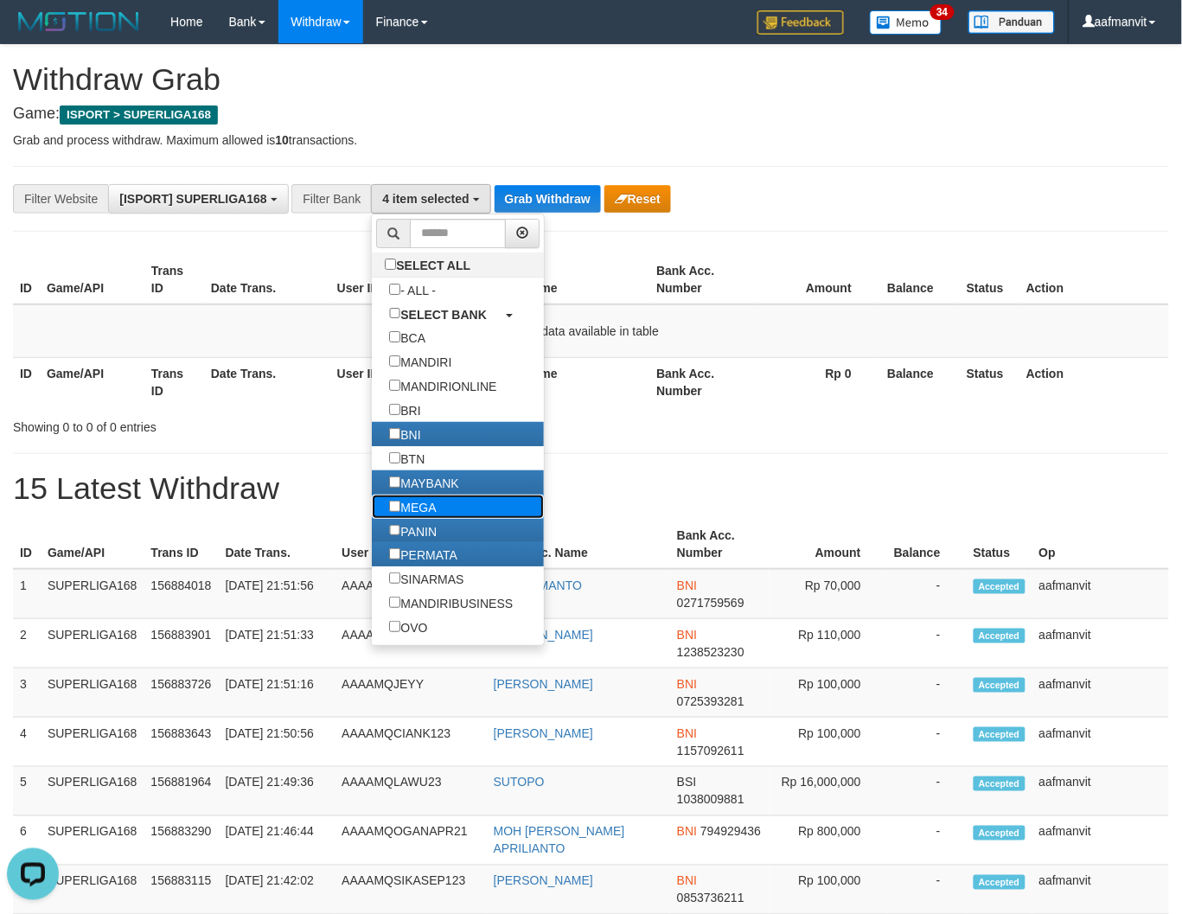
click at [413, 519] on label "MEGA" at bounding box center [412, 506] width 81 height 24
click at [415, 590] on label "SINARMAS" at bounding box center [426, 578] width 109 height 24
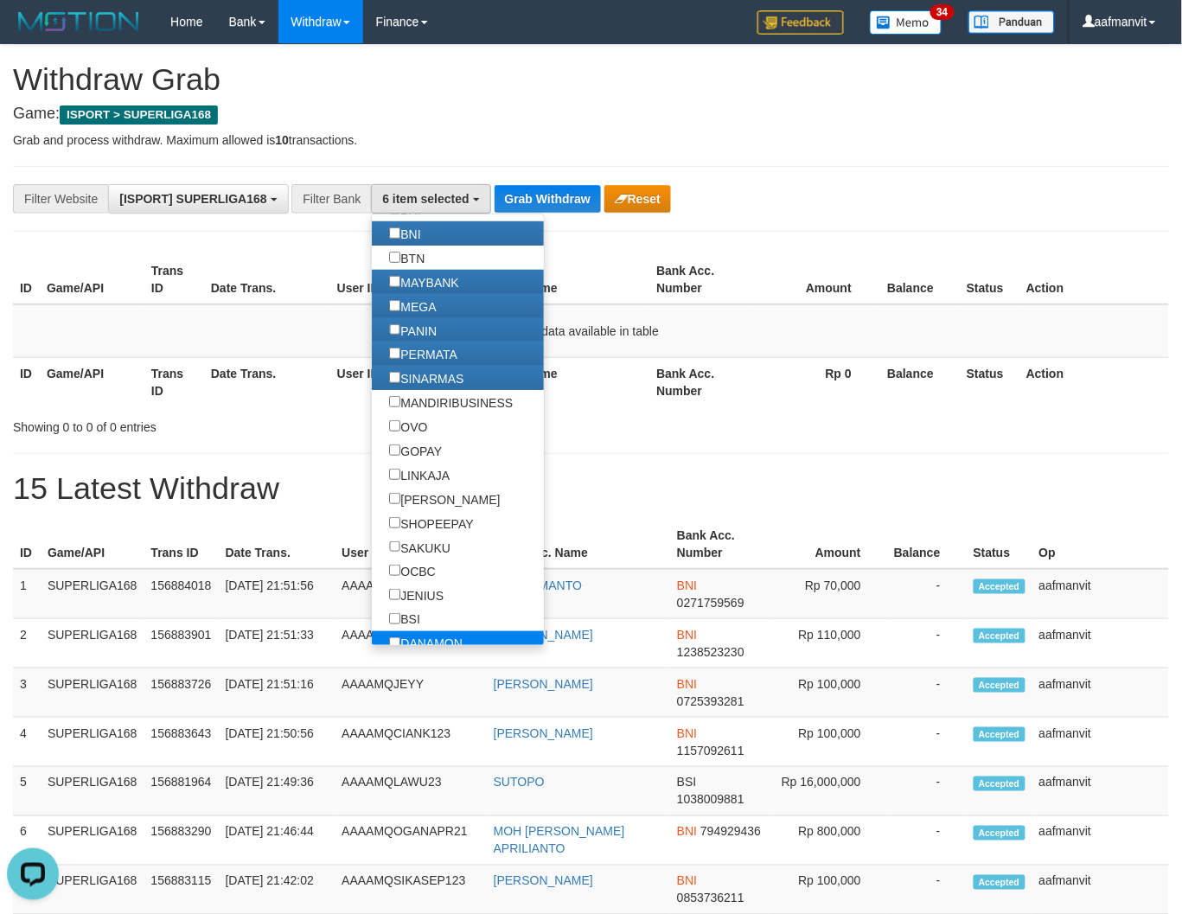
scroll to position [288, 0]
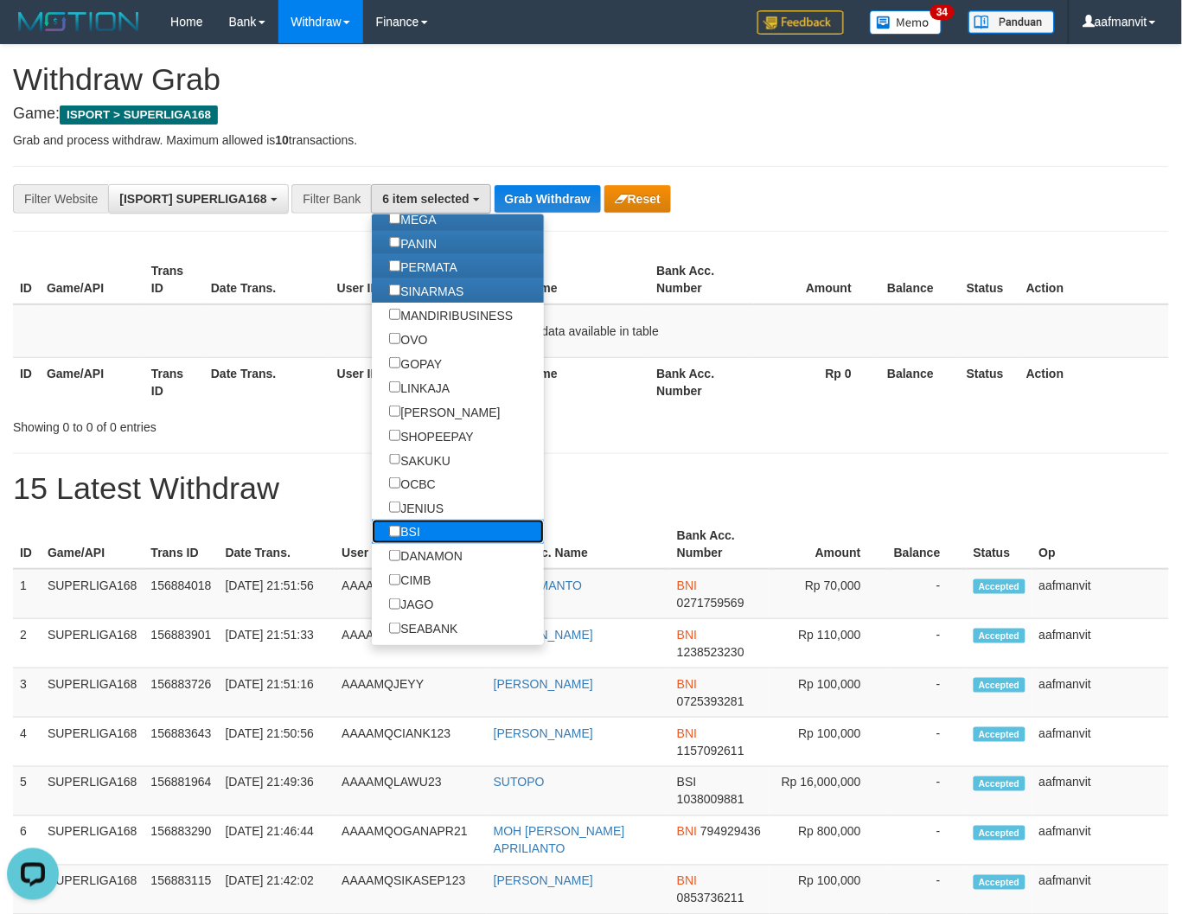
click at [425, 544] on label "BSI" at bounding box center [404, 531] width 65 height 24
click at [417, 495] on label "OCBC" at bounding box center [412, 483] width 80 height 24
click at [425, 472] on label "SAKUKU" at bounding box center [419, 460] width 95 height 24
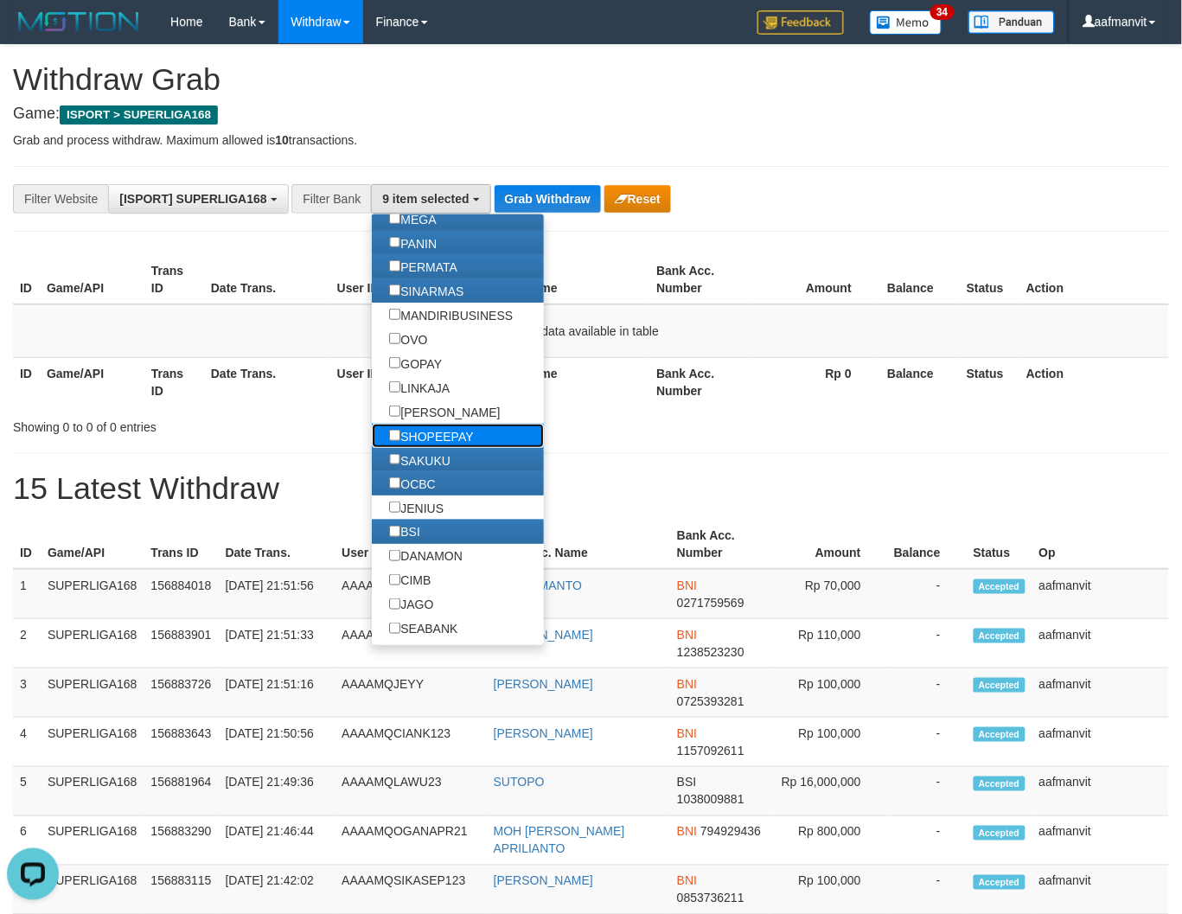
click at [430, 448] on label "SHOPEEPAY" at bounding box center [431, 436] width 118 height 24
click at [428, 544] on label "BSI" at bounding box center [404, 531] width 65 height 24
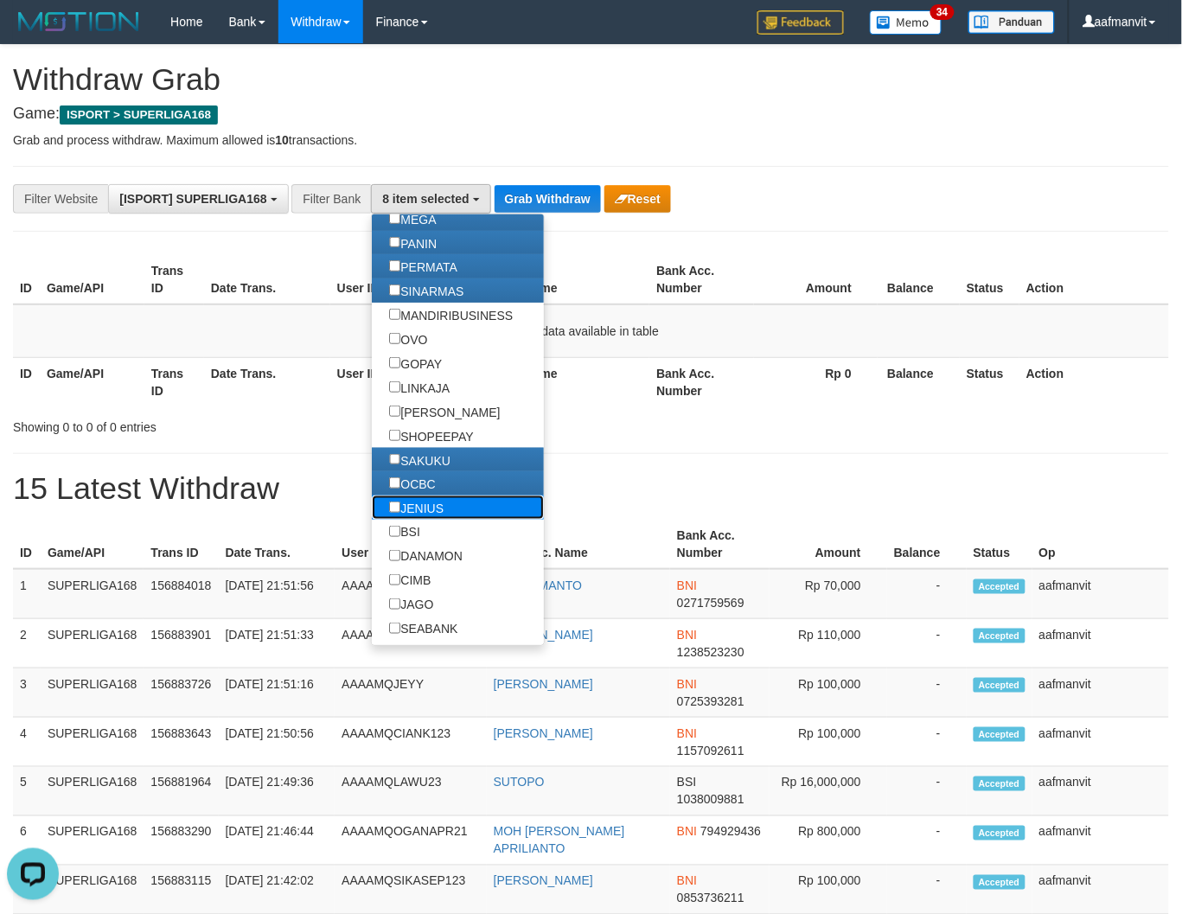
click at [429, 519] on label "JENIUS" at bounding box center [416, 507] width 89 height 24
click at [429, 544] on label "BSI" at bounding box center [404, 531] width 65 height 24
click at [436, 592] on label "CIMB" at bounding box center [410, 580] width 76 height 24
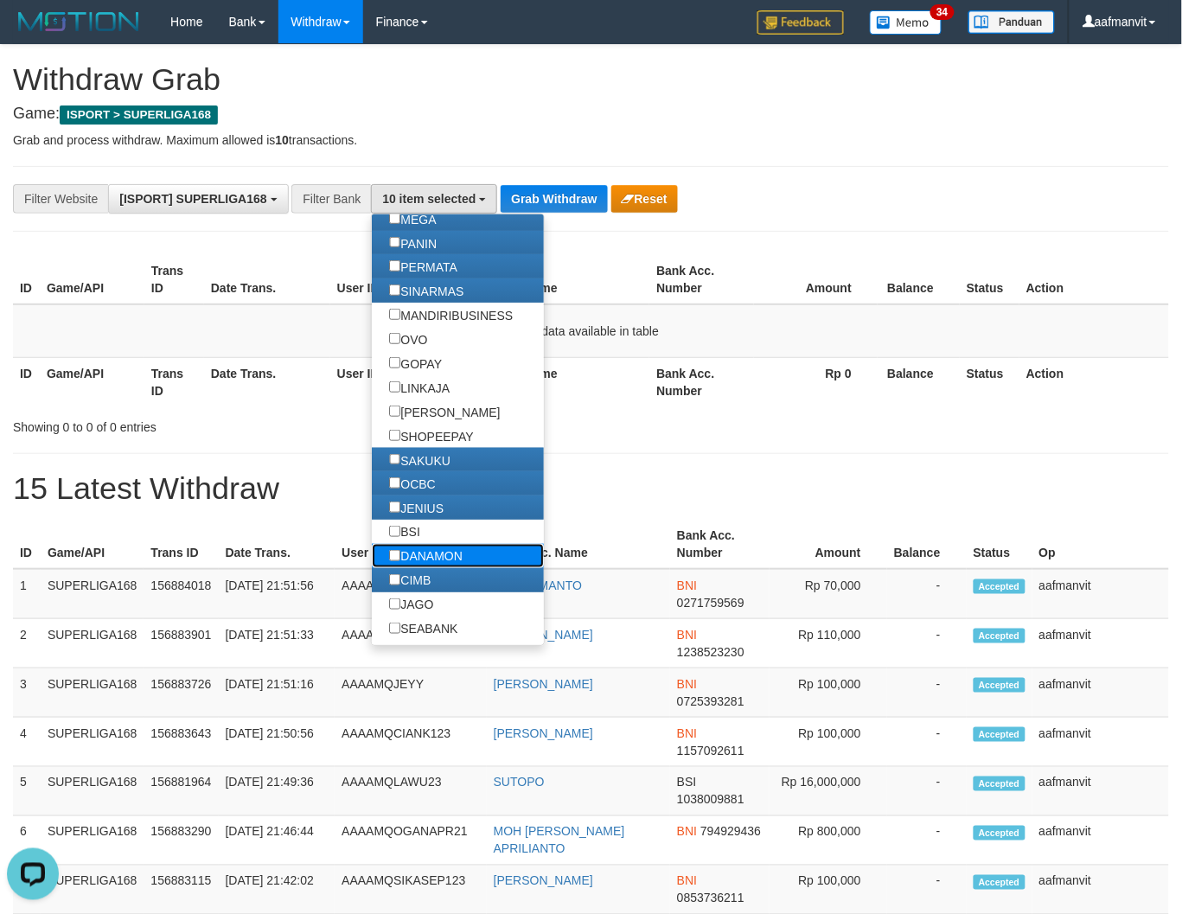
click at [430, 568] on label "DANAMON" at bounding box center [425, 556] width 107 height 24
click at [424, 544] on label "BSI" at bounding box center [404, 531] width 65 height 24
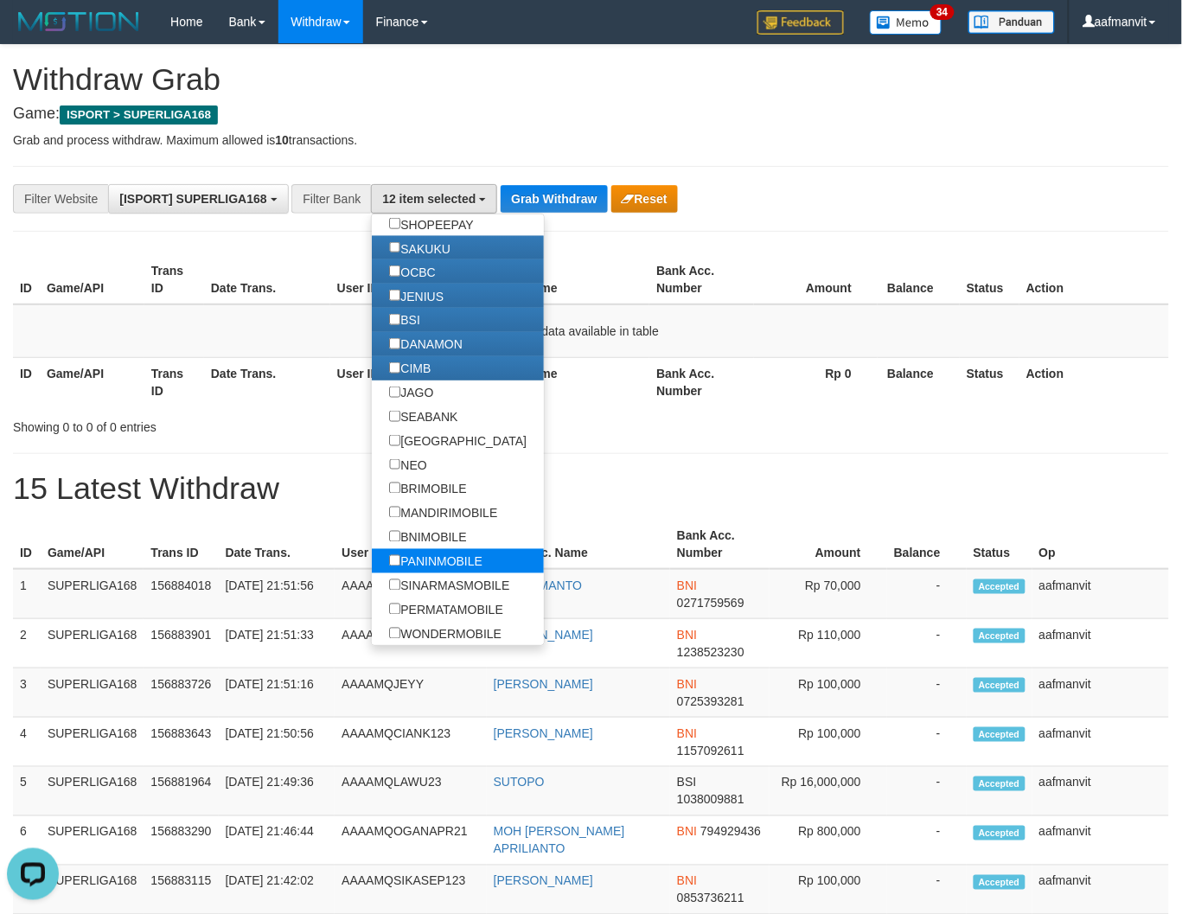
scroll to position [576, 0]
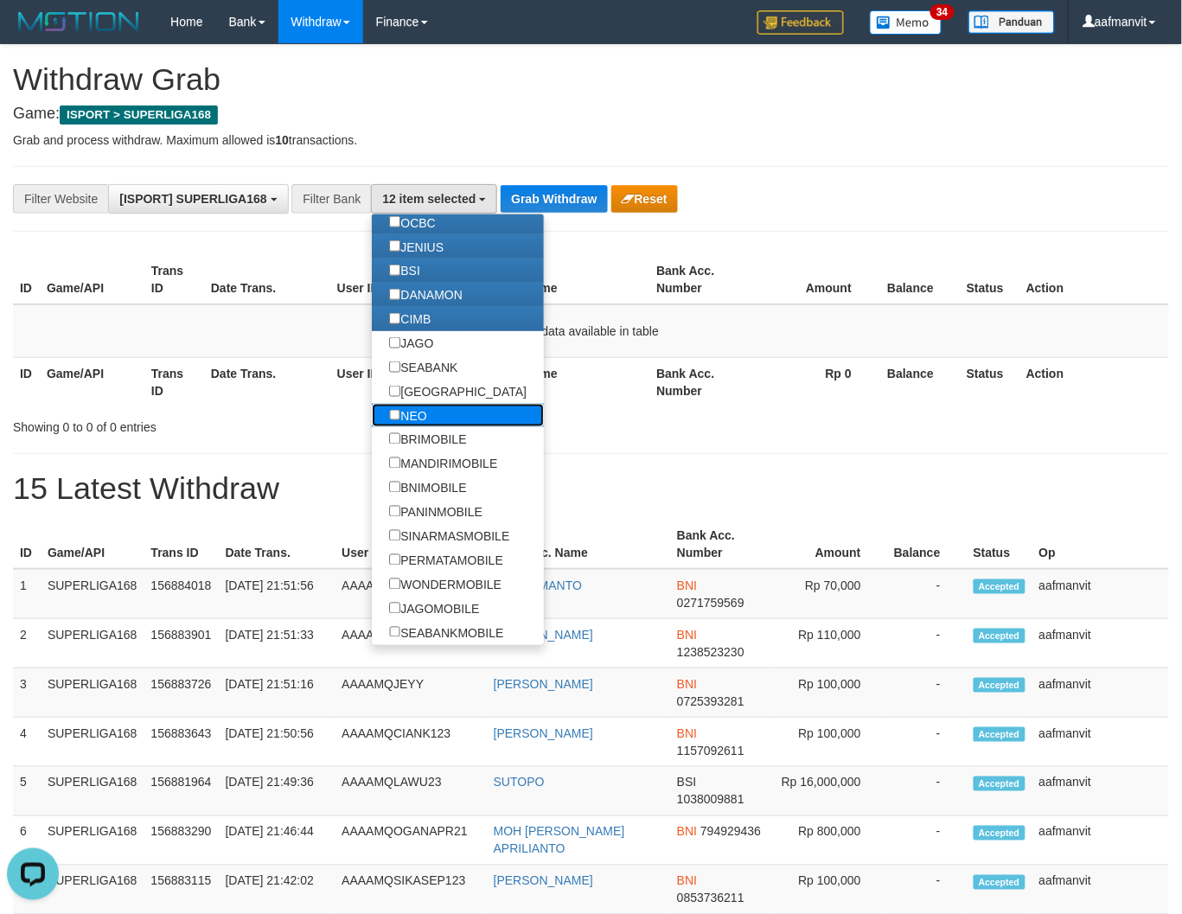
click at [430, 428] on label "NEO" at bounding box center [408, 416] width 72 height 24
click at [428, 418] on label "NEO" at bounding box center [408, 416] width 72 height 24
click at [426, 379] on label "SEABANK" at bounding box center [423, 367] width 103 height 24
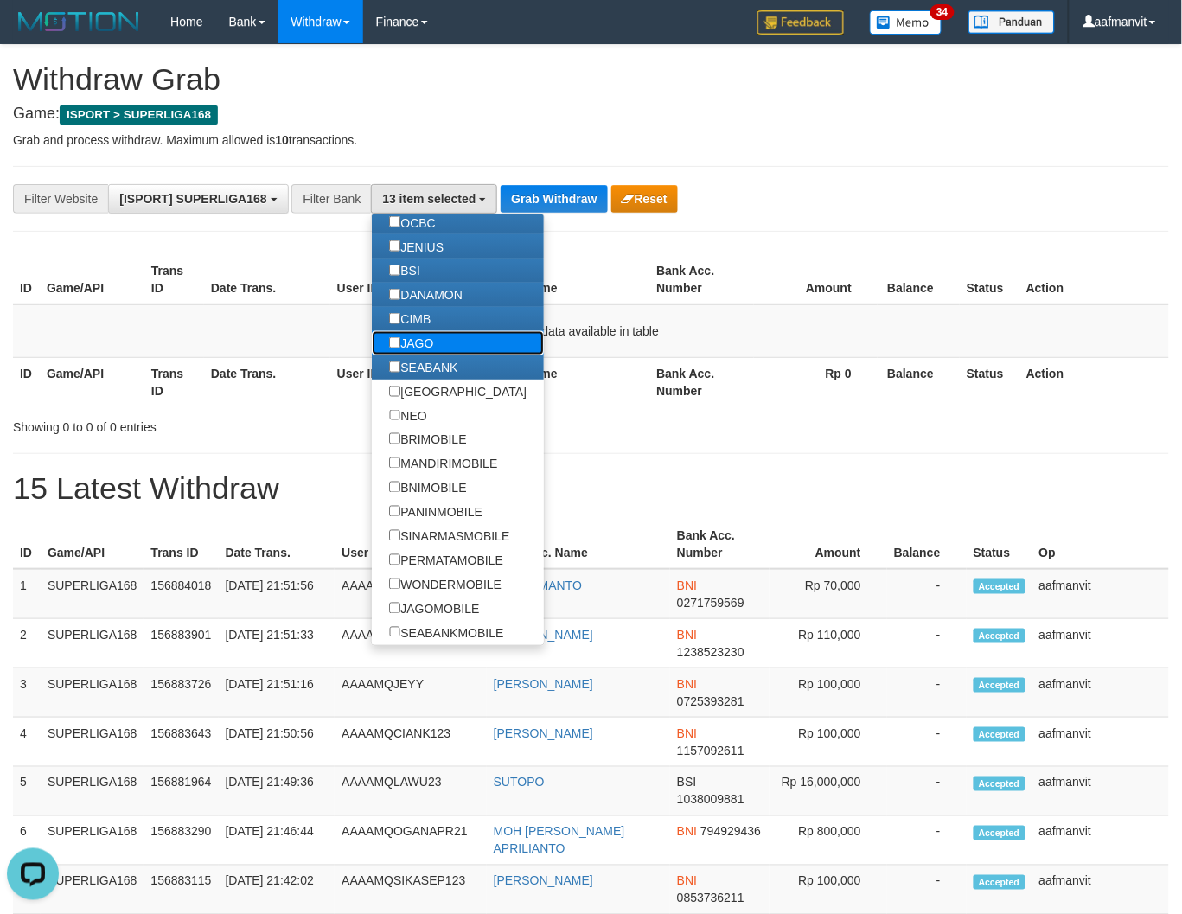
click at [428, 355] on label "JAGO" at bounding box center [411, 343] width 79 height 24
click at [427, 422] on label "NEO" at bounding box center [408, 416] width 72 height 24
click at [428, 404] on label "[GEOGRAPHIC_DATA]" at bounding box center [458, 391] width 172 height 24
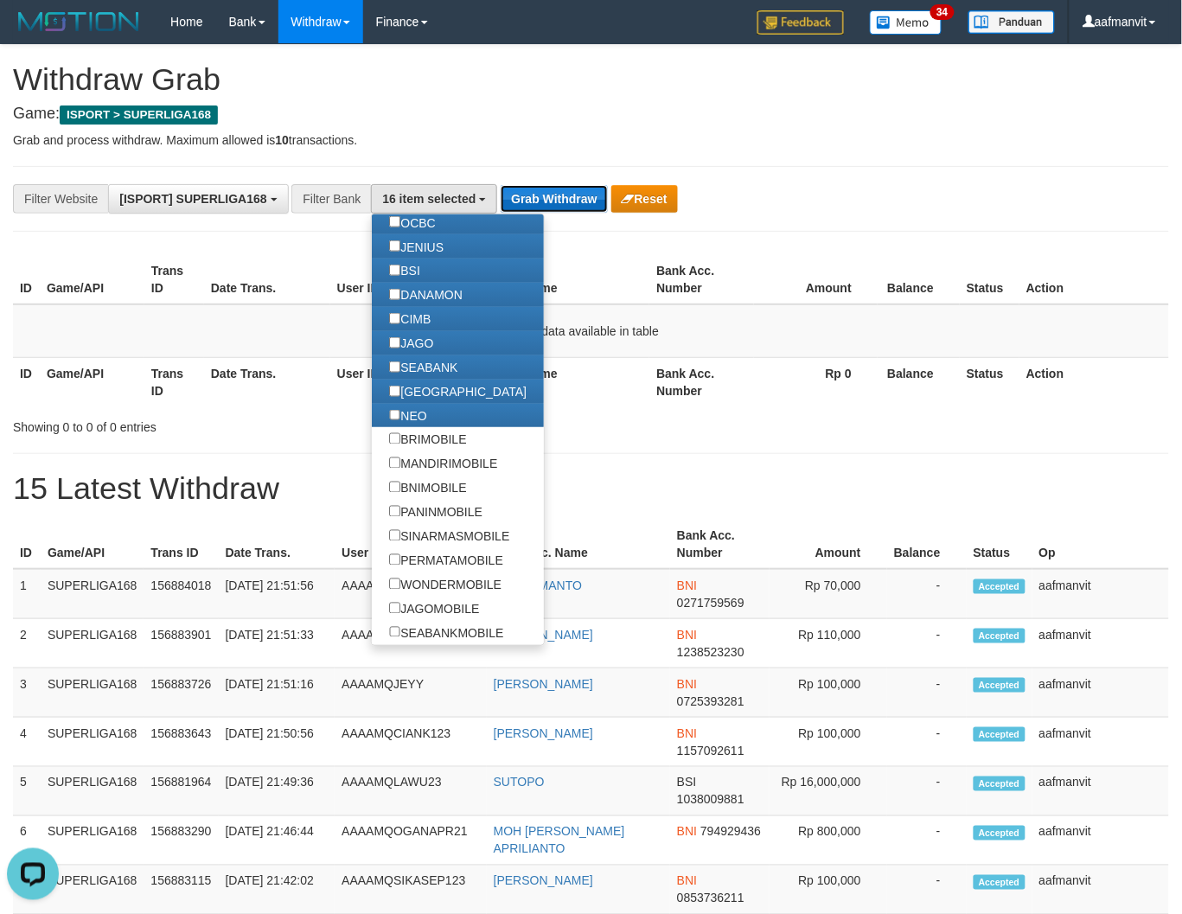
click at [581, 203] on button "Grab Withdraw" at bounding box center [553, 199] width 106 height 28
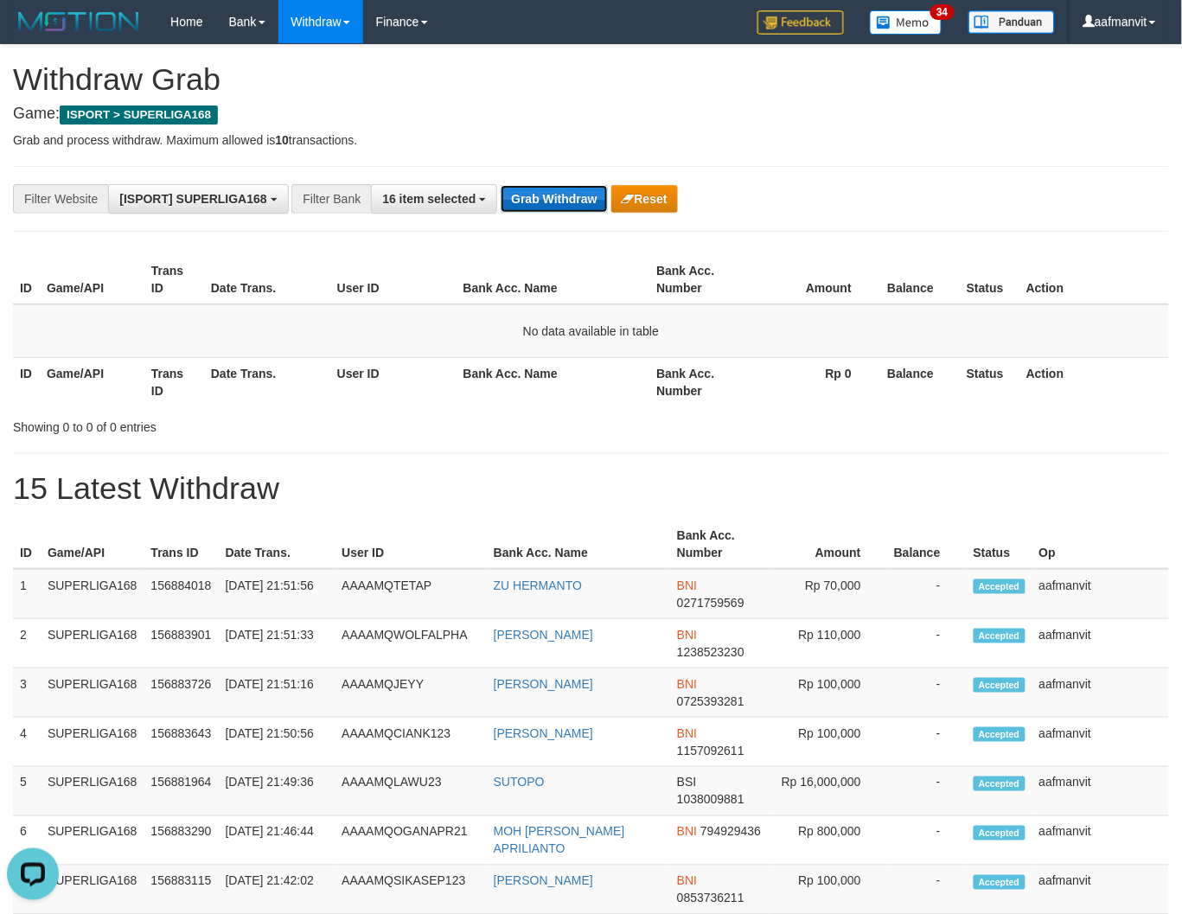
click at [581, 203] on button "Grab Withdraw" at bounding box center [553, 199] width 106 height 28
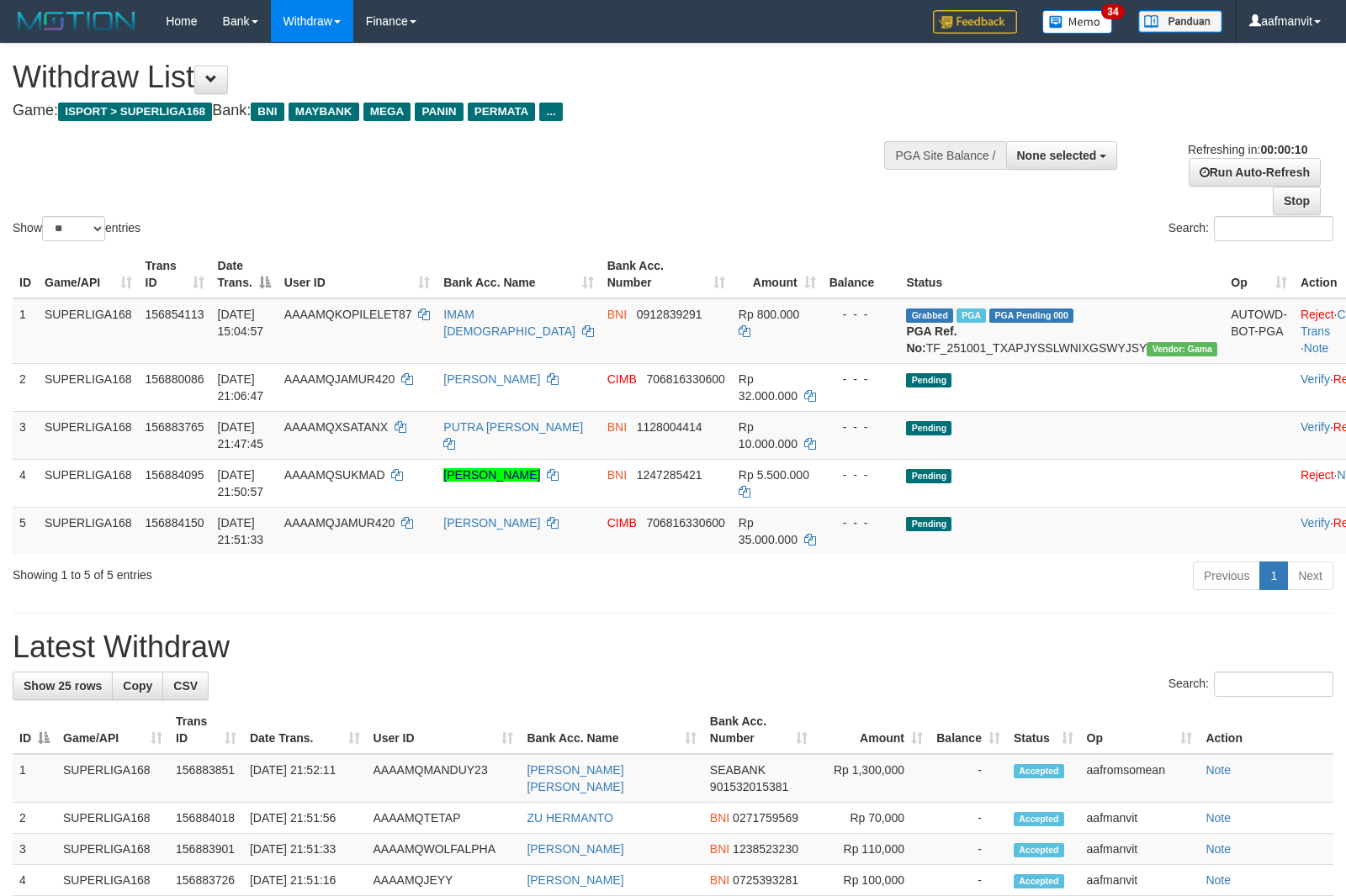
select select
select select "**"
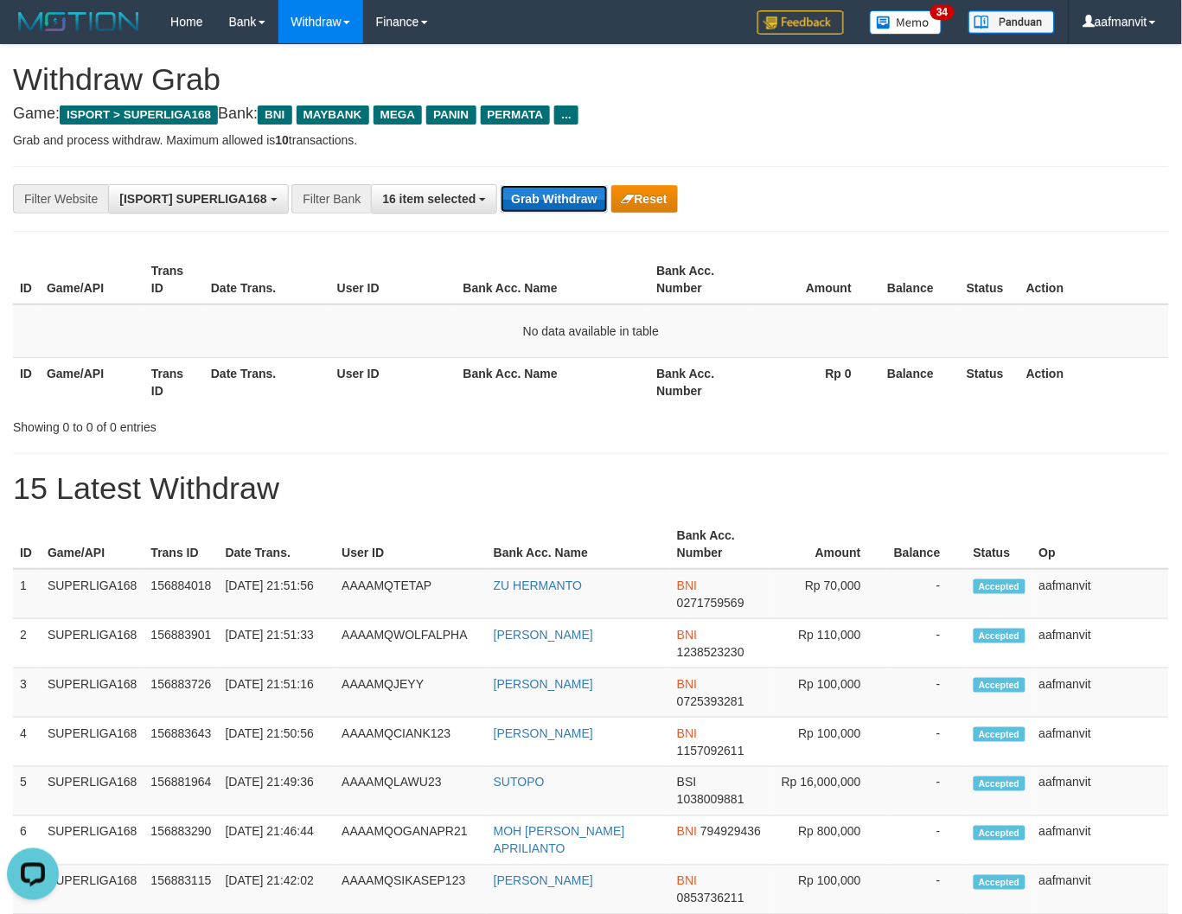
drag, startPoint x: 560, startPoint y: 212, endPoint x: 560, endPoint y: 201, distance: 10.4
click at [560, 212] on button "Grab Withdraw" at bounding box center [553, 199] width 106 height 28
click at [560, 201] on button "Grab Withdraw" at bounding box center [553, 199] width 106 height 28
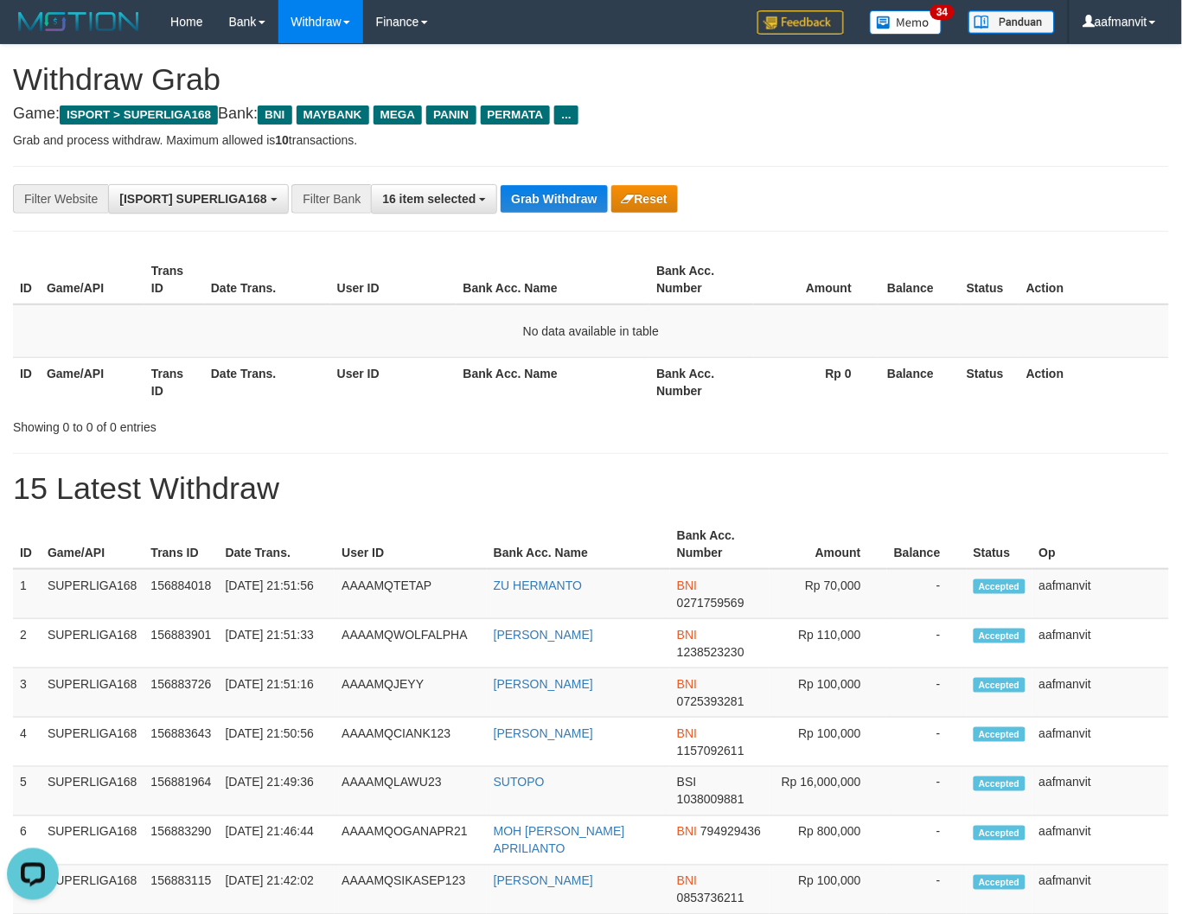
click at [565, 214] on div "**********" at bounding box center [591, 199] width 1156 height 66
click at [564, 212] on button "Grab Withdraw" at bounding box center [553, 199] width 106 height 28
click at [560, 206] on button "Grab Withdraw" at bounding box center [553, 199] width 106 height 28
click at [533, 190] on button "Grab Withdraw" at bounding box center [553, 199] width 106 height 28
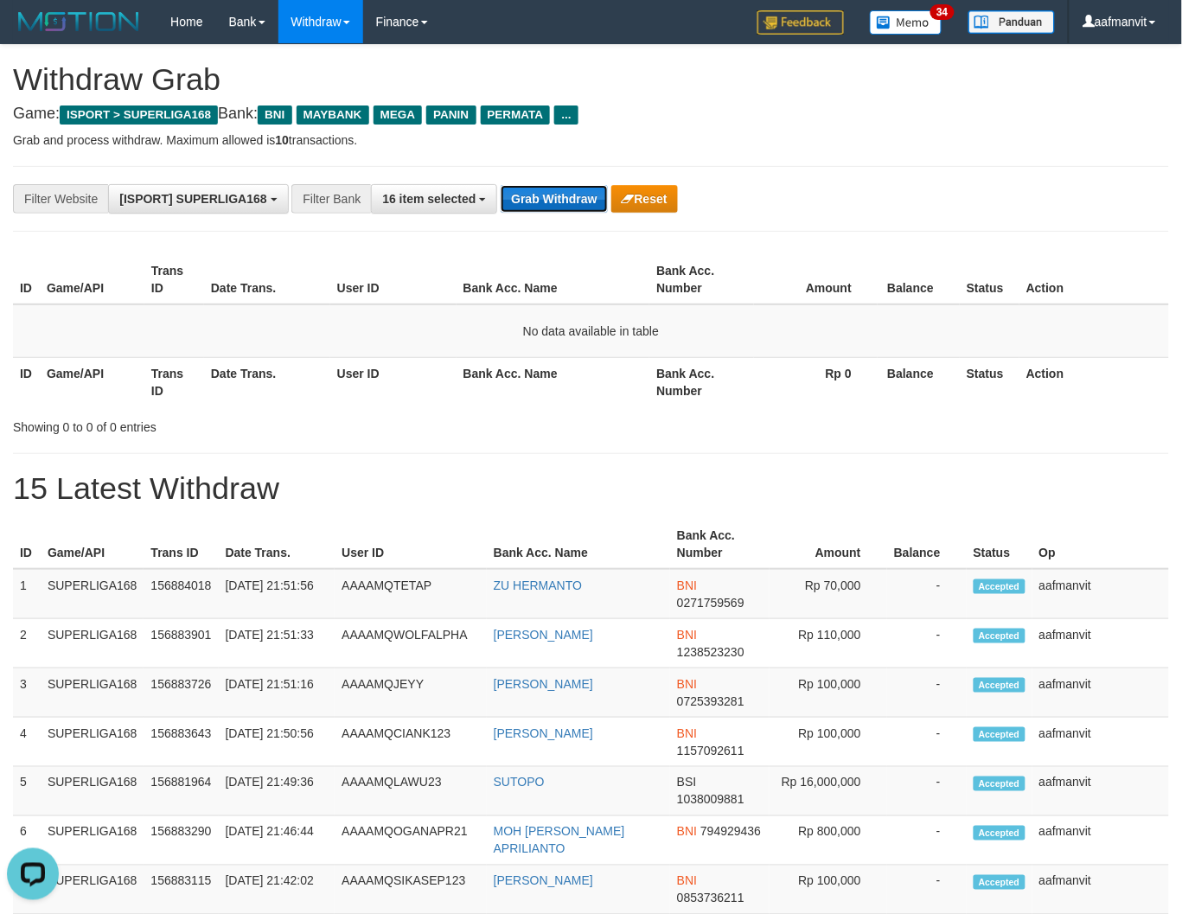
click at [533, 190] on button "Grab Withdraw" at bounding box center [553, 199] width 106 height 28
click at [536, 190] on button "Grab Withdraw" at bounding box center [553, 199] width 106 height 28
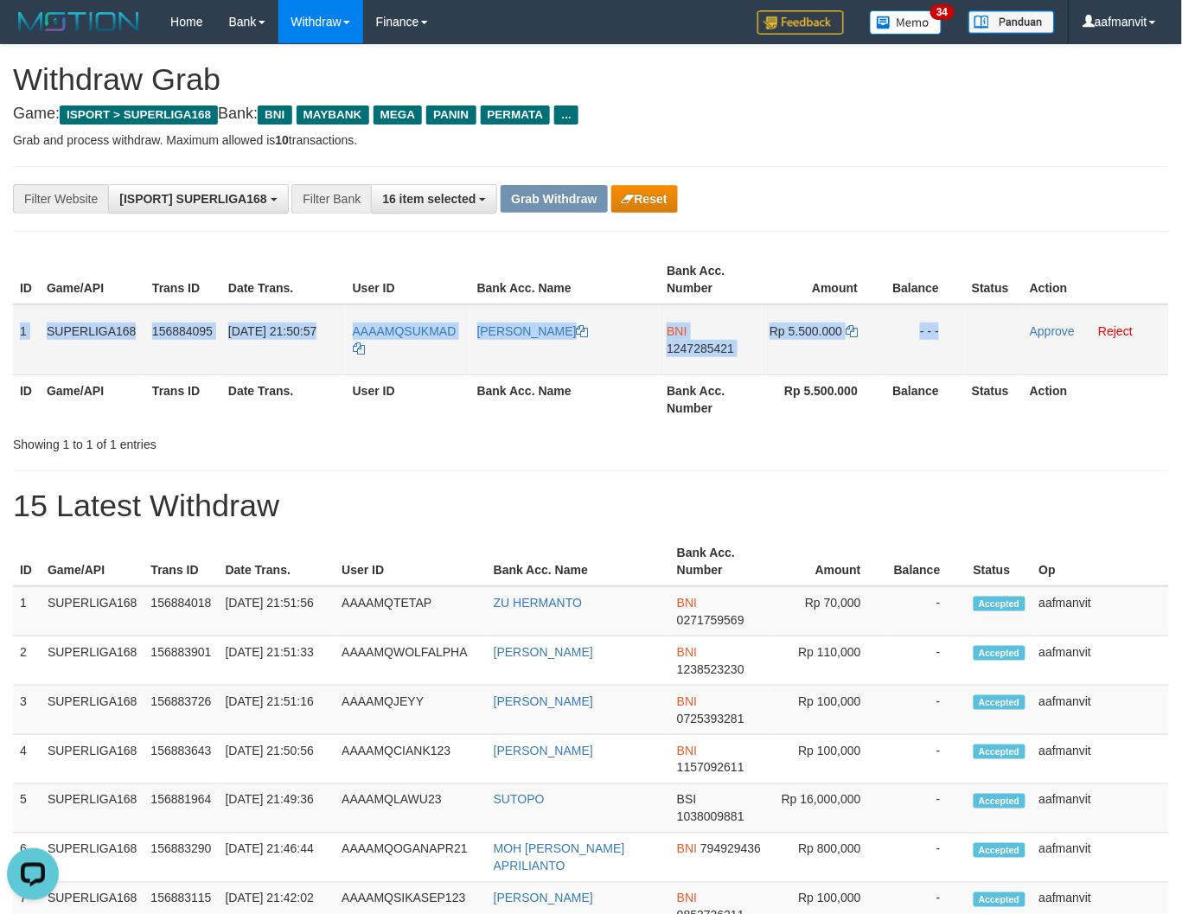
drag, startPoint x: 16, startPoint y: 324, endPoint x: 1001, endPoint y: 341, distance: 985.5
click at [1001, 341] on tr "1 SUPERLIGA168 156884095 [DATE] 21:50:57 AAAAMQSUKMAD [PERSON_NAME] BNI 1247285…" at bounding box center [591, 339] width 1156 height 71
copy tr "1 SUPERLIGA168 156884095 [DATE] 21:50:57 AAAAMQSUKMAD [PERSON_NAME] BNI 1247285…"
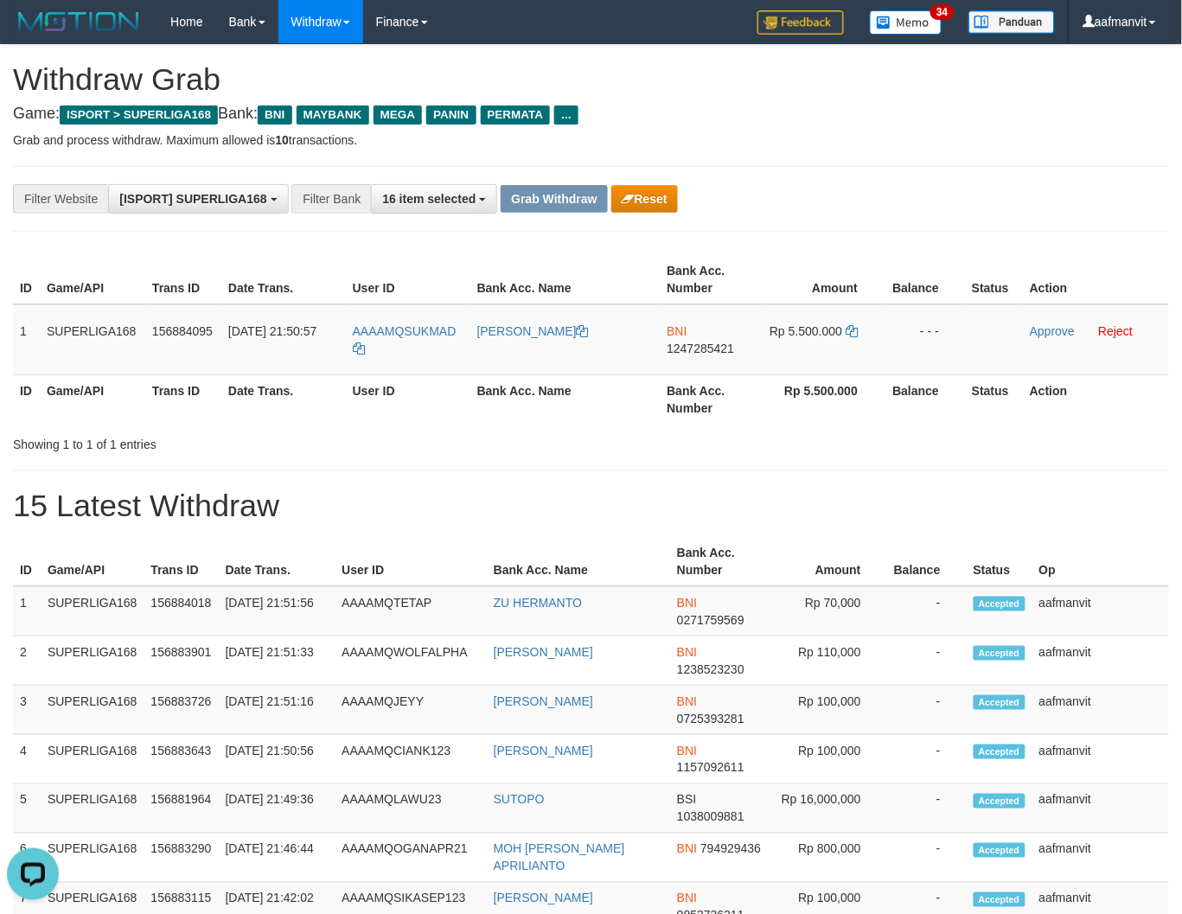
click at [574, 510] on h1 "15 Latest Withdraw" at bounding box center [591, 505] width 1156 height 35
click at [686, 351] on span "1247285421" at bounding box center [699, 348] width 67 height 14
copy span "4"
drag, startPoint x: 686, startPoint y: 351, endPoint x: 700, endPoint y: 349, distance: 13.9
click at [687, 351] on span "1247285421" at bounding box center [699, 348] width 67 height 14
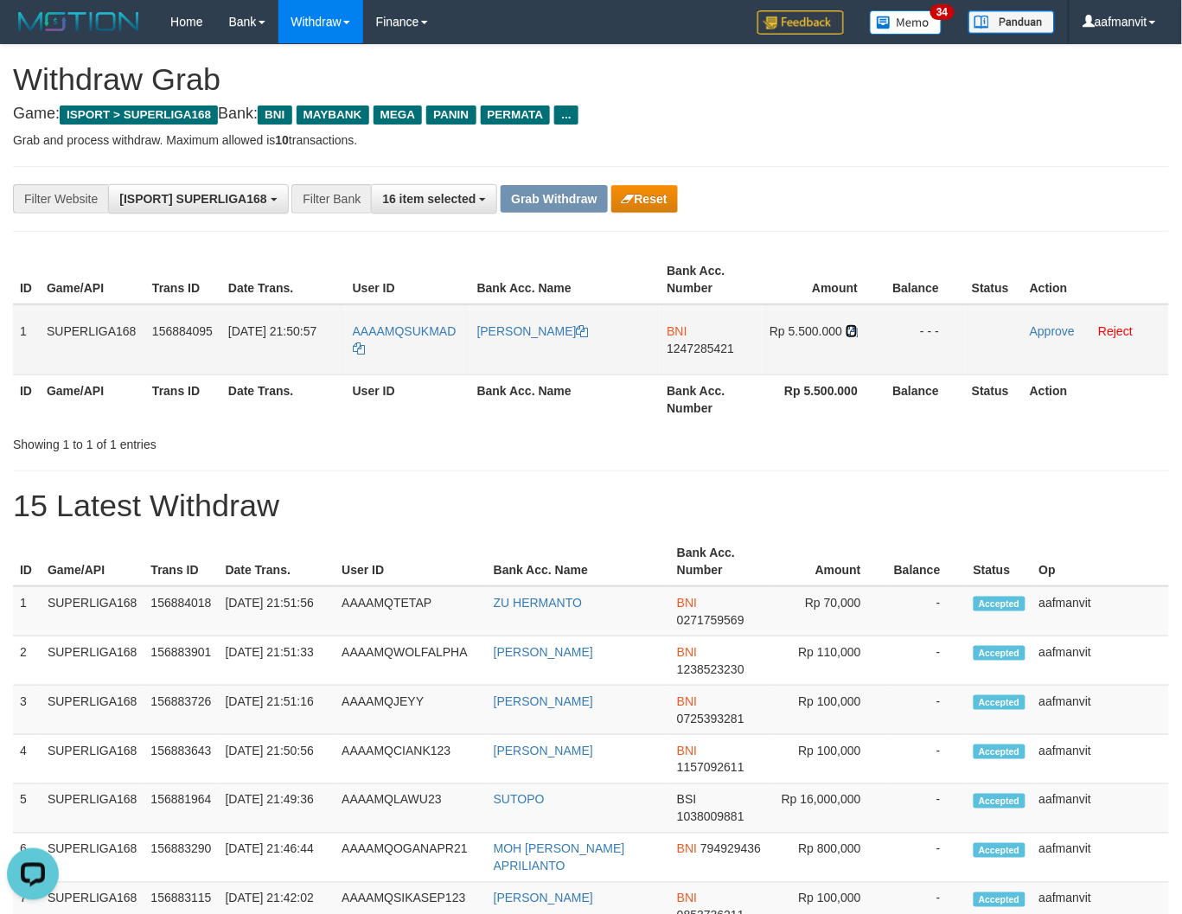
click at [853, 330] on icon at bounding box center [851, 331] width 12 height 12
drag, startPoint x: 851, startPoint y: 330, endPoint x: 1158, endPoint y: 295, distance: 308.9
click at [851, 330] on icon at bounding box center [851, 331] width 12 height 12
drag, startPoint x: 1055, startPoint y: 333, endPoint x: 706, endPoint y: 239, distance: 361.7
click at [1055, 333] on link "Approve" at bounding box center [1051, 331] width 45 height 14
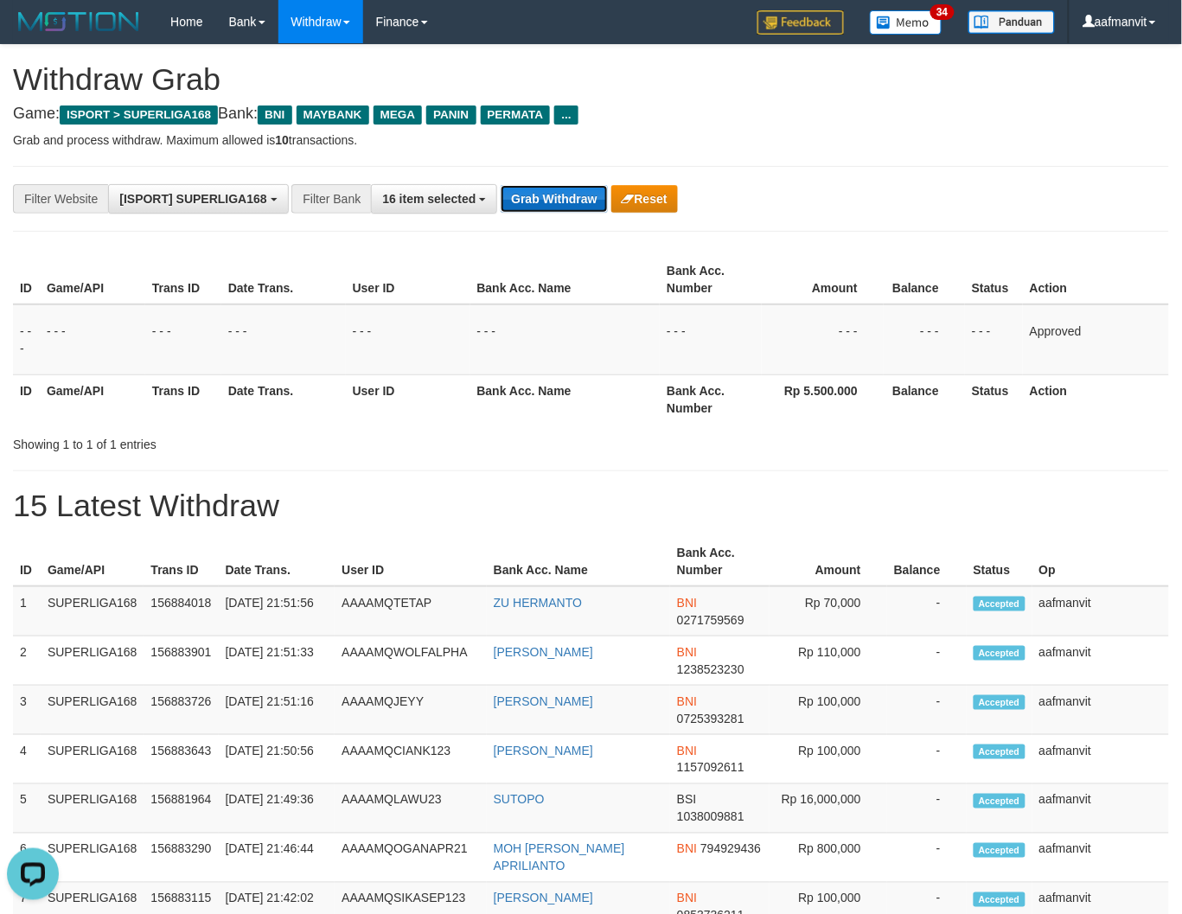
click at [566, 201] on button "Grab Withdraw" at bounding box center [553, 199] width 106 height 28
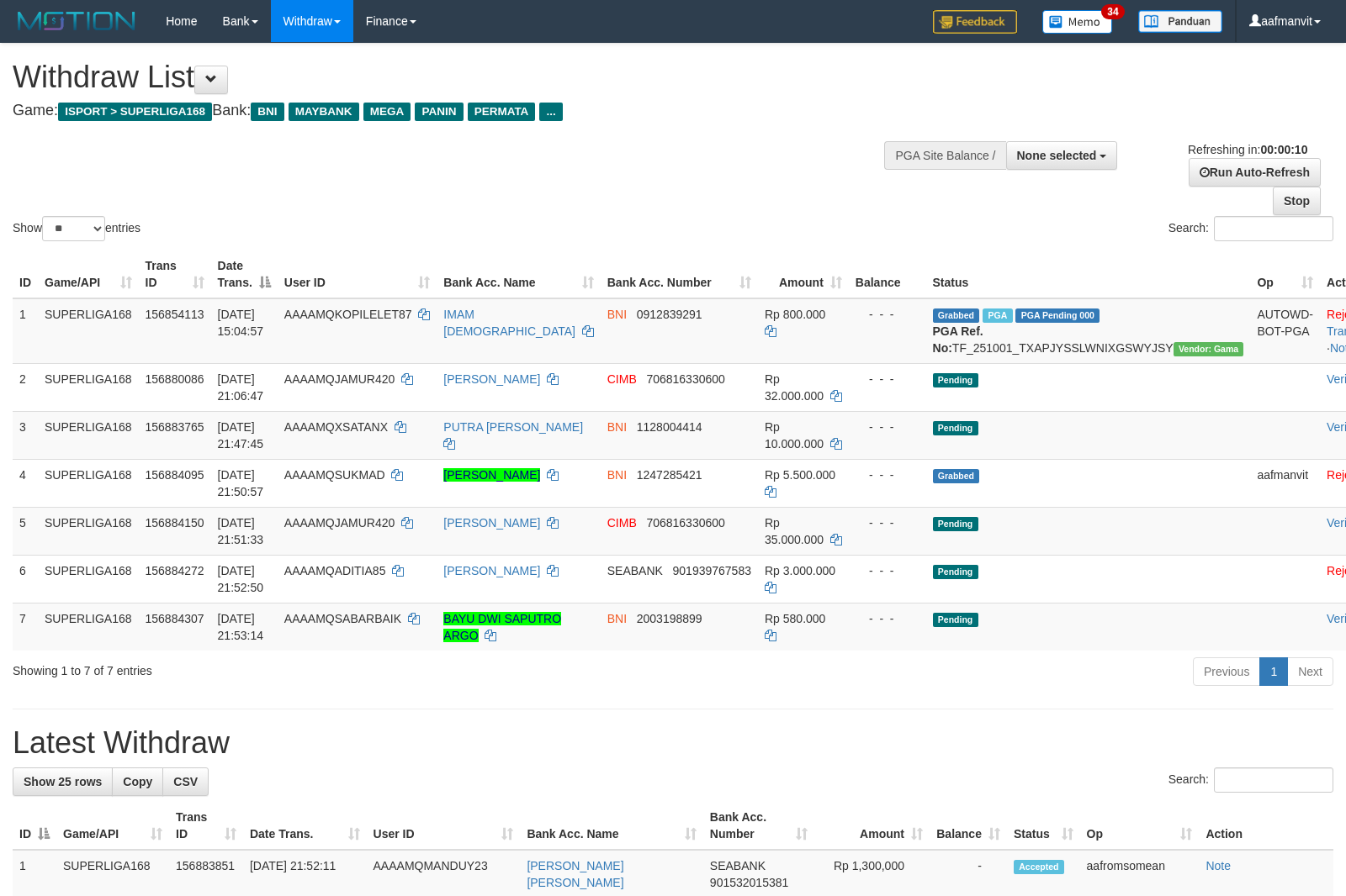
select select
select select "**"
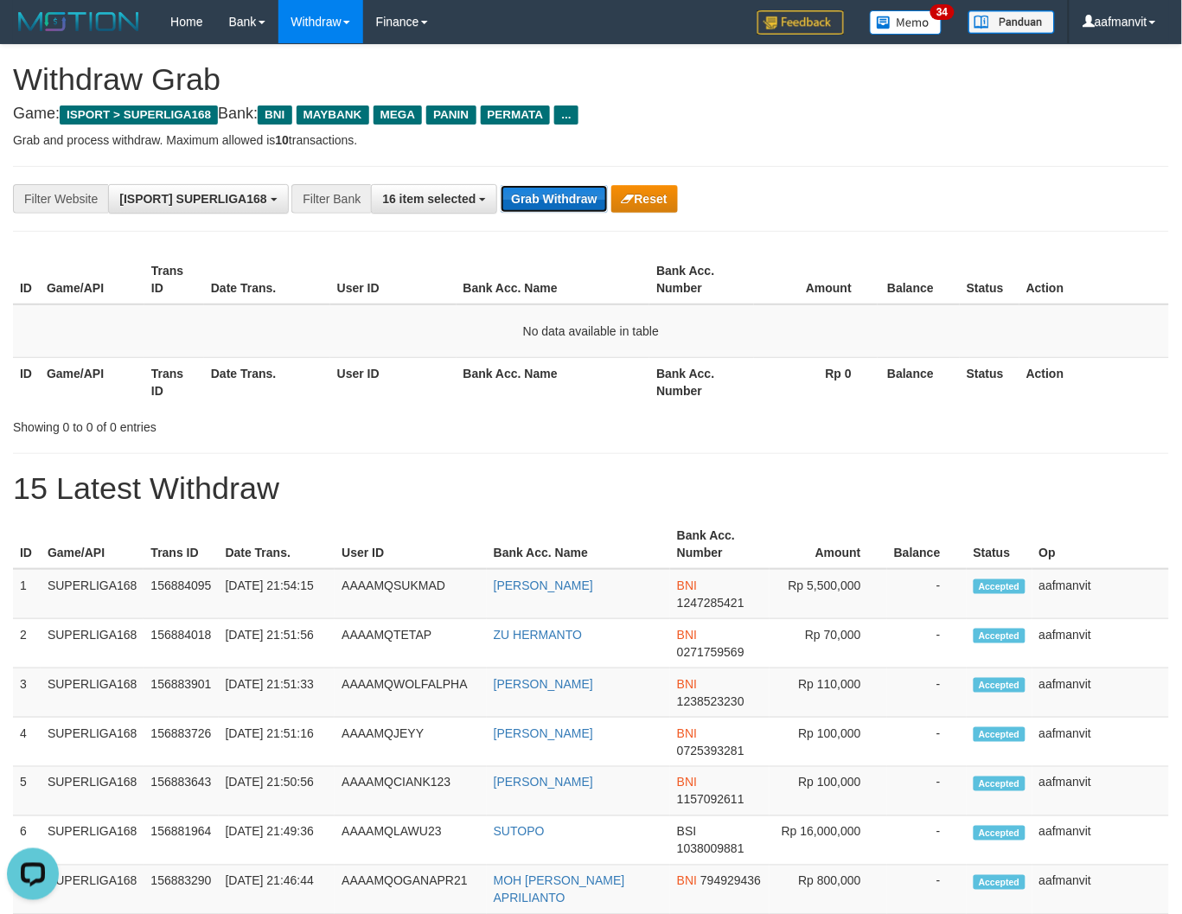
click at [580, 188] on button "Grab Withdraw" at bounding box center [553, 199] width 106 height 28
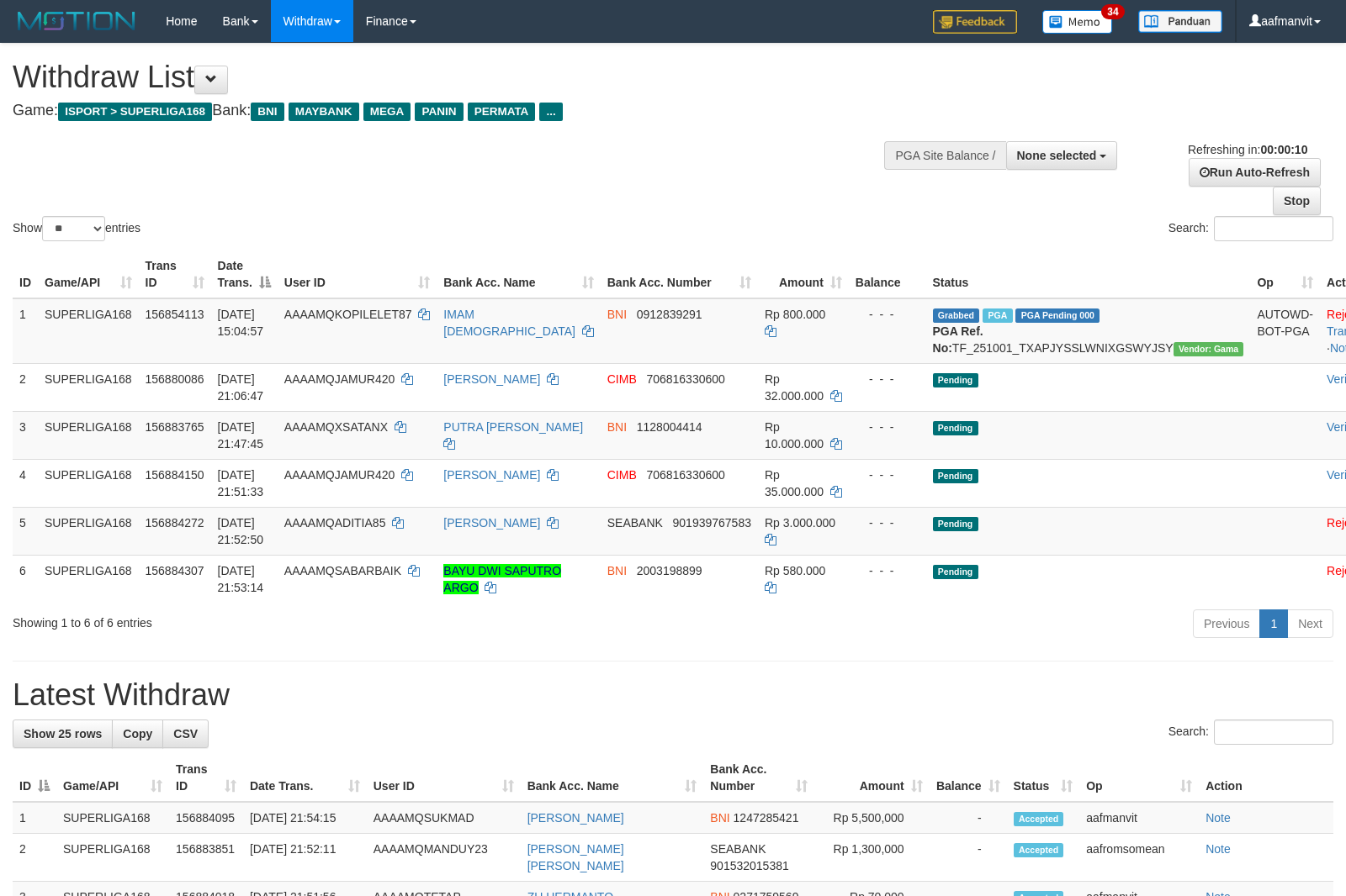
select select
select select "**"
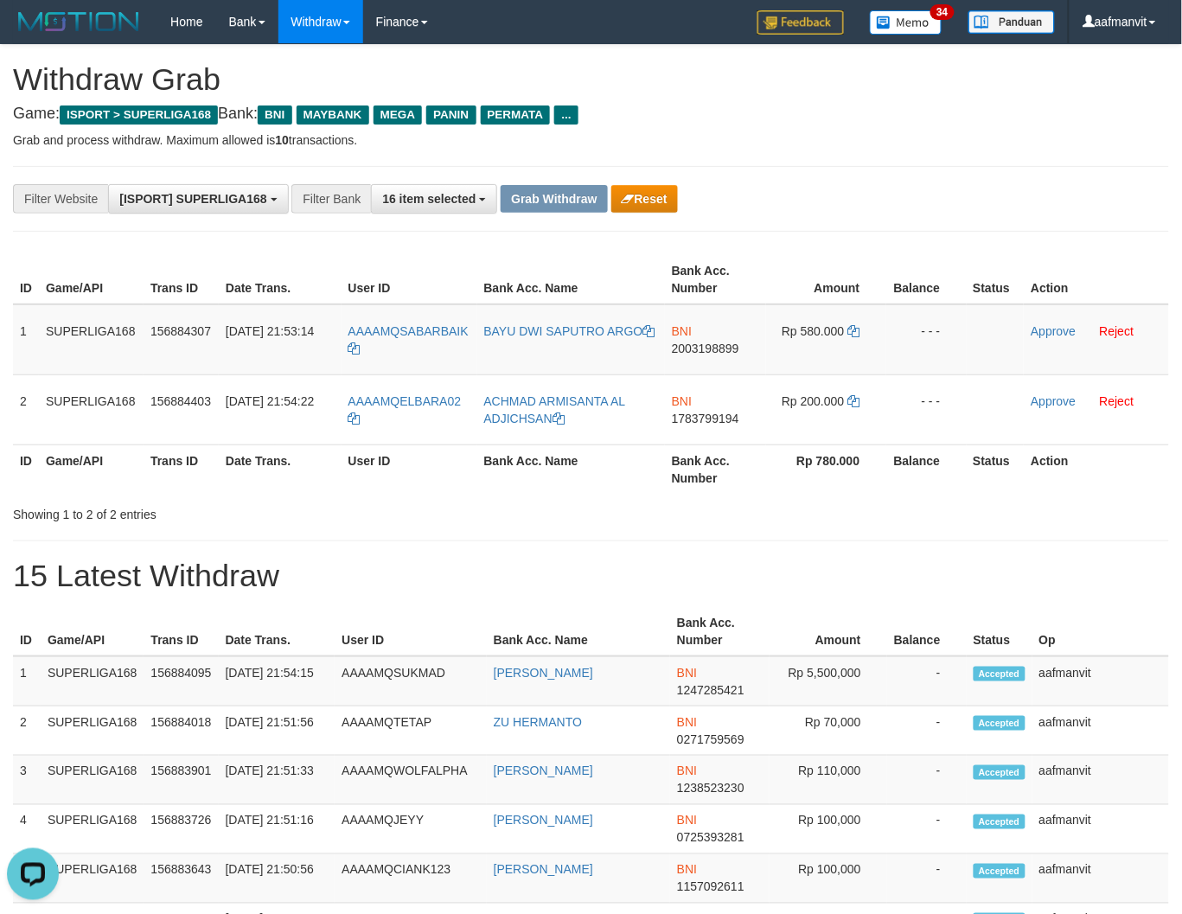
click at [710, 363] on td "BNI 2003198899" at bounding box center [715, 339] width 101 height 71
click at [710, 361] on td "BNI 2003198899" at bounding box center [715, 339] width 101 height 71
copy span "2003198899"
click at [850, 327] on icon at bounding box center [854, 331] width 12 height 12
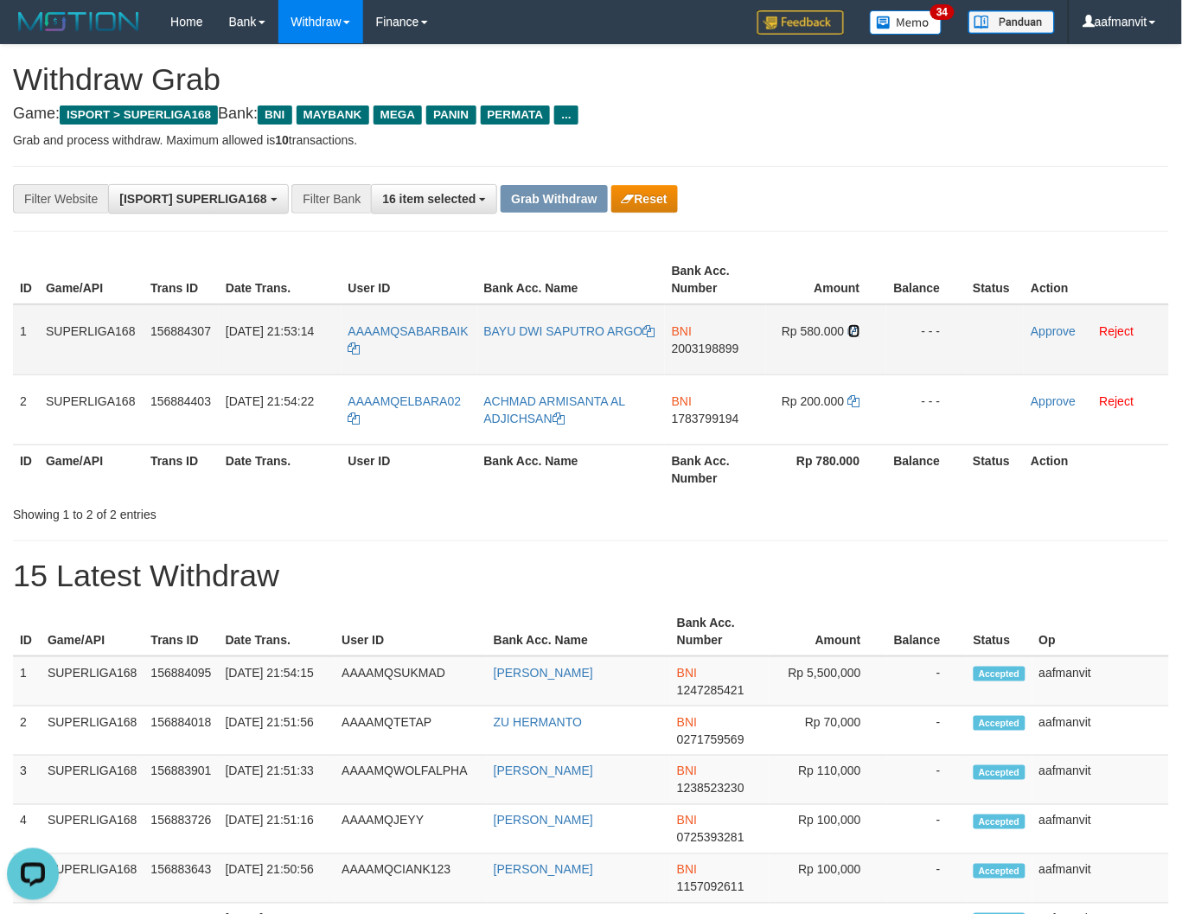
click at [856, 326] on icon at bounding box center [854, 331] width 12 height 12
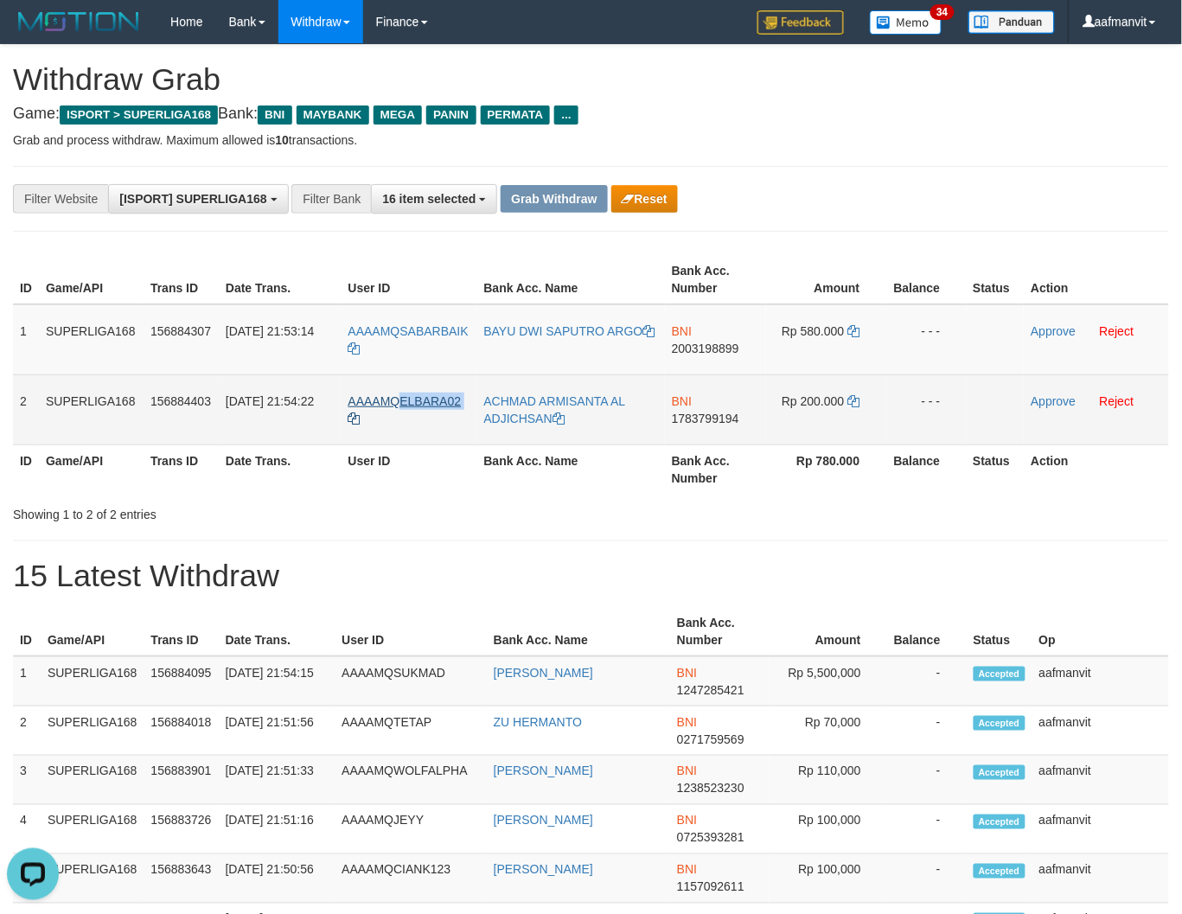
copy tr "ELBARA02"
drag, startPoint x: 478, startPoint y: 390, endPoint x: 400, endPoint y: 398, distance: 78.2
click at [400, 398] on tr "2 SUPERLIGA168 156884403 01/10/2025 21:54:22 AAAAMQELBARA02 ACHMAD ARMISANTA AL…" at bounding box center [591, 409] width 1156 height 70
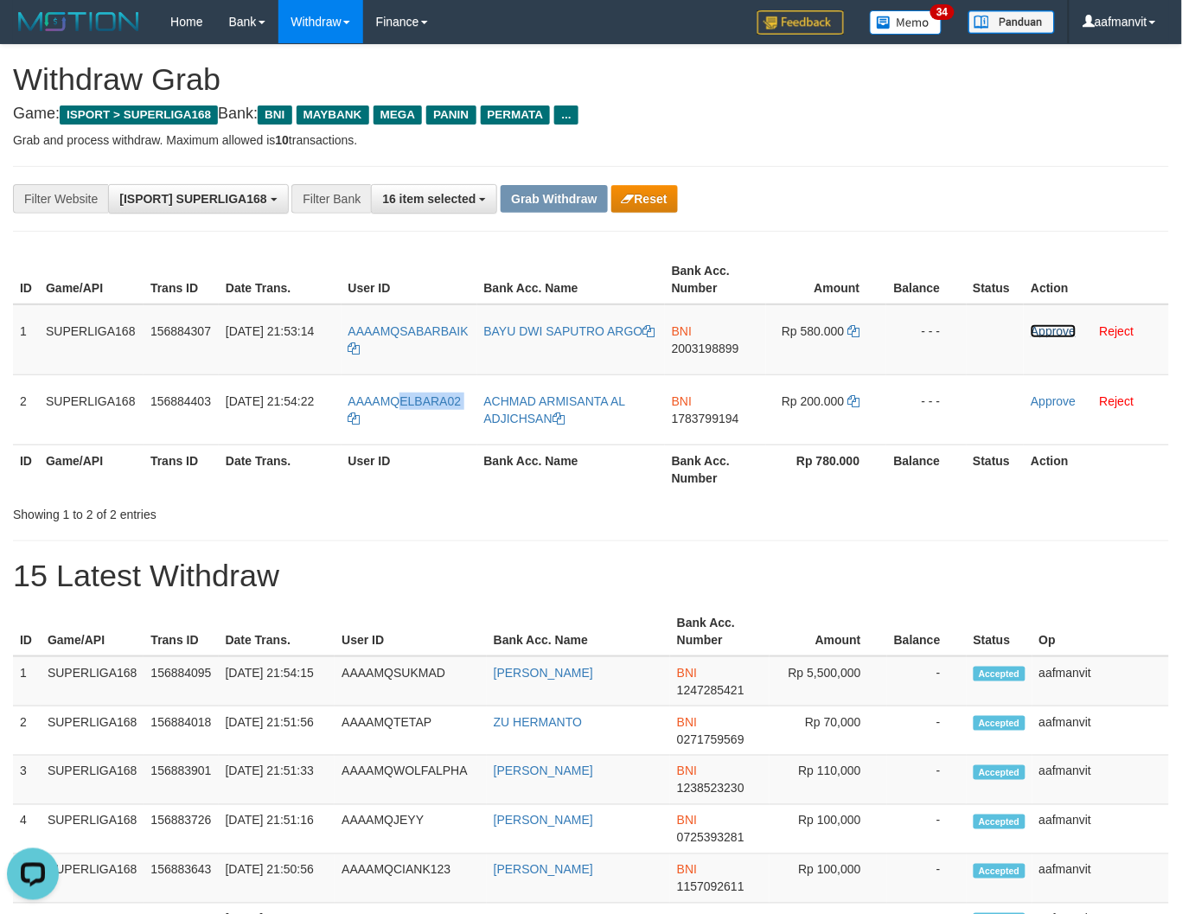
drag, startPoint x: 1047, startPoint y: 333, endPoint x: 674, endPoint y: 235, distance: 385.1
click at [1047, 333] on link "Approve" at bounding box center [1052, 331] width 45 height 14
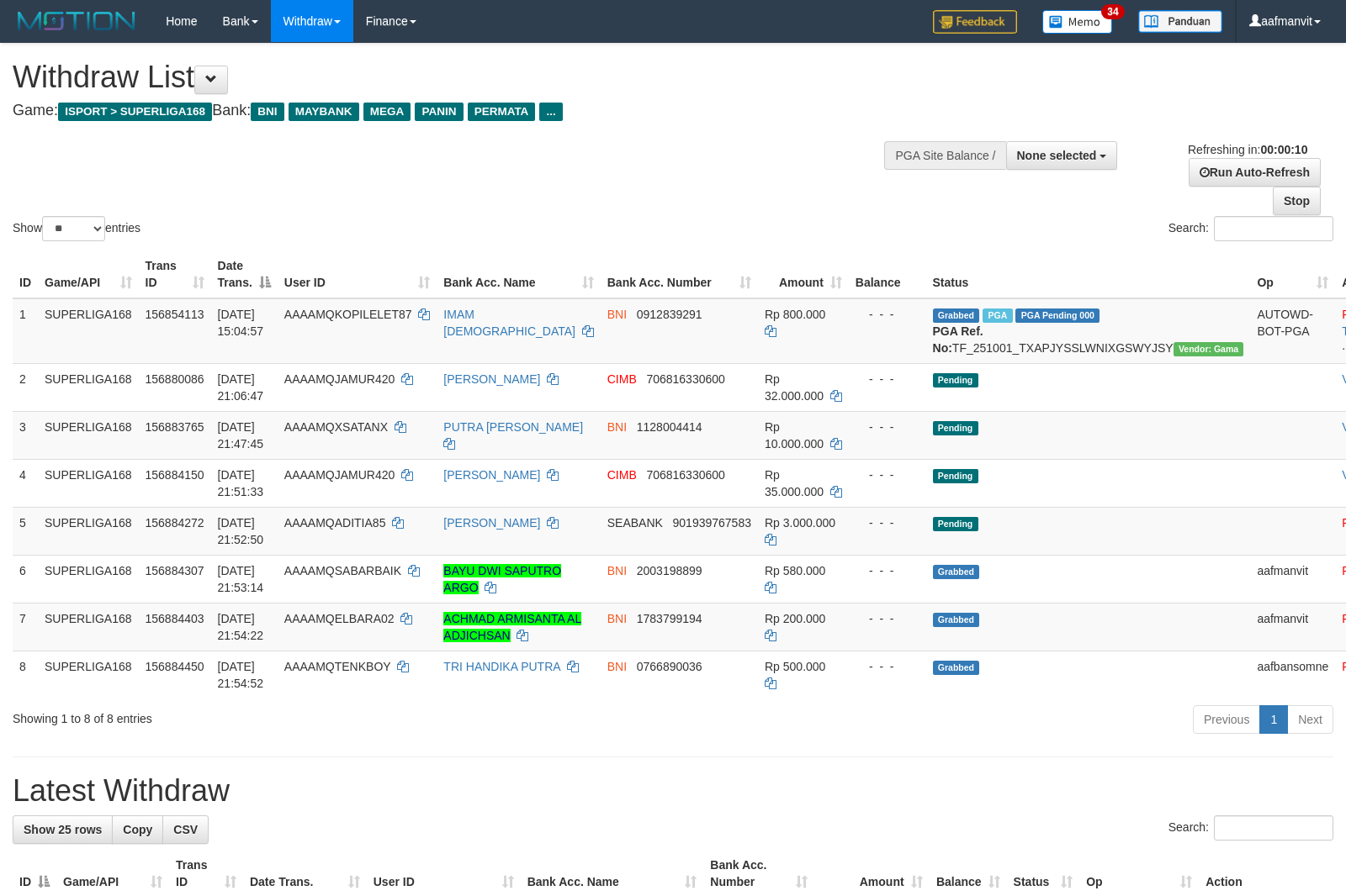
select select
select select "**"
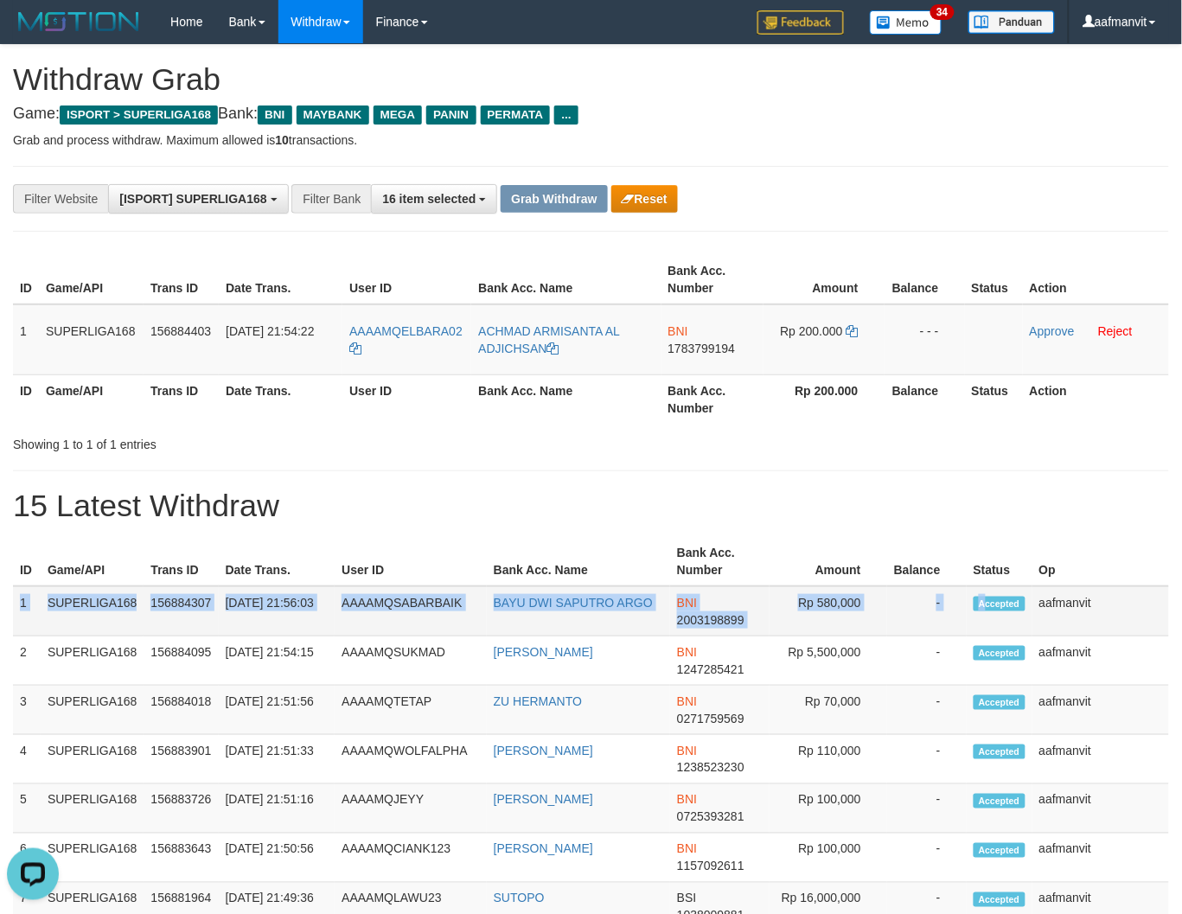
drag, startPoint x: 17, startPoint y: 596, endPoint x: 985, endPoint y: 615, distance: 968.2
click at [985, 615] on tr "1 SUPERLIGA168 156884307 [DATE] 21:56:03 AAAAMQSABARBAIK BAYU DWI SAPUTRO ARGO …" at bounding box center [591, 611] width 1156 height 50
copy tr "1 SUPERLIGA168 156884307 [DATE] 21:56:03 AAAAMQSABARBAIK BAYU DWI SAPUTRO ARGO …"
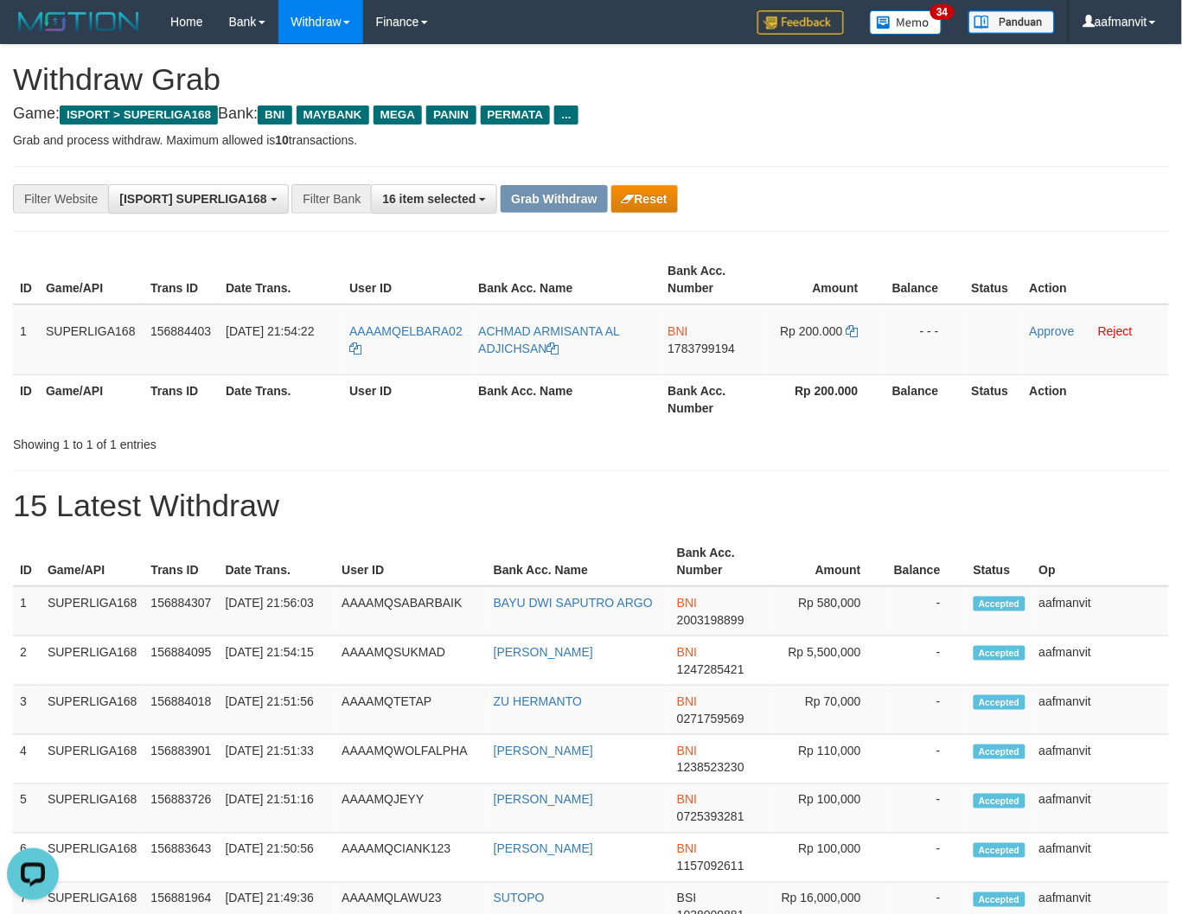
click at [679, 449] on div "Showing 1 to 1 of 1 entries" at bounding box center [591, 441] width 1182 height 24
click at [702, 347] on span "1783799194" at bounding box center [701, 348] width 67 height 14
click at [857, 332] on icon at bounding box center [852, 331] width 12 height 12
click at [856, 329] on icon at bounding box center [852, 331] width 12 height 12
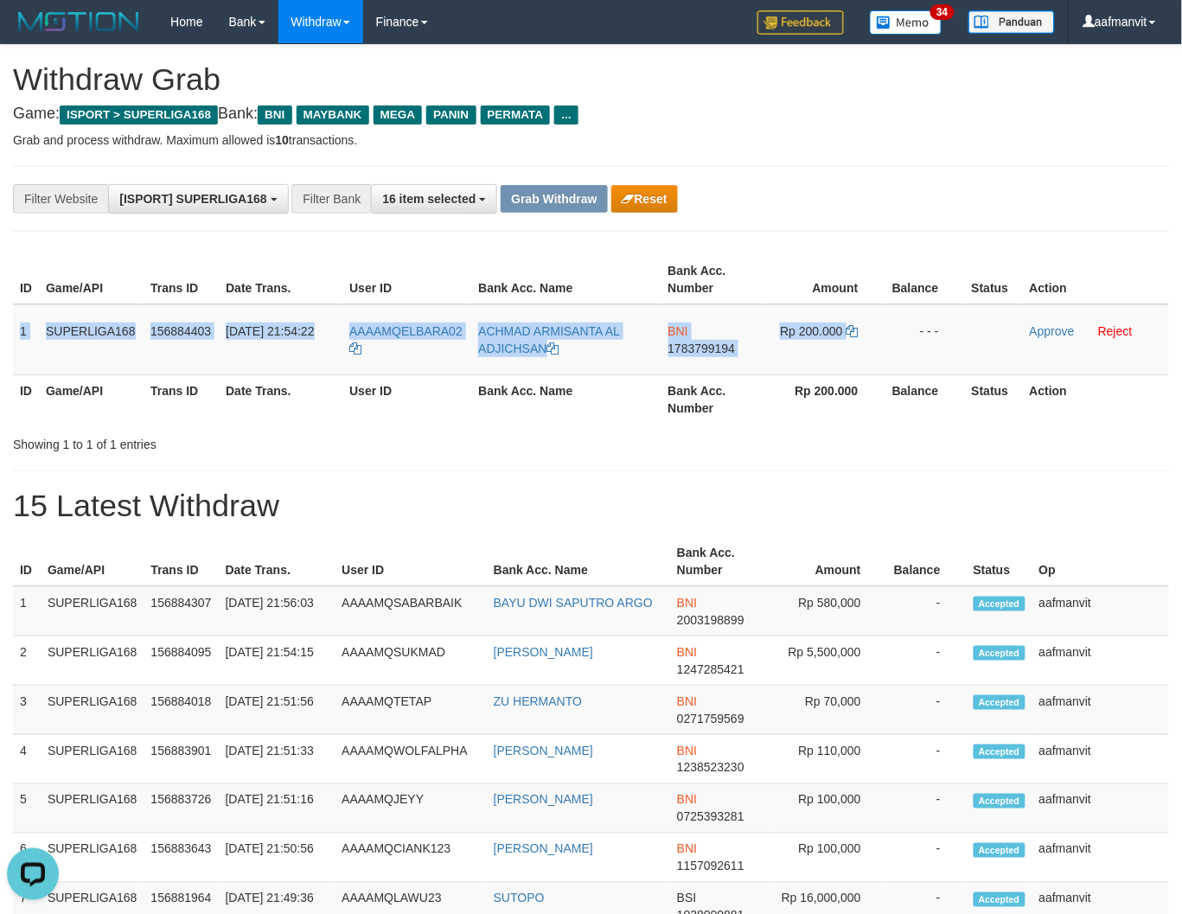
drag, startPoint x: 20, startPoint y: 316, endPoint x: 935, endPoint y: 419, distance: 921.1
click at [908, 324] on tr "1 SUPERLIGA168 156884403 [DATE] 21:54:22 AAAAMQELBARA02 [PERSON_NAME] AL ADJICH…" at bounding box center [591, 339] width 1156 height 71
copy tr "1 SUPERLIGA168 156884403 [DATE] 21:54:22 AAAAMQELBARA02 ACHMAD ARMISANTA AL ADJ…"
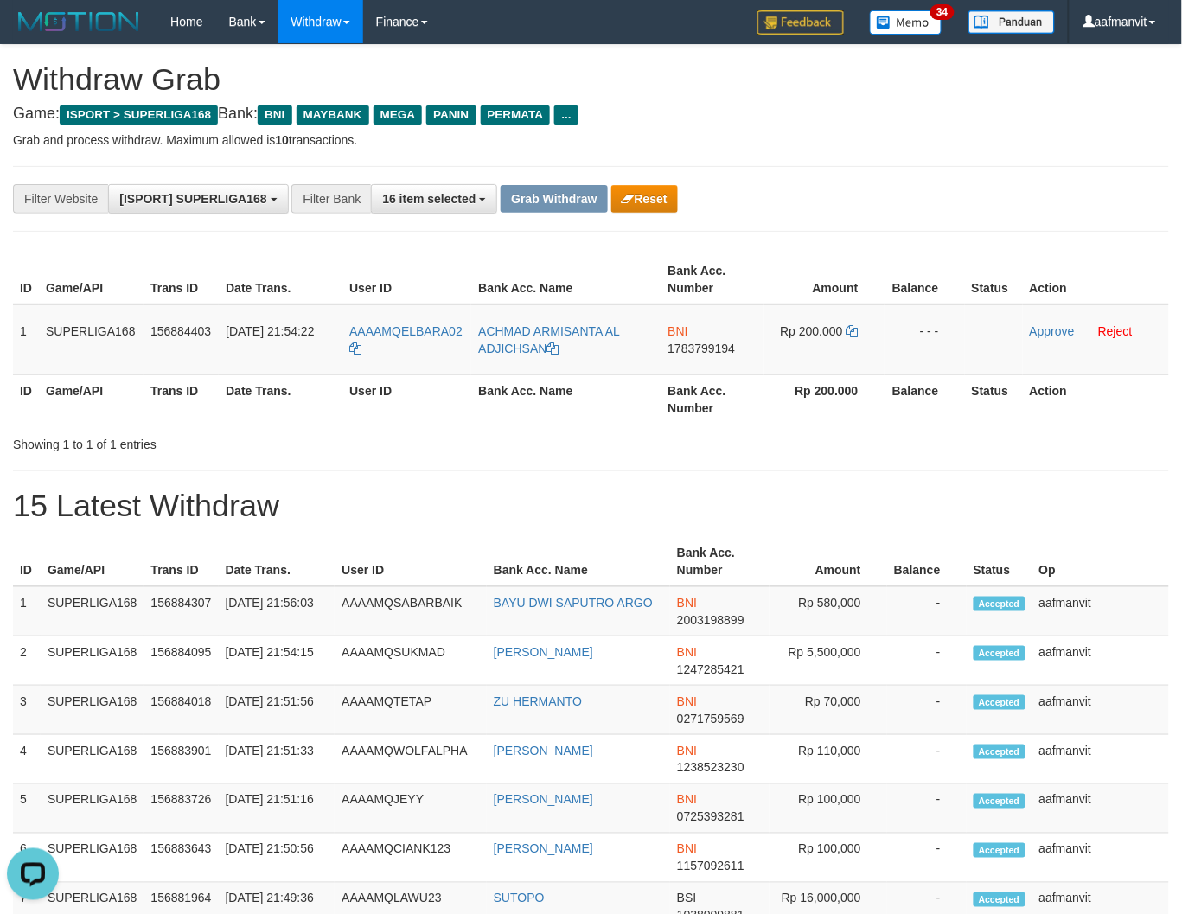
drag, startPoint x: 850, startPoint y: 494, endPoint x: 1042, endPoint y: 495, distance: 191.9
click at [850, 490] on h1 "15 Latest Withdraw" at bounding box center [591, 505] width 1156 height 35
drag, startPoint x: 722, startPoint y: 540, endPoint x: 778, endPoint y: 531, distance: 57.0
click at [723, 538] on th "Bank Acc. Number" at bounding box center [719, 561] width 99 height 49
drag, startPoint x: 1038, startPoint y: 333, endPoint x: 680, endPoint y: 220, distance: 375.3
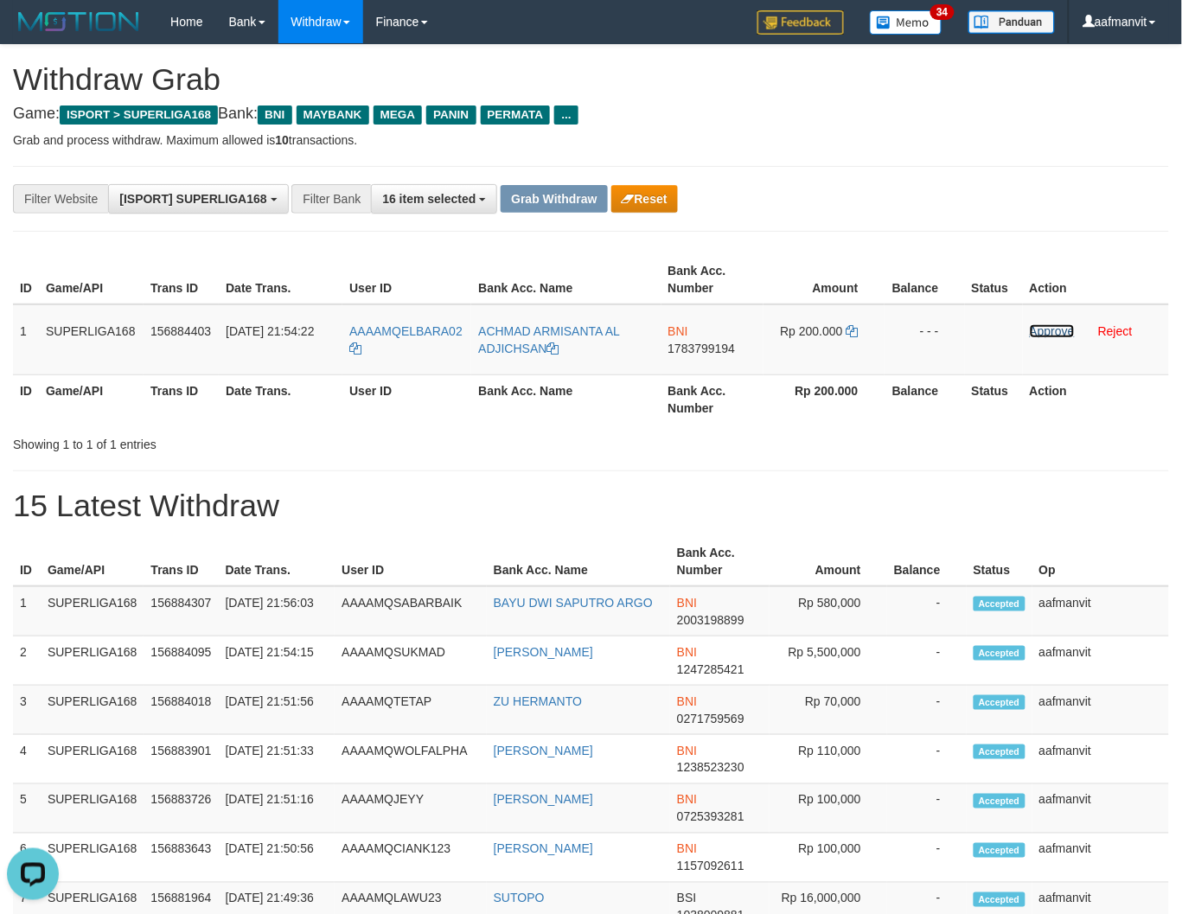
click at [1038, 333] on link "Approve" at bounding box center [1051, 331] width 45 height 14
click at [534, 200] on button "Grab Withdraw" at bounding box center [553, 199] width 106 height 28
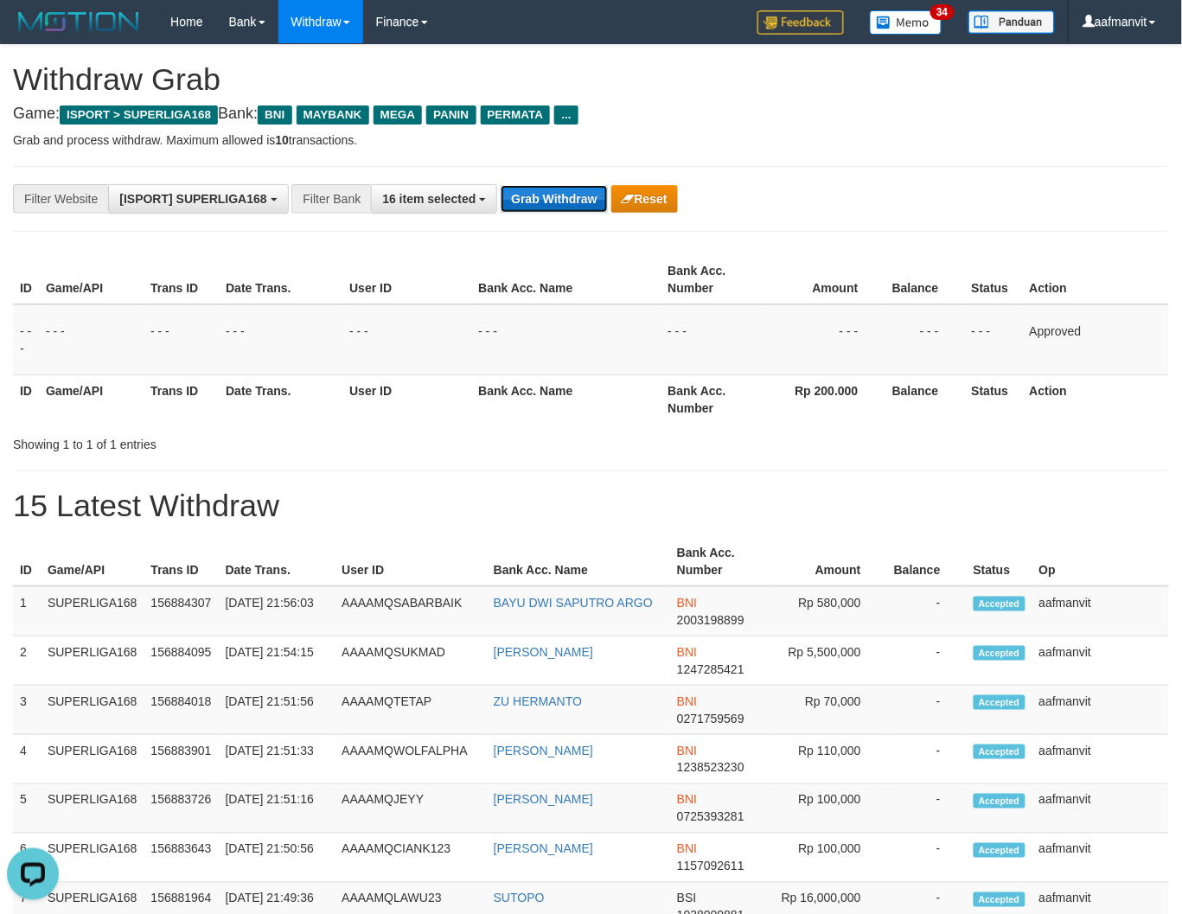
click at [533, 200] on button "Grab Withdraw" at bounding box center [553, 199] width 106 height 28
drag, startPoint x: 533, startPoint y: 200, endPoint x: 603, endPoint y: 226, distance: 75.0
click at [543, 201] on button "Grab Withdraw" at bounding box center [553, 199] width 106 height 28
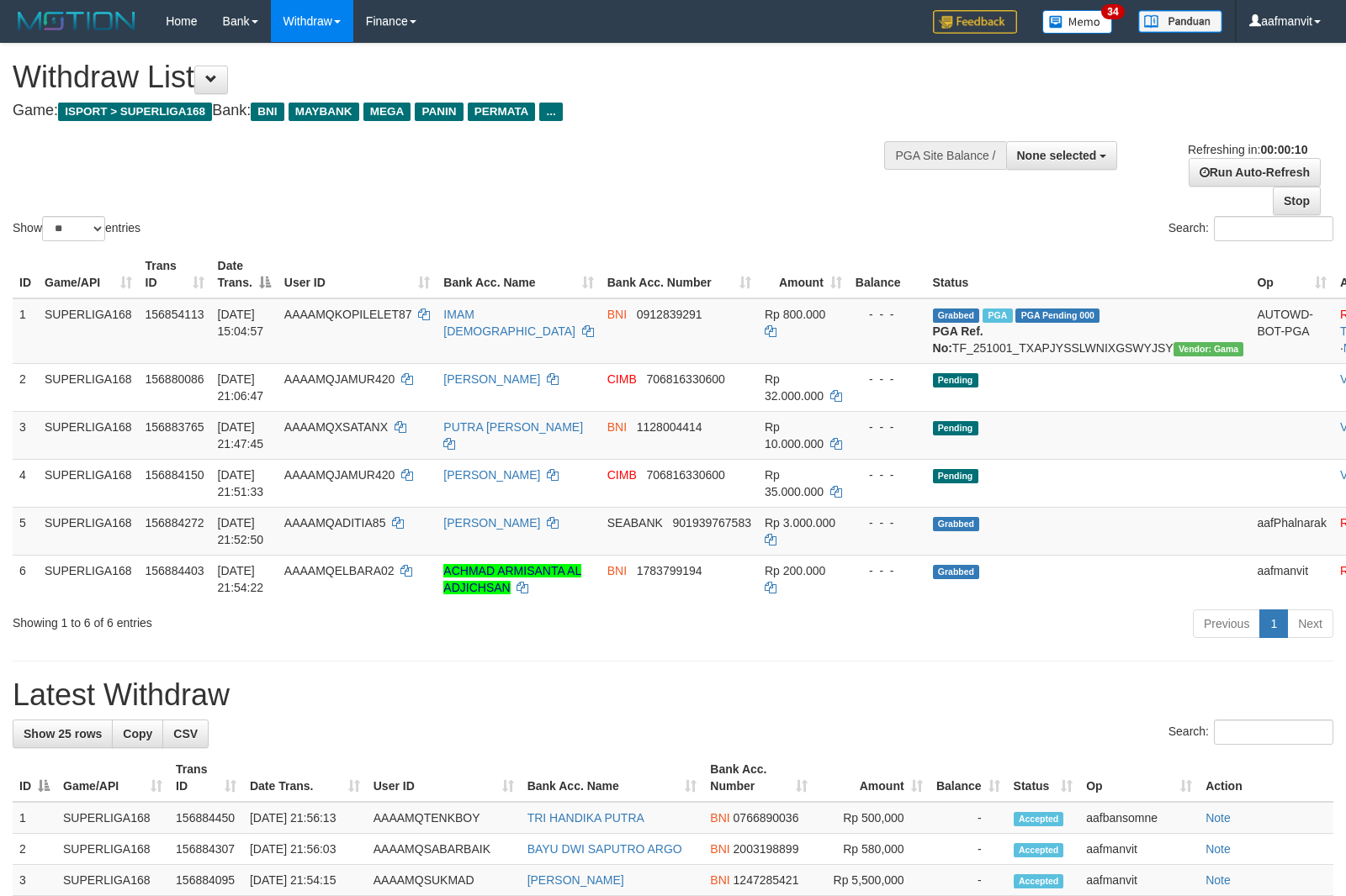
select select
select select "**"
select select
select select "**"
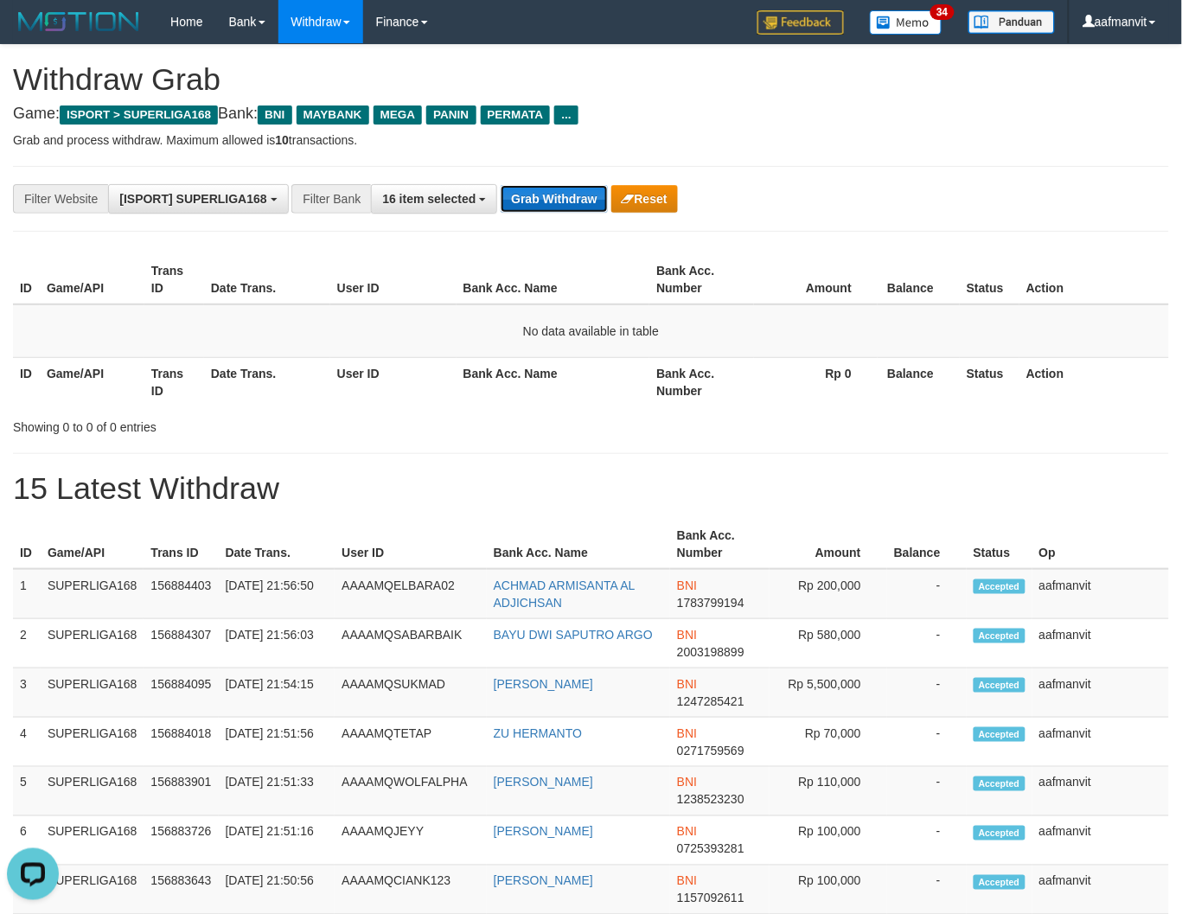
click at [548, 209] on button "Grab Withdraw" at bounding box center [553, 199] width 106 height 28
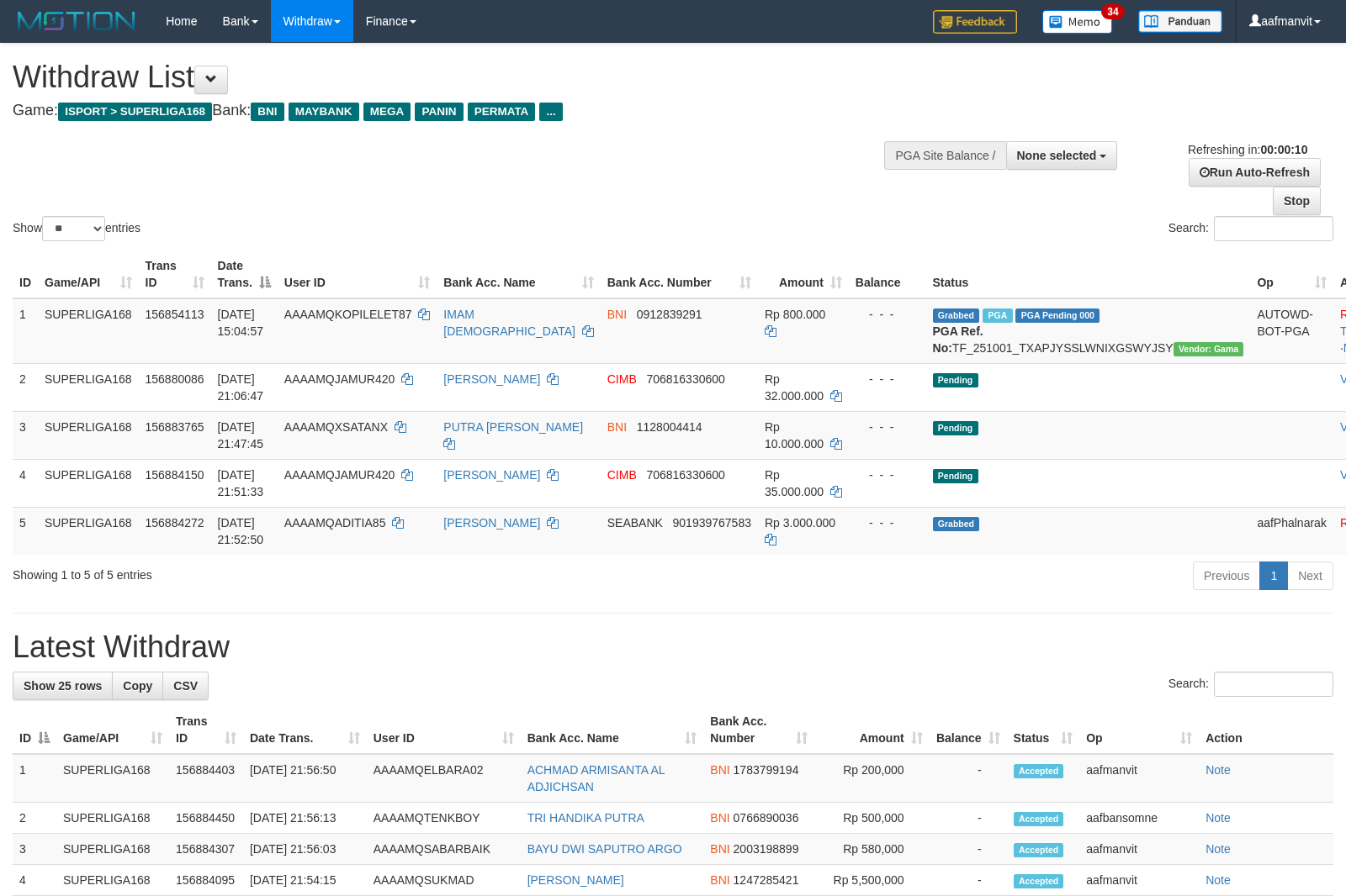
select select
select select "**"
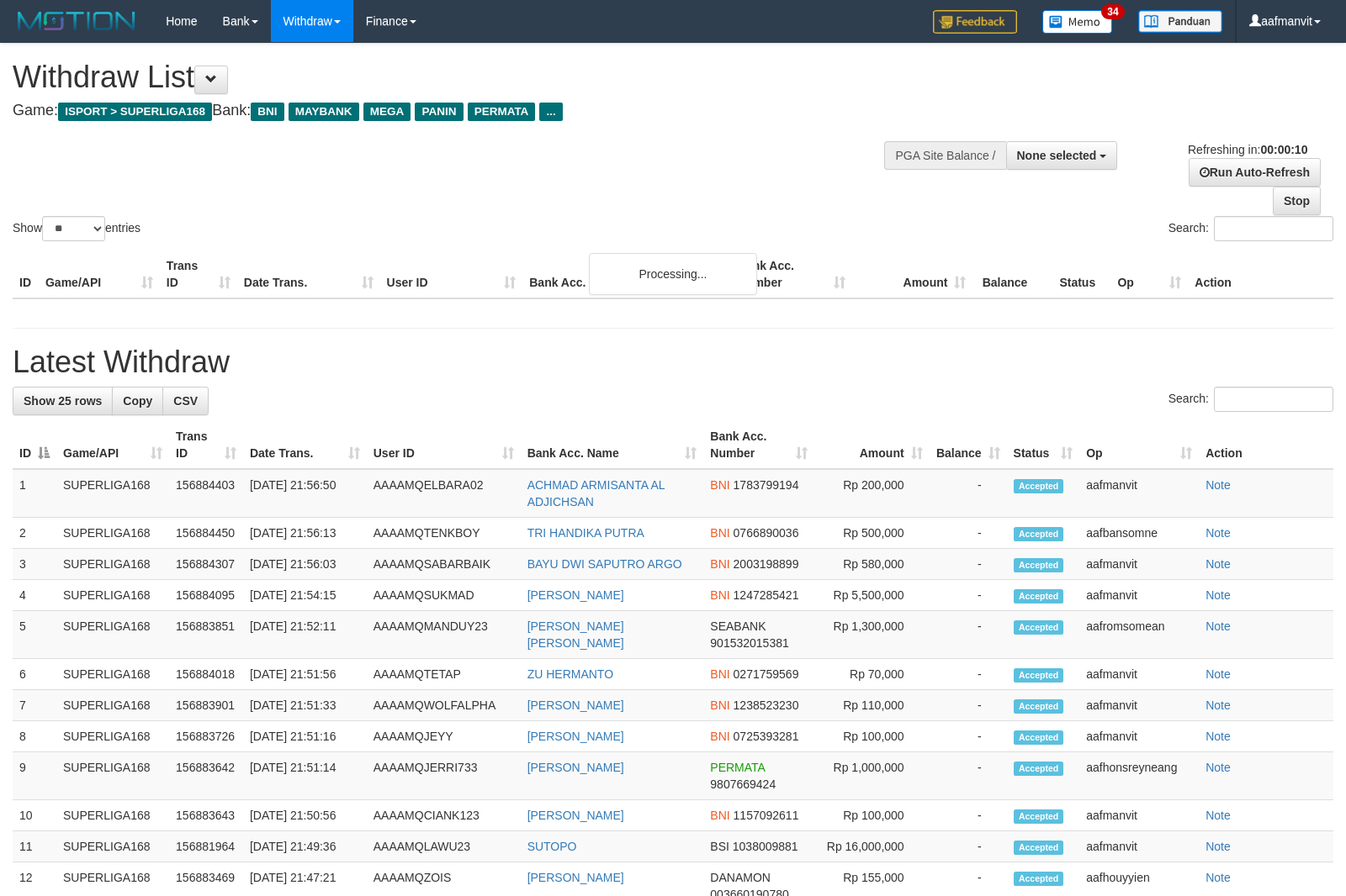
select select
select select "**"
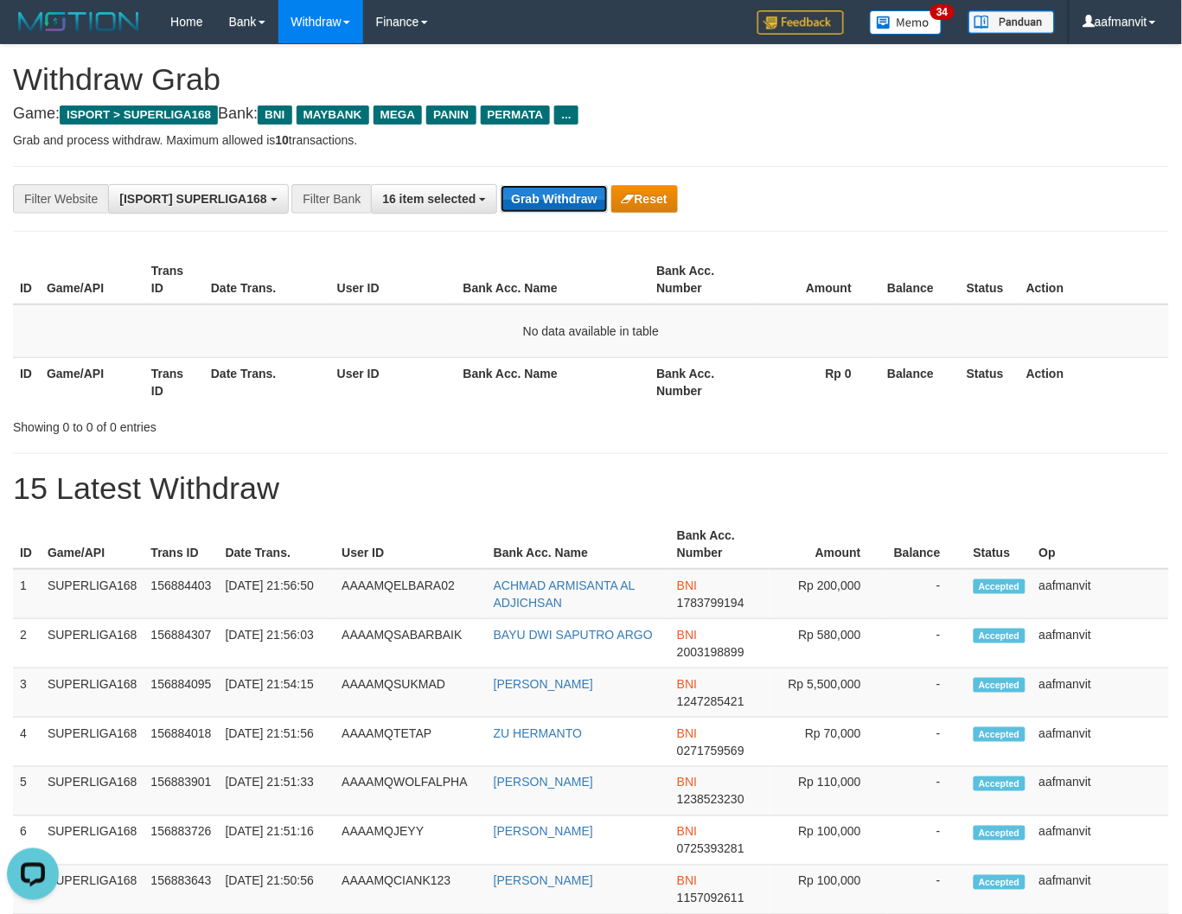
click at [582, 203] on button "Grab Withdraw" at bounding box center [553, 199] width 106 height 28
click at [581, 203] on button "Grab Withdraw" at bounding box center [553, 199] width 106 height 28
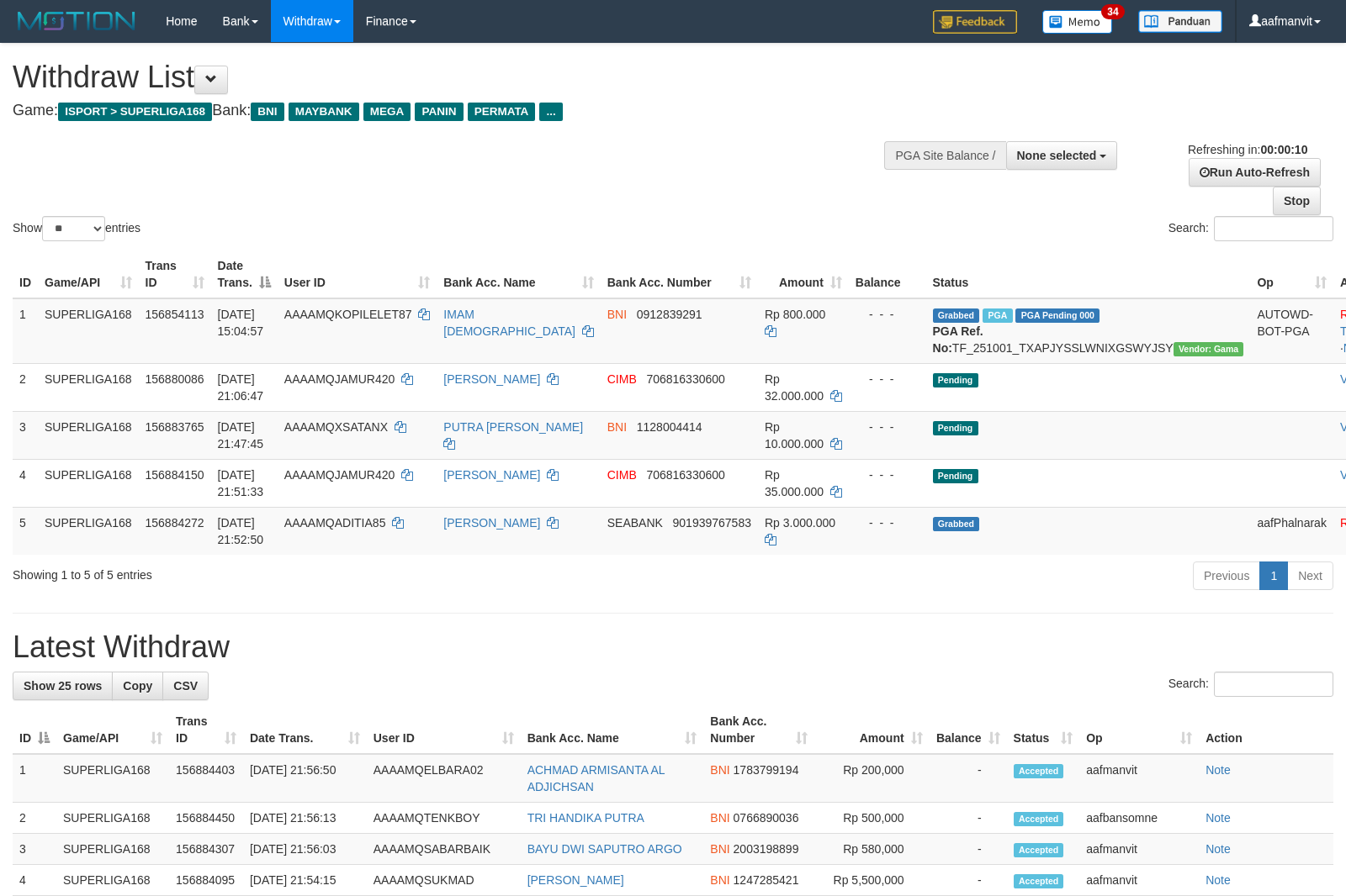
select select
select select "**"
select select
select select "**"
select select
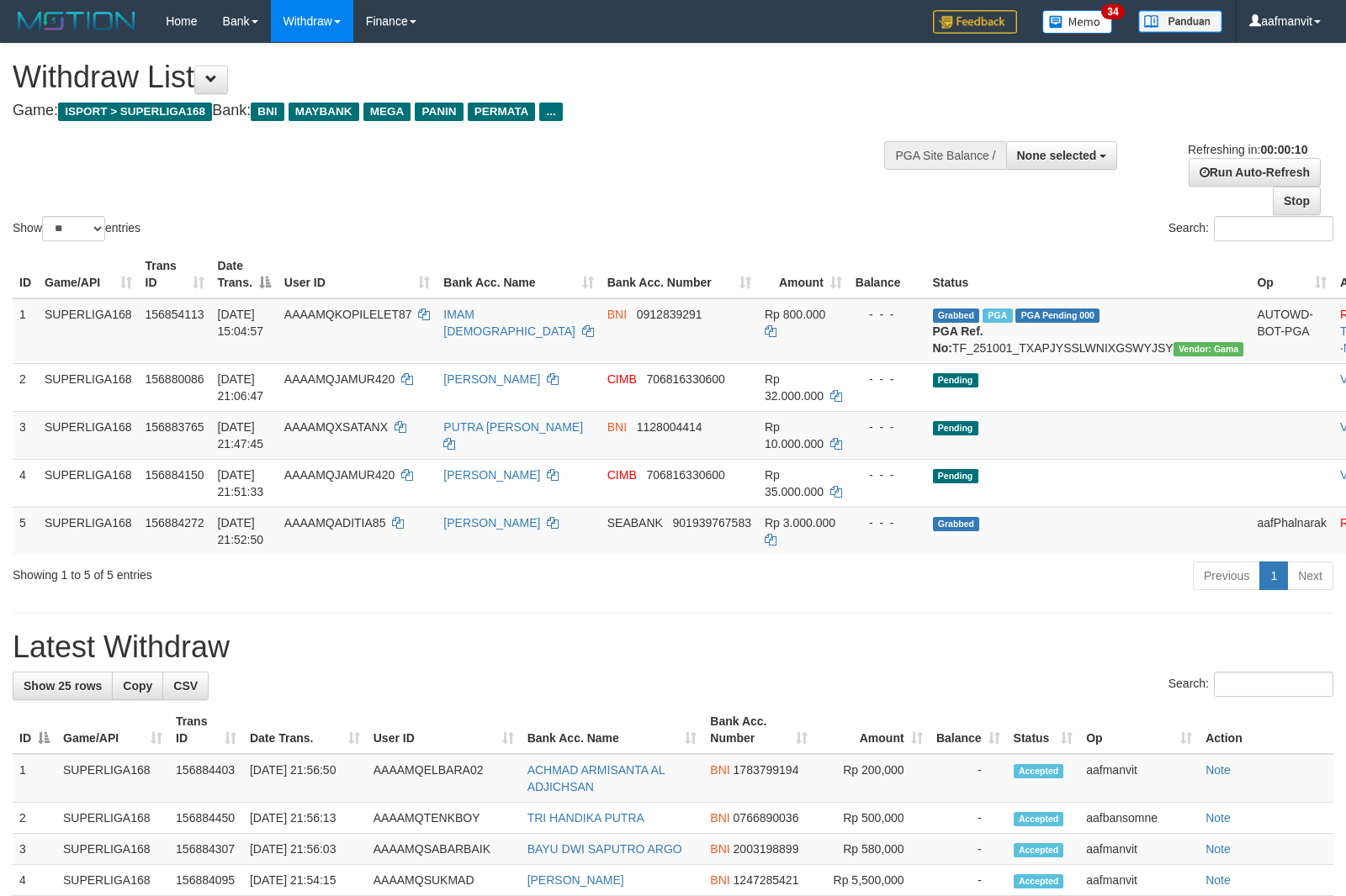
select select "**"
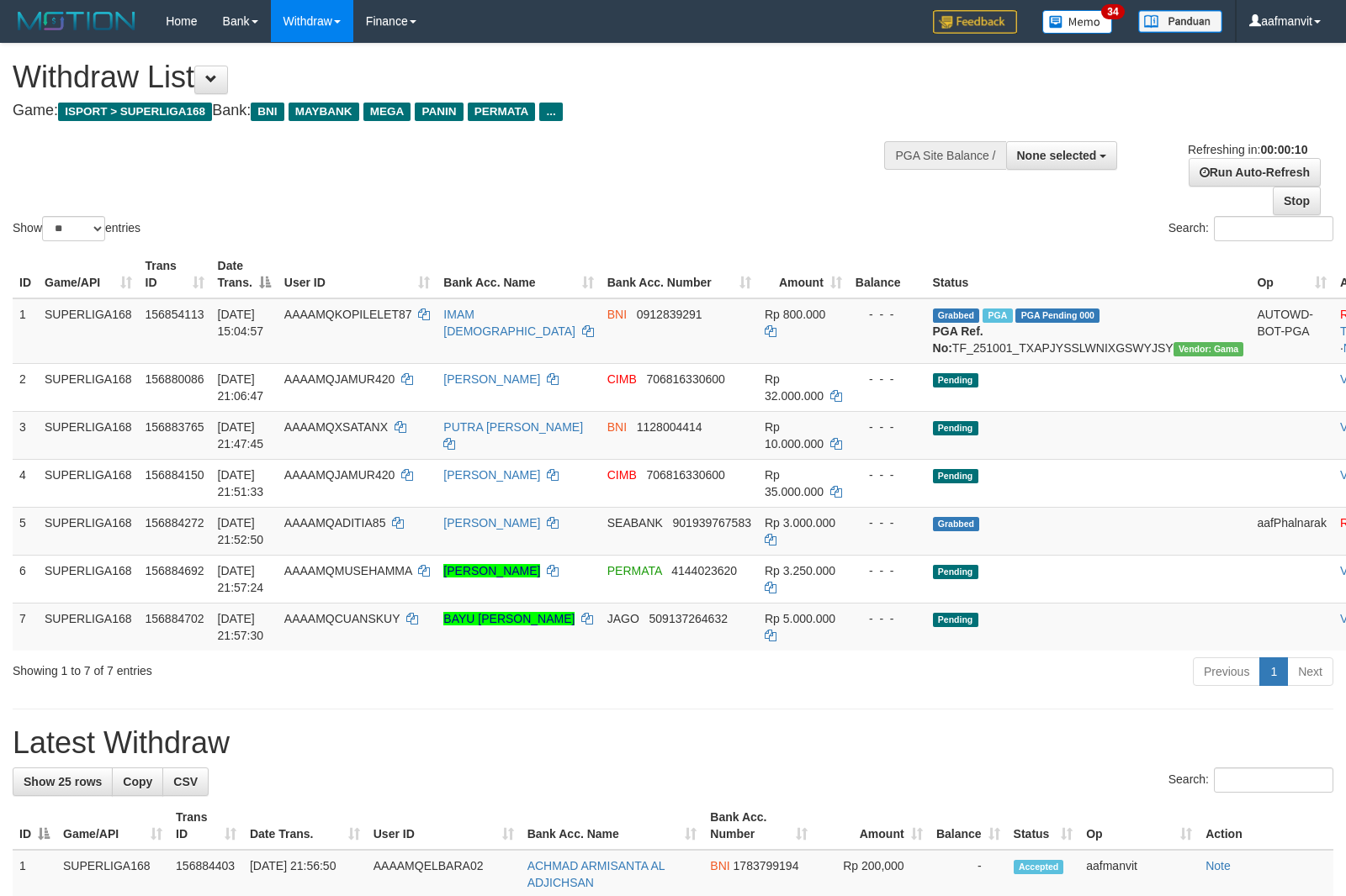
select select
select select "**"
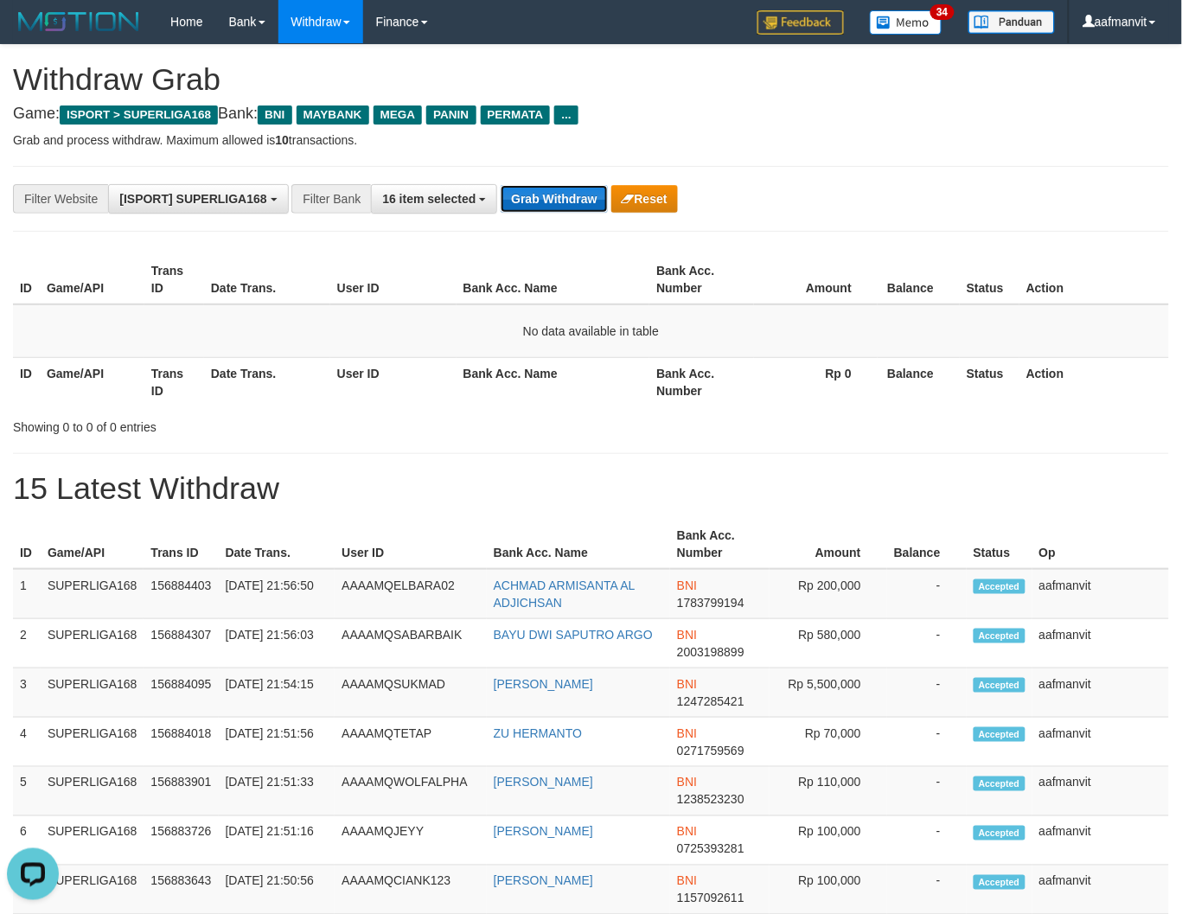
click at [532, 194] on button "Grab Withdraw" at bounding box center [553, 199] width 106 height 28
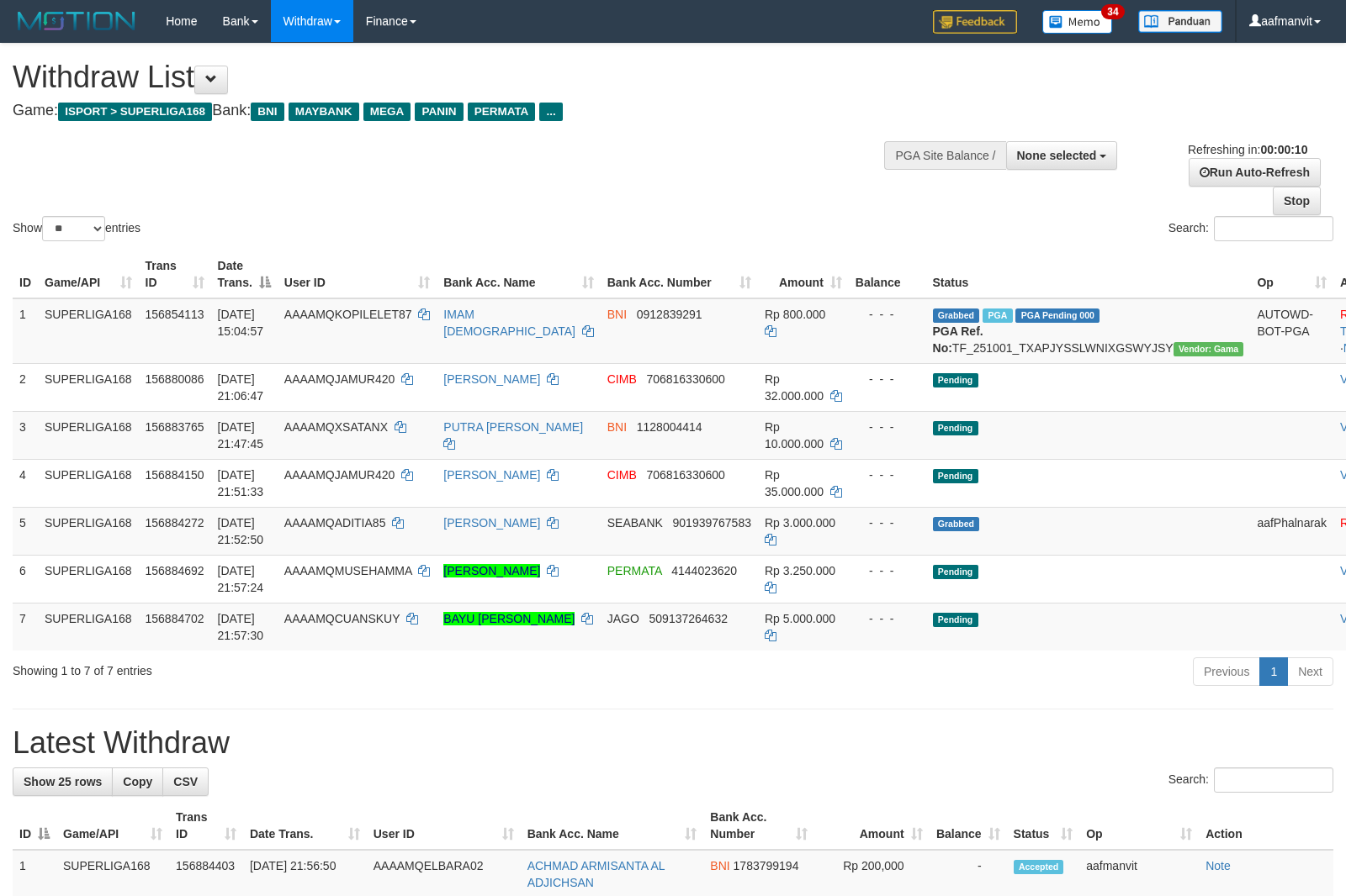
select select
select select "**"
select select
select select "**"
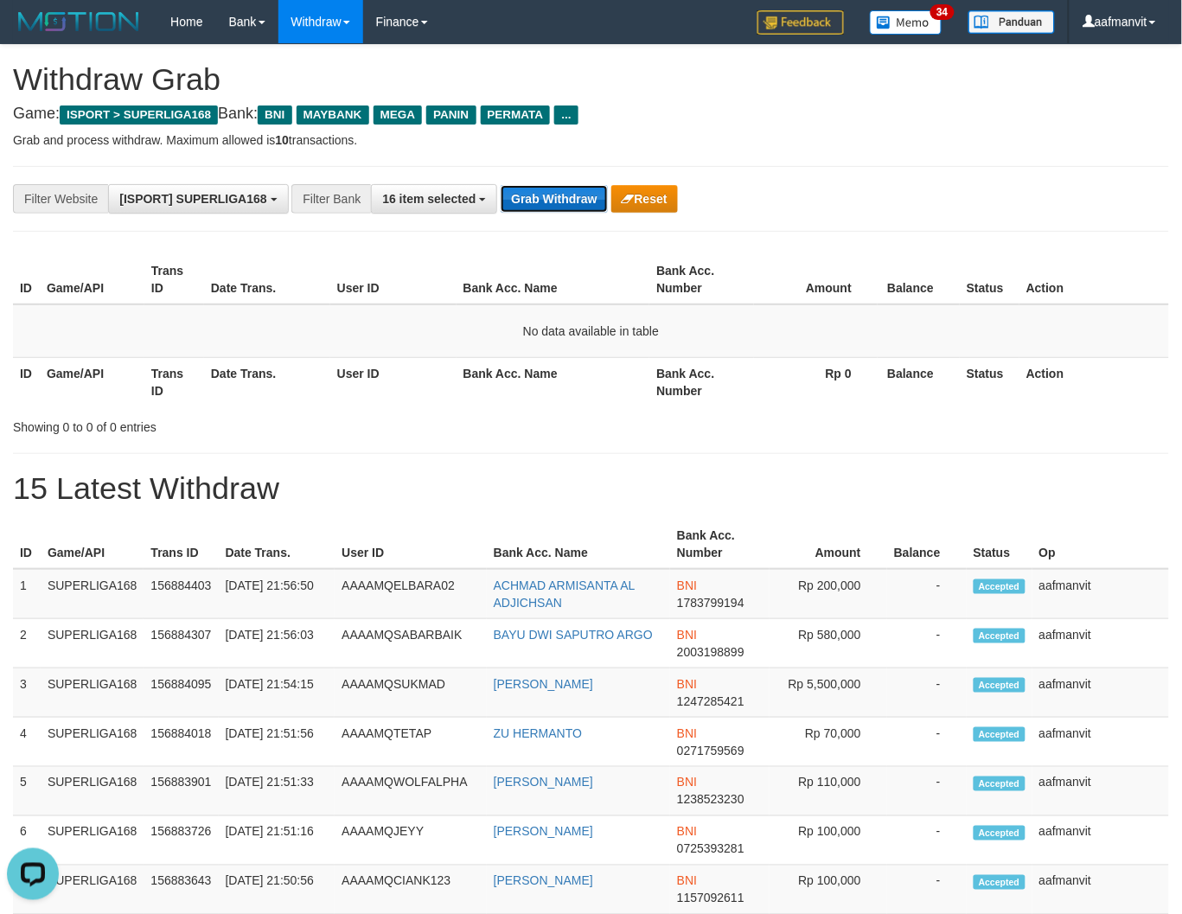
click at [581, 203] on button "Grab Withdraw" at bounding box center [553, 199] width 106 height 28
click at [579, 203] on button "Grab Withdraw" at bounding box center [553, 199] width 106 height 28
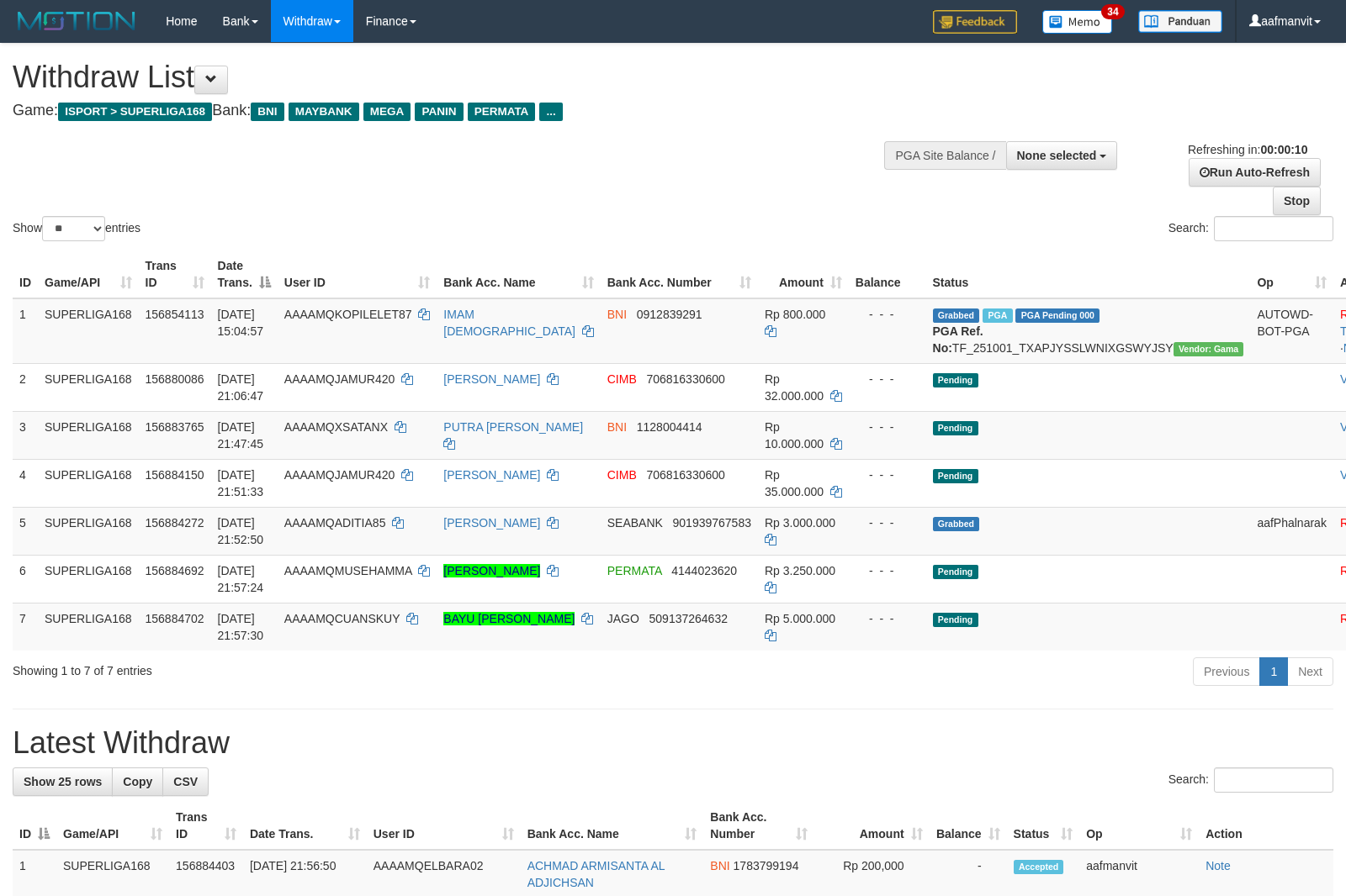
select select
select select "**"
select select
select select "**"
select select
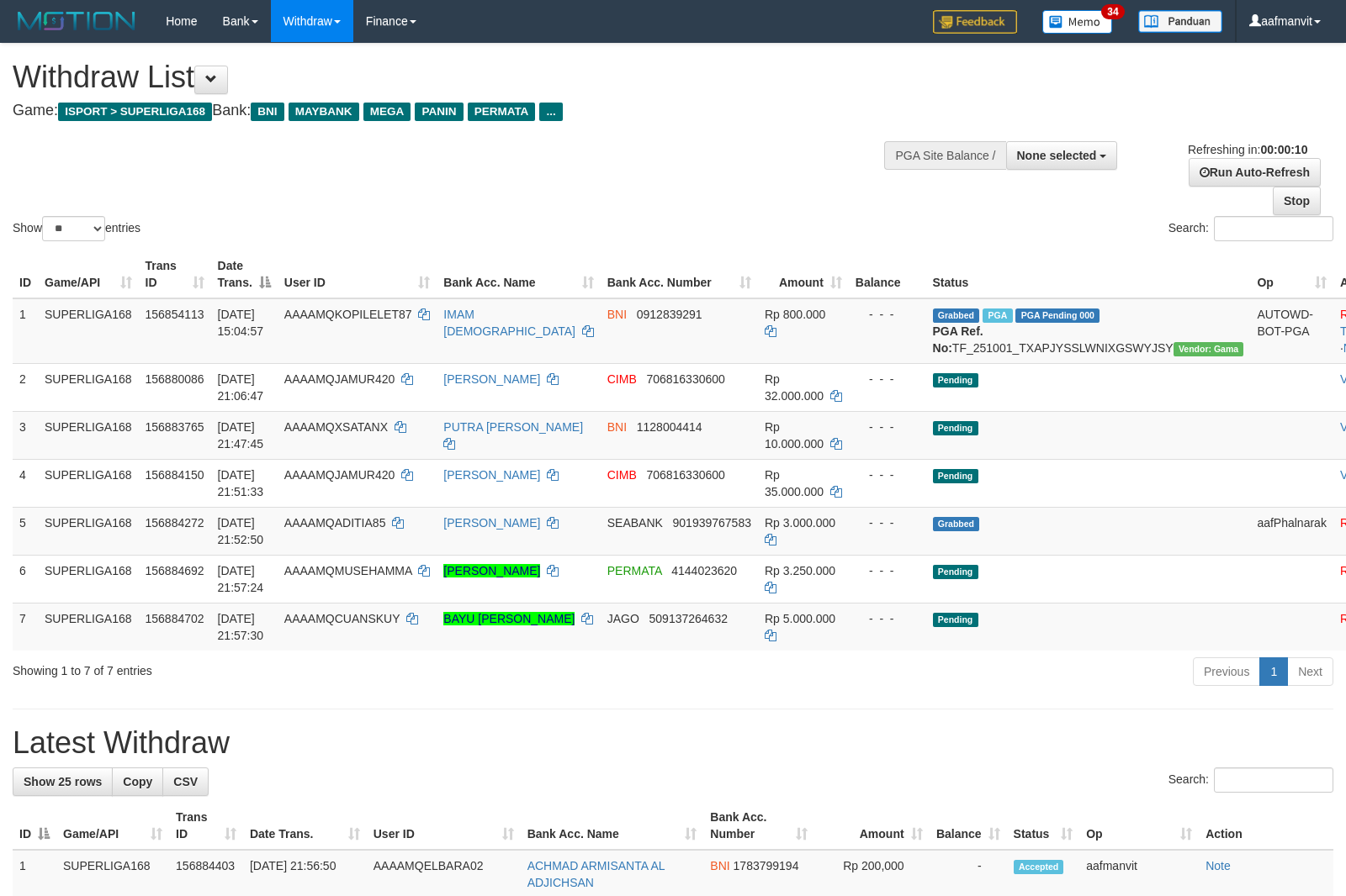
select select "**"
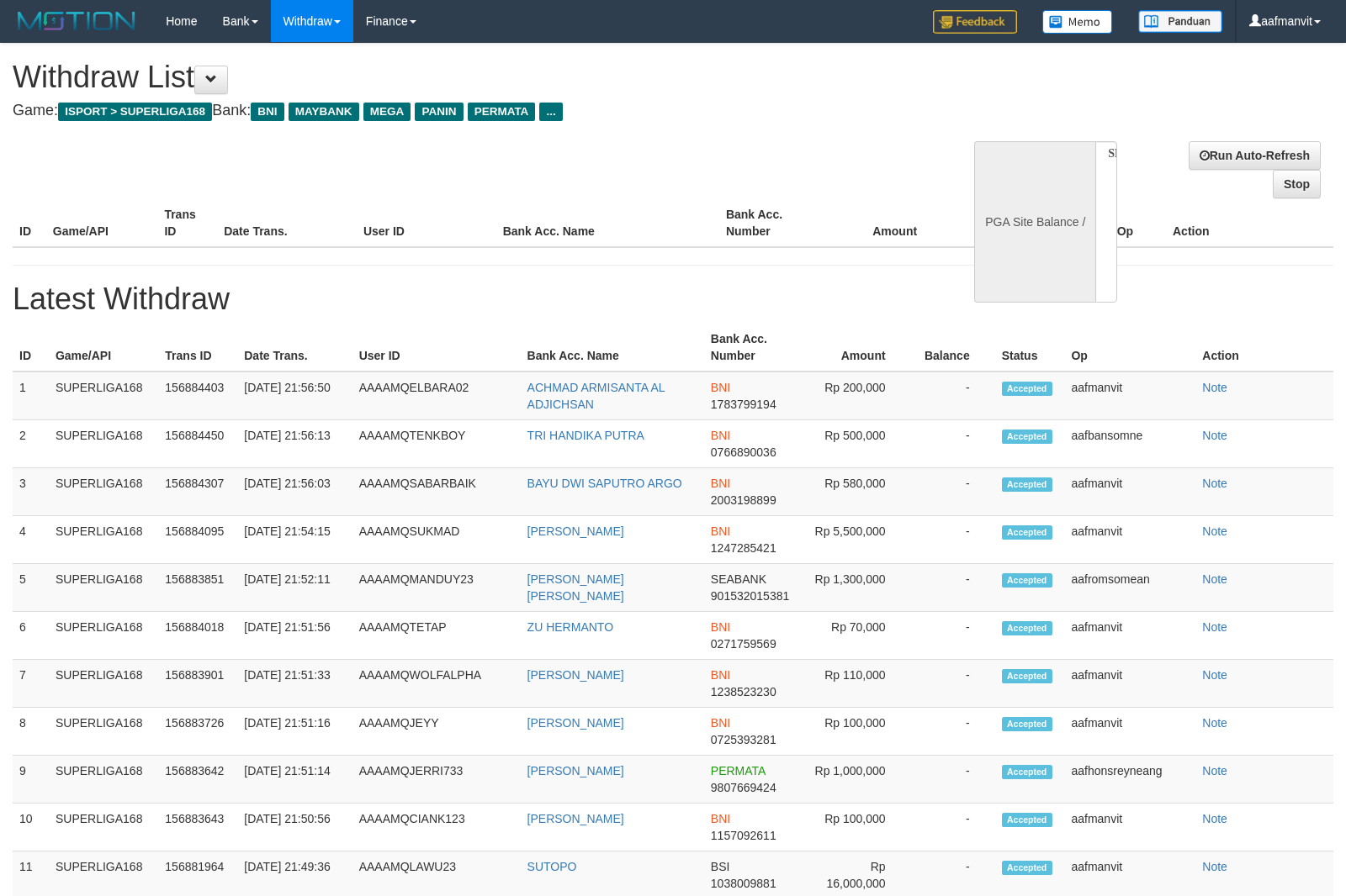
select select
select select "**"
select select
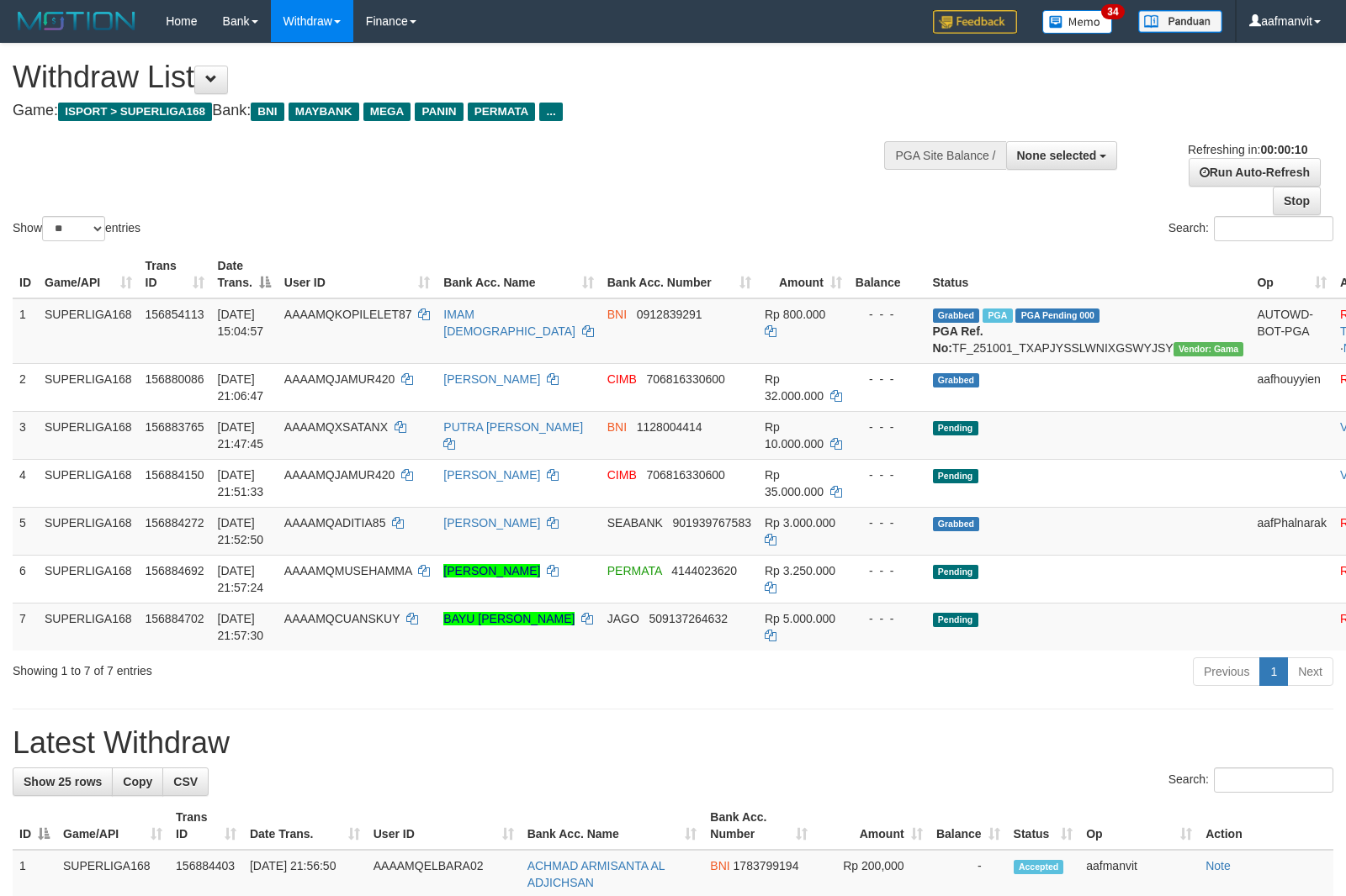
select select
select select "**"
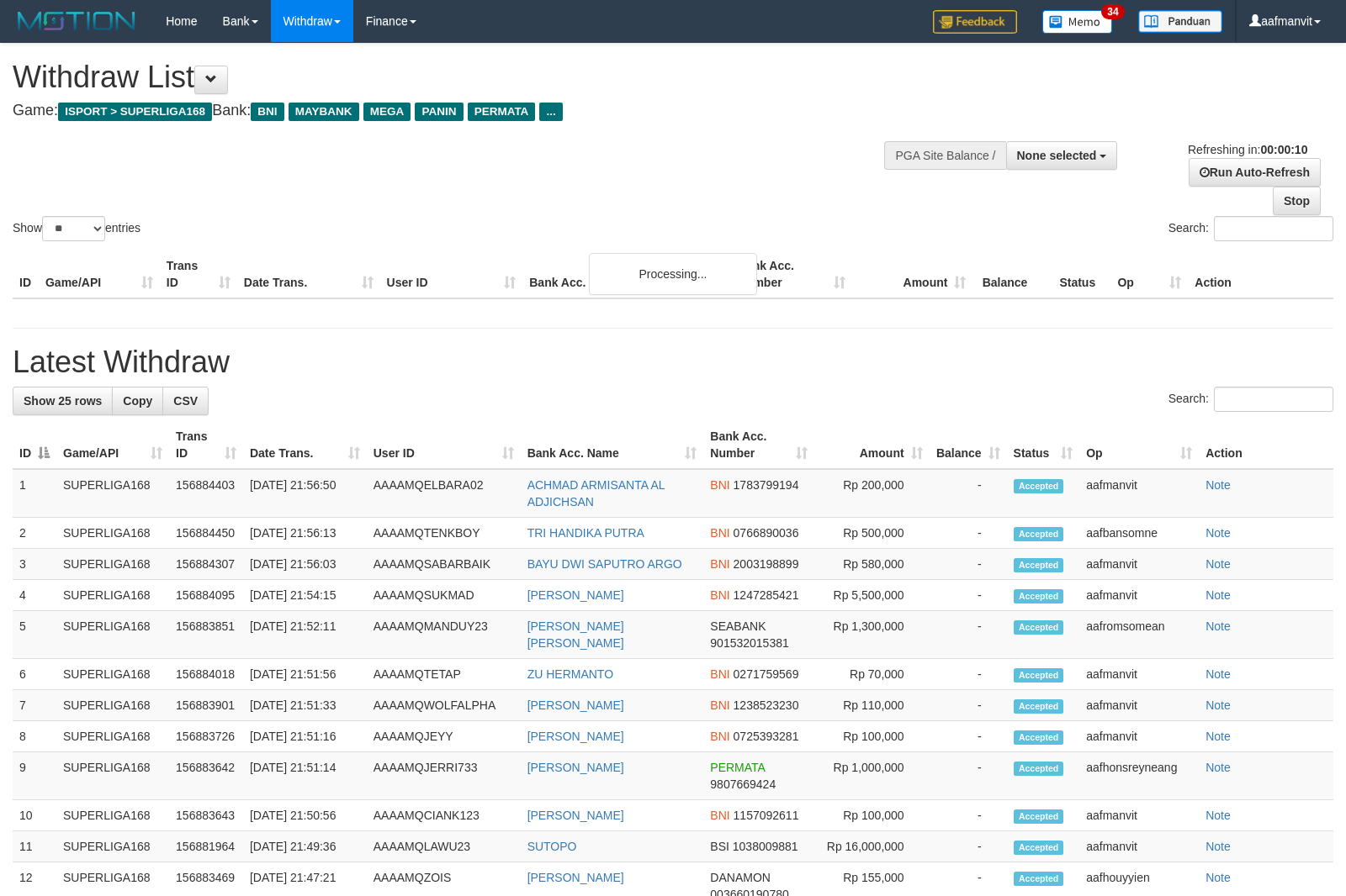
select select
select select "**"
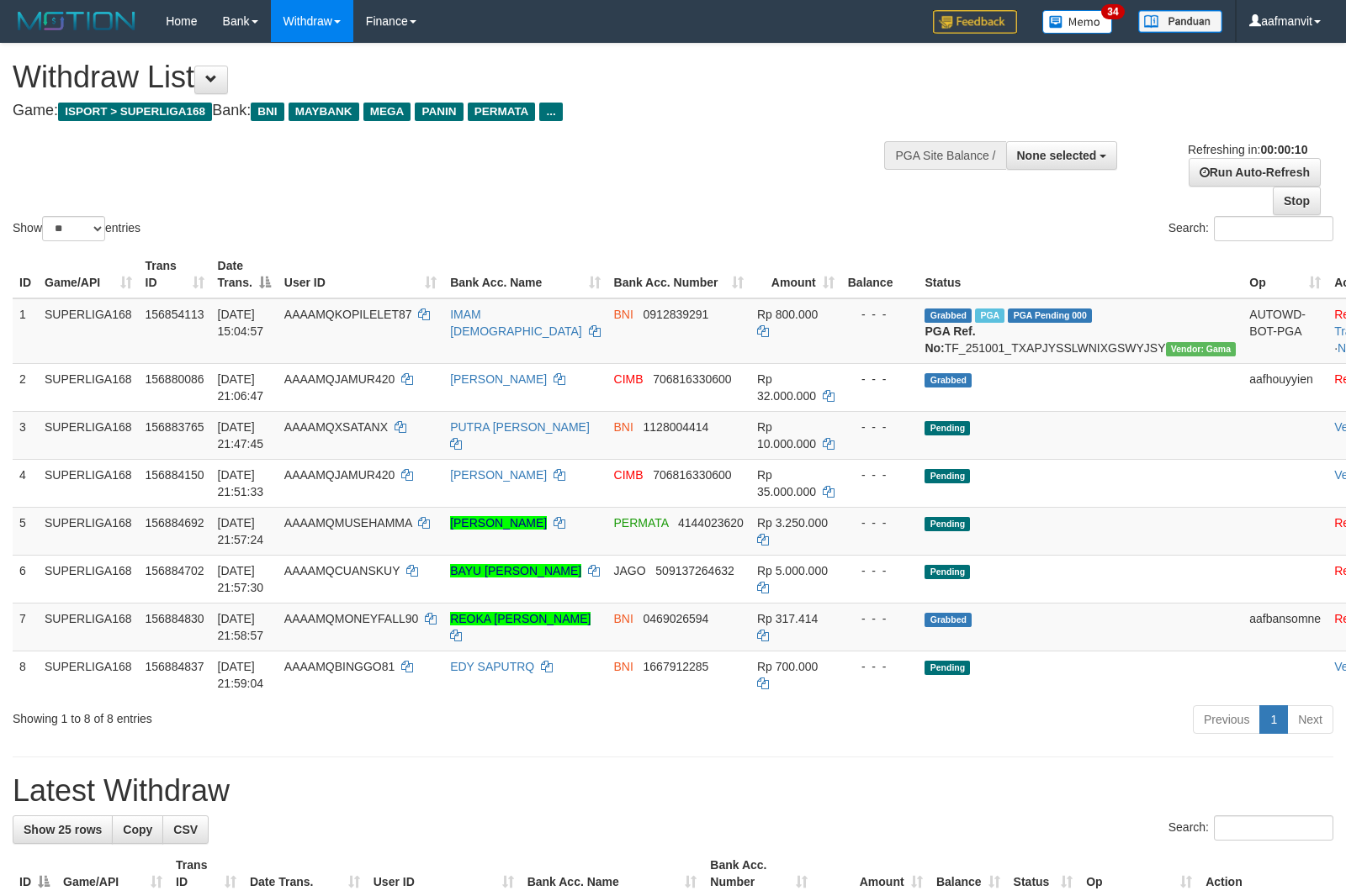
select select
select select "**"
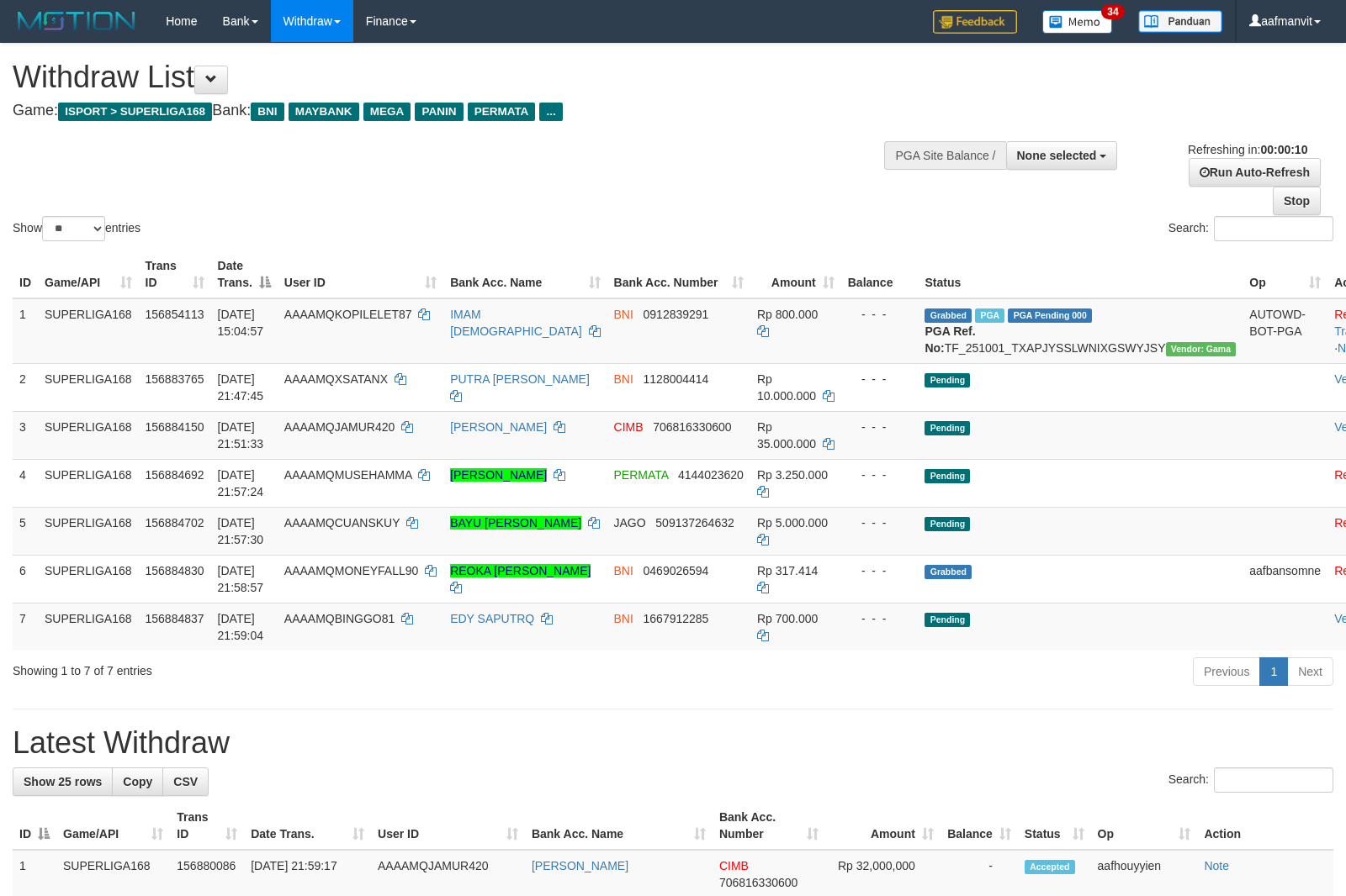
select select
select select "**"
select select
select select "**"
select select
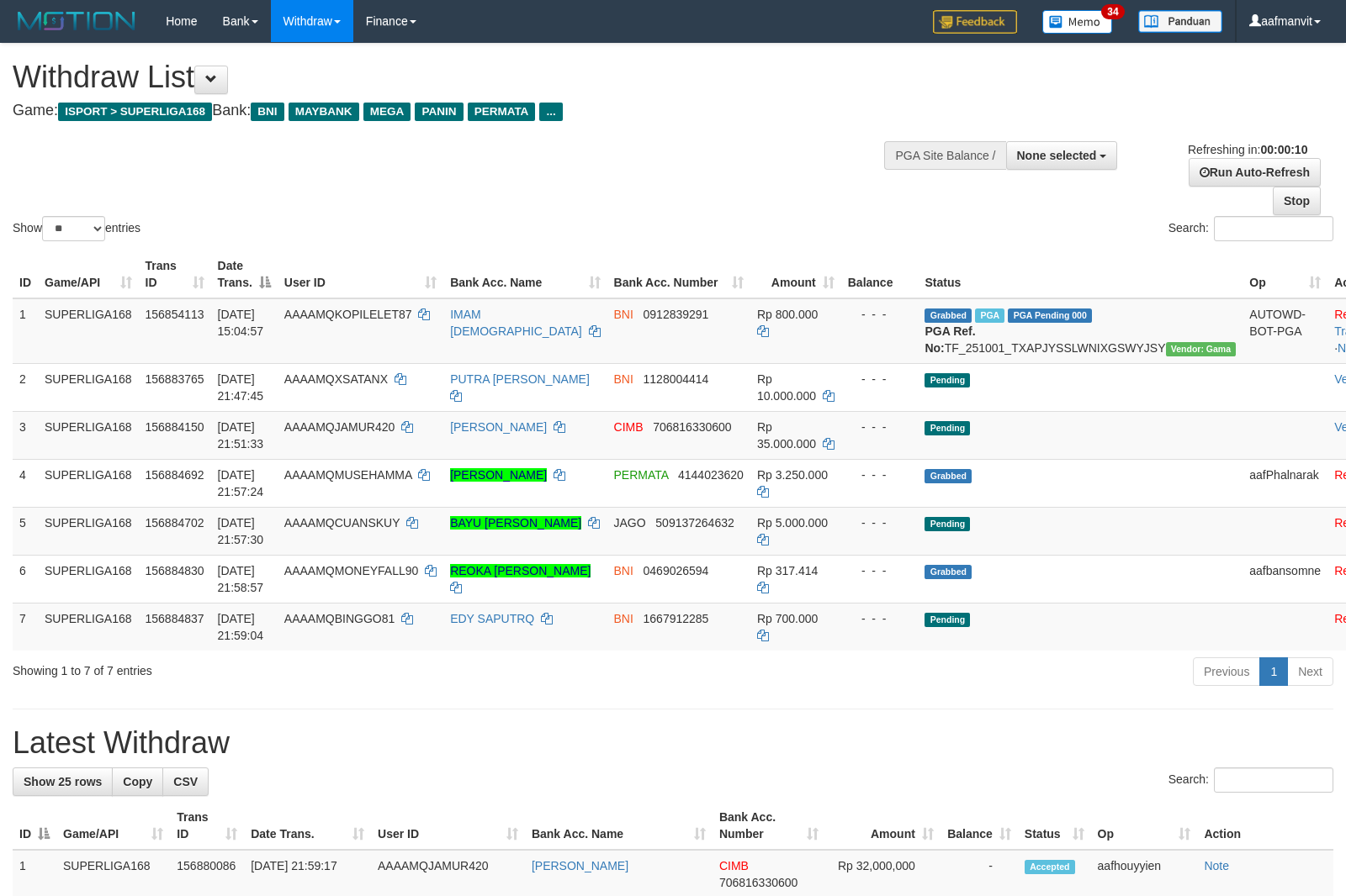
select select "**"
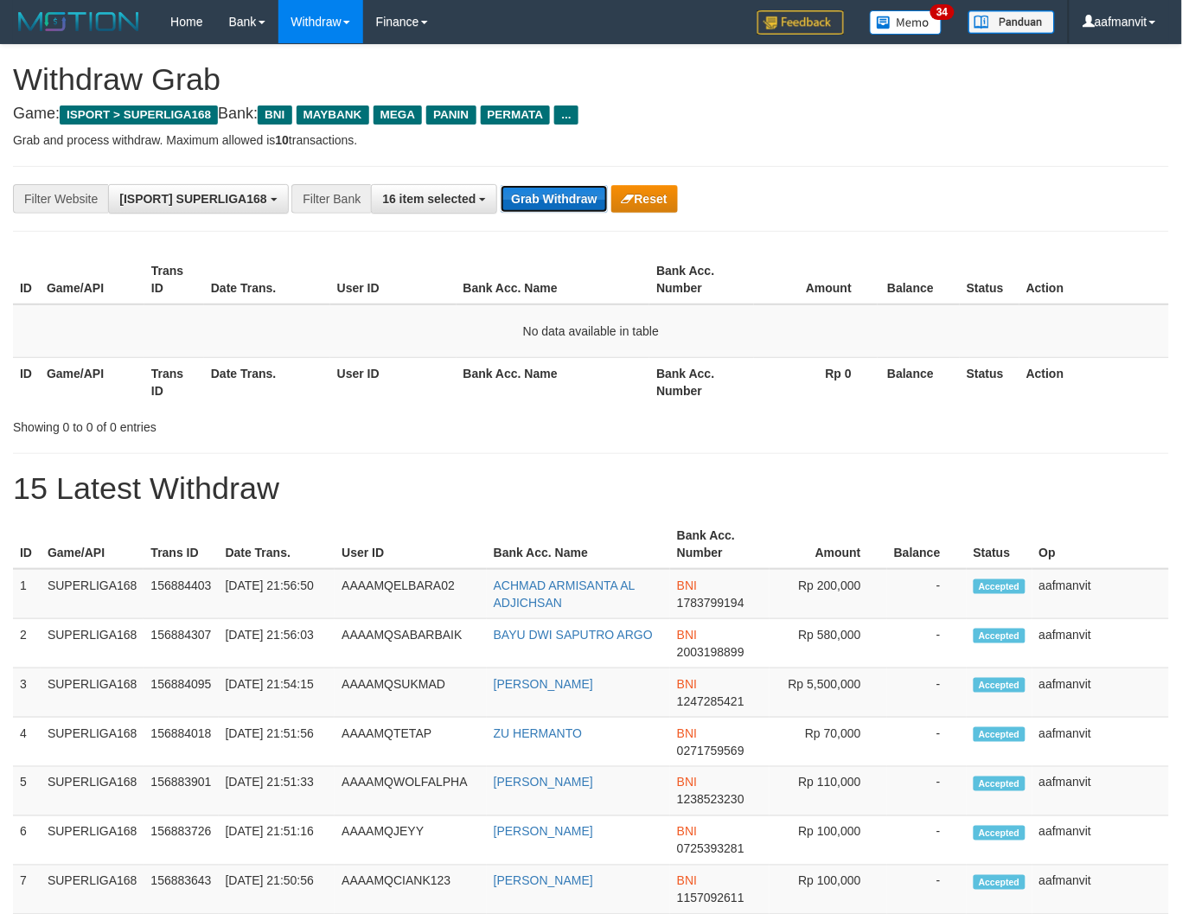
click at [530, 201] on button "Grab Withdraw" at bounding box center [553, 199] width 106 height 28
click at [531, 201] on button "Grab Withdraw" at bounding box center [553, 199] width 106 height 28
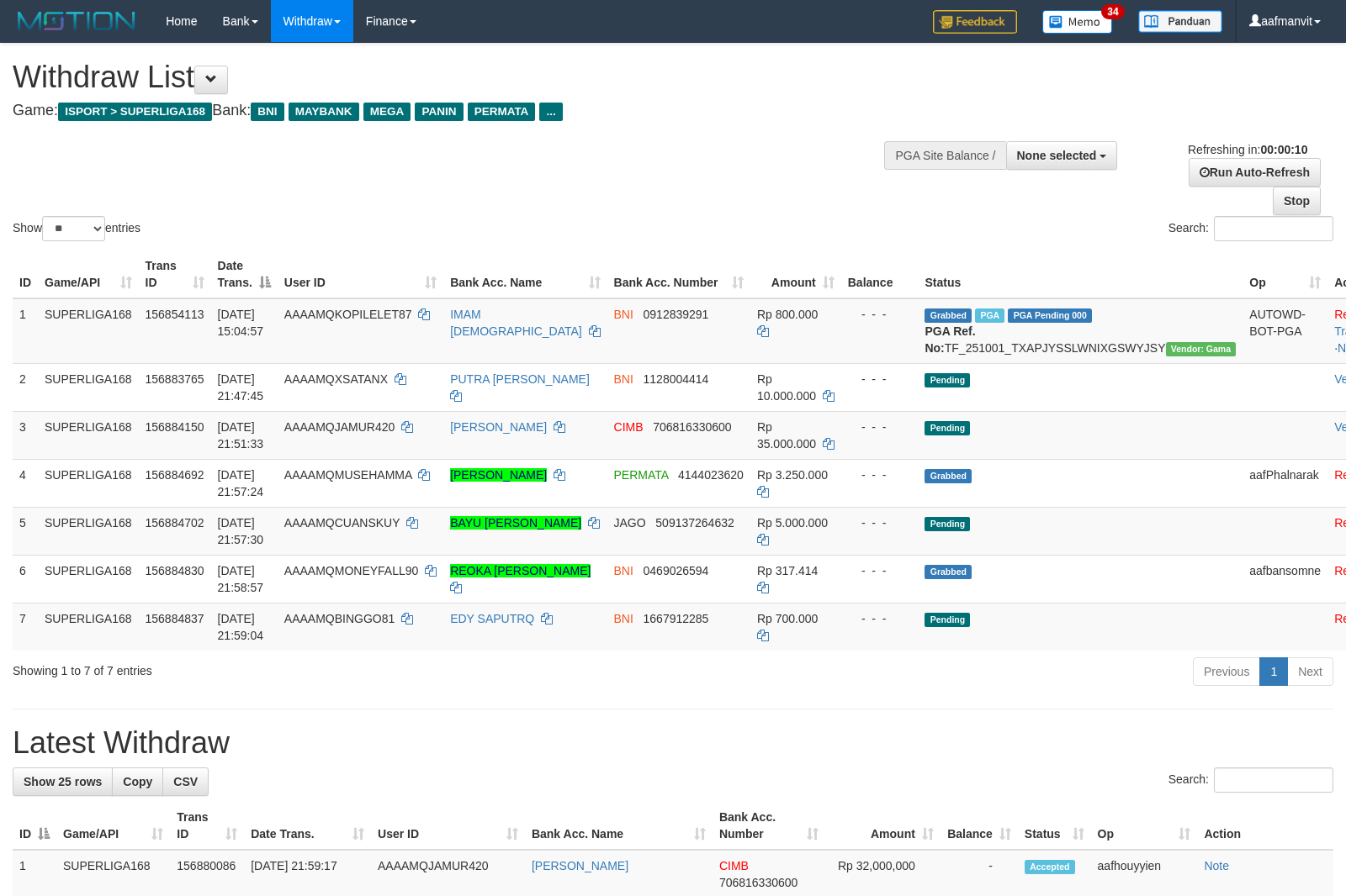
select select
select select "**"
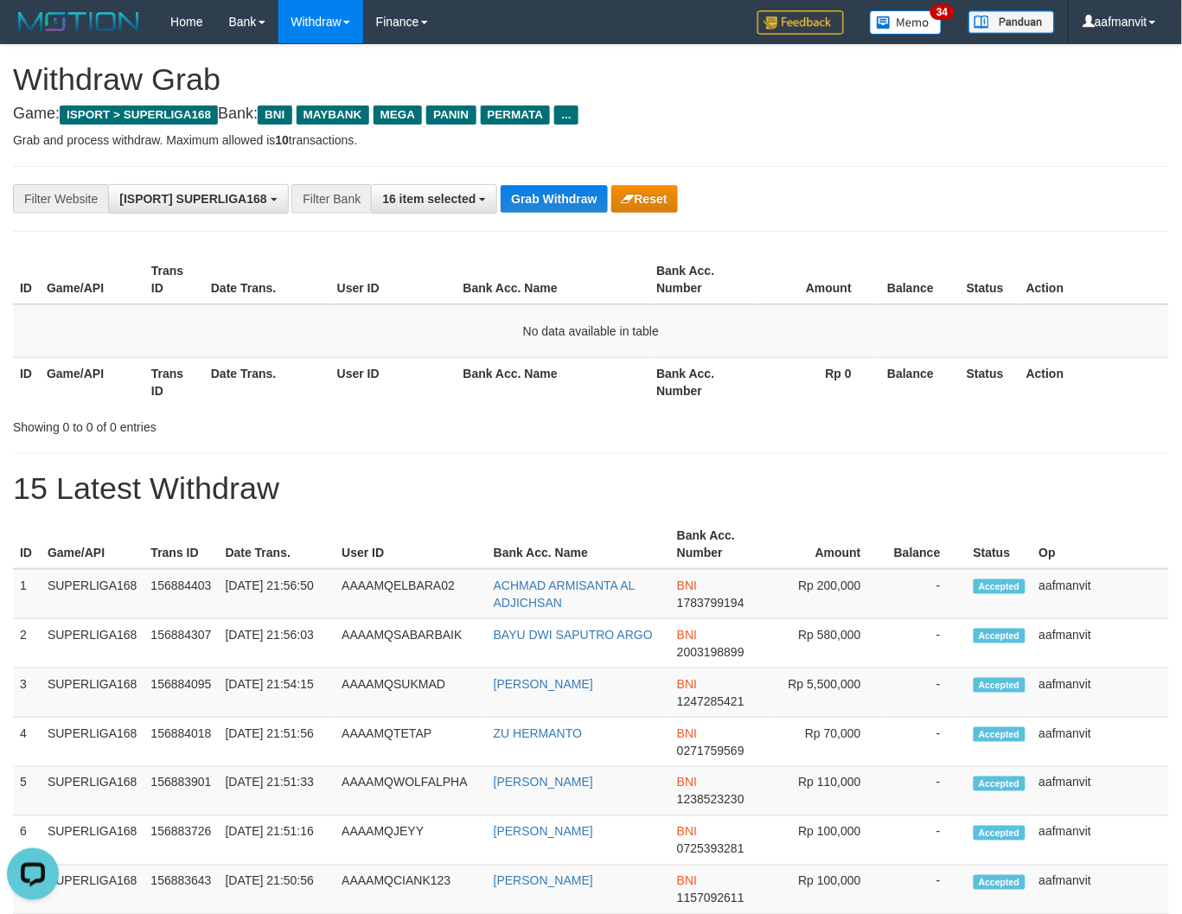
click at [557, 218] on div "**********" at bounding box center [591, 199] width 1156 height 66
click at [551, 212] on div "**********" at bounding box center [591, 199] width 1156 height 66
click at [550, 211] on button "Grab Withdraw" at bounding box center [553, 199] width 106 height 28
click at [547, 210] on button "Grab Withdraw" at bounding box center [553, 199] width 106 height 28
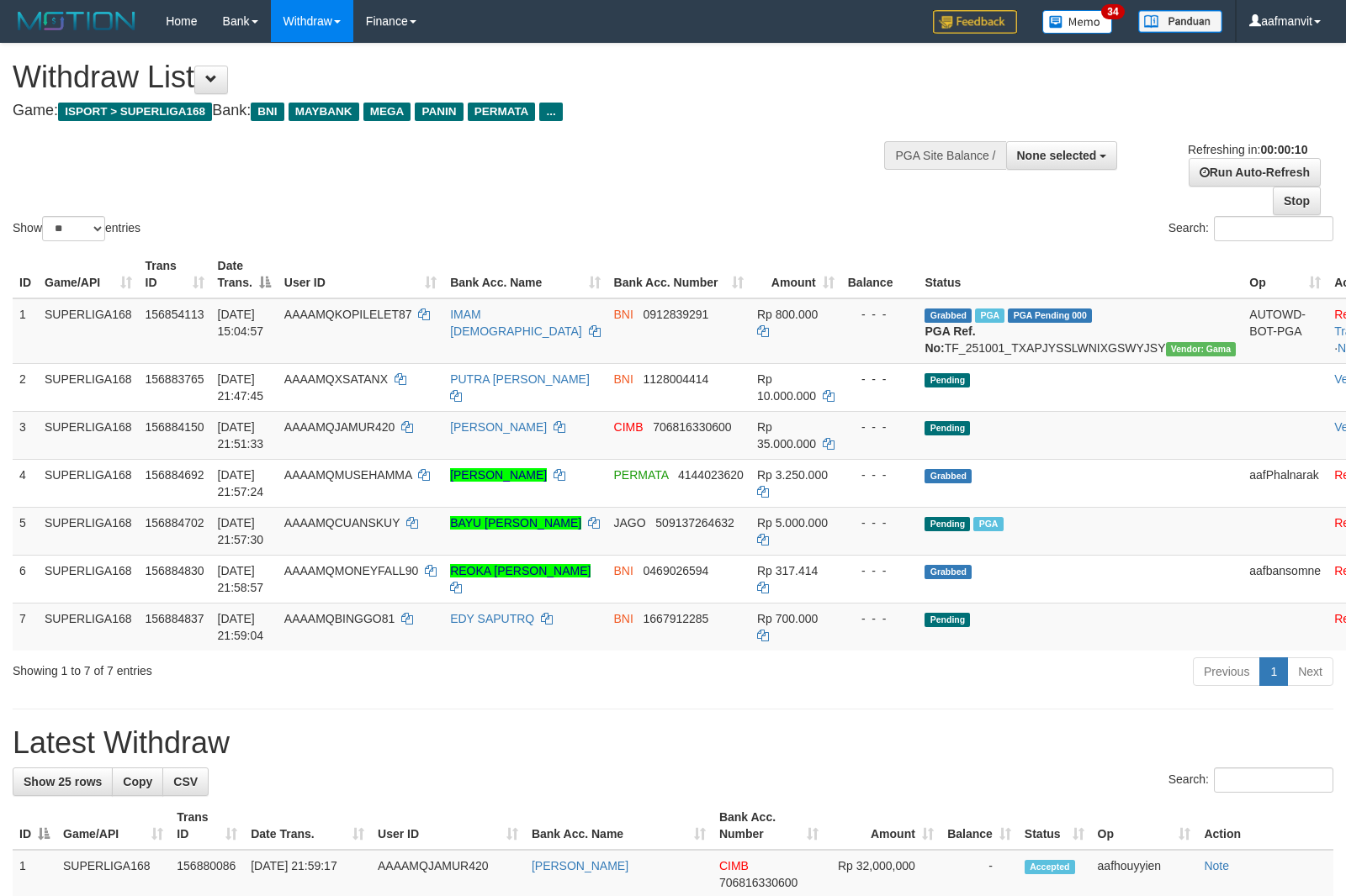
select select
select select "**"
select select
select select "**"
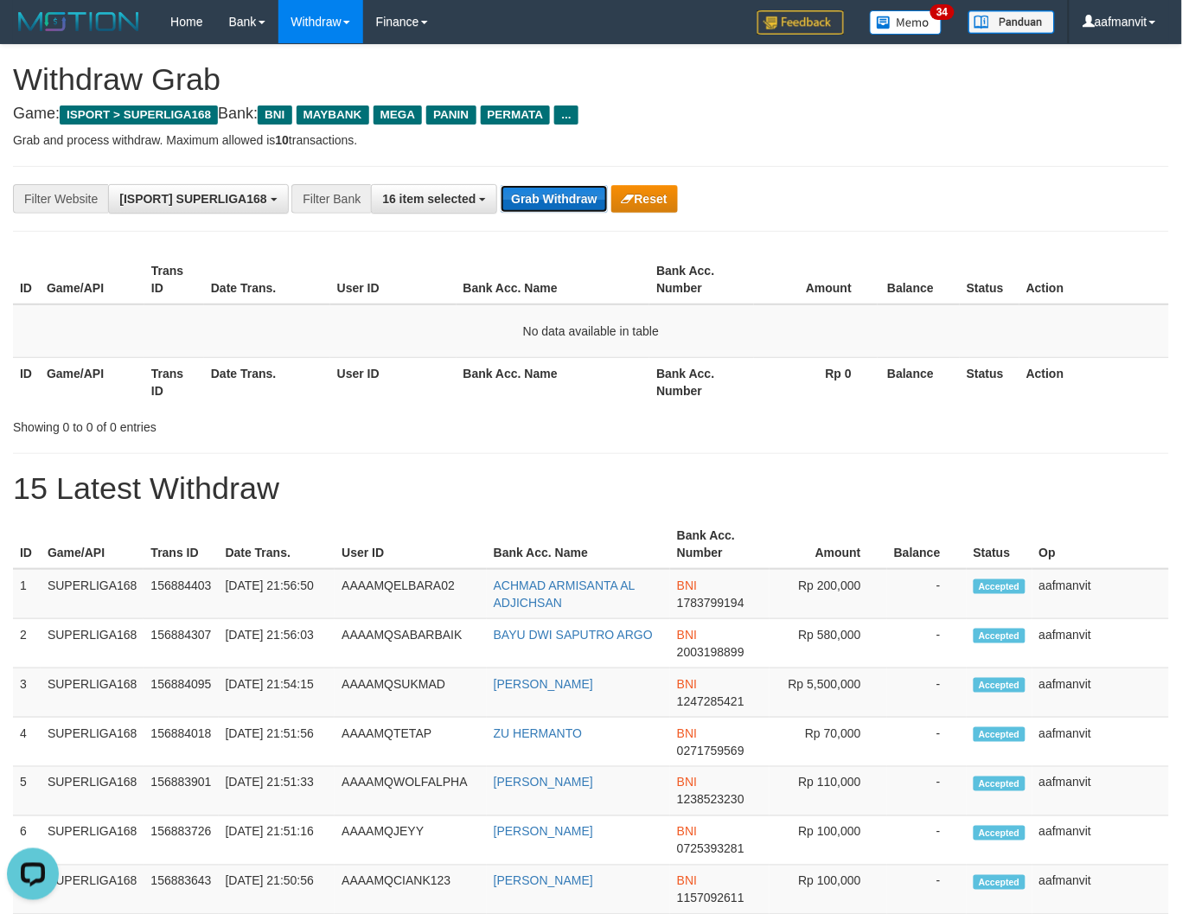
click at [538, 205] on button "Grab Withdraw" at bounding box center [553, 199] width 106 height 28
click at [542, 205] on button "Grab Withdraw" at bounding box center [553, 199] width 106 height 28
click at [550, 205] on button "Grab Withdraw" at bounding box center [553, 199] width 106 height 28
click at [551, 205] on button "Grab Withdraw" at bounding box center [553, 199] width 106 height 28
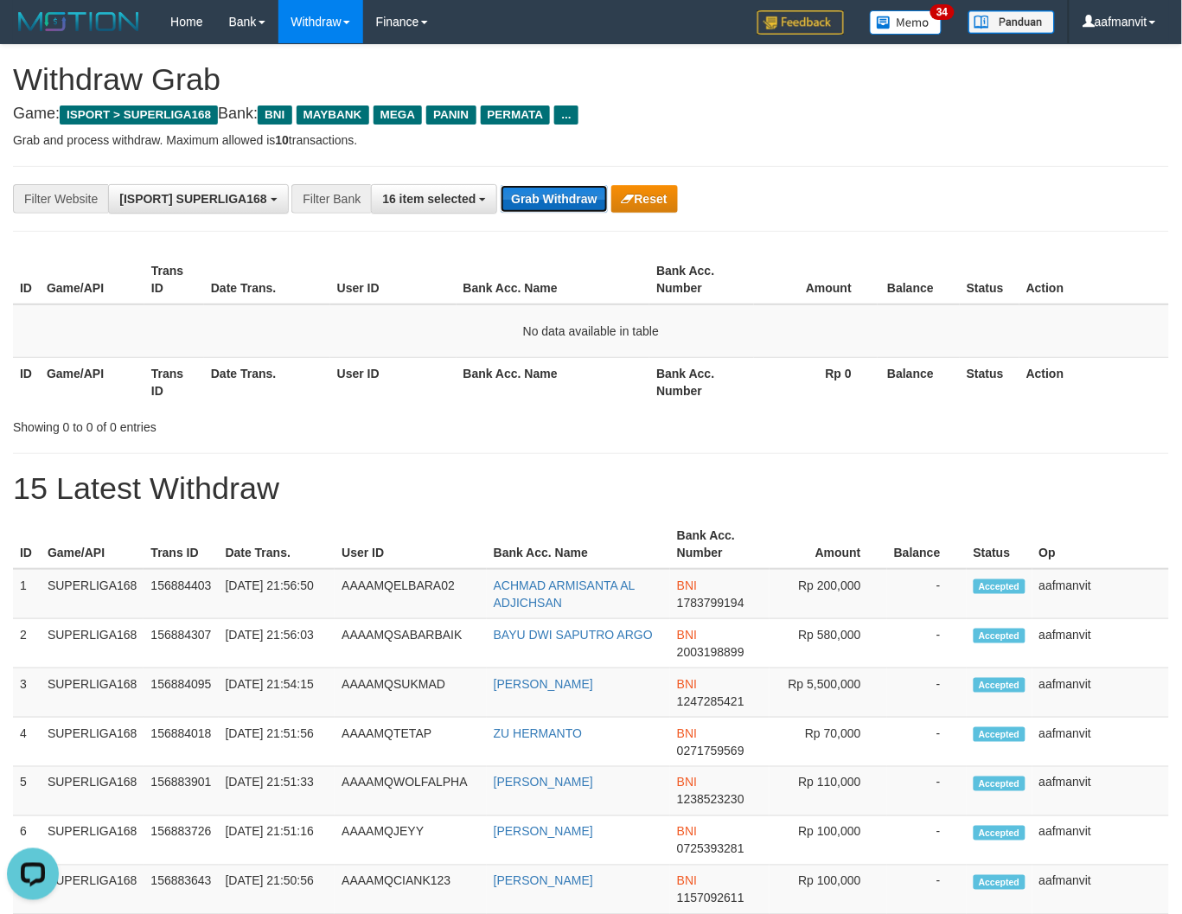
click at [554, 204] on button "Grab Withdraw" at bounding box center [553, 199] width 106 height 28
click at [541, 188] on button "Grab Withdraw" at bounding box center [553, 199] width 106 height 28
drag, startPoint x: 541, startPoint y: 188, endPoint x: 524, endPoint y: 222, distance: 37.9
click at [543, 190] on button "Grab Withdraw" at bounding box center [553, 199] width 106 height 28
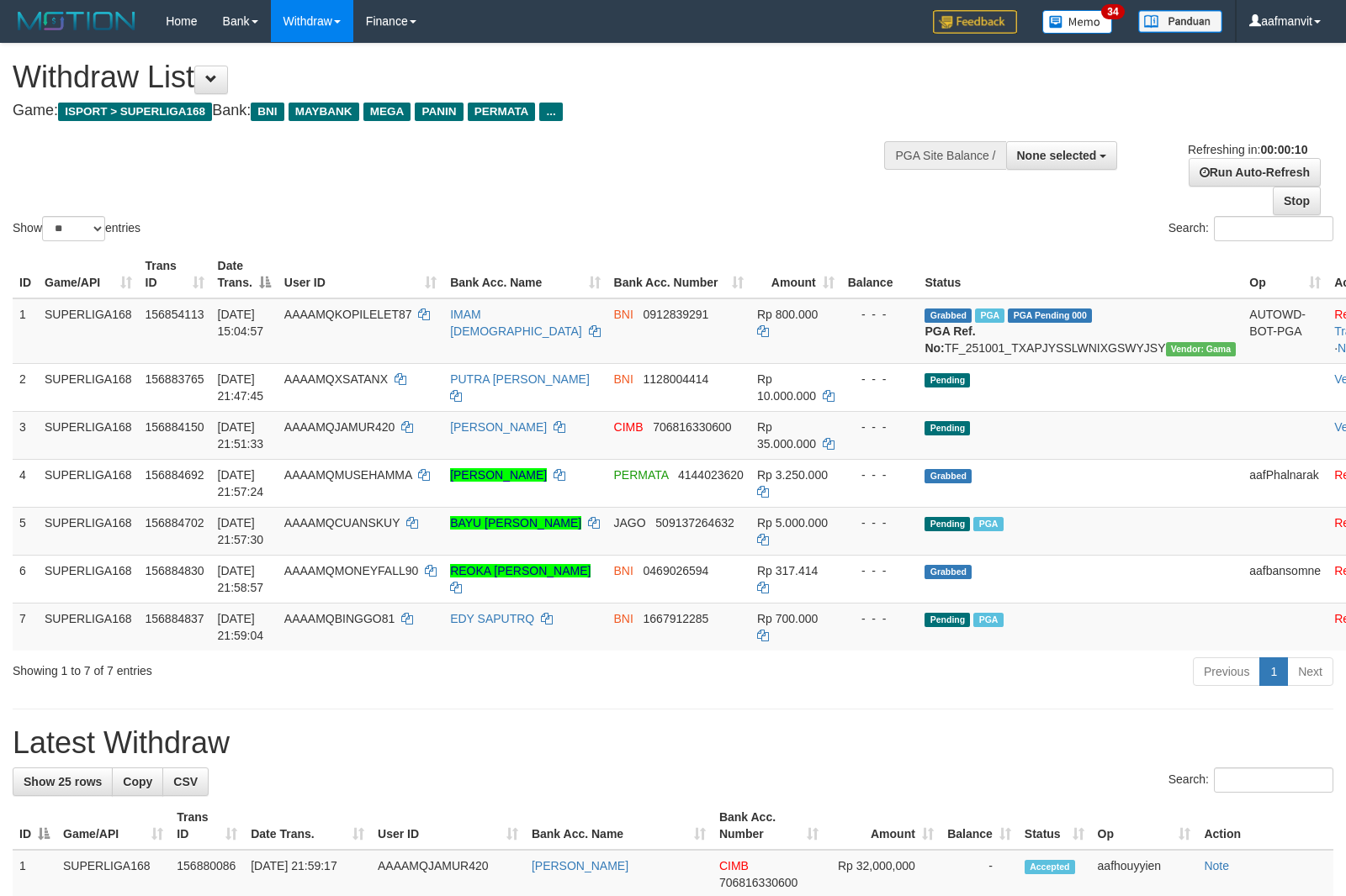
select select
select select "**"
click at [829, 197] on div "Show ** ** ** *** entries Search:" at bounding box center [673, 144] width 1346 height 201
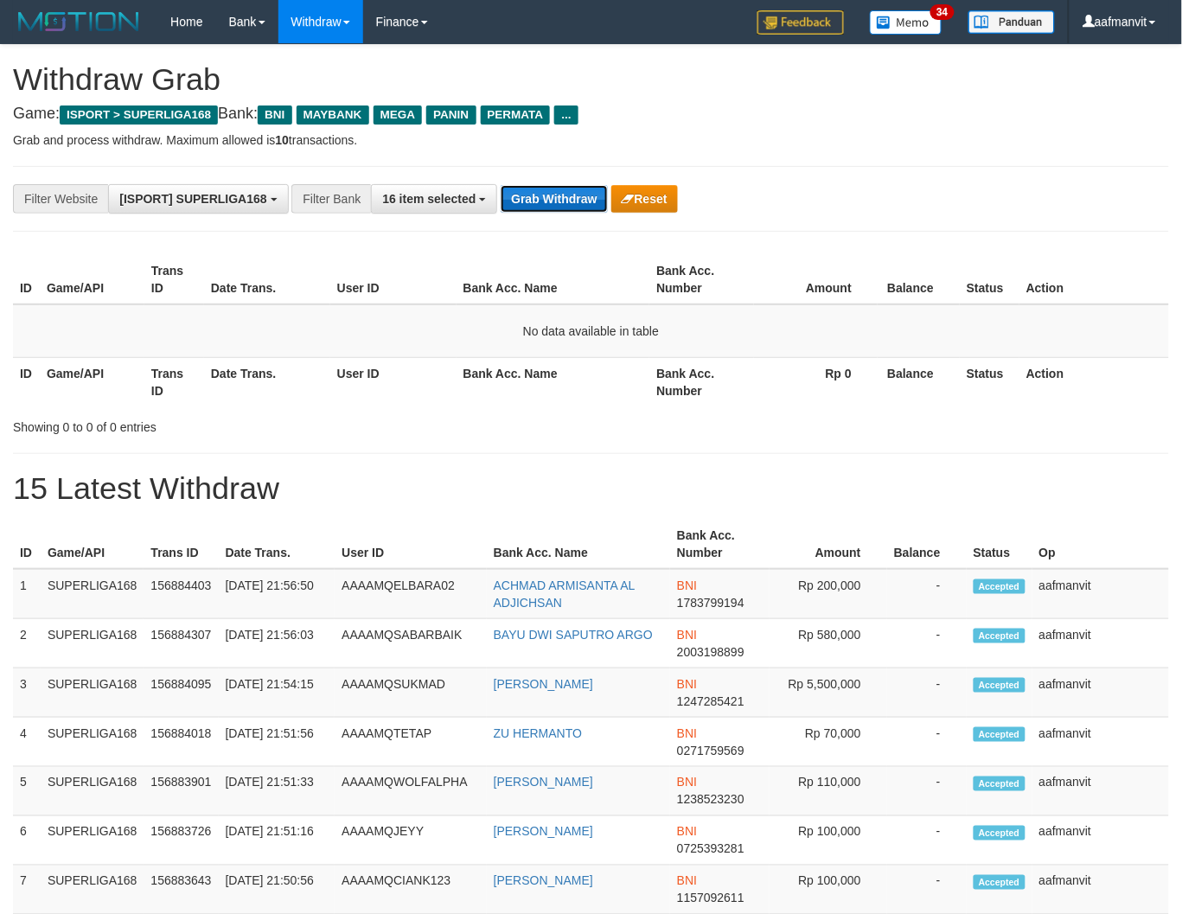
drag, startPoint x: 505, startPoint y: 211, endPoint x: 533, endPoint y: 208, distance: 28.6
click at [528, 208] on button "Grab Withdraw" at bounding box center [553, 199] width 106 height 28
click at [545, 213] on div "**********" at bounding box center [492, 198] width 984 height 29
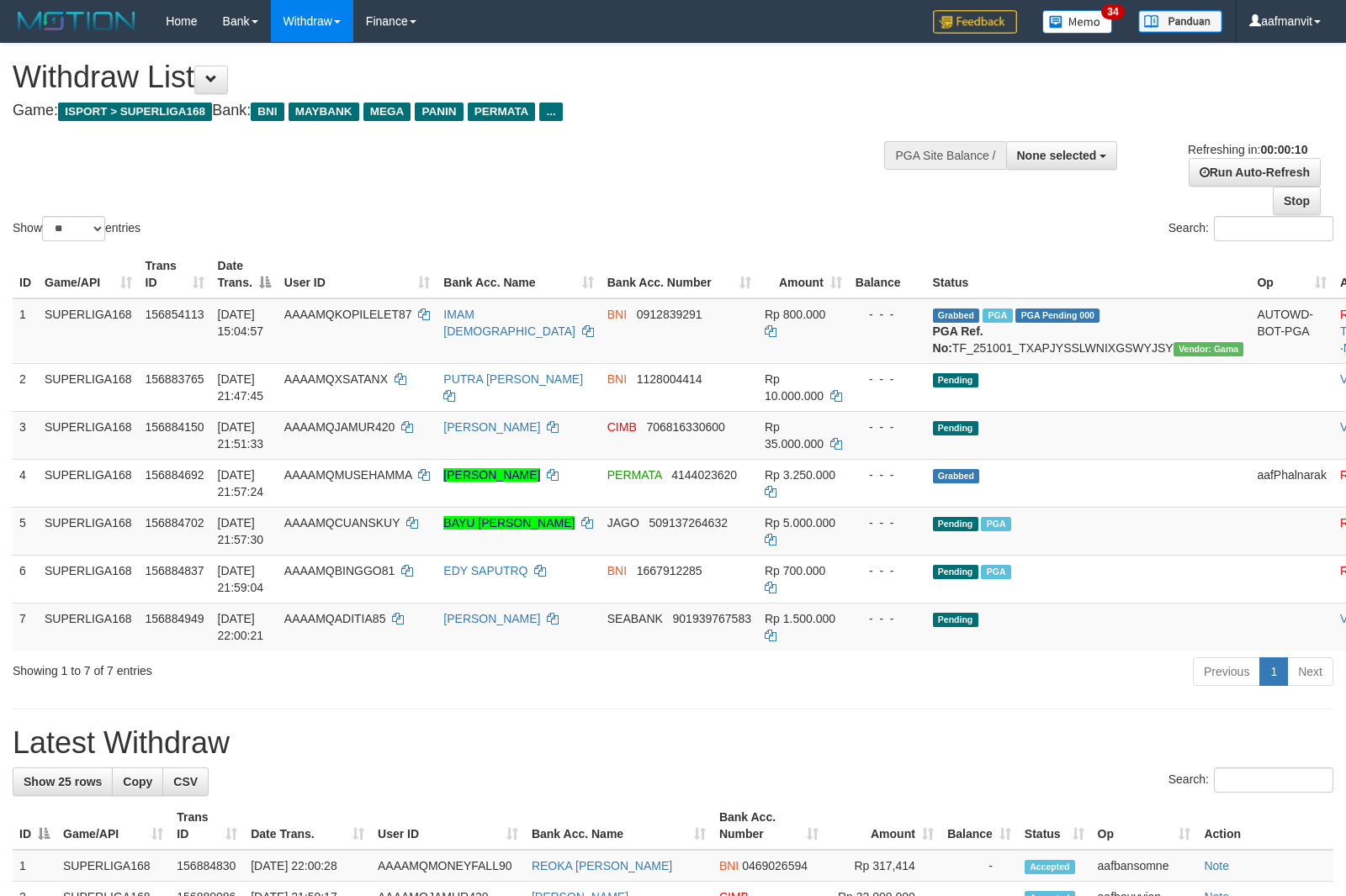
select select
select select "**"
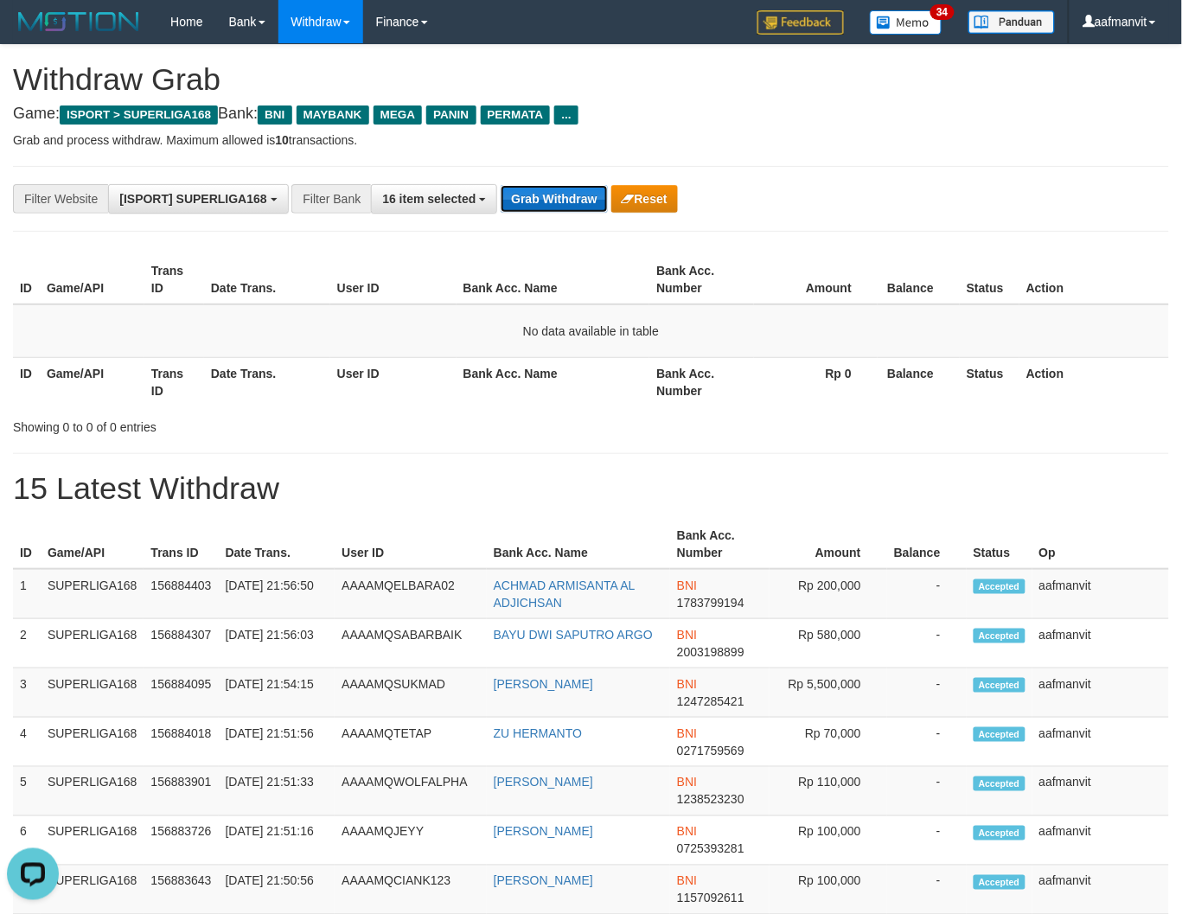
click at [564, 196] on button "Grab Withdraw" at bounding box center [553, 199] width 106 height 28
click at [564, 201] on button "Grab Withdraw" at bounding box center [553, 199] width 106 height 28
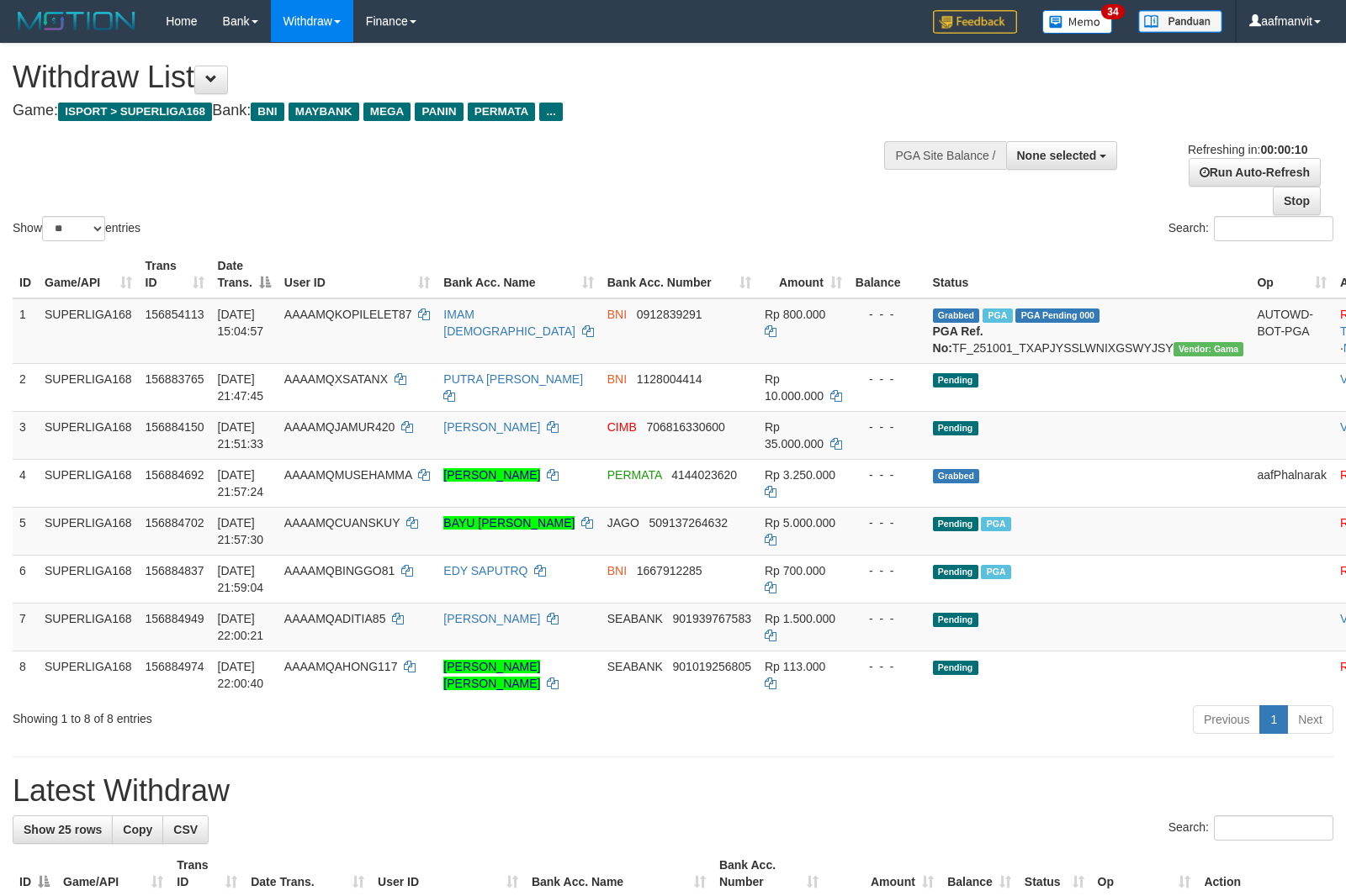
select select
select select "**"
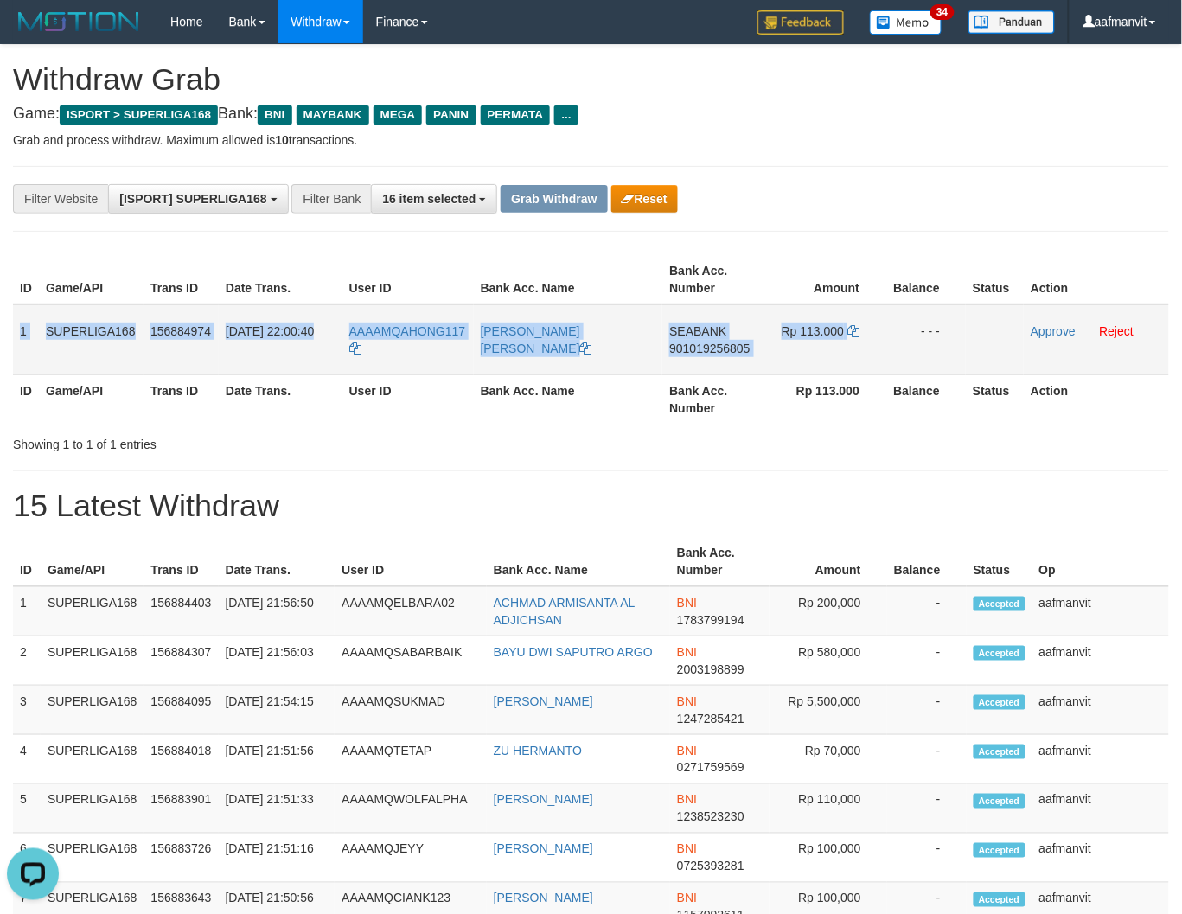
copy tr "1 SUPERLIGA168 156884974 [DATE] 22:00:40 AAAAMQAHONG117 [PERSON_NAME] [PERSON_N…"
drag, startPoint x: 18, startPoint y: 327, endPoint x: 895, endPoint y: 354, distance: 876.9
click at [895, 354] on tr "1 SUPERLIGA168 156884974 [DATE] 22:00:40 AAAAMQAHONG117 [PERSON_NAME] [PERSON_N…" at bounding box center [591, 339] width 1156 height 71
copy tr "1 SUPERLIGA168 156884974 [DATE] 22:00:40 AAAAMQAHONG117 [PERSON_NAME] [PERSON_N…"
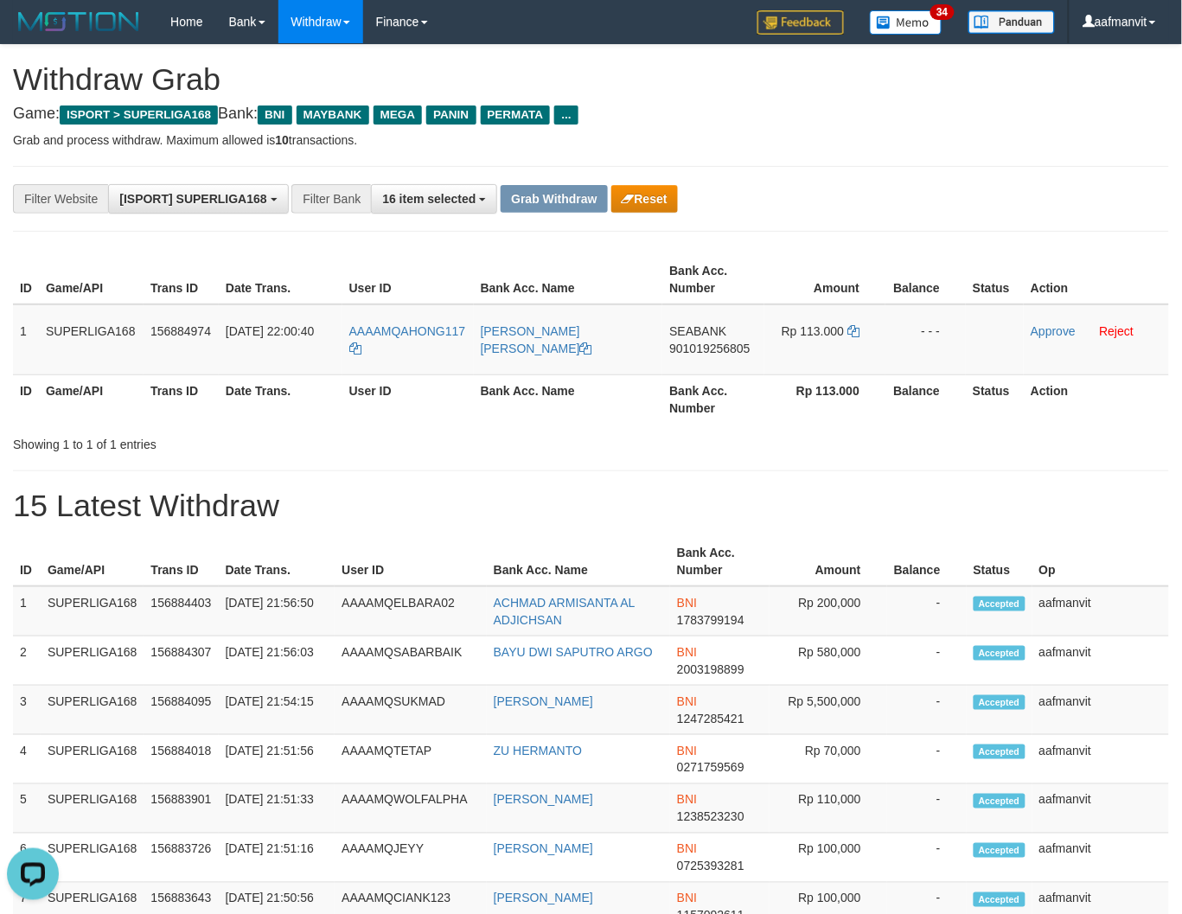
click at [736, 514] on h1 "15 Latest Withdraw" at bounding box center [591, 505] width 1156 height 35
click at [723, 342] on span "901019256805" at bounding box center [709, 348] width 80 height 14
click at [724, 342] on span "901019256805" at bounding box center [709, 348] width 80 height 14
click at [852, 331] on icon at bounding box center [853, 331] width 12 height 12
drag, startPoint x: 852, startPoint y: 330, endPoint x: 912, endPoint y: 307, distance: 64.0
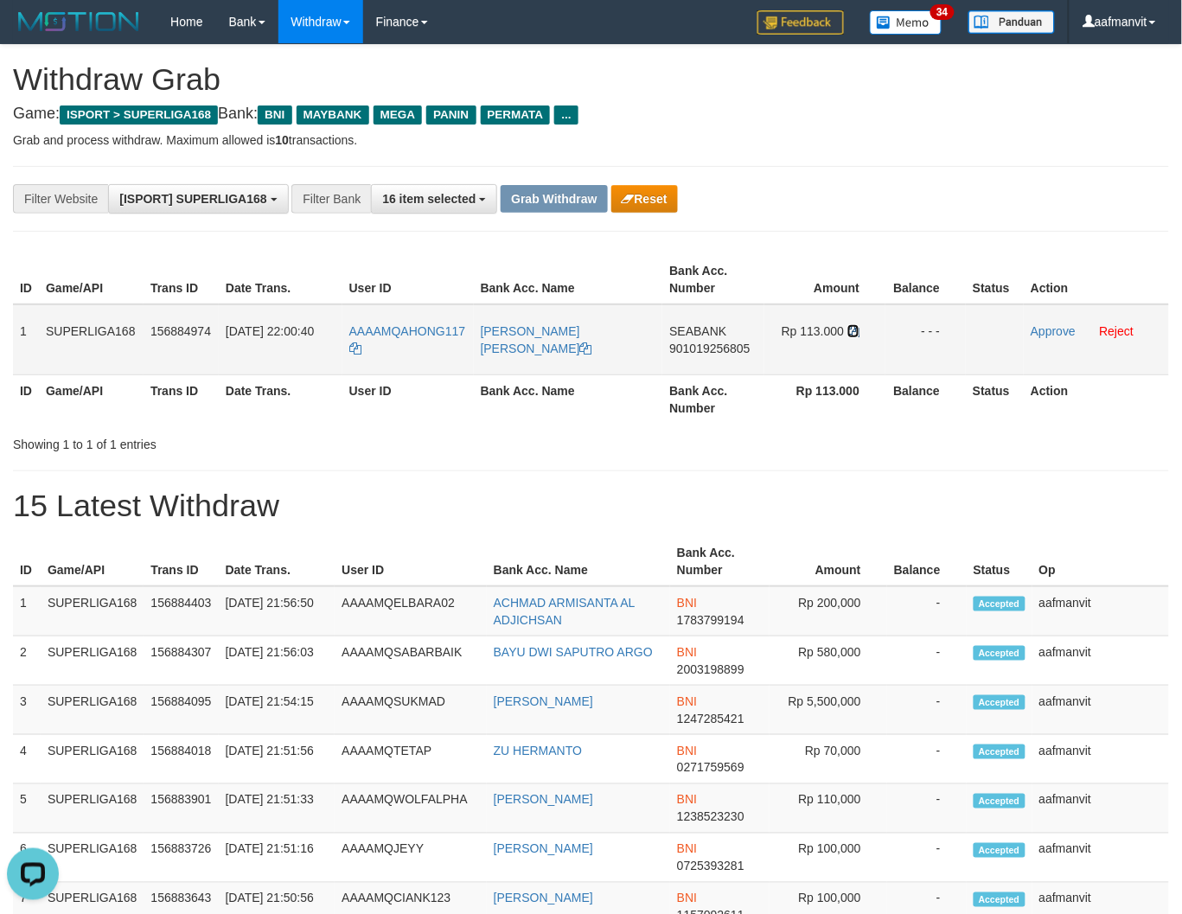
click at [857, 329] on icon at bounding box center [853, 331] width 12 height 12
drag, startPoint x: 627, startPoint y: 585, endPoint x: 557, endPoint y: 505, distance: 106.0
click at [627, 586] on td "ACHMAD ARMISANTA AL ADJICHSAN" at bounding box center [578, 611] width 183 height 50
copy tr "AHONG117"
drag, startPoint x: 474, startPoint y: 309, endPoint x: 688, endPoint y: 392, distance: 229.5
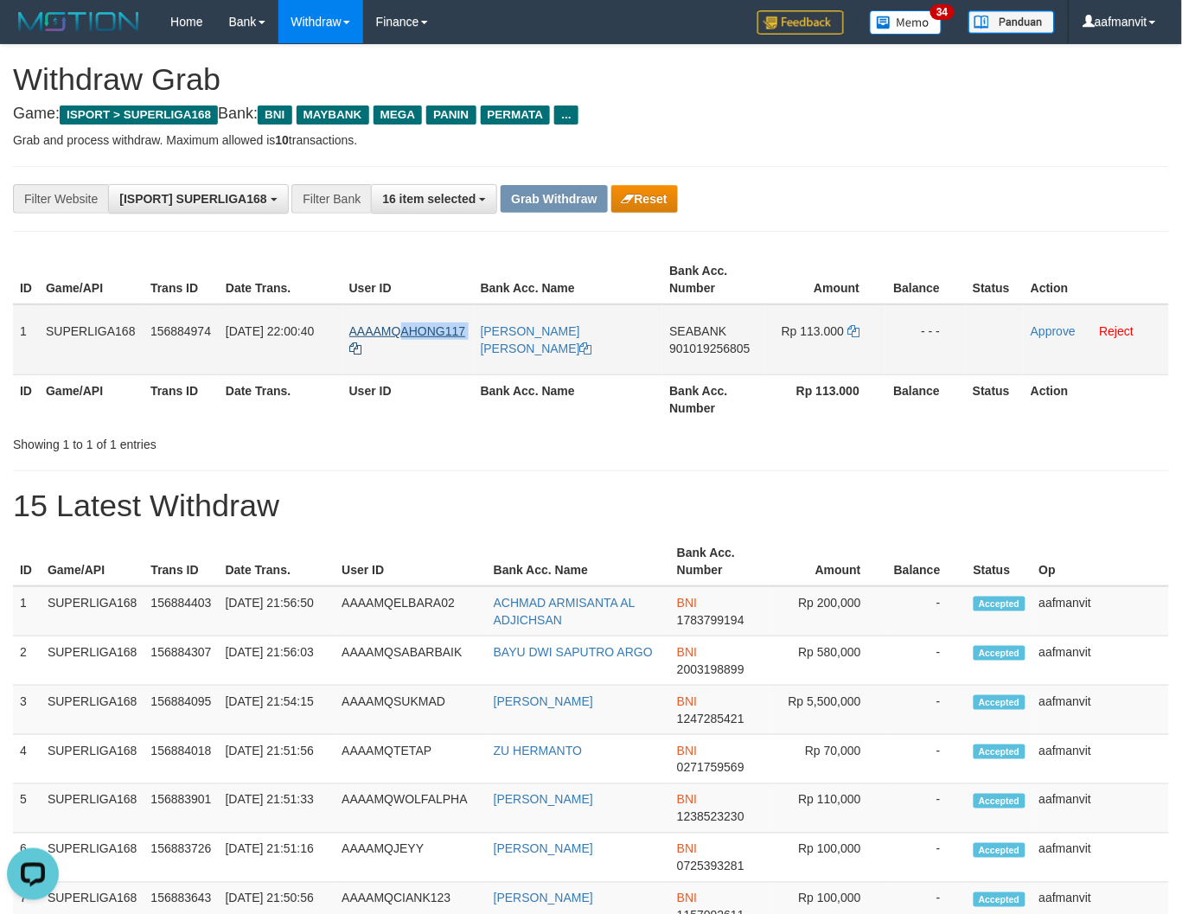
click at [398, 334] on tr "1 SUPERLIGA168 156884974 01/10/2025 22:00:40 AAAAMQAHONG117 ALVIAN TRIADY ANTON…" at bounding box center [591, 339] width 1156 height 71
drag, startPoint x: 1037, startPoint y: 331, endPoint x: 702, endPoint y: 236, distance: 348.6
click at [1035, 331] on link "Approve" at bounding box center [1052, 331] width 45 height 14
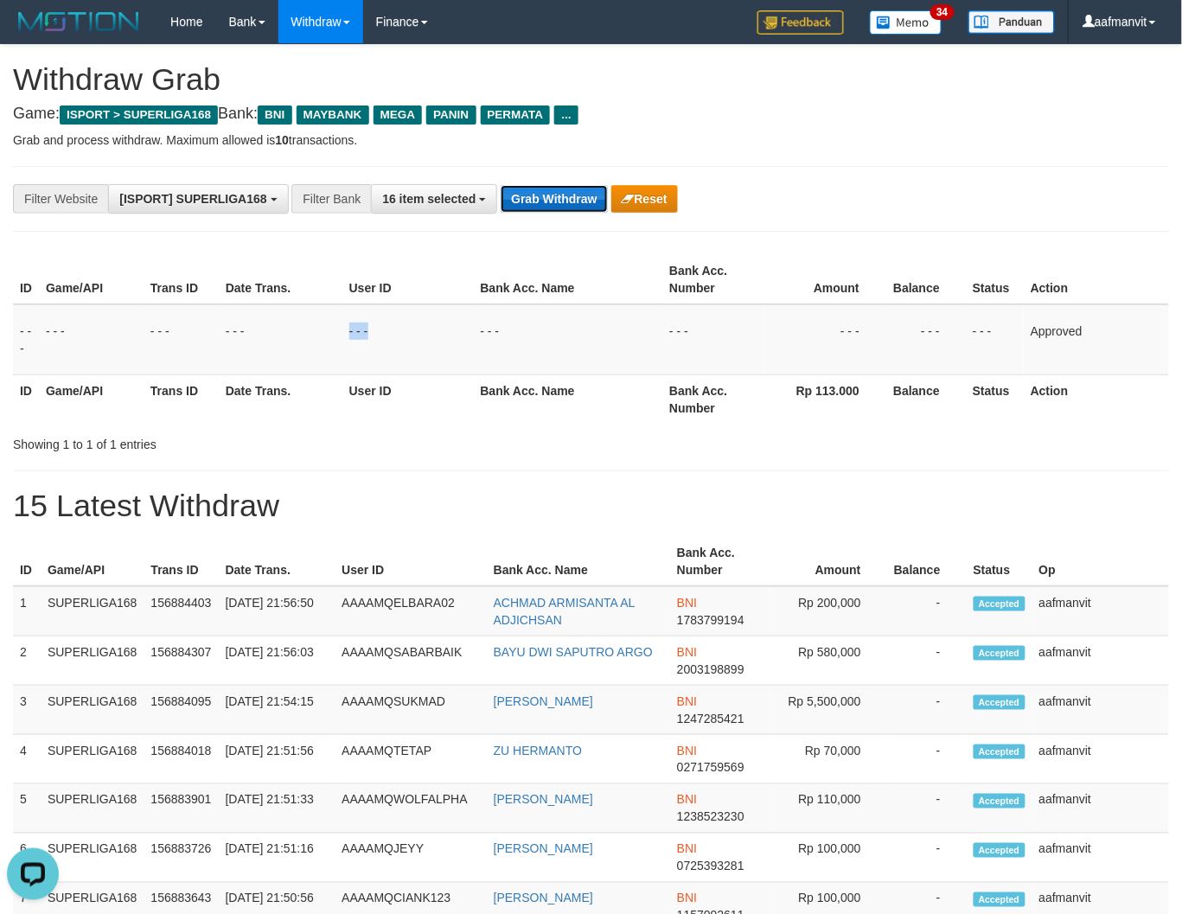
click at [524, 201] on button "Grab Withdraw" at bounding box center [553, 199] width 106 height 28
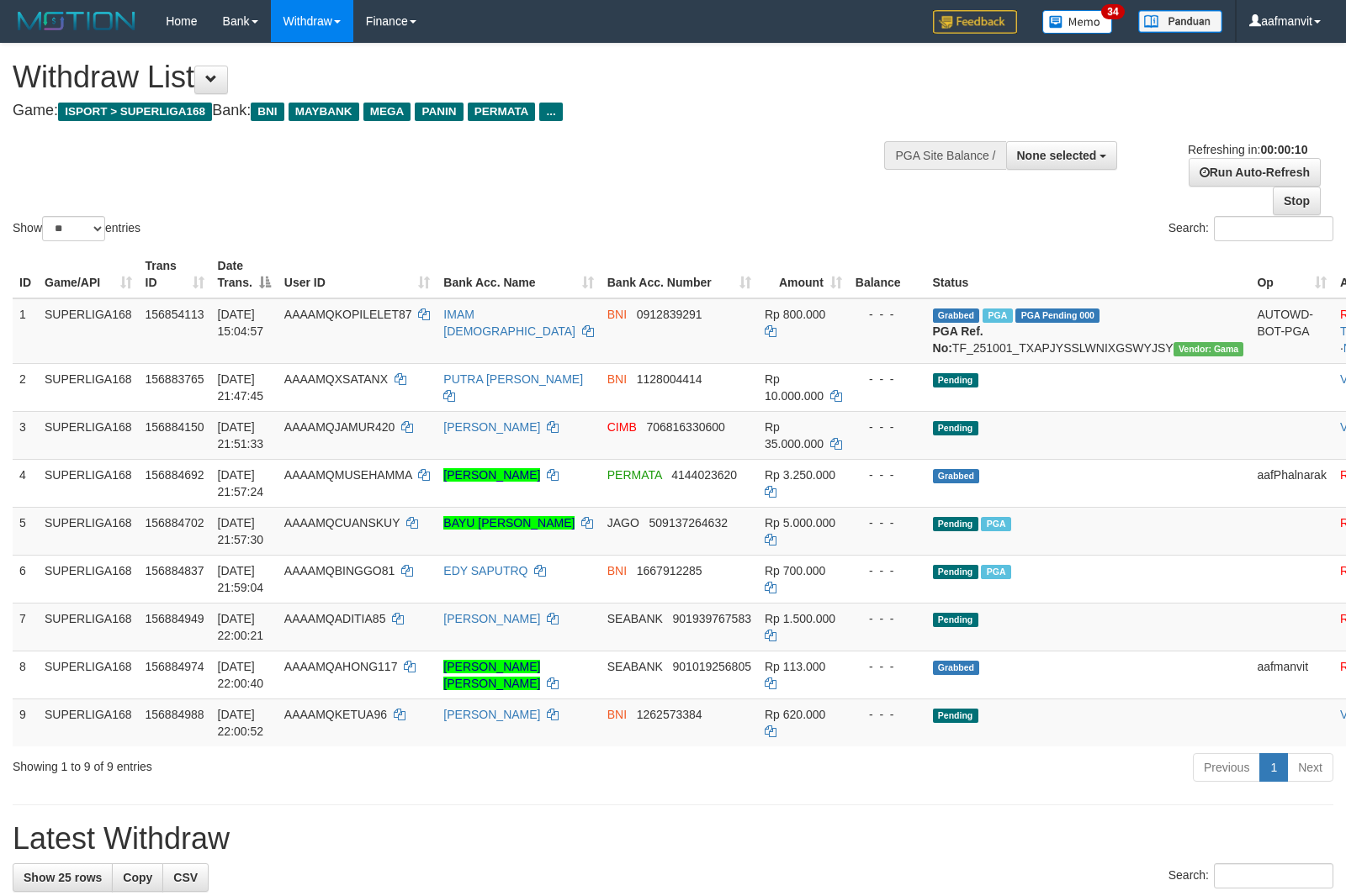
select select
select select "**"
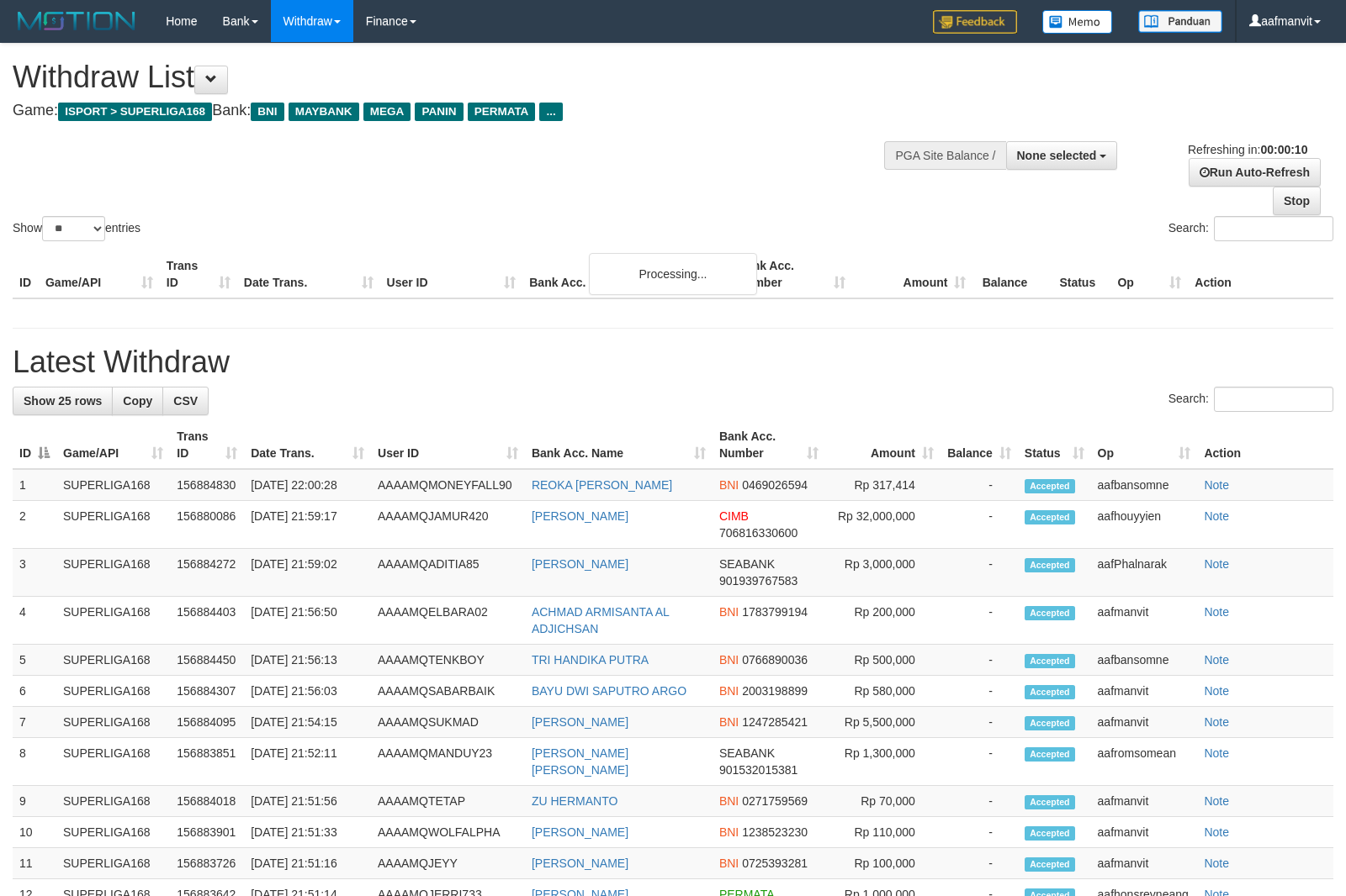
select select
select select "**"
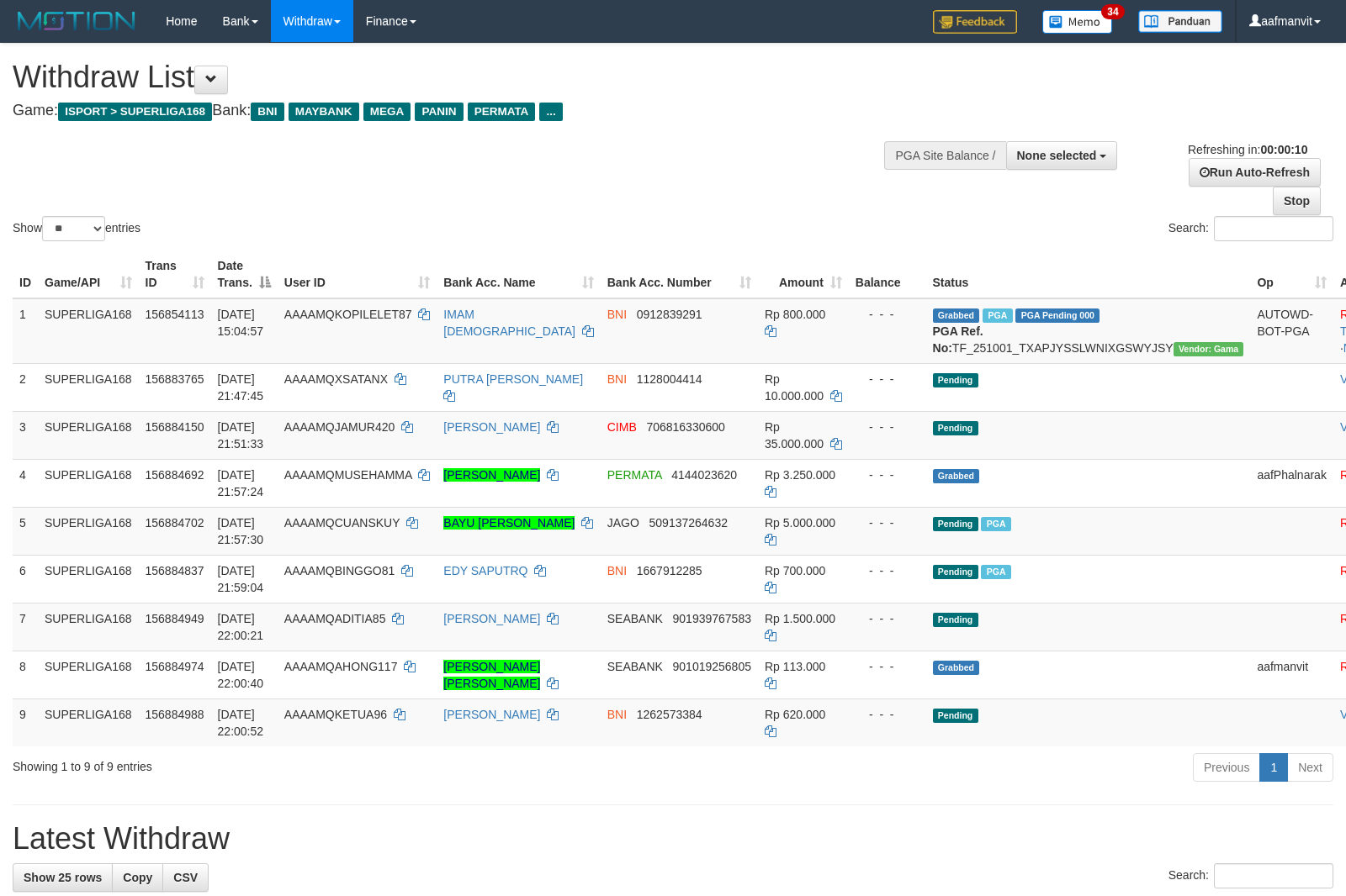
select select
select select "**"
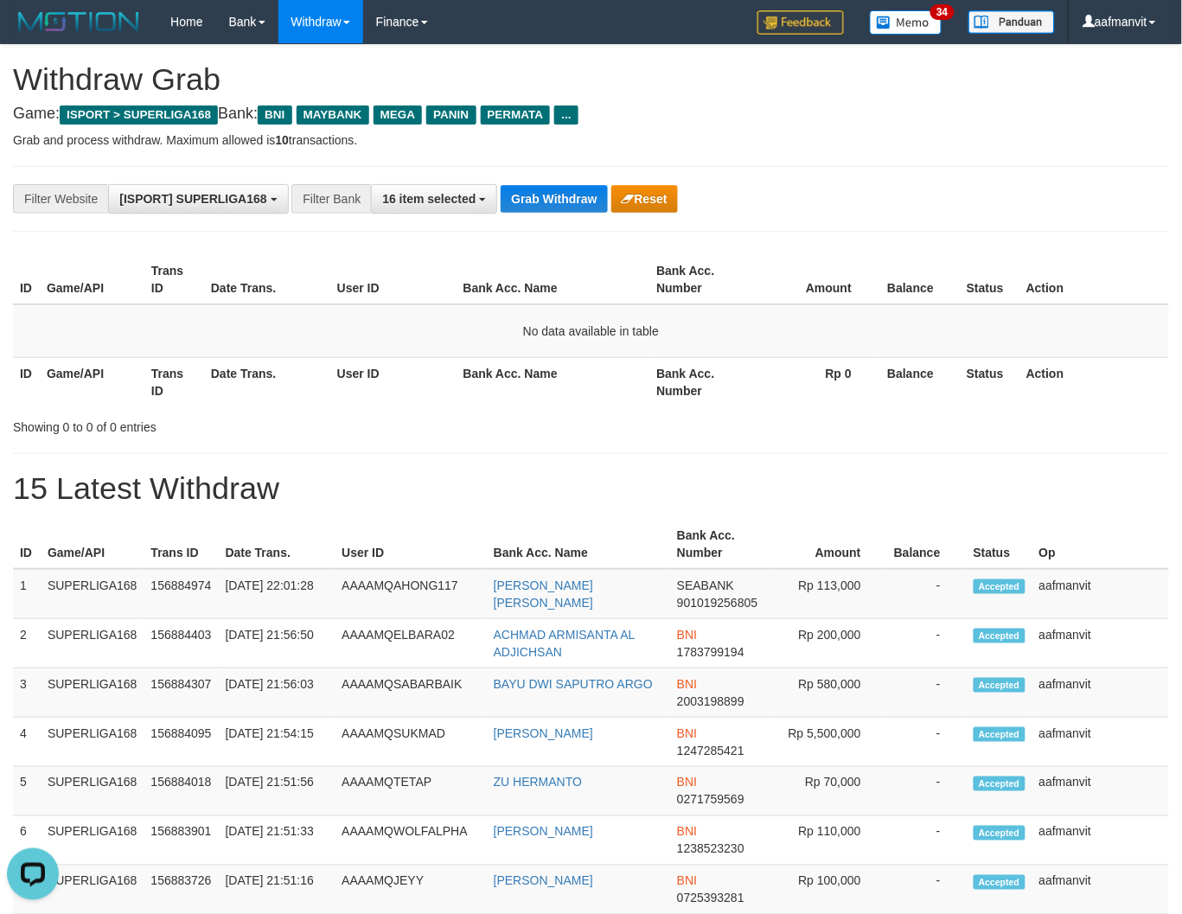
click at [545, 213] on div "**********" at bounding box center [591, 199] width 1156 height 66
click at [543, 203] on button "Grab Withdraw" at bounding box center [553, 199] width 106 height 28
click at [543, 202] on button "Grab Withdraw" at bounding box center [553, 199] width 106 height 28
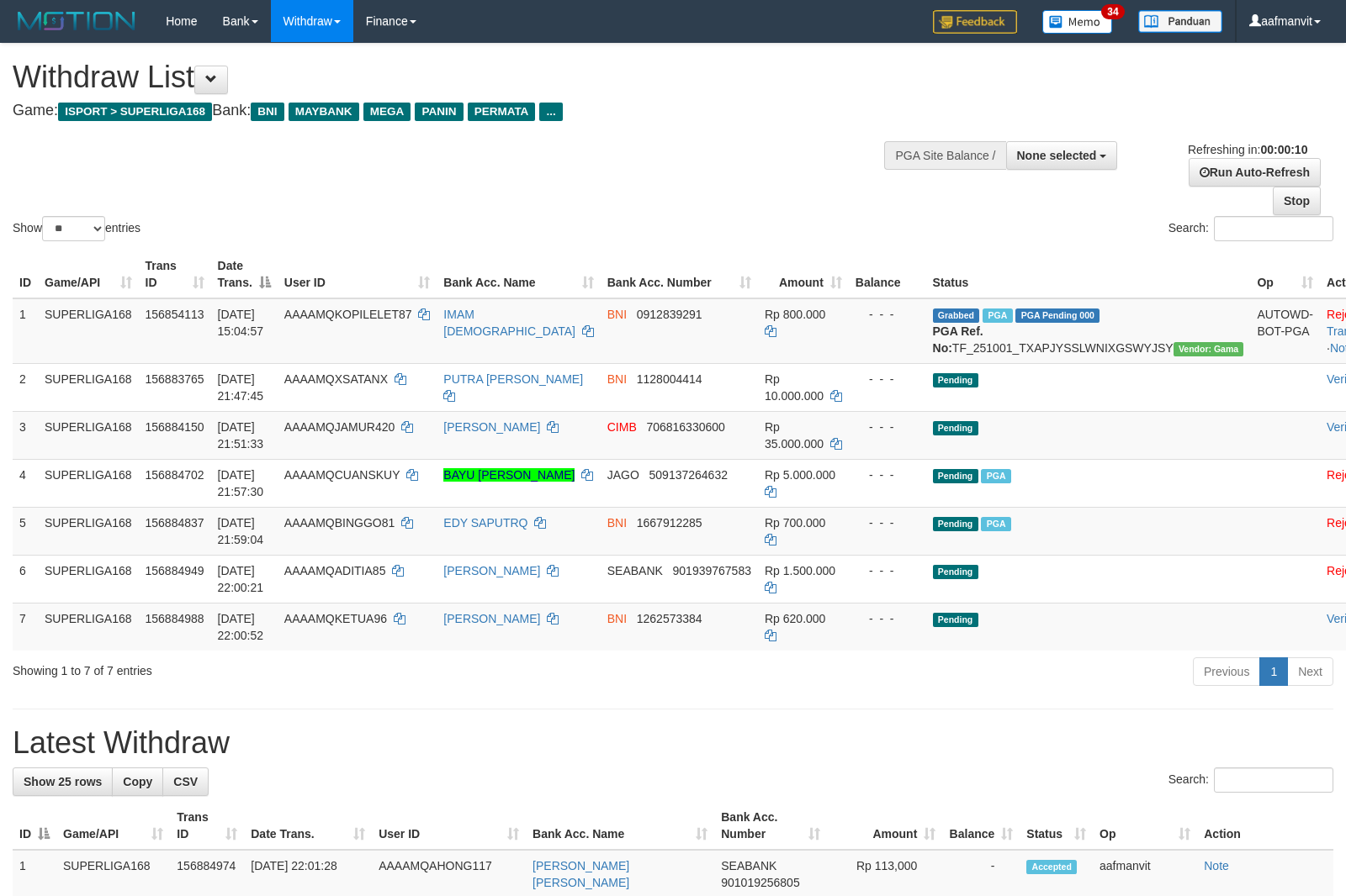
select select
select select "**"
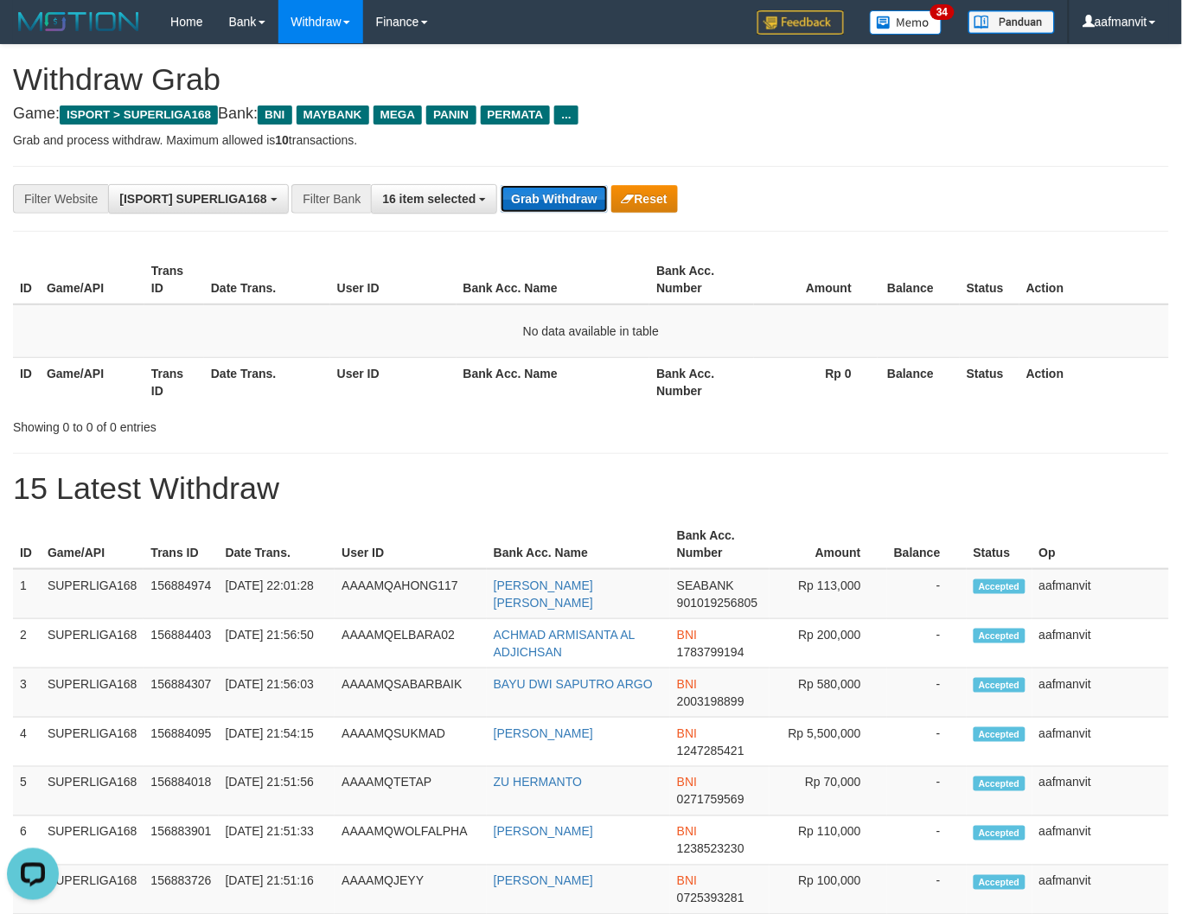
click at [551, 207] on button "Grab Withdraw" at bounding box center [553, 199] width 106 height 28
click at [550, 207] on button "Grab Withdraw" at bounding box center [553, 199] width 106 height 28
click at [550, 204] on button "Grab Withdraw" at bounding box center [553, 199] width 106 height 28
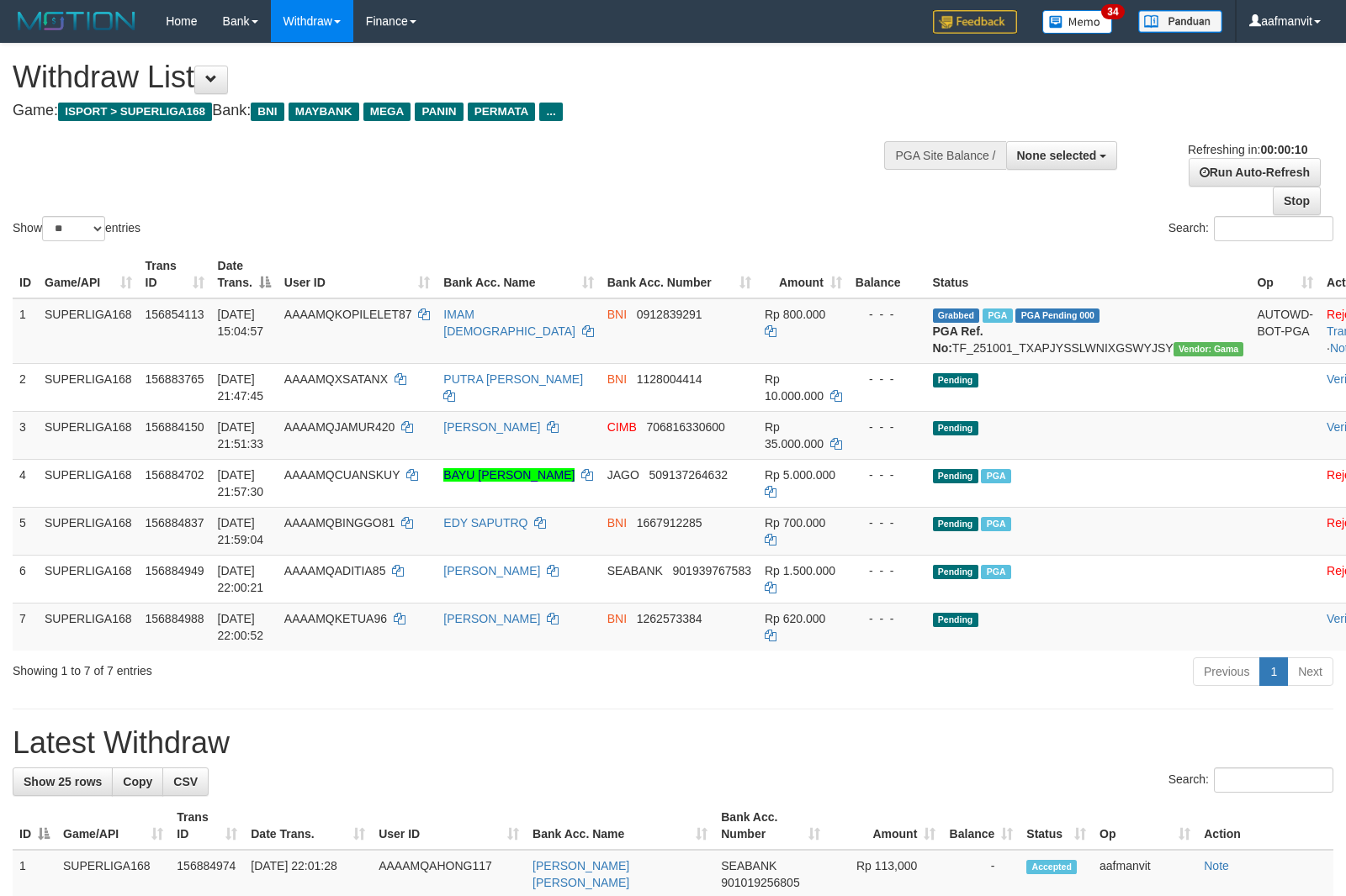
select select
select select "**"
select select
select select "**"
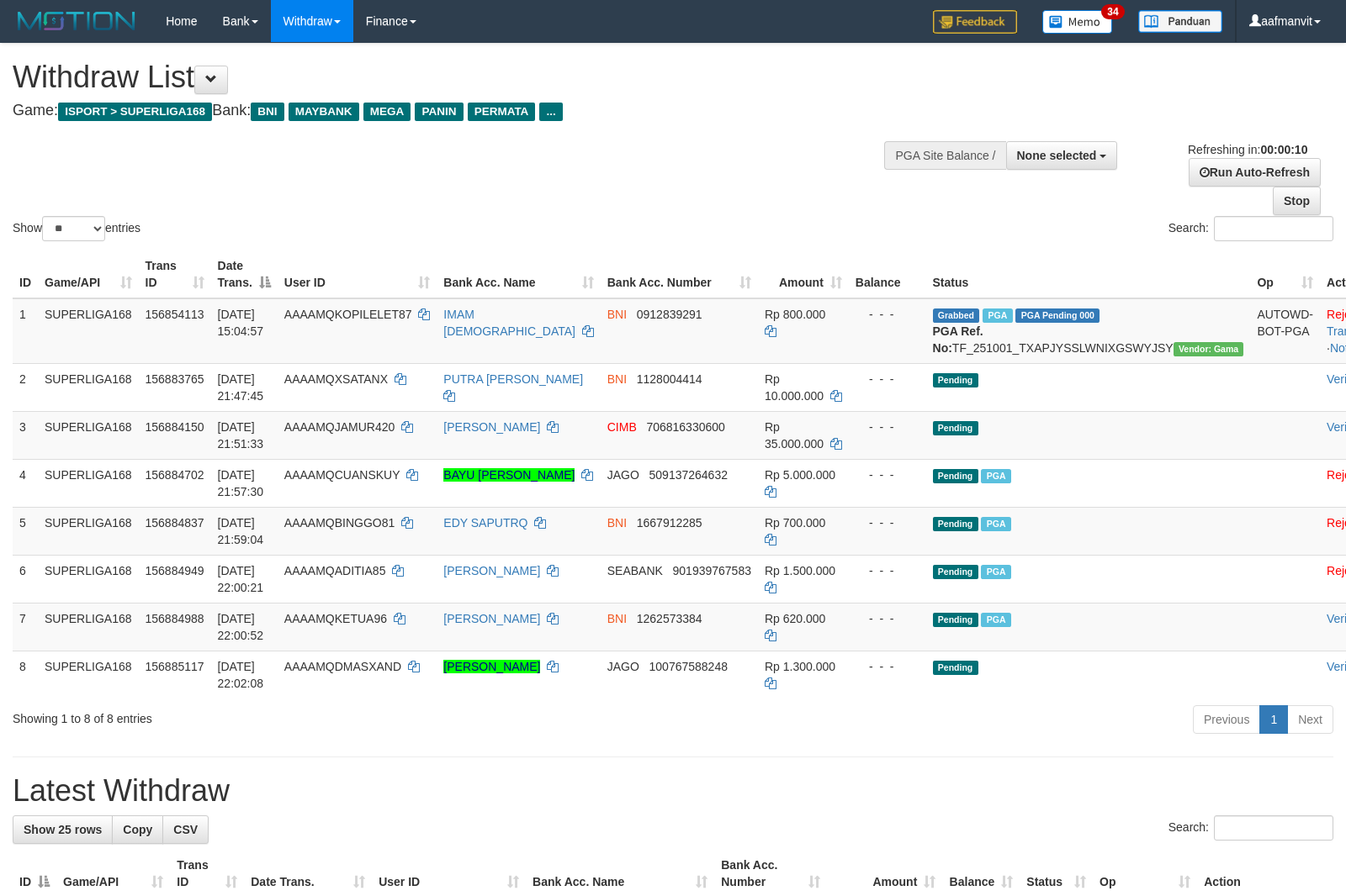
select select
select select "**"
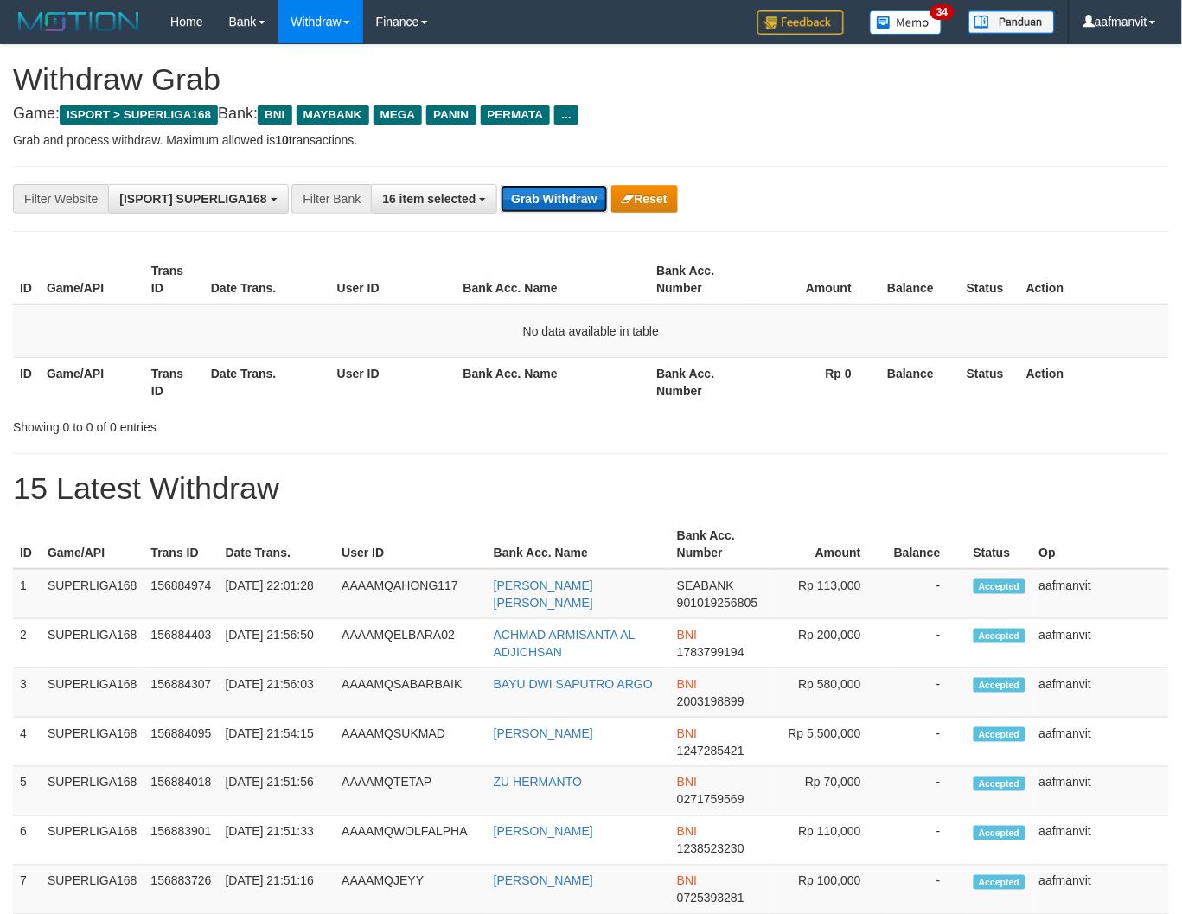
click at [524, 191] on button "Grab Withdraw" at bounding box center [553, 199] width 106 height 28
drag, startPoint x: 524, startPoint y: 191, endPoint x: 1018, endPoint y: 361, distance: 522.9
click at [527, 191] on button "Grab Withdraw" at bounding box center [553, 199] width 106 height 28
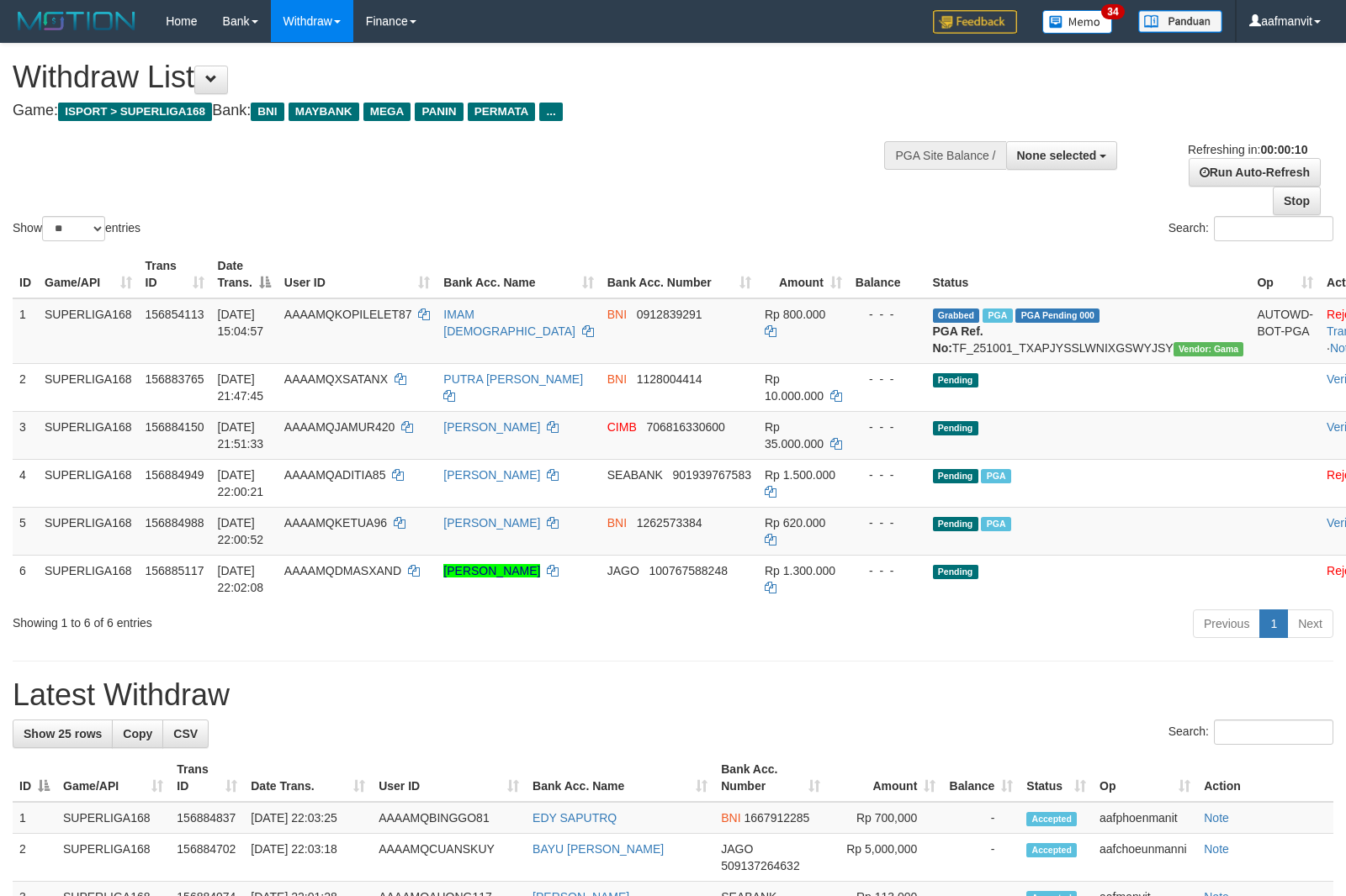
select select
select select "**"
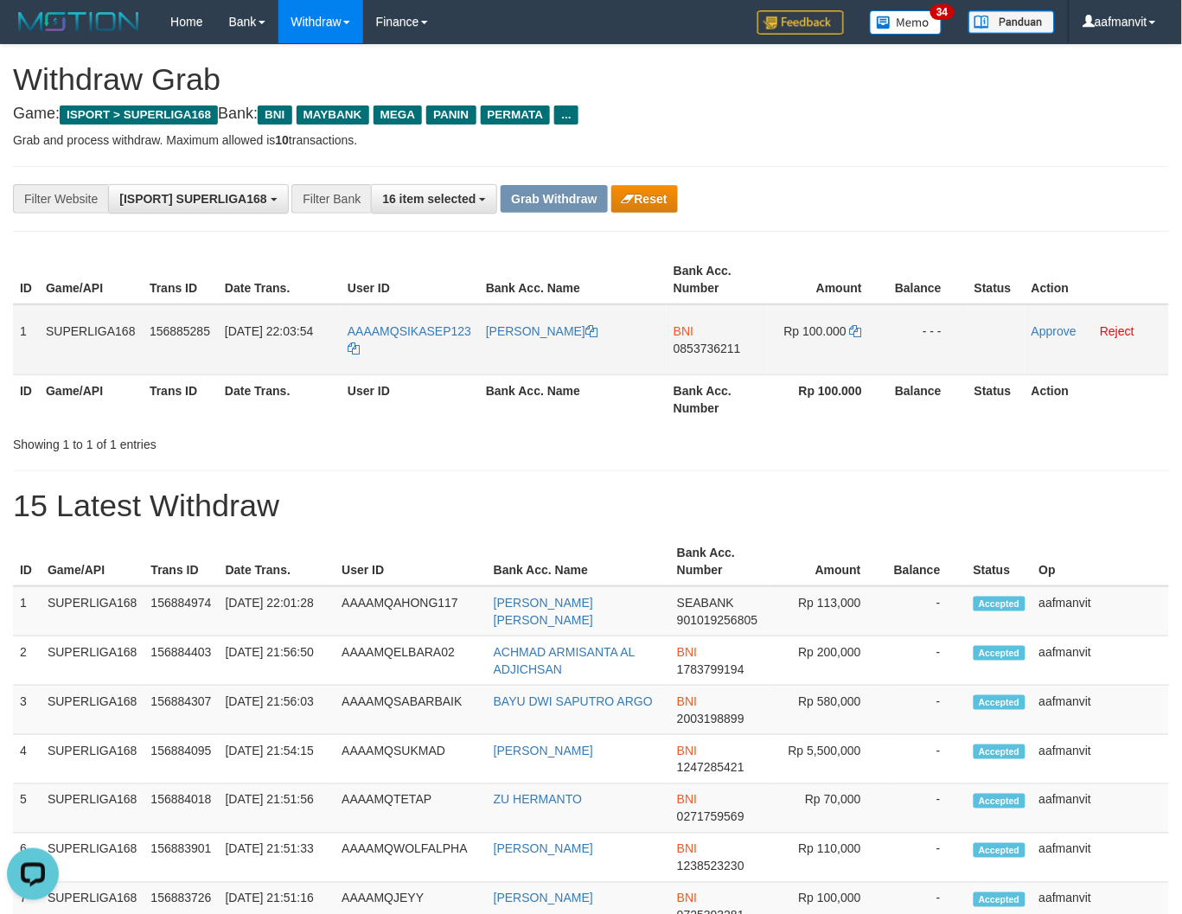
drag, startPoint x: 19, startPoint y: 323, endPoint x: 992, endPoint y: 324, distance: 973.2
click at [956, 337] on tr "1 SUPERLIGA168 156885285 [DATE] 22:03:54 AAAAMQSIKASEP123 [PERSON_NAME] BNI 085…" at bounding box center [591, 339] width 1156 height 71
copy tr "1 SUPERLIGA168 156885285 [DATE] 22:03:54 AAAAMQSIKASEP123 [PERSON_NAME] BNI 085…"
drag, startPoint x: 349, startPoint y: 485, endPoint x: 365, endPoint y: 456, distance: 32.5
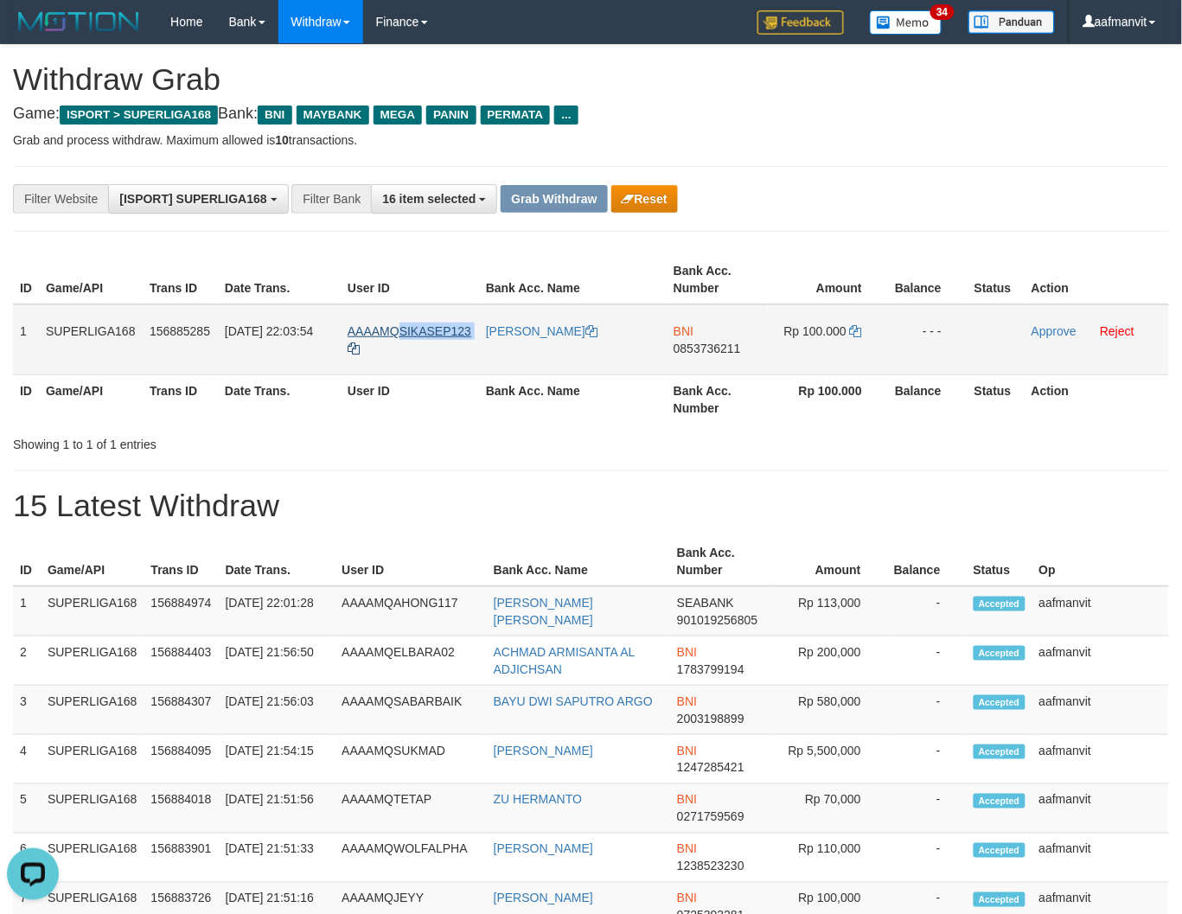
copy tr "SIKASEP123"
drag, startPoint x: 482, startPoint y: 317, endPoint x: 399, endPoint y: 328, distance: 83.7
click at [399, 328] on tr "1 SUPERLIGA168 156885285 01/10/2025 22:03:54 AAAAMQSIKASEP123 JENAL ABDULLAH BN…" at bounding box center [591, 339] width 1156 height 71
drag, startPoint x: 1195, startPoint y: 473, endPoint x: 937, endPoint y: 178, distance: 392.0
click at [937, 178] on div "**********" at bounding box center [591, 199] width 1156 height 66
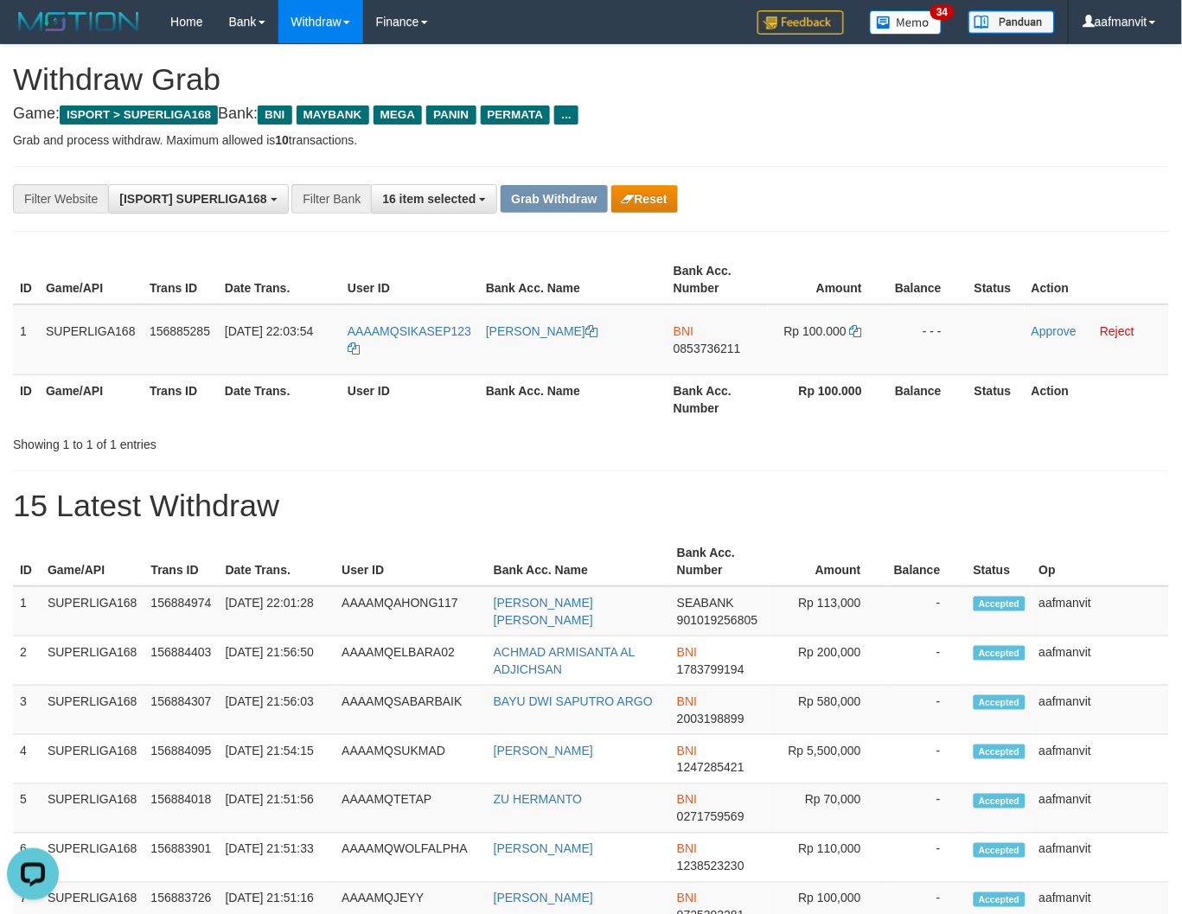
click at [938, 177] on div "**********" at bounding box center [591, 199] width 1156 height 66
click at [698, 339] on td "BNI 0853736211" at bounding box center [716, 339] width 101 height 71
click at [696, 344] on span "0853736211" at bounding box center [706, 348] width 67 height 14
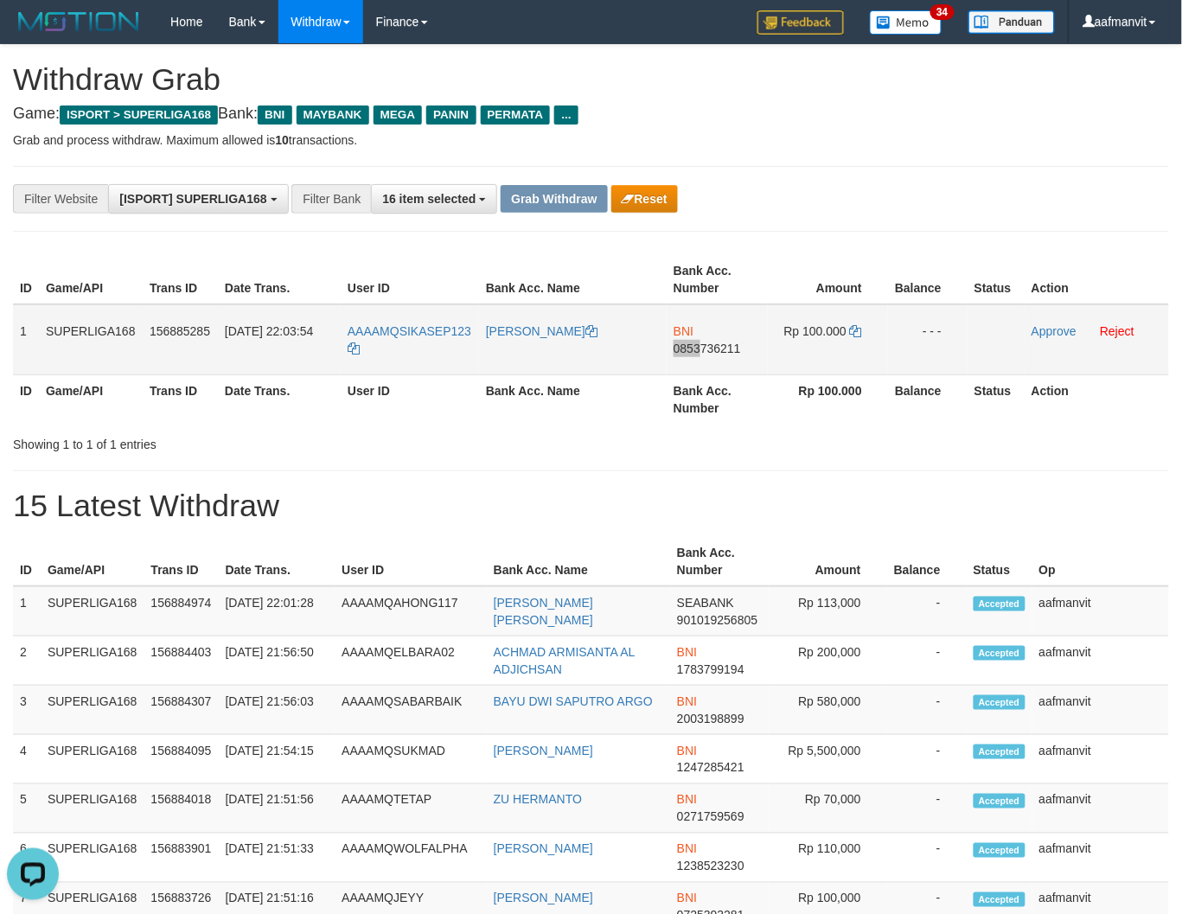
copy td "0853"
click at [696, 344] on span "0853736211" at bounding box center [706, 348] width 67 height 14
click at [710, 338] on td "BNI 0853736211" at bounding box center [716, 339] width 101 height 71
click at [709, 338] on td "BNI 0853736211" at bounding box center [716, 339] width 101 height 71
click at [857, 330] on icon at bounding box center [856, 331] width 12 height 12
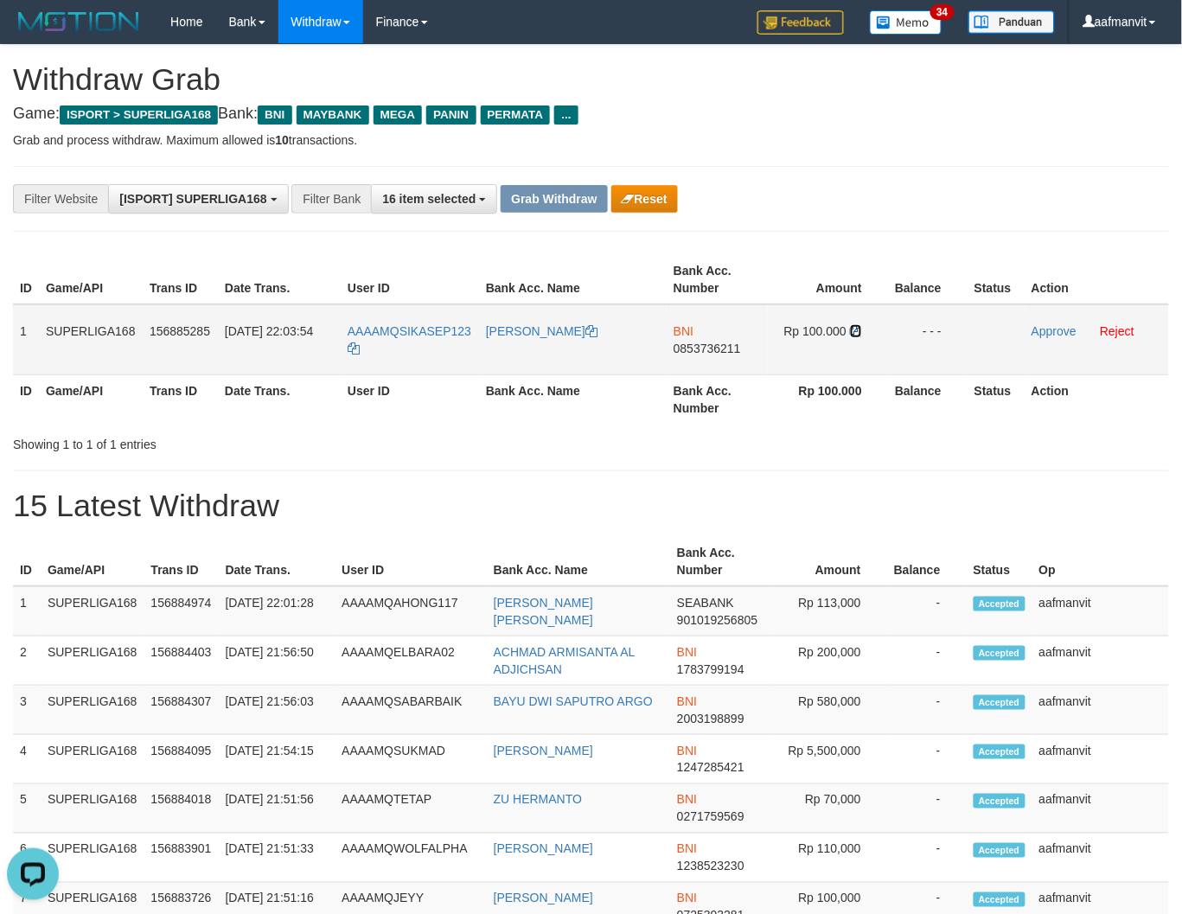
click at [857, 329] on icon at bounding box center [856, 331] width 12 height 12
click at [1049, 329] on link "Approve" at bounding box center [1053, 331] width 45 height 14
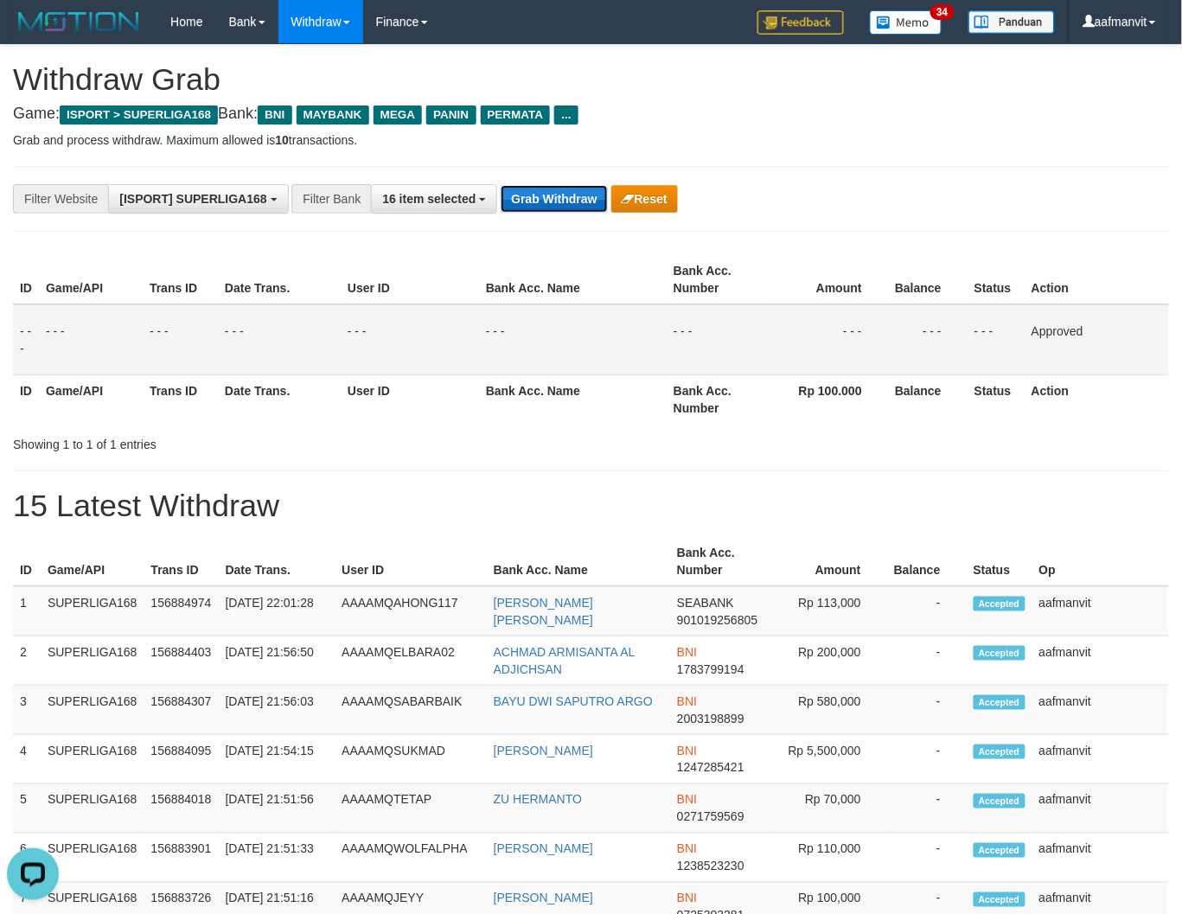
click at [564, 199] on button "Grab Withdraw" at bounding box center [553, 199] width 106 height 28
click at [563, 199] on button "Grab Withdraw" at bounding box center [553, 199] width 106 height 28
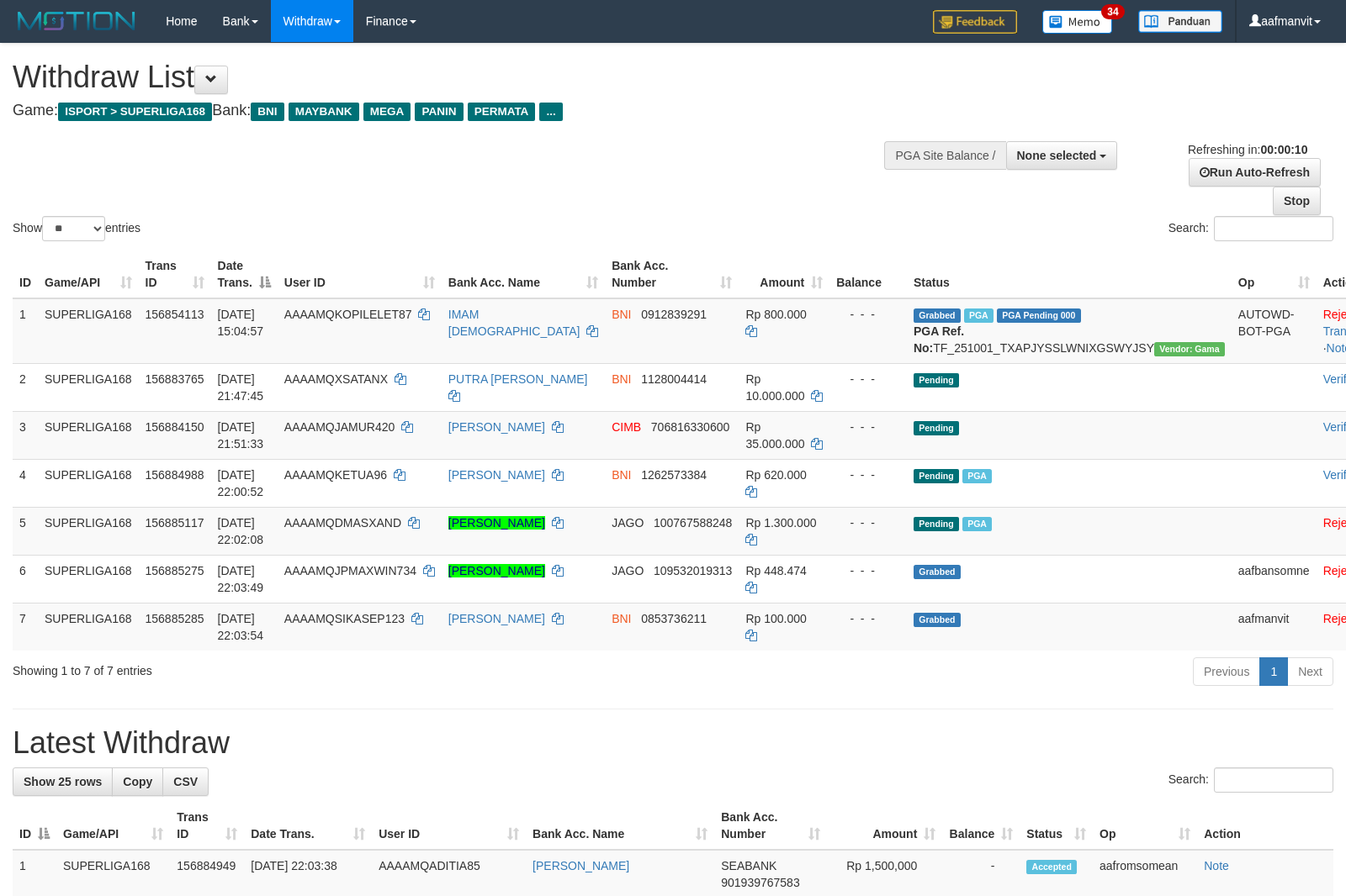
select select
select select "**"
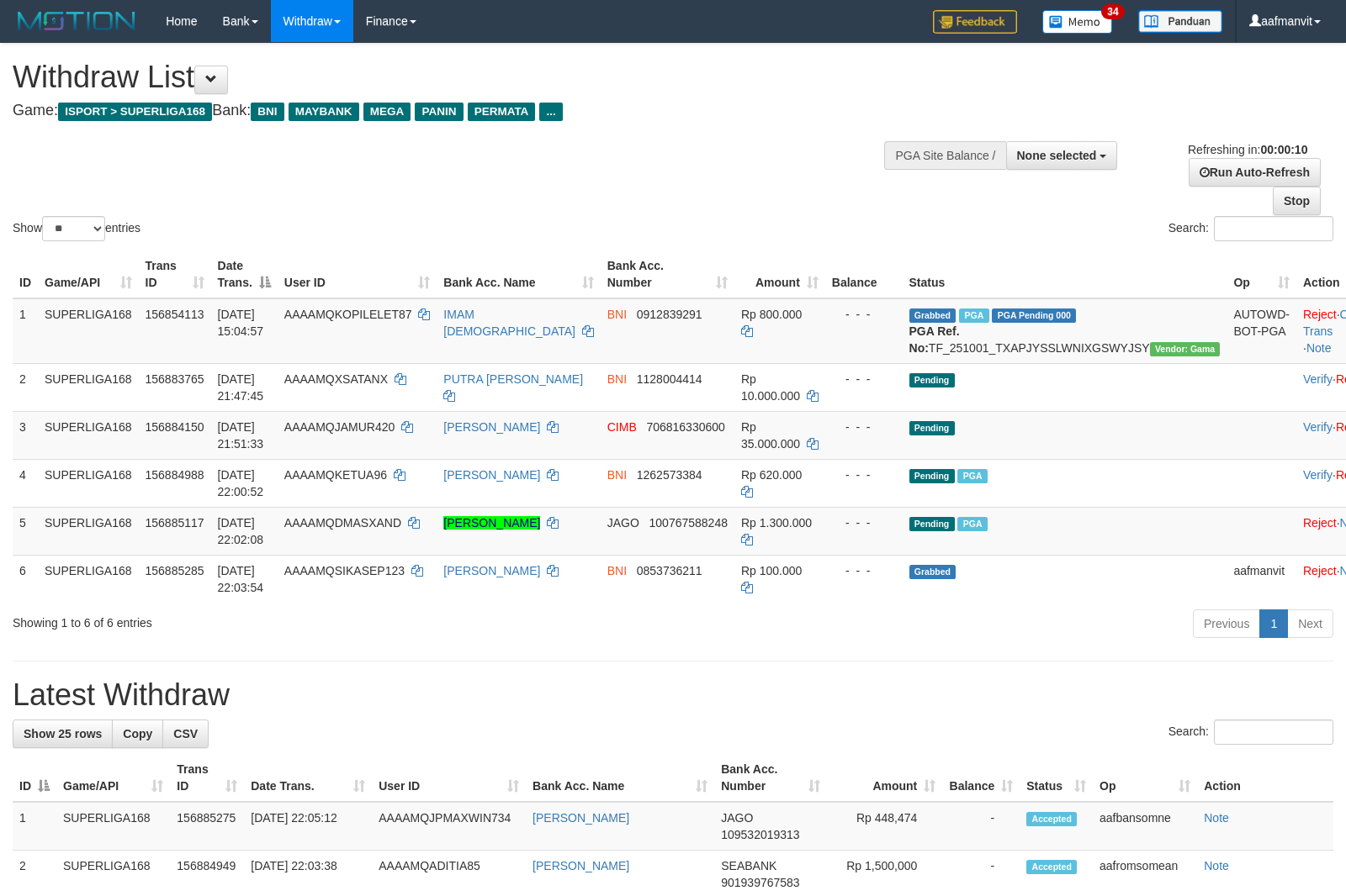
select select
select select "**"
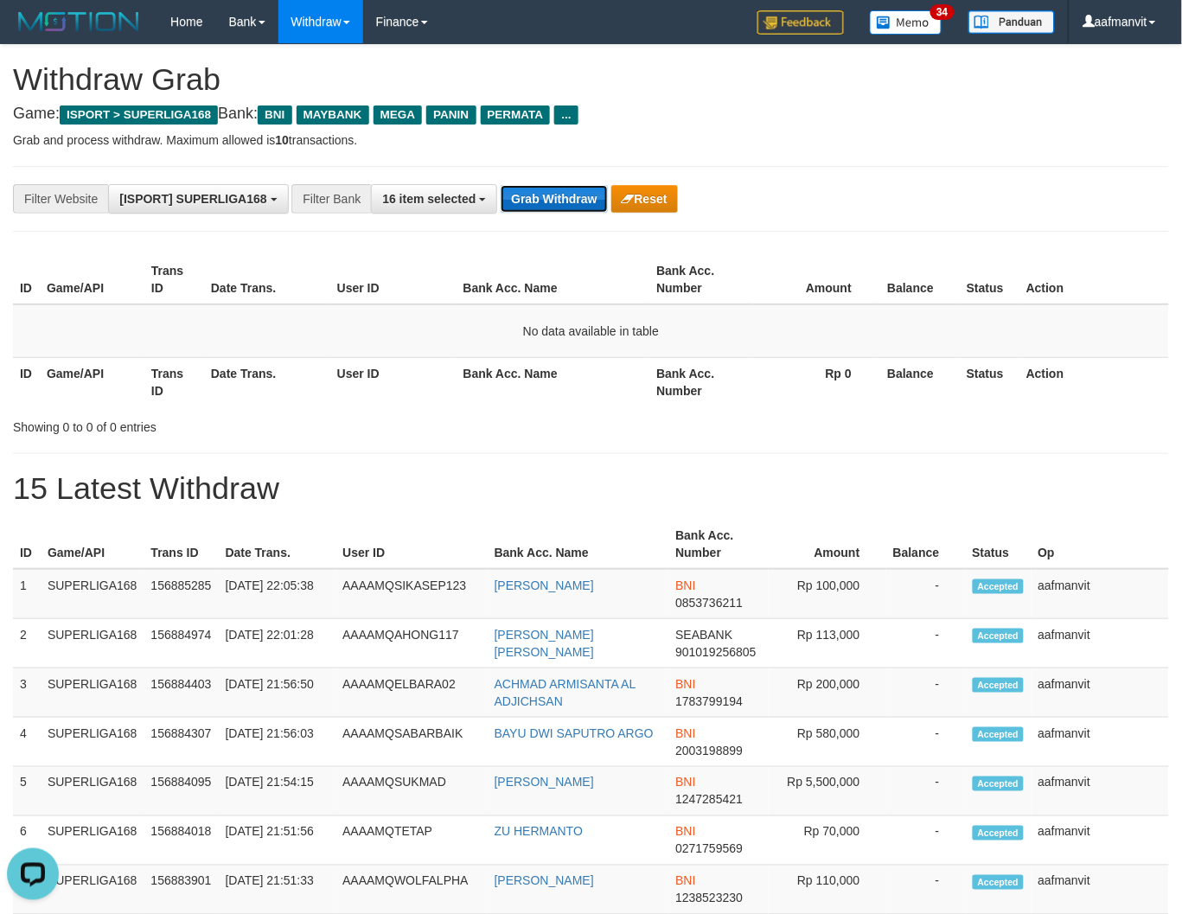
click at [547, 186] on button "Grab Withdraw" at bounding box center [553, 199] width 106 height 28
click at [547, 187] on button "Grab Withdraw" at bounding box center [553, 199] width 106 height 28
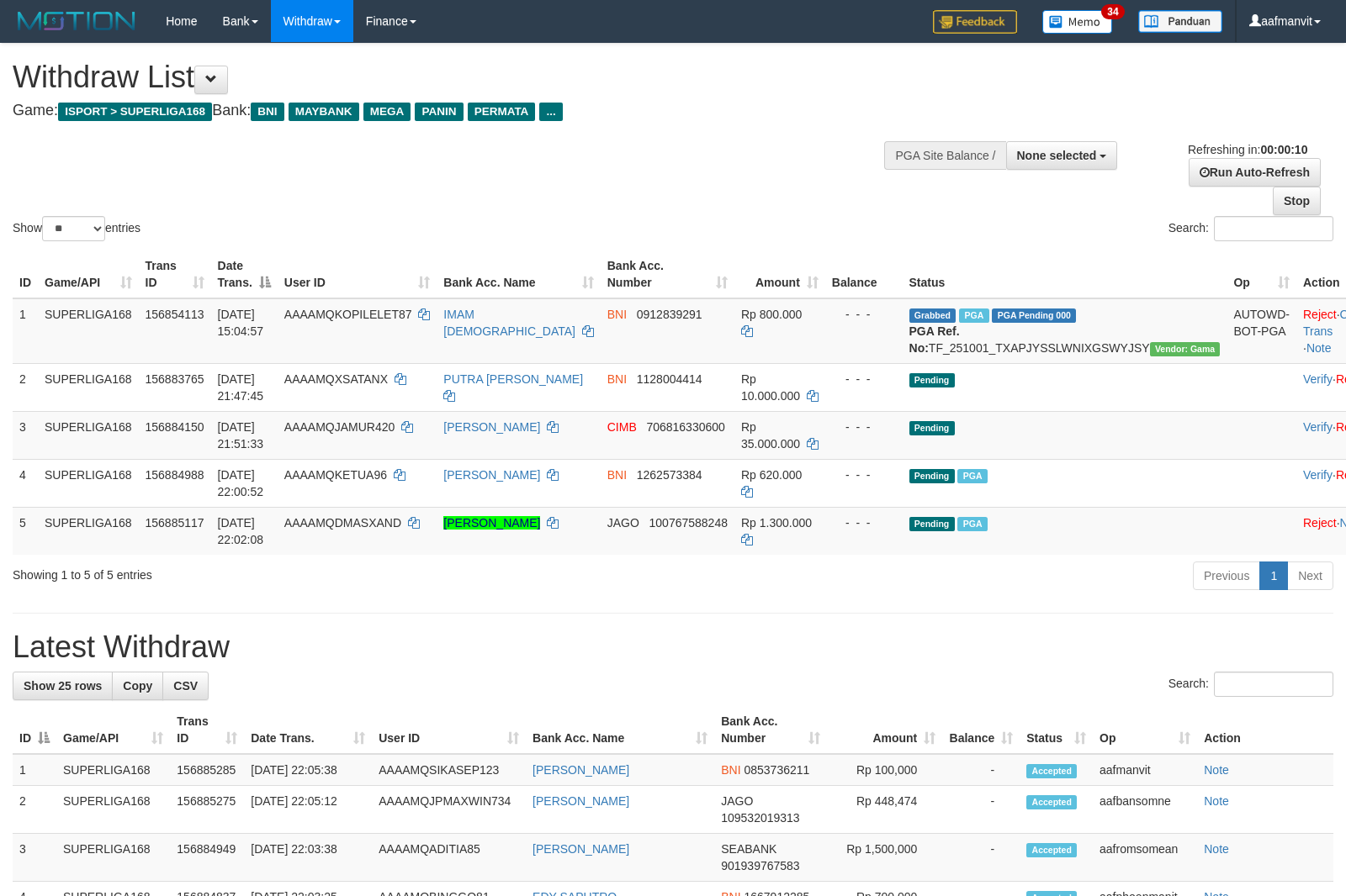
select select
select select "**"
select select
select select "**"
select select
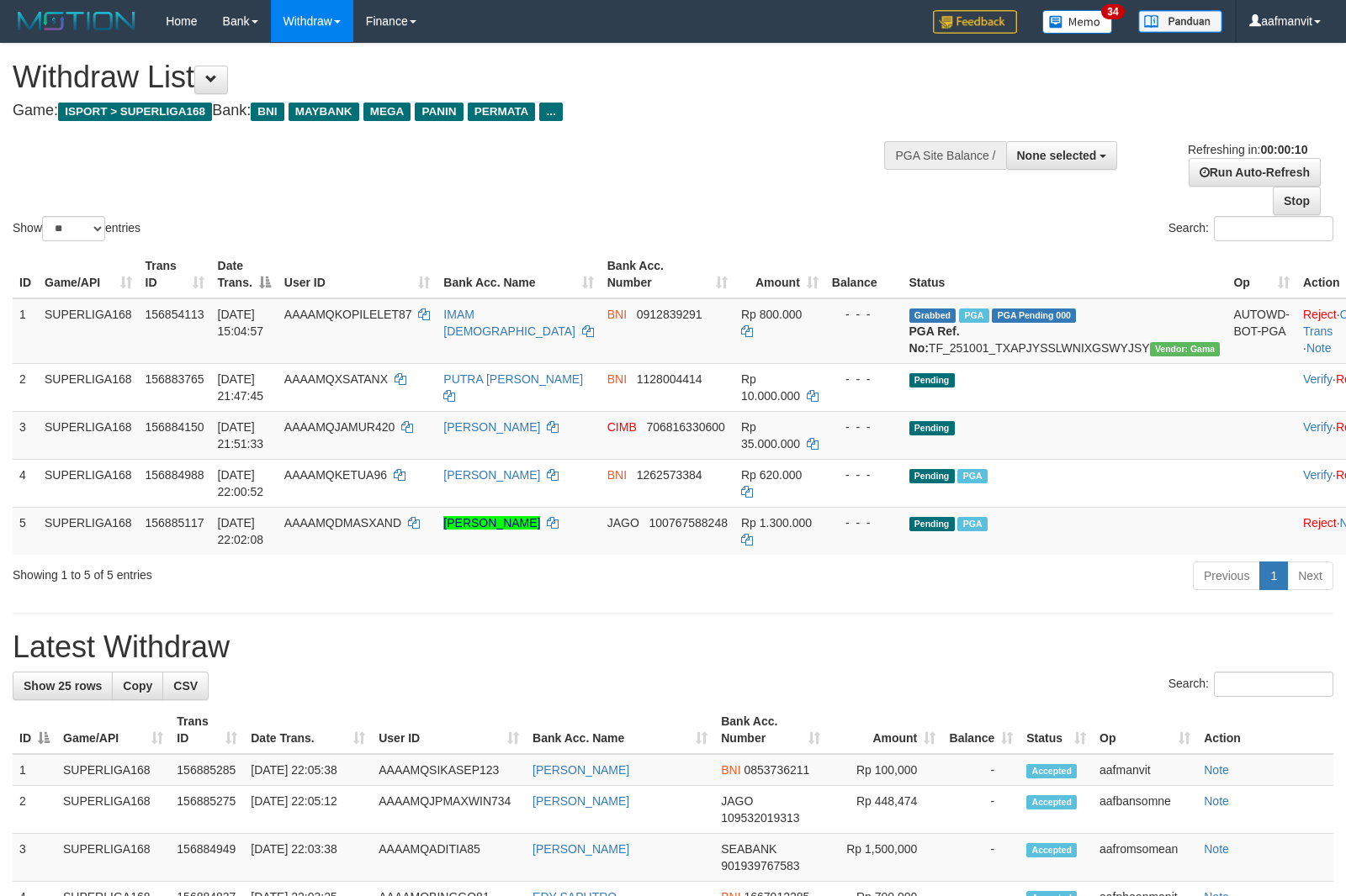
select select "**"
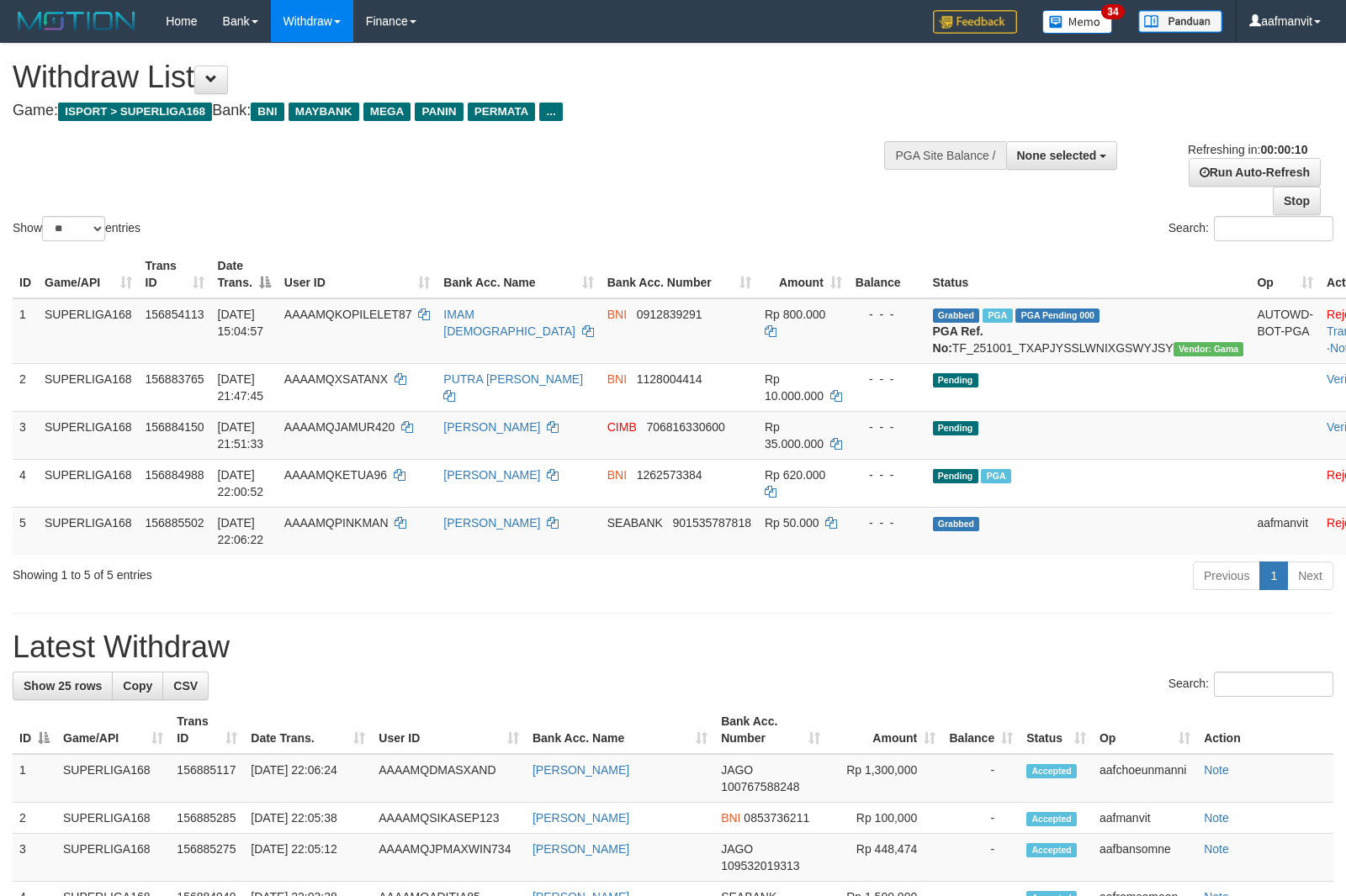
select select
select select "**"
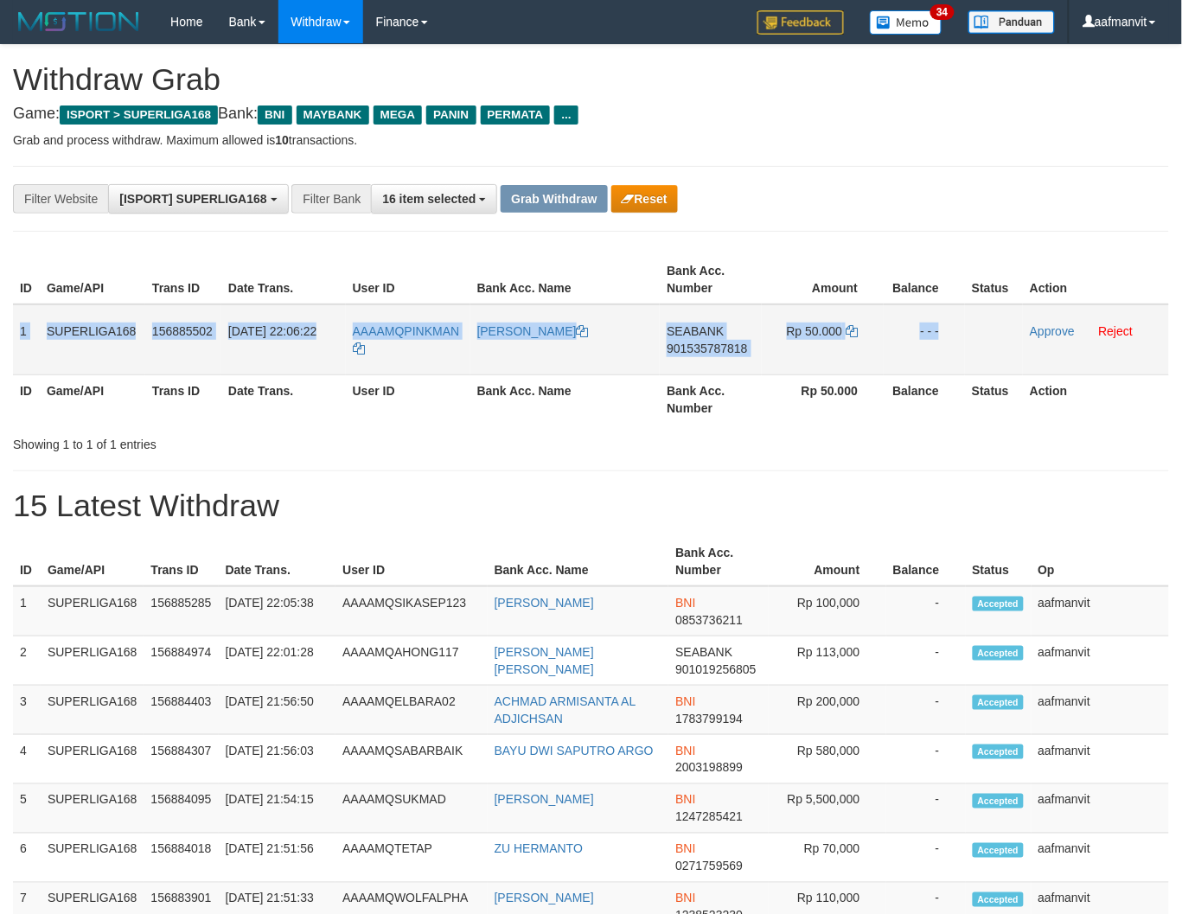
copy tr "1 SUPERLIGA168 156885502 01/10/2025 22:06:22 AAAAMQPINKMAN FATURRAHMAN ALIM SEA…"
drag, startPoint x: 21, startPoint y: 326, endPoint x: 977, endPoint y: 357, distance: 956.5
click at [977, 357] on tr "1 SUPERLIGA168 156885502 01/10/2025 22:06:22 AAAAMQPINKMAN FATURRAHMAN ALIM SEA…" at bounding box center [591, 339] width 1156 height 71
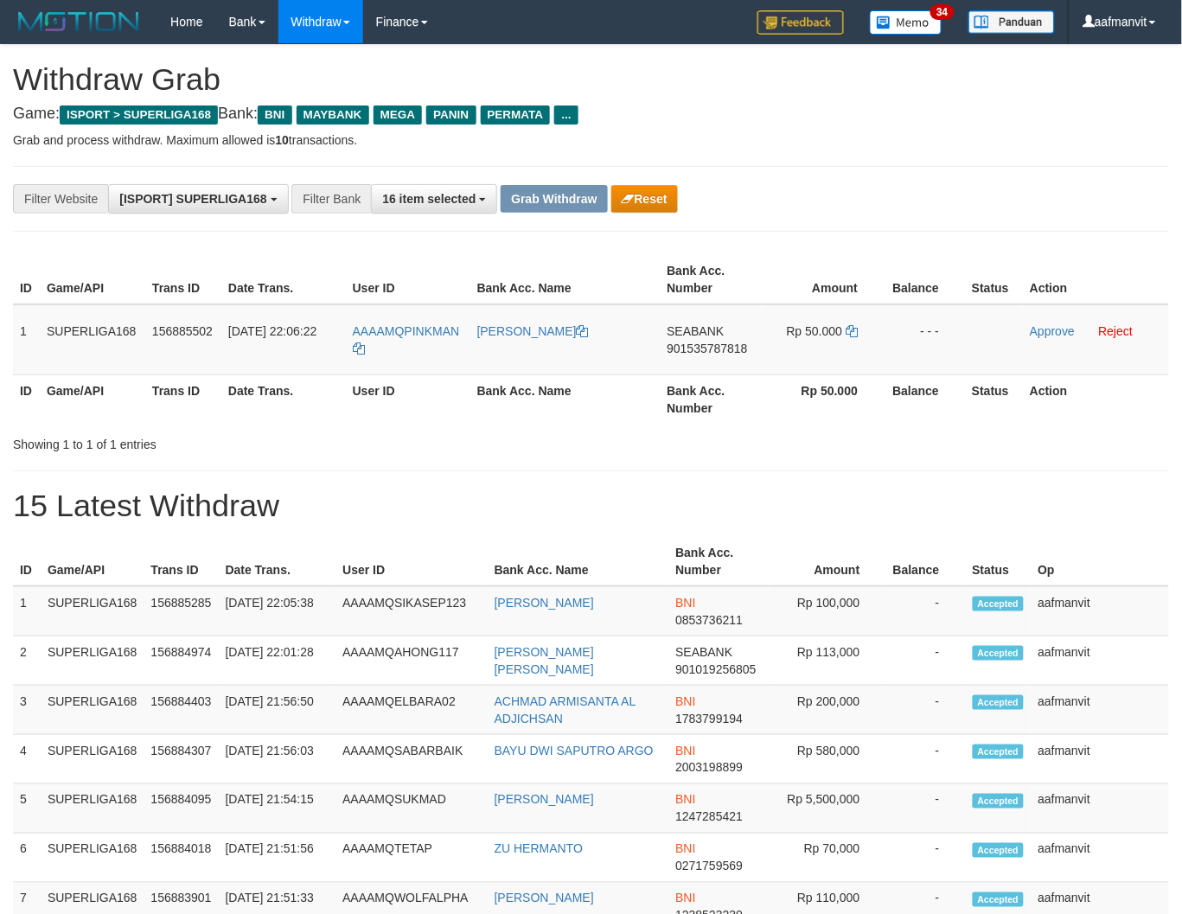
drag, startPoint x: 650, startPoint y: 459, endPoint x: 638, endPoint y: 460, distance: 12.1
copy tr "PINKMAN"
drag, startPoint x: 473, startPoint y: 313, endPoint x: 403, endPoint y: 321, distance: 70.4
click at [403, 321] on tr "1 SUPERLIGA168 156885502 01/10/2025 22:06:22 AAAAMQPINKMAN FATURRAHMAN ALIM SEA…" at bounding box center [591, 339] width 1156 height 71
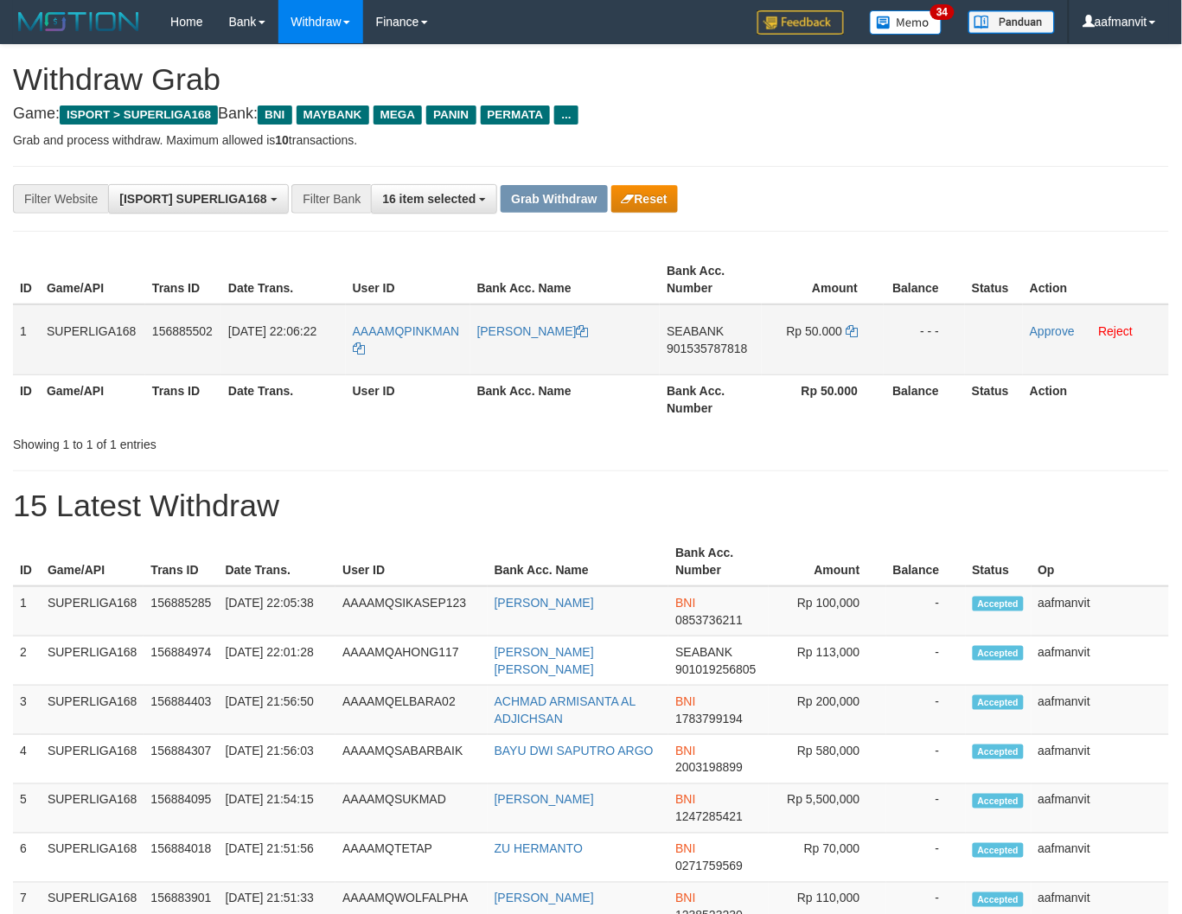
click at [710, 342] on span "901535787818" at bounding box center [706, 348] width 80 height 14
drag, startPoint x: 710, startPoint y: 342, endPoint x: 739, endPoint y: 348, distance: 29.2
click at [722, 346] on span "901535787818" at bounding box center [706, 348] width 80 height 14
click at [852, 327] on icon at bounding box center [851, 331] width 12 height 12
drag, startPoint x: 852, startPoint y: 327, endPoint x: 1195, endPoint y: 322, distance: 343.2
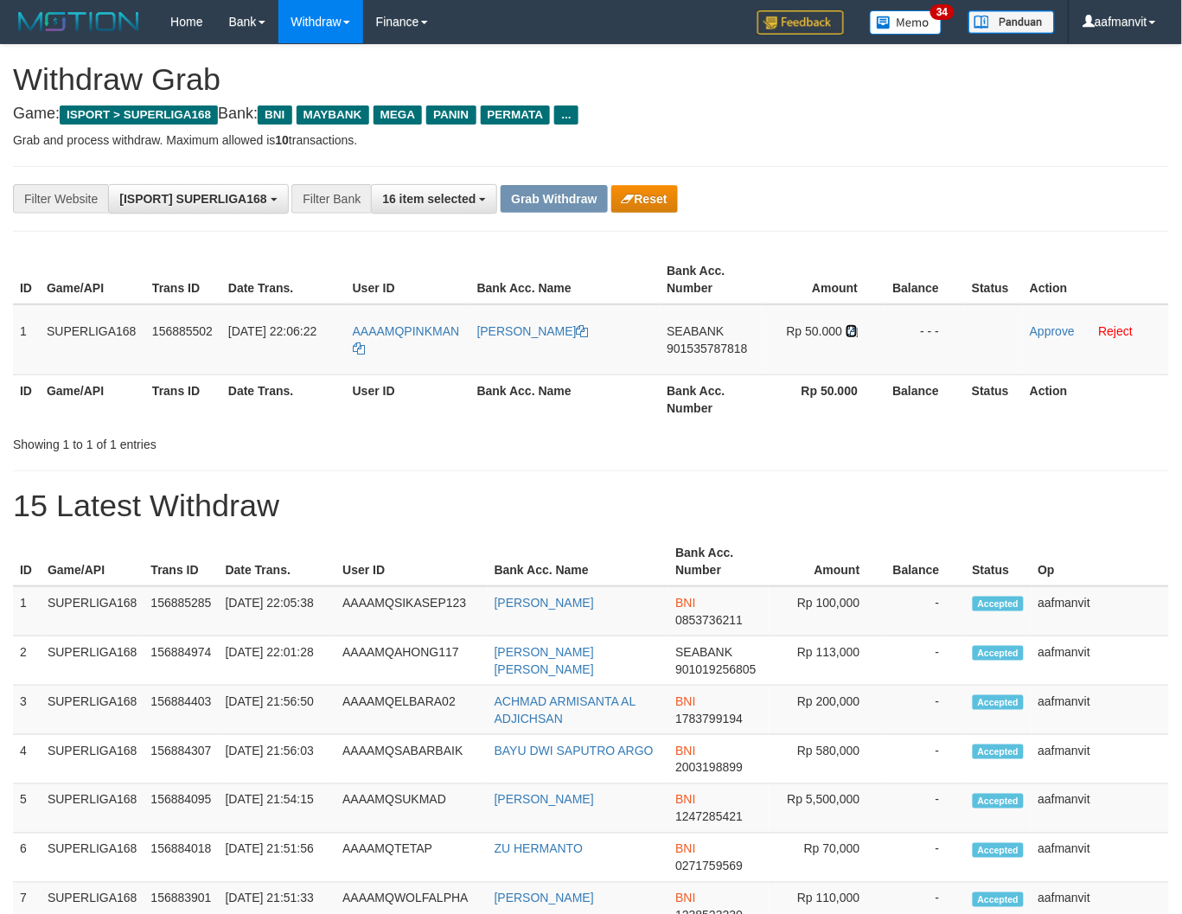
click at [908, 334] on tr "1 SUPERLIGA168 156885502 01/10/2025 22:06:22 AAAAMQPINKMAN FATURRAHMAN ALIM SEA…" at bounding box center [591, 339] width 1156 height 71
copy tr "QPINKMAN"
drag, startPoint x: 472, startPoint y: 315, endPoint x: 398, endPoint y: 322, distance: 74.6
click at [398, 322] on tr "1 SUPERLIGA168 156885502 01/10/2025 22:06:22 AAAAMQPINKMAN FATURRAHMAN ALIM SEA…" at bounding box center [591, 339] width 1156 height 71
drag, startPoint x: 510, startPoint y: 487, endPoint x: 506, endPoint y: 469, distance: 17.8
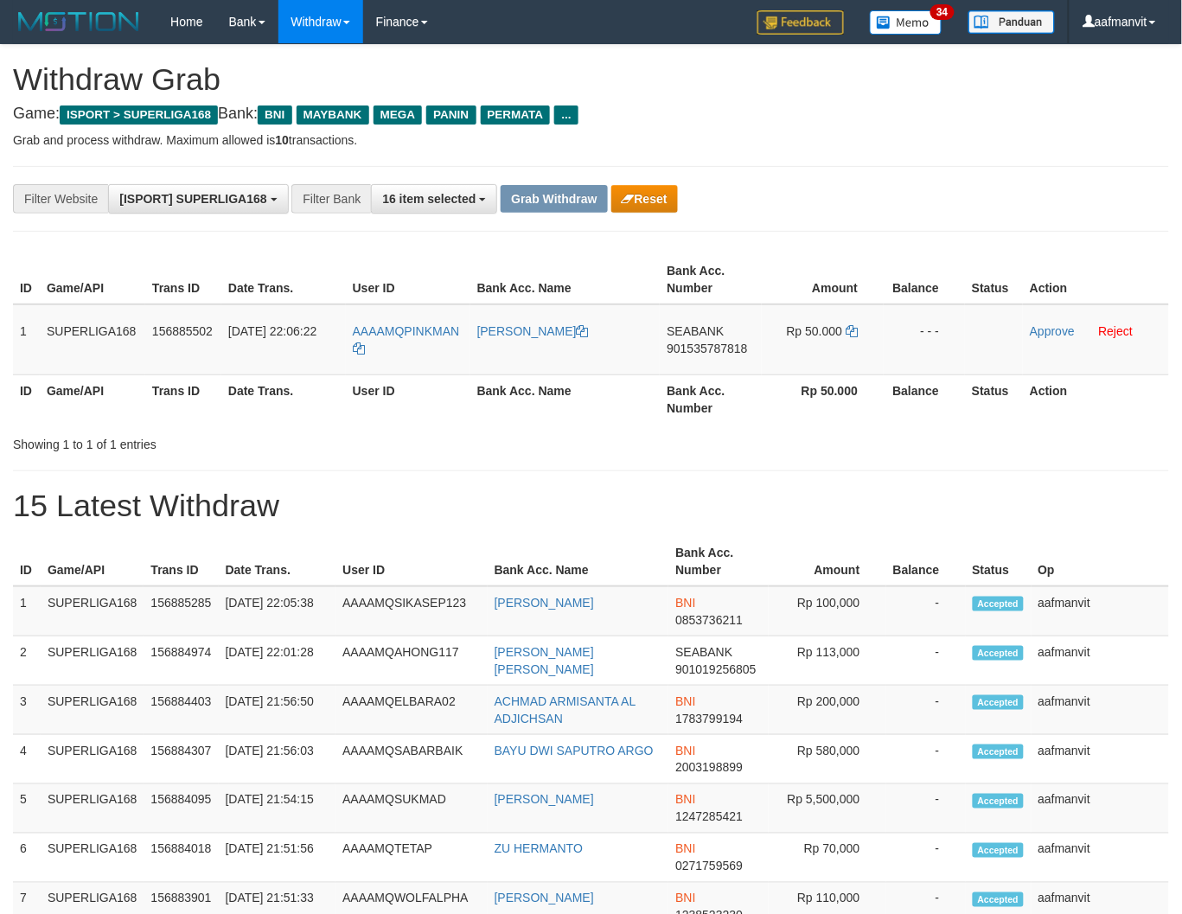
copy tr "PINKMAN"
drag, startPoint x: 468, startPoint y: 315, endPoint x: 406, endPoint y: 323, distance: 62.8
click at [406, 323] on tr "1 SUPERLIGA168 156885502 01/10/2025 22:06:22 AAAAMQPINKMAN FATURRAHMAN ALIM SEA…" at bounding box center [591, 339] width 1156 height 71
click at [1040, 334] on link "Approve" at bounding box center [1051, 331] width 45 height 14
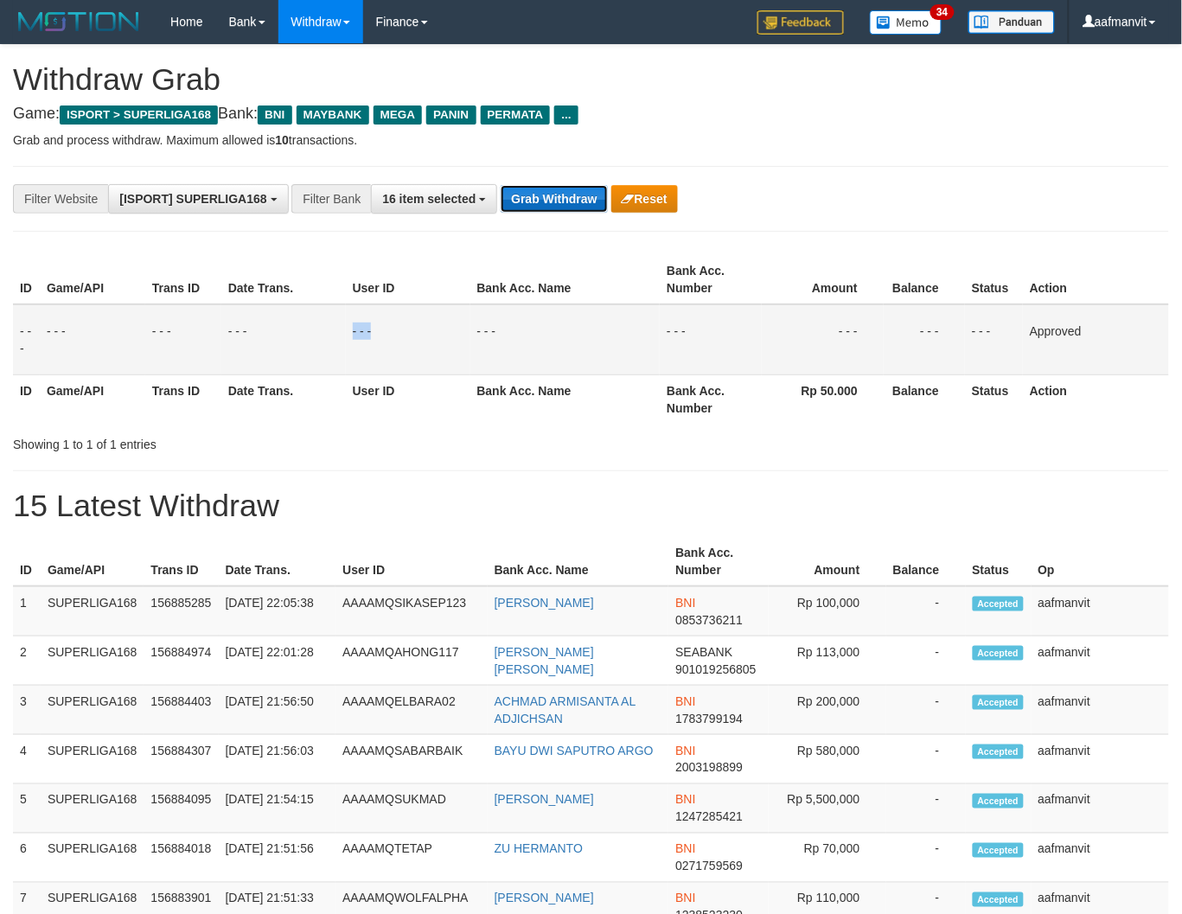
click at [565, 199] on button "Grab Withdraw" at bounding box center [553, 199] width 106 height 28
click at [563, 199] on button "Grab Withdraw" at bounding box center [553, 199] width 106 height 28
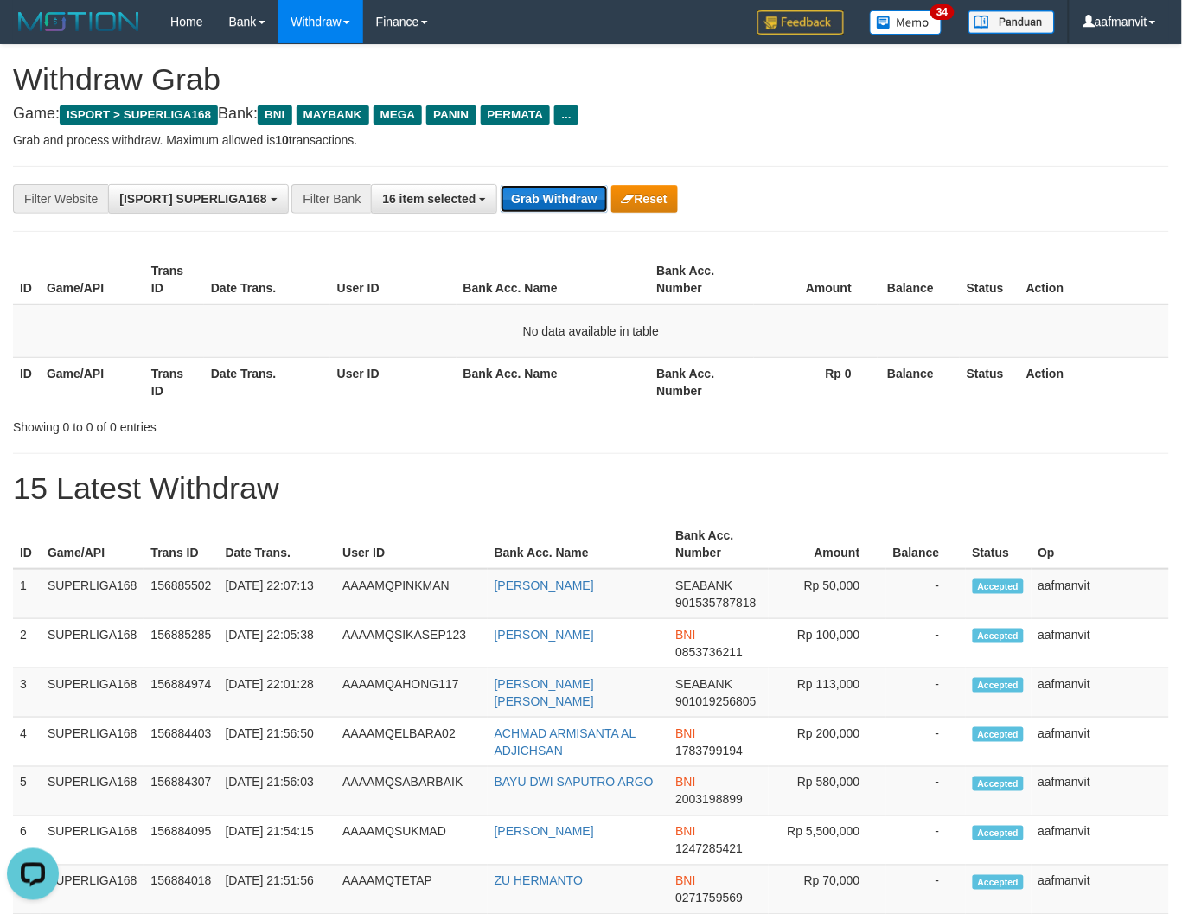
click at [542, 194] on button "Grab Withdraw" at bounding box center [553, 199] width 106 height 28
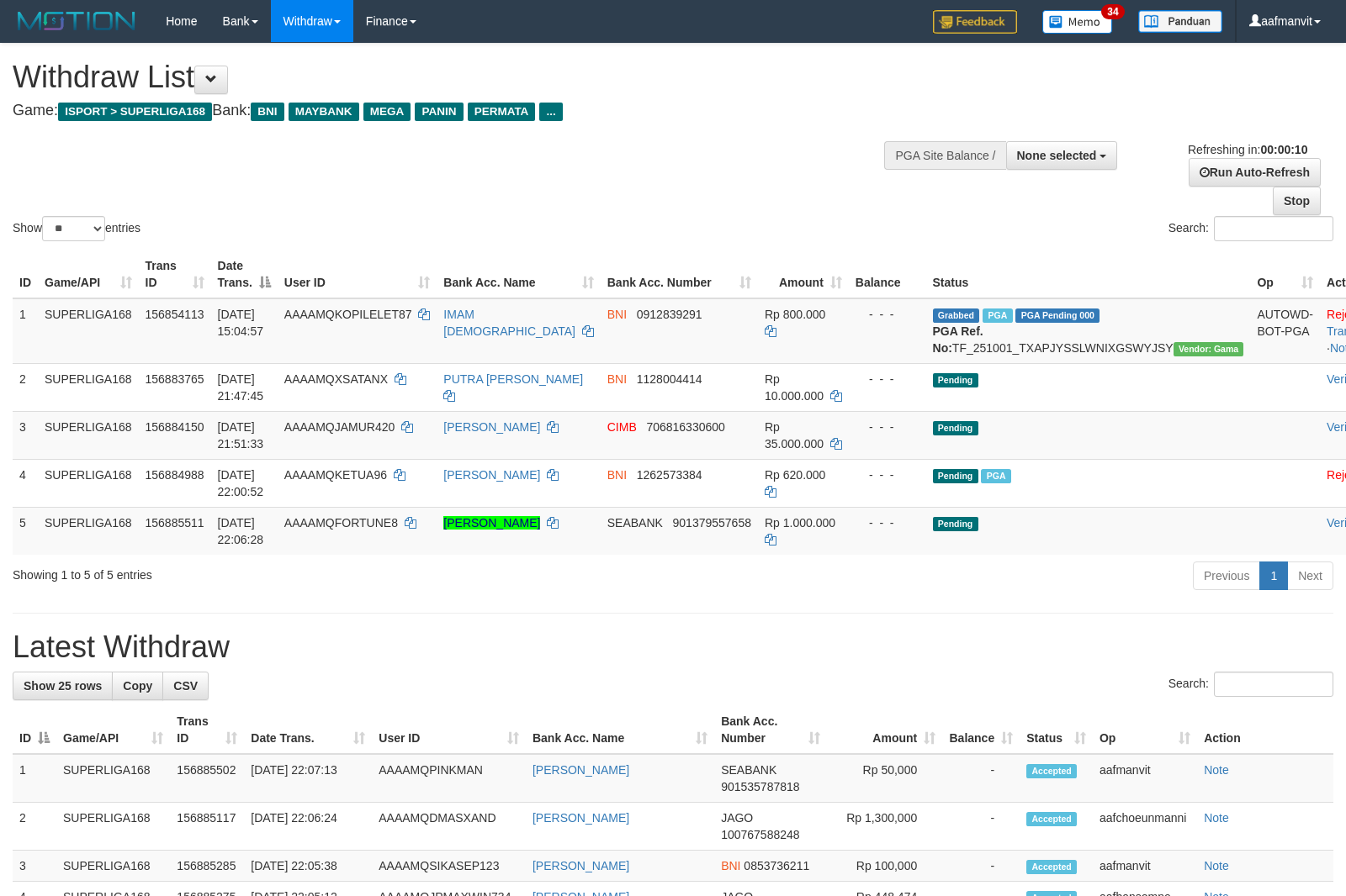
select select
select select "**"
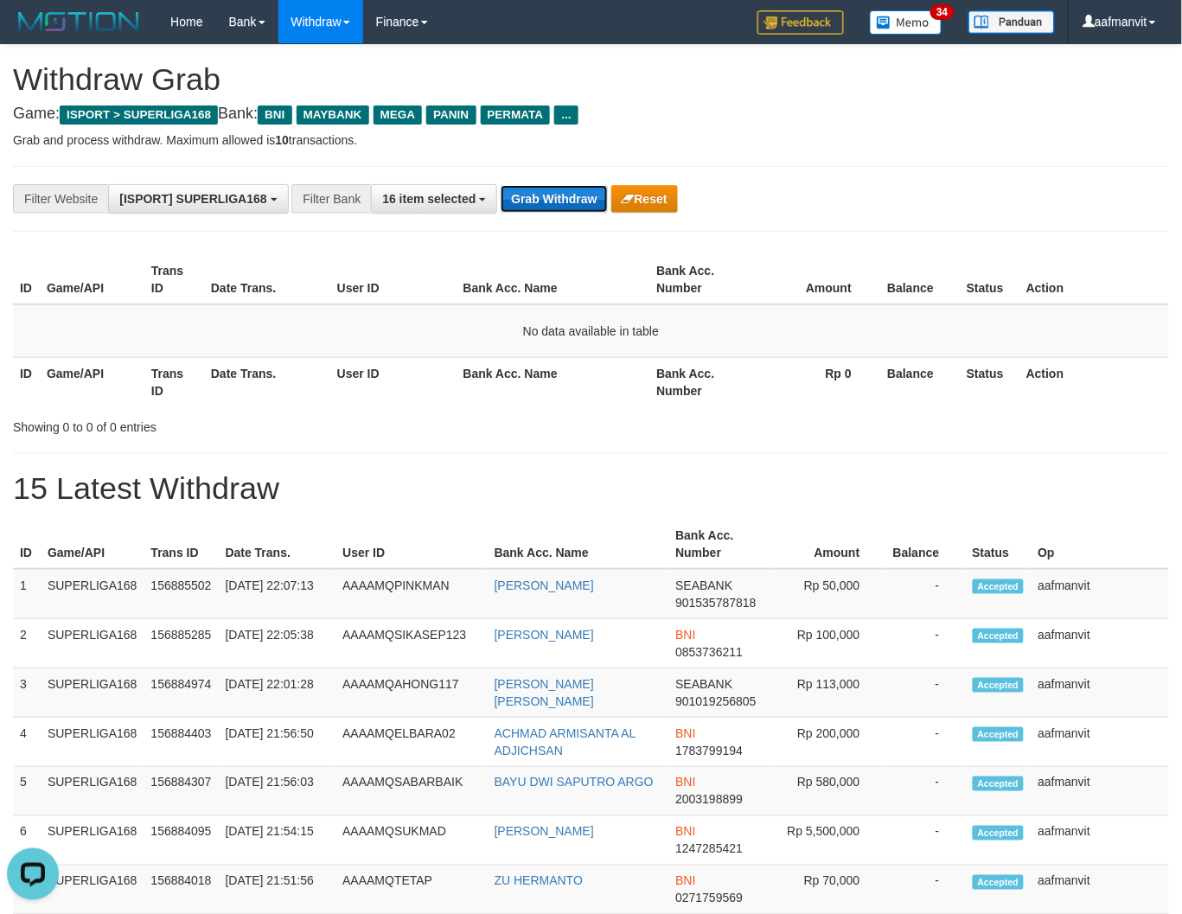
click at [562, 202] on button "Grab Withdraw" at bounding box center [553, 199] width 106 height 28
click at [562, 201] on button "Grab Withdraw" at bounding box center [553, 199] width 106 height 28
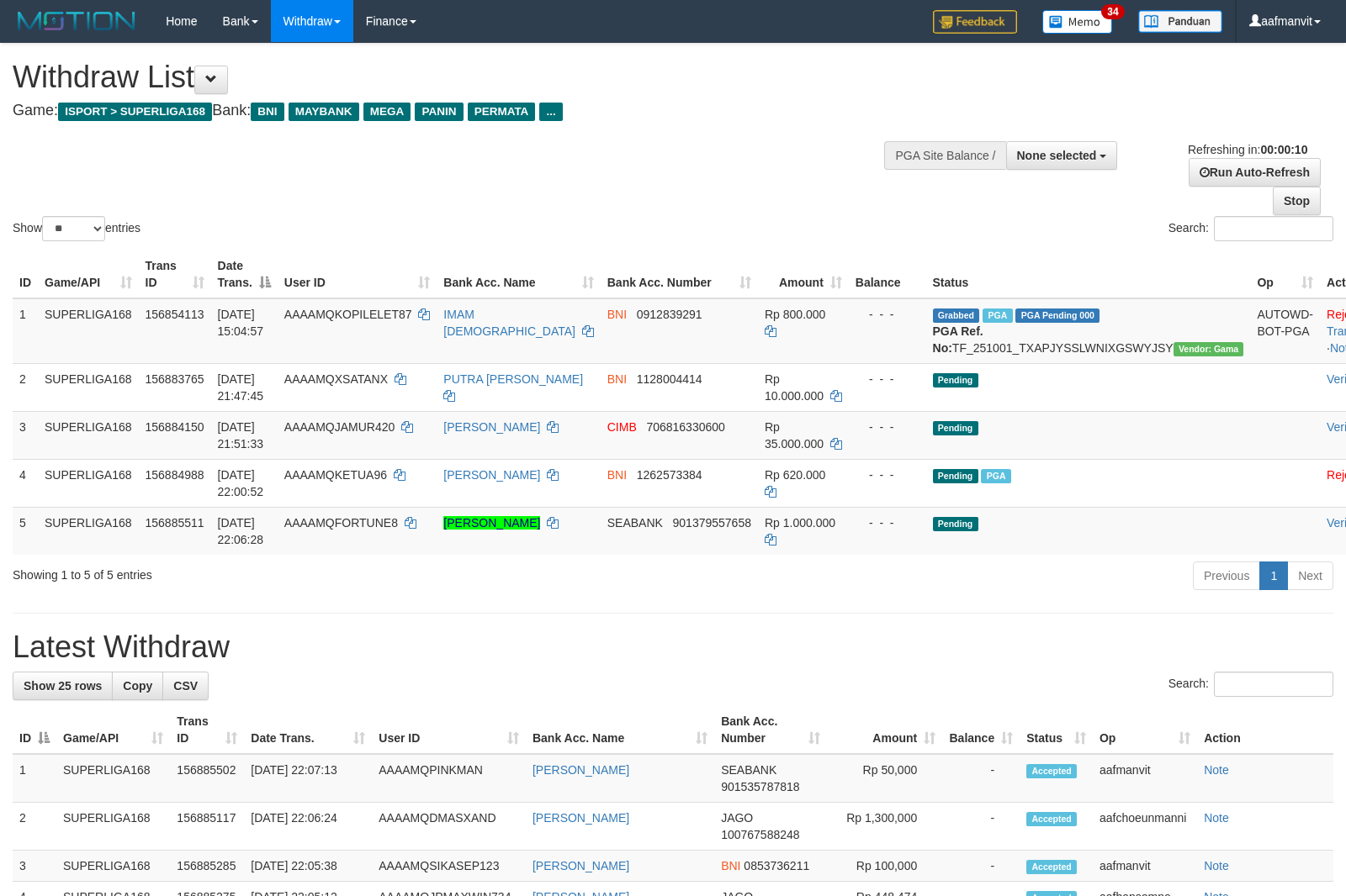
select select
select select "**"
select select
select select "**"
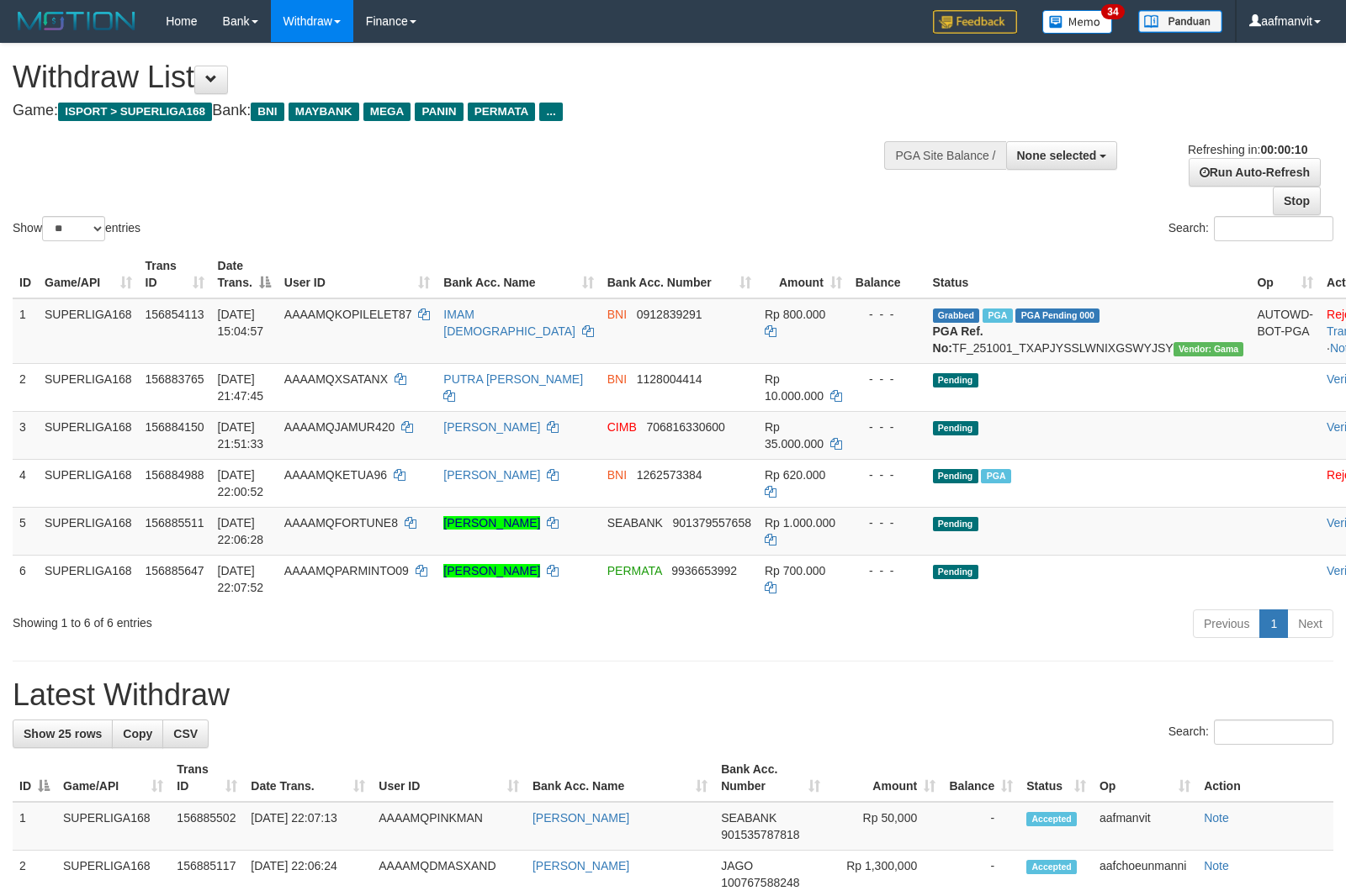
select select
select select "**"
select select
select select "**"
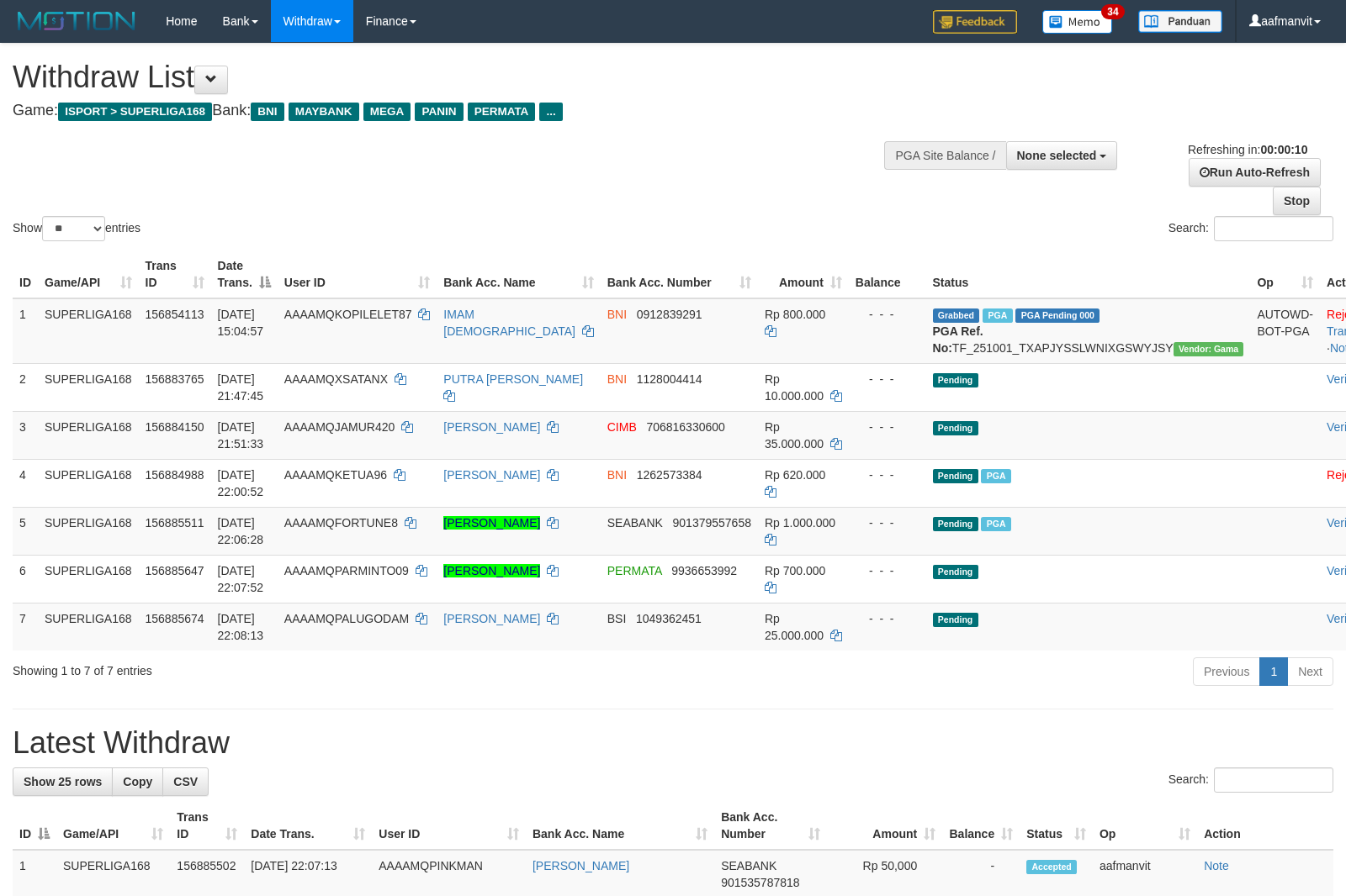
select select
select select "**"
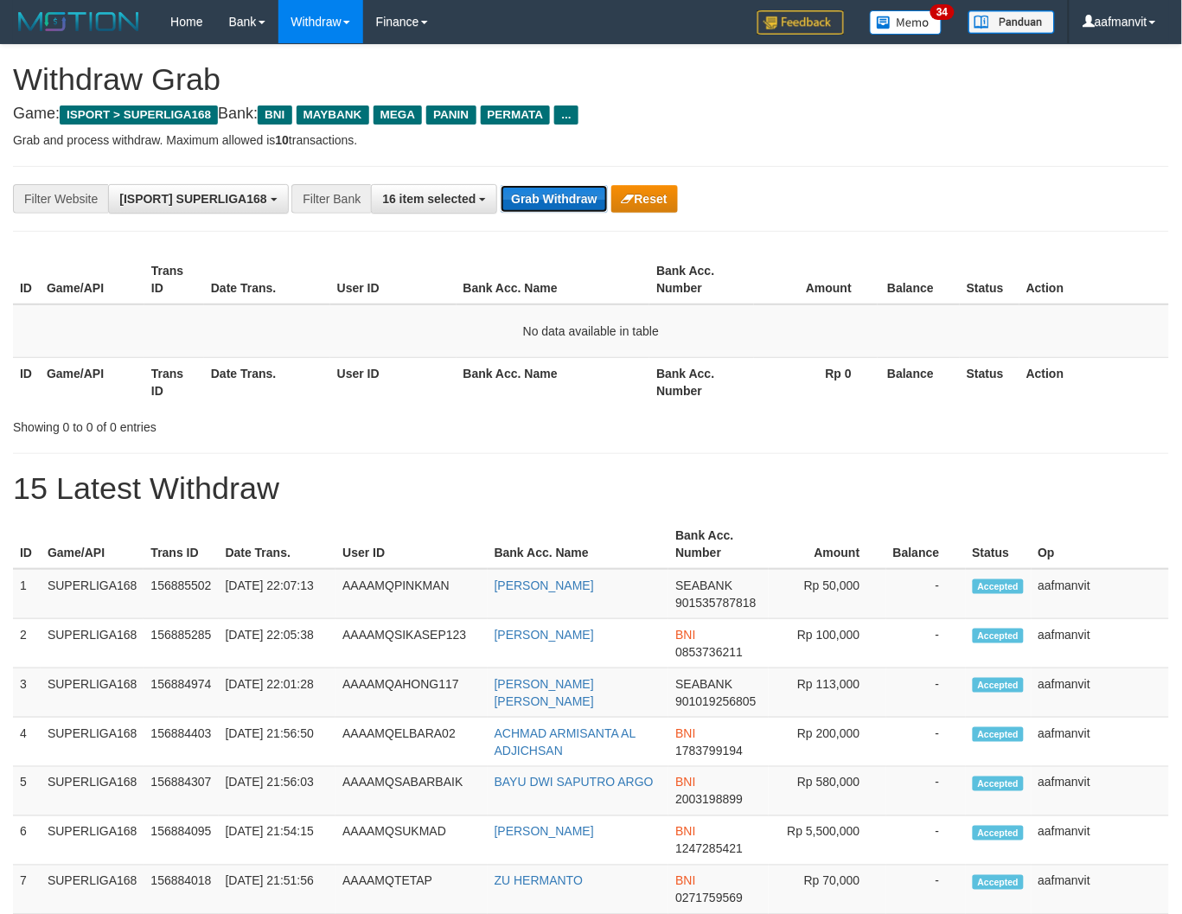
click at [529, 211] on button "Grab Withdraw" at bounding box center [553, 199] width 106 height 28
click at [532, 210] on button "Grab Withdraw" at bounding box center [553, 199] width 106 height 28
